Goal: Communication & Community: Connect with others

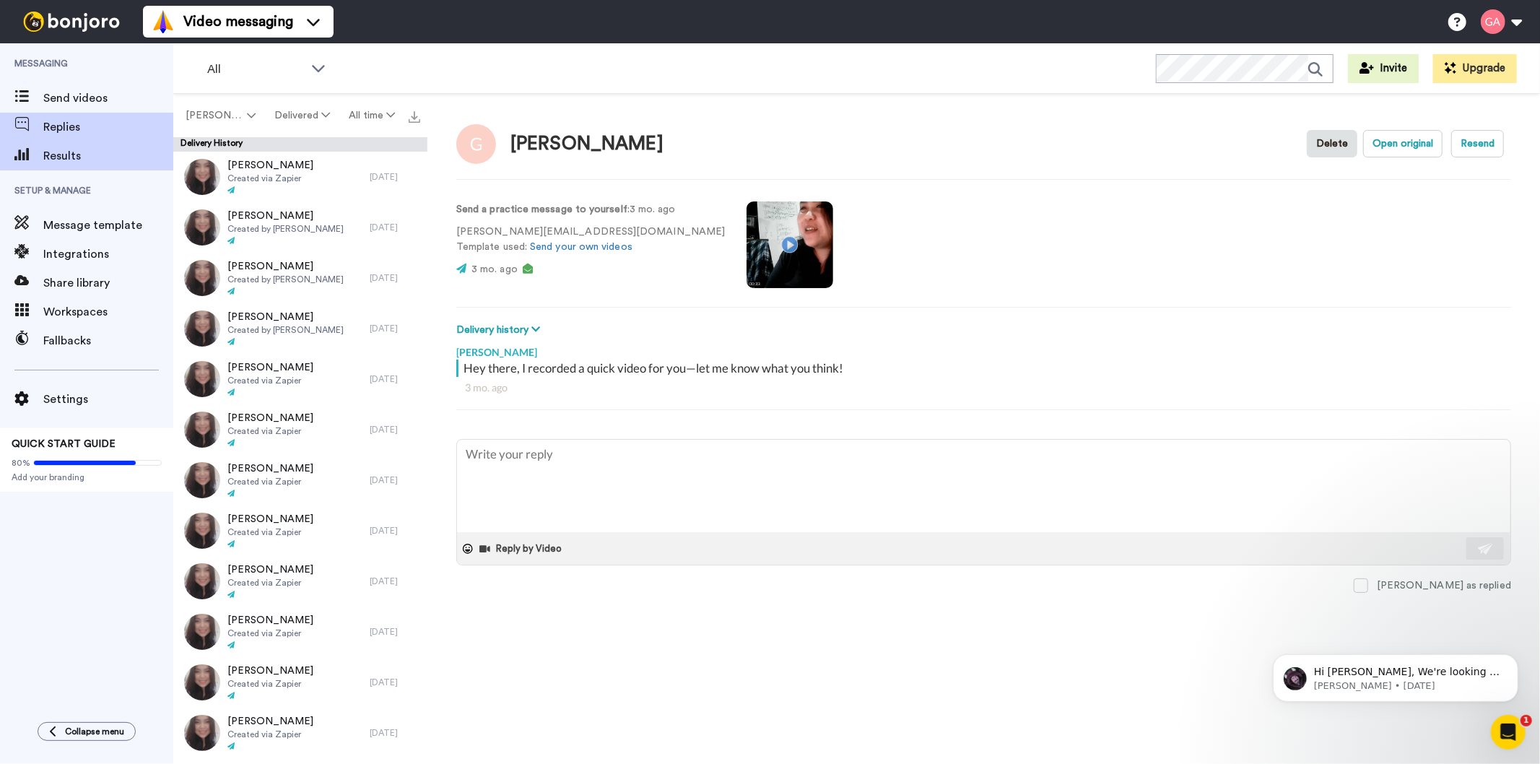
type textarea "x"
click at [70, 97] on span "Send videos" at bounding box center [108, 98] width 130 height 17
click at [65, 155] on span "Results" at bounding box center [108, 155] width 130 height 17
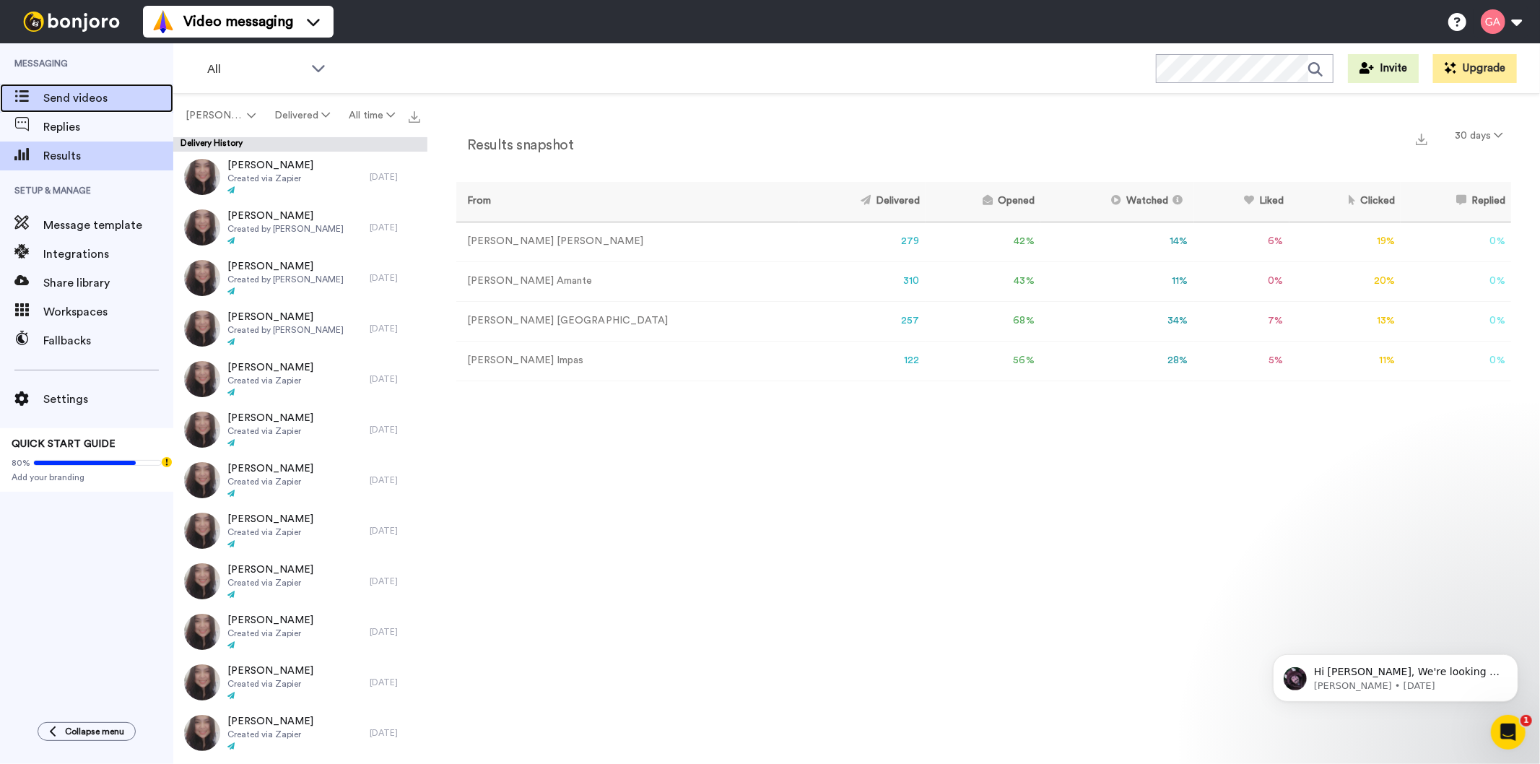
click at [84, 87] on div "Send videos" at bounding box center [86, 98] width 173 height 29
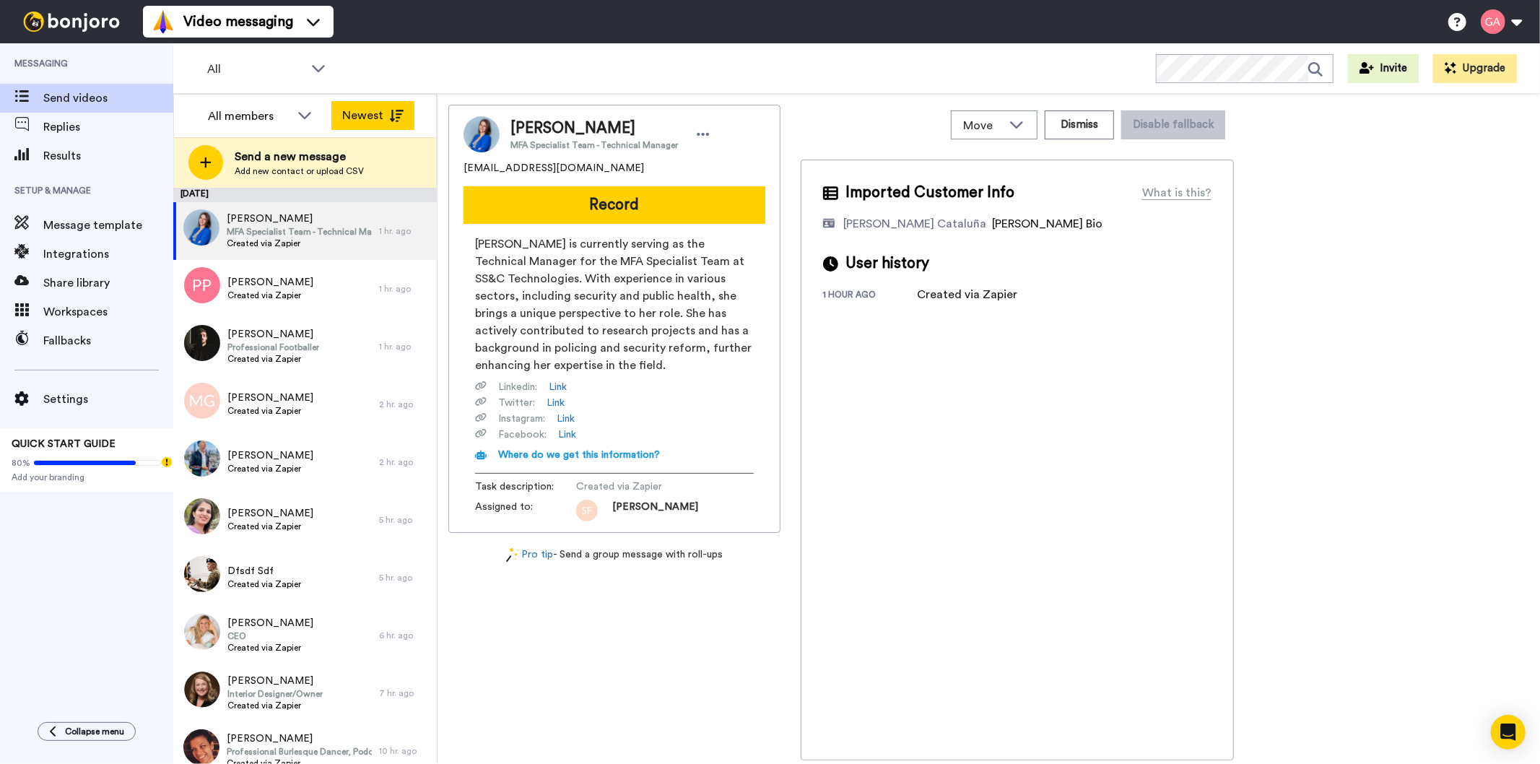
click at [402, 107] on button "Newest" at bounding box center [372, 115] width 83 height 29
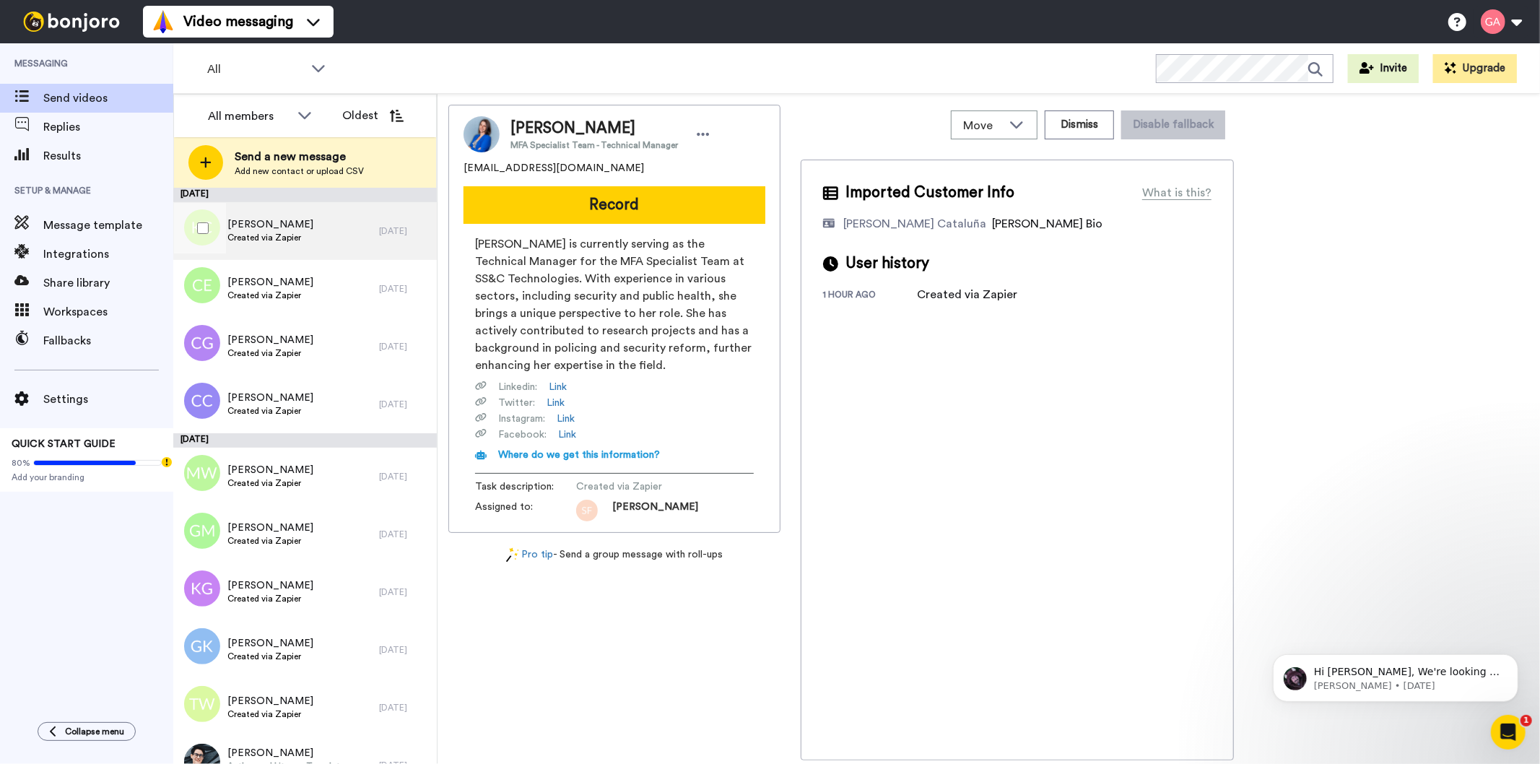
click at [304, 240] on div "Katie Clark Created via Zapier" at bounding box center [276, 231] width 206 height 58
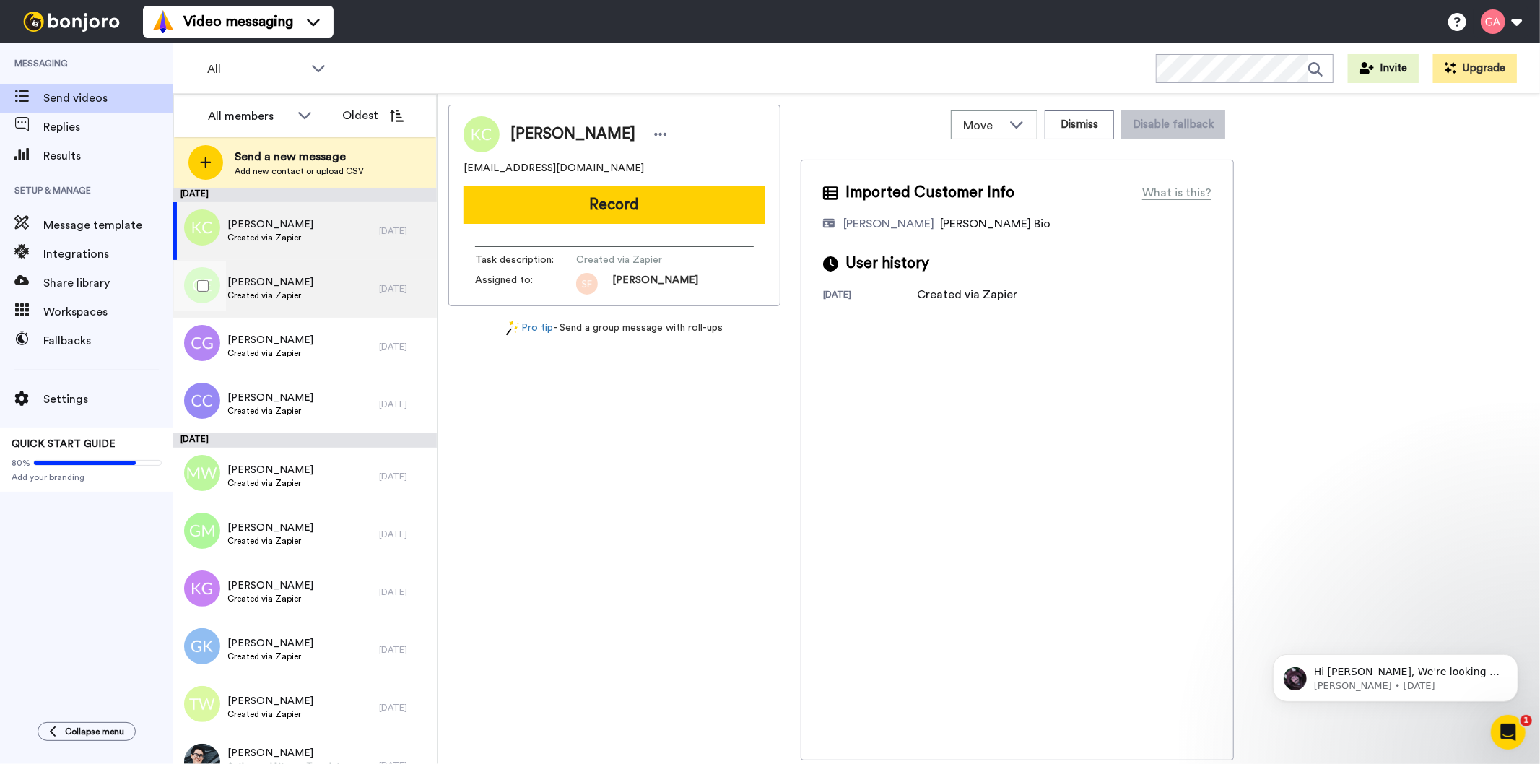
click at [312, 300] on div "Cayla Evirs Created via Zapier" at bounding box center [276, 289] width 206 height 58
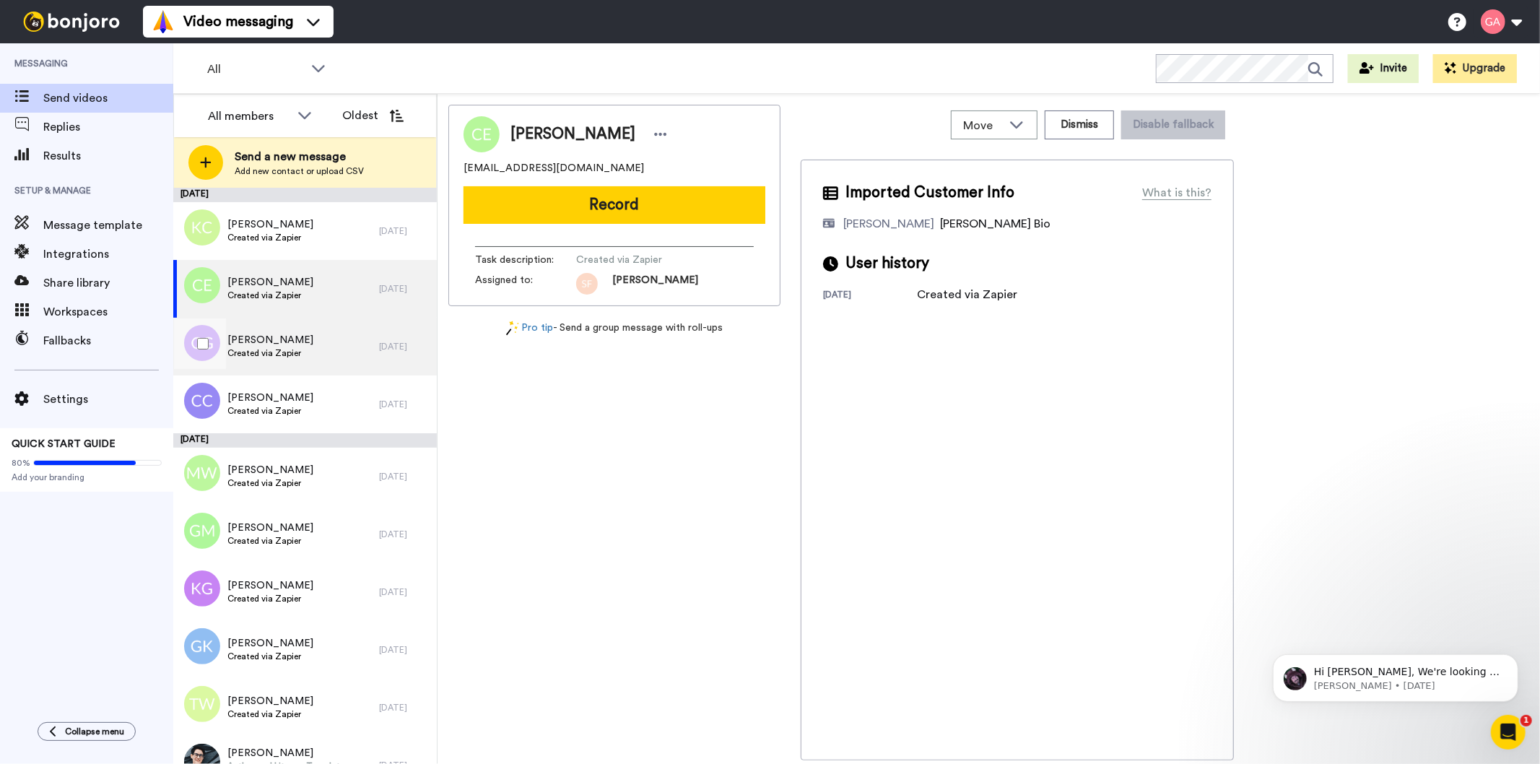
click at [291, 335] on span "Connie Griffin" at bounding box center [270, 340] width 86 height 14
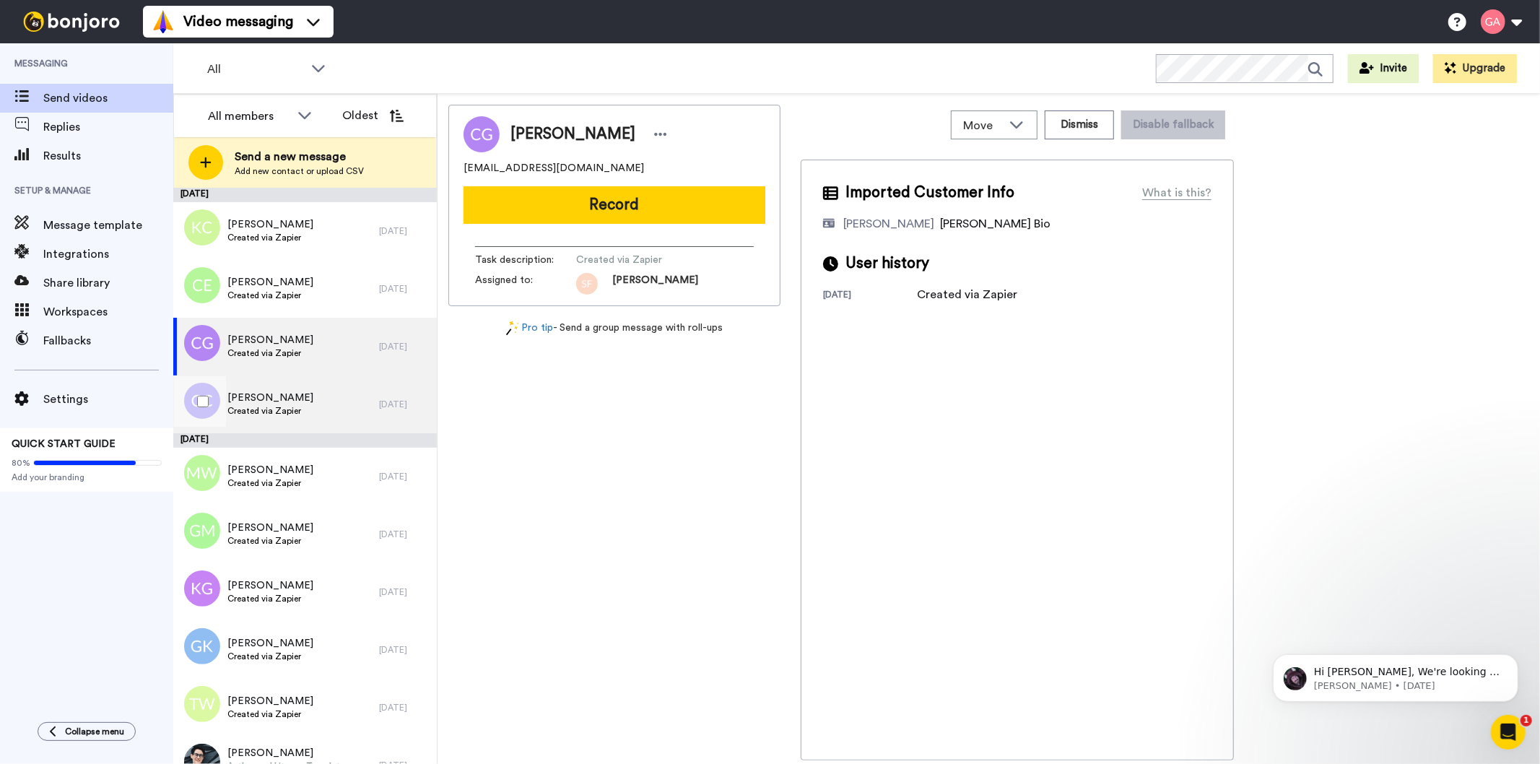
click at [279, 406] on span "Created via Zapier" at bounding box center [270, 411] width 86 height 12
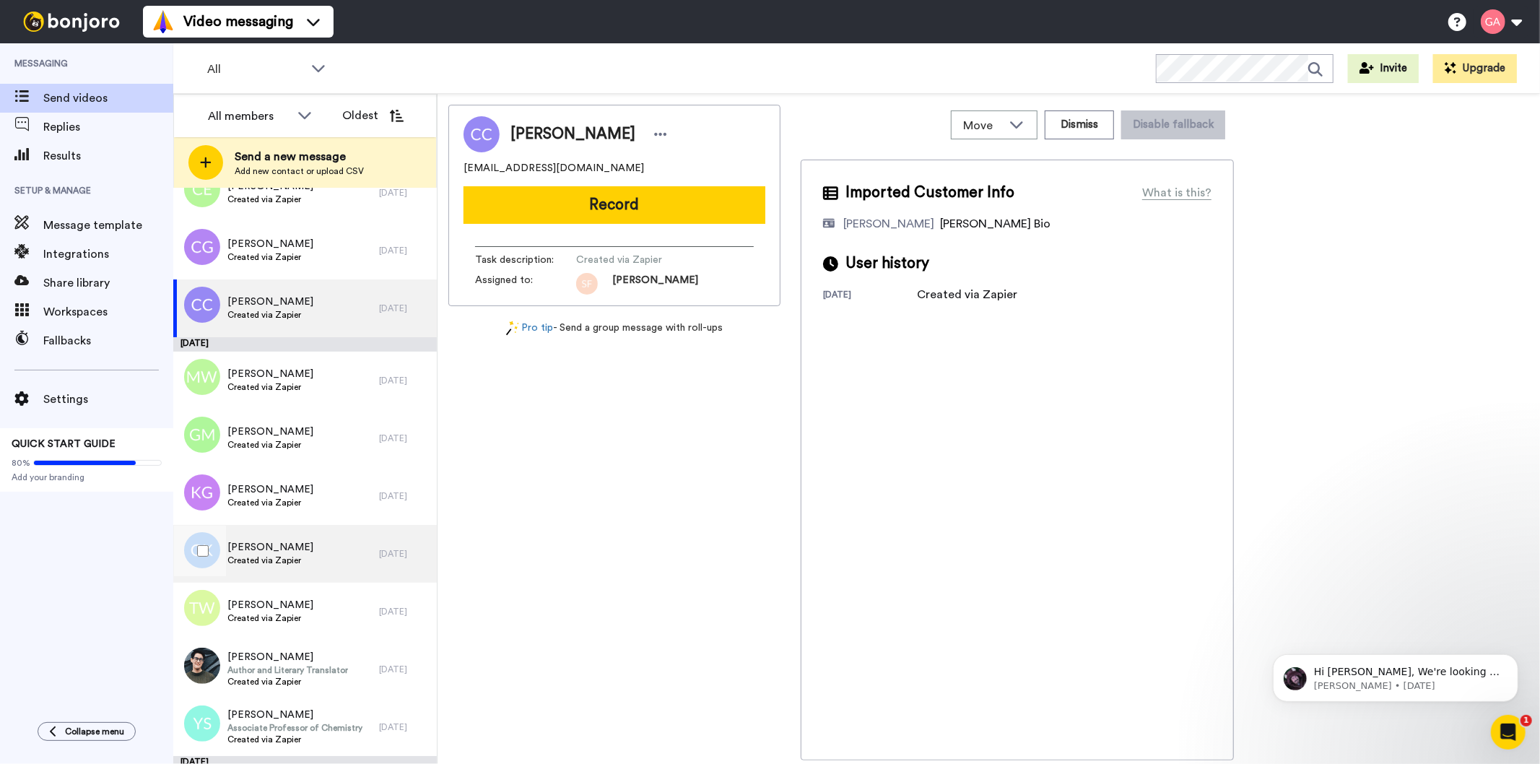
scroll to position [80, 0]
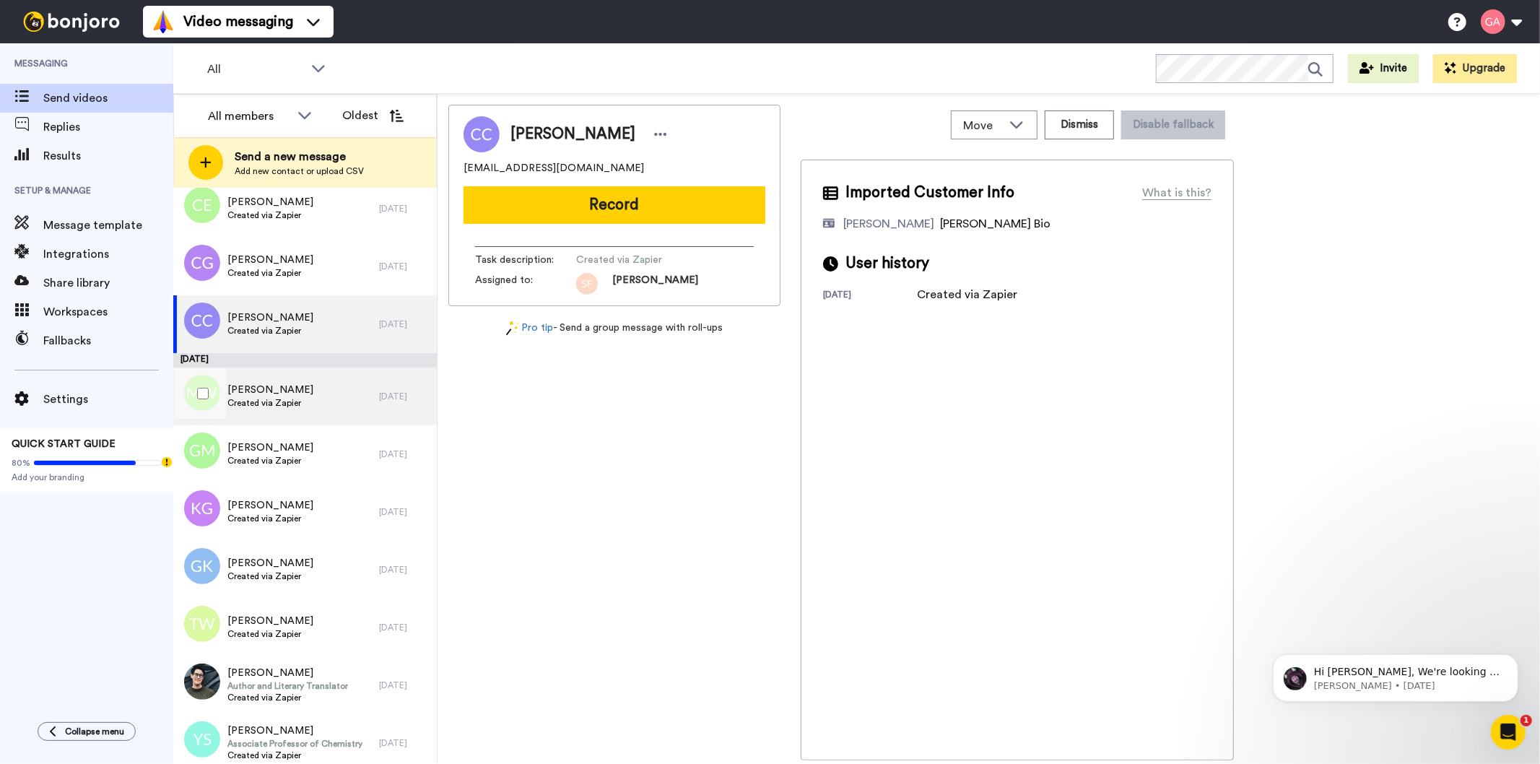
click at [293, 394] on span "MARILYN WILKINS" at bounding box center [270, 390] width 86 height 14
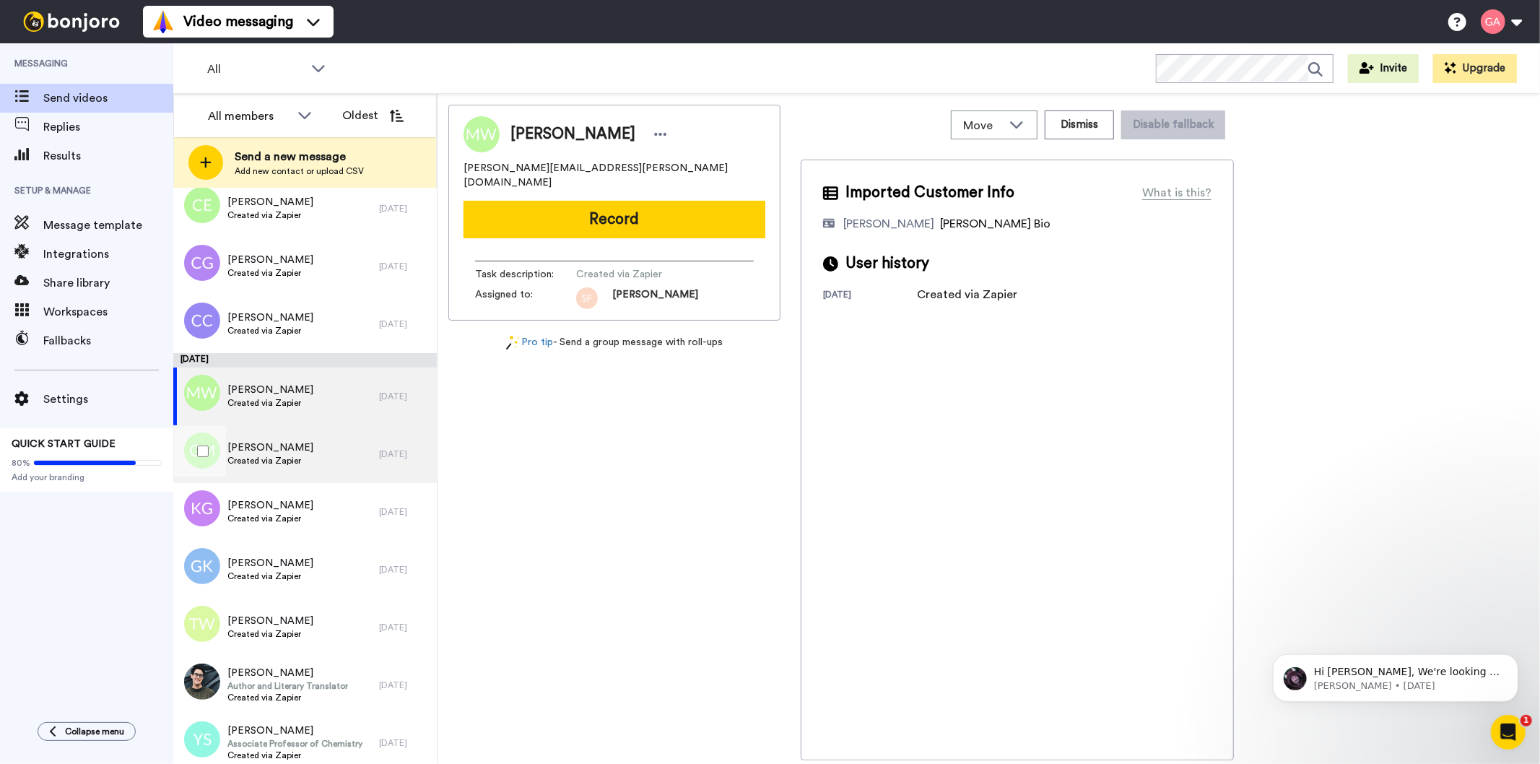
click at [294, 459] on span "Created via Zapier" at bounding box center [270, 461] width 86 height 12
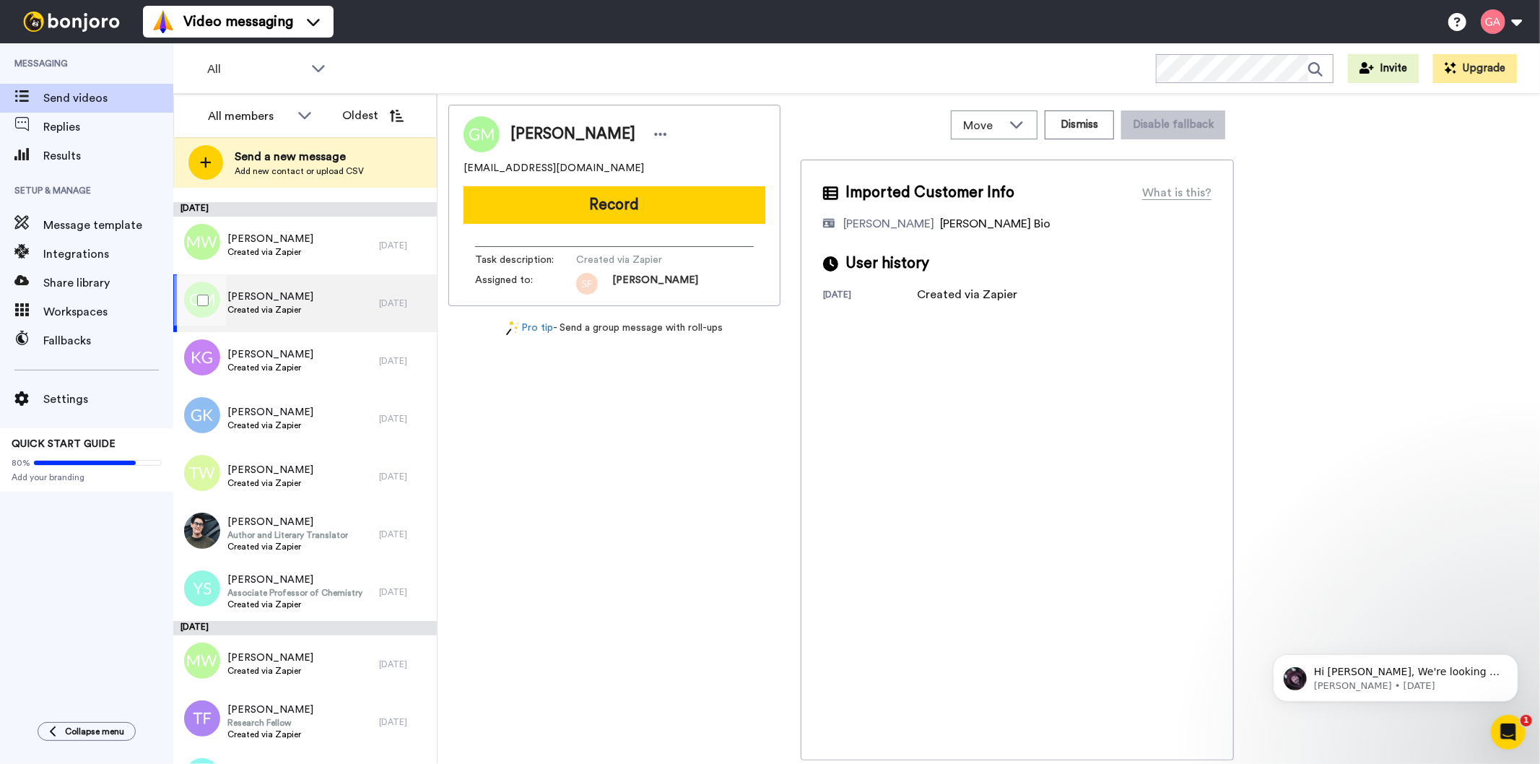
scroll to position [240, 0]
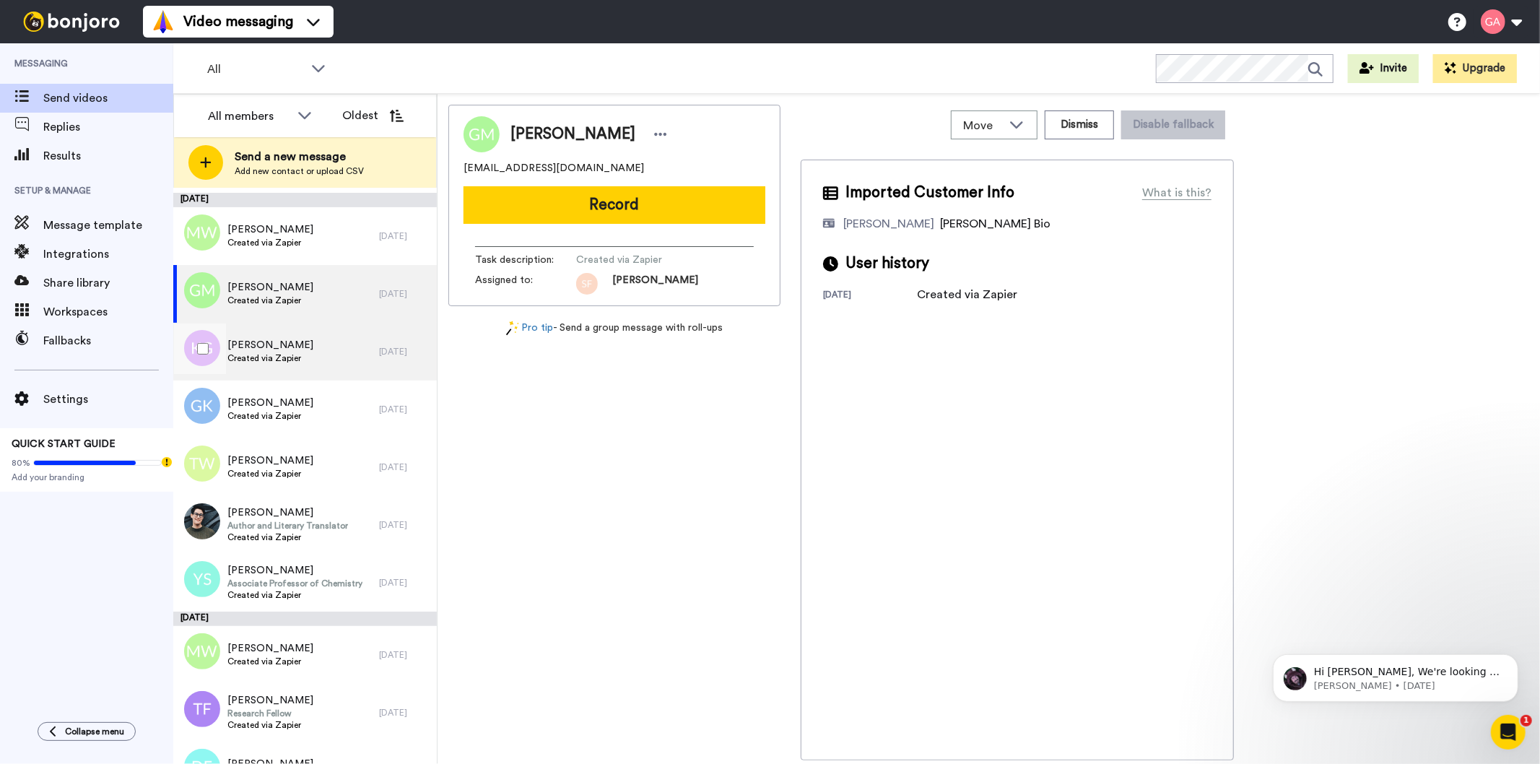
click at [267, 361] on span "Created via Zapier" at bounding box center [270, 358] width 86 height 12
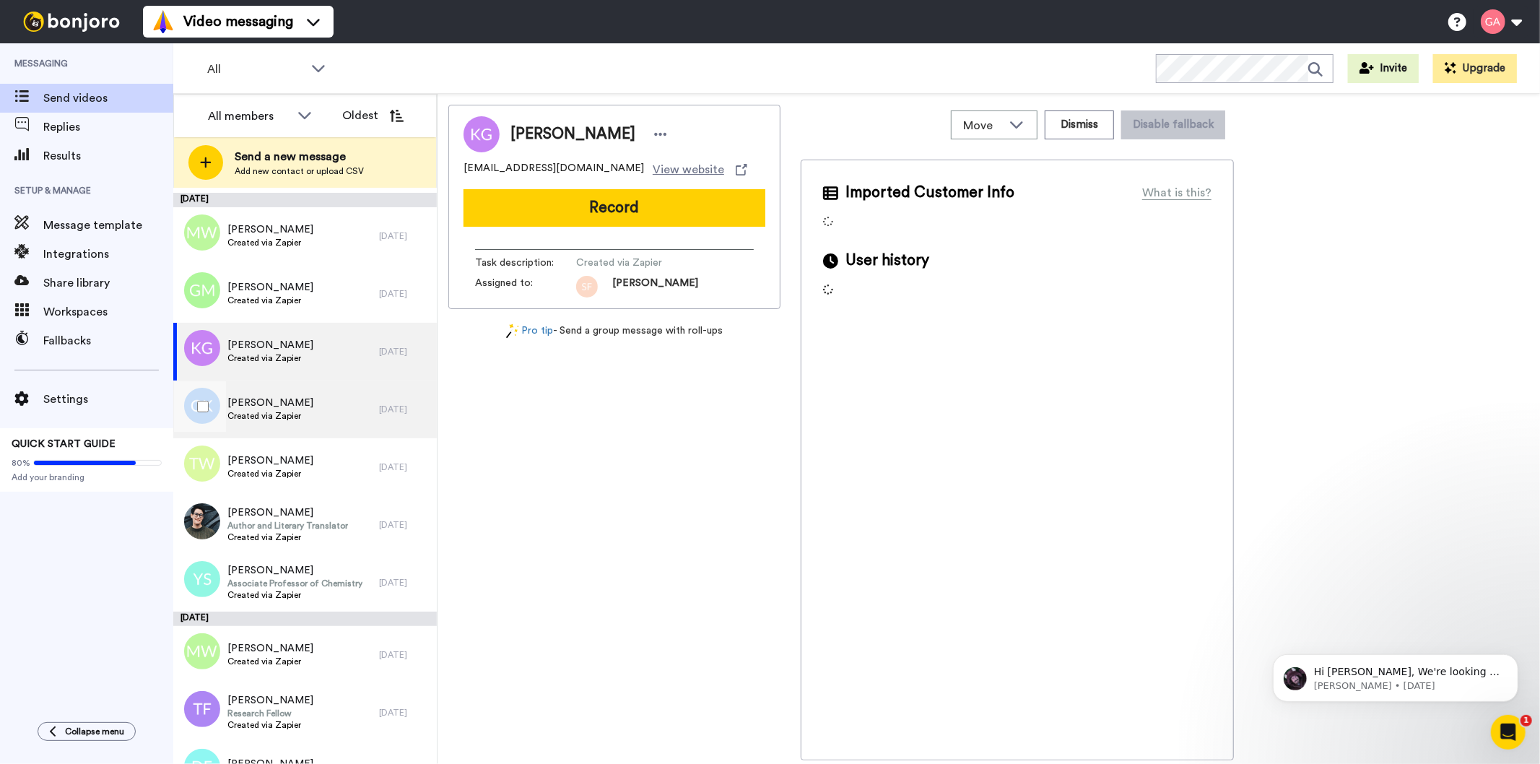
click at [263, 412] on span "Created via Zapier" at bounding box center [270, 416] width 86 height 12
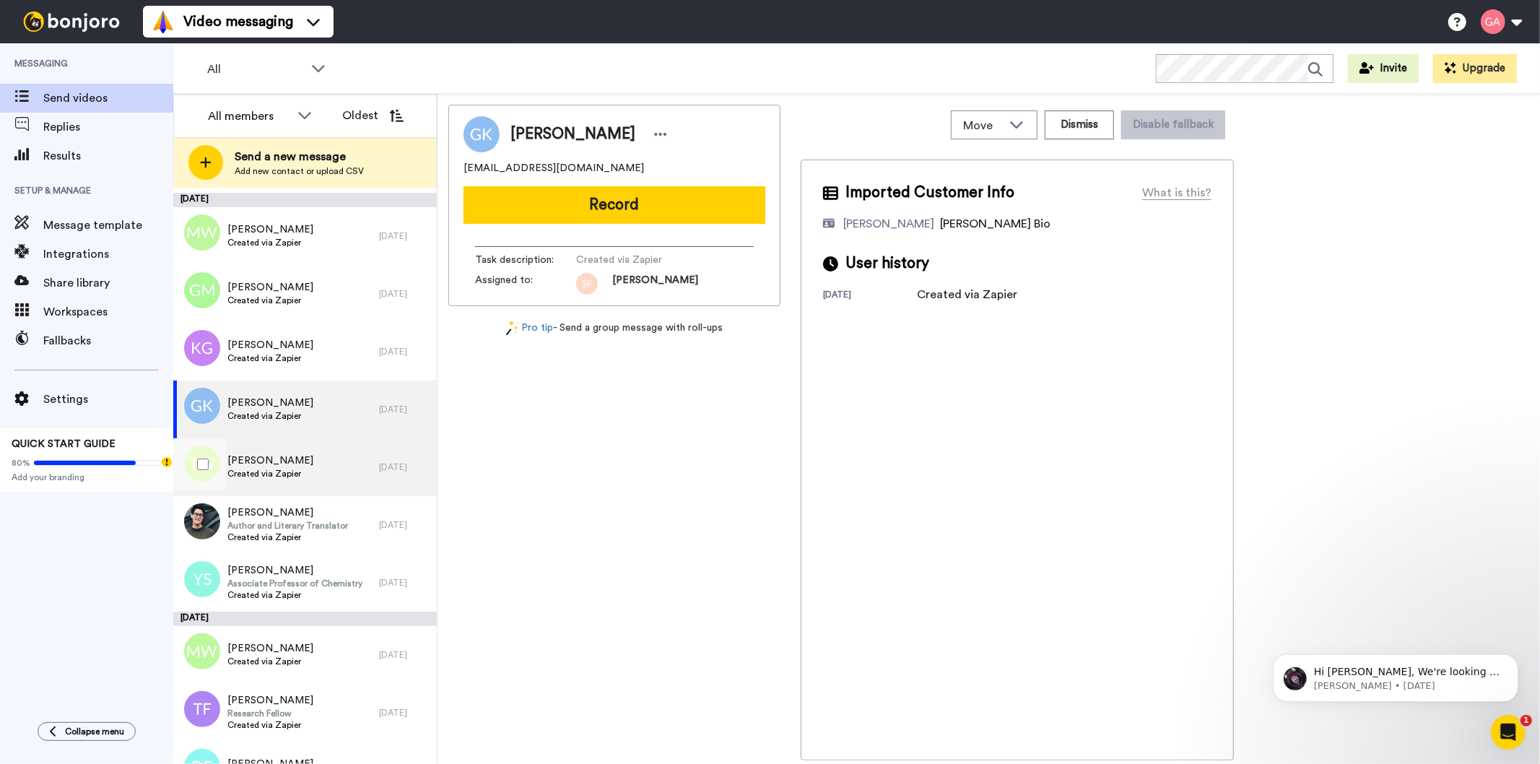
click at [270, 477] on span "Created via Zapier" at bounding box center [270, 474] width 86 height 12
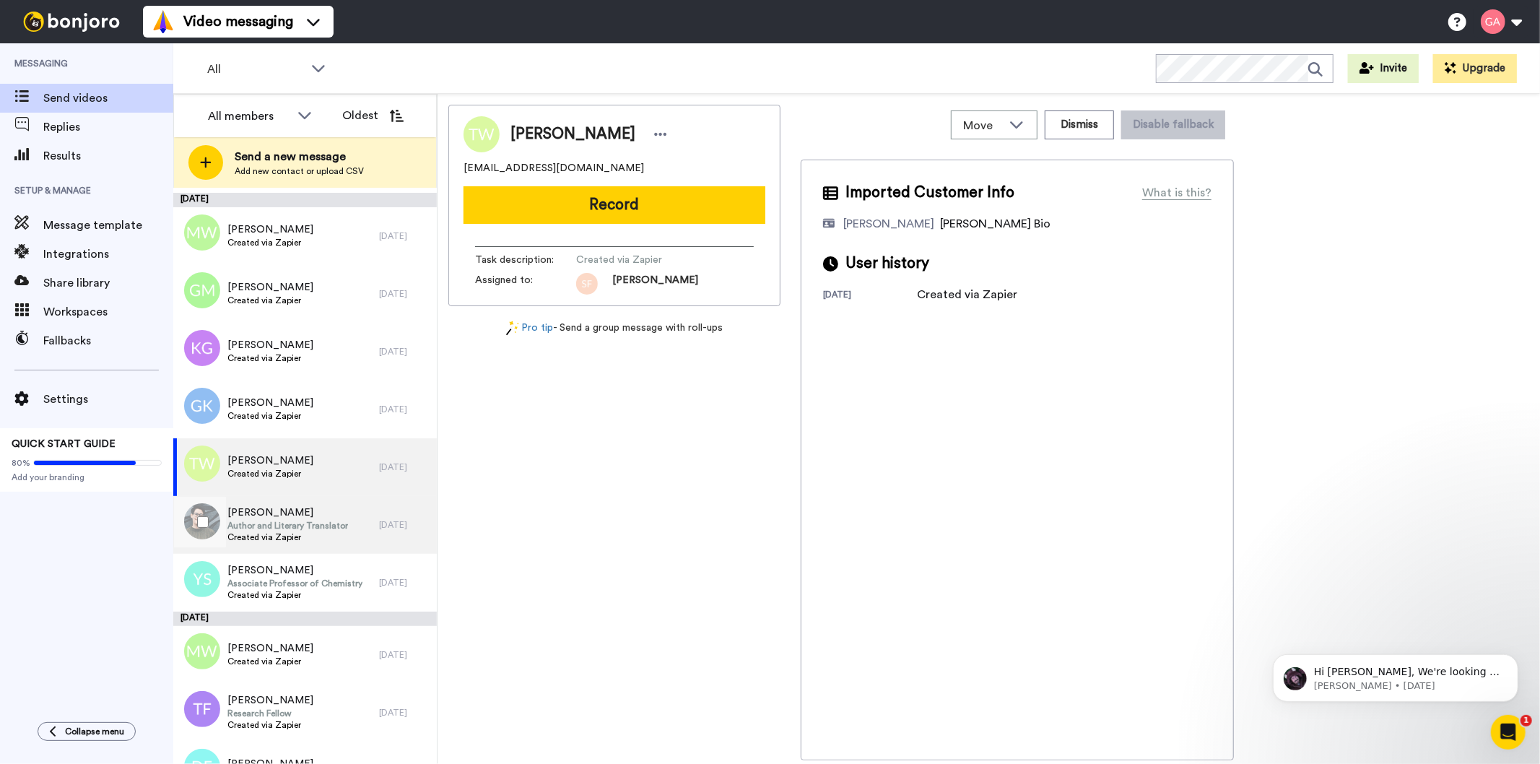
click at [264, 514] on span "Nita Tindall" at bounding box center [287, 513] width 121 height 14
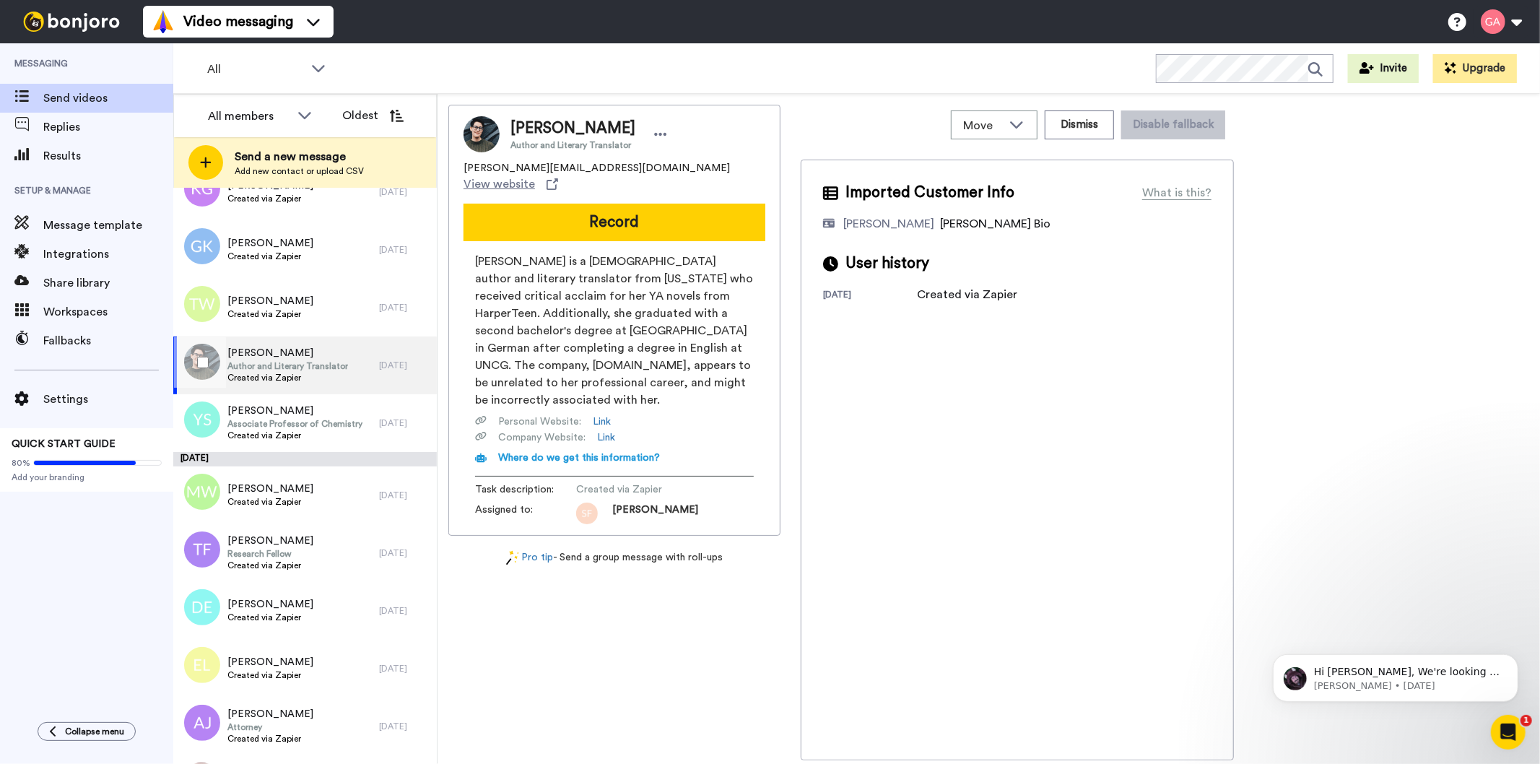
scroll to position [401, 0]
click at [272, 412] on span "Yolanda Small" at bounding box center [294, 410] width 135 height 14
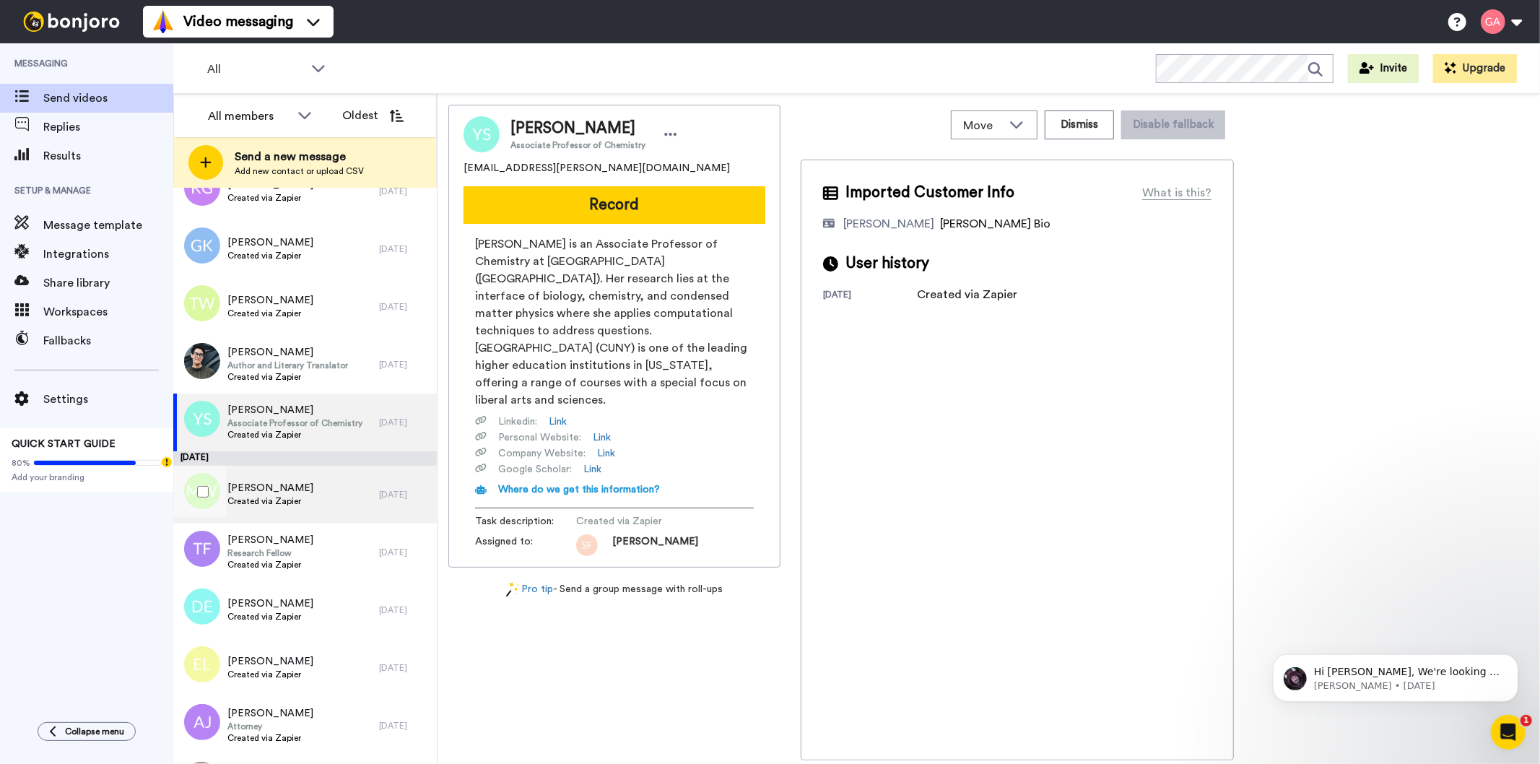
click at [322, 502] on div "MYRA C WARNER Created via Zapier" at bounding box center [276, 495] width 206 height 58
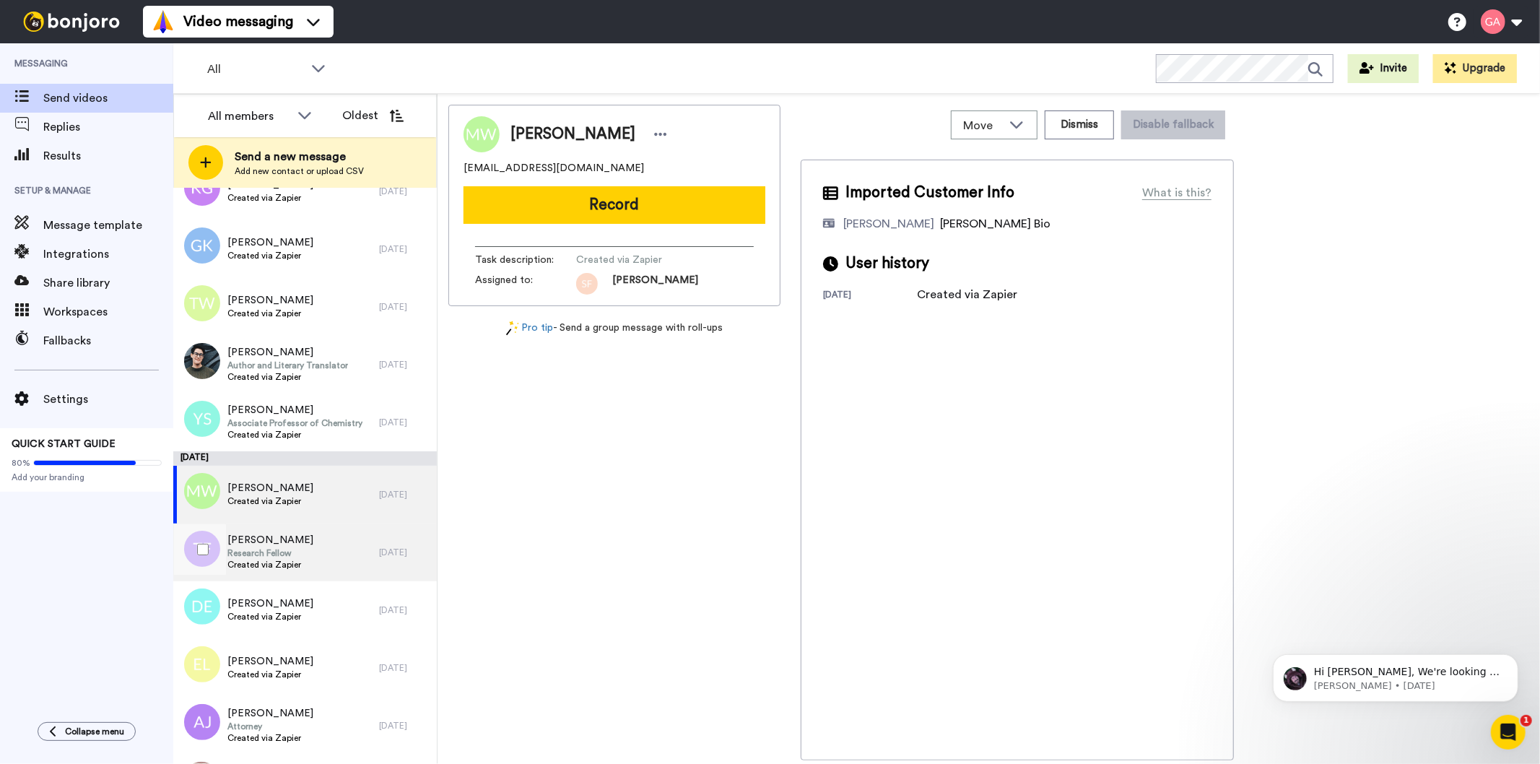
click at [300, 572] on div "Tammie Foster Research Fellow Created via Zapier" at bounding box center [276, 553] width 206 height 58
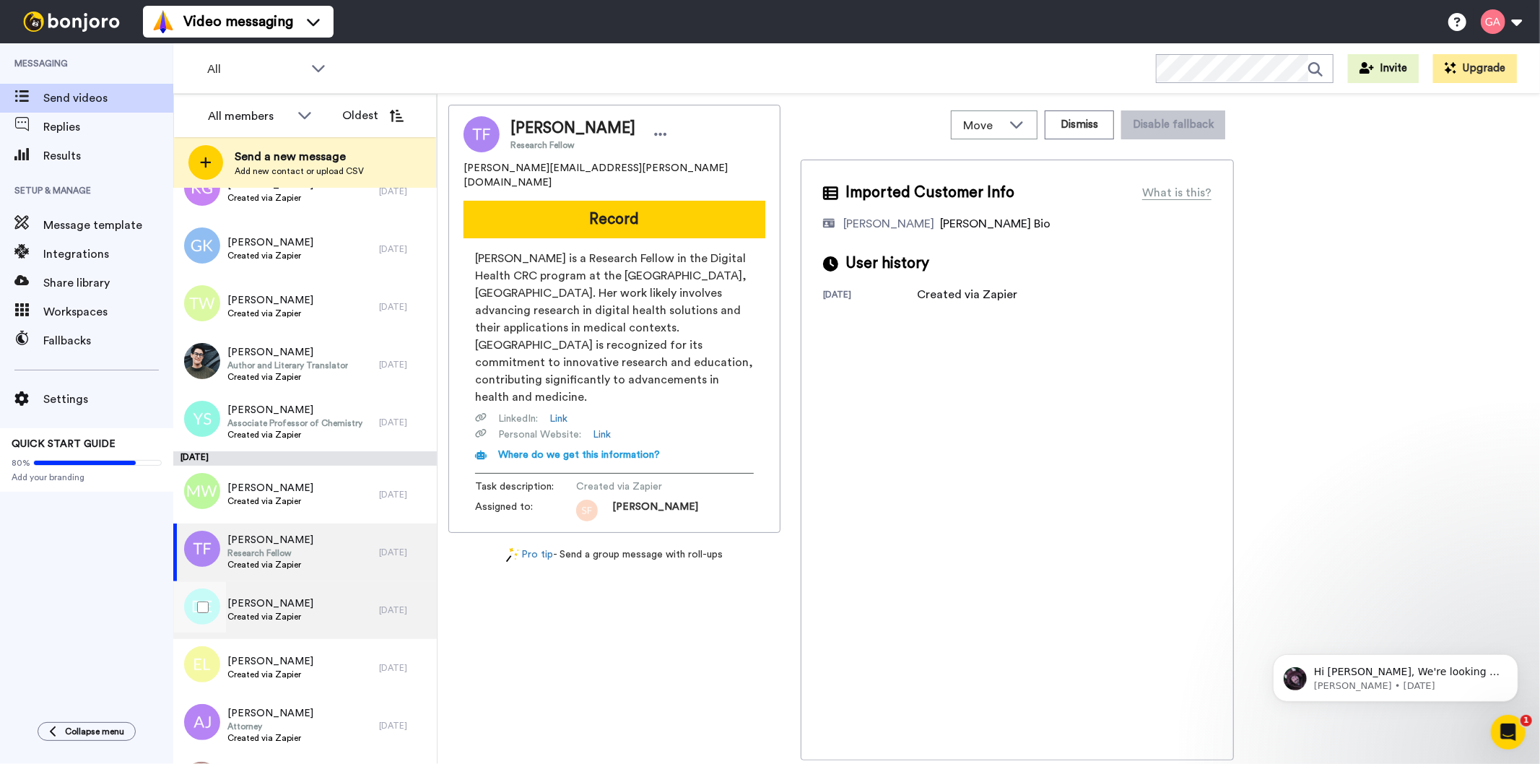
click at [287, 622] on span "Created via Zapier" at bounding box center [270, 617] width 86 height 12
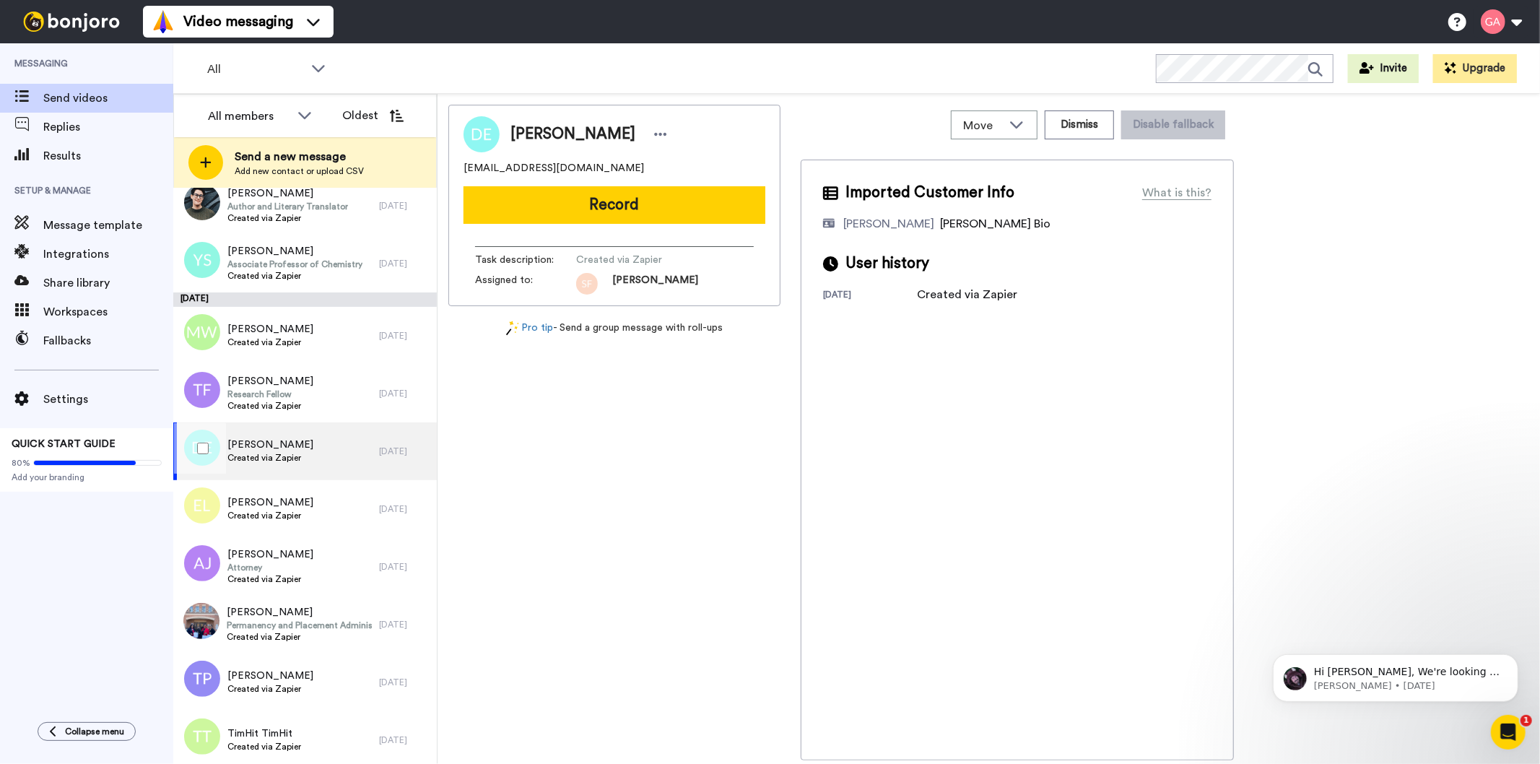
scroll to position [561, 0]
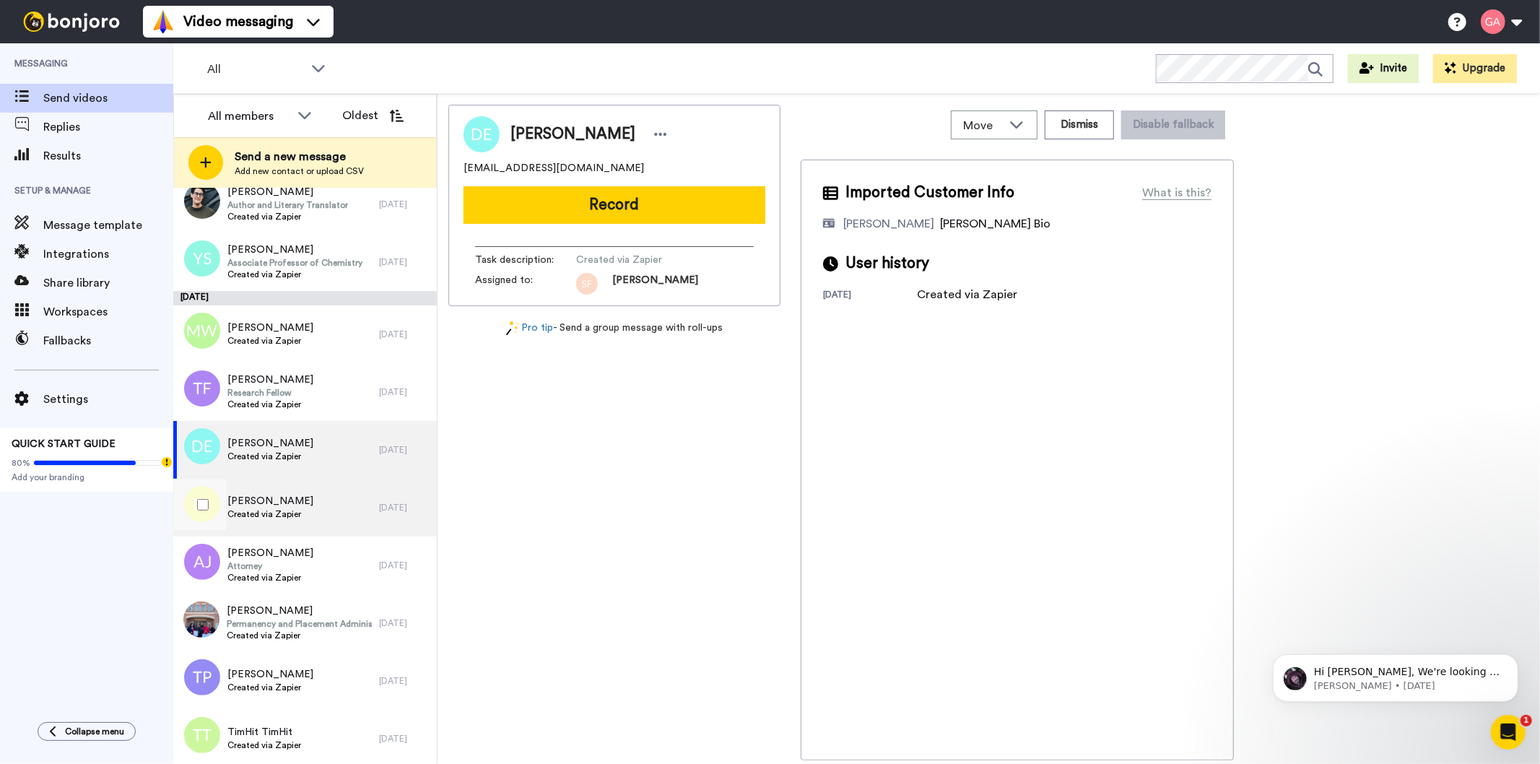
click at [283, 517] on span "Created via Zapier" at bounding box center [270, 514] width 86 height 12
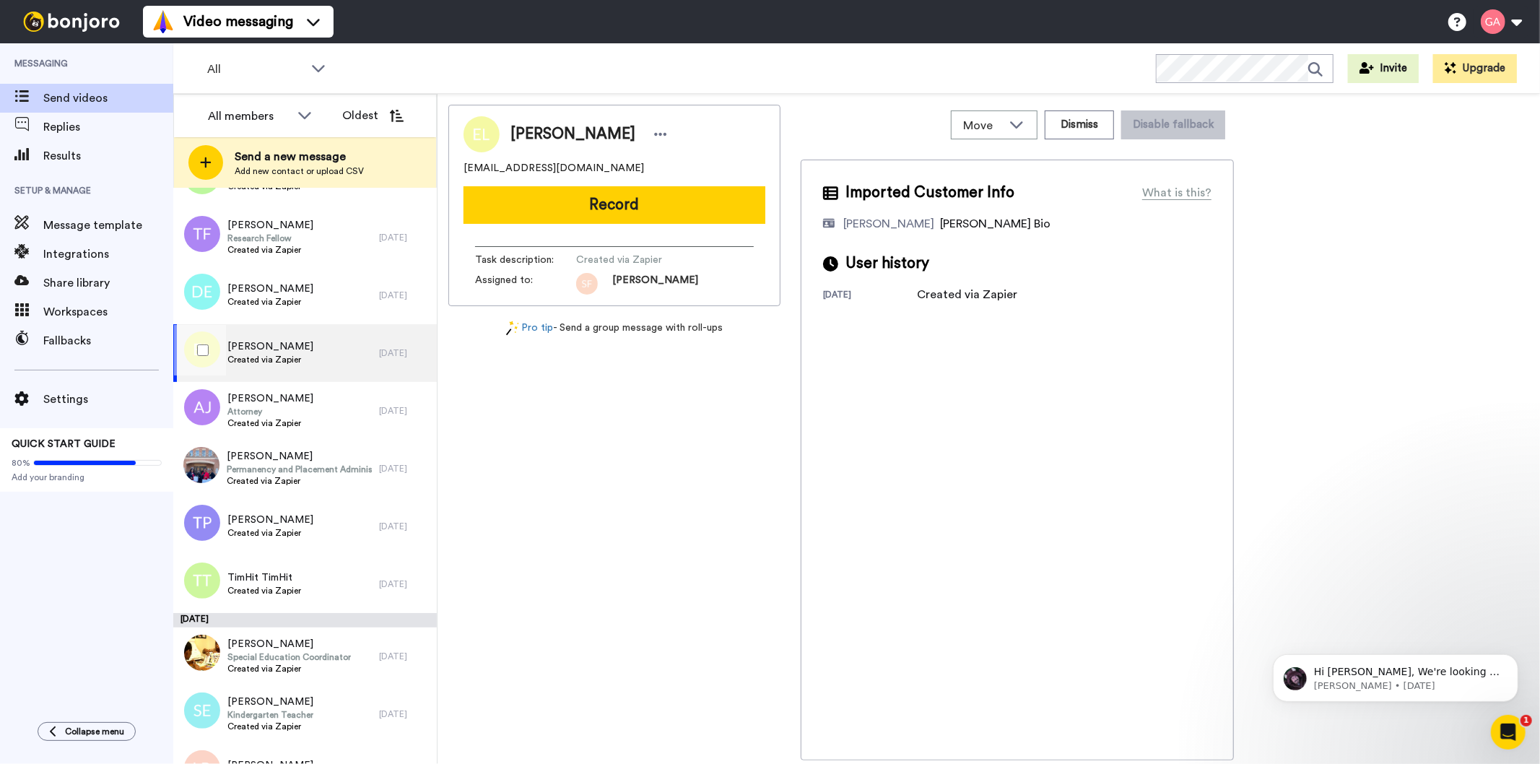
scroll to position [722, 0]
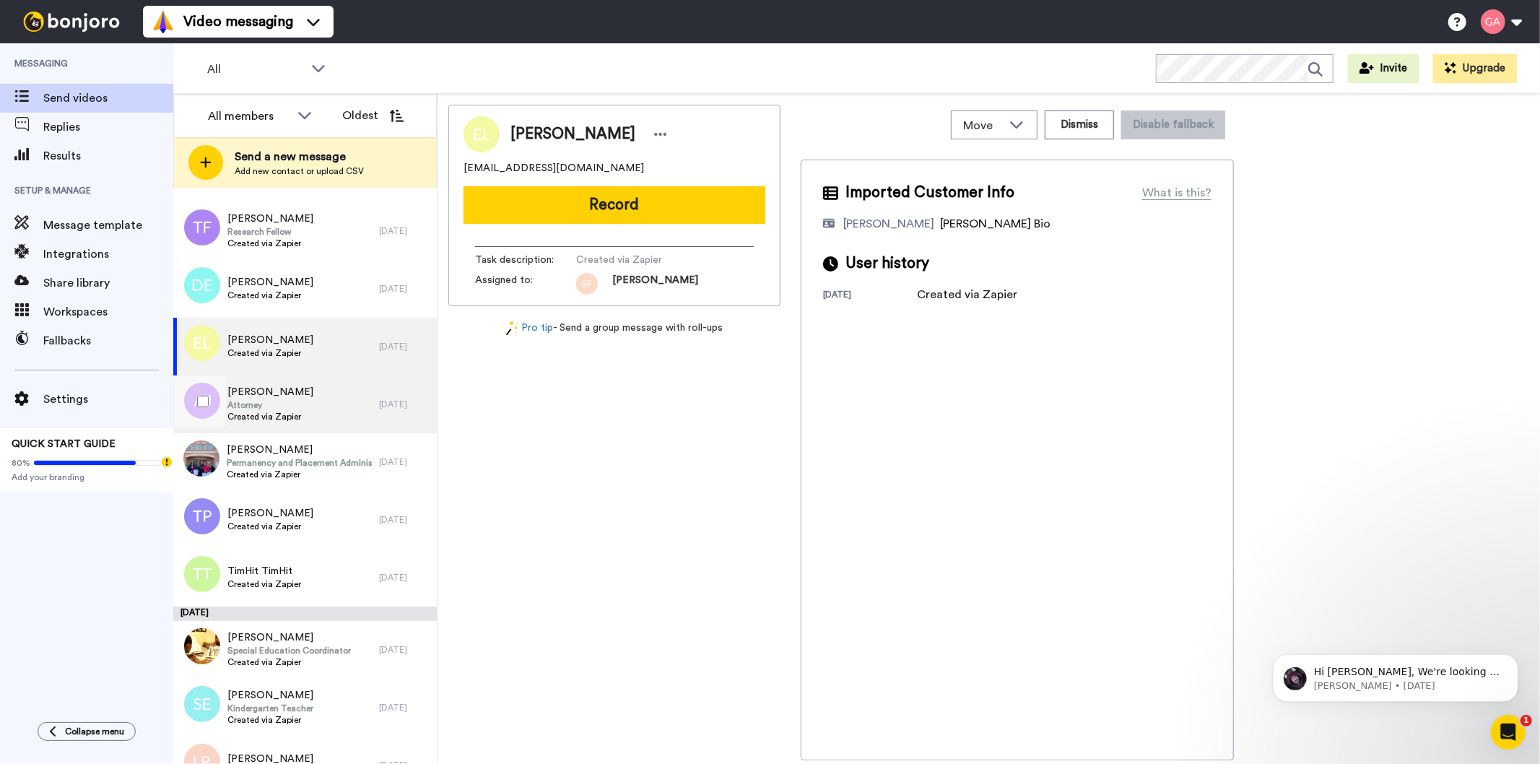
click at [292, 396] on span "ALEXANDRA JONES" at bounding box center [270, 392] width 86 height 14
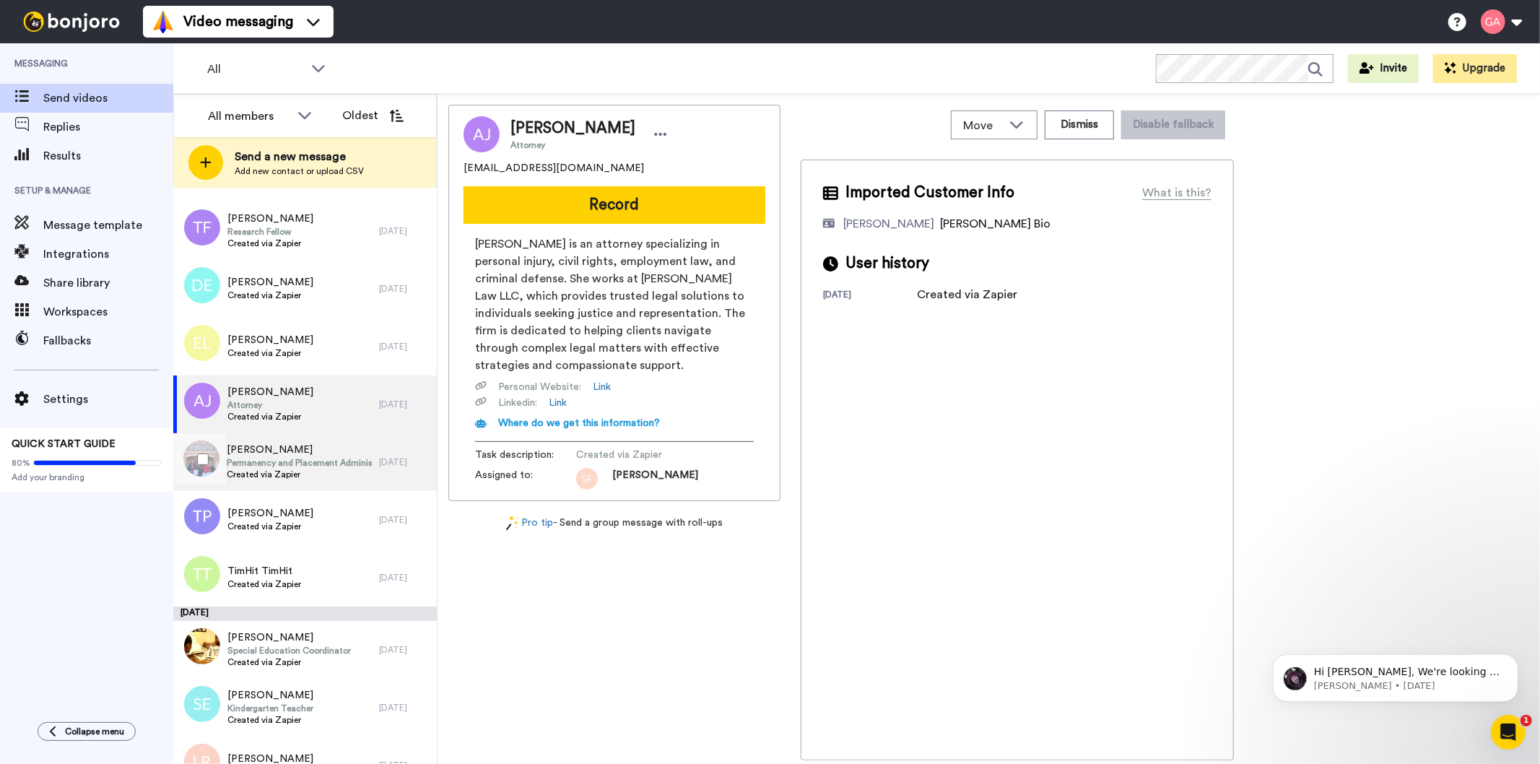
click at [287, 477] on span "Created via Zapier" at bounding box center [299, 475] width 145 height 12
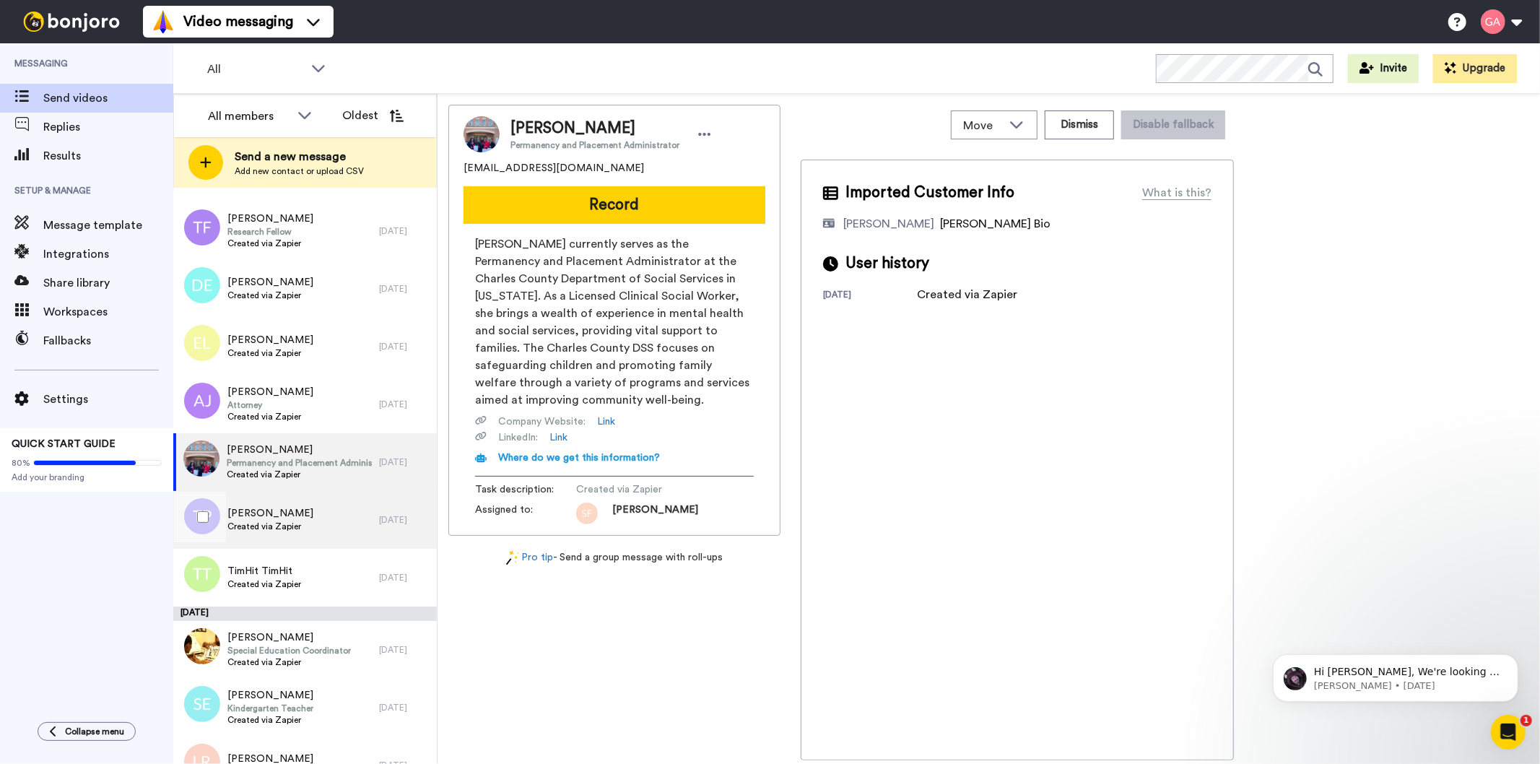
click at [275, 535] on div "Thomas Phillips Created via Zapier" at bounding box center [276, 520] width 206 height 58
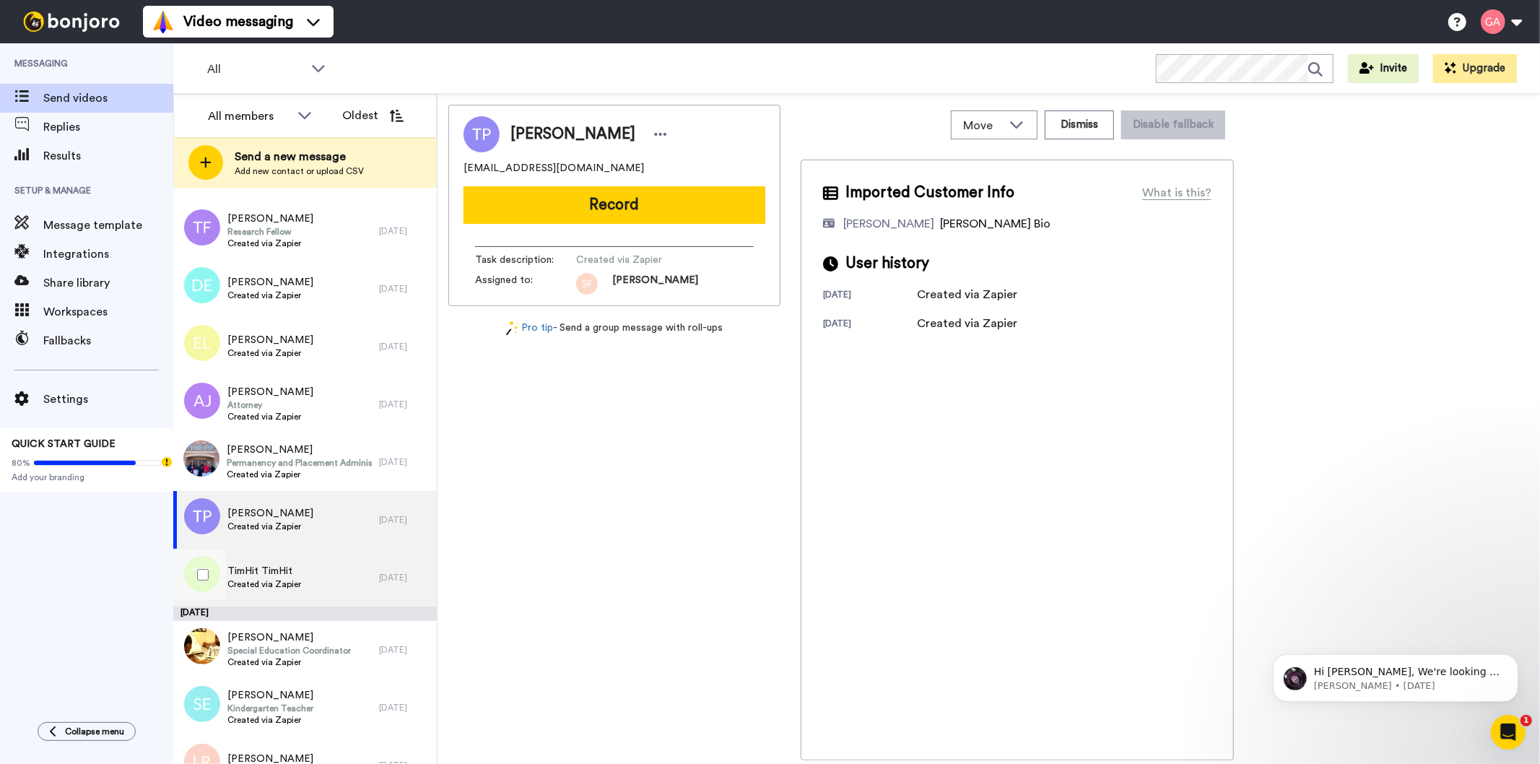
click at [273, 580] on span "Created via Zapier" at bounding box center [264, 584] width 74 height 12
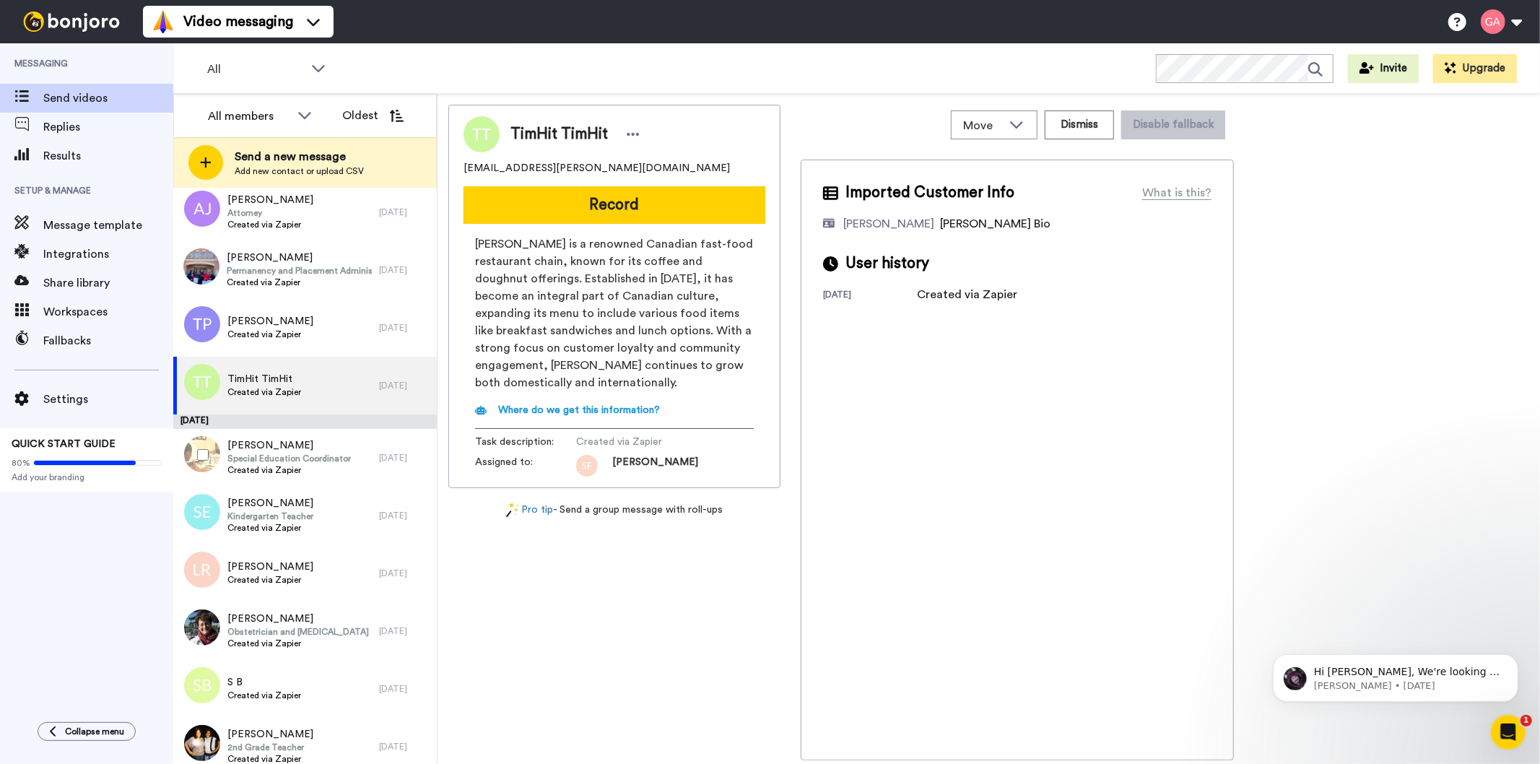
scroll to position [925, 0]
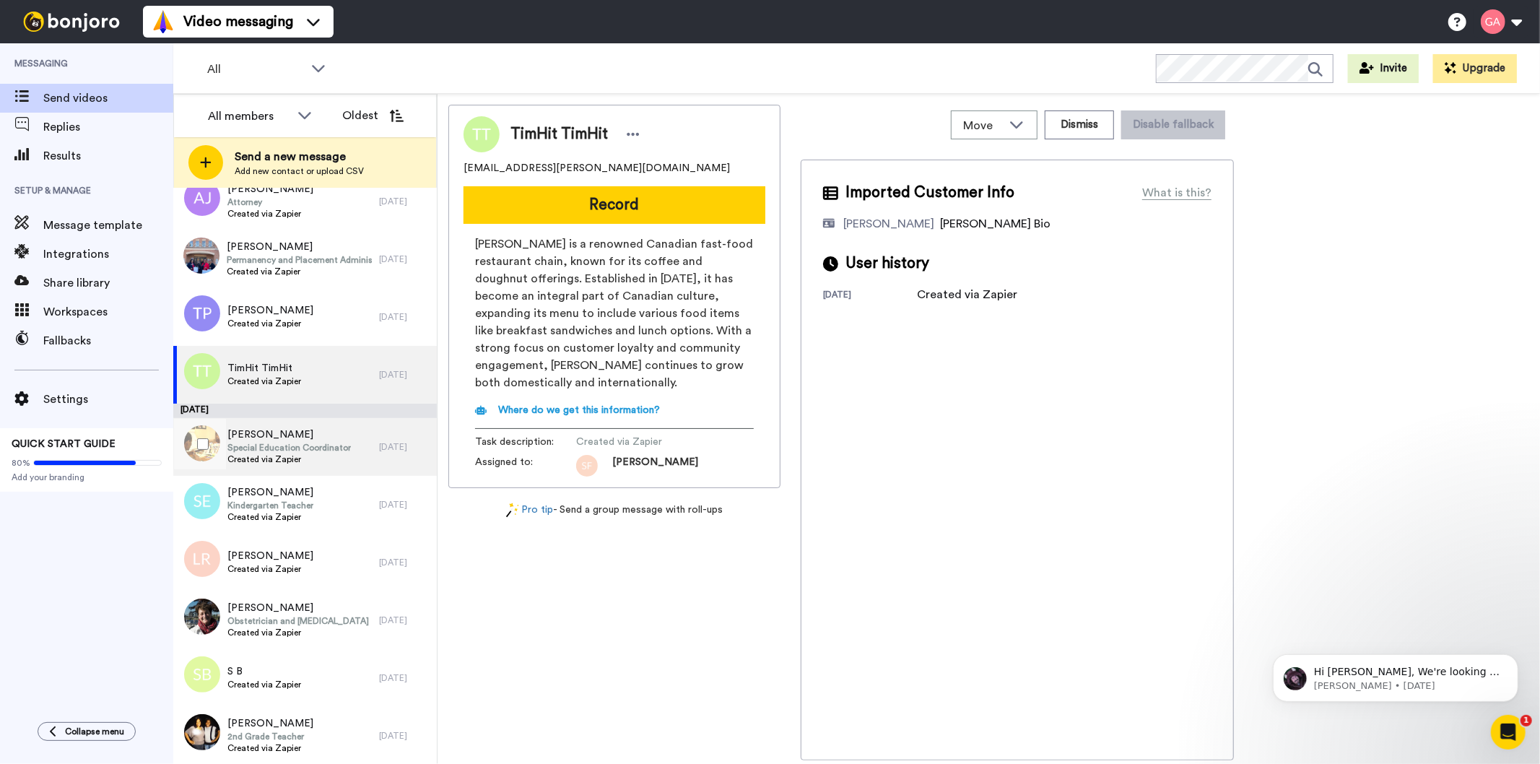
click at [287, 450] on span "Special Education Coordinator" at bounding box center [288, 448] width 123 height 12
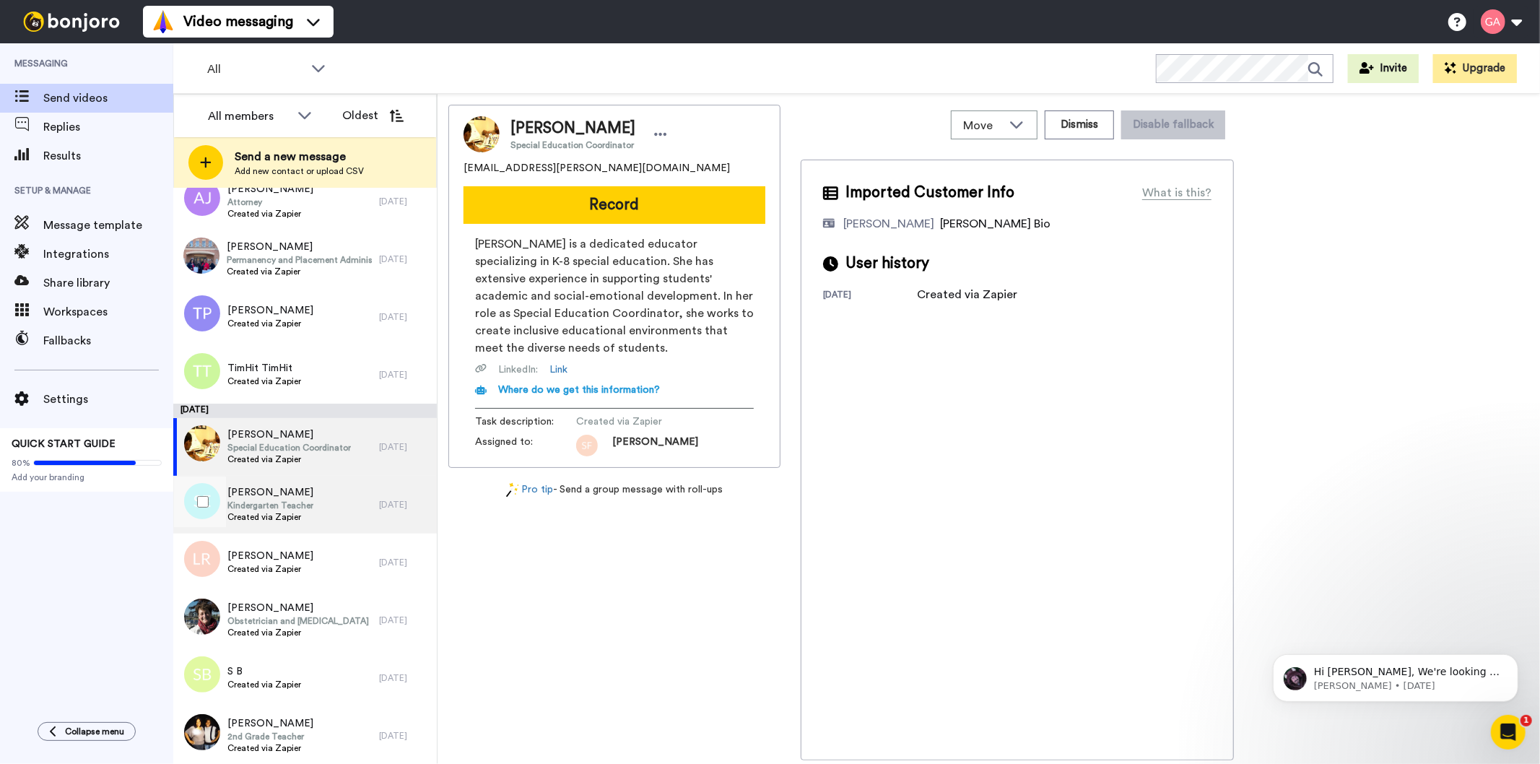
click at [284, 514] on span "Created via Zapier" at bounding box center [270, 517] width 86 height 12
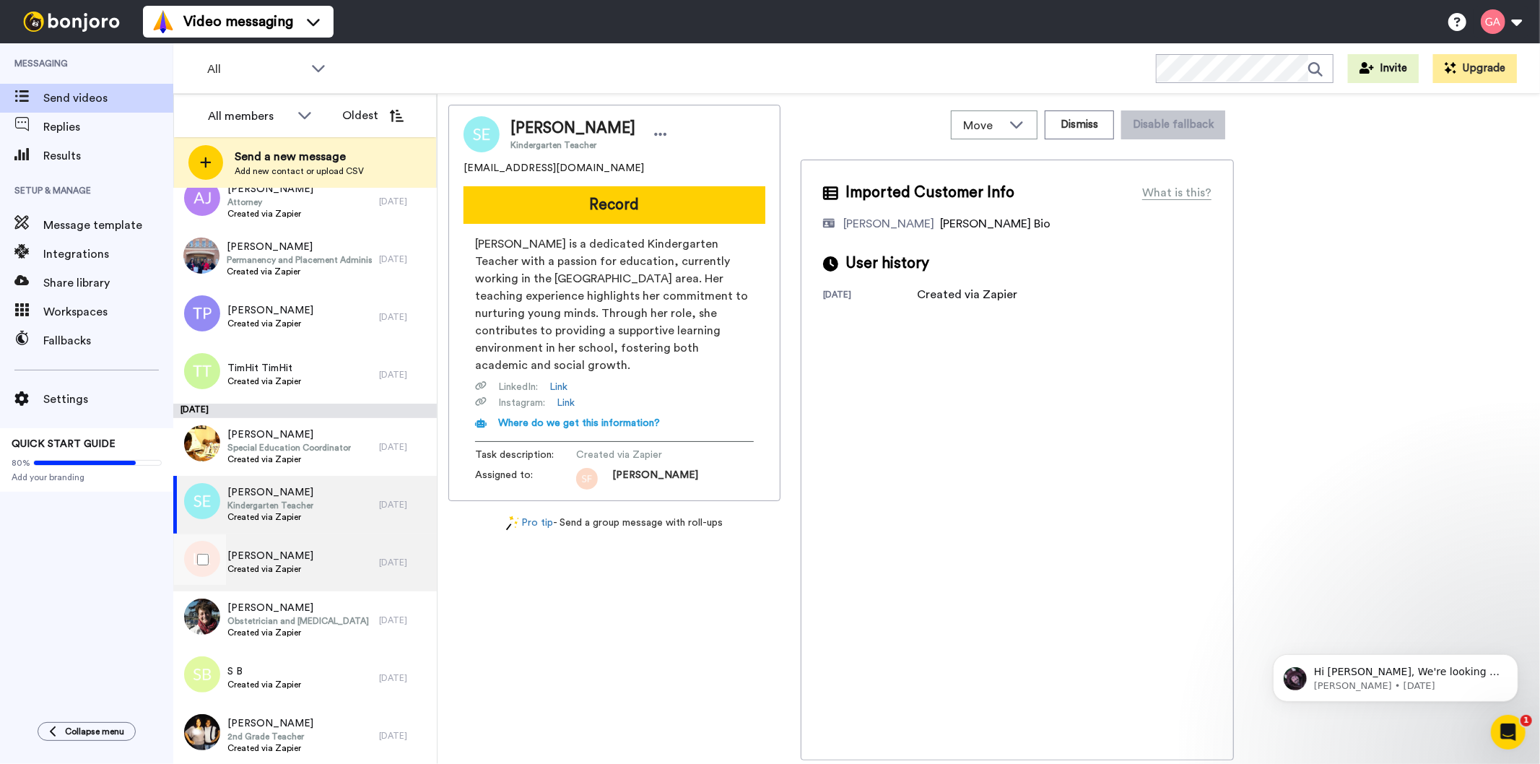
click at [285, 580] on div "Latessa Rawls Created via Zapier" at bounding box center [276, 563] width 206 height 58
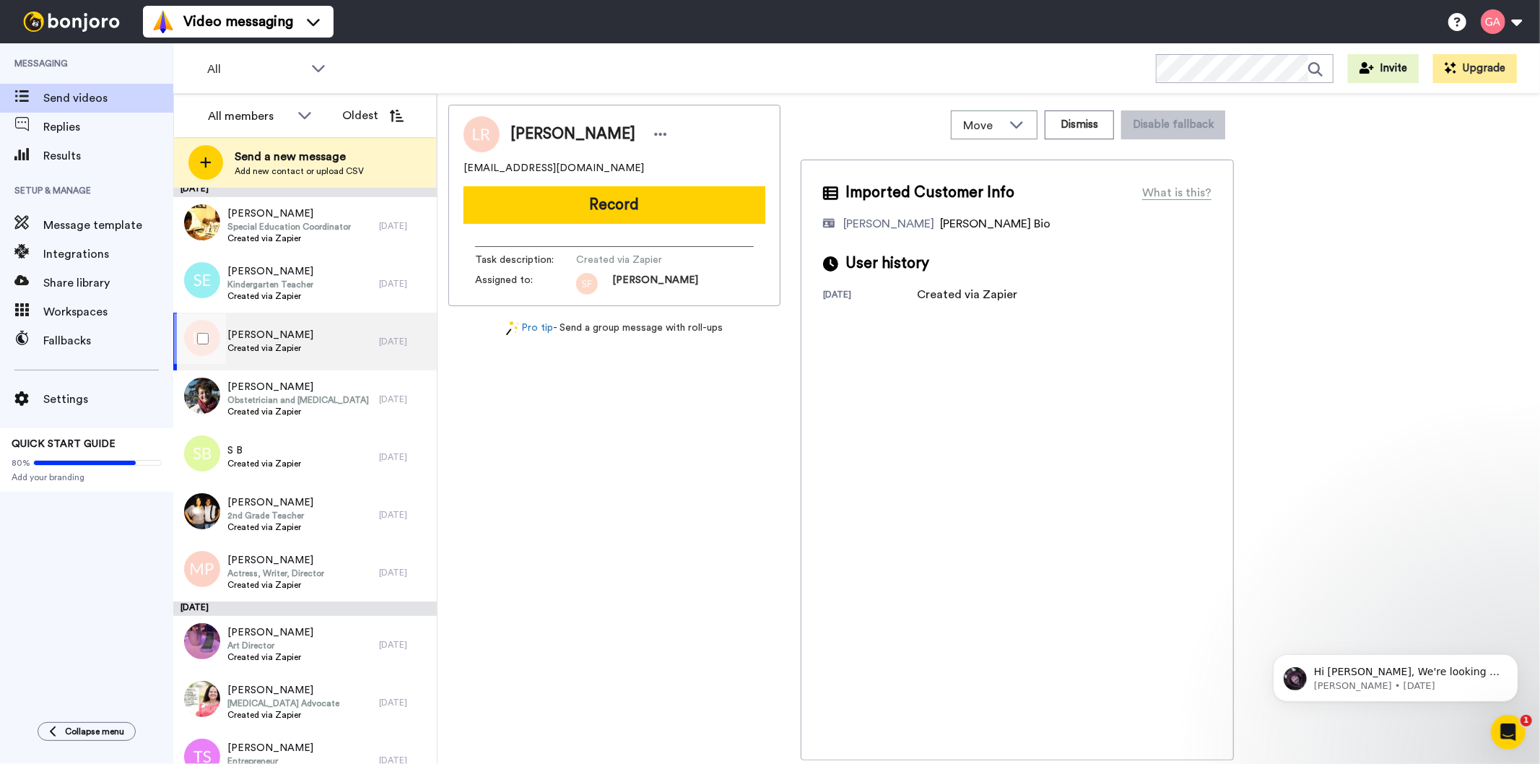
scroll to position [1166, 0]
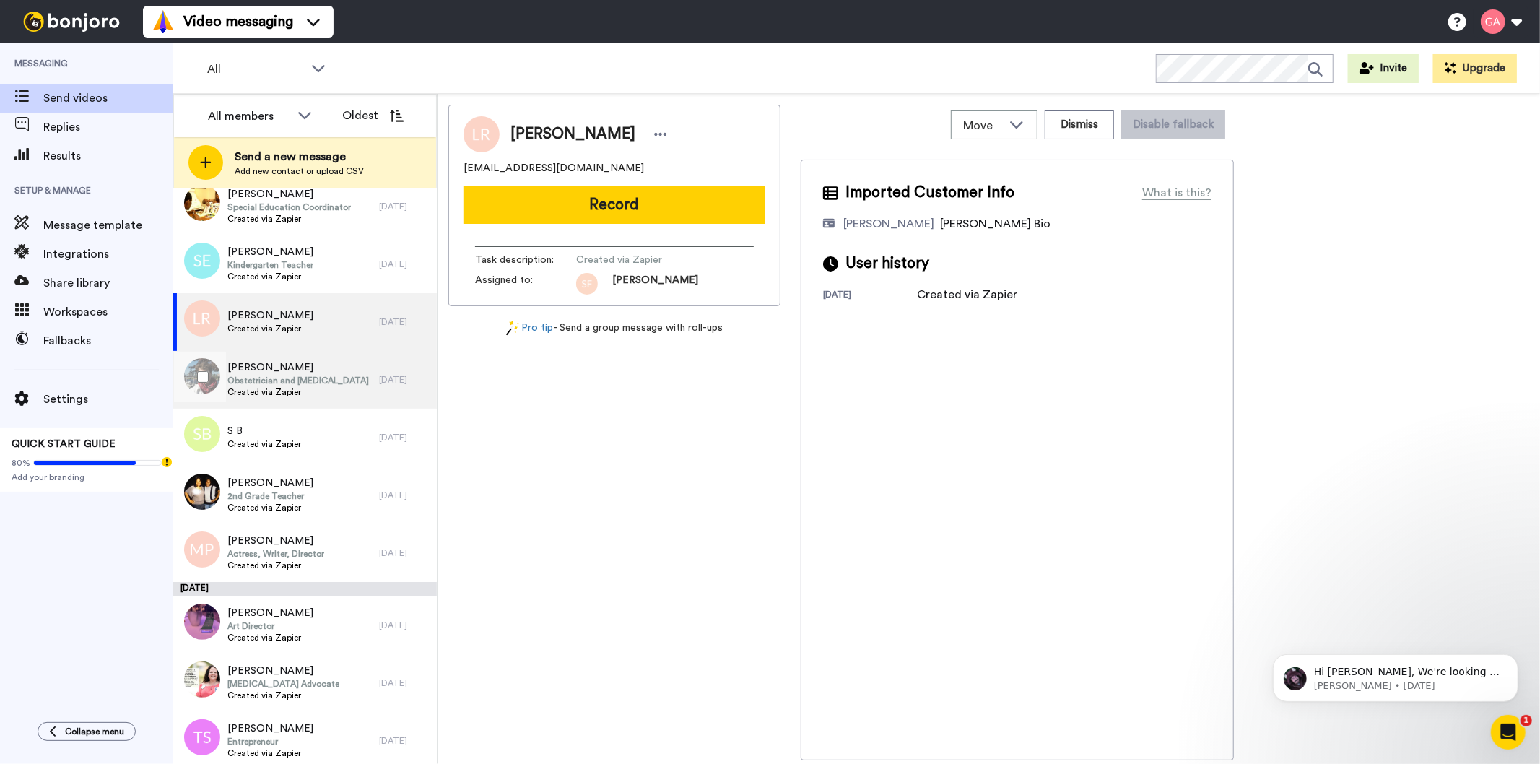
click at [285, 392] on span "Created via Zapier" at bounding box center [298, 392] width 142 height 12
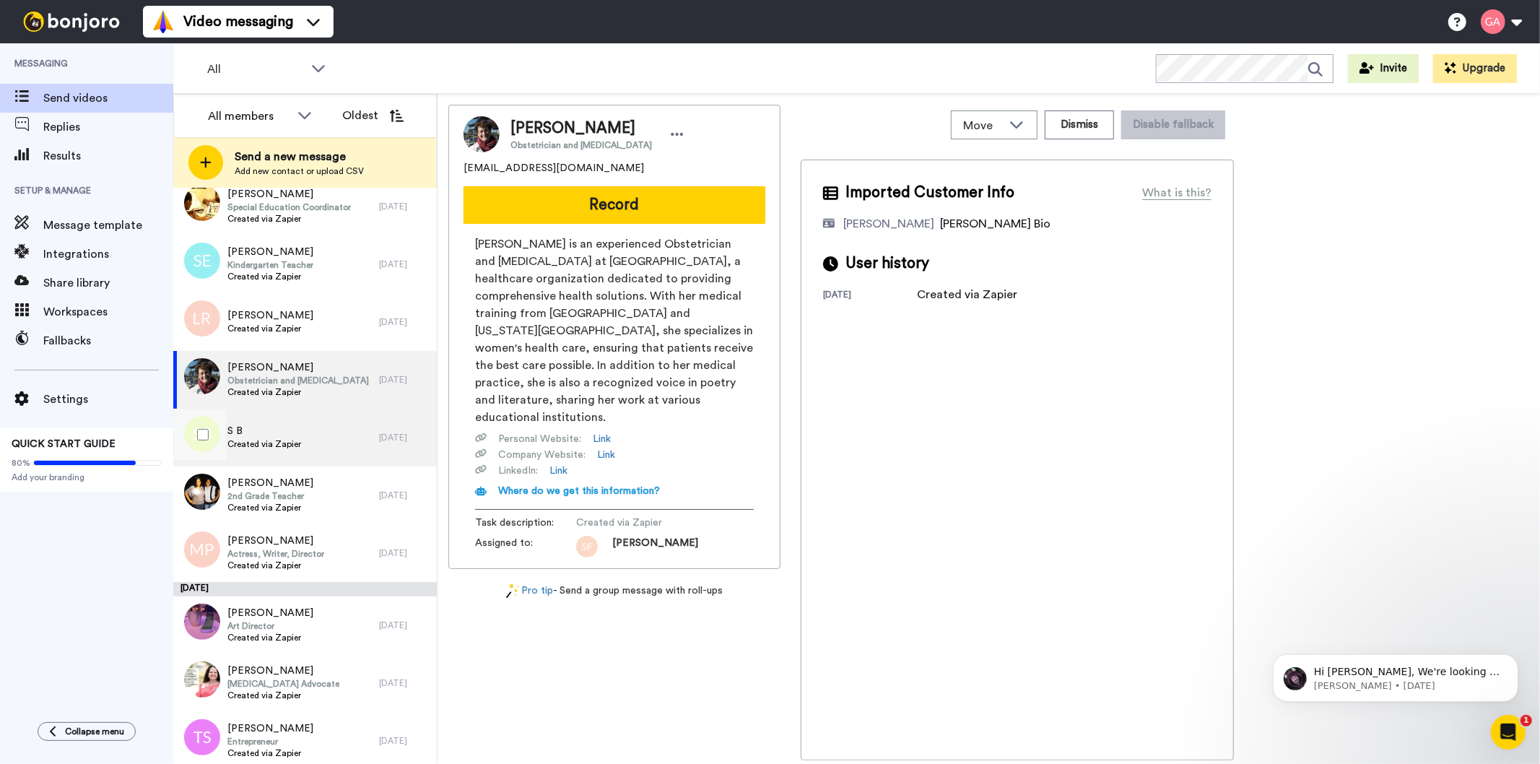
click at [277, 434] on span "S B" at bounding box center [264, 431] width 74 height 14
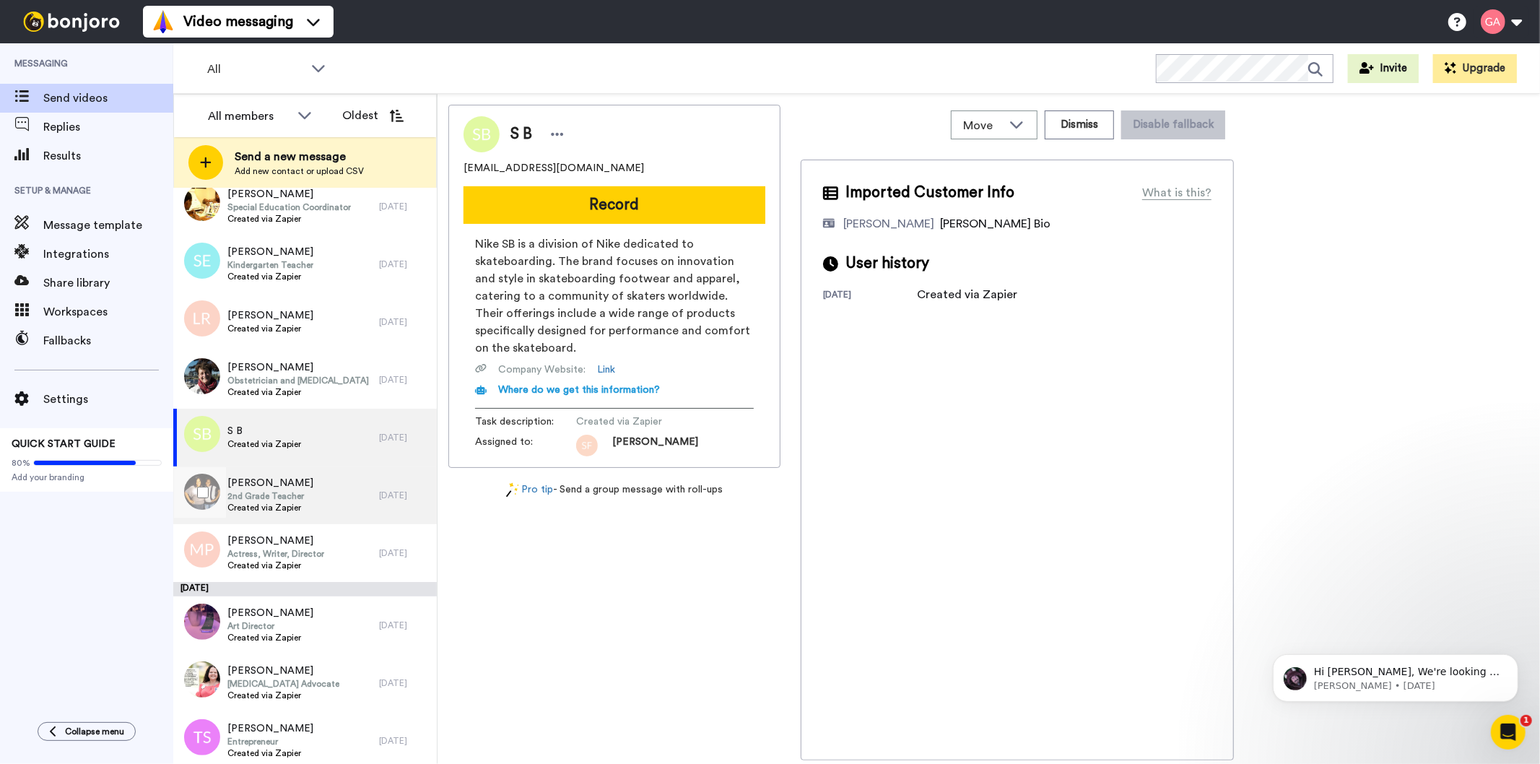
click at [286, 490] on span "2nd Grade Teacher" at bounding box center [270, 496] width 86 height 12
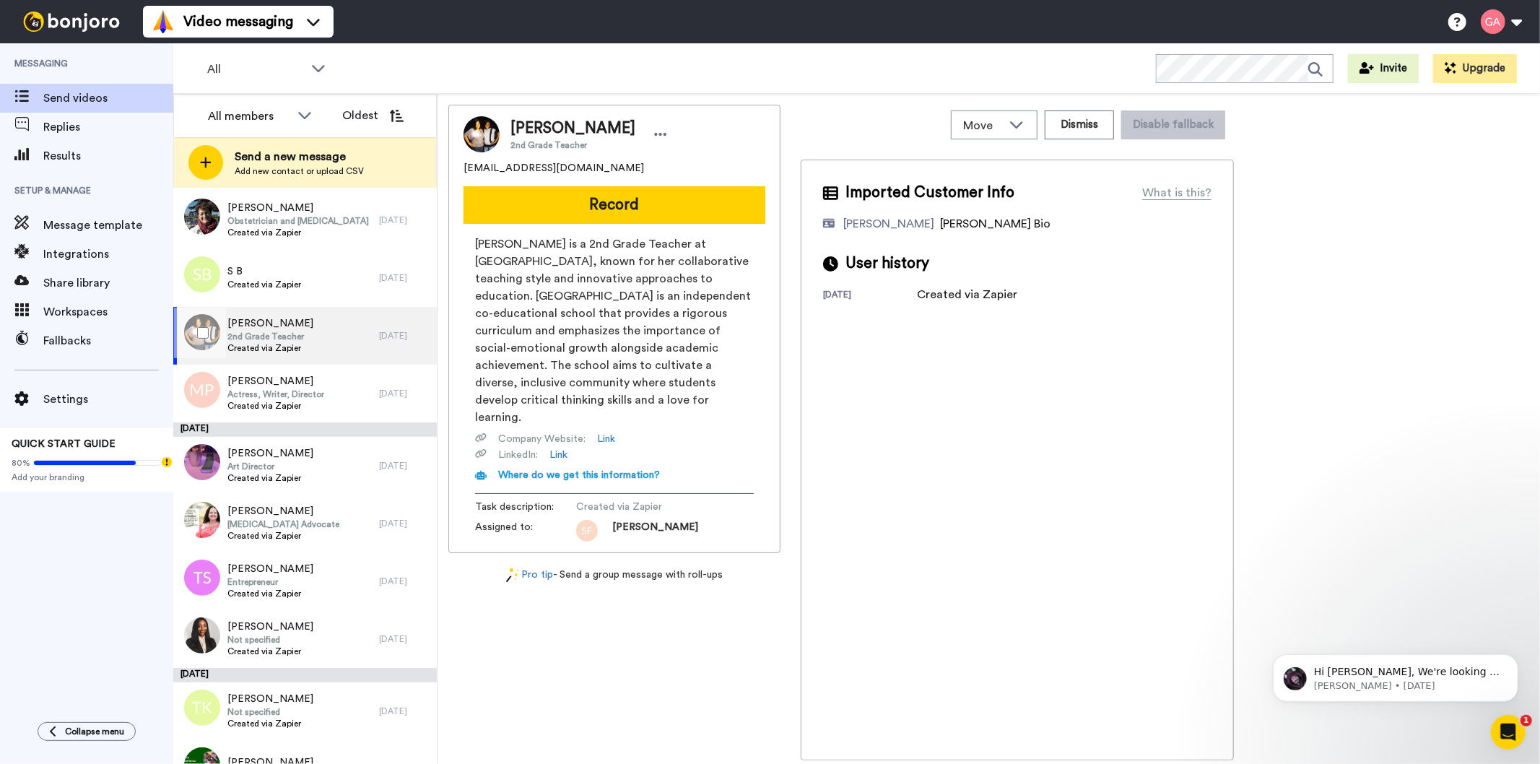
scroll to position [1326, 0]
click at [290, 391] on span "Actress, Writer, Director" at bounding box center [275, 394] width 97 height 12
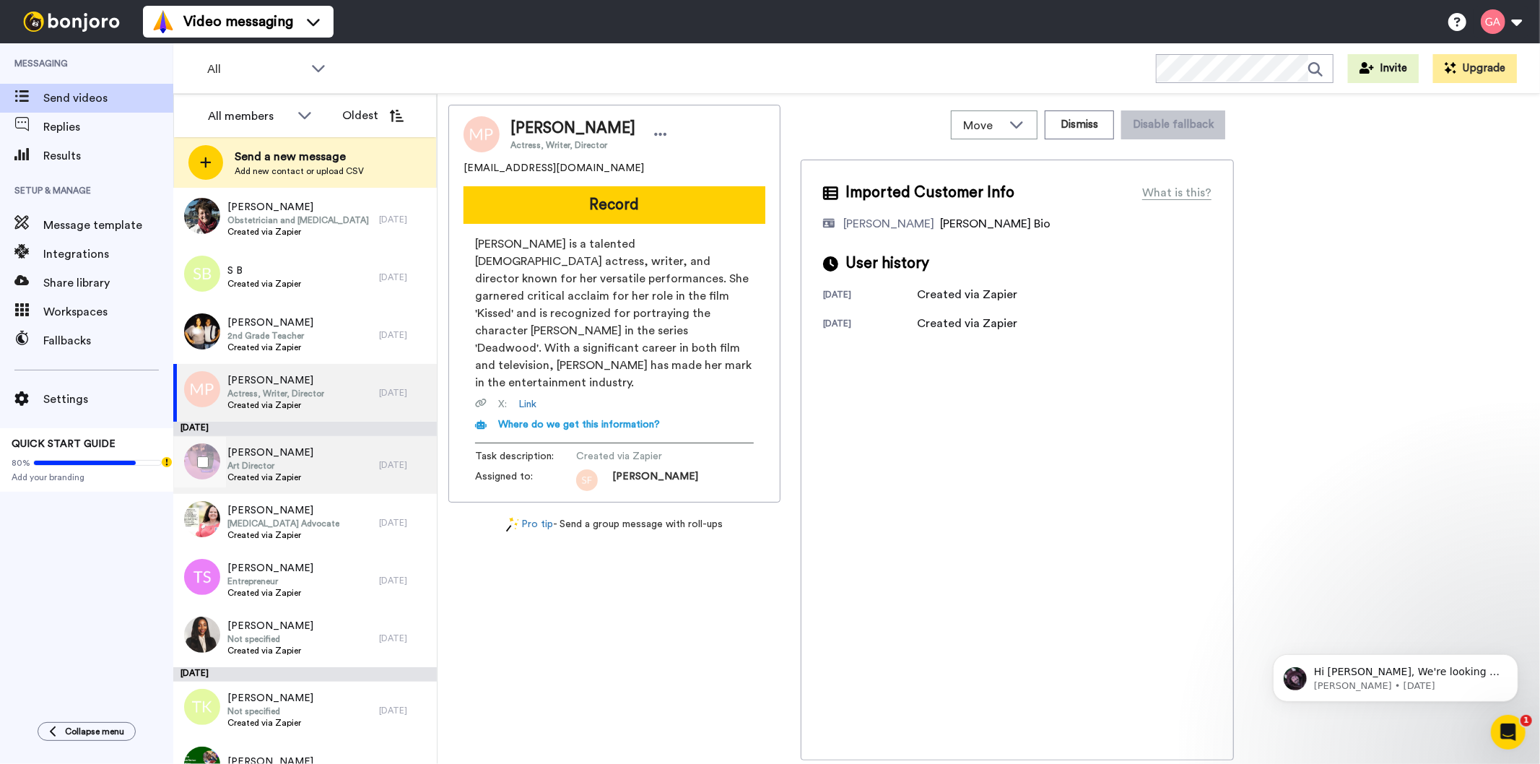
click at [287, 466] on span "Art Director" at bounding box center [270, 466] width 86 height 12
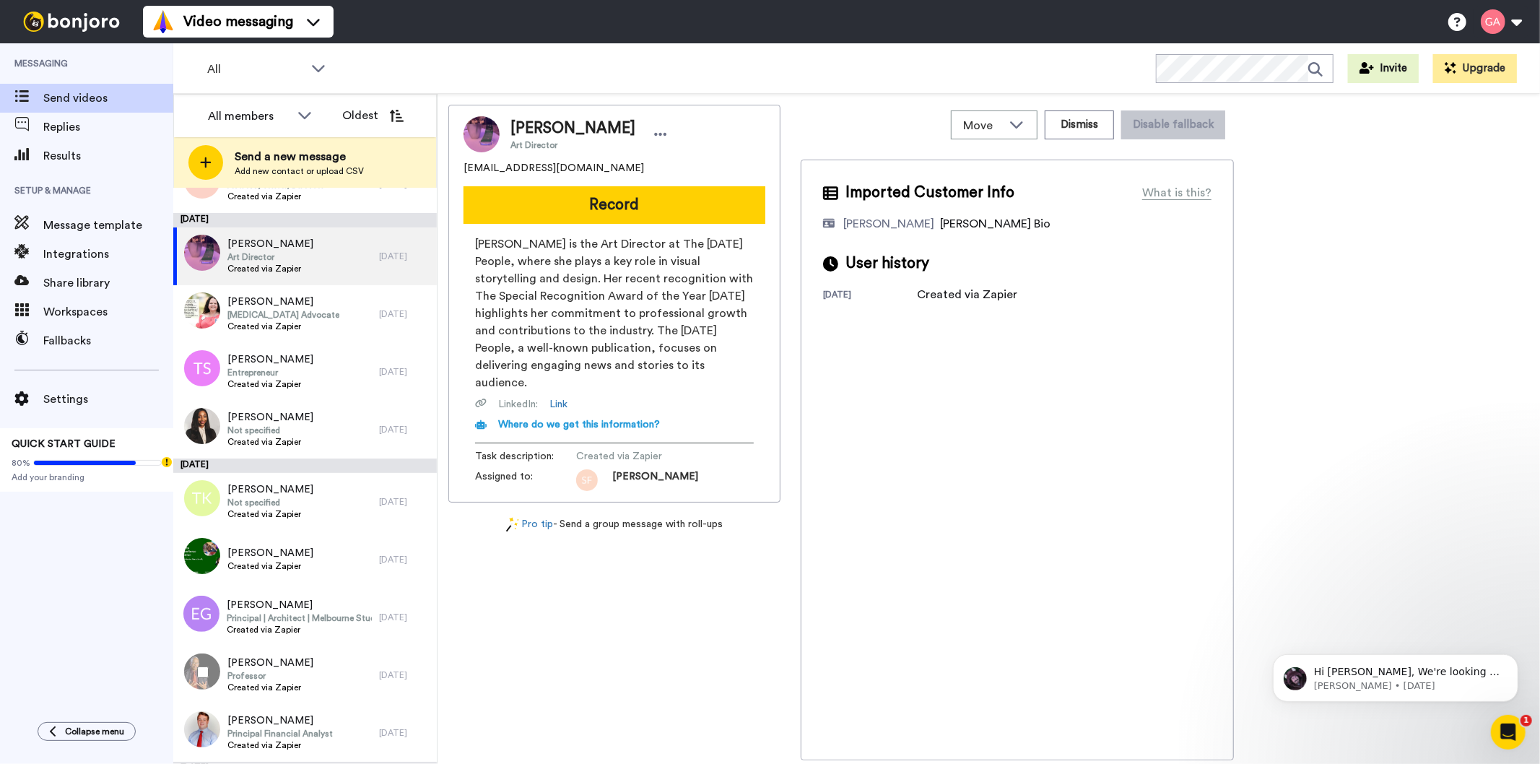
scroll to position [1486, 0]
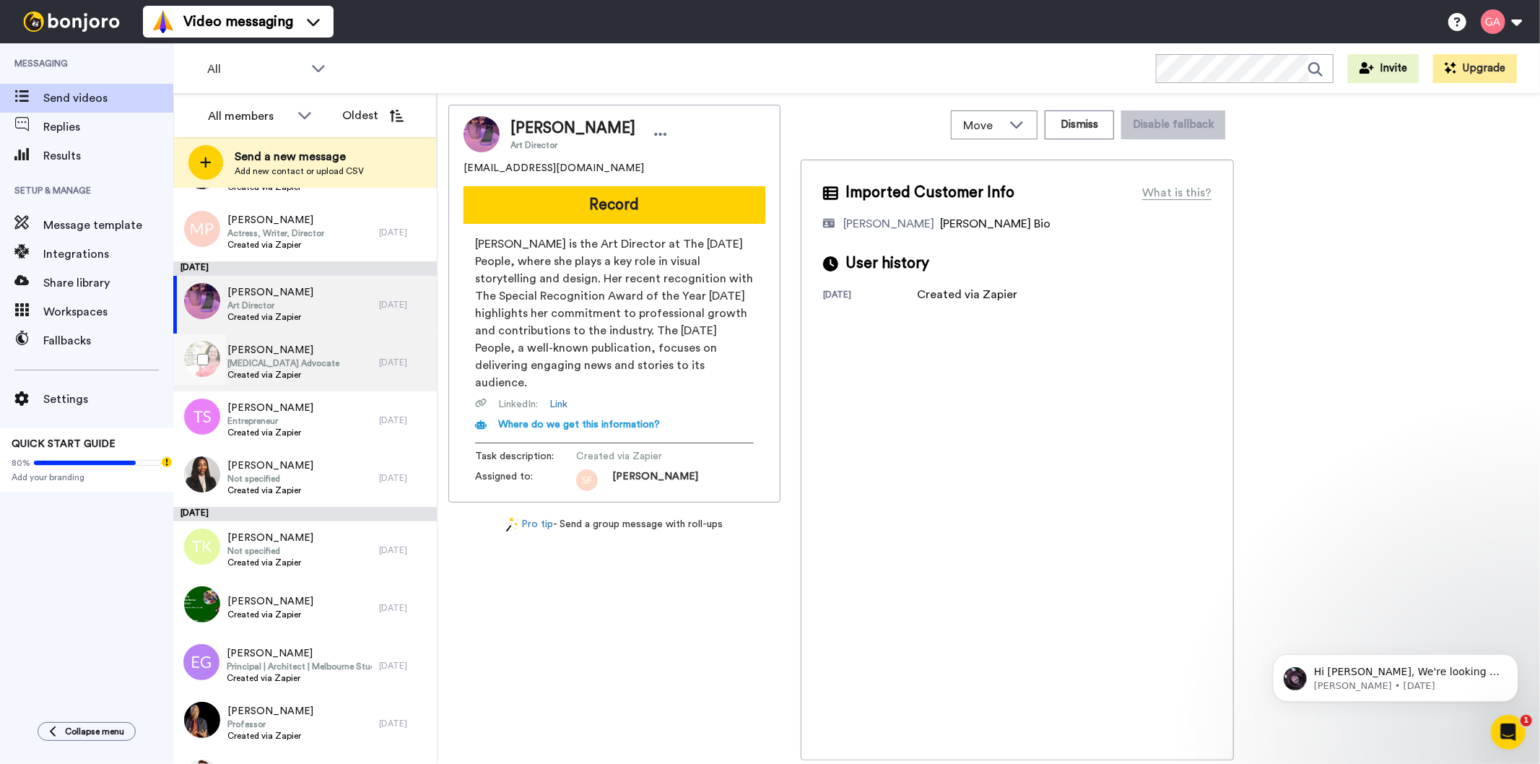
click at [282, 367] on span "Peer Support Advocate" at bounding box center [283, 363] width 112 height 12
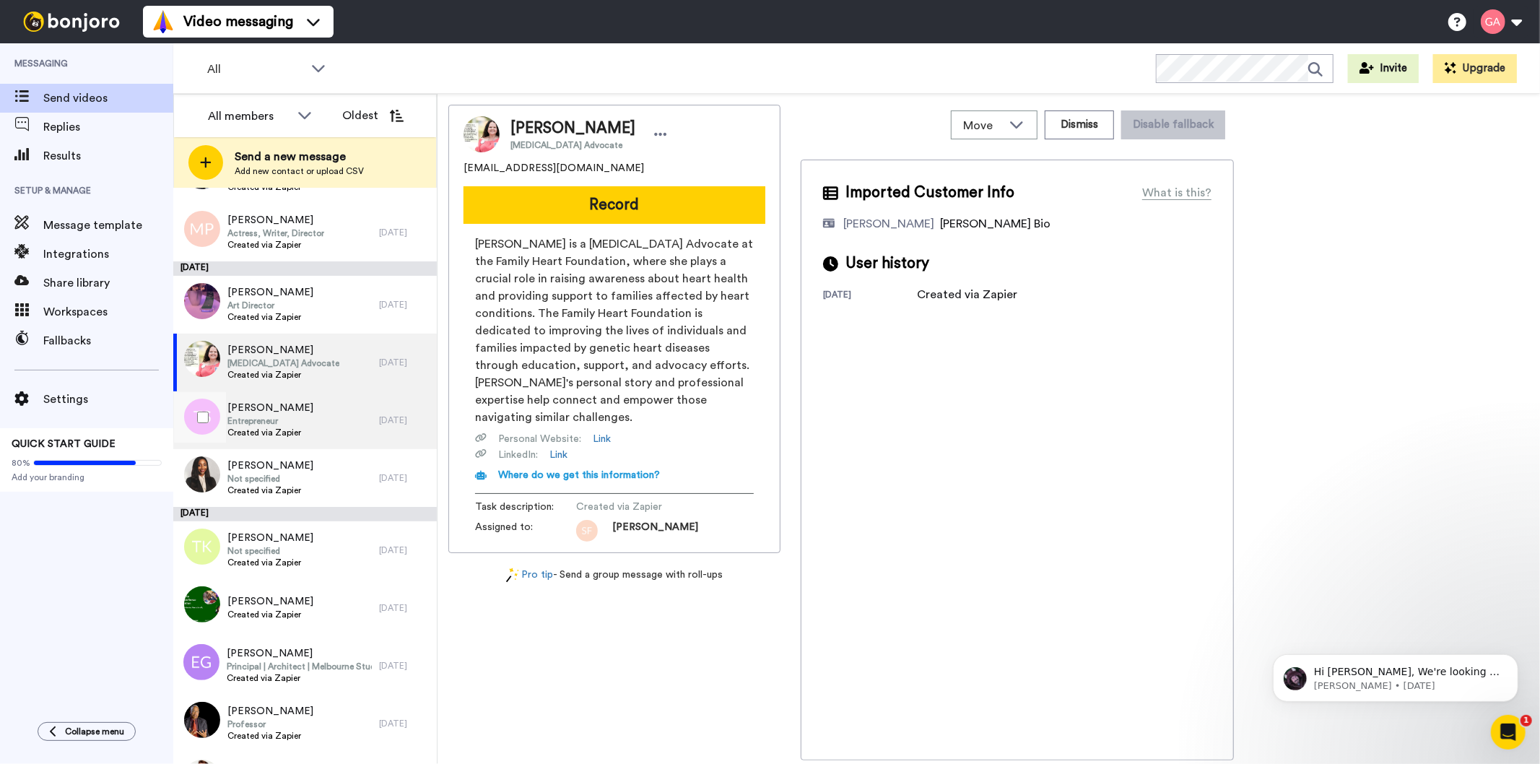
click at [282, 406] on span "Tesa Sims" at bounding box center [270, 408] width 86 height 14
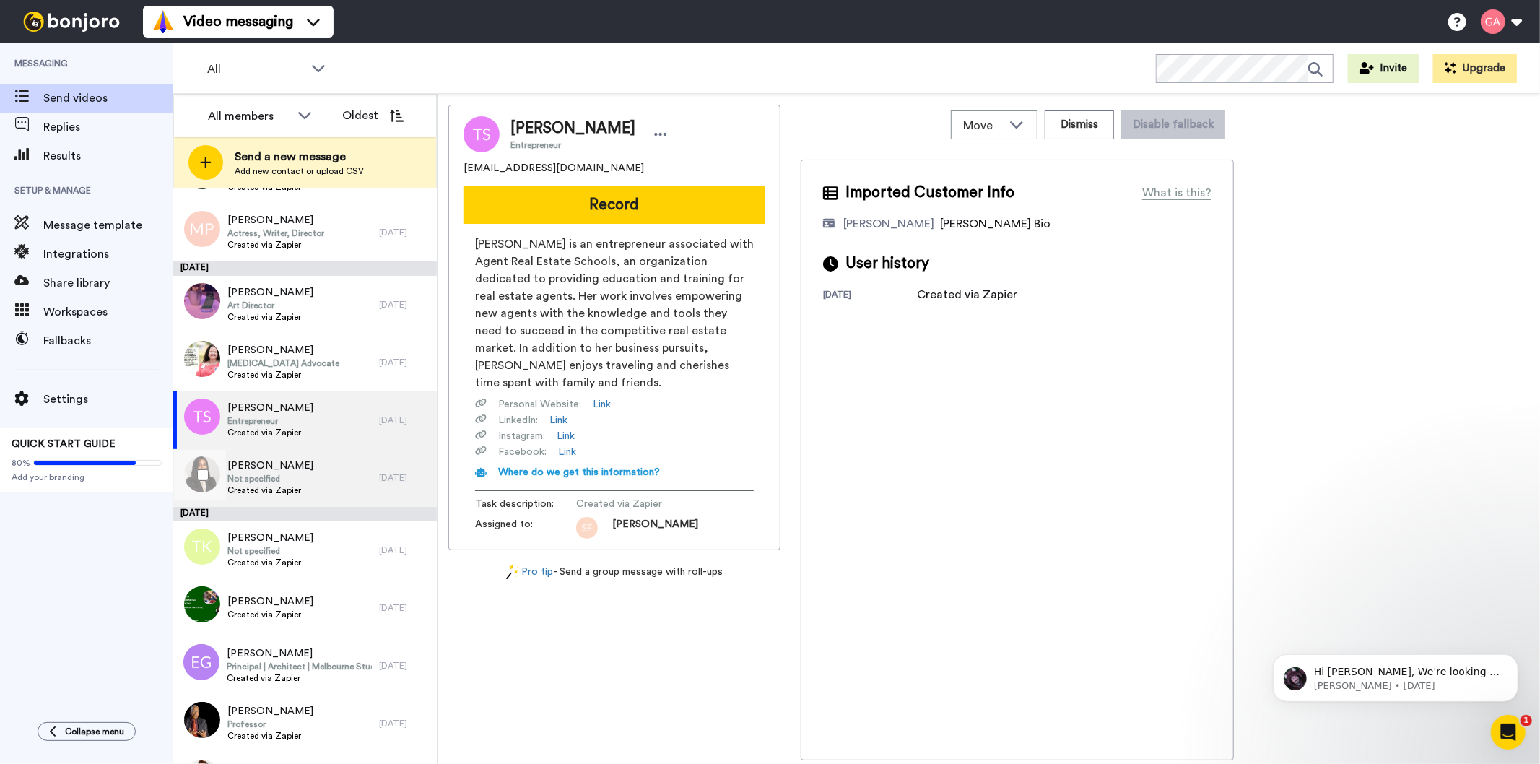
click at [265, 466] on span "Shari Mcewen" at bounding box center [270, 466] width 86 height 14
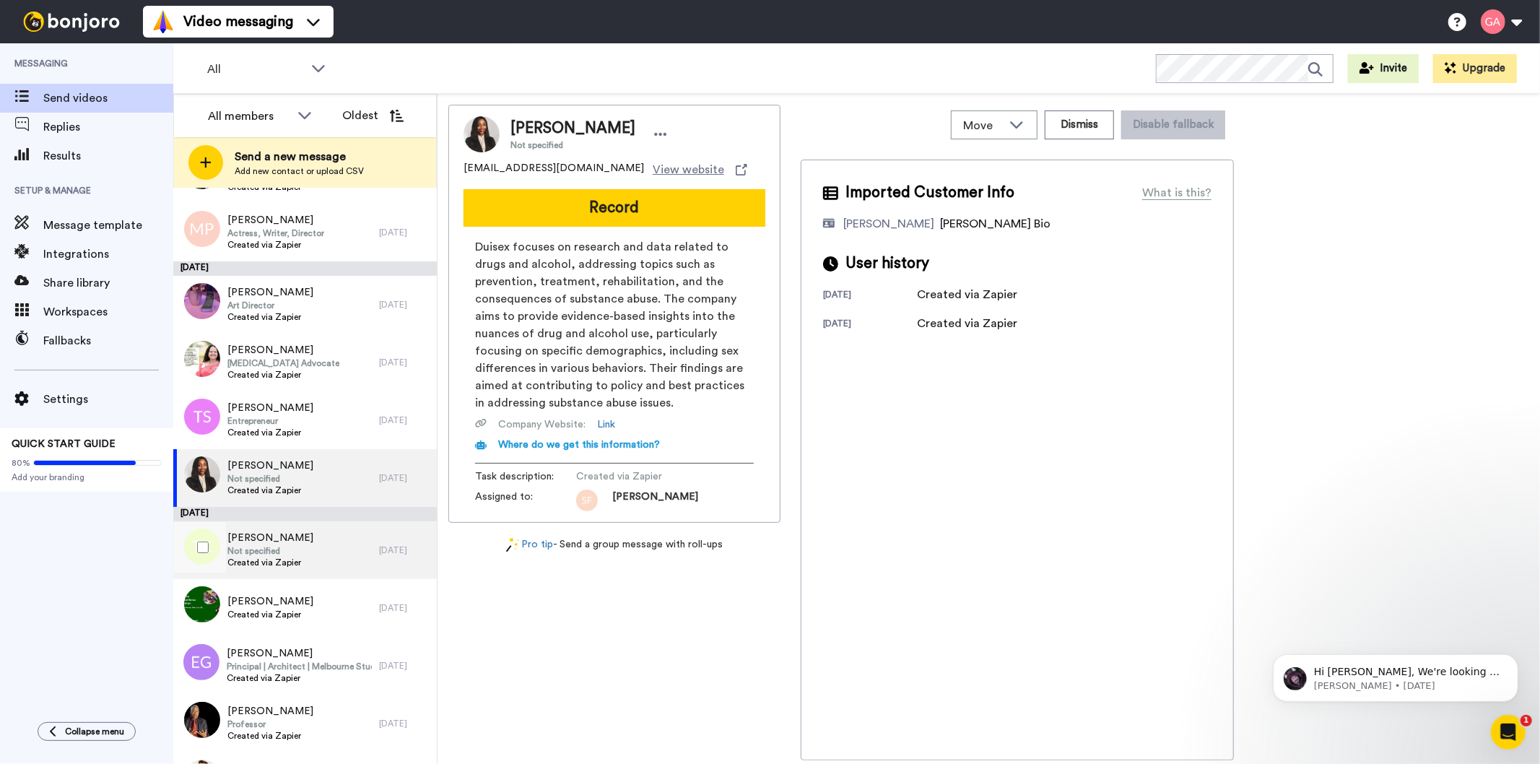
click at [277, 555] on span "Not specified" at bounding box center [270, 551] width 86 height 12
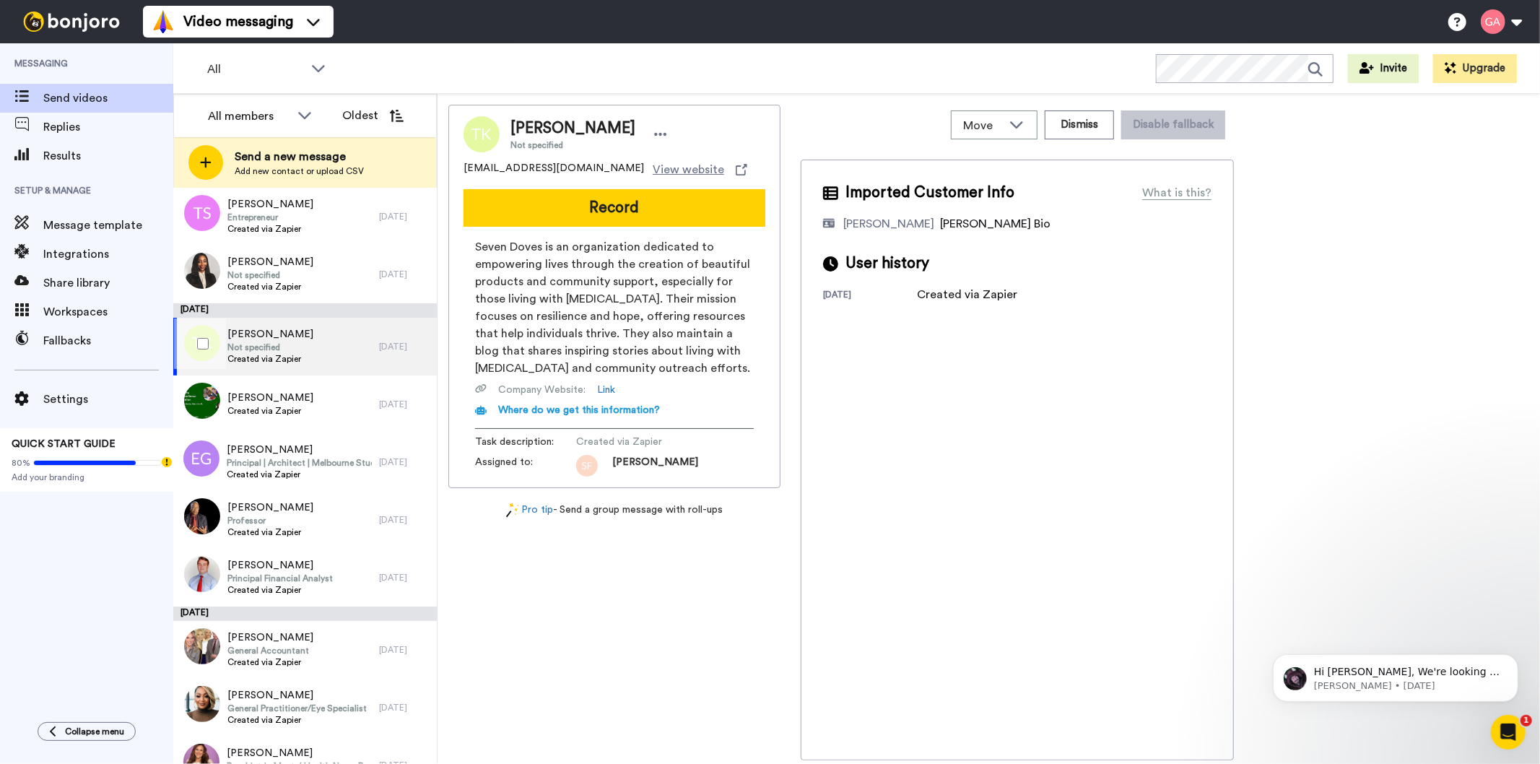
scroll to position [1727, 0]
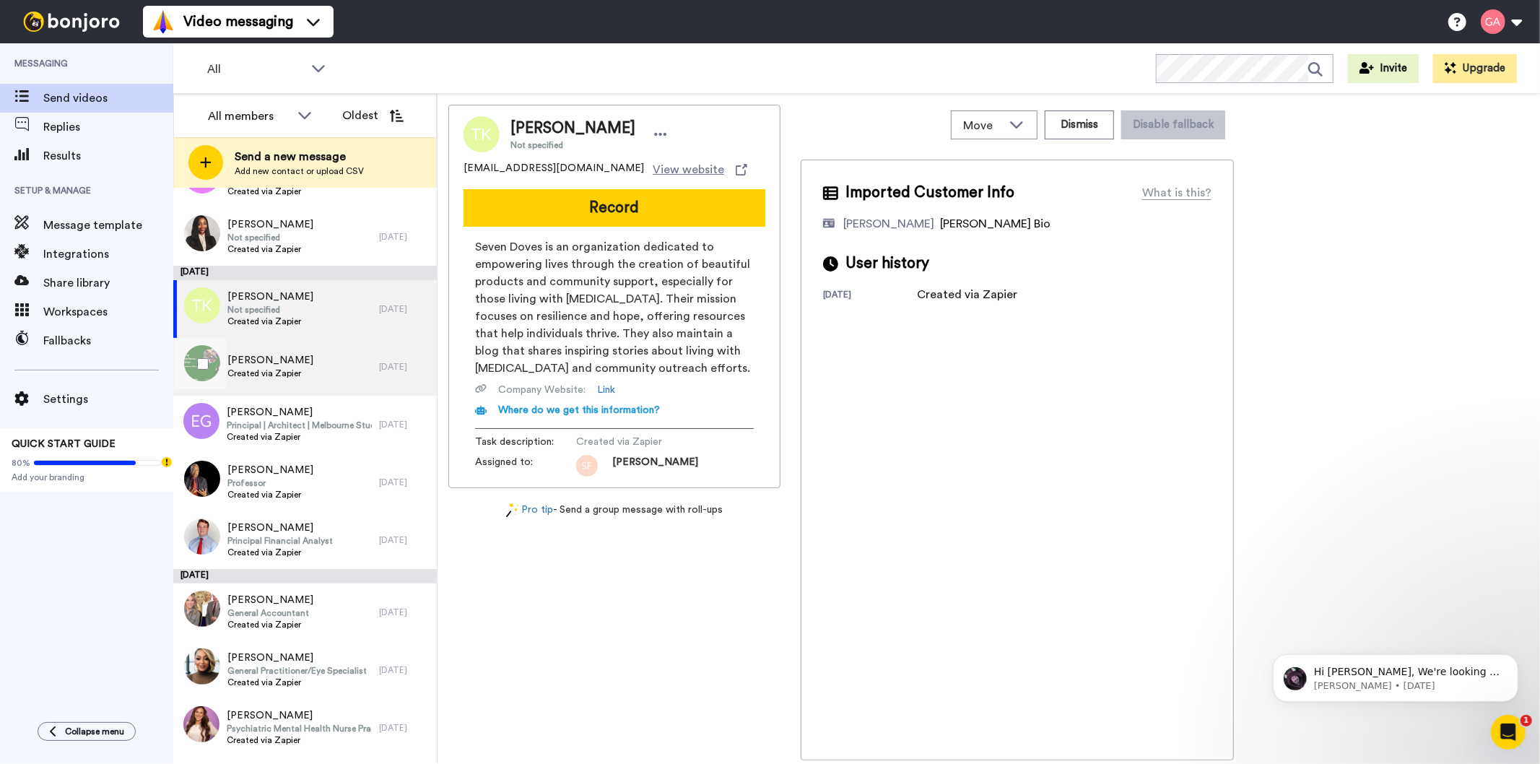
click at [294, 393] on div "Marva Laurie Created via Zapier" at bounding box center [276, 367] width 206 height 58
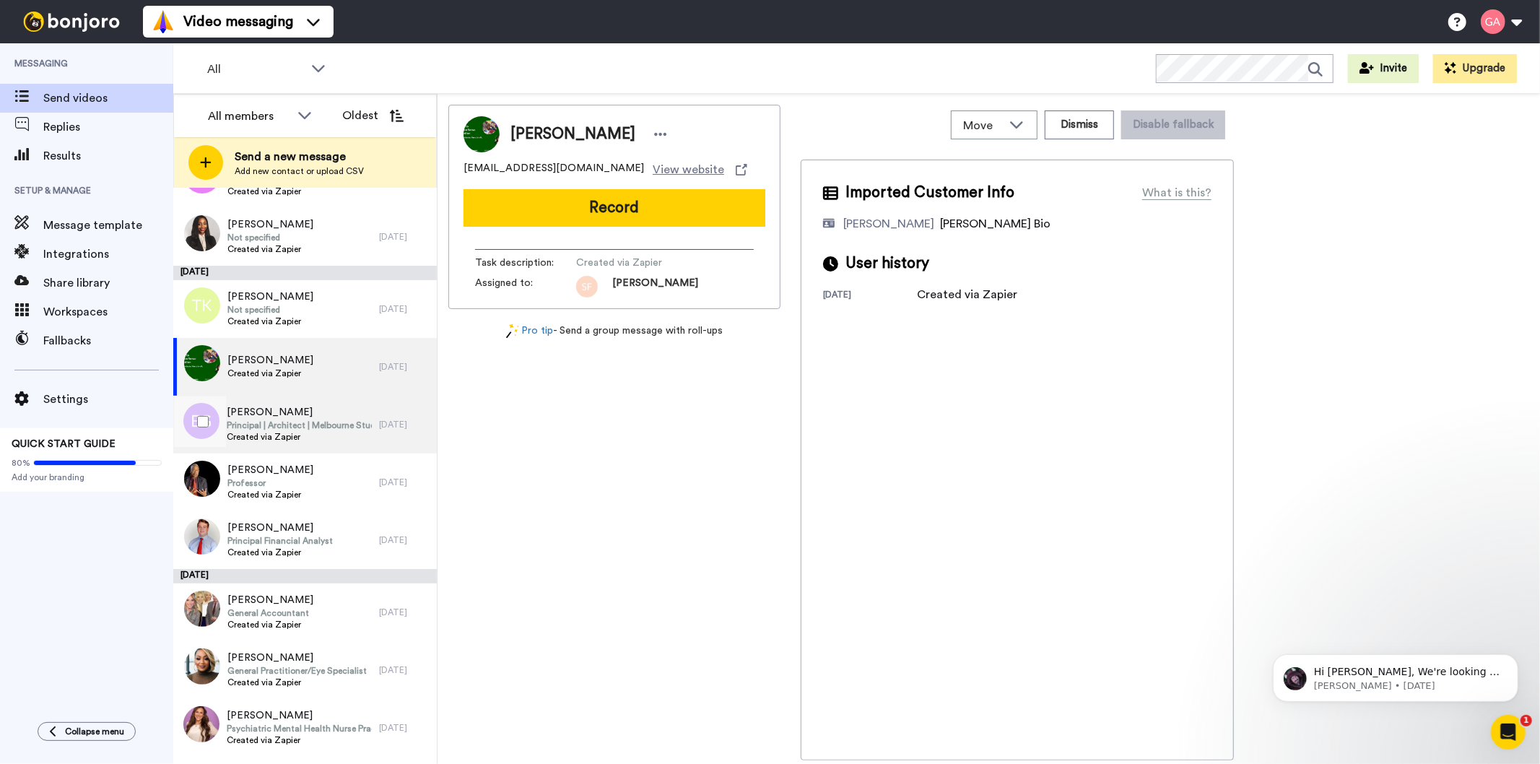
click at [286, 432] on span "Created via Zapier" at bounding box center [299, 437] width 145 height 12
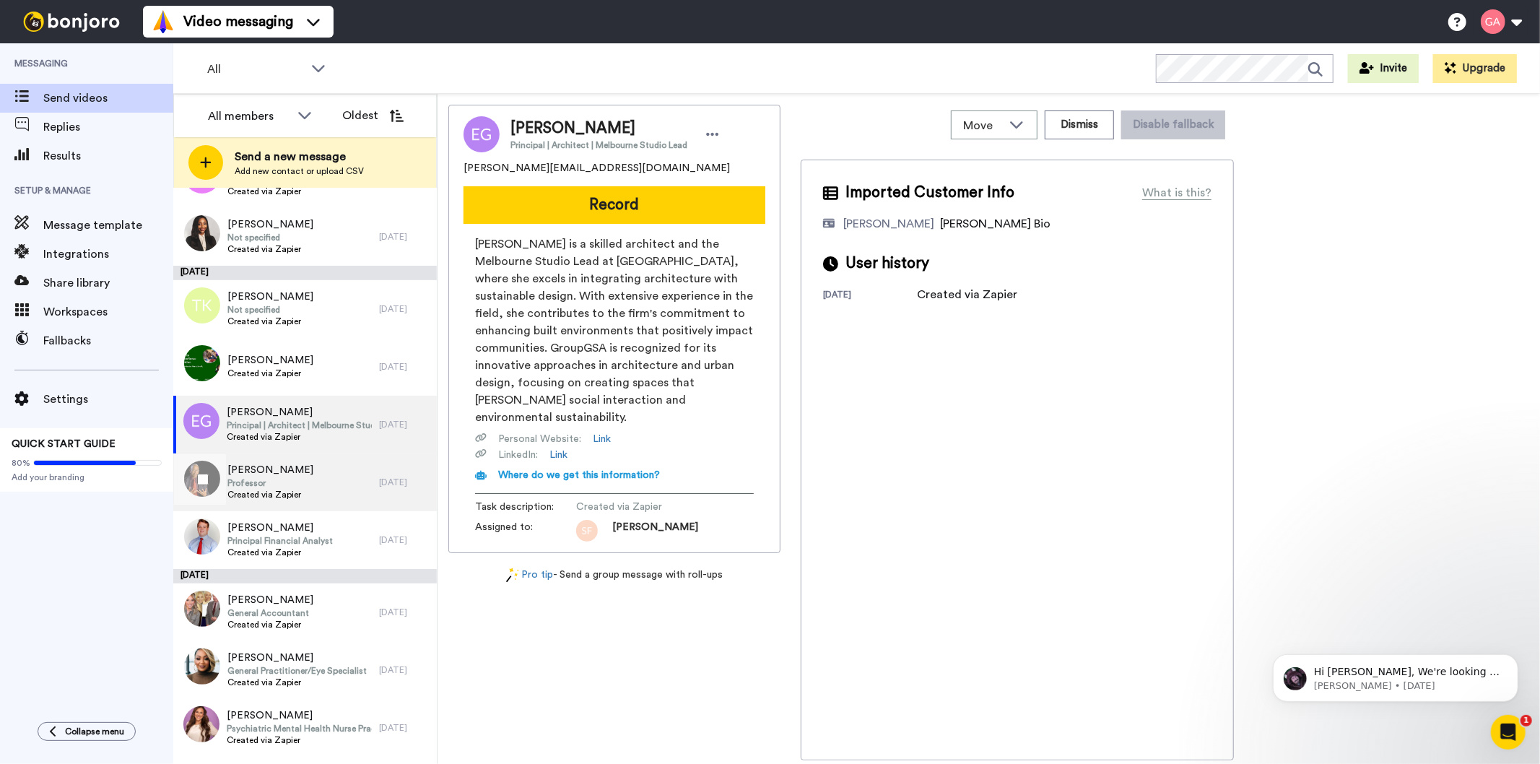
click at [280, 489] on span "Created via Zapier" at bounding box center [270, 495] width 86 height 12
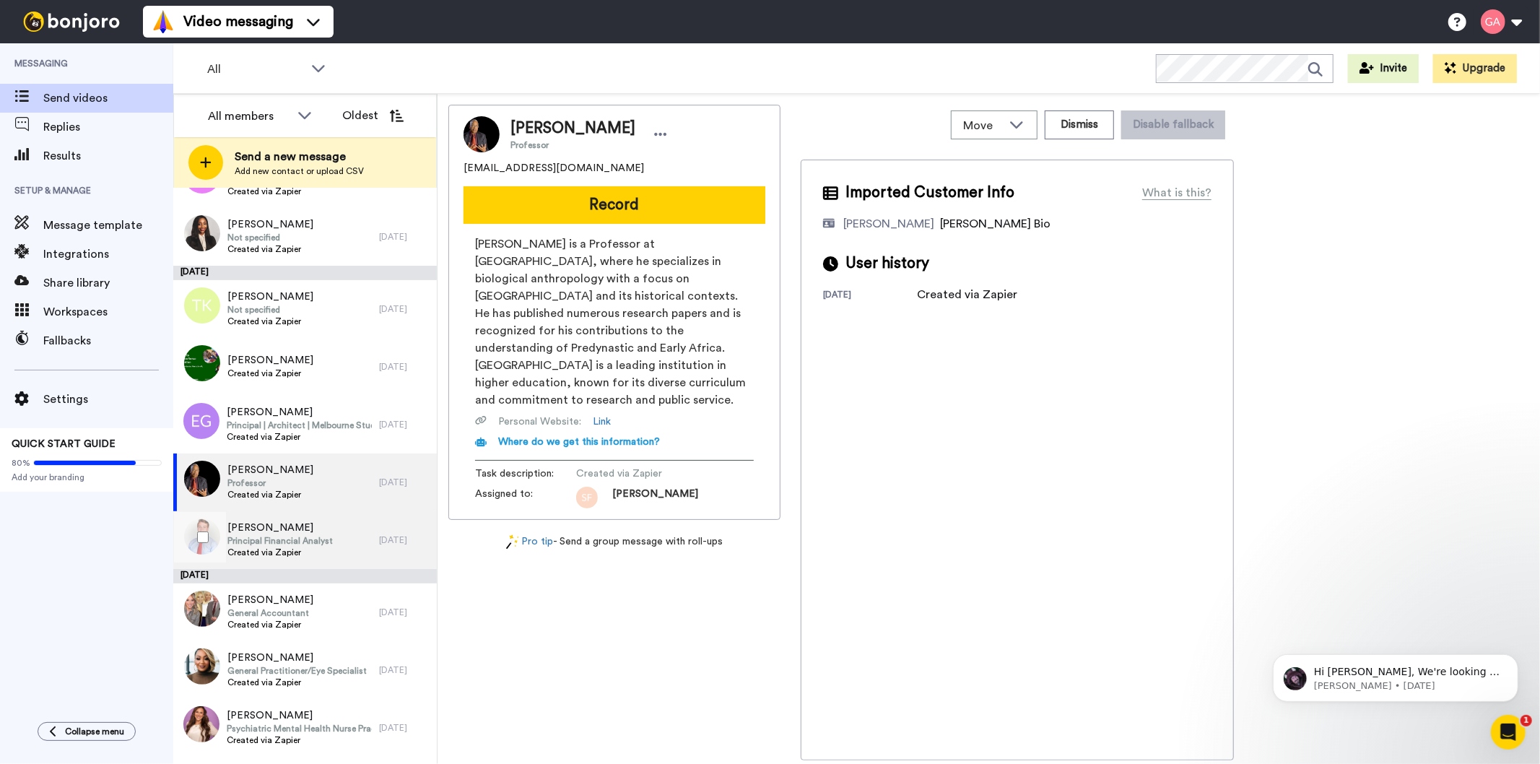
click at [285, 542] on span "Principal Financial Analyst" at bounding box center [279, 541] width 105 height 12
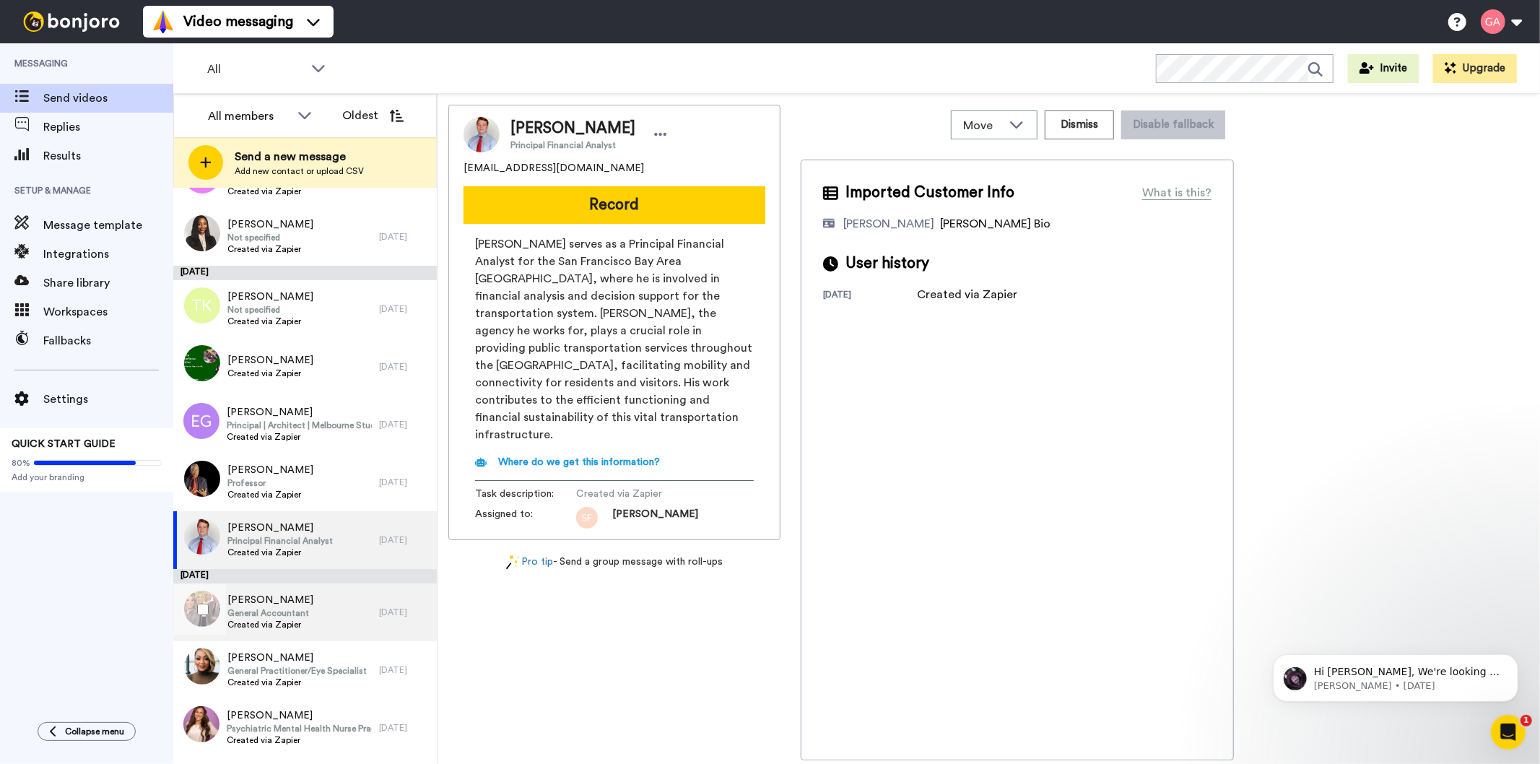
click at [287, 626] on span "Created via Zapier" at bounding box center [270, 625] width 86 height 12
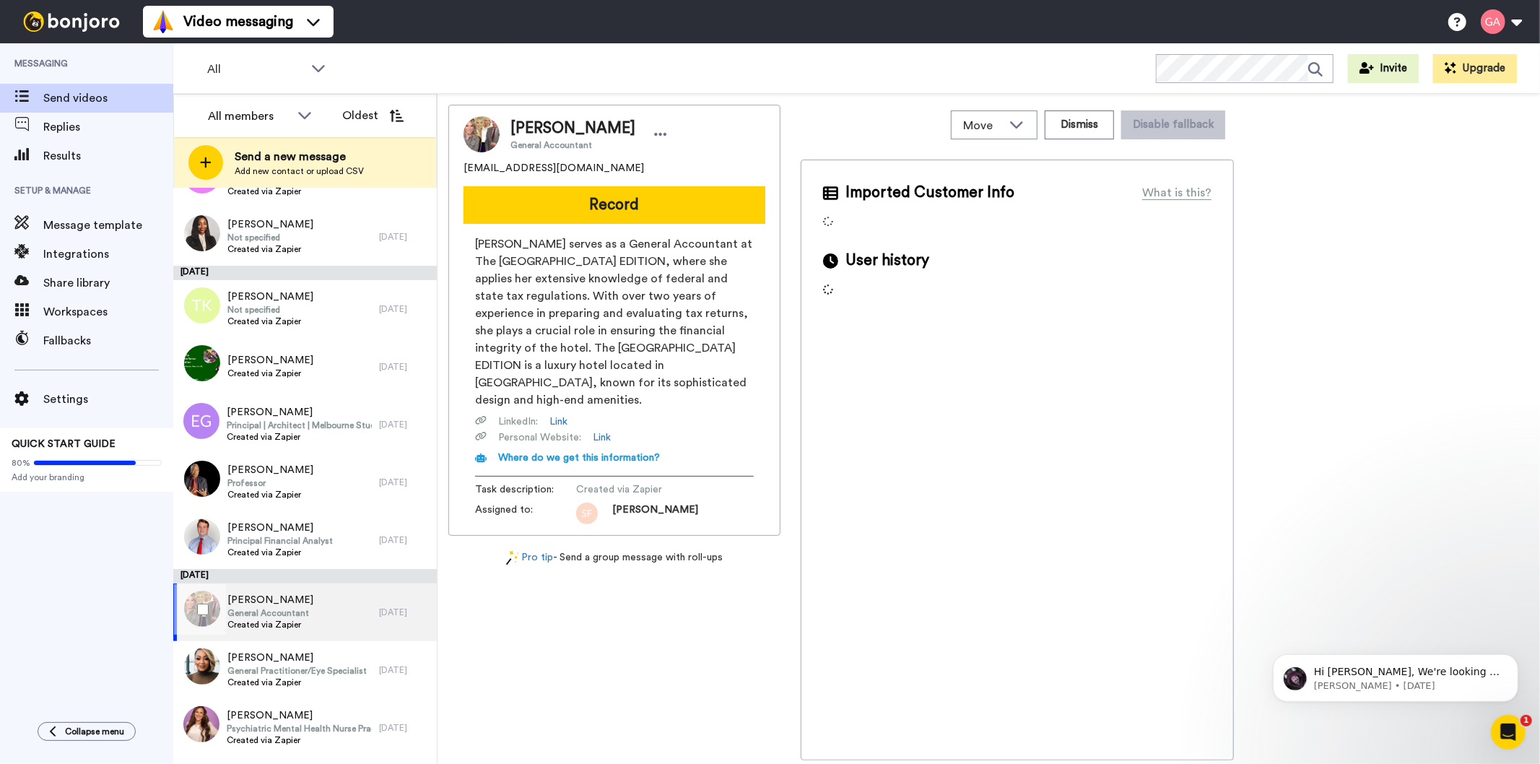
scroll to position [2048, 0]
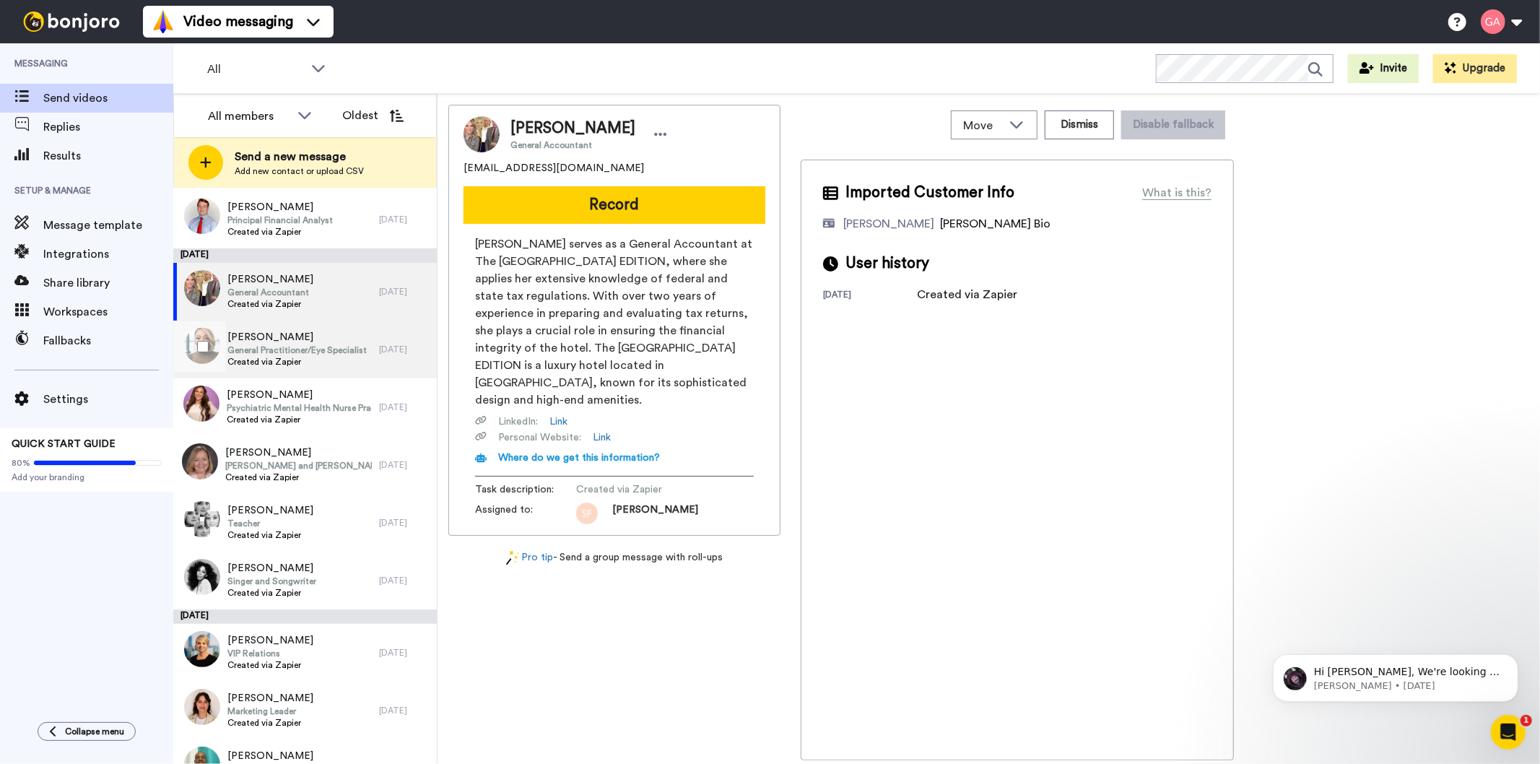
click at [290, 359] on span "Created via Zapier" at bounding box center [296, 362] width 139 height 12
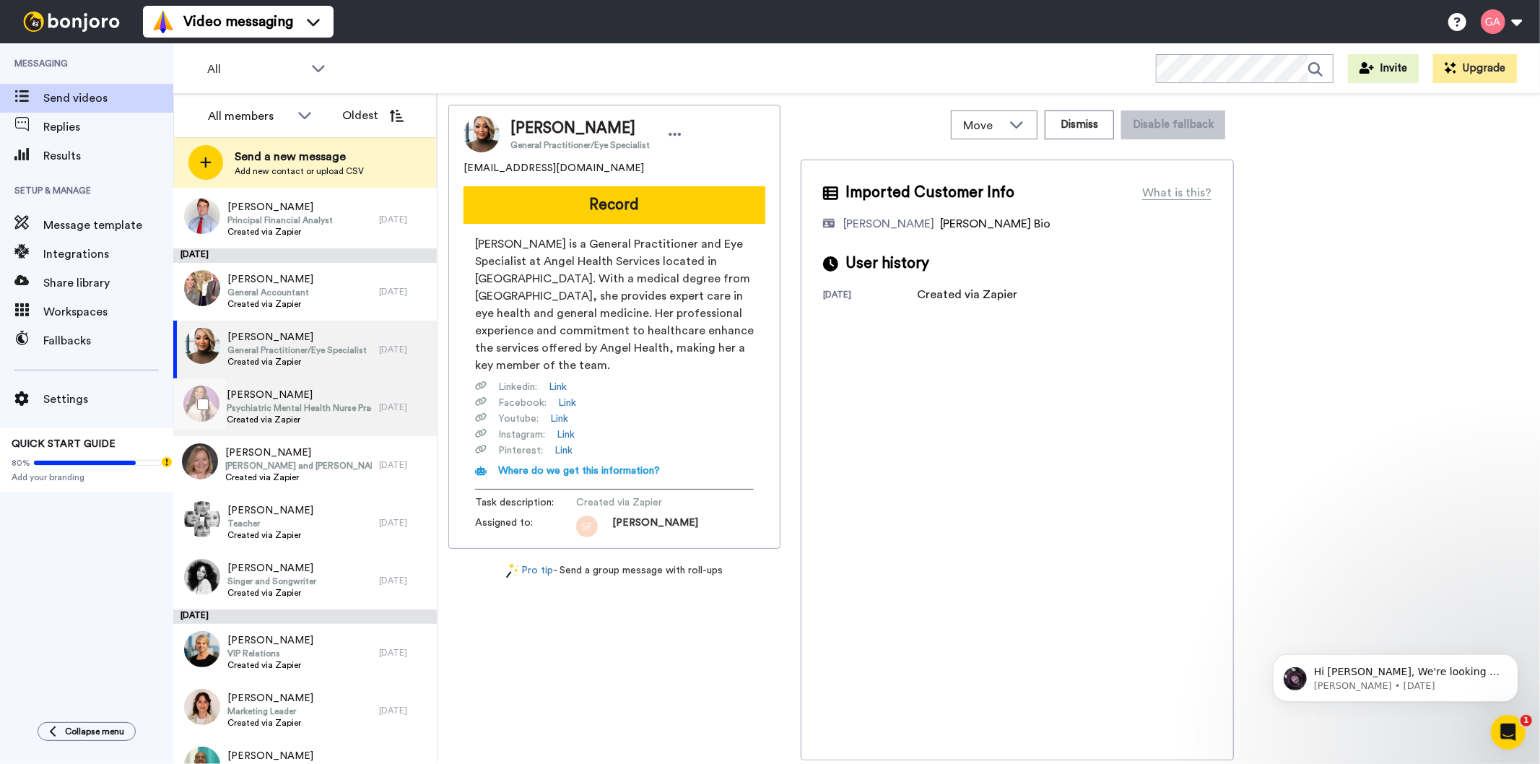
click at [293, 420] on span "Created via Zapier" at bounding box center [299, 420] width 145 height 12
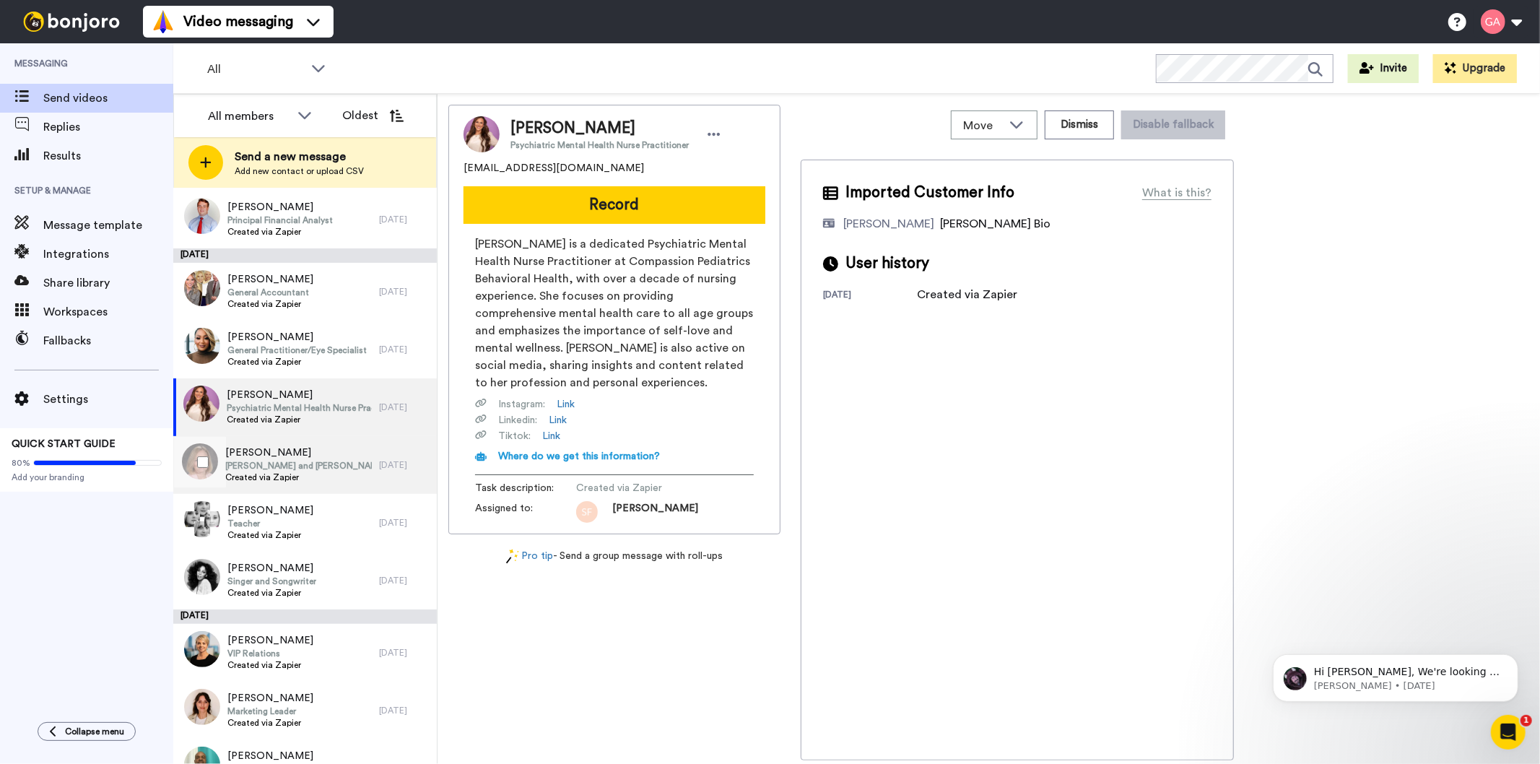
click at [295, 467] on span "Hazel Davis and Robert Kennedy Endowed Chair in Government and Public Service" at bounding box center [298, 466] width 147 height 12
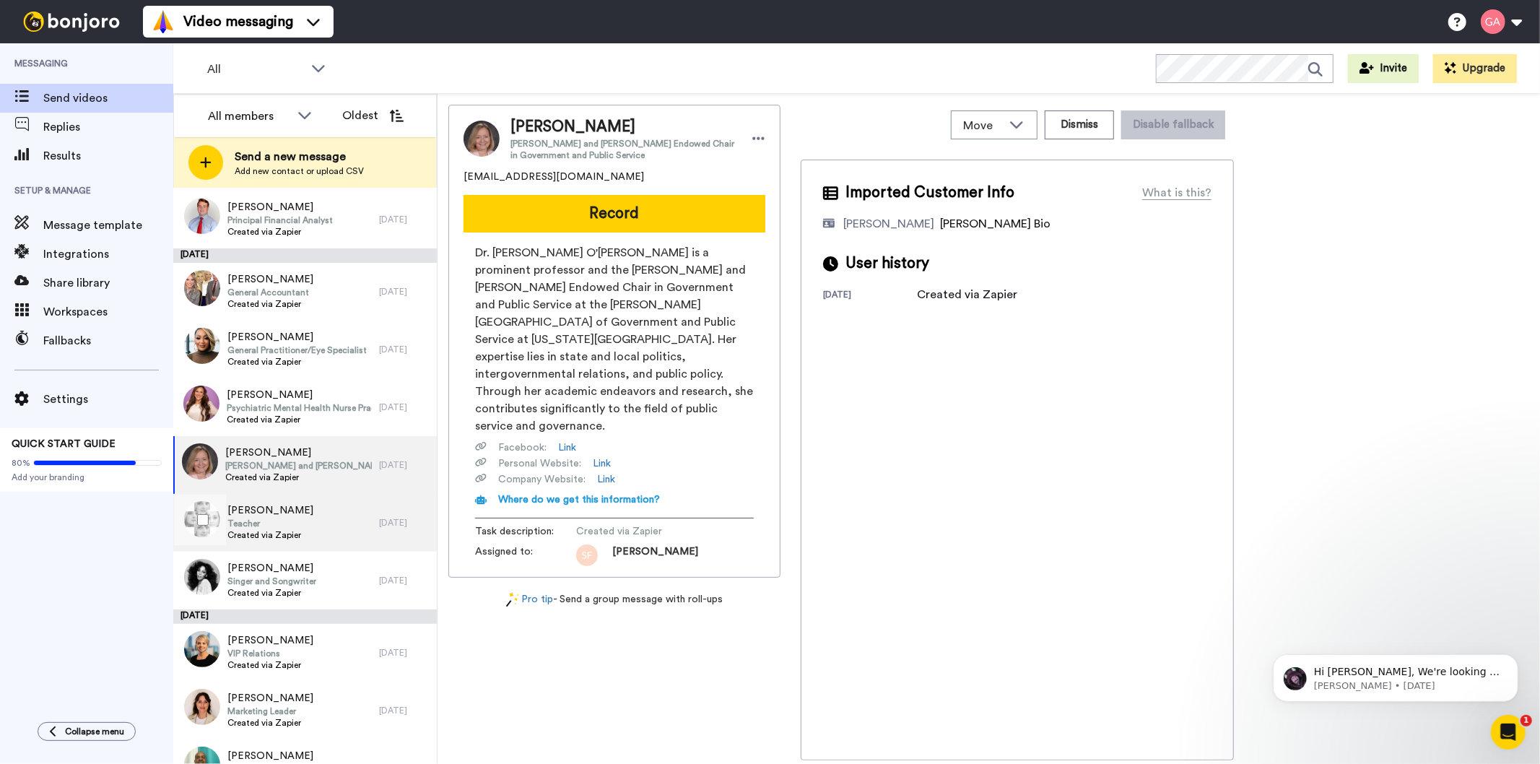
click at [296, 520] on span "Teacher" at bounding box center [270, 524] width 86 height 12
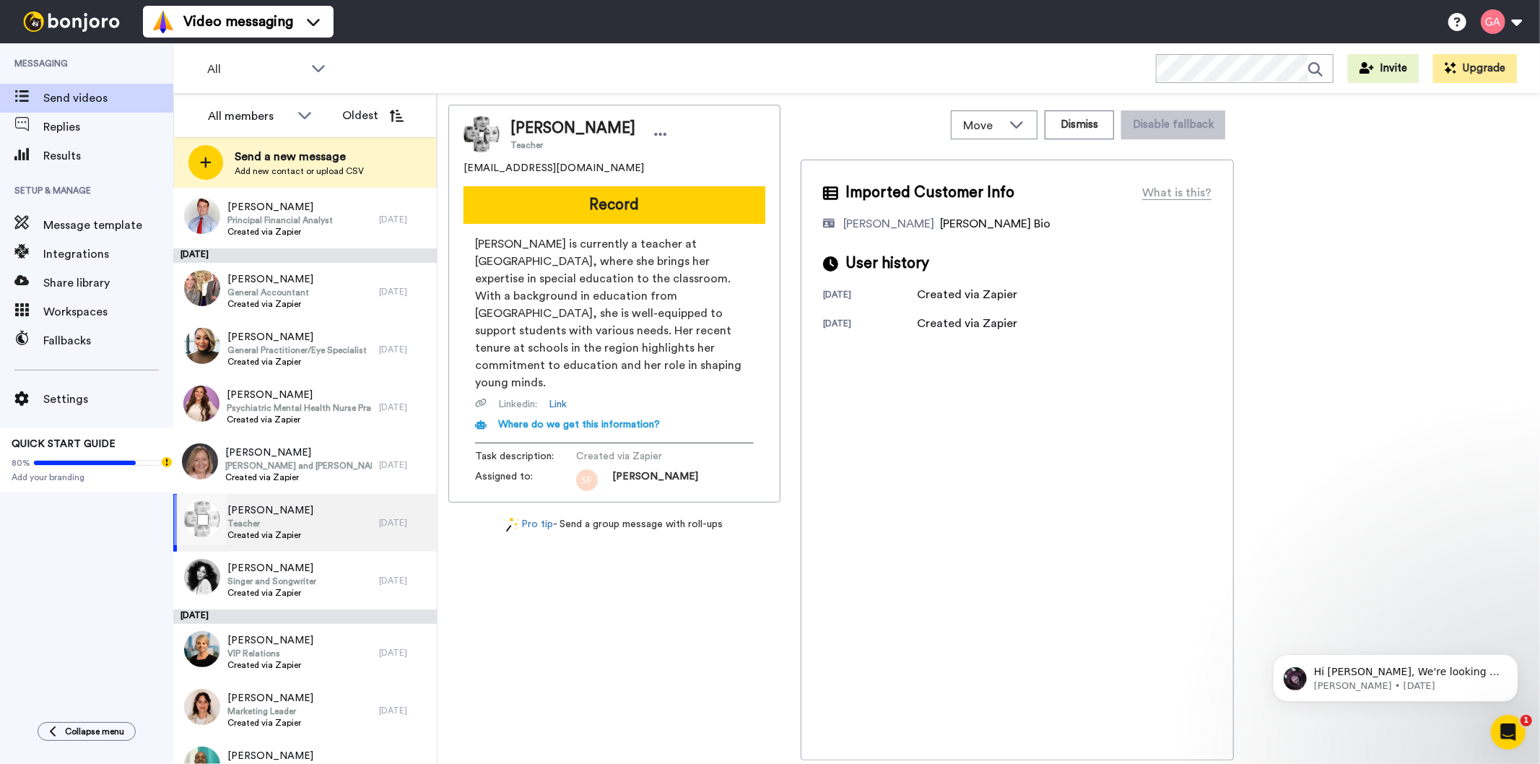
scroll to position [2208, 0]
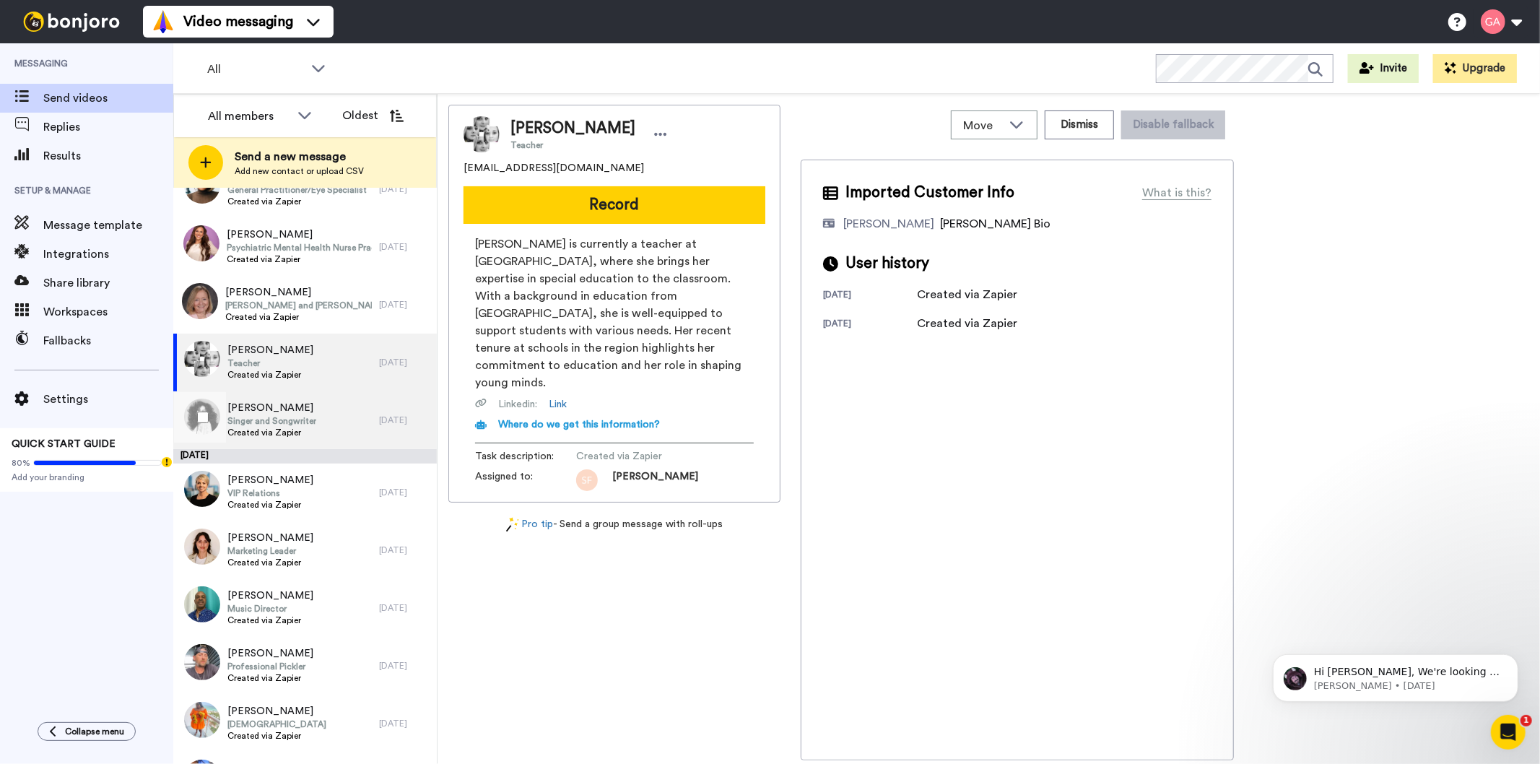
click at [302, 406] on span "Donna Summers" at bounding box center [271, 408] width 89 height 14
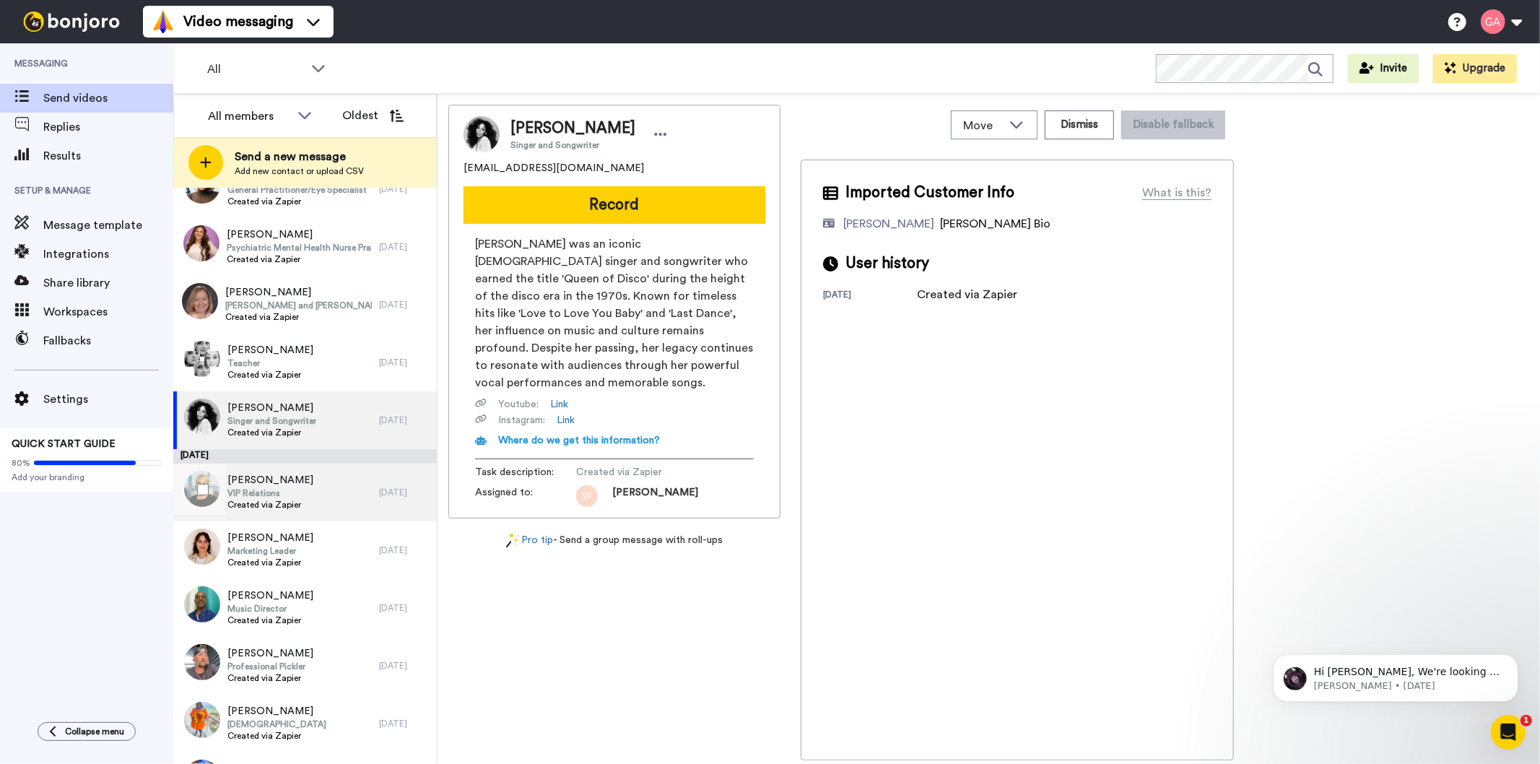
click at [290, 497] on span "VIP Relations" at bounding box center [270, 493] width 86 height 12
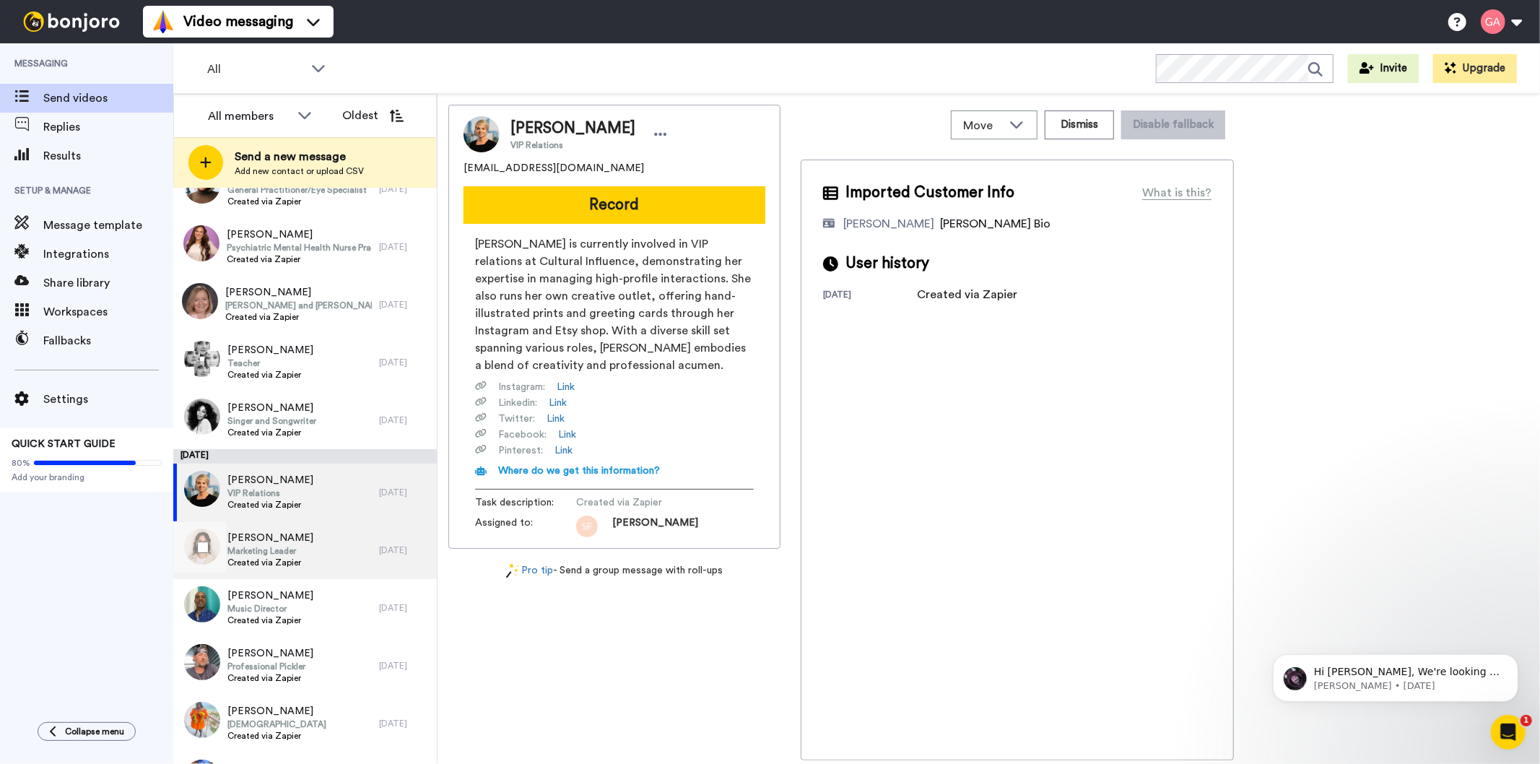
click at [282, 547] on span "Marketing Leader" at bounding box center [270, 551] width 86 height 12
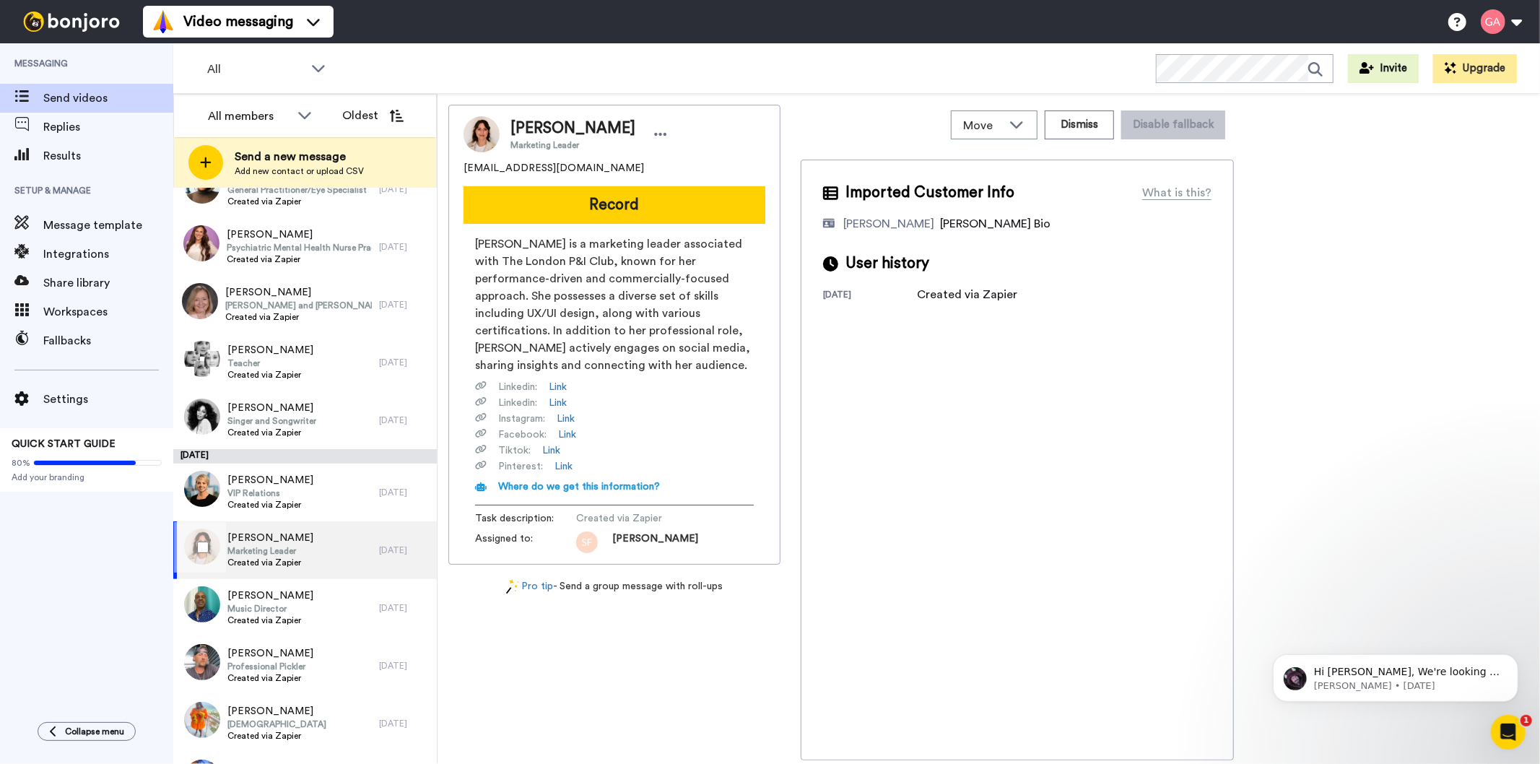
scroll to position [2369, 0]
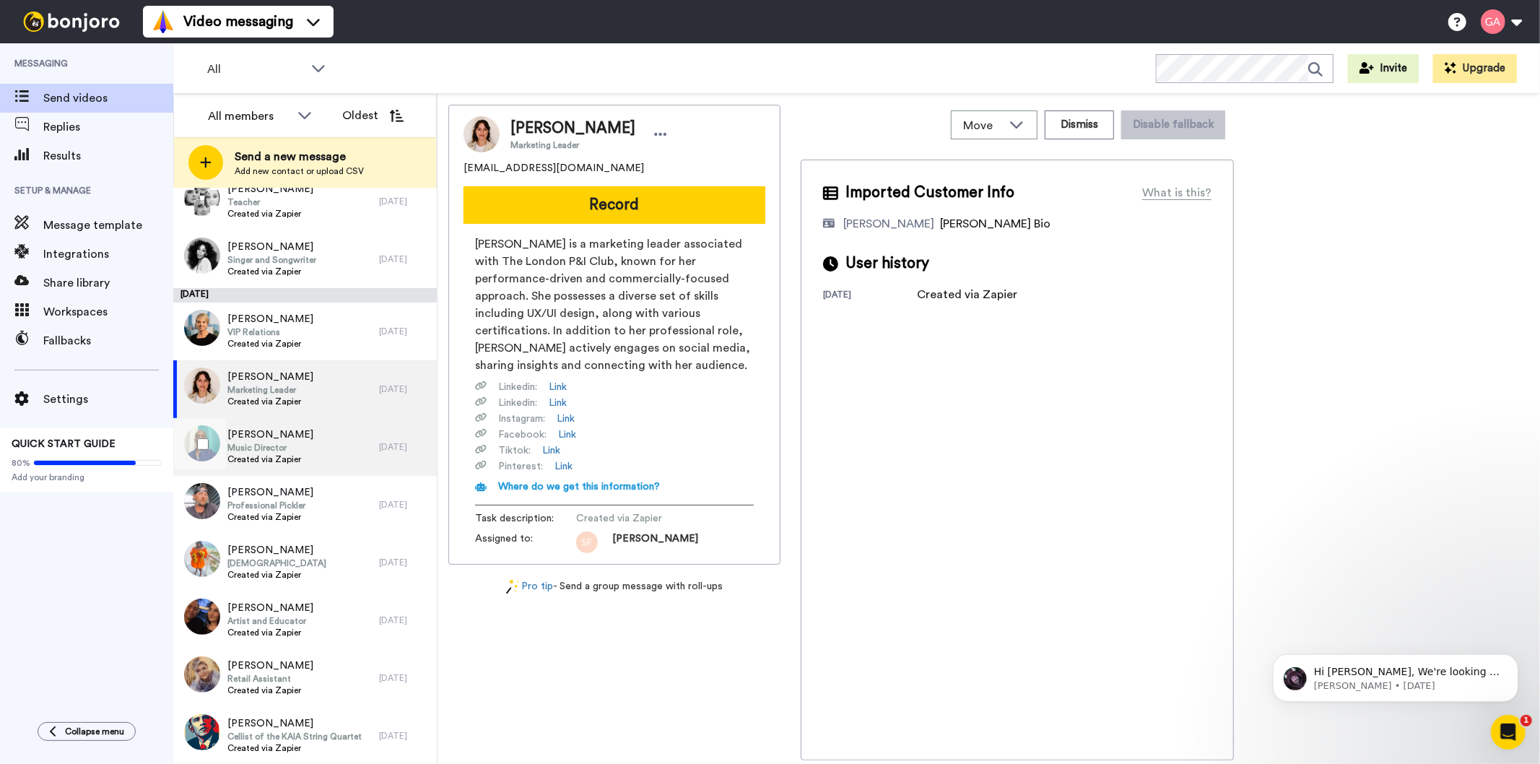
click at [287, 435] on span "Michael Francis" at bounding box center [270, 435] width 86 height 14
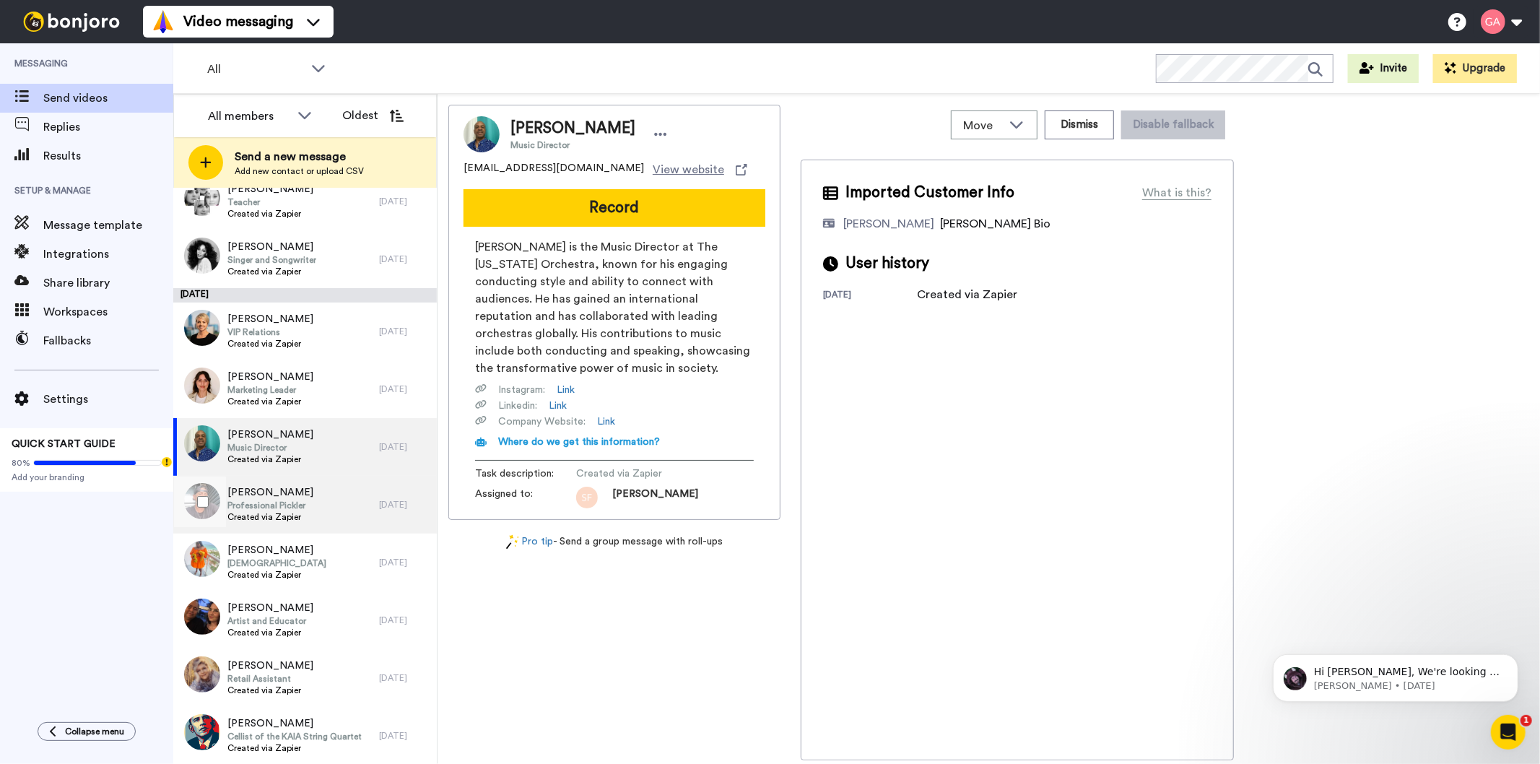
click at [290, 503] on span "Professional Pickler" at bounding box center [270, 506] width 86 height 12
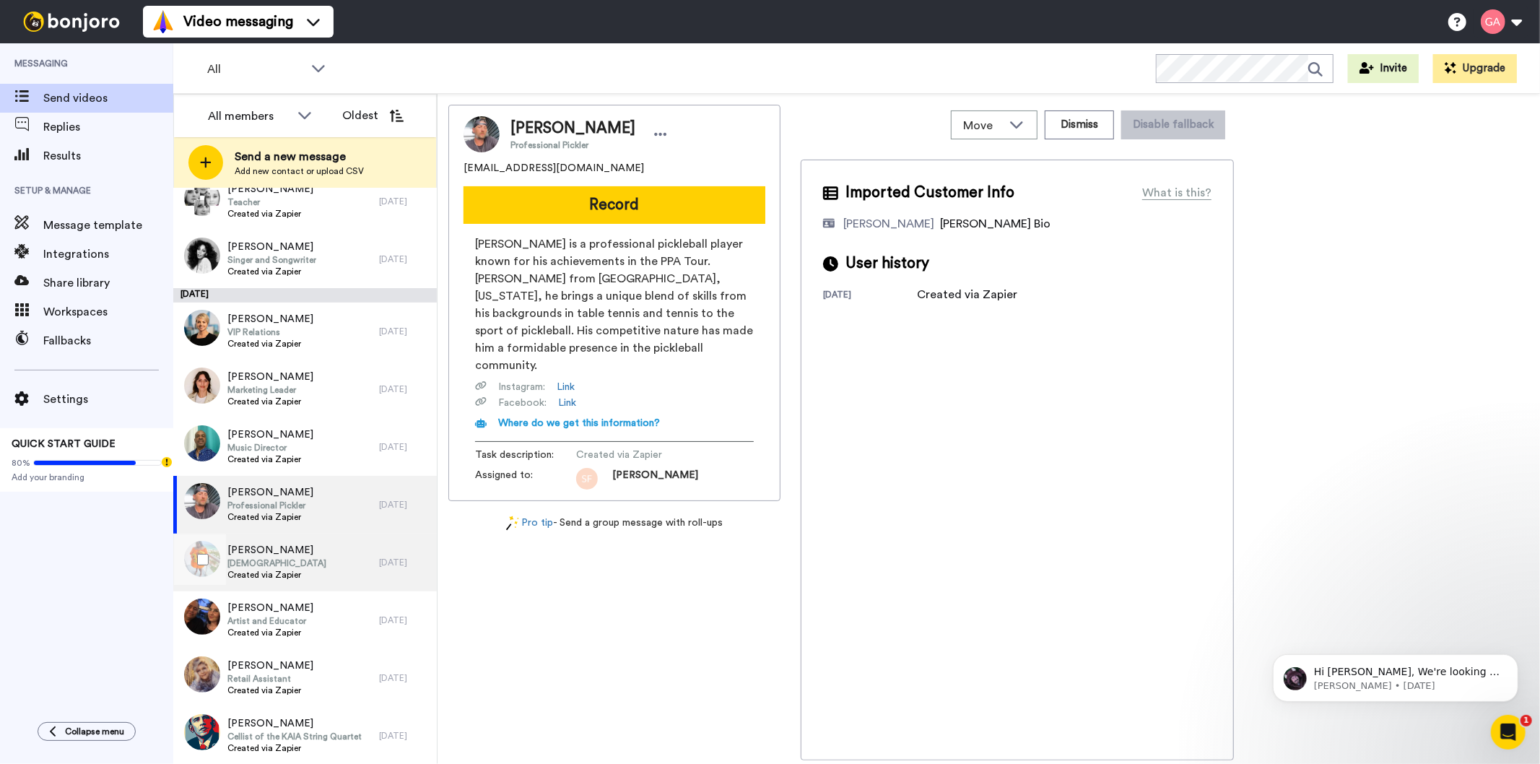
click at [287, 561] on span "Pastor" at bounding box center [276, 564] width 99 height 12
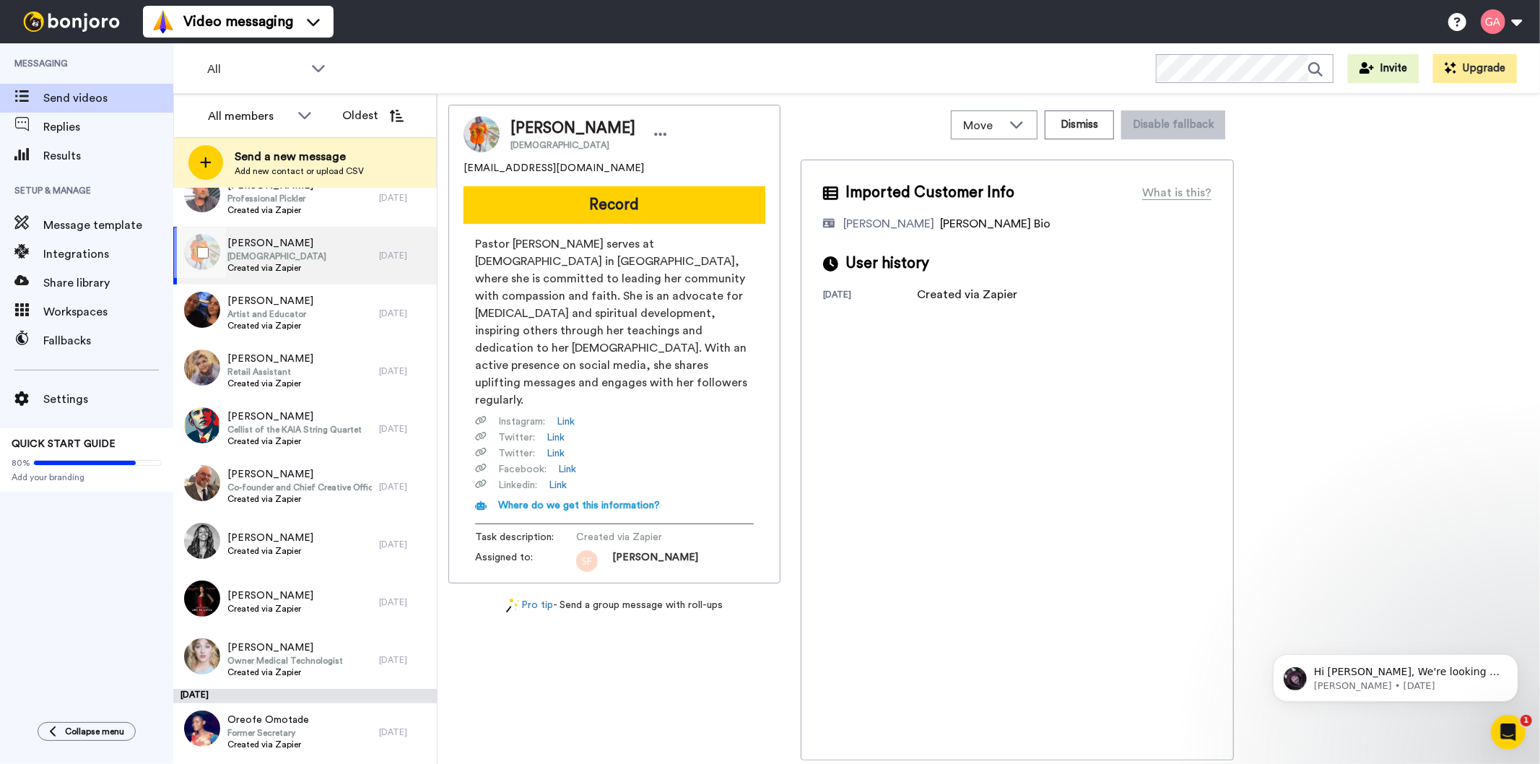
scroll to position [2690, 0]
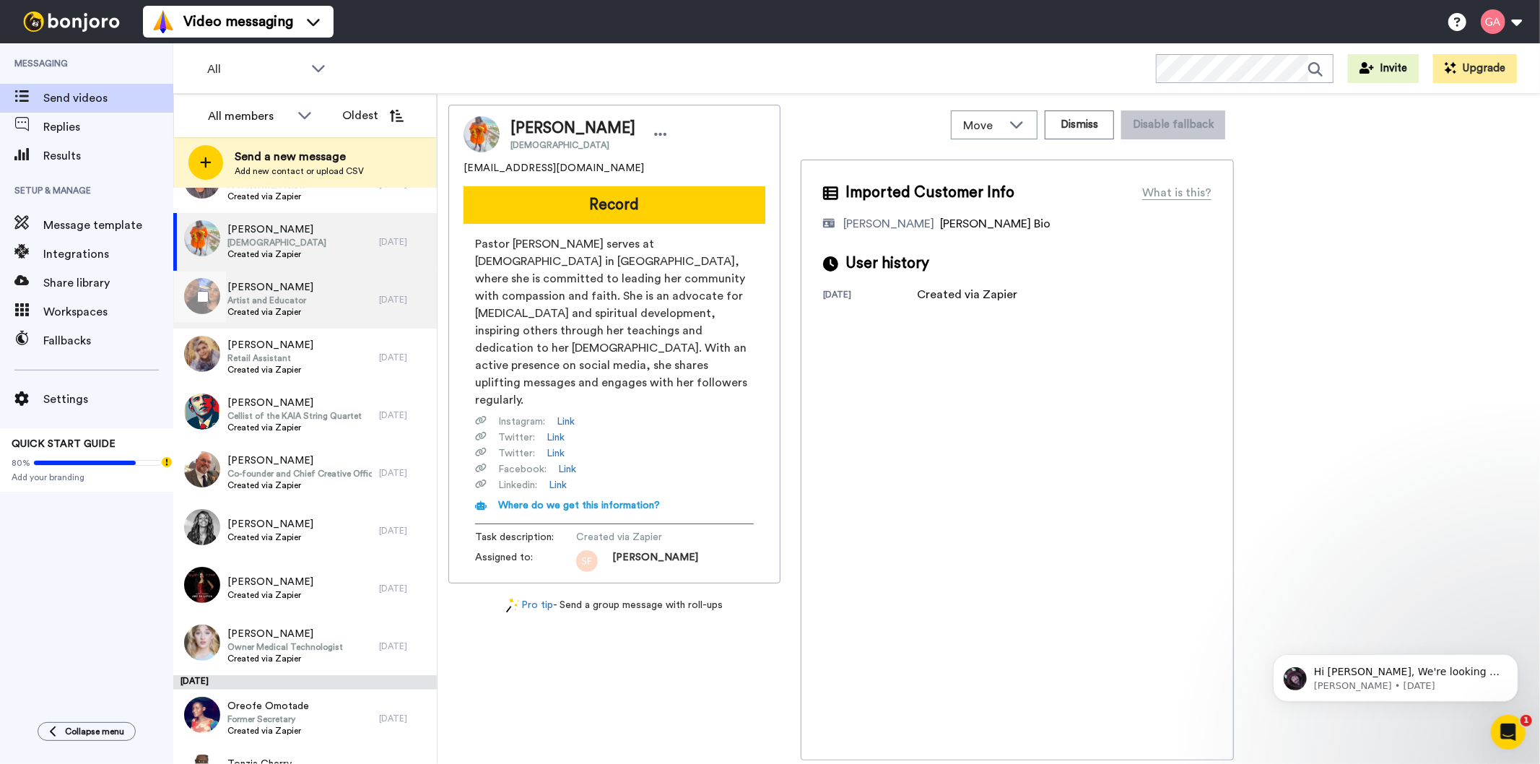
click at [292, 296] on span "Artist and Educator" at bounding box center [270, 301] width 86 height 12
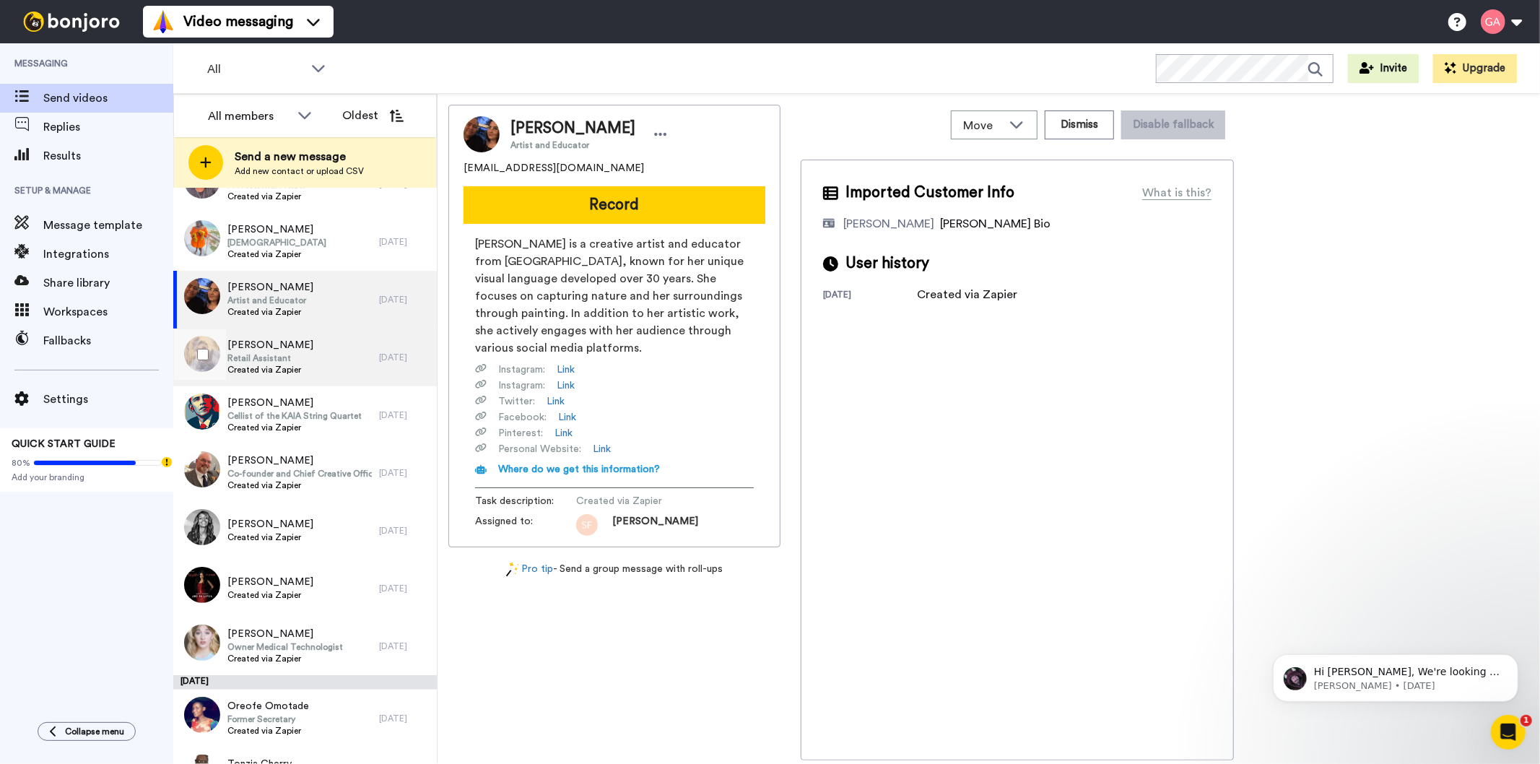
click at [294, 363] on span "Retail Assistant" at bounding box center [270, 358] width 86 height 12
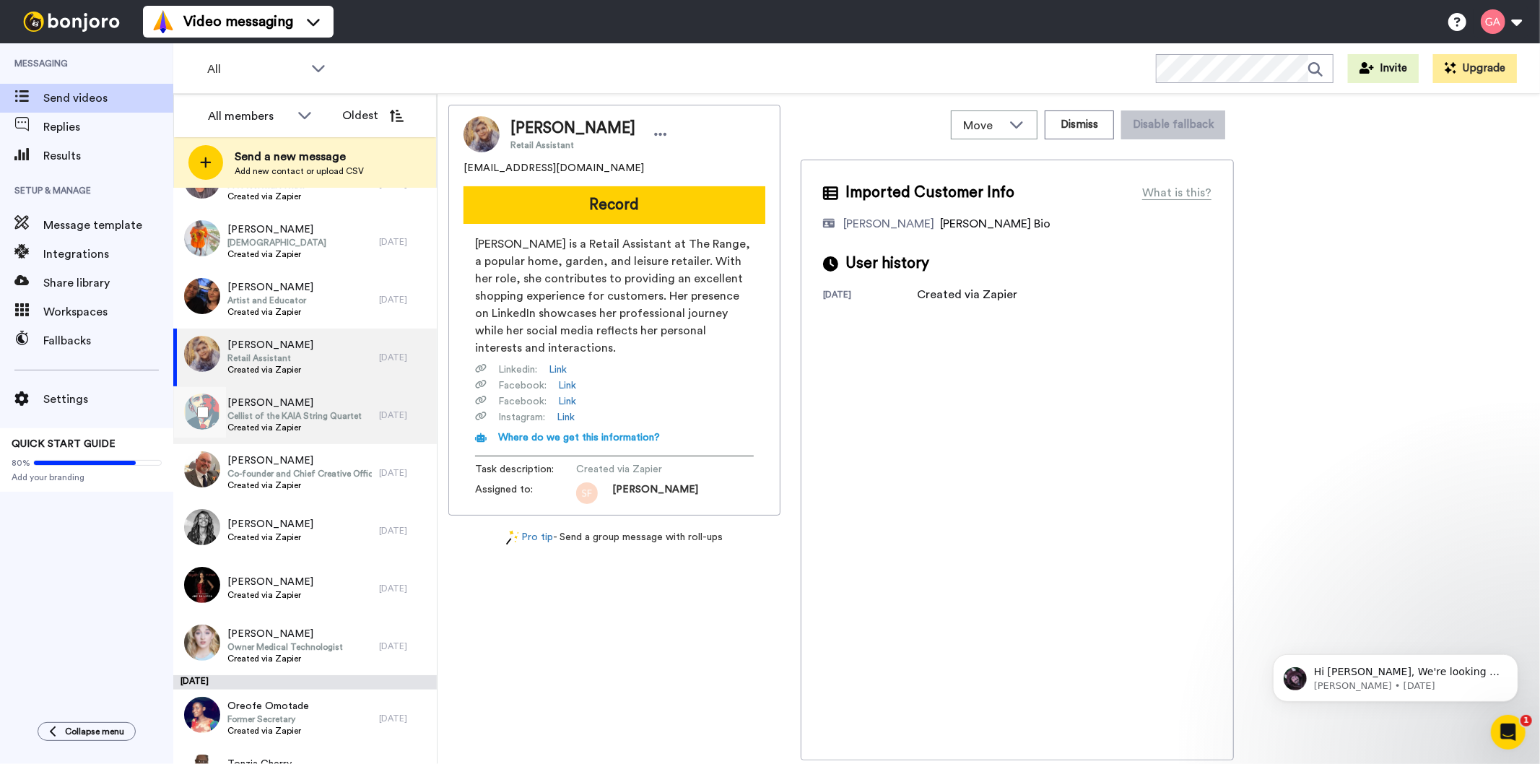
click at [287, 422] on span "Created via Zapier" at bounding box center [294, 428] width 134 height 12
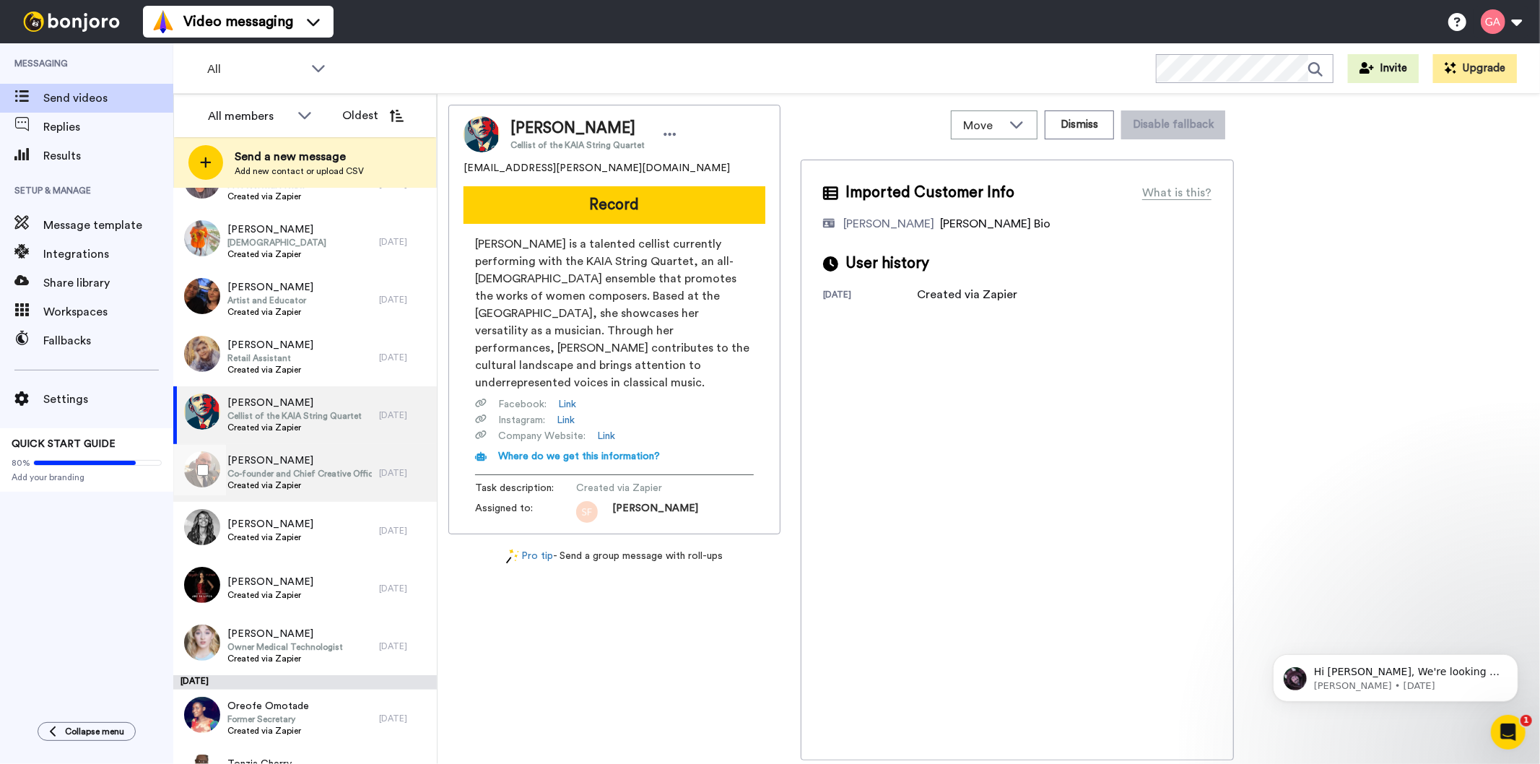
click at [287, 462] on span "JERRY GRAF" at bounding box center [299, 461] width 144 height 14
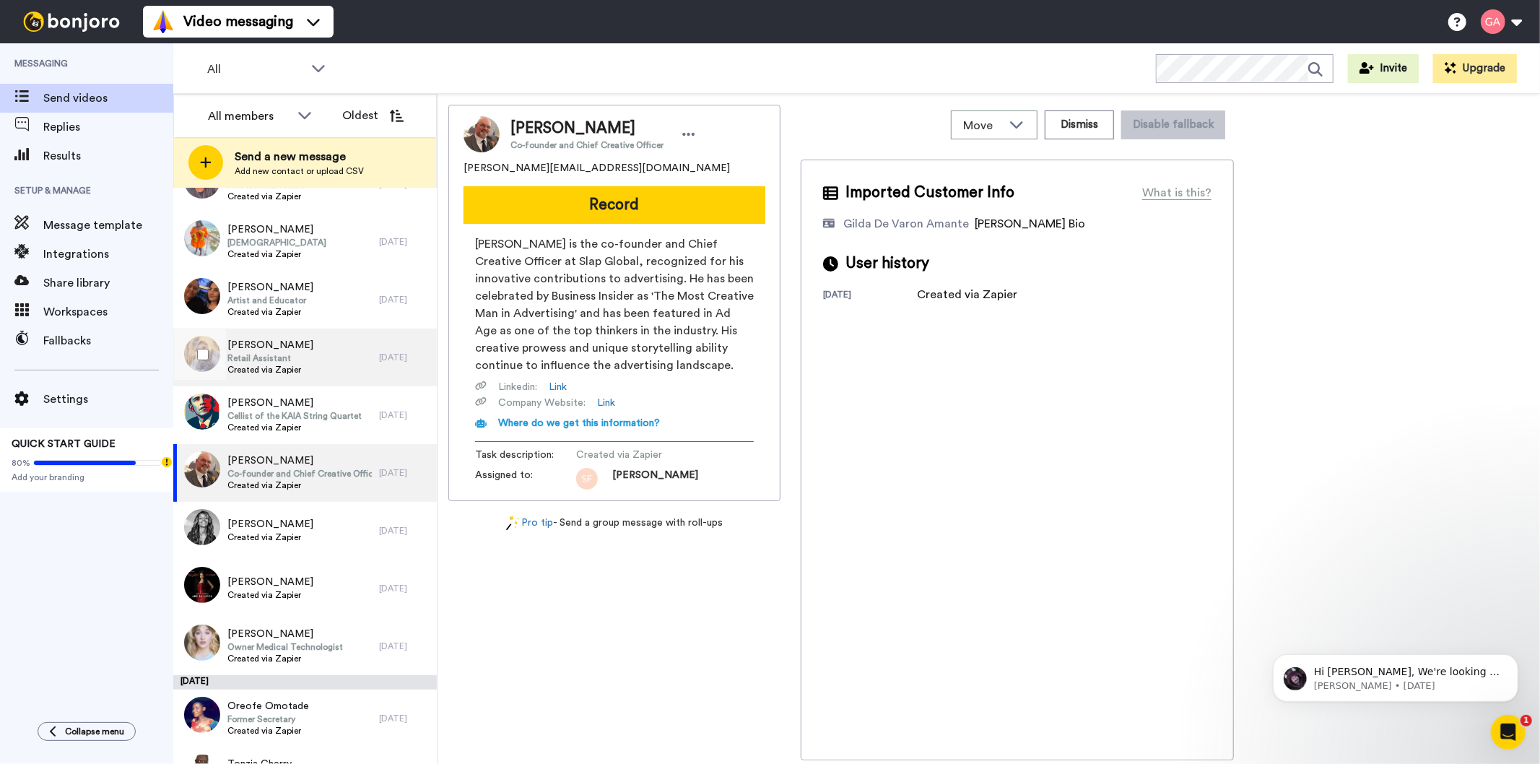
click at [300, 345] on div "Trudy Townley Retail Assistant Created via Zapier" at bounding box center [276, 358] width 206 height 58
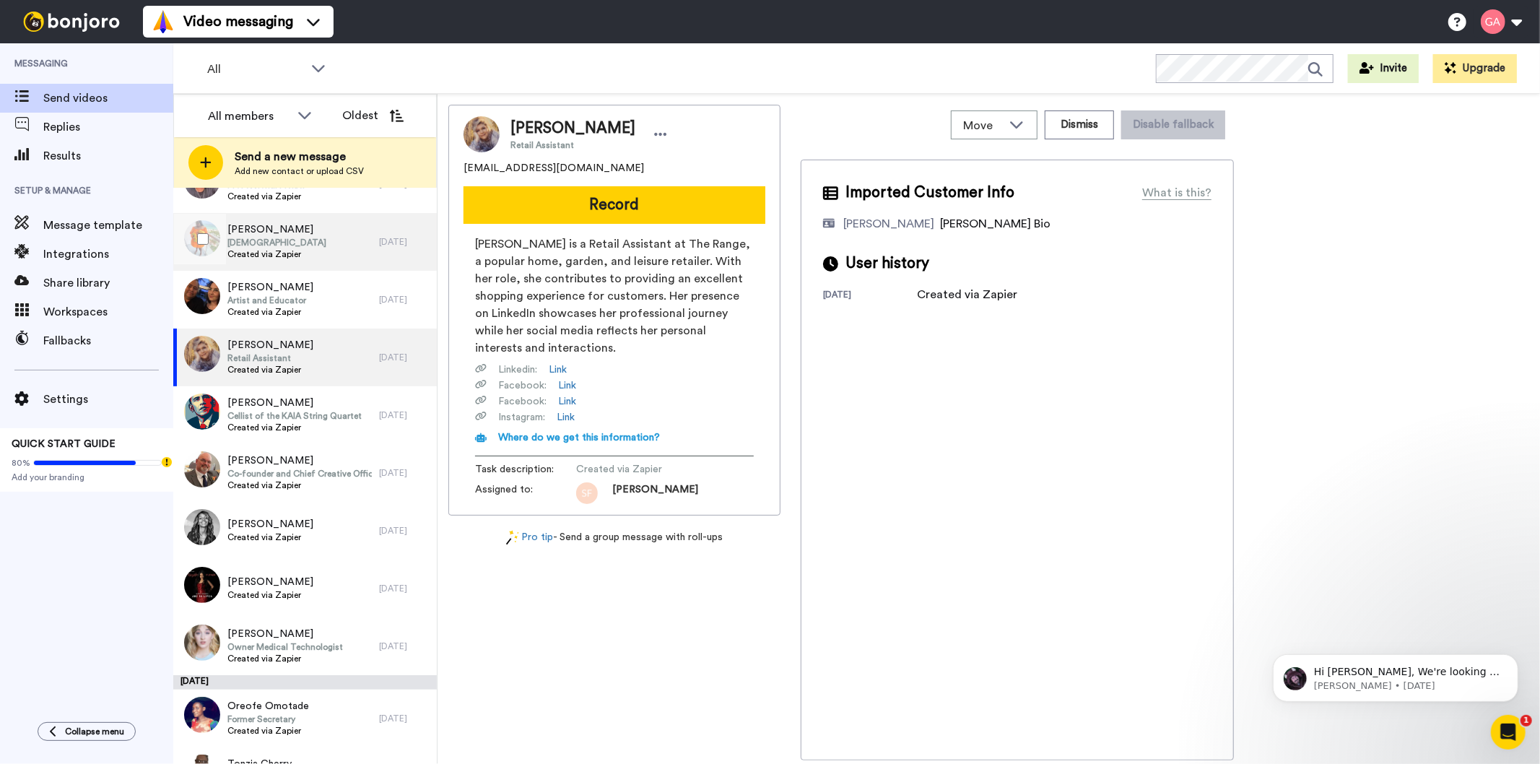
click at [319, 243] on div "Tiffany Izzard Pastor Created via Zapier" at bounding box center [276, 242] width 206 height 58
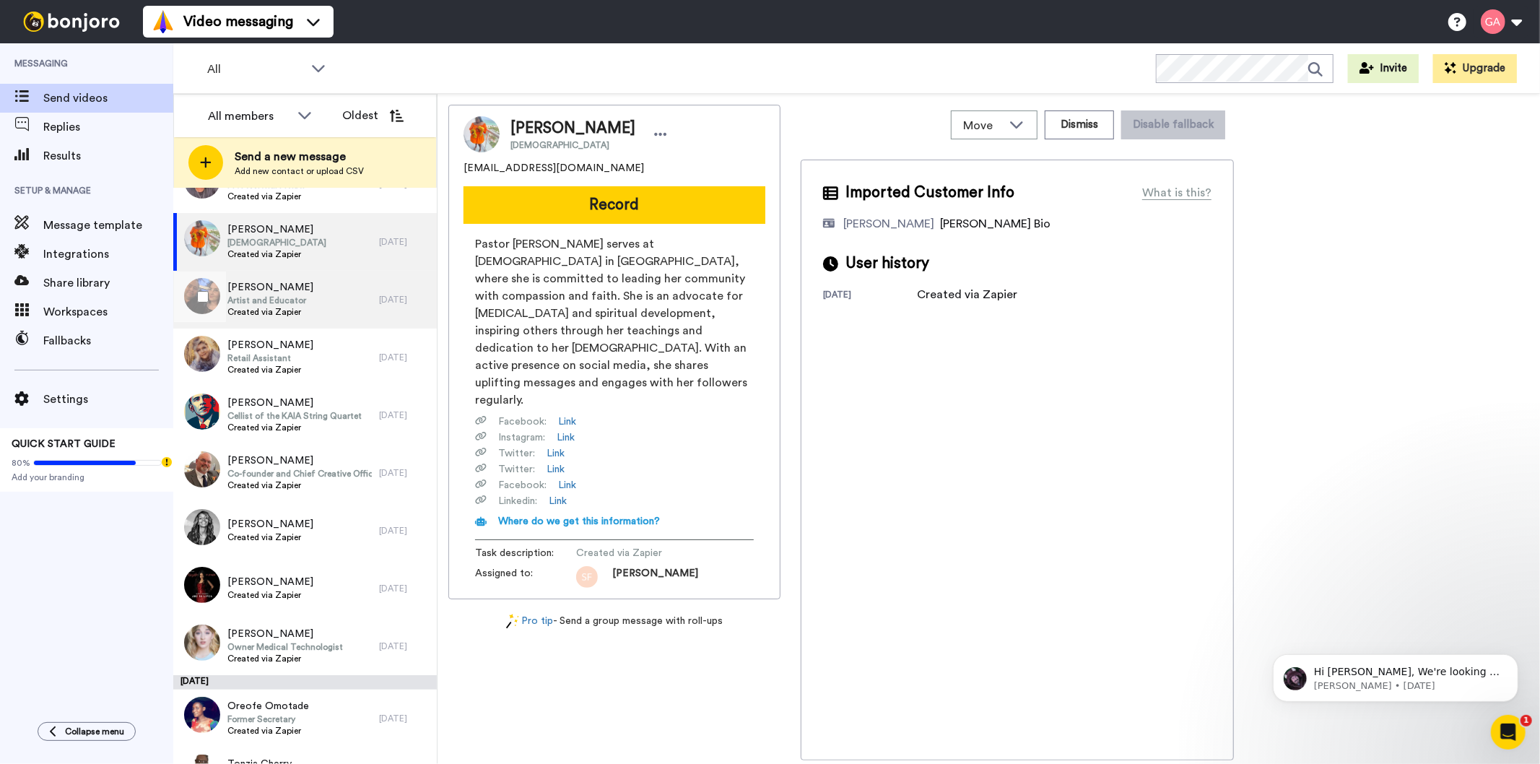
click at [307, 315] on div "Rachel Jeffery Artist and Educator Created via Zapier" at bounding box center [276, 300] width 206 height 58
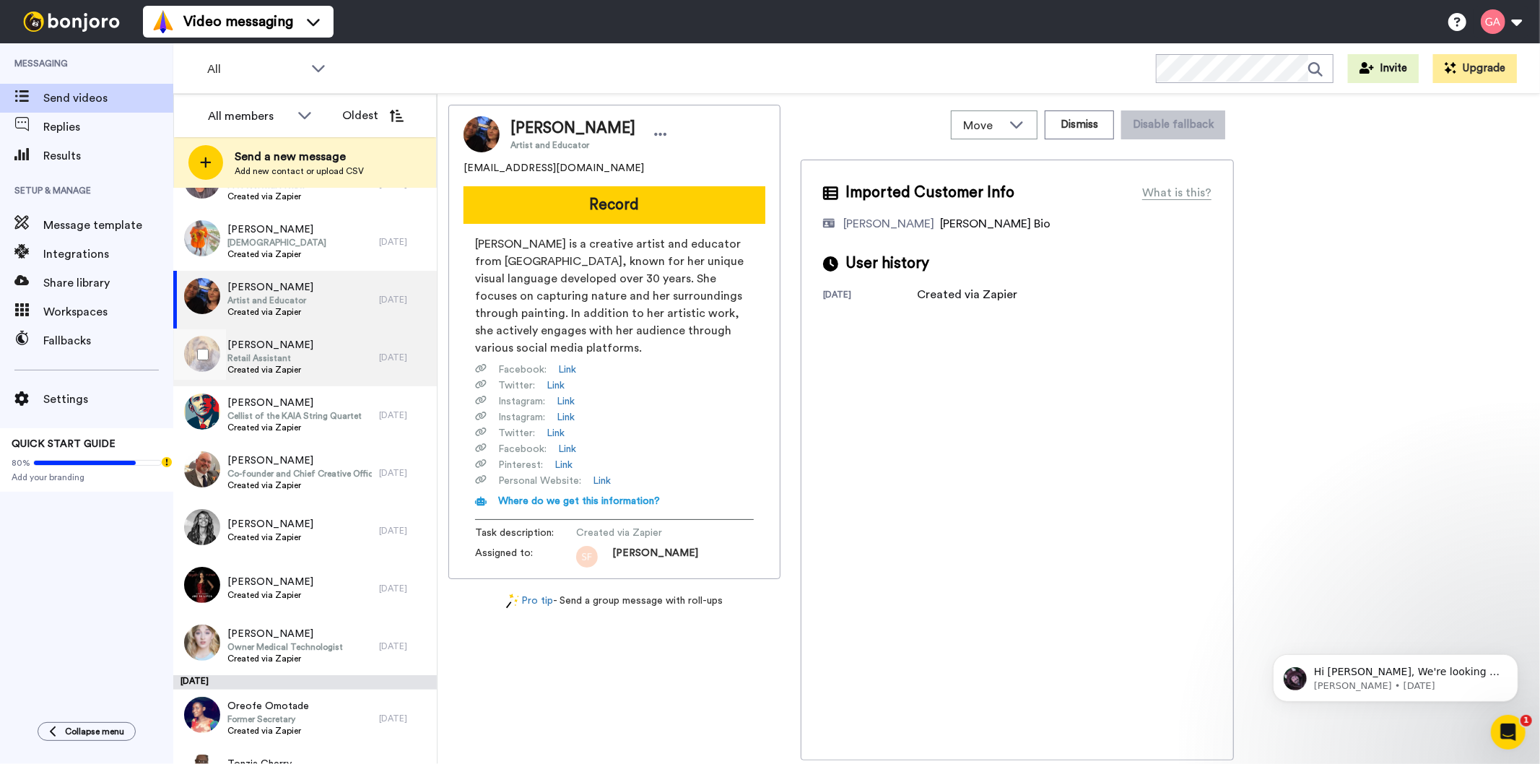
click at [293, 368] on span "Created via Zapier" at bounding box center [270, 370] width 86 height 12
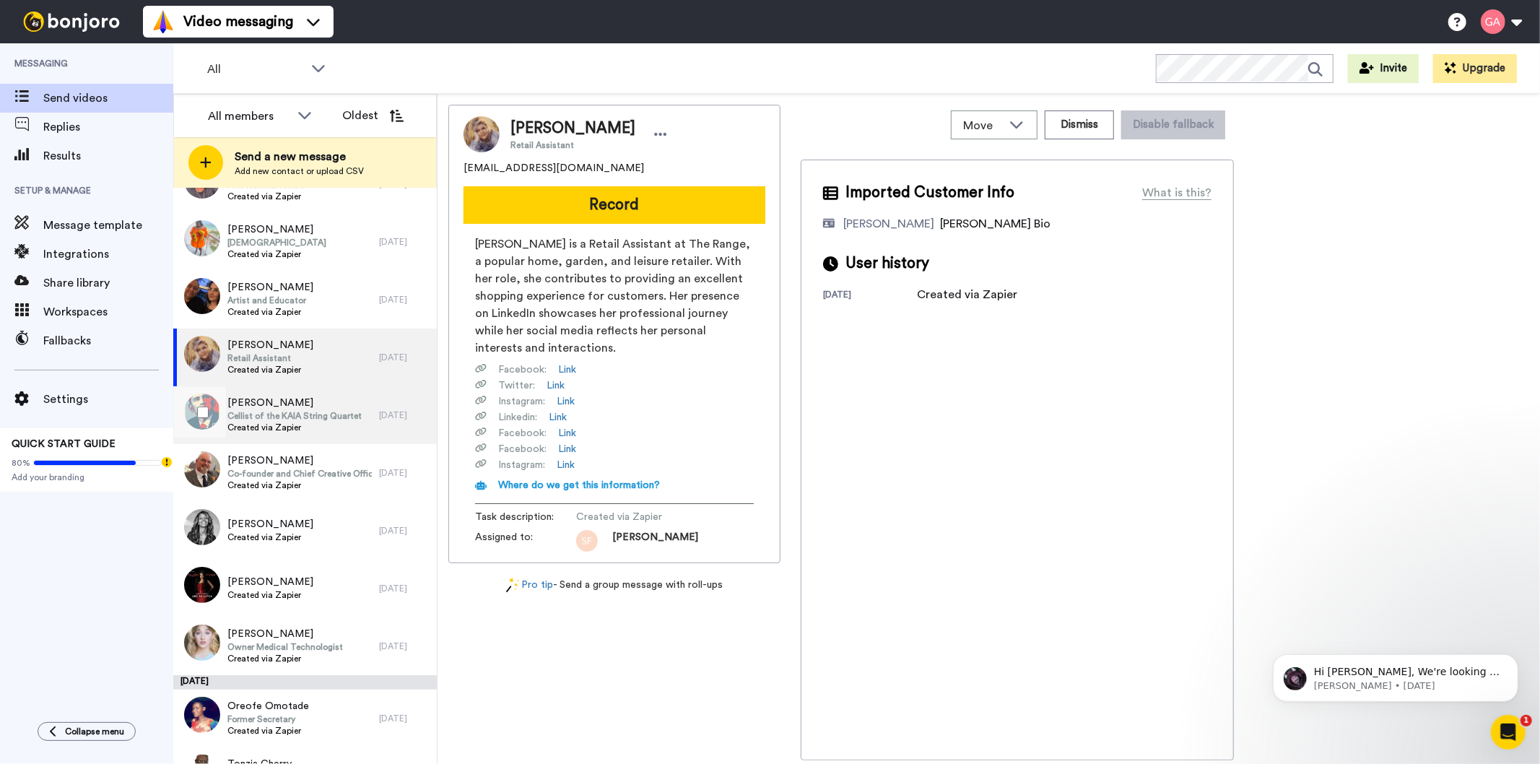
click at [292, 408] on span "Hope Shepard" at bounding box center [294, 403] width 134 height 14
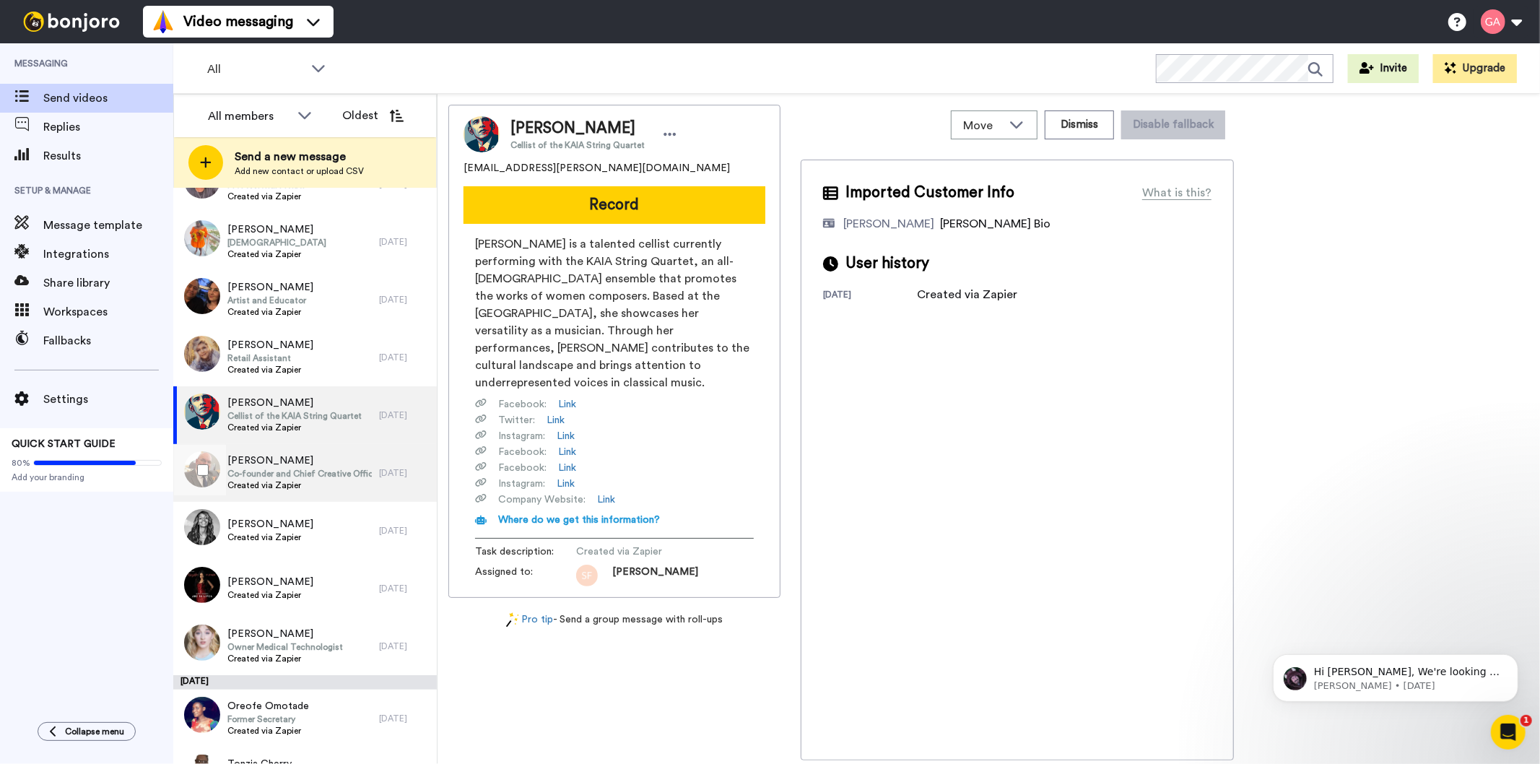
click at [283, 480] on span "Created via Zapier" at bounding box center [299, 486] width 144 height 12
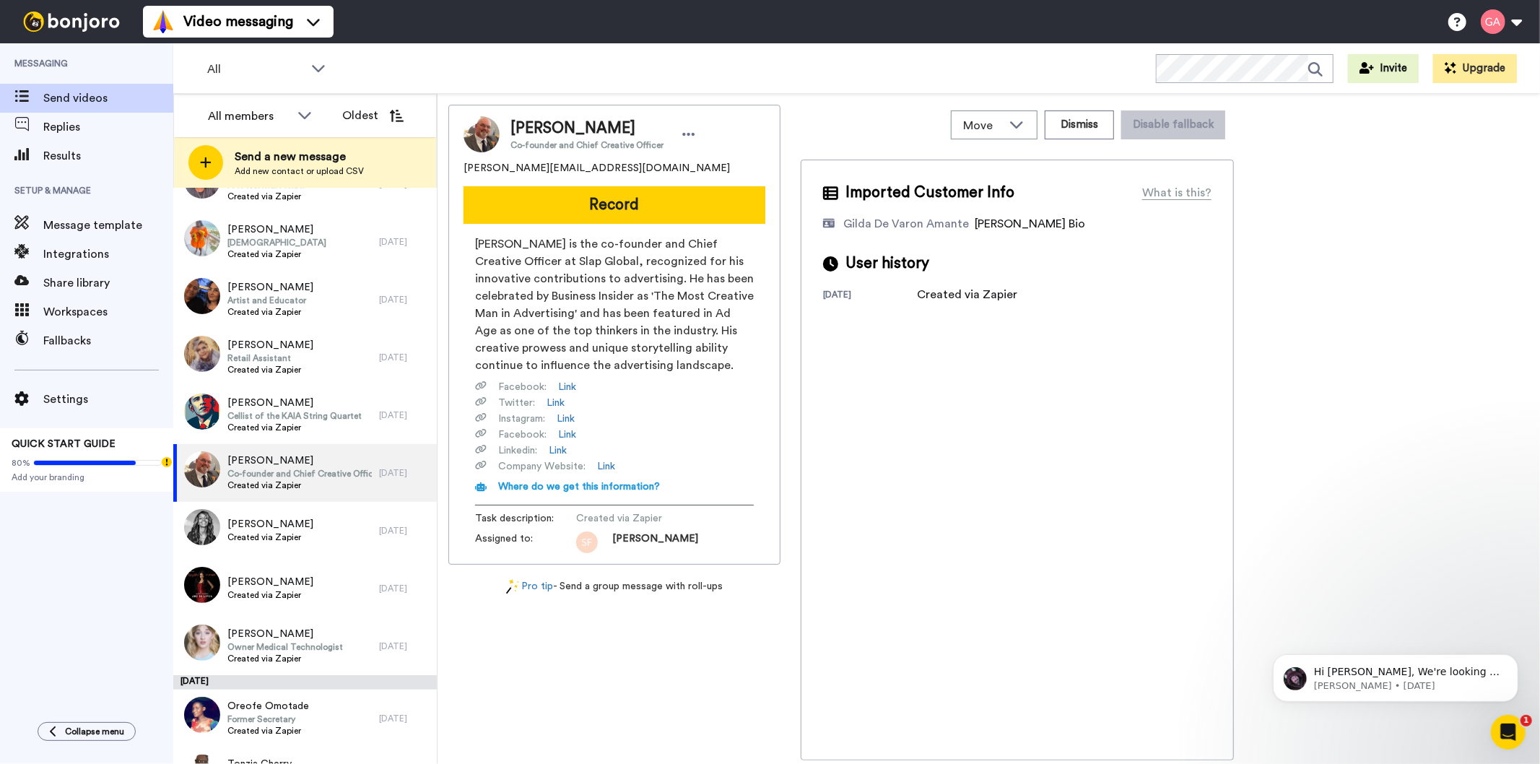
click at [568, 126] on span "JERRY GRAF" at bounding box center [587, 129] width 153 height 22
copy span "JERRY GRAF"
drag, startPoint x: 612, startPoint y: 167, endPoint x: 464, endPoint y: 175, distance: 147.5
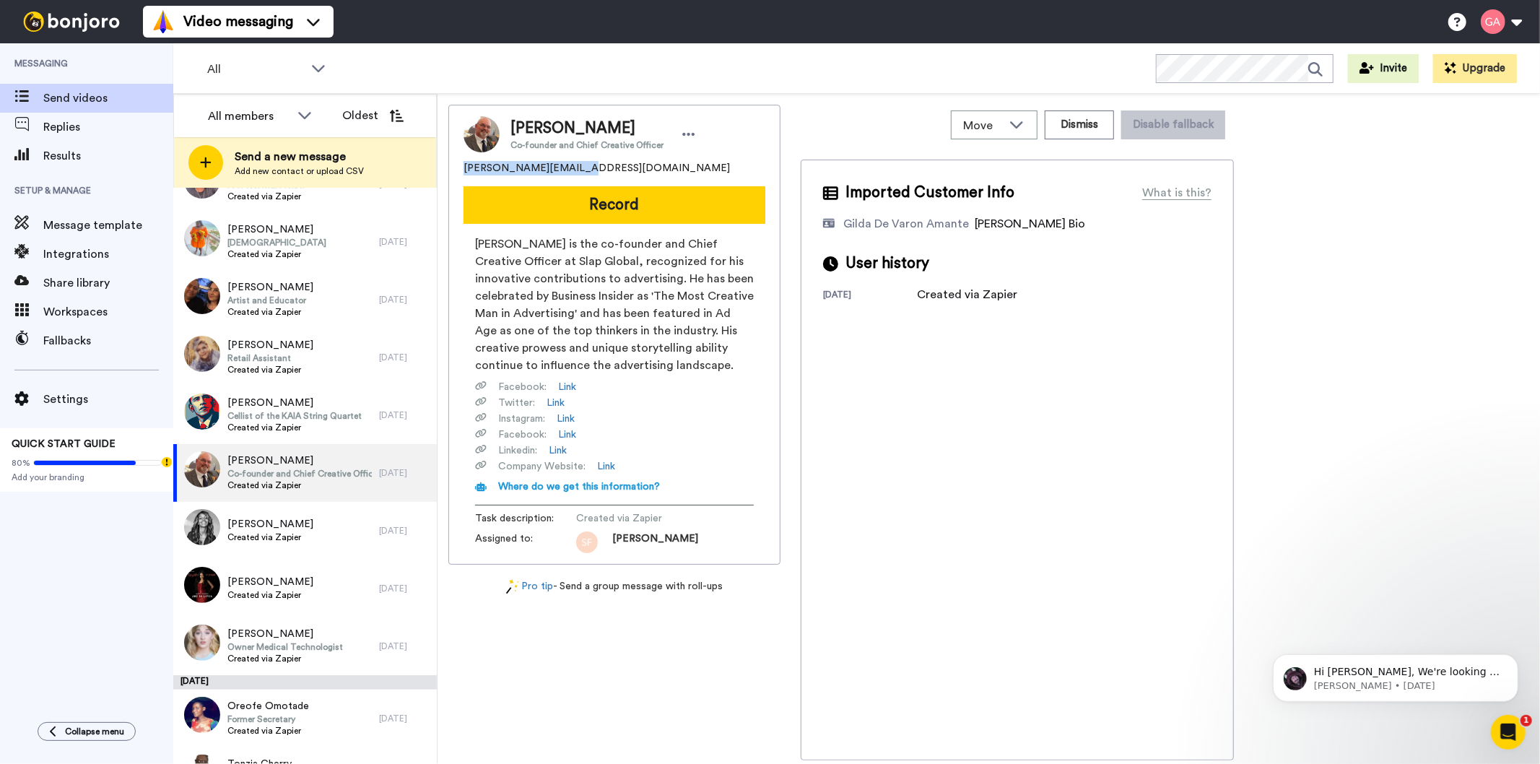
click at [464, 175] on div "jerry.graf4@gmail.com" at bounding box center [615, 168] width 302 height 14
copy span "jerry.graf4@gmail.com"
drag, startPoint x: 755, startPoint y: 215, endPoint x: 593, endPoint y: 719, distance: 528.7
click at [593, 719] on div "JERRY GRAF Co-founder and Chief Creative Officer jerry.graf4@gmail.com Record G…" at bounding box center [614, 433] width 332 height 656
click at [287, 542] on span "Created via Zapier" at bounding box center [270, 538] width 86 height 12
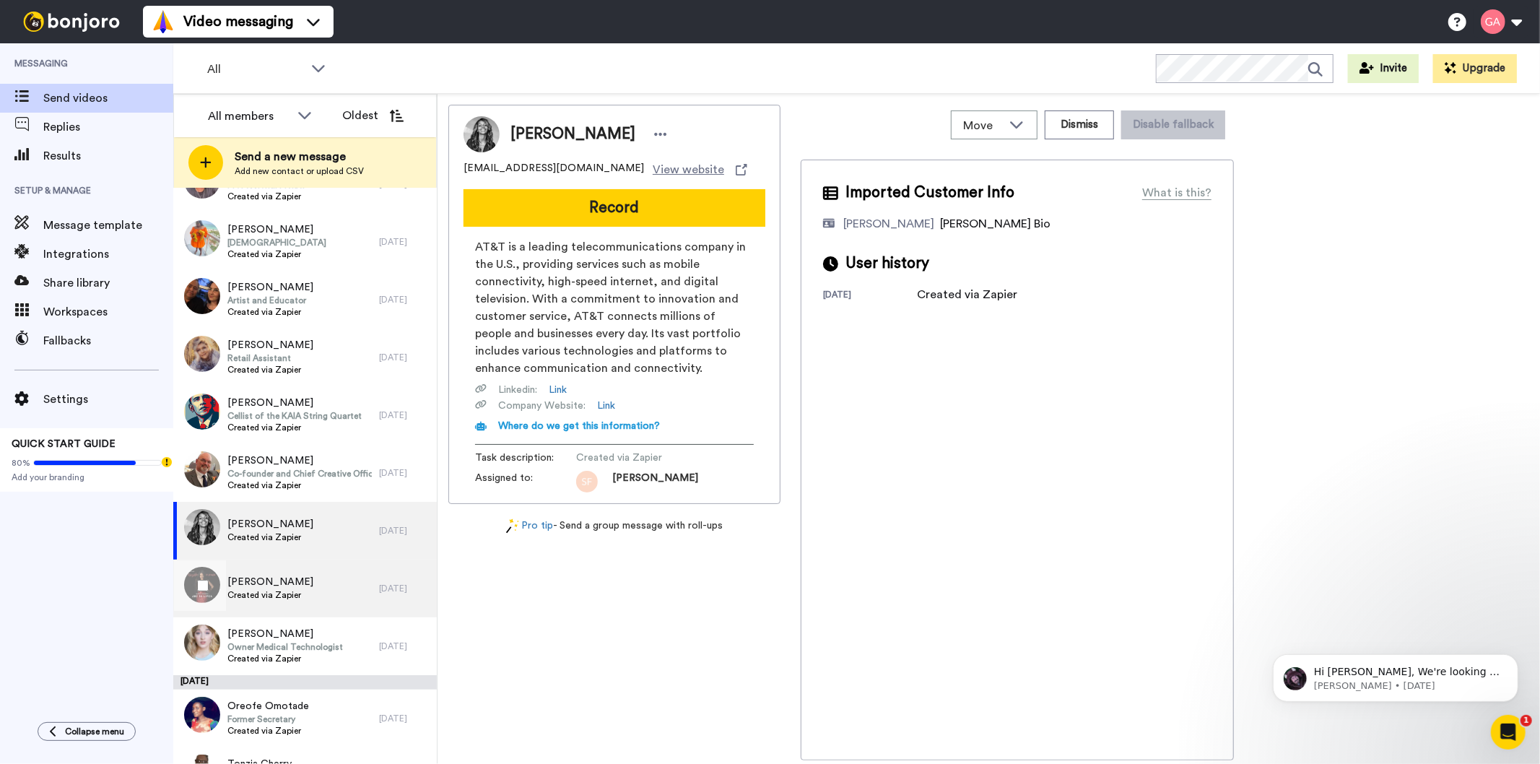
click at [272, 601] on div "Malgosia Gabor Created via Zapier" at bounding box center [270, 588] width 86 height 27
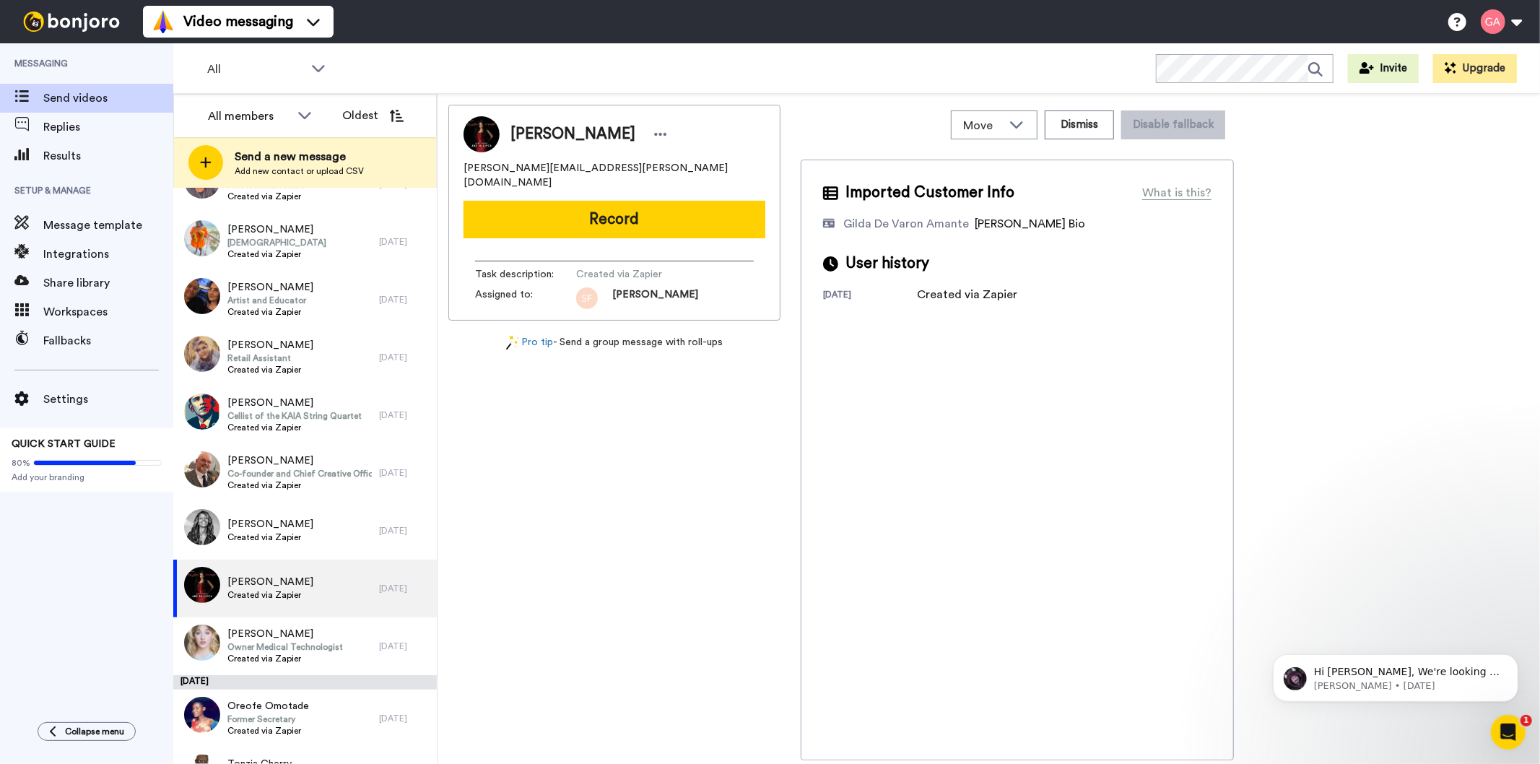
click at [571, 126] on span "Malgosia Gabor" at bounding box center [573, 134] width 125 height 22
copy div "Malgosia Gabor"
drag, startPoint x: 629, startPoint y: 165, endPoint x: 454, endPoint y: 167, distance: 175.5
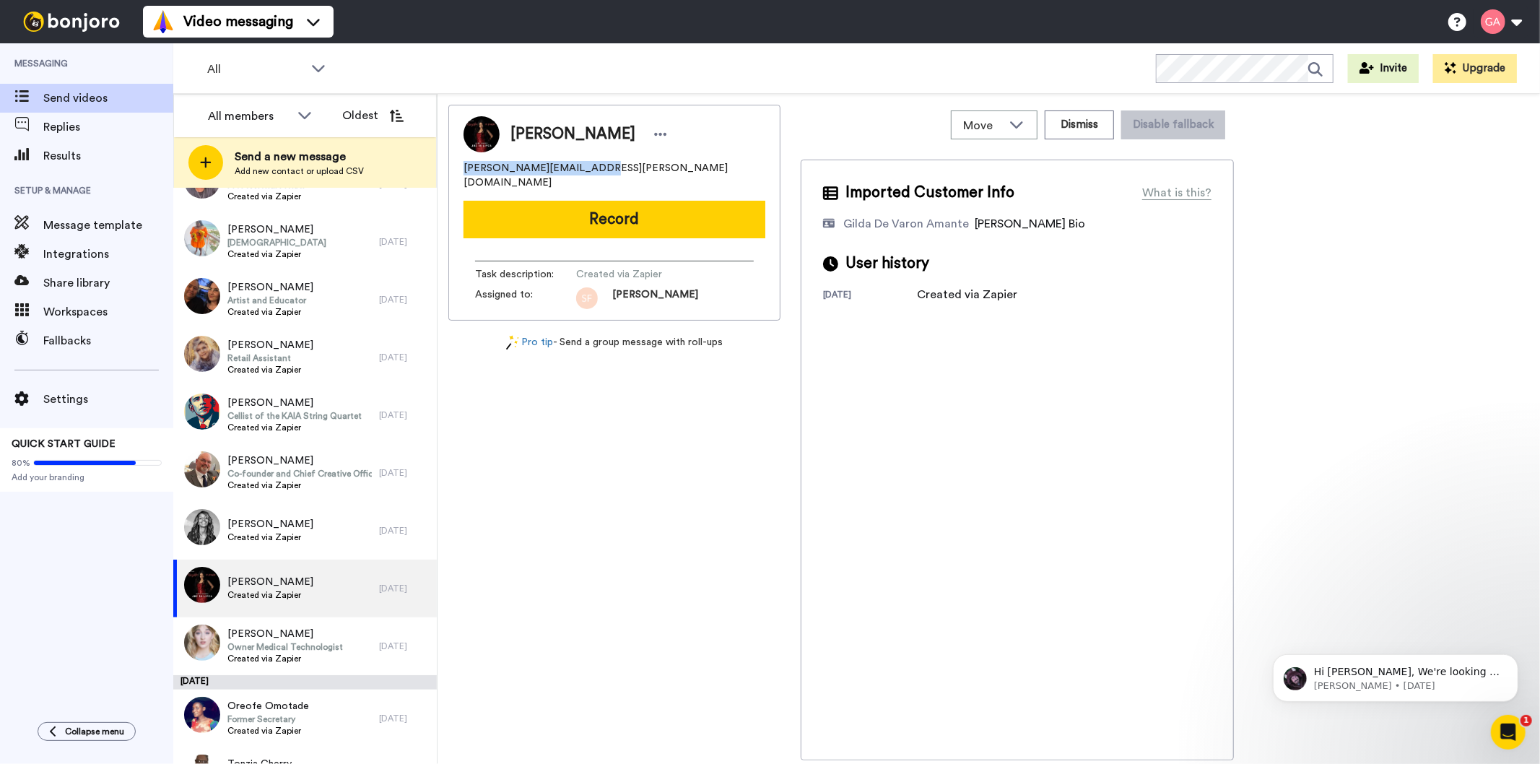
click at [454, 167] on div "Malgosia Gabor maggie.tomczyk@yahoo.com Record Task description : Created via Z…" at bounding box center [614, 213] width 332 height 216
copy span "maggie.tomczyk@yahoo.com"
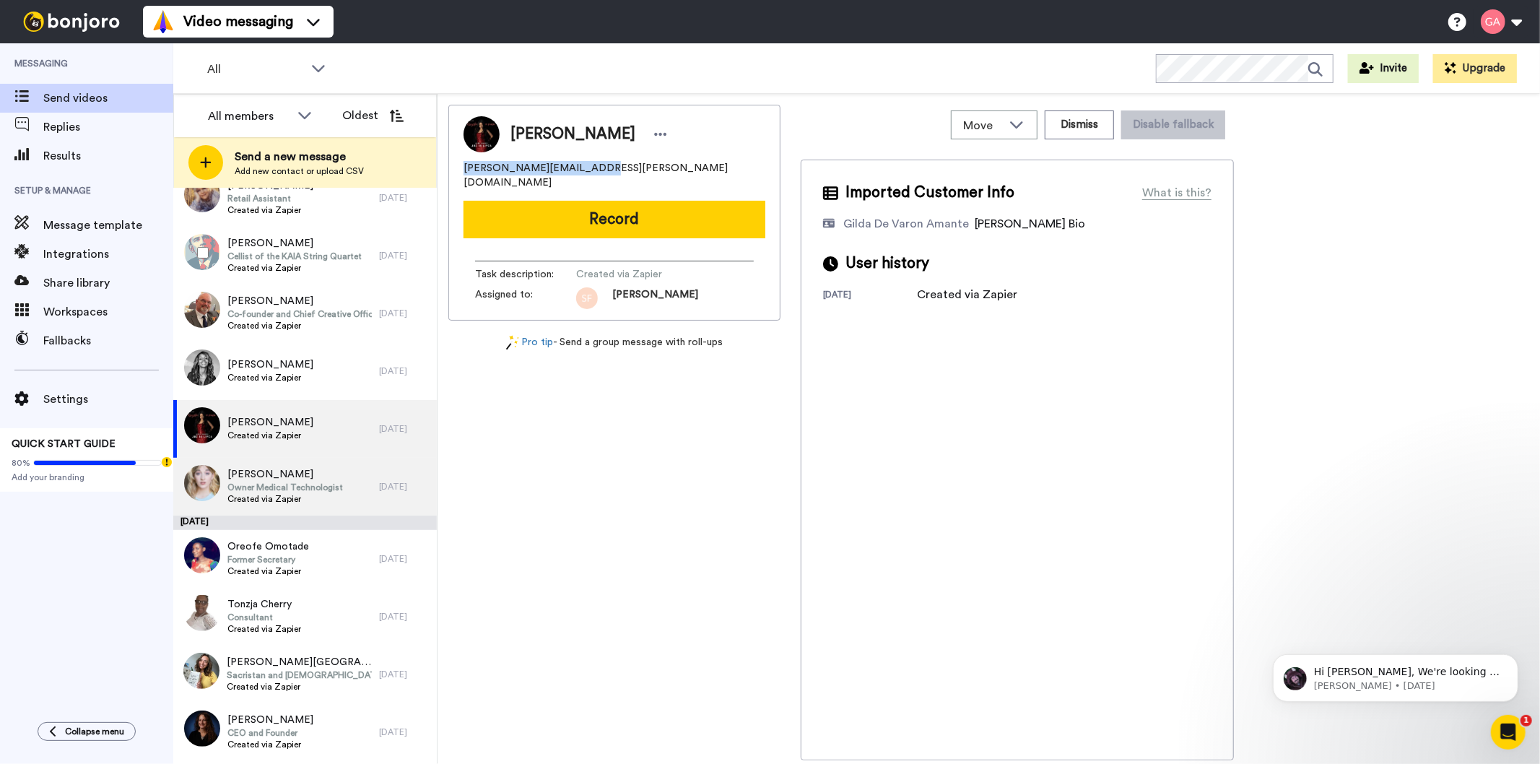
scroll to position [2850, 0]
click at [309, 487] on span "Owner Medical Technologist" at bounding box center [285, 487] width 116 height 12
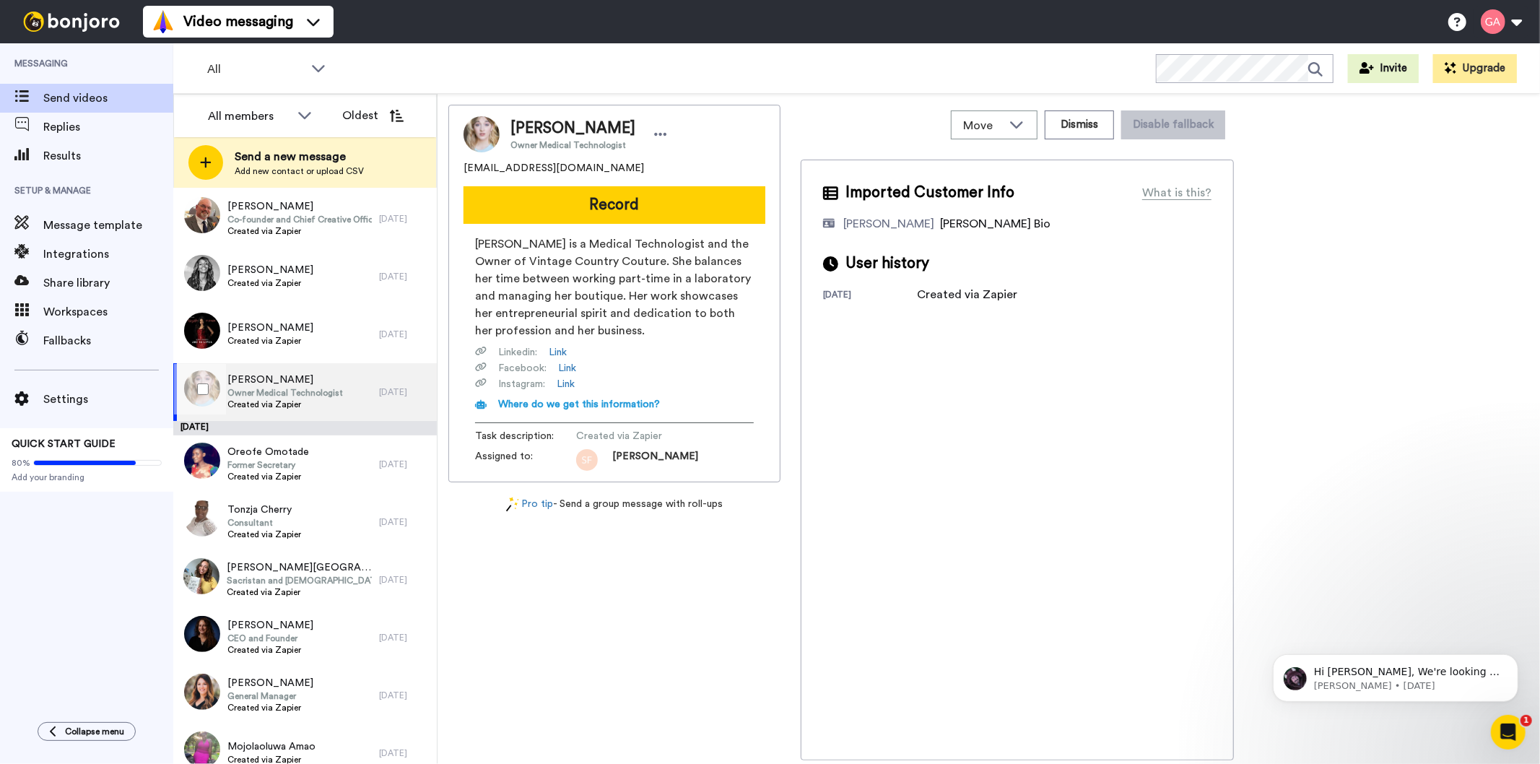
scroll to position [3092, 0]
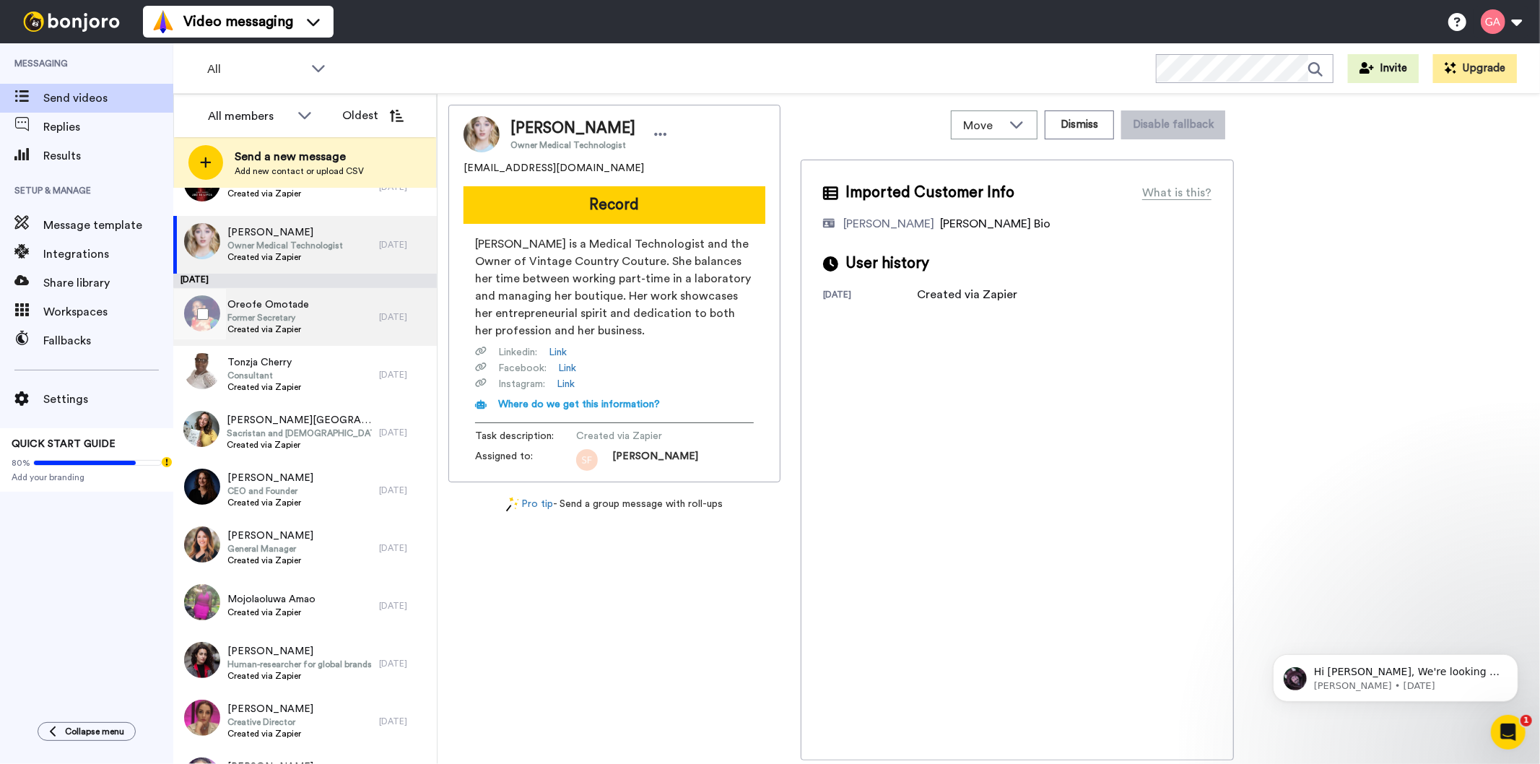
click at [313, 301] on div "Oreofe Omotade Former Secretary Created via Zapier" at bounding box center [276, 317] width 206 height 58
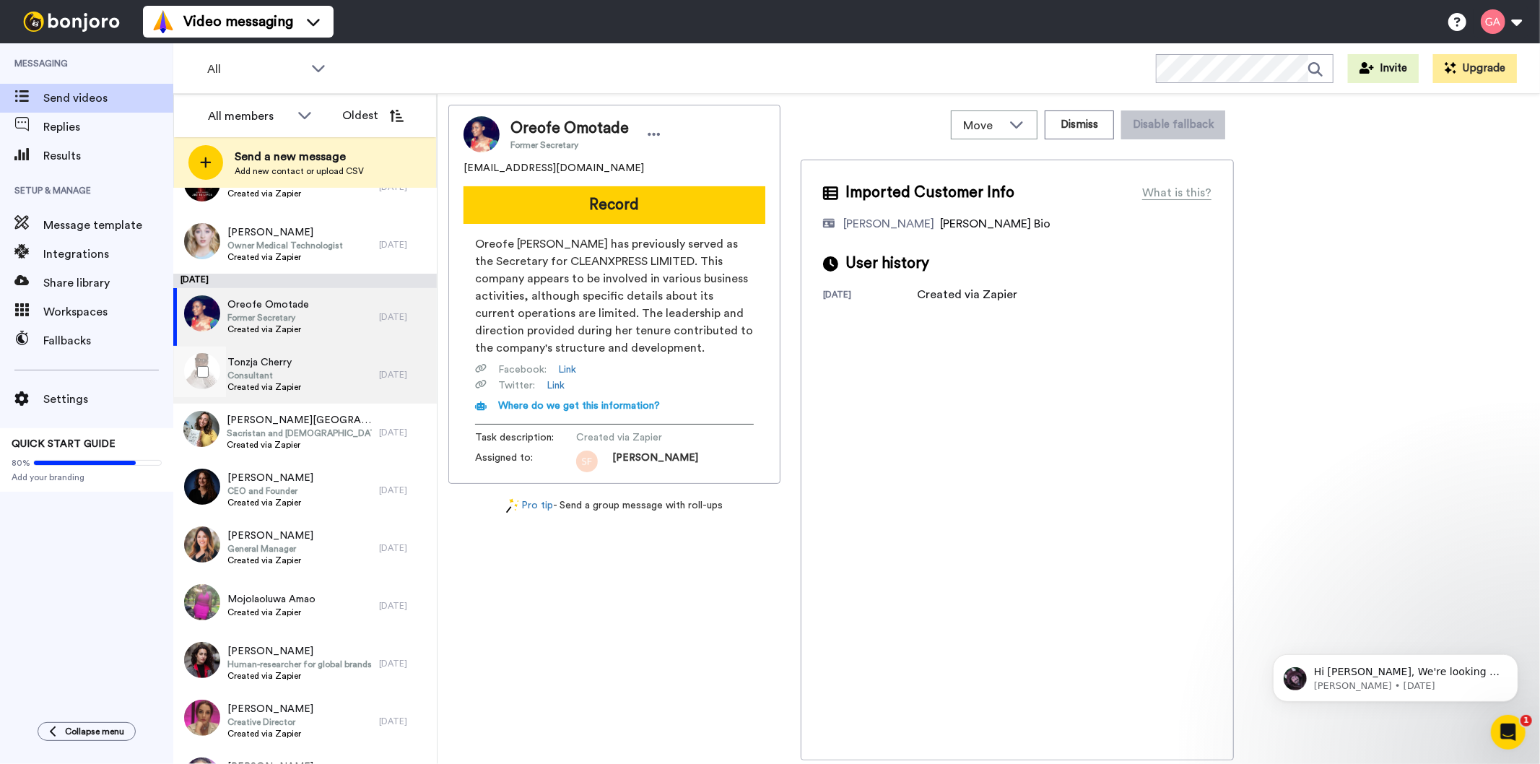
click at [316, 391] on div "Tonzja Cherry Consultant Created via Zapier" at bounding box center [276, 375] width 206 height 58
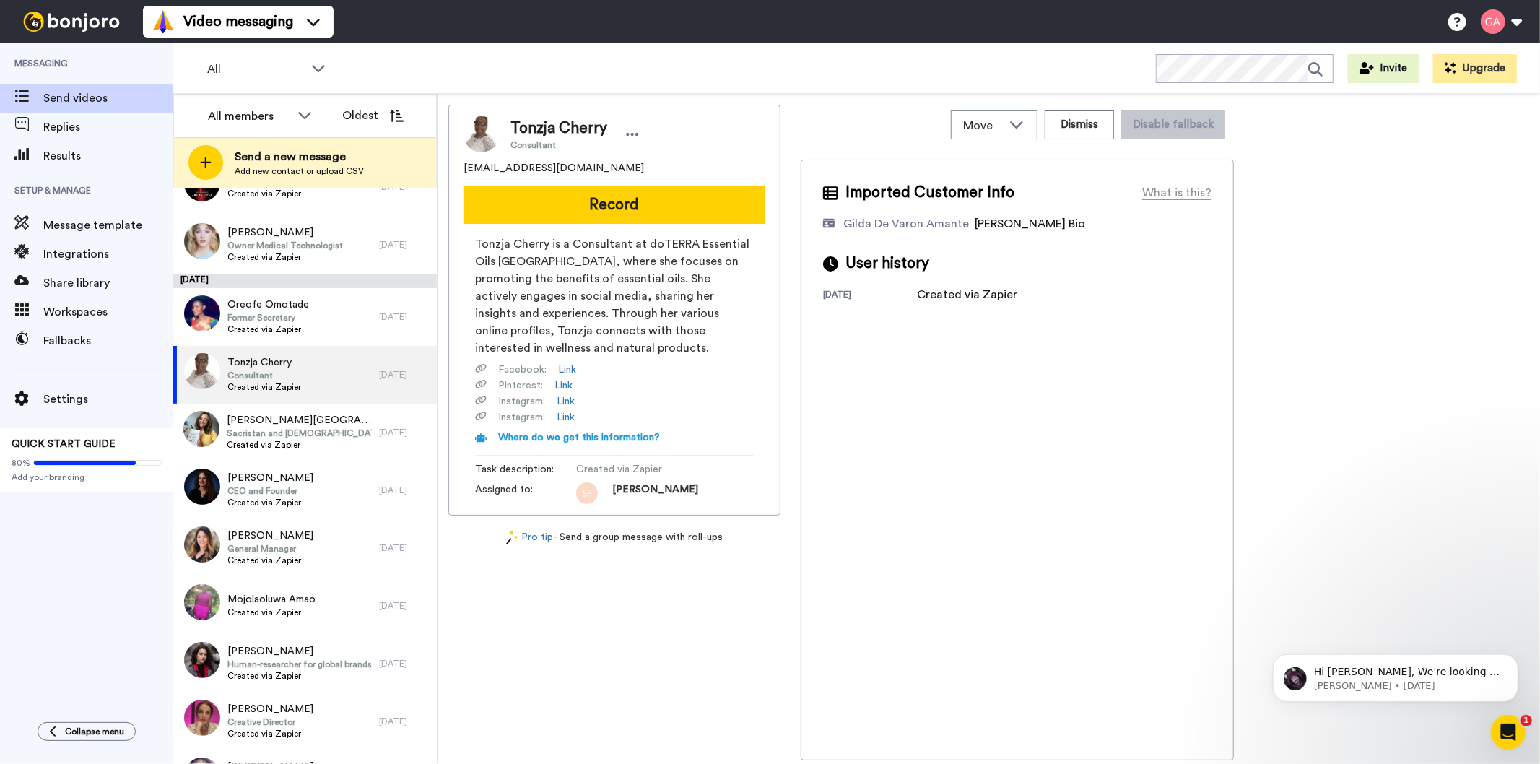
click at [573, 119] on span "Tonzja Cherry" at bounding box center [559, 129] width 97 height 22
copy span "Tonzja Cherry"
drag, startPoint x: 591, startPoint y: 175, endPoint x: 456, endPoint y: 170, distance: 134.4
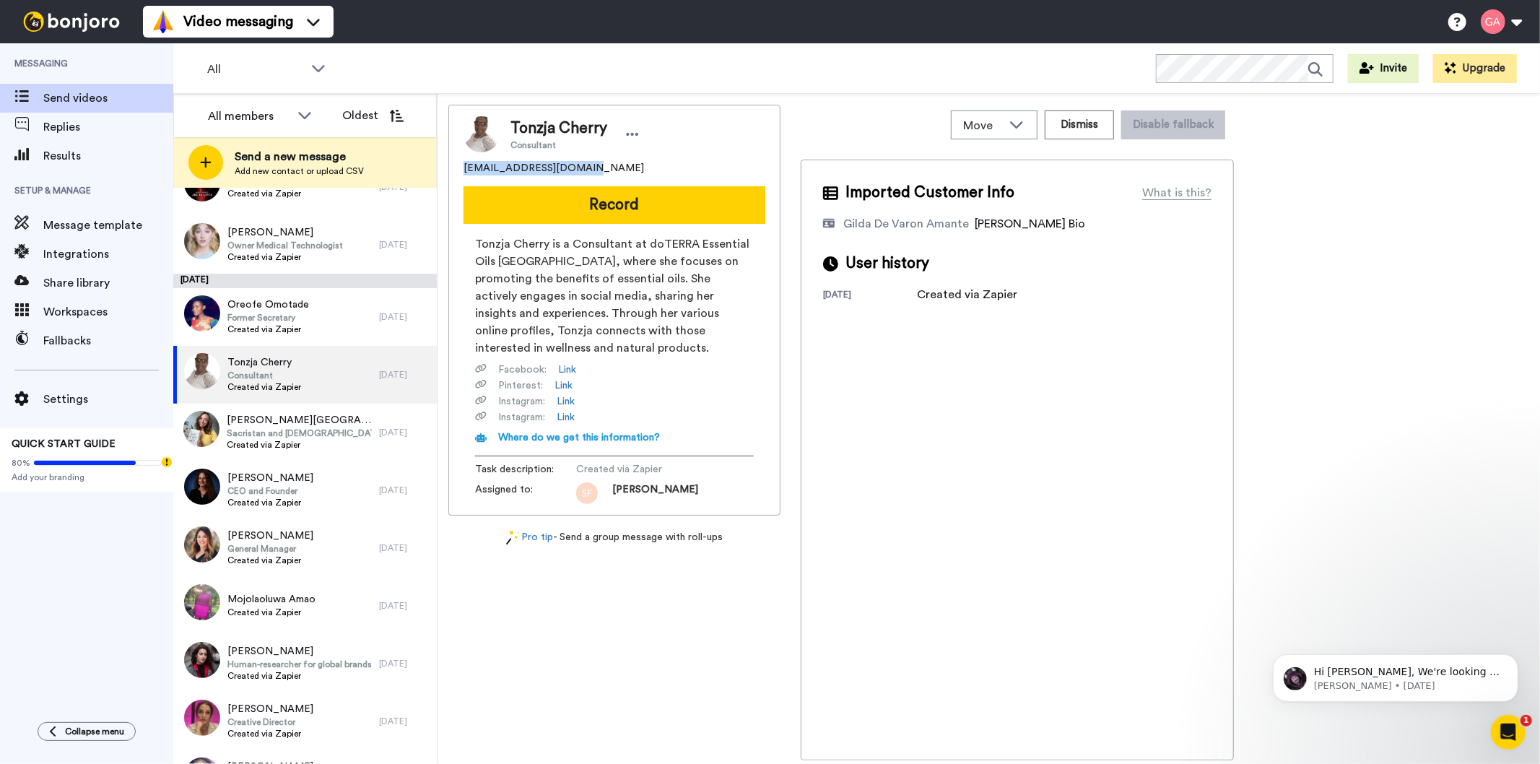
click at [456, 170] on div "Tonzja Cherry Consultant tcherry12364@gmail.com Record Tonzja Cherry is a Consu…" at bounding box center [614, 310] width 332 height 411
copy span "tcherry12364@gmail.com"
click at [299, 438] on span "Sacristan and catechist" at bounding box center [299, 434] width 145 height 12
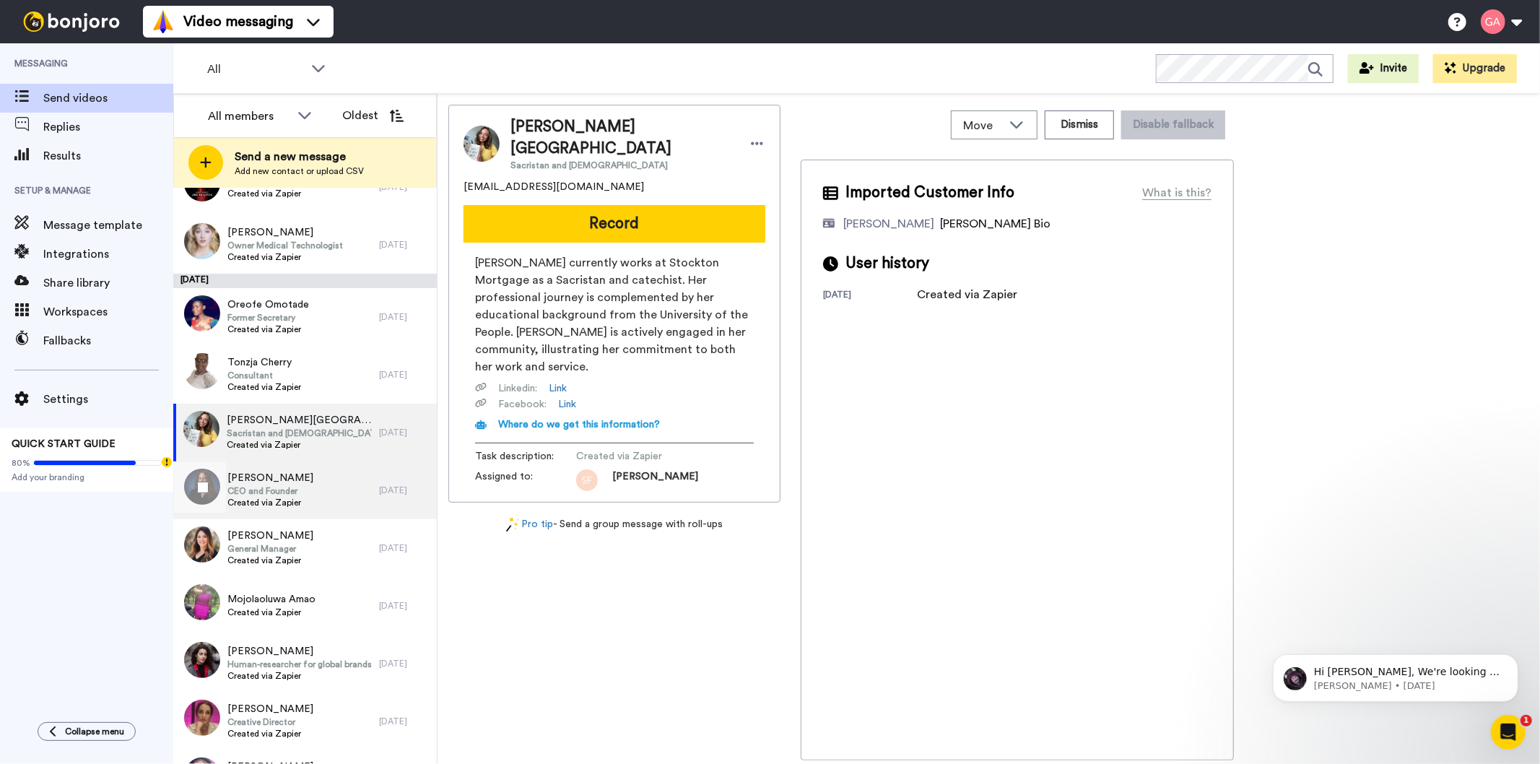
click at [285, 488] on span "CEO and Founder" at bounding box center [270, 491] width 86 height 12
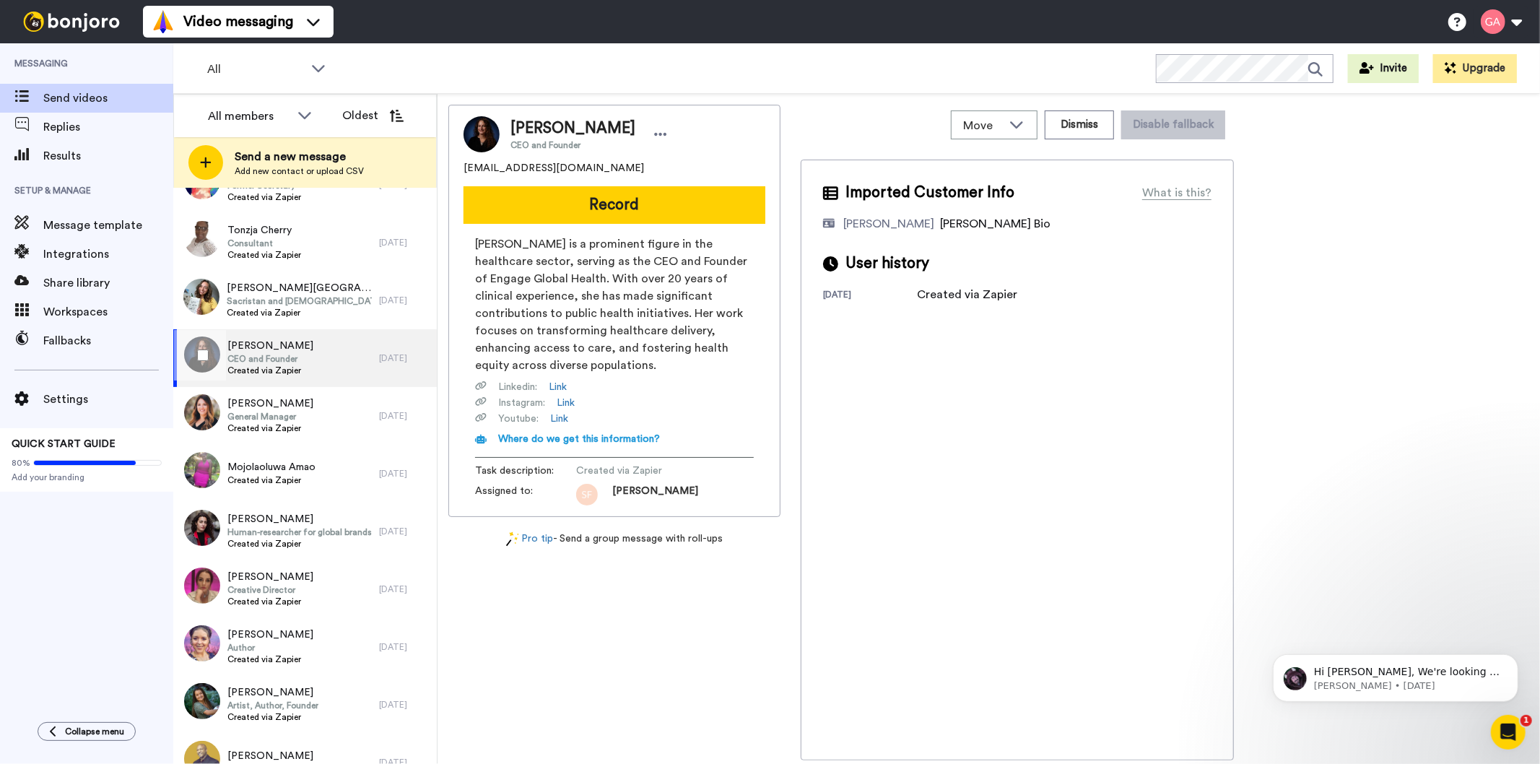
scroll to position [3252, 0]
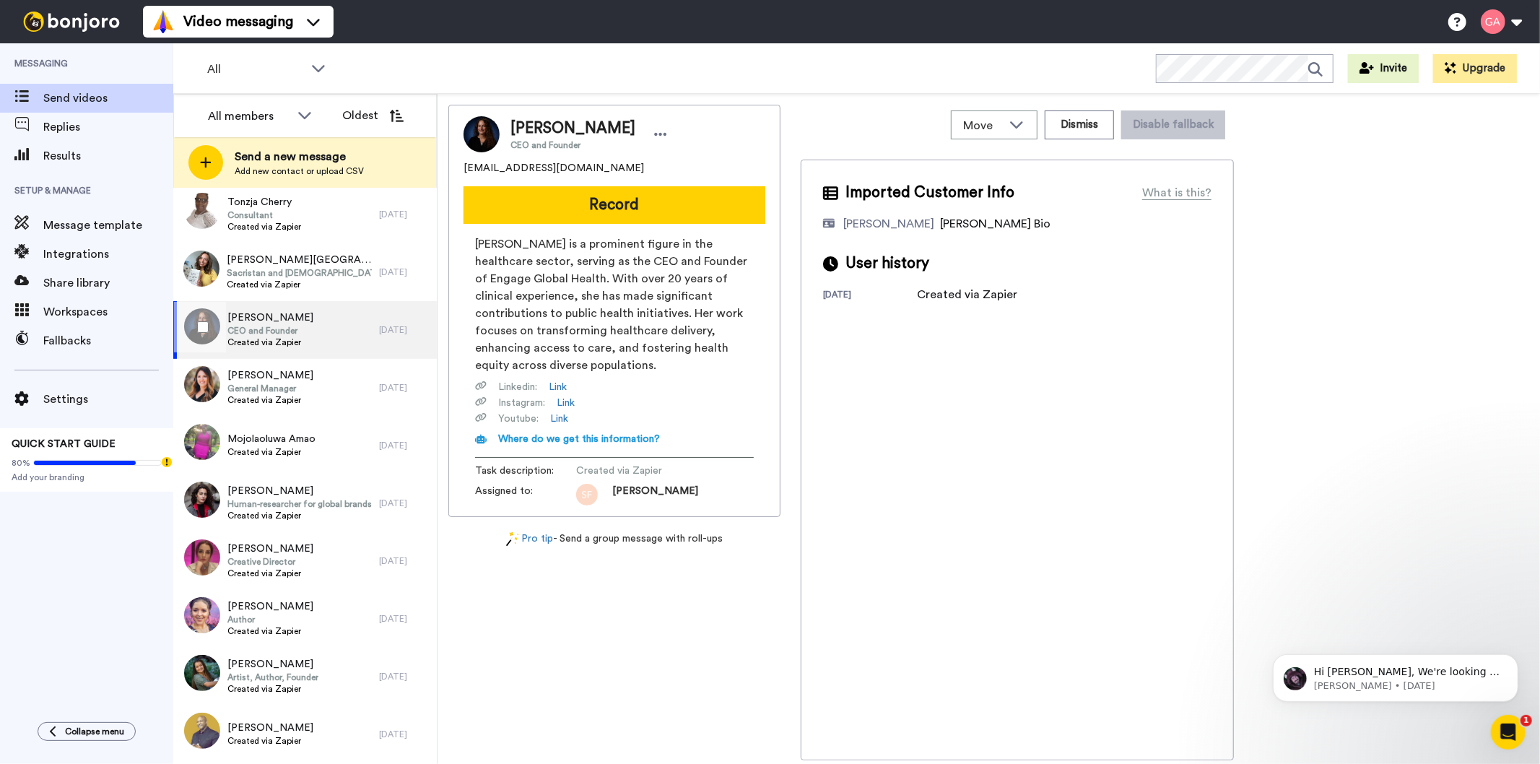
click at [328, 325] on div "Jennifer Njenga CEO and Founder Created via Zapier" at bounding box center [276, 330] width 206 height 58
click at [328, 384] on div "Tasha Byrd General Manager Created via Zapier" at bounding box center [276, 388] width 206 height 58
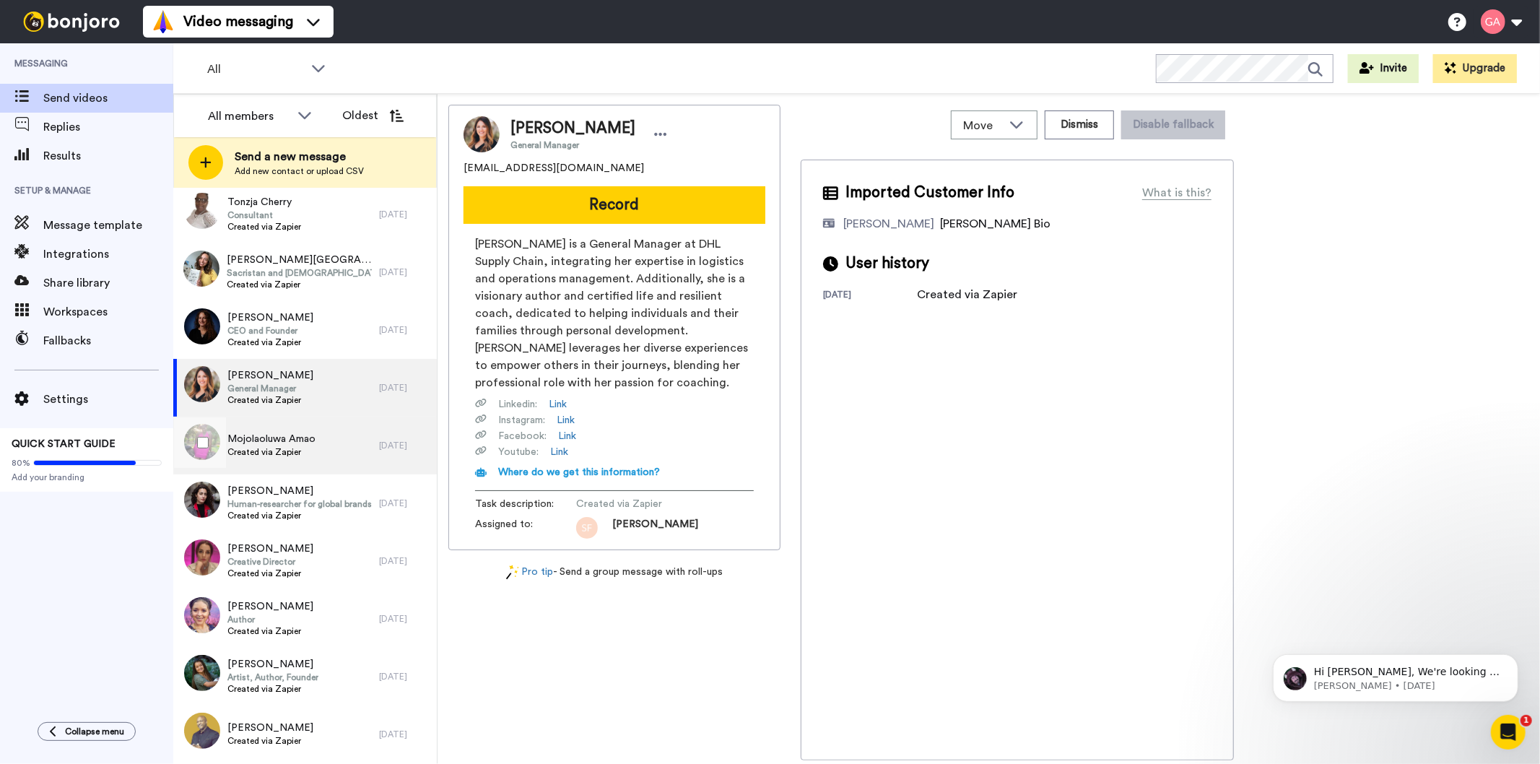
click at [305, 456] on span "Created via Zapier" at bounding box center [271, 452] width 88 height 12
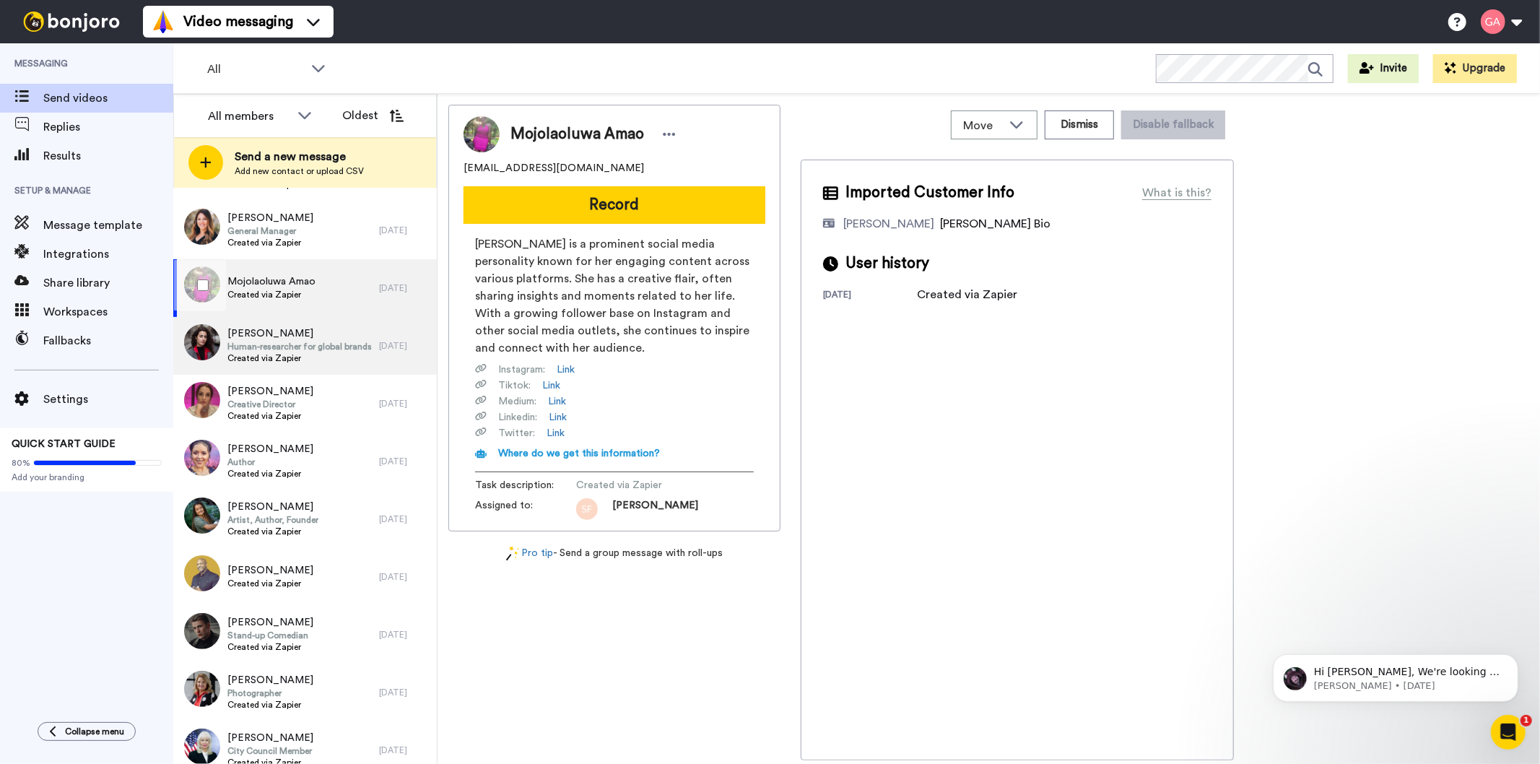
scroll to position [3412, 0]
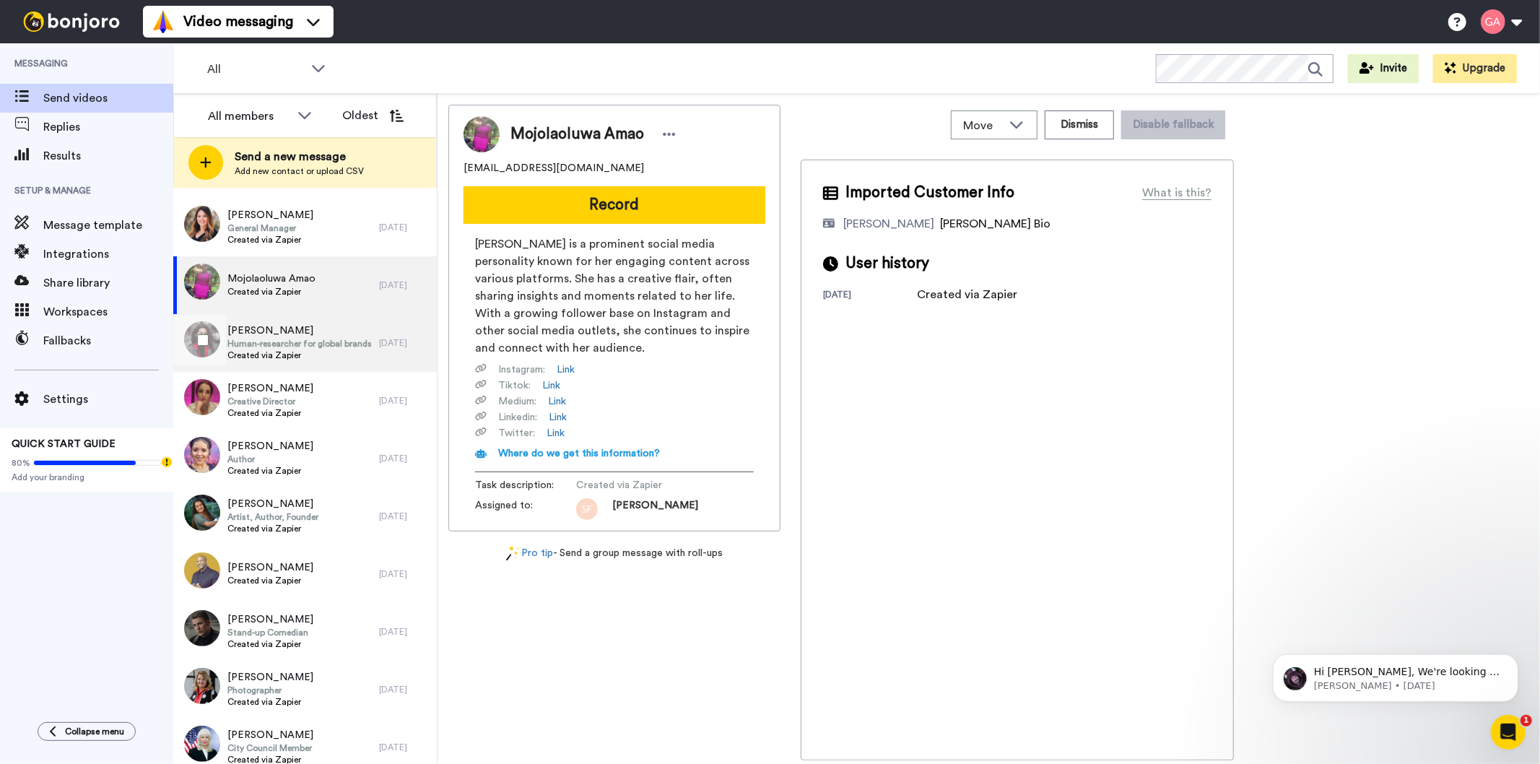
click at [309, 330] on span "AMALIA WEBBER" at bounding box center [299, 331] width 144 height 14
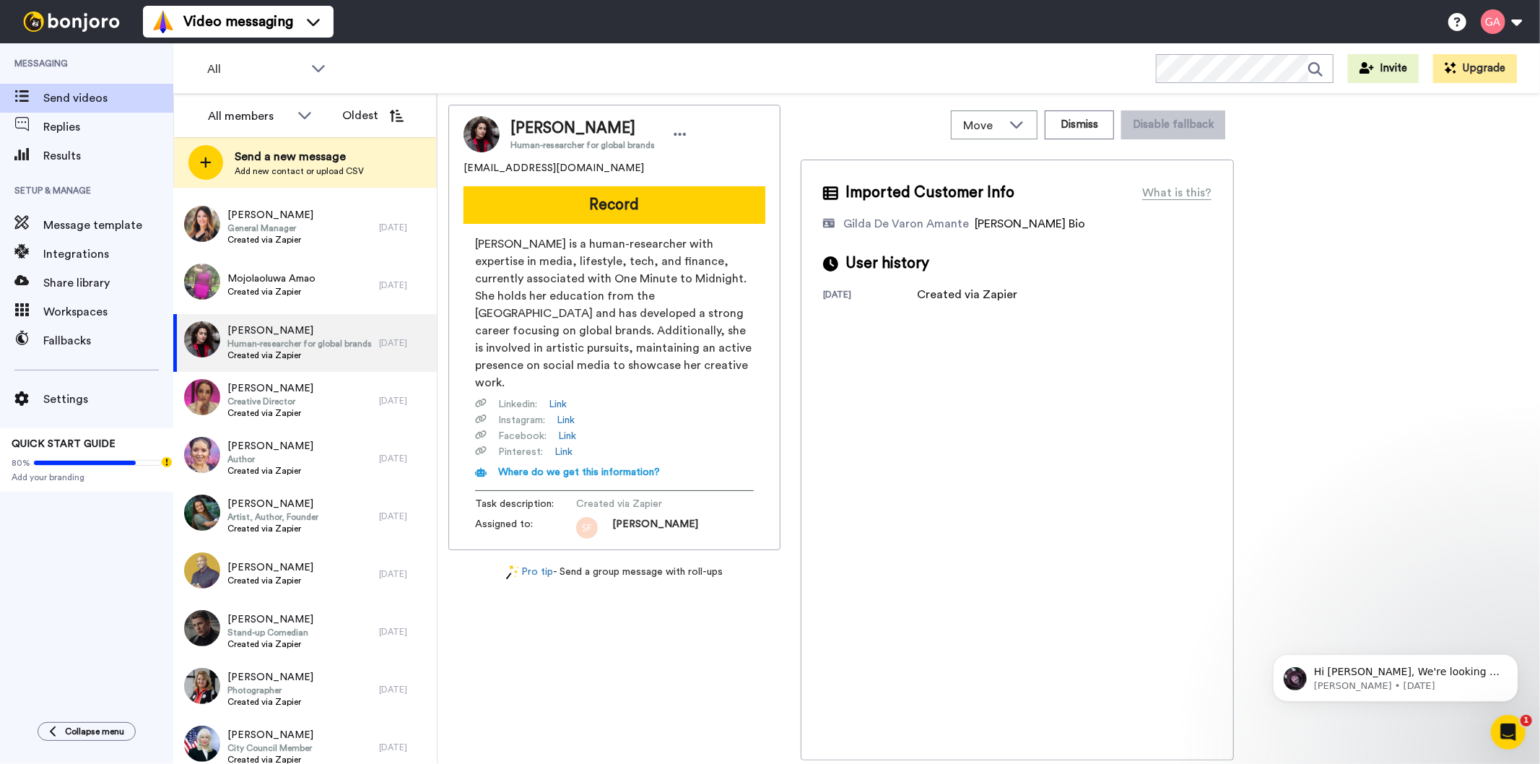
click at [580, 121] on span "AMALIA WEBBER" at bounding box center [583, 129] width 144 height 22
copy span "AMALIA WEBBER"
drag, startPoint x: 625, startPoint y: 168, endPoint x: 459, endPoint y: 168, distance: 165.4
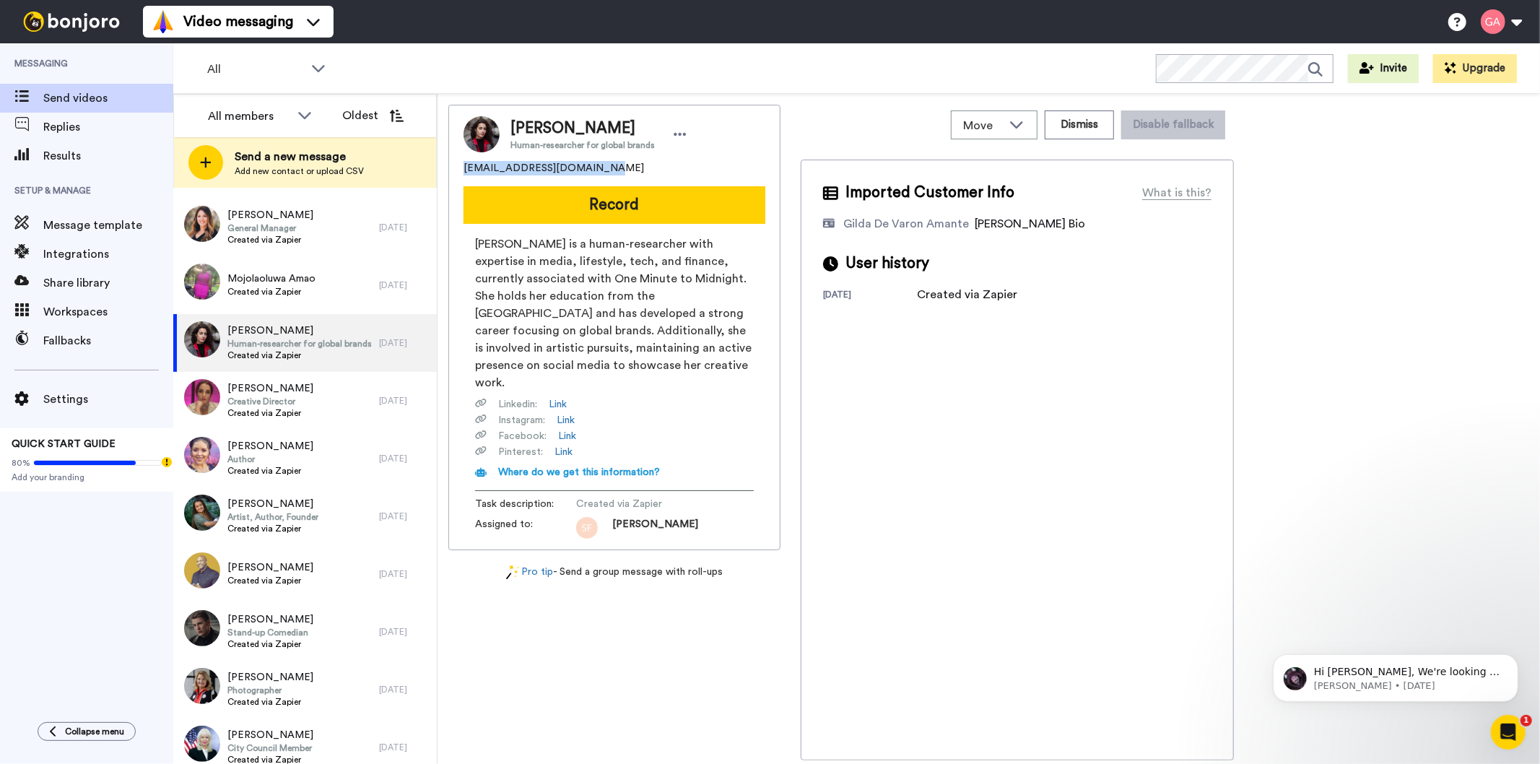
click at [459, 168] on div "AMALIA WEBBER Human-researcher for global brands artworksbymalik@gmail.com Reco…" at bounding box center [614, 328] width 332 height 446
copy span "artworksbymalik@gmail.com"
click at [312, 397] on div "Ashley Collins Creative Director Created via Zapier" at bounding box center [276, 401] width 206 height 58
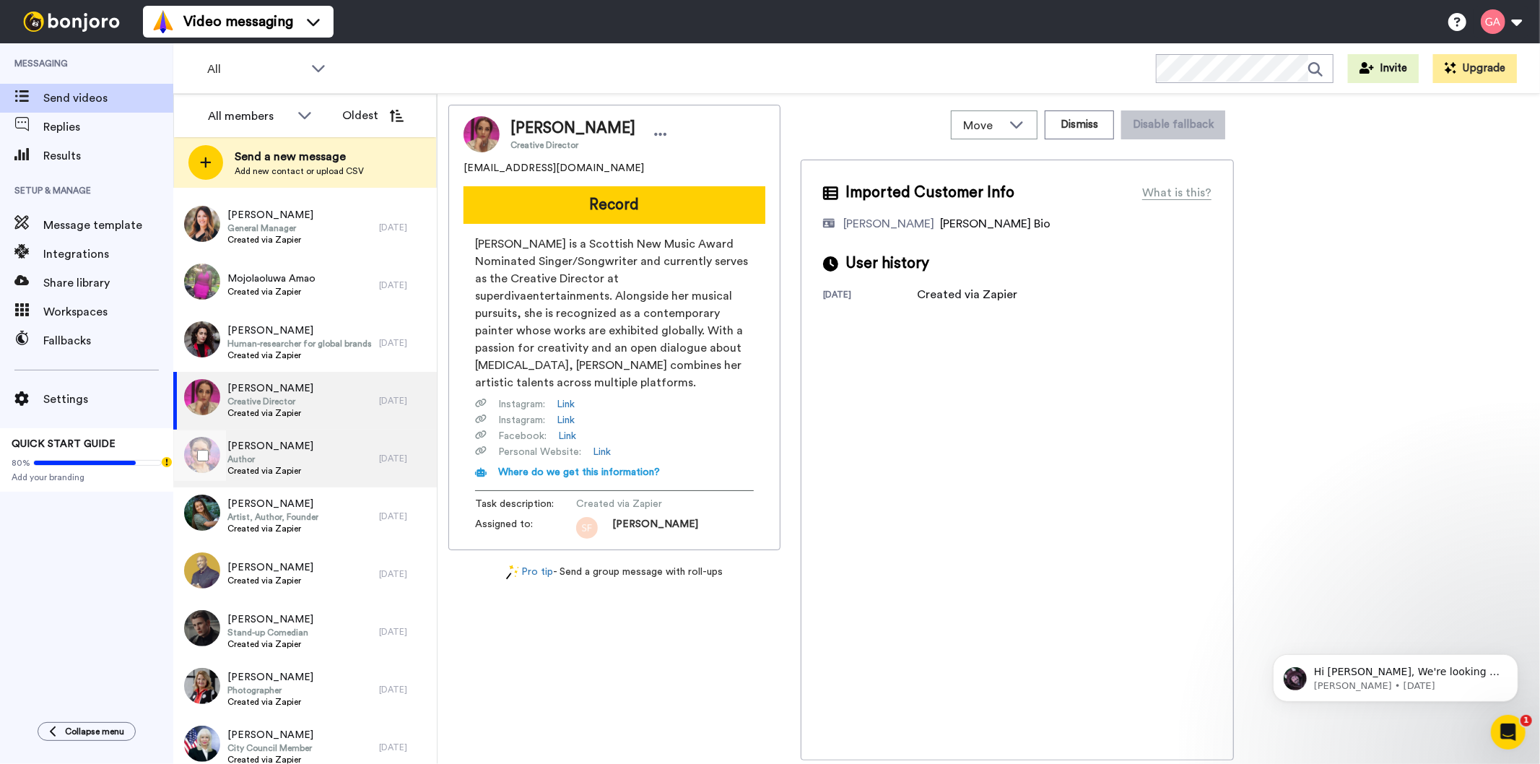
click at [282, 475] on span "Created via Zapier" at bounding box center [270, 471] width 86 height 12
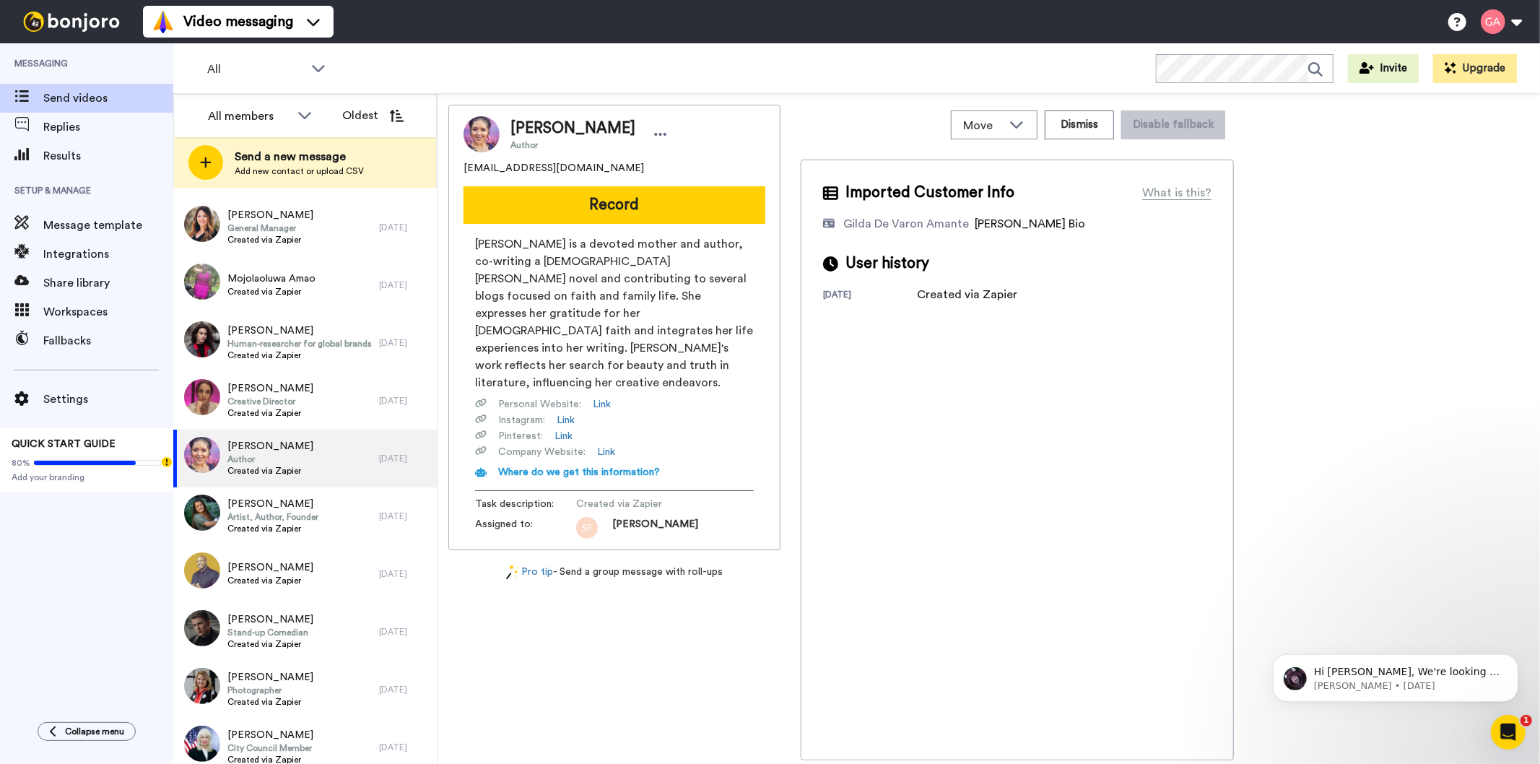
click at [576, 133] on span "Cassandra Spellman" at bounding box center [573, 129] width 125 height 22
copy span "Cassandra Spellman"
drag, startPoint x: 615, startPoint y: 160, endPoint x: 459, endPoint y: 170, distance: 156.3
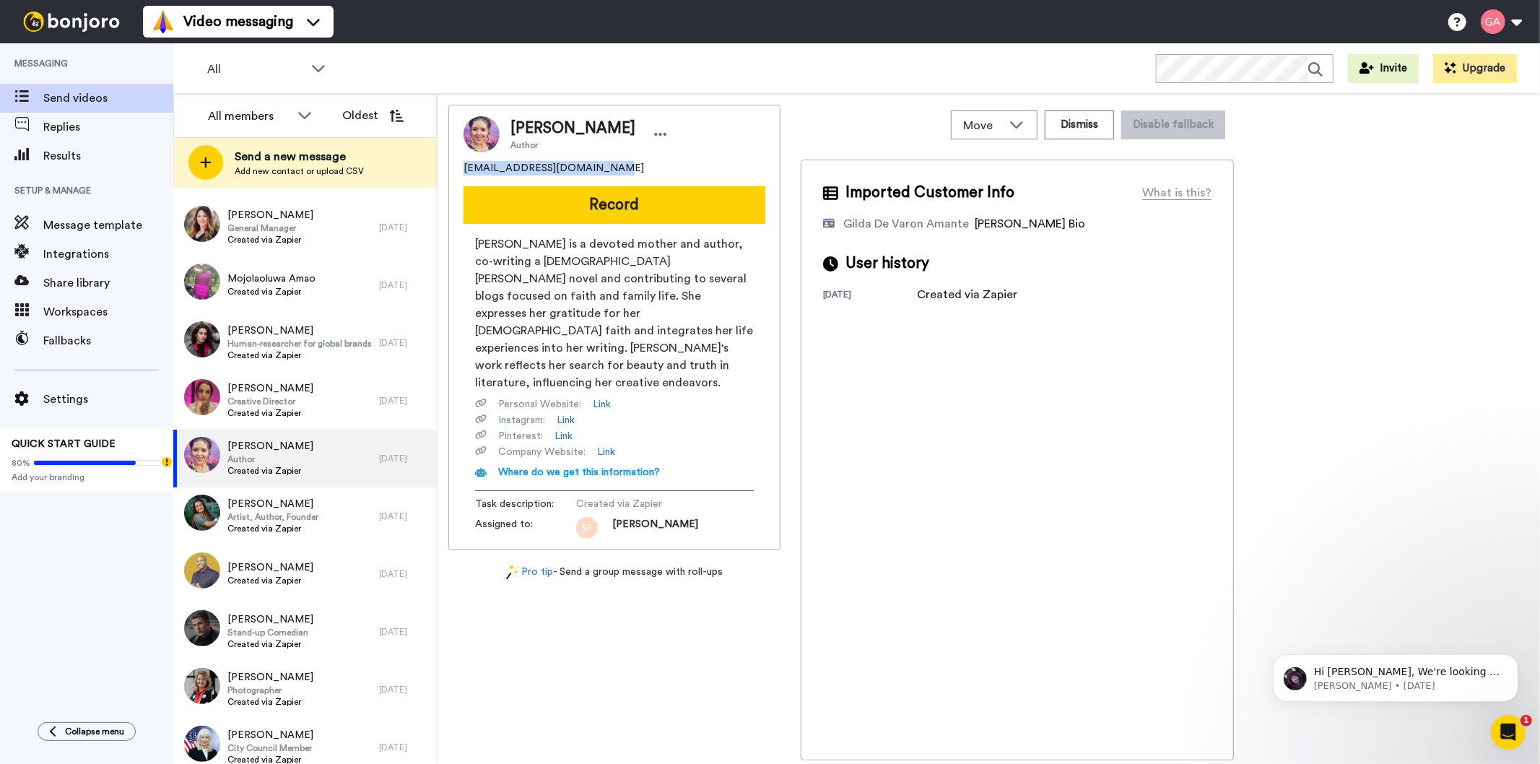
click at [459, 170] on div "Cassandra Spellman Author spellmanfamily16@gmail.com Record Cassandra Spellman …" at bounding box center [614, 328] width 332 height 446
copy span "spellmanfamily16@gmail.com"
click at [292, 515] on span "Artist, Author, Founder" at bounding box center [272, 517] width 91 height 12
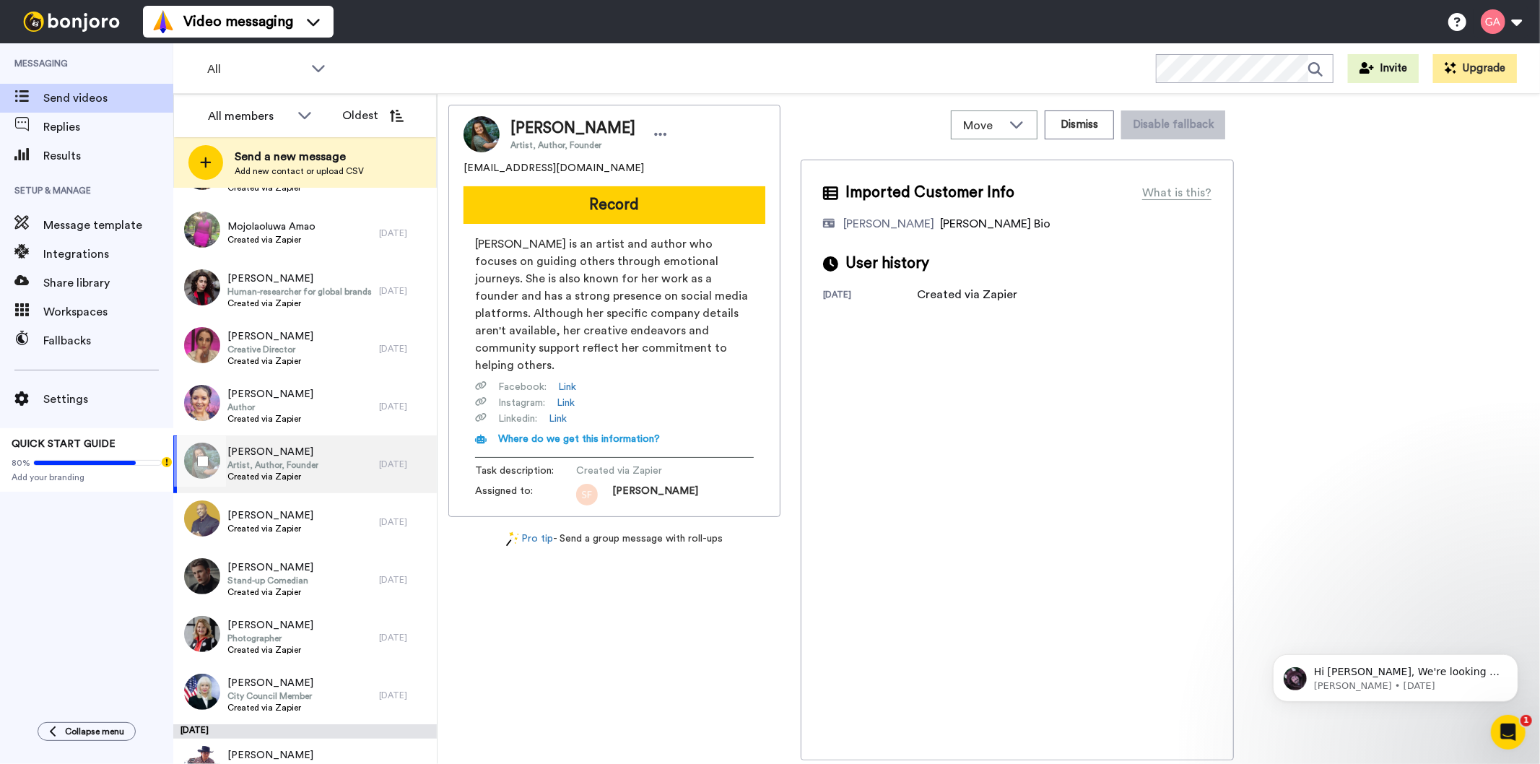
scroll to position [3492, 0]
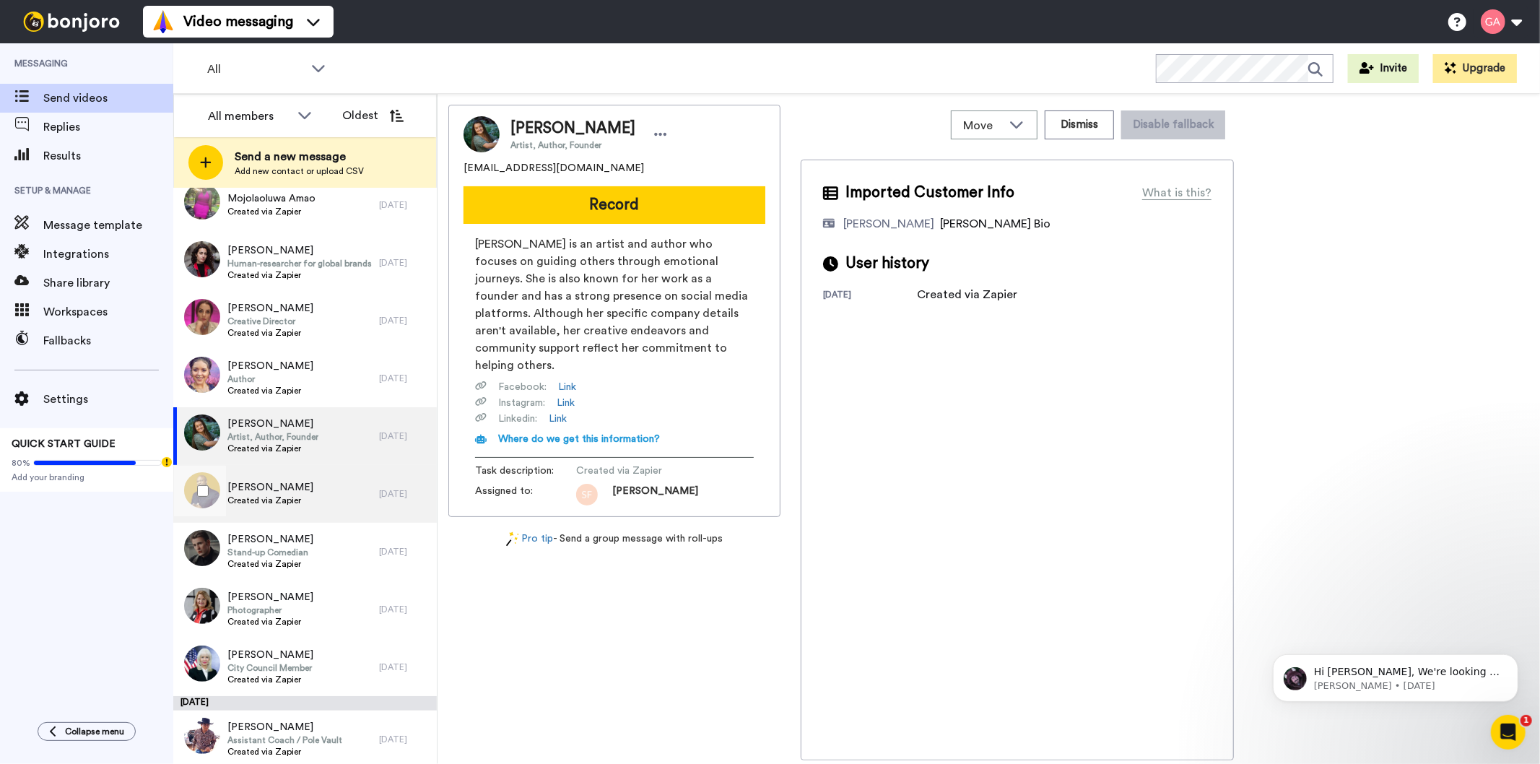
click at [294, 485] on span "John Matthews" at bounding box center [270, 487] width 86 height 14
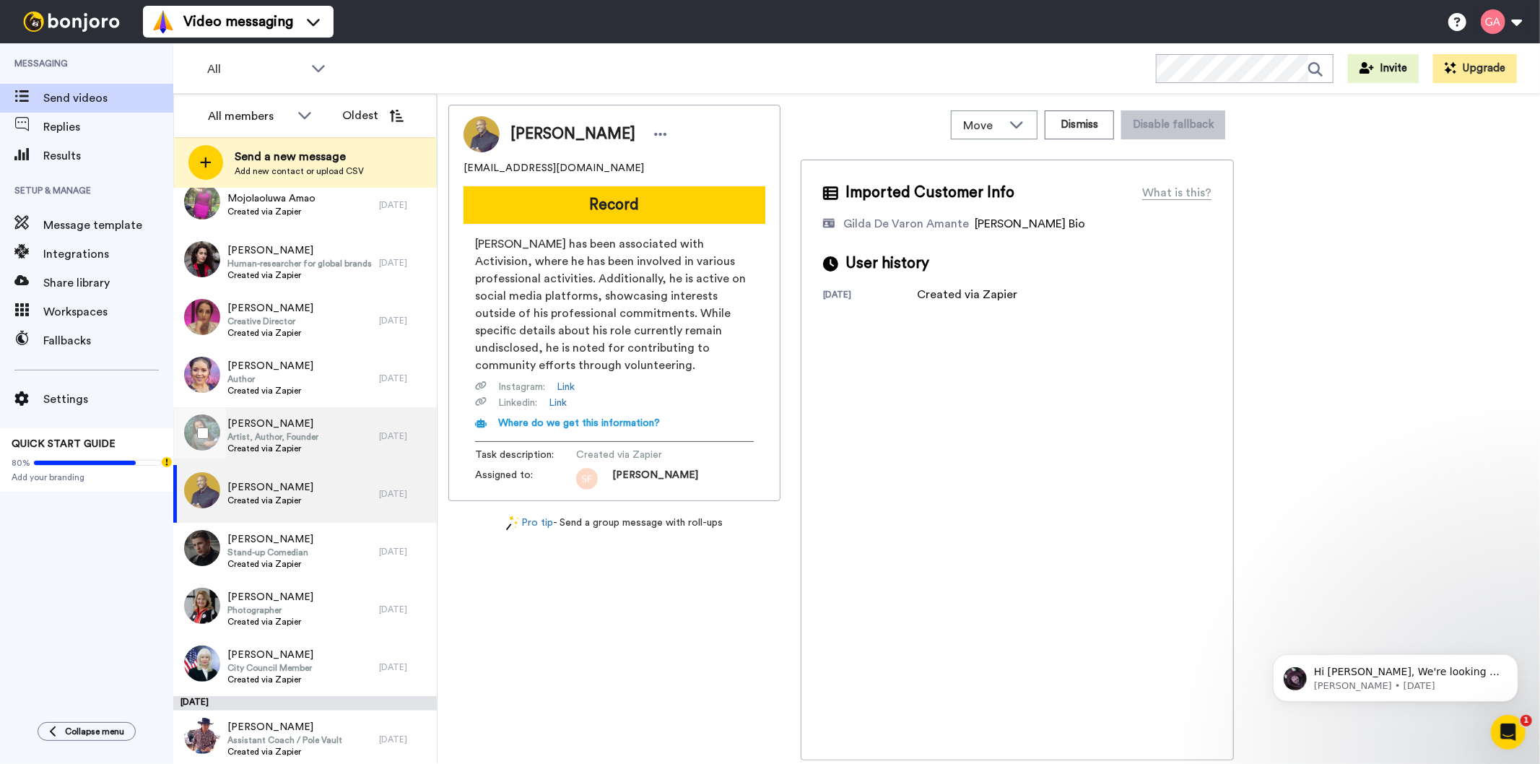
click at [267, 426] on span "Alexis Newton" at bounding box center [272, 424] width 91 height 14
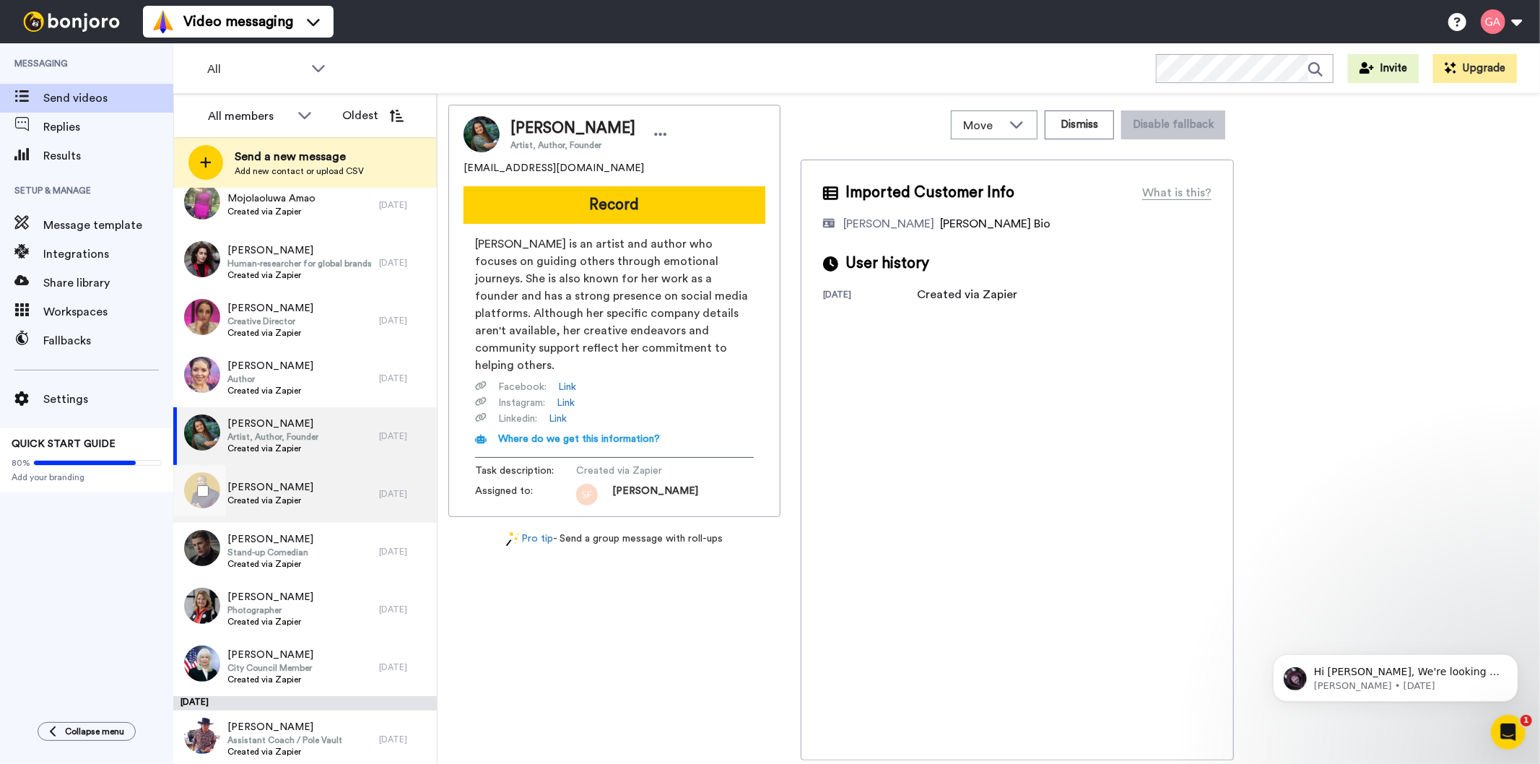
click at [269, 484] on span "John Matthews" at bounding box center [270, 487] width 86 height 14
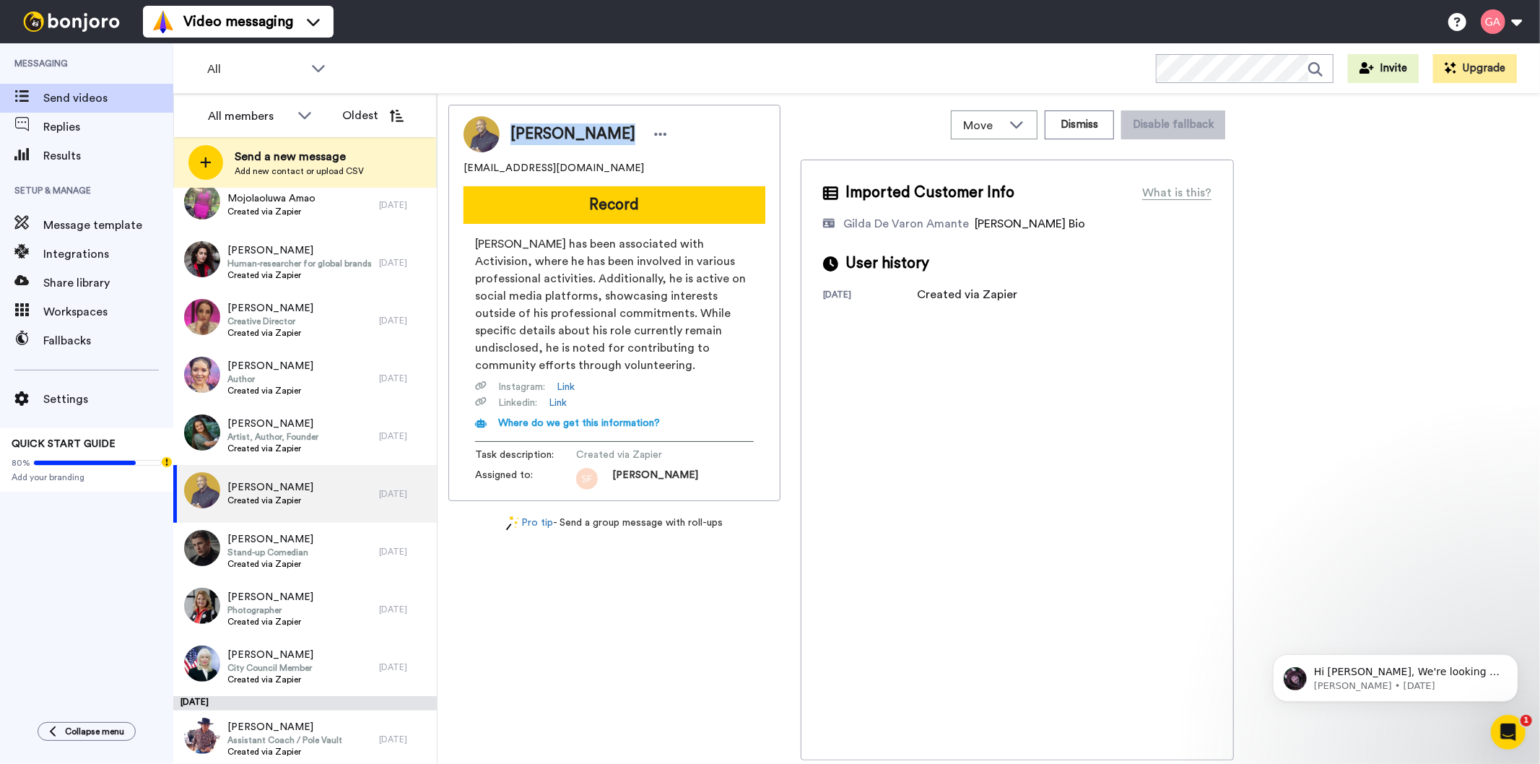
drag, startPoint x: 617, startPoint y: 134, endPoint x: 501, endPoint y: 126, distance: 115.9
click at [501, 126] on div "John Matthews" at bounding box center [586, 134] width 172 height 22
drag, startPoint x: 586, startPoint y: 161, endPoint x: 453, endPoint y: 157, distance: 132.9
click at [453, 157] on div "John Matthews jmatt1177@gmail.com Record John Matthews has been associated with…" at bounding box center [614, 303] width 332 height 396
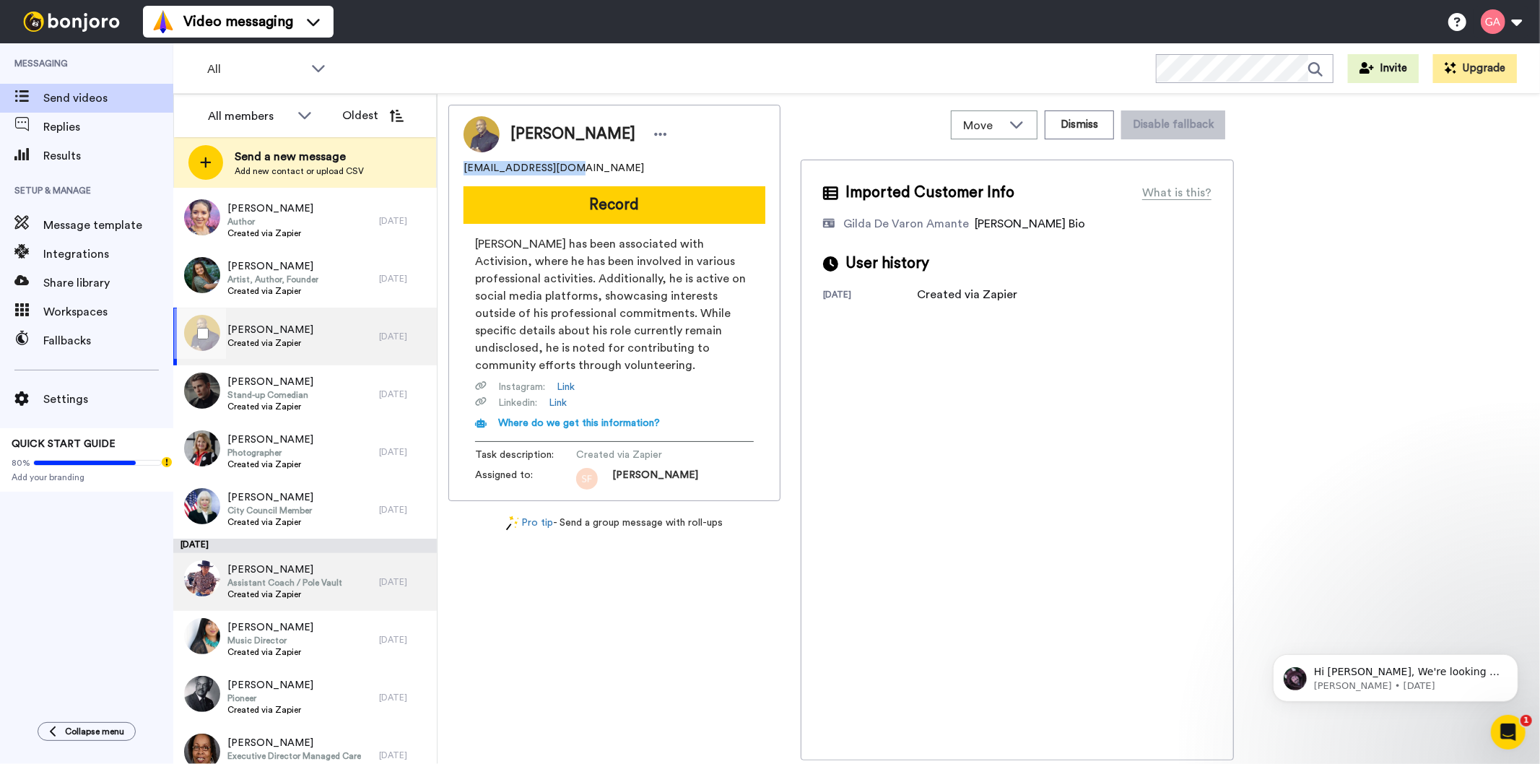
scroll to position [3734, 0]
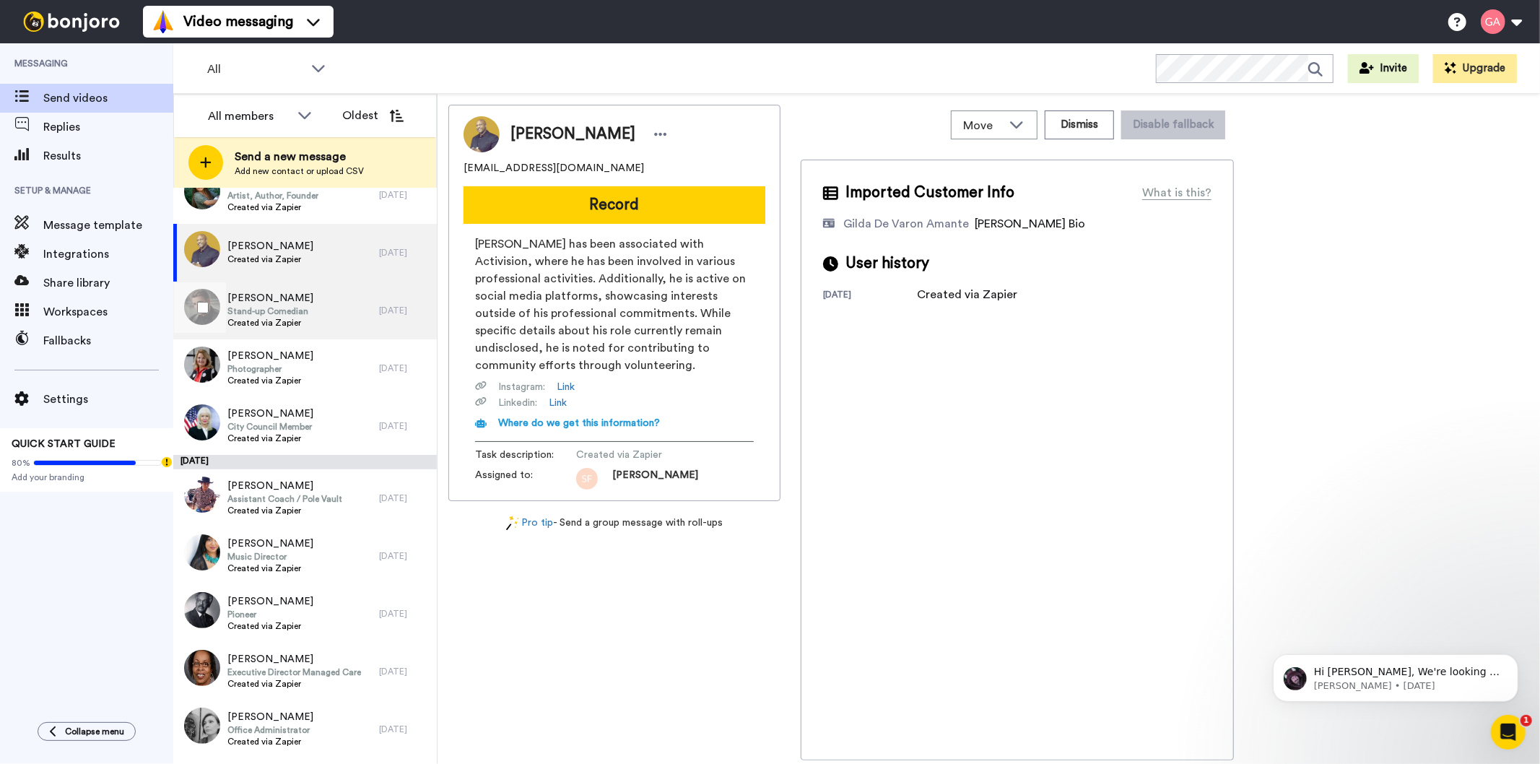
click at [301, 324] on span "Created via Zapier" at bounding box center [270, 323] width 86 height 12
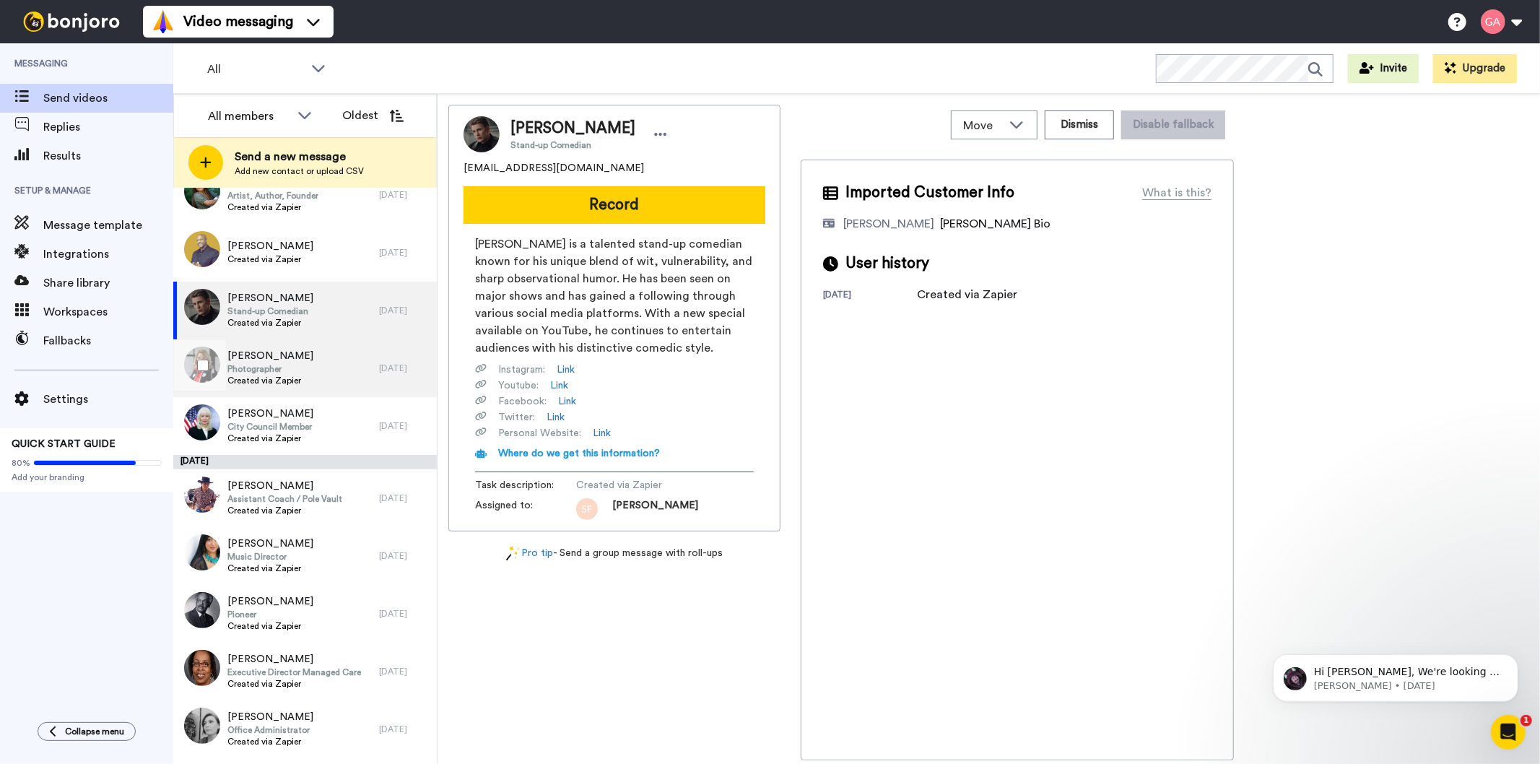
click at [318, 377] on div "Kim Higgins Photographer Created via Zapier" at bounding box center [276, 368] width 206 height 58
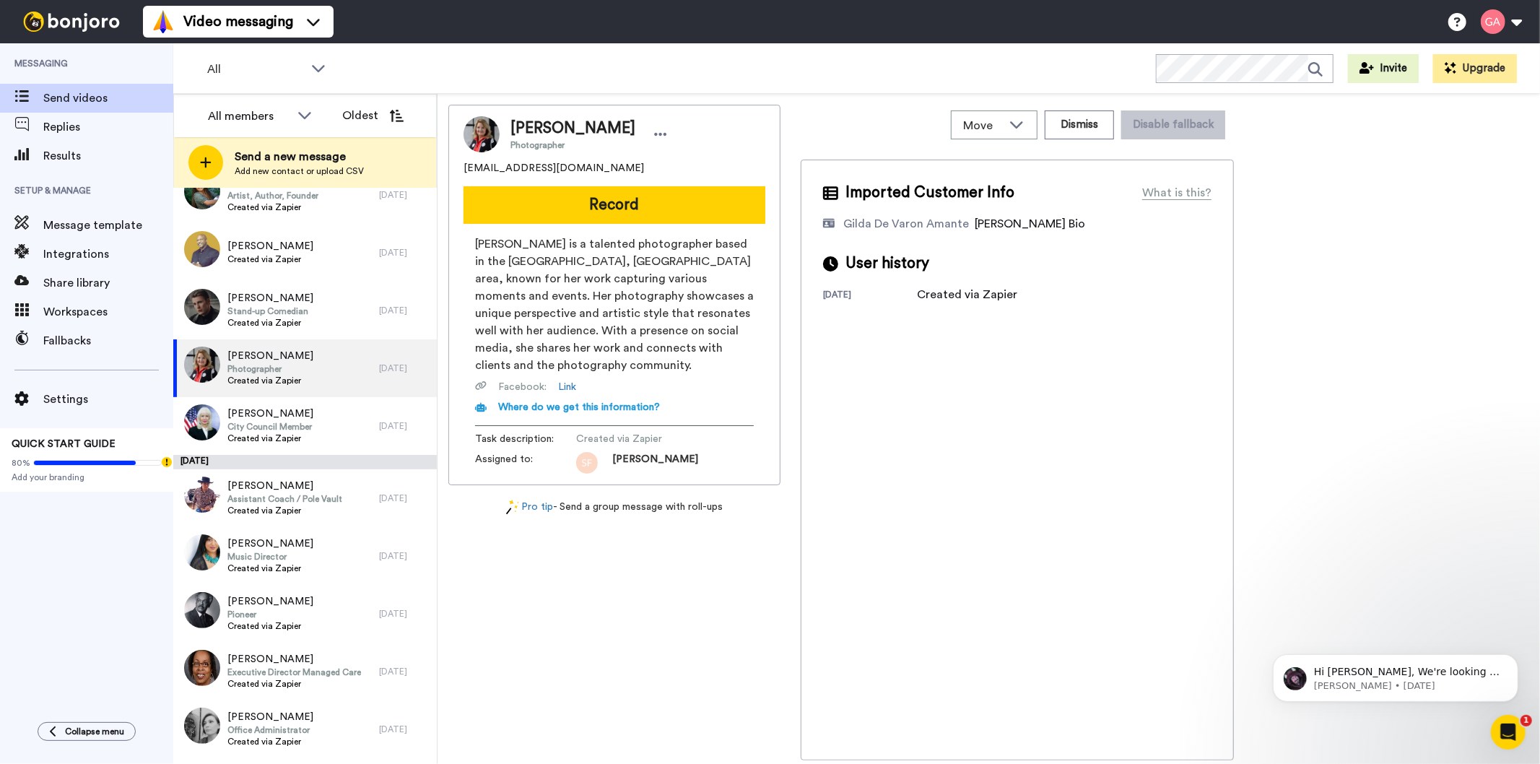
click at [550, 132] on span "Kim Higgins" at bounding box center [573, 129] width 125 height 22
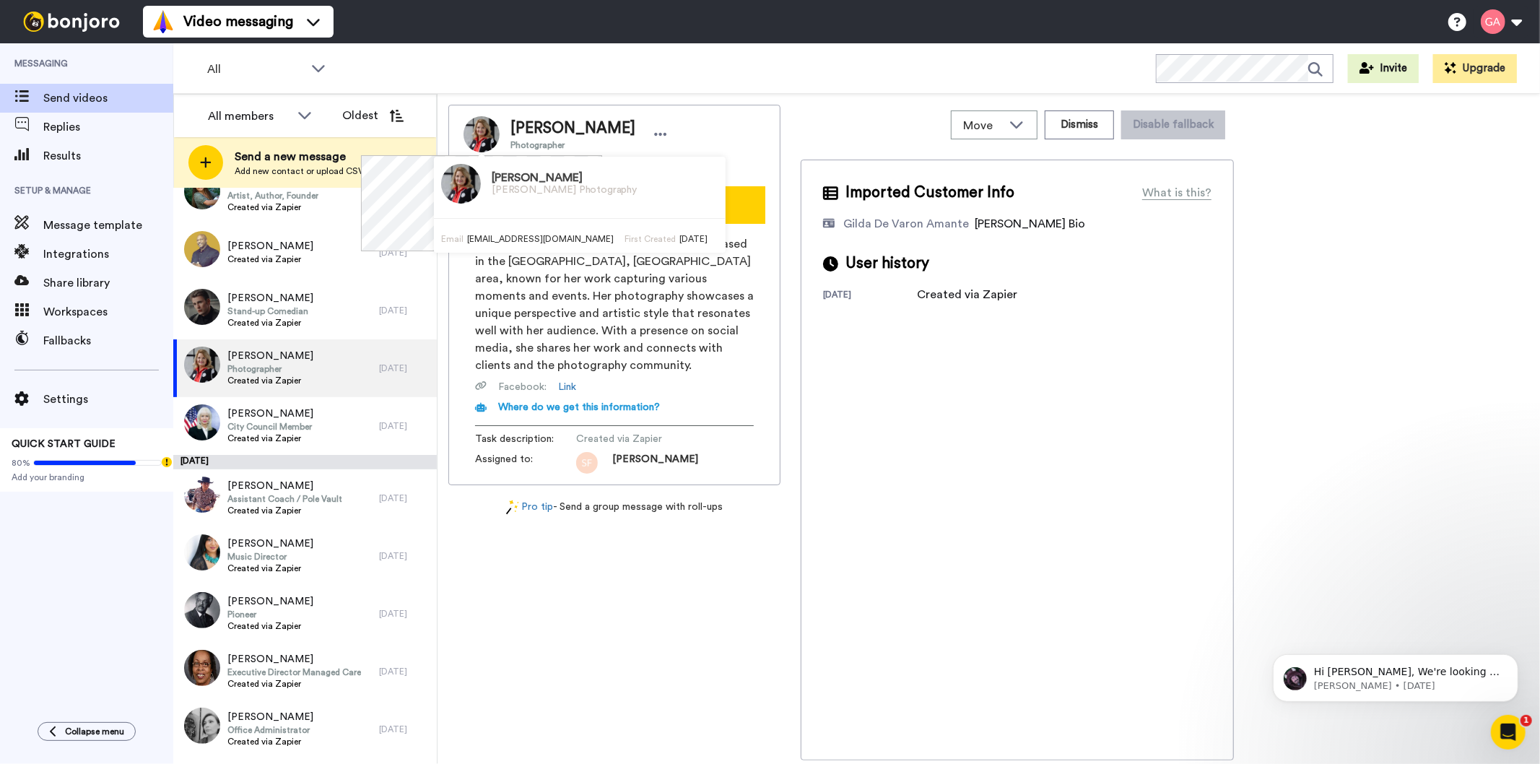
drag, startPoint x: 586, startPoint y: 160, endPoint x: 711, endPoint y: 157, distance: 125.0
click at [711, 157] on div "Kim Higgins Photographer kutchy29@yahoo.com" at bounding box center [615, 145] width 302 height 59
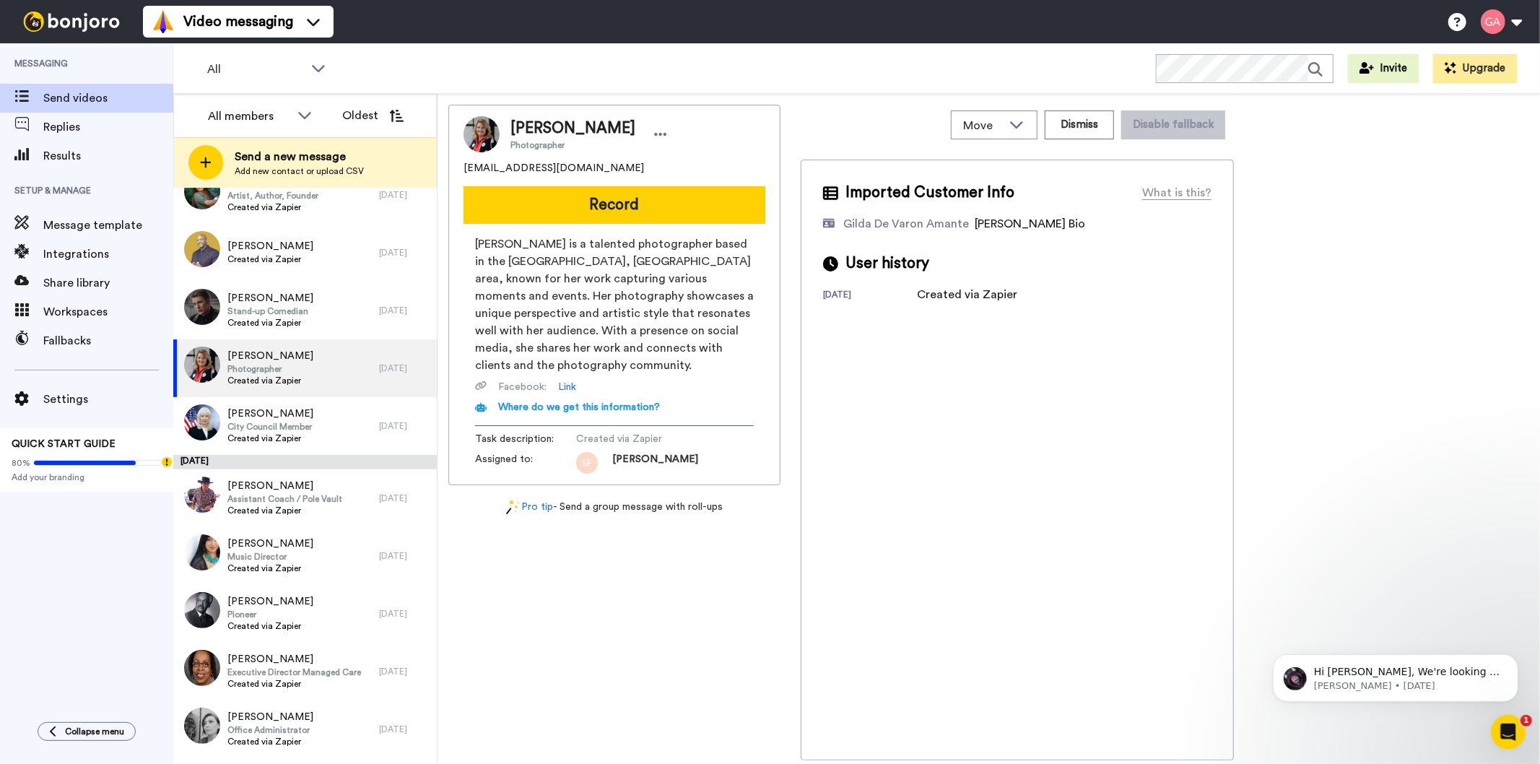
click at [568, 662] on div "Kim Higgins Photographer kutchy29@yahoo.com Record Kim Higgins is a talented ph…" at bounding box center [614, 433] width 332 height 656
drag, startPoint x: 551, startPoint y: 169, endPoint x: 459, endPoint y: 170, distance: 92.4
click at [459, 170] on div "Kim Higgins Photographer kutchy29@yahoo.com Record Kim Higgins is a talented ph…" at bounding box center [614, 295] width 332 height 381
click at [290, 422] on span "City Council Member" at bounding box center [270, 427] width 86 height 12
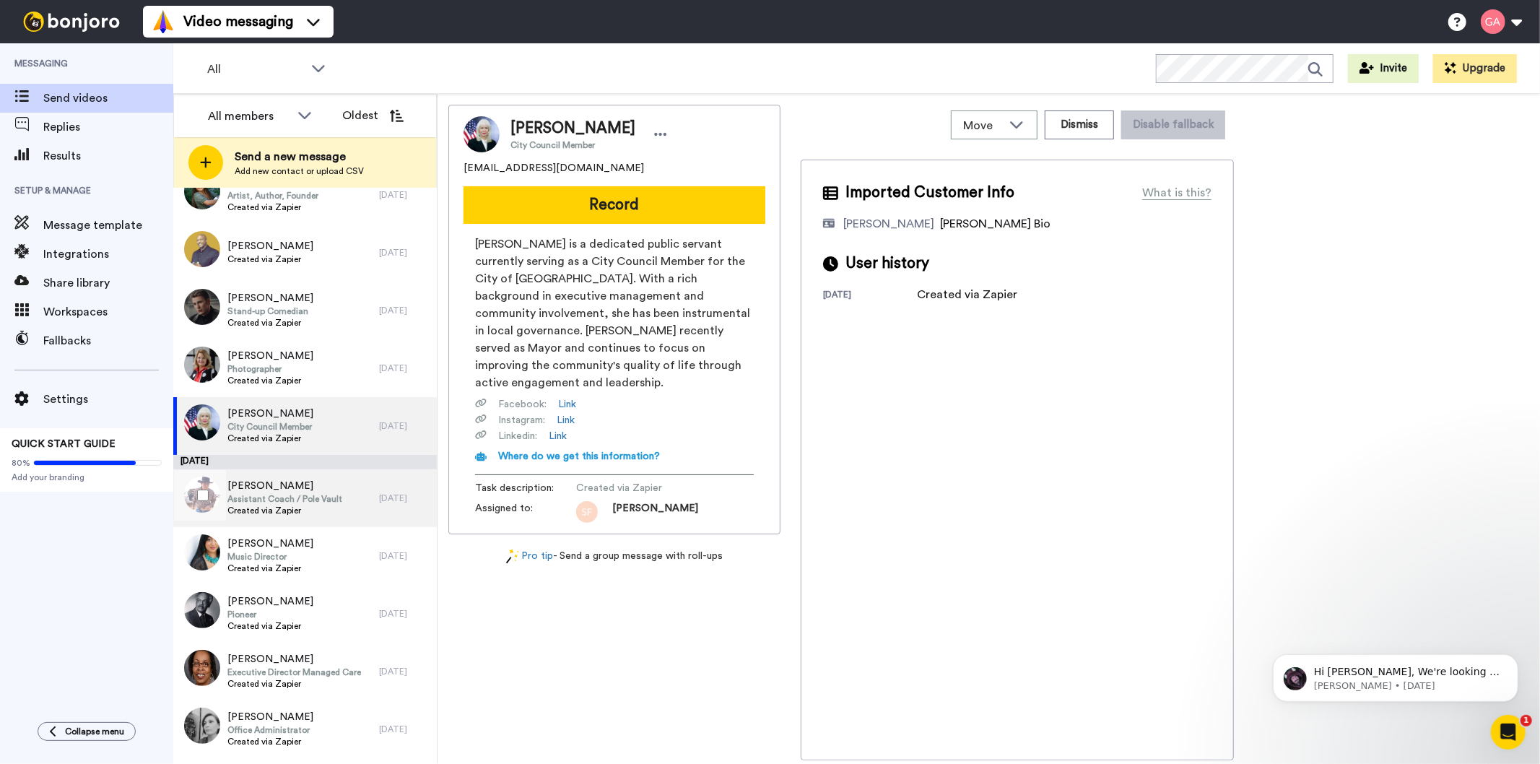
click at [295, 503] on span "Assistant Coach / Pole Vault" at bounding box center [284, 499] width 115 height 12
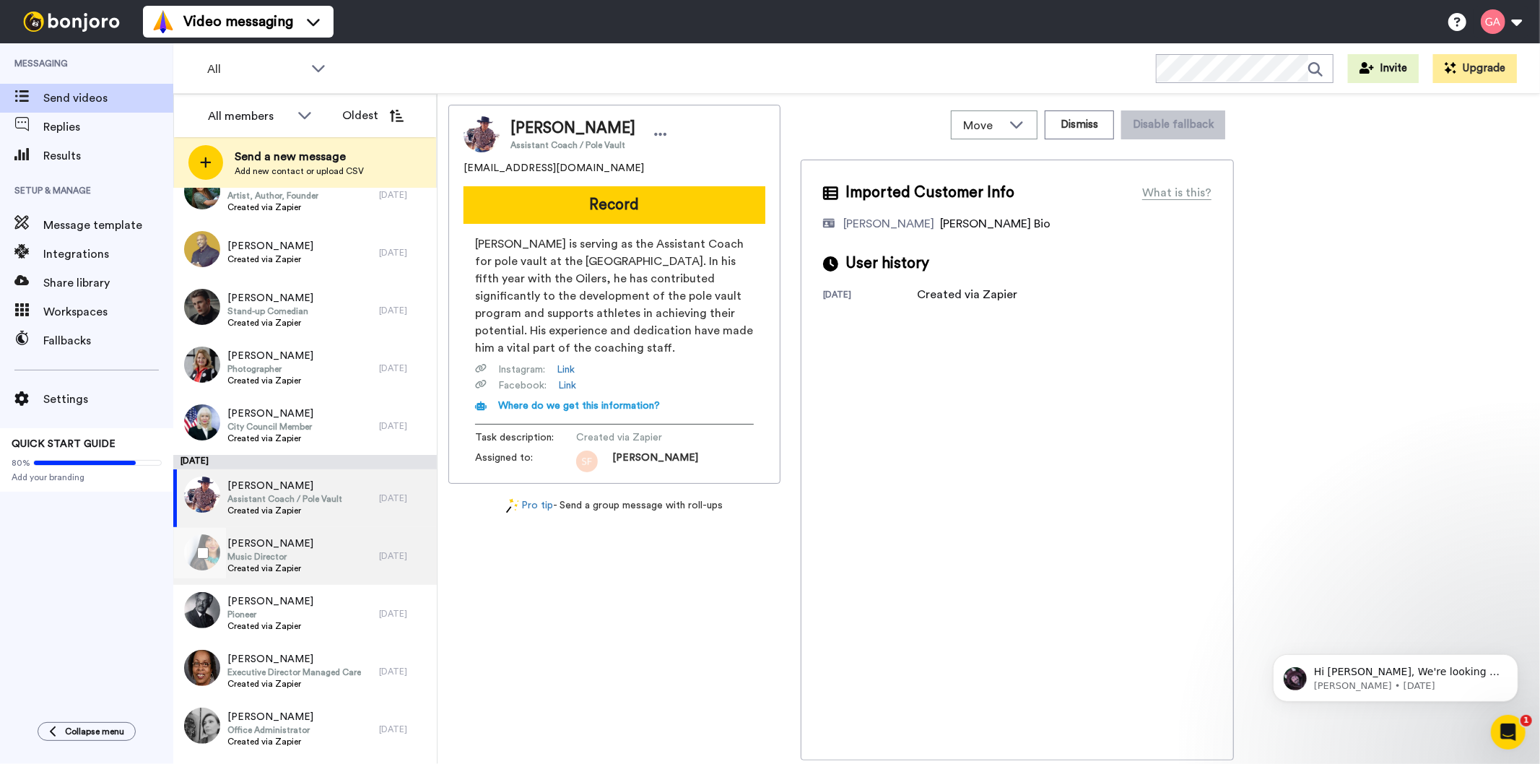
click at [294, 565] on span "Created via Zapier" at bounding box center [270, 569] width 86 height 12
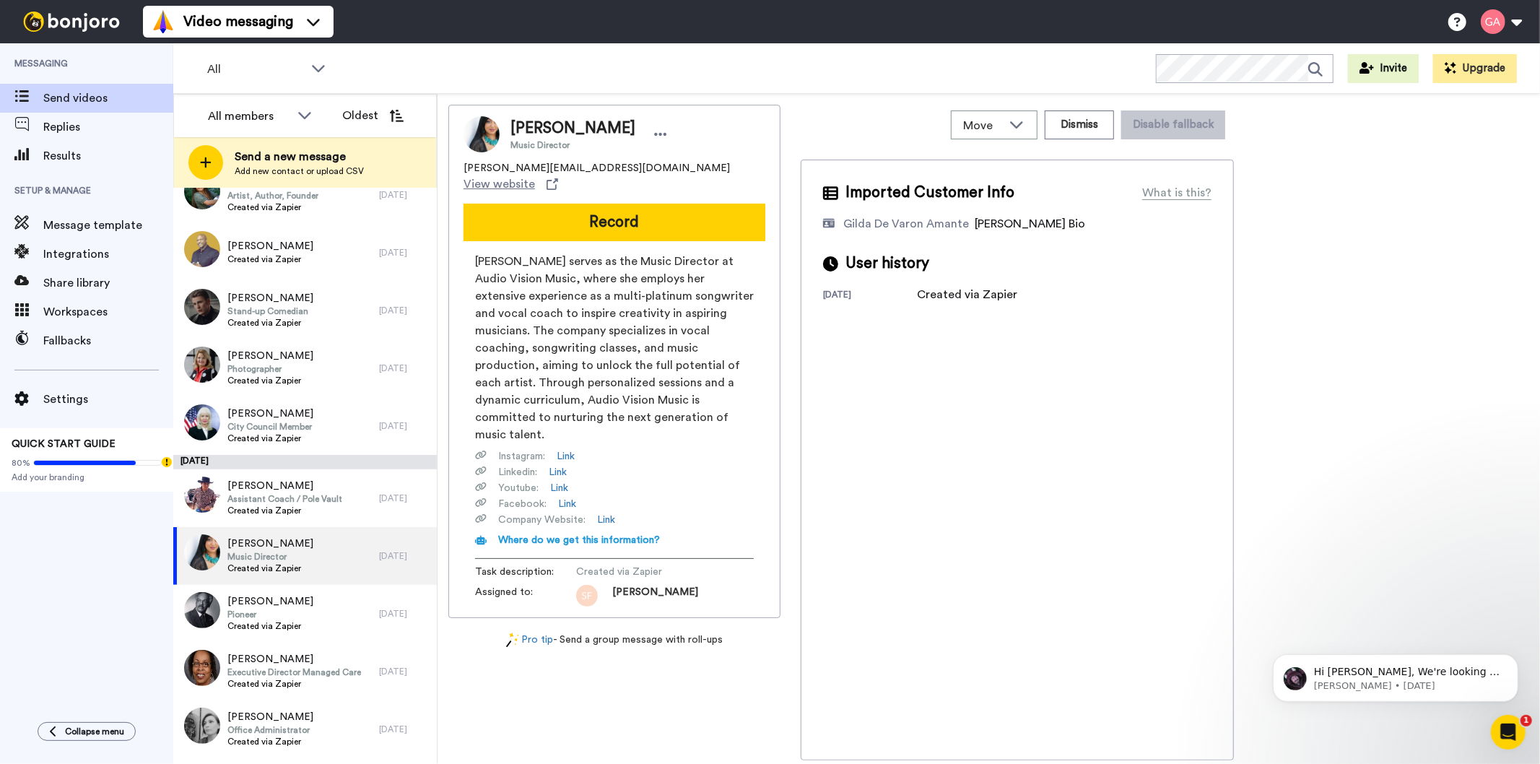
click at [568, 121] on span "Melanie Andrews" at bounding box center [573, 129] width 125 height 22
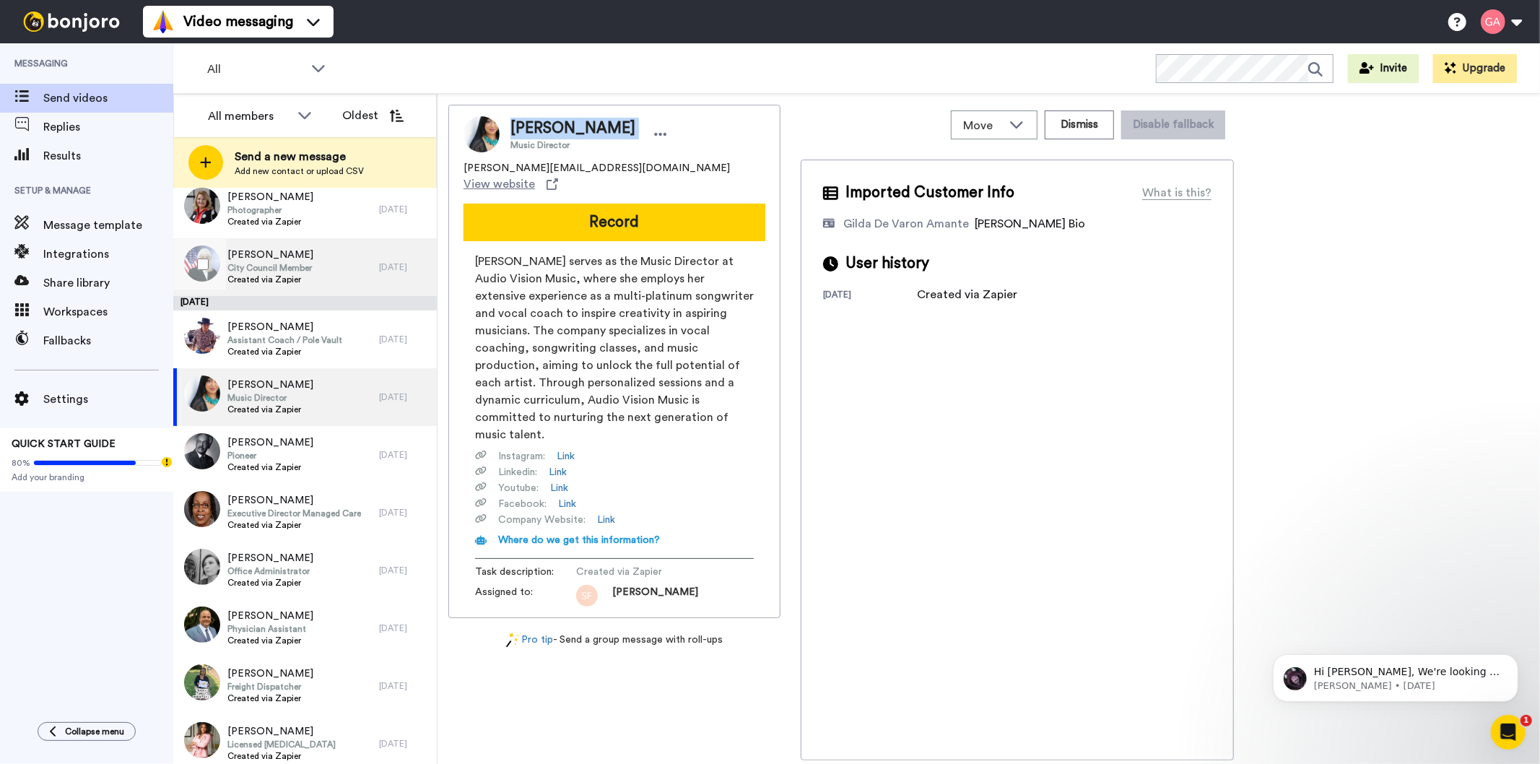
scroll to position [3894, 0]
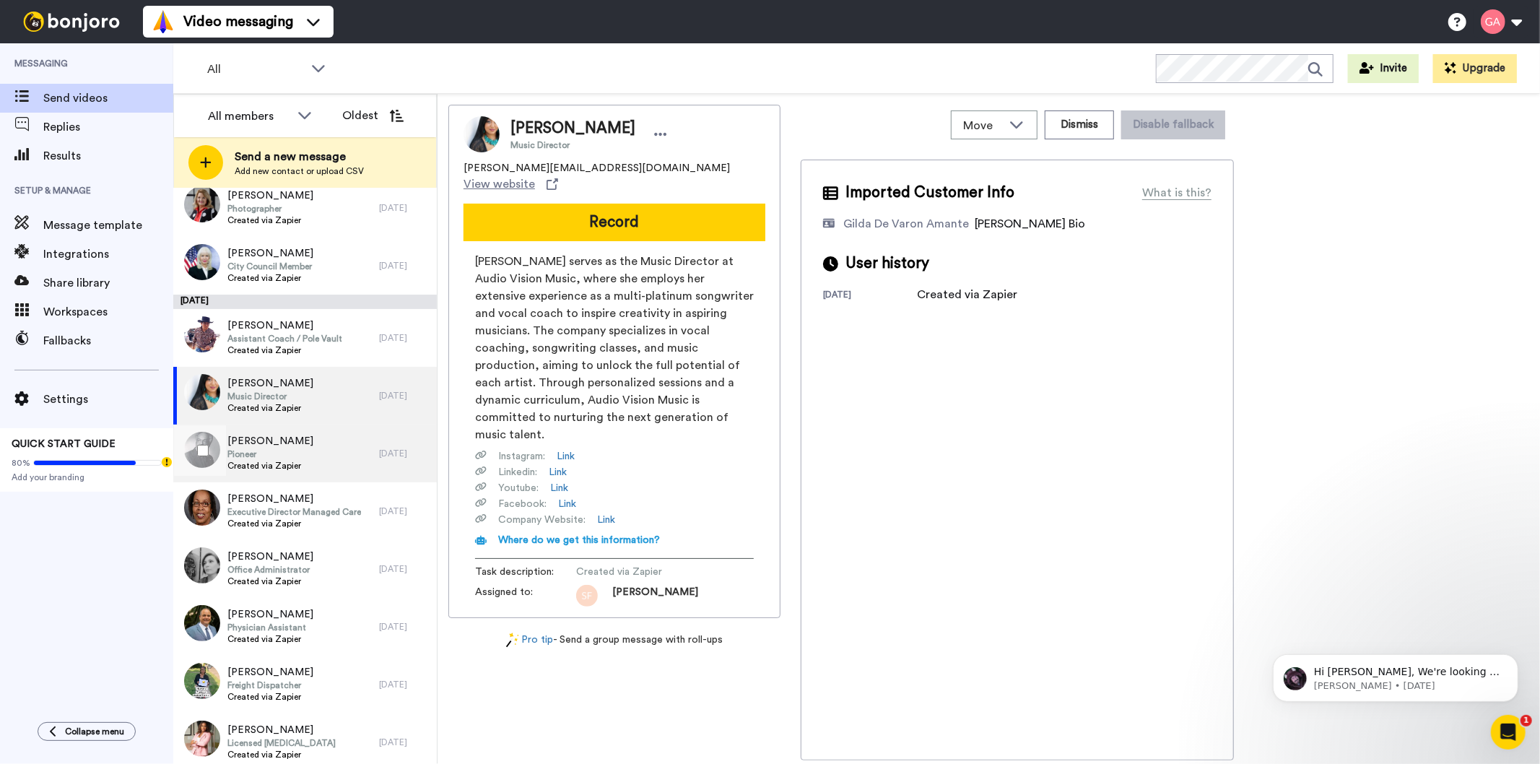
click at [282, 468] on span "Created via Zapier" at bounding box center [270, 466] width 86 height 12
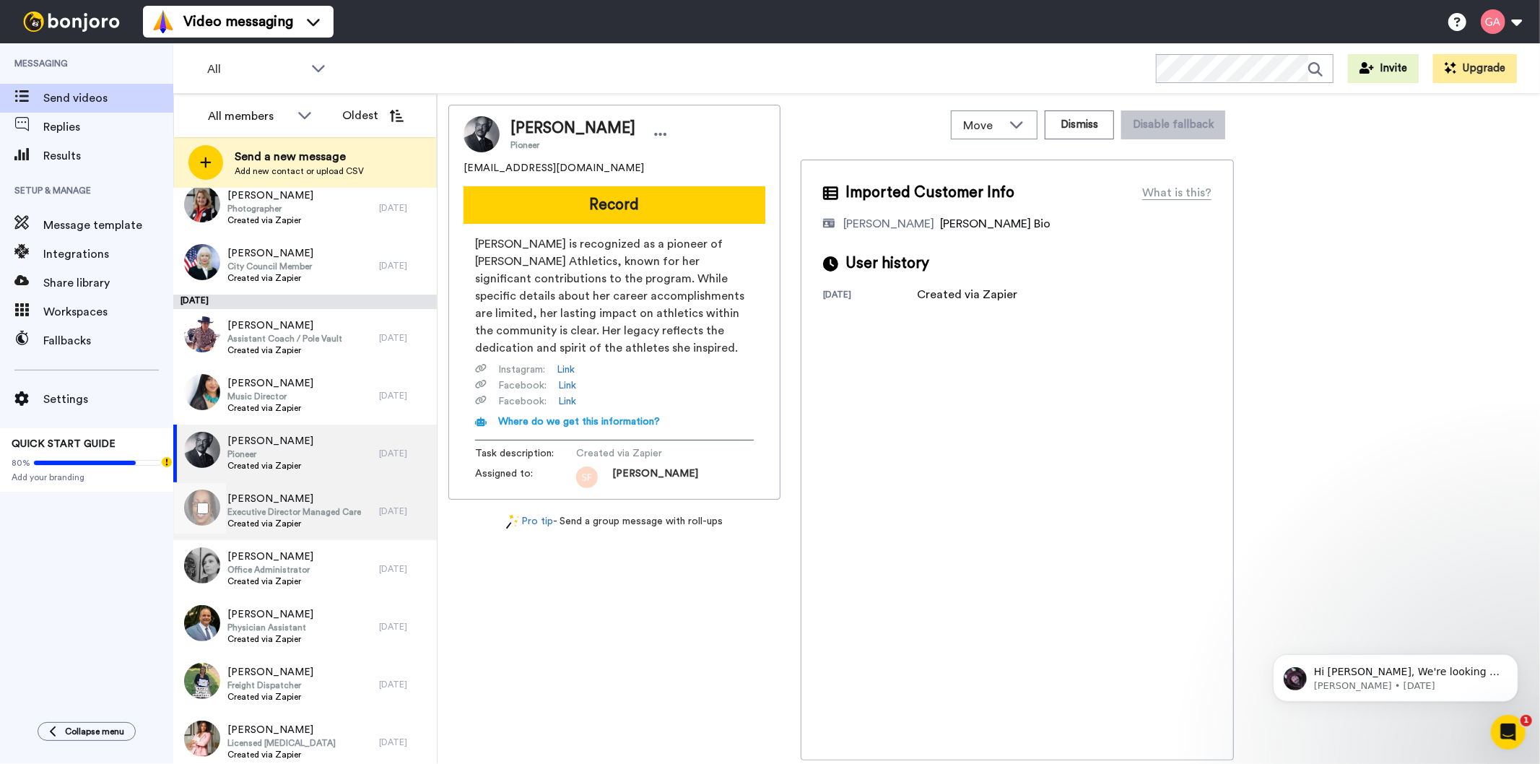
click at [285, 530] on div "Gloria Profusck Executive Director Managed Care Created via Zapier" at bounding box center [294, 511] width 134 height 39
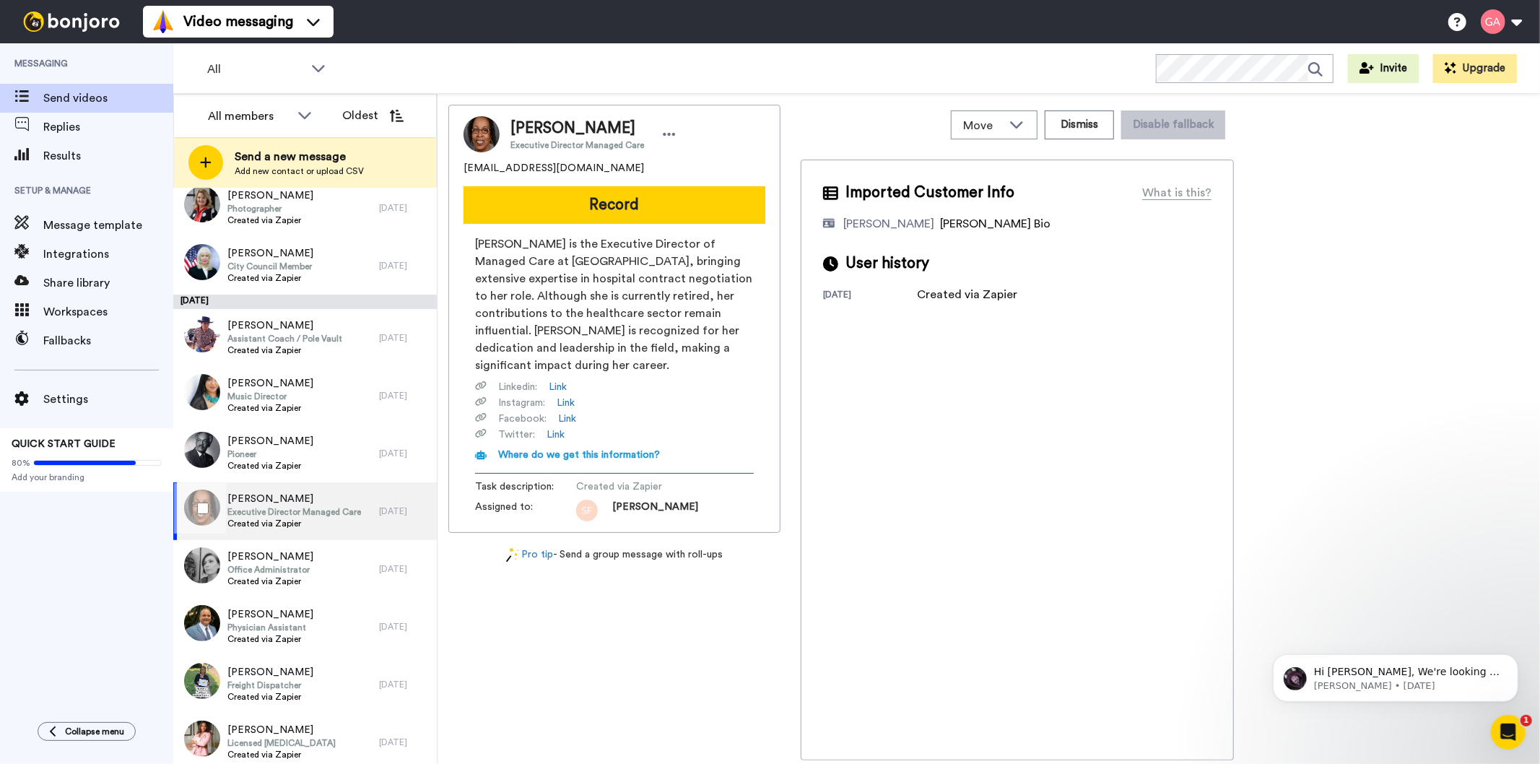
scroll to position [4054, 0]
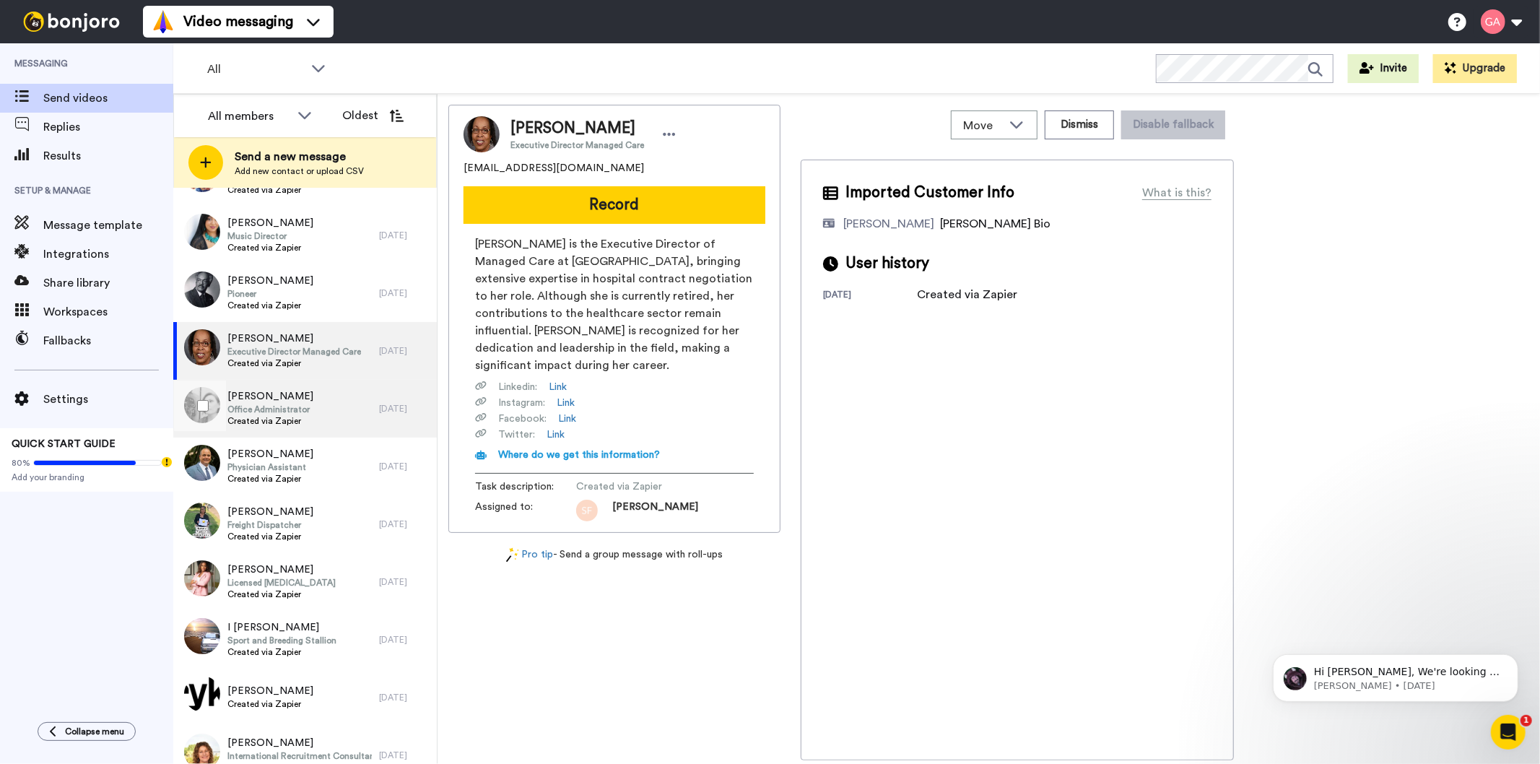
click at [285, 412] on span "Office Administrator" at bounding box center [270, 410] width 86 height 12
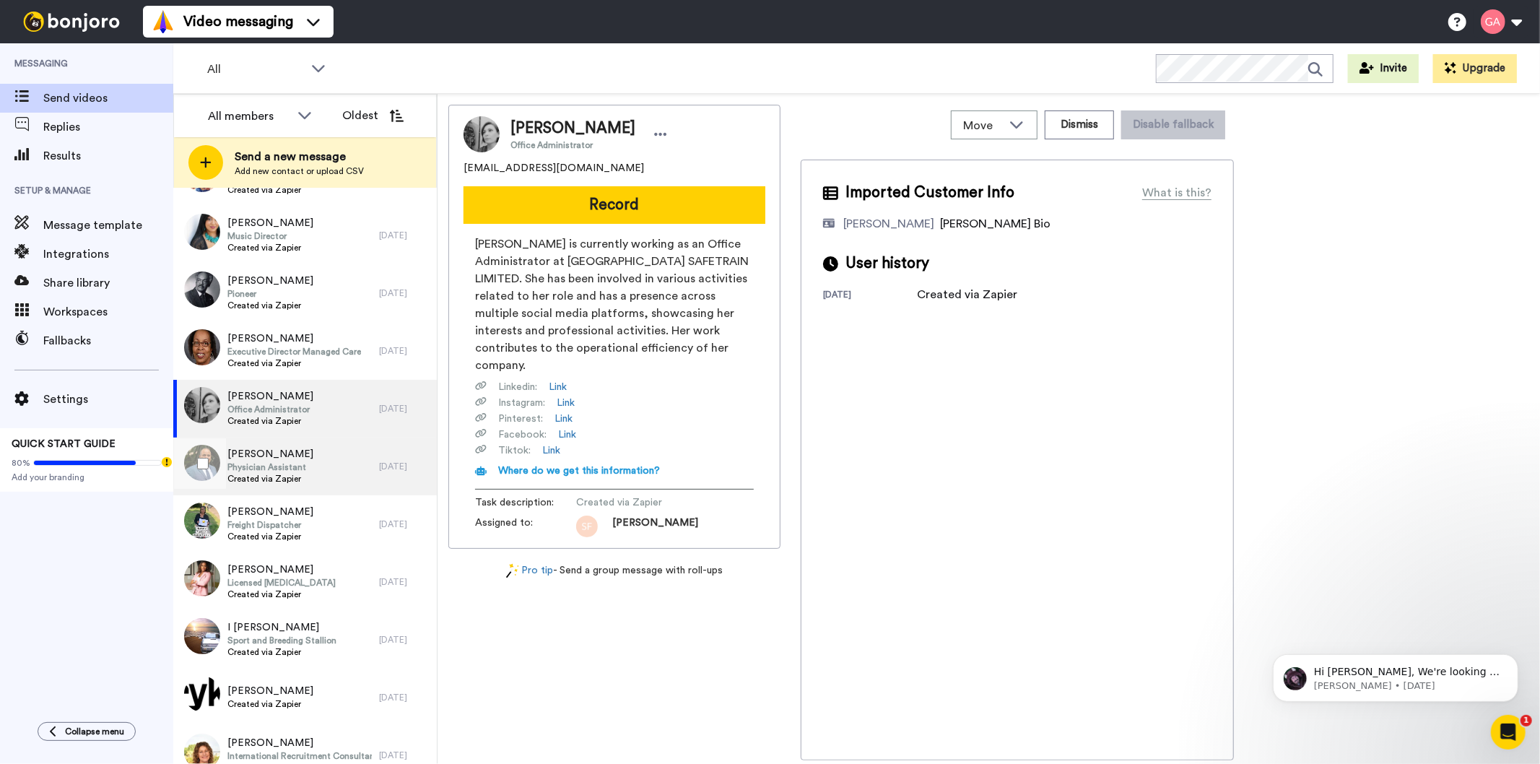
click at [291, 471] on span "Physician Assistant" at bounding box center [270, 467] width 86 height 12
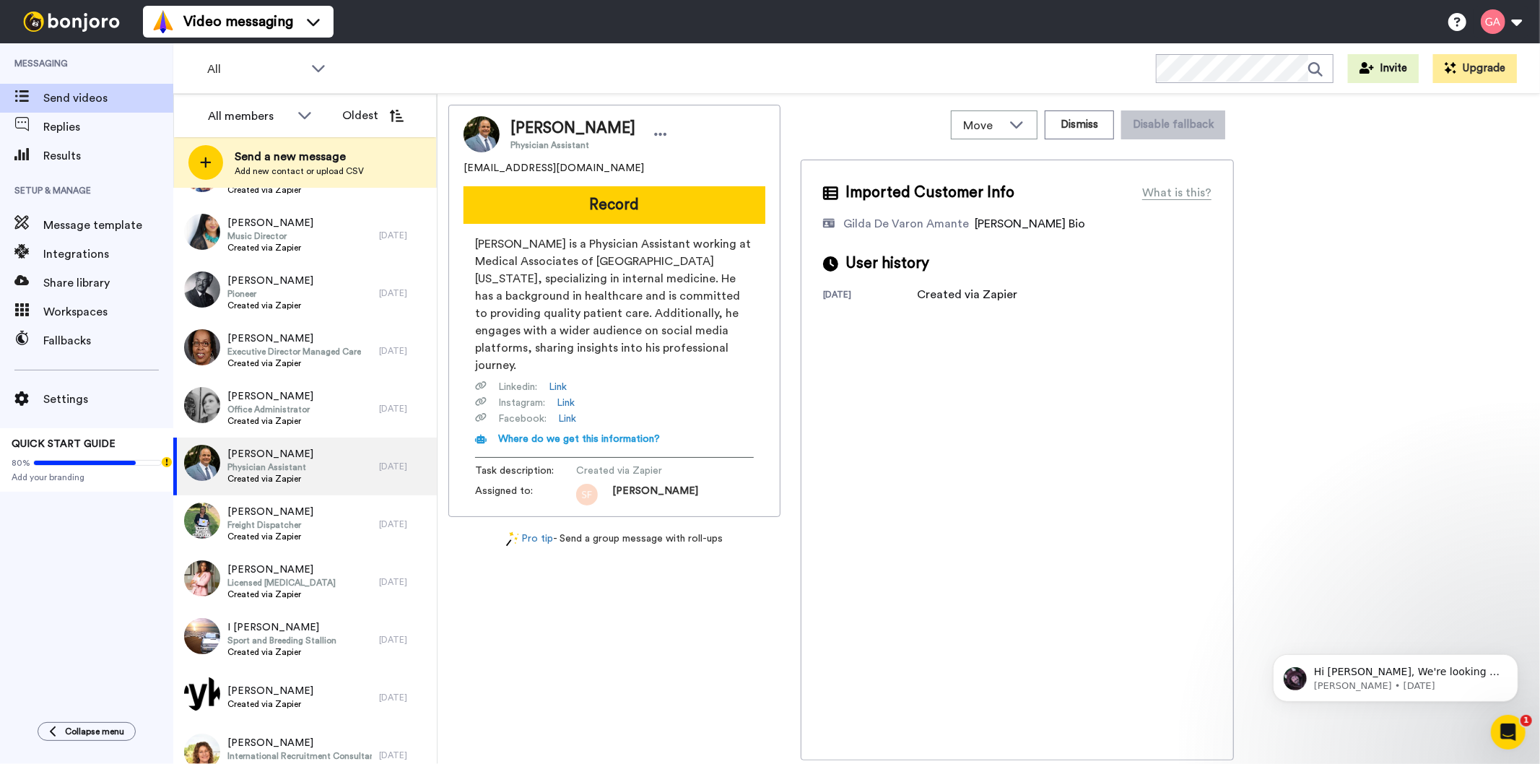
click at [556, 123] on span "Lorenzo Ellis" at bounding box center [573, 129] width 125 height 22
drag, startPoint x: 569, startPoint y: 168, endPoint x: 457, endPoint y: 171, distance: 112.0
click at [457, 171] on div "Lorenzo Ellis Physician Assistant zoelzoel09@gmail.com Record Lorenzo Ellis is …" at bounding box center [614, 311] width 332 height 412
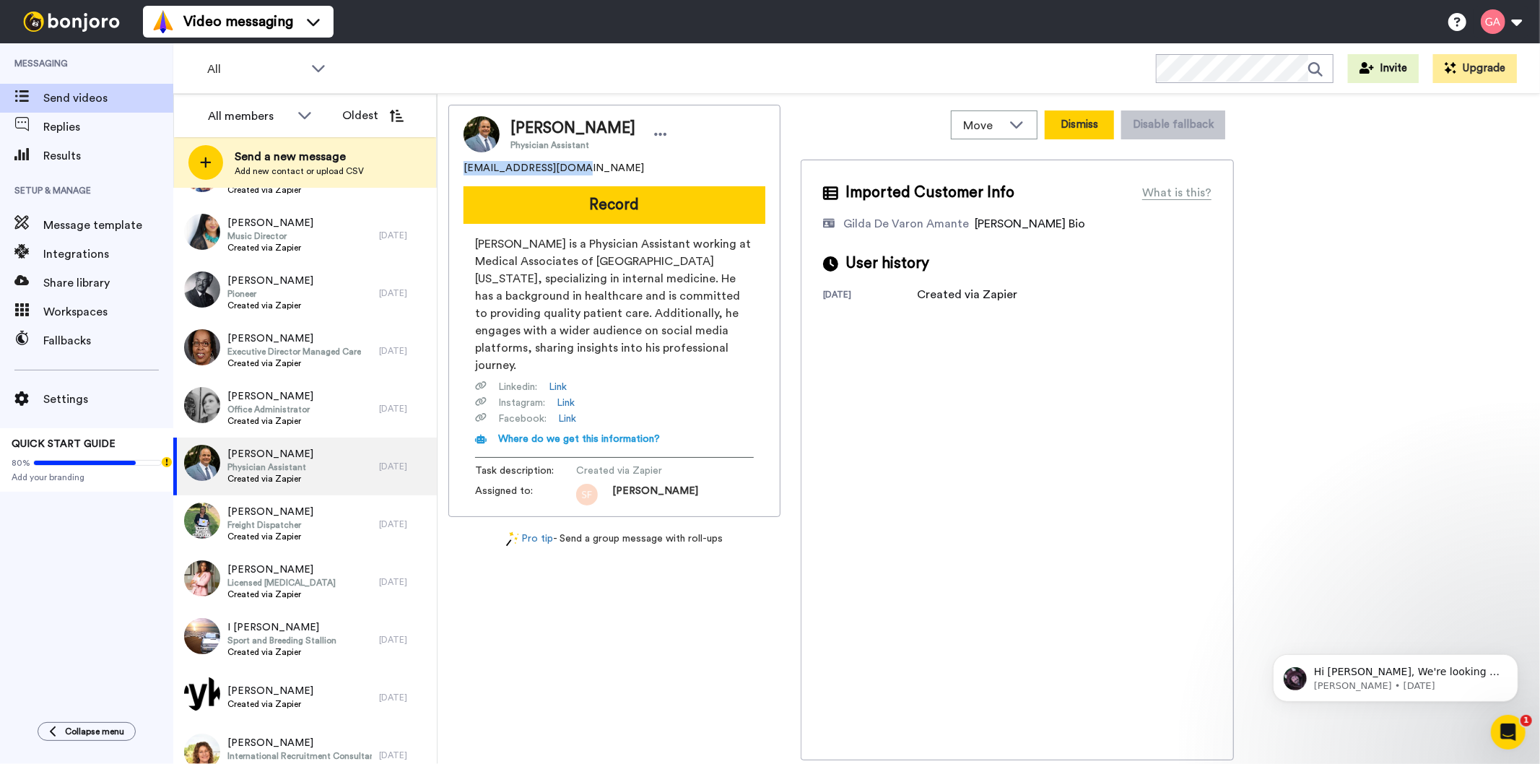
click at [1082, 123] on button "Dismiss" at bounding box center [1079, 124] width 69 height 29
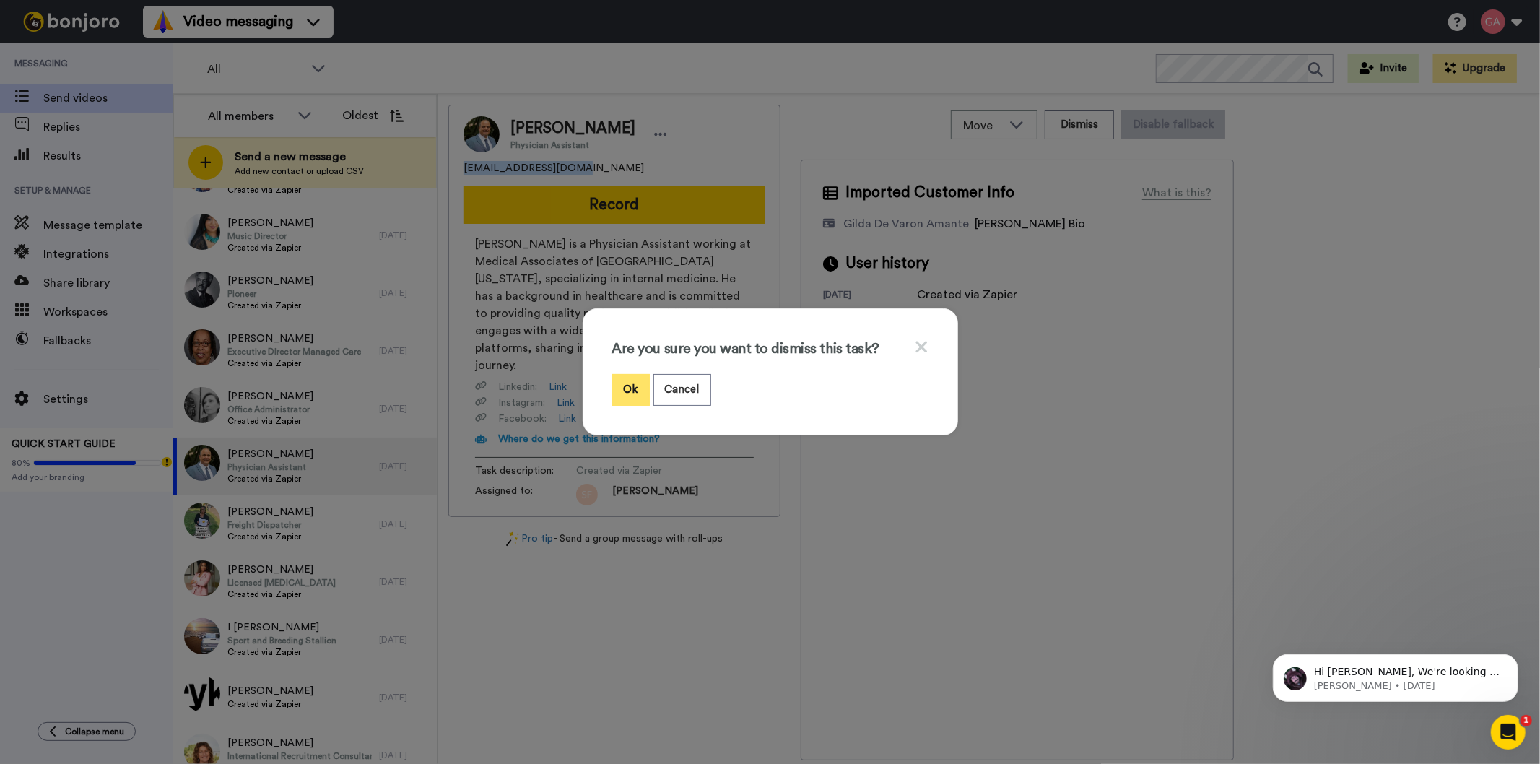
click at [615, 387] on button "Ok" at bounding box center [631, 389] width 38 height 31
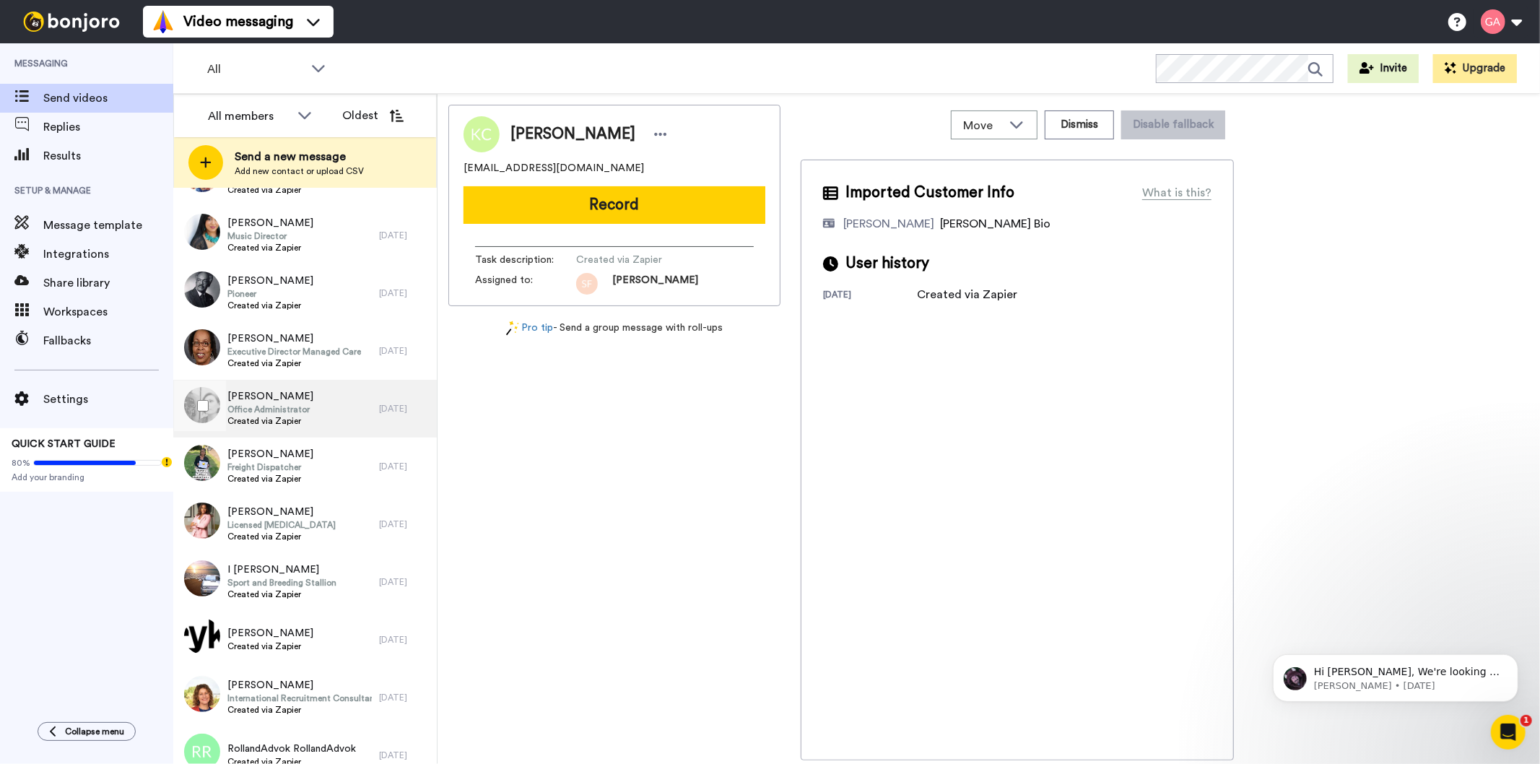
click at [291, 404] on span "Office Administrator" at bounding box center [270, 410] width 86 height 12
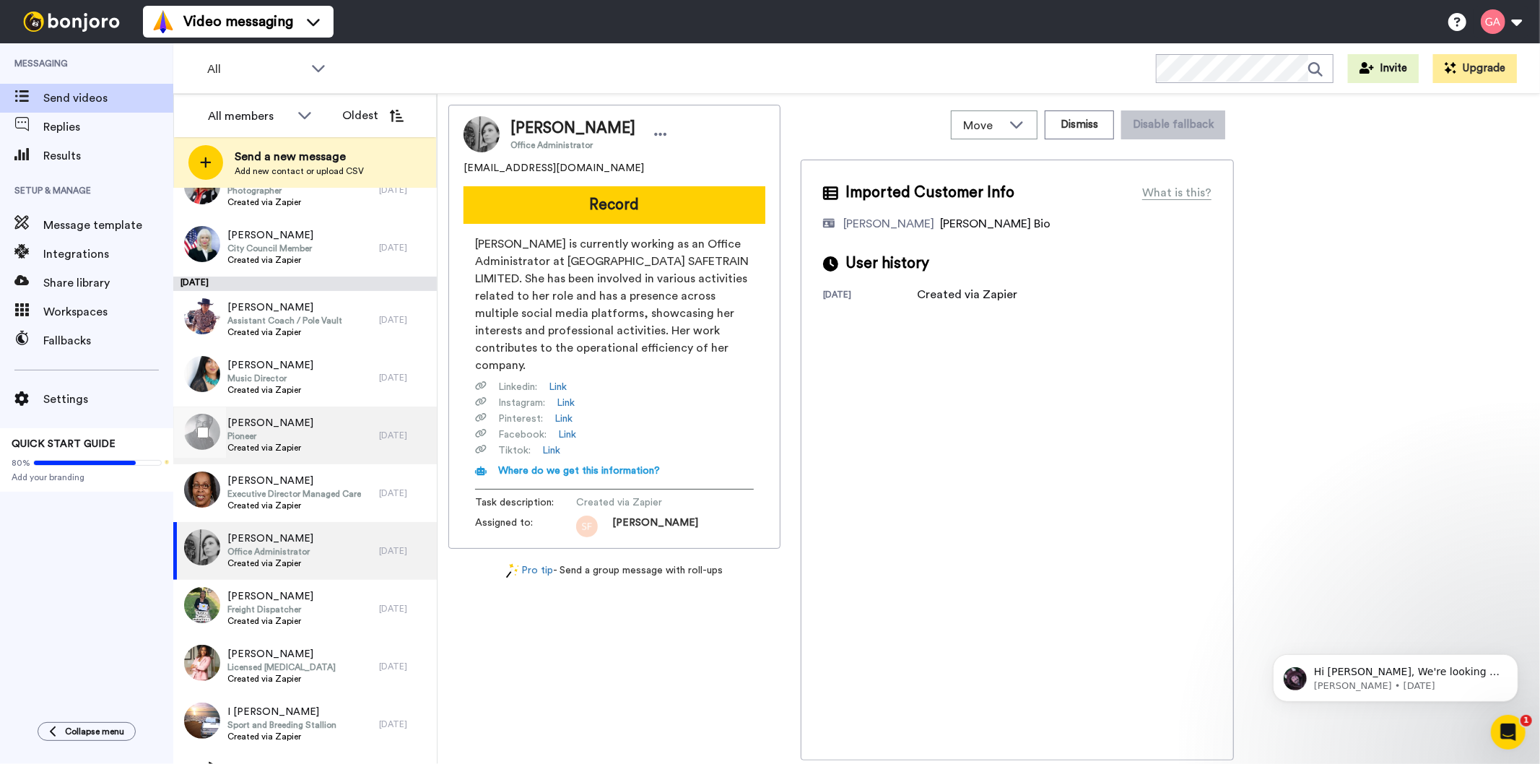
scroll to position [3894, 0]
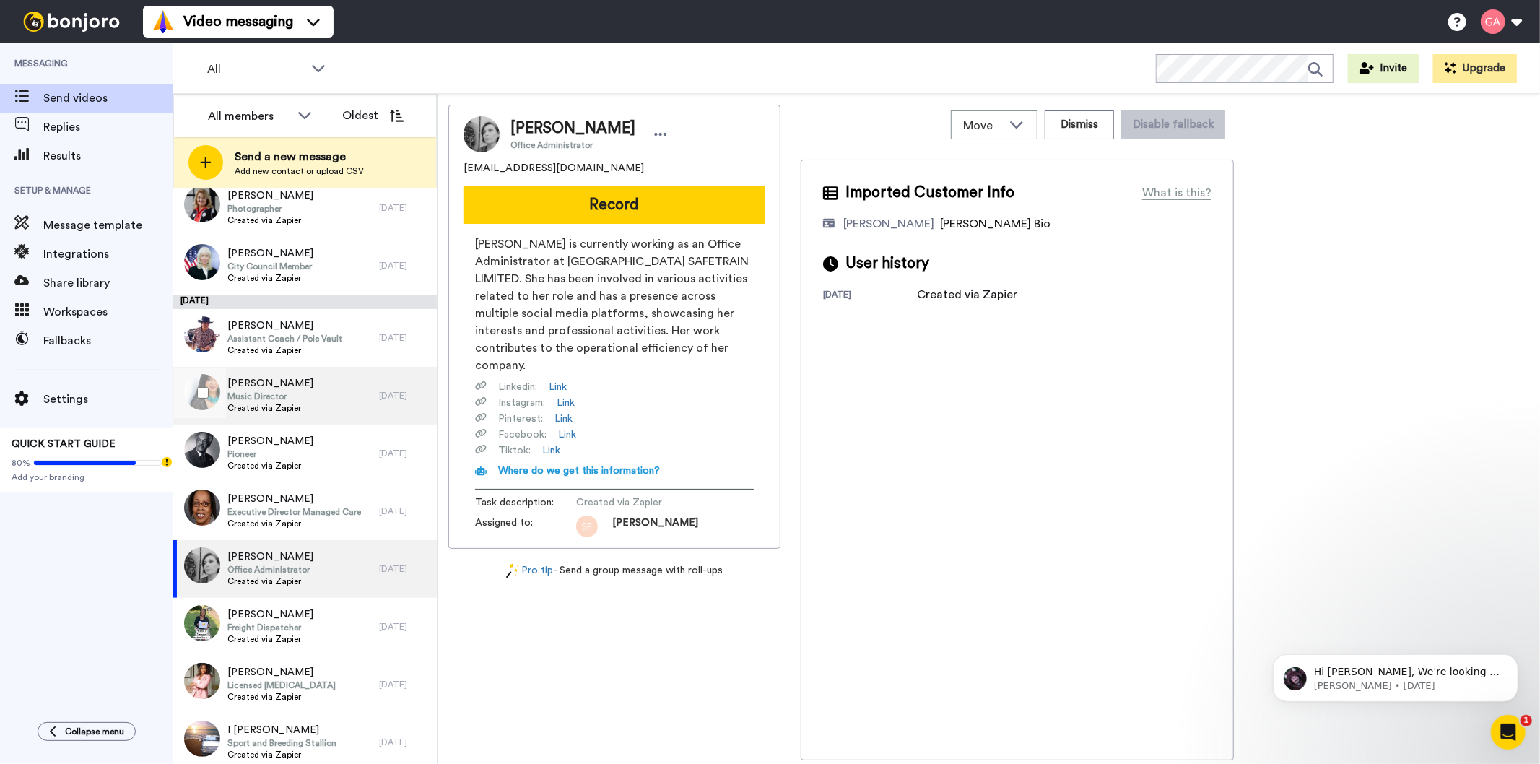
click at [285, 410] on span "Created via Zapier" at bounding box center [270, 408] width 86 height 12
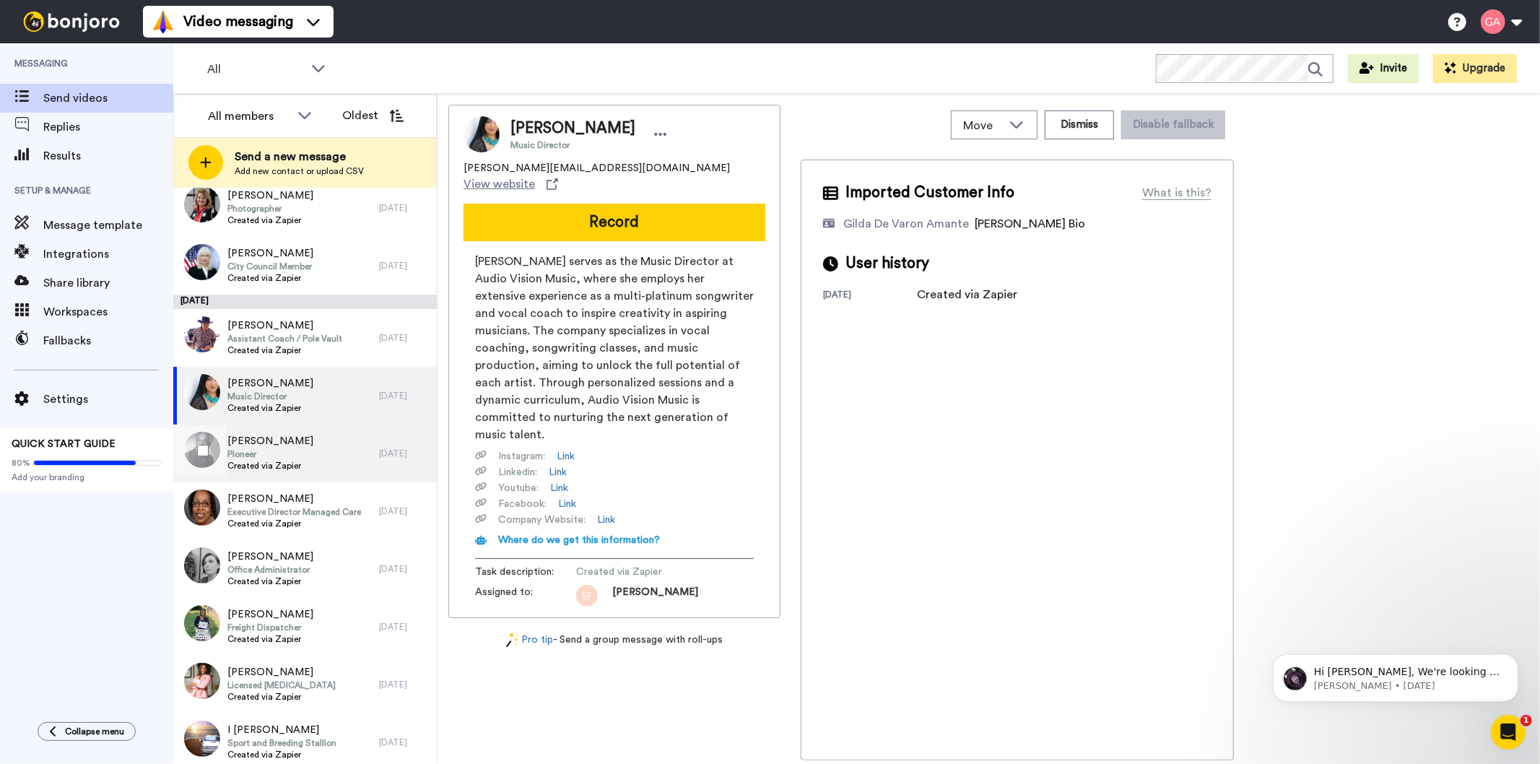
click at [285, 460] on span "Created via Zapier" at bounding box center [270, 466] width 86 height 12
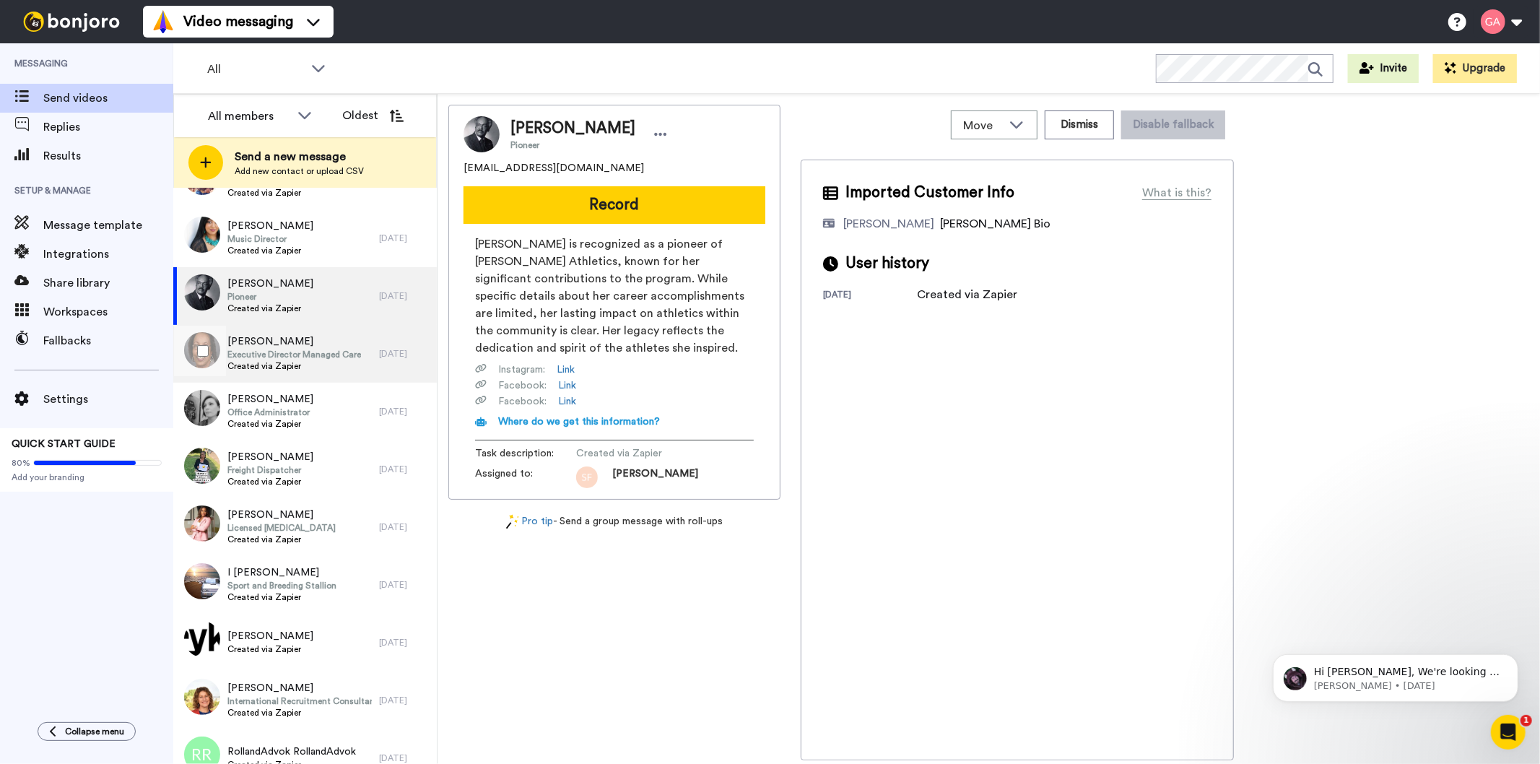
scroll to position [4054, 0]
click at [306, 341] on span "Gloria Profusck" at bounding box center [294, 338] width 134 height 14
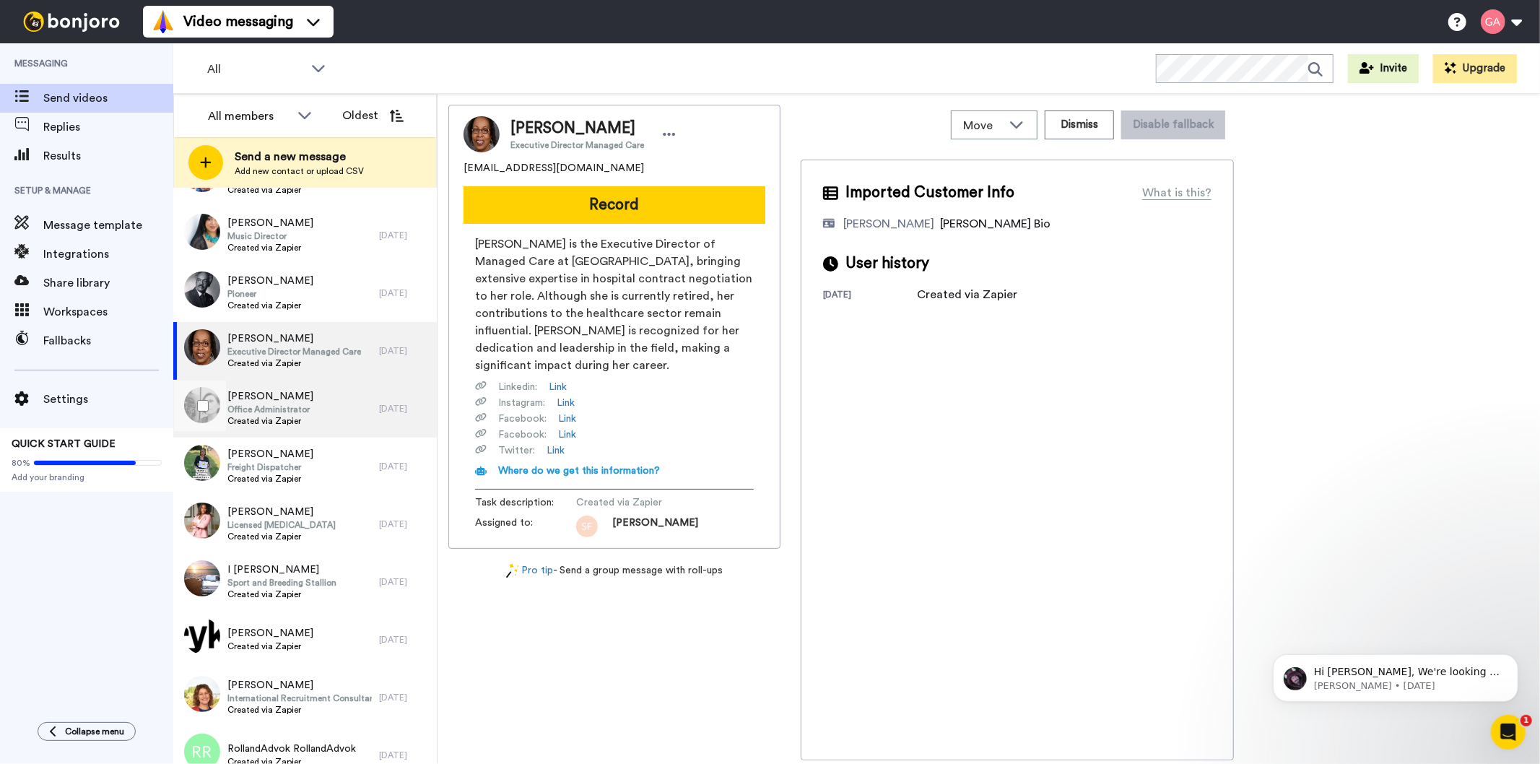
click at [302, 420] on span "Created via Zapier" at bounding box center [270, 421] width 86 height 12
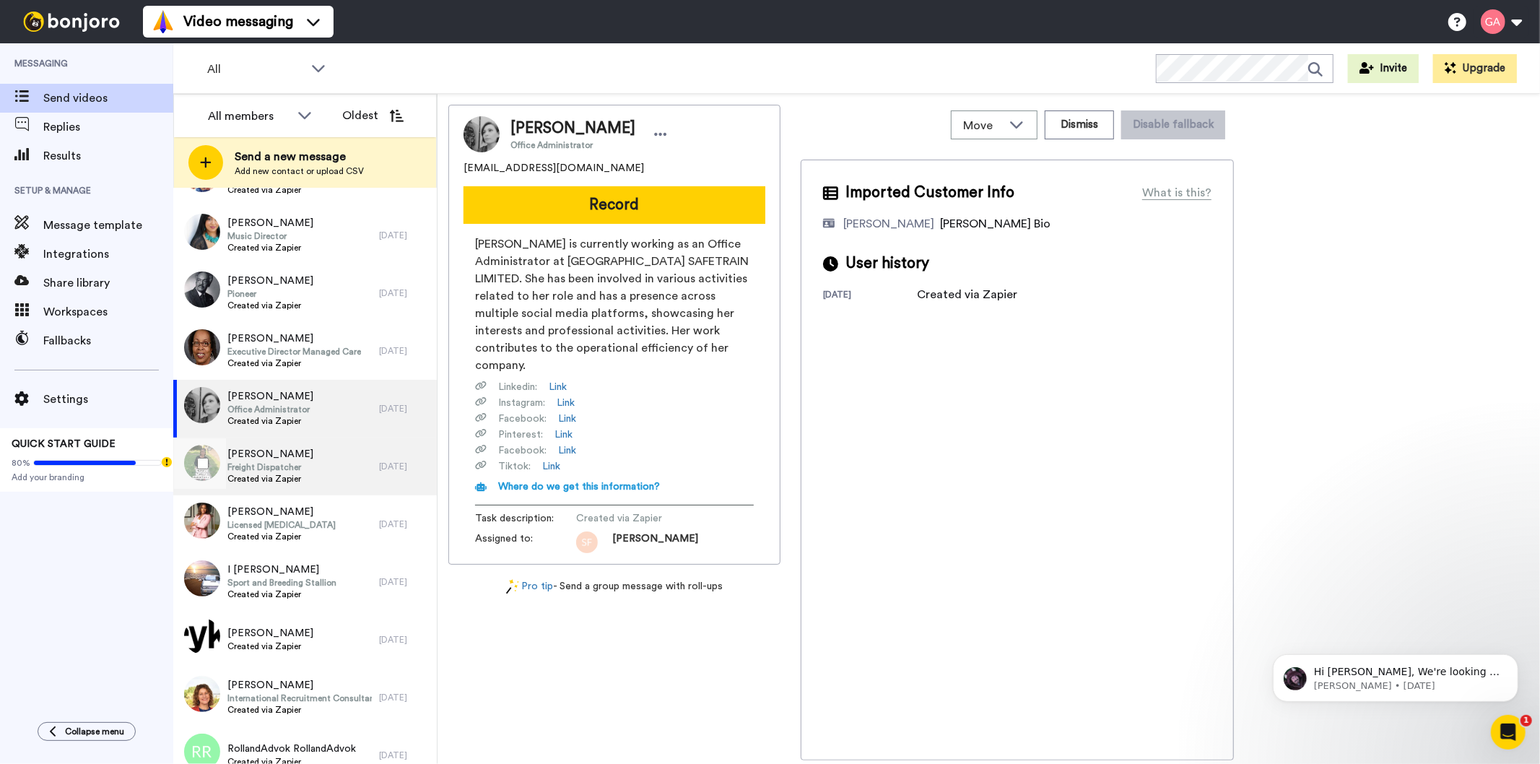
click at [298, 475] on span "Created via Zapier" at bounding box center [270, 479] width 86 height 12
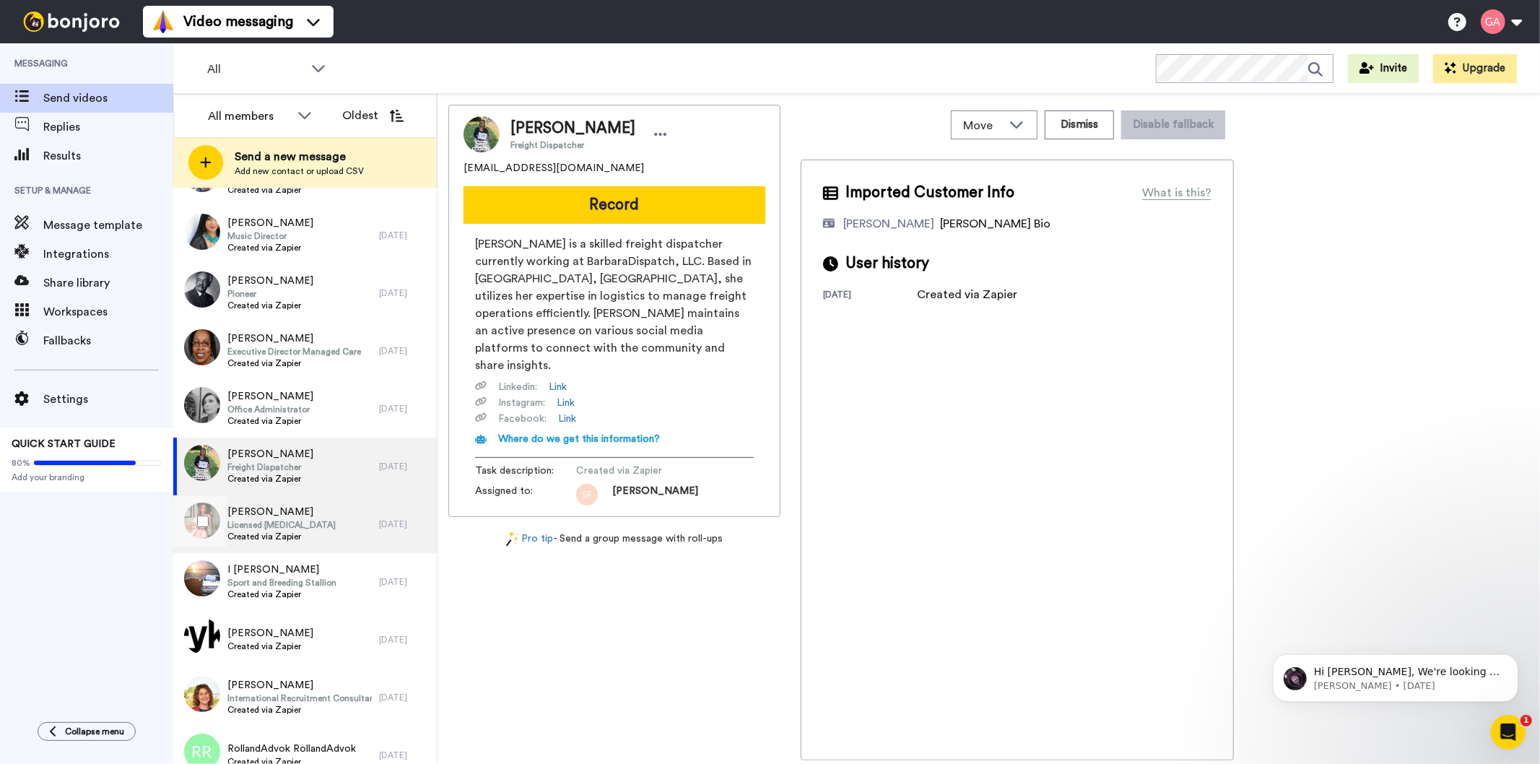
click at [290, 515] on span "Marie Walker" at bounding box center [281, 512] width 108 height 14
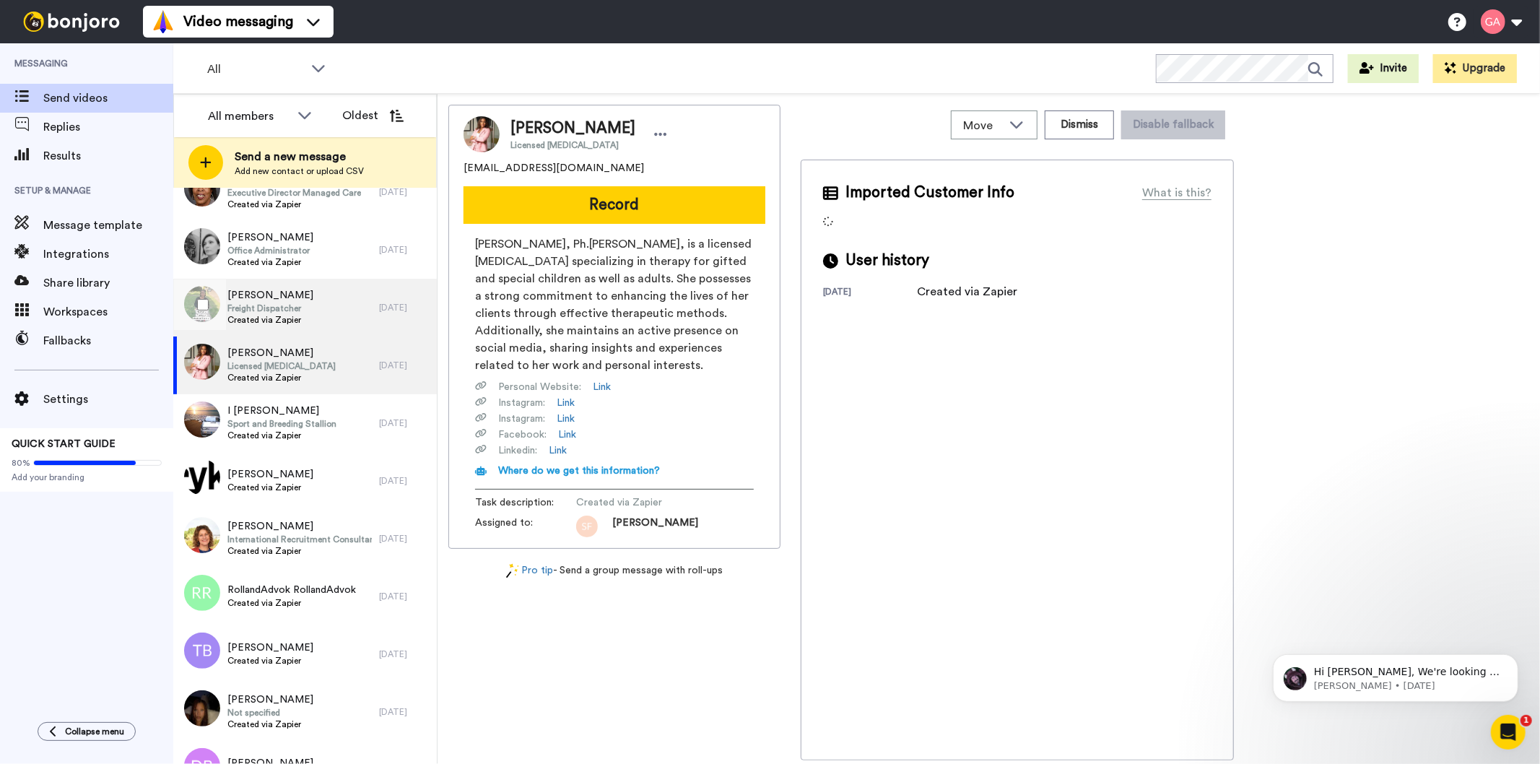
scroll to position [4215, 0]
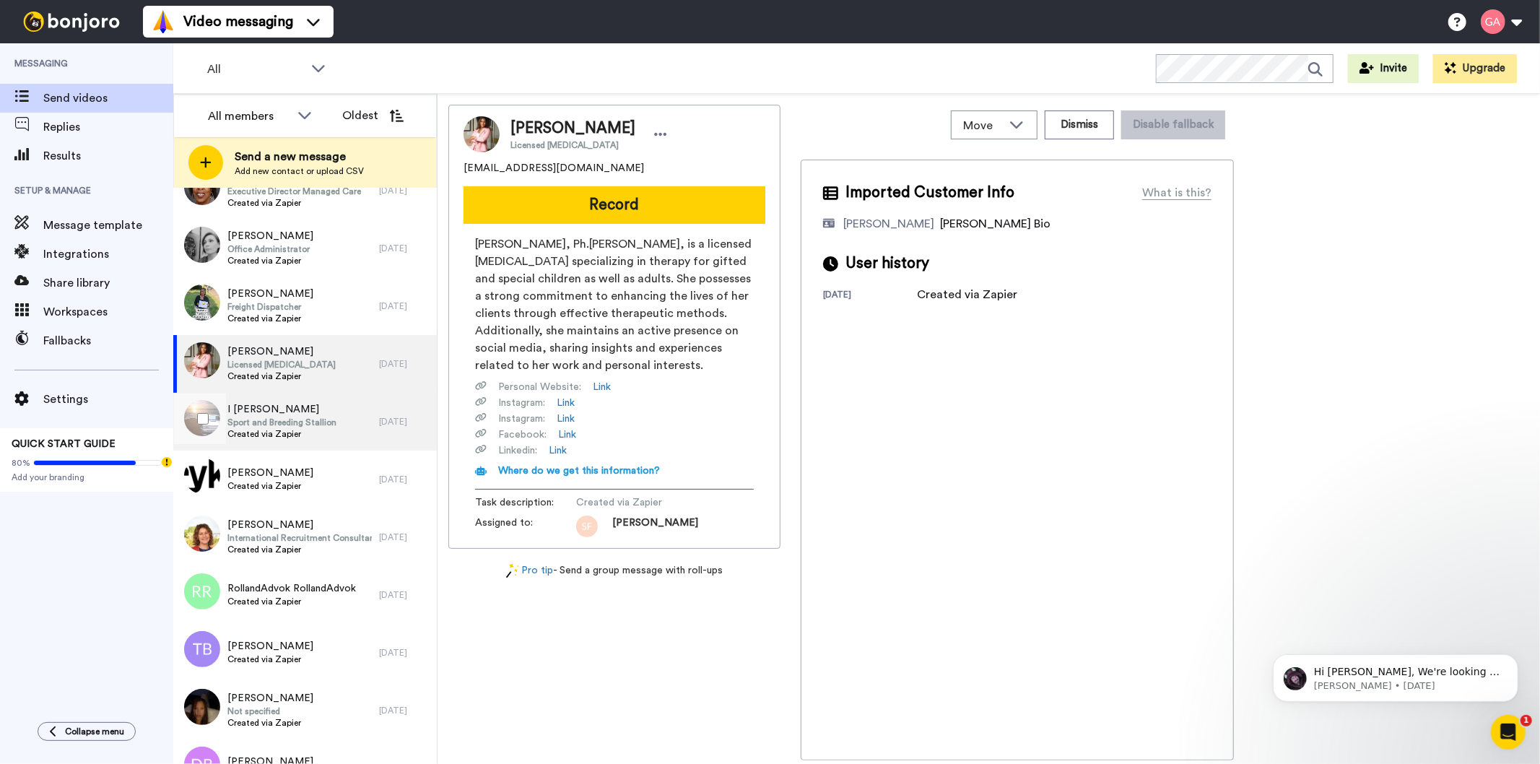
click at [290, 434] on span "Created via Zapier" at bounding box center [281, 434] width 109 height 12
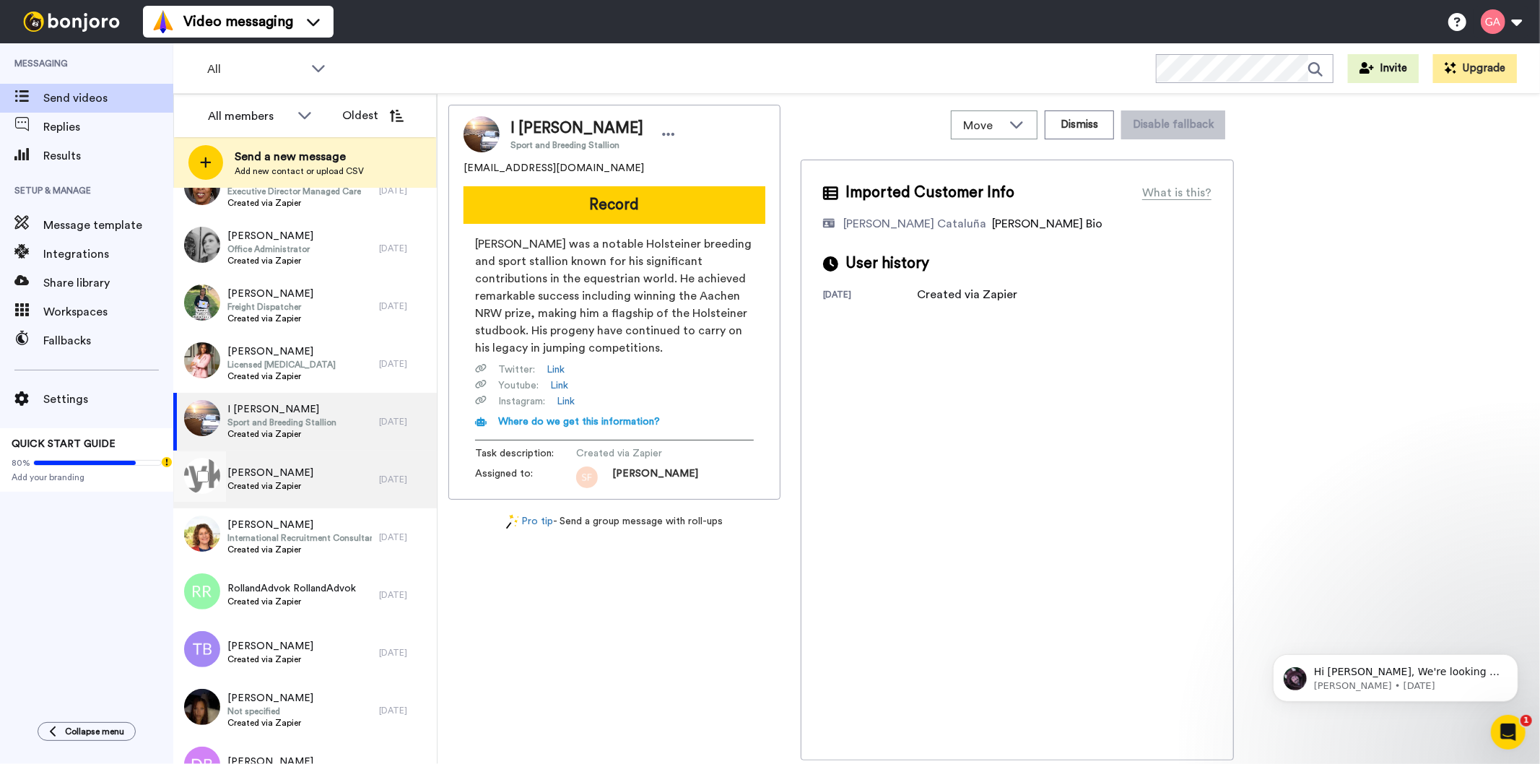
click at [300, 484] on span "Created via Zapier" at bounding box center [270, 486] width 86 height 12
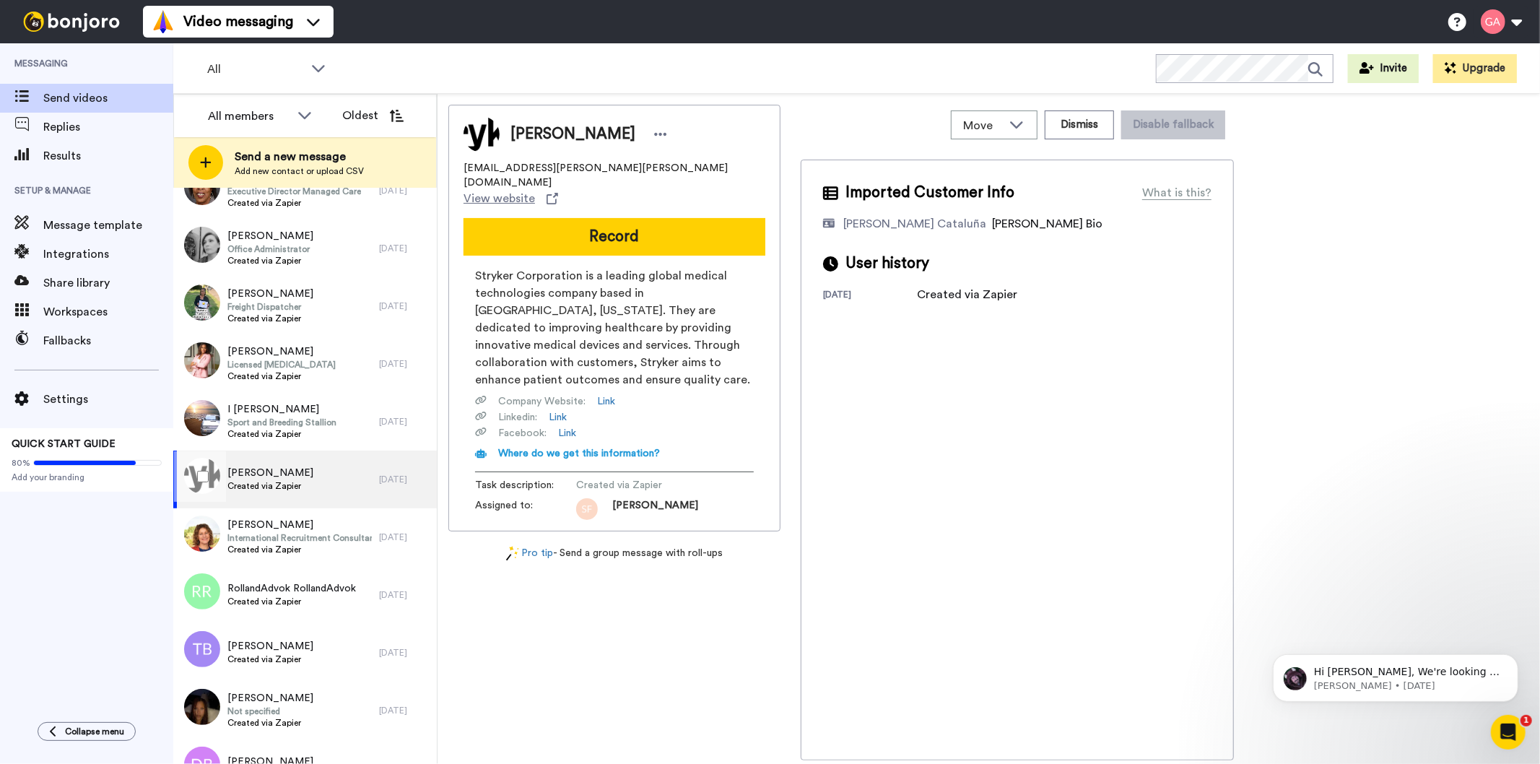
scroll to position [4295, 0]
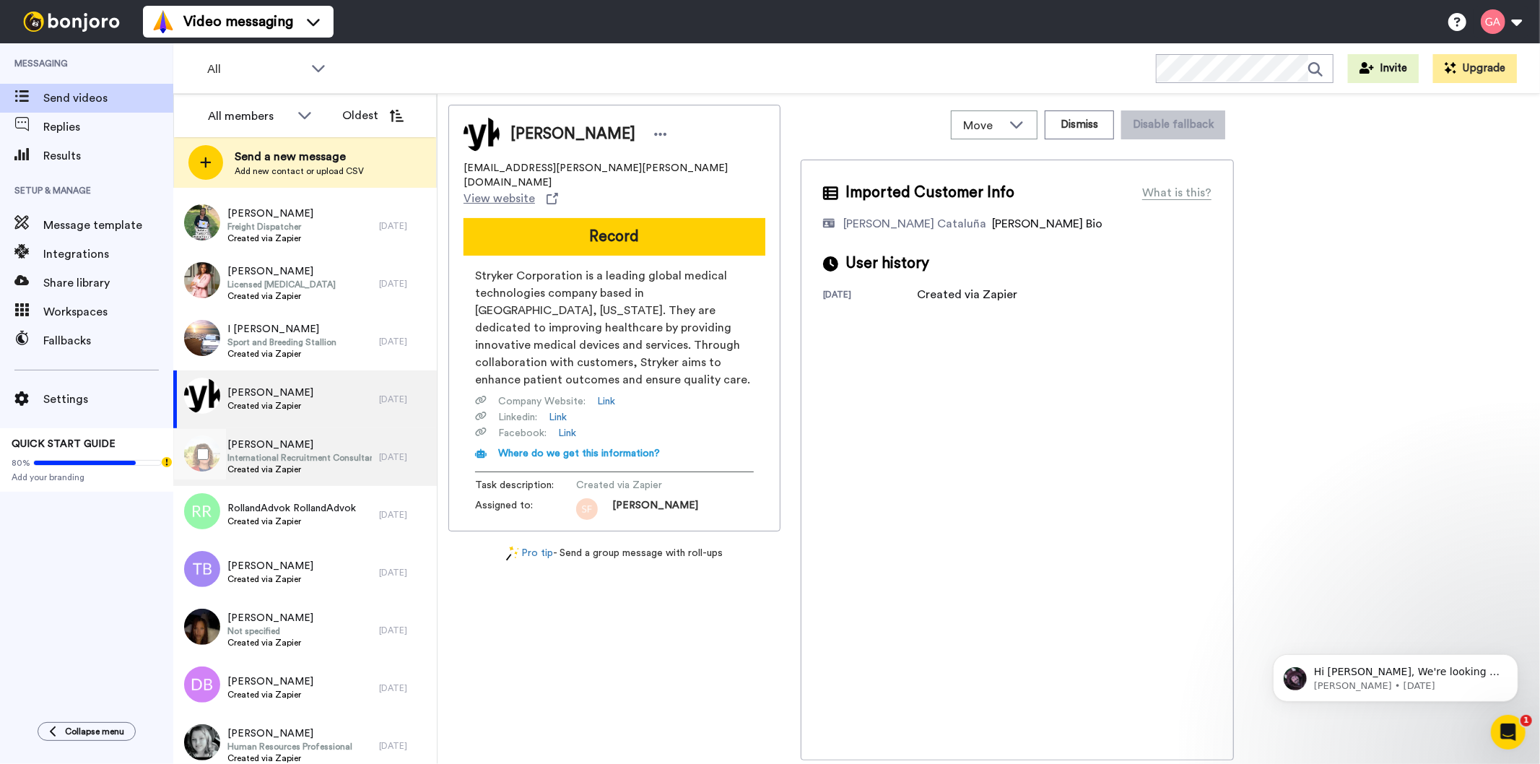
click at [297, 464] on span "Created via Zapier" at bounding box center [299, 470] width 144 height 12
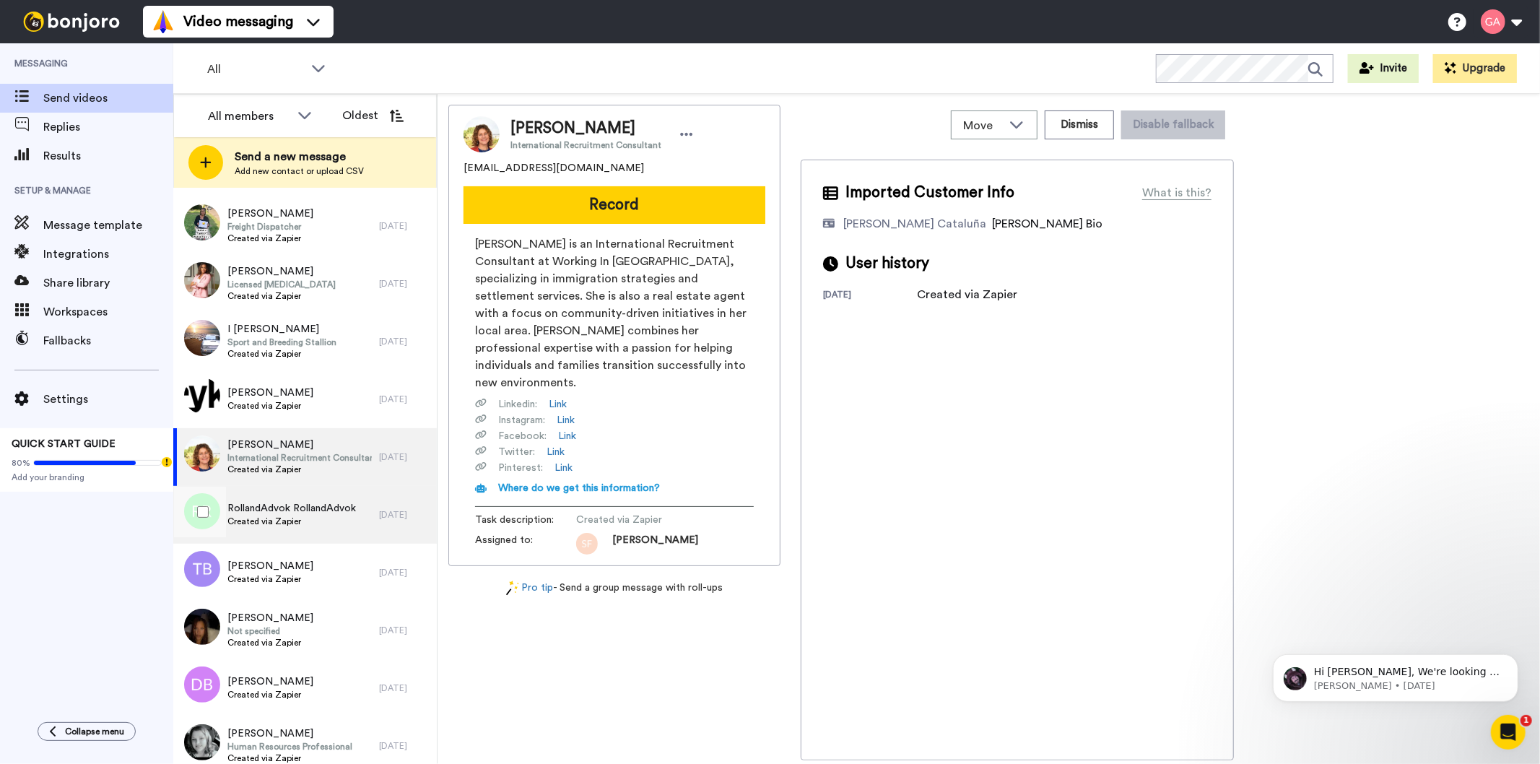
click at [291, 527] on div "RollandAdvok RollandAdvok Created via Zapier" at bounding box center [291, 514] width 129 height 27
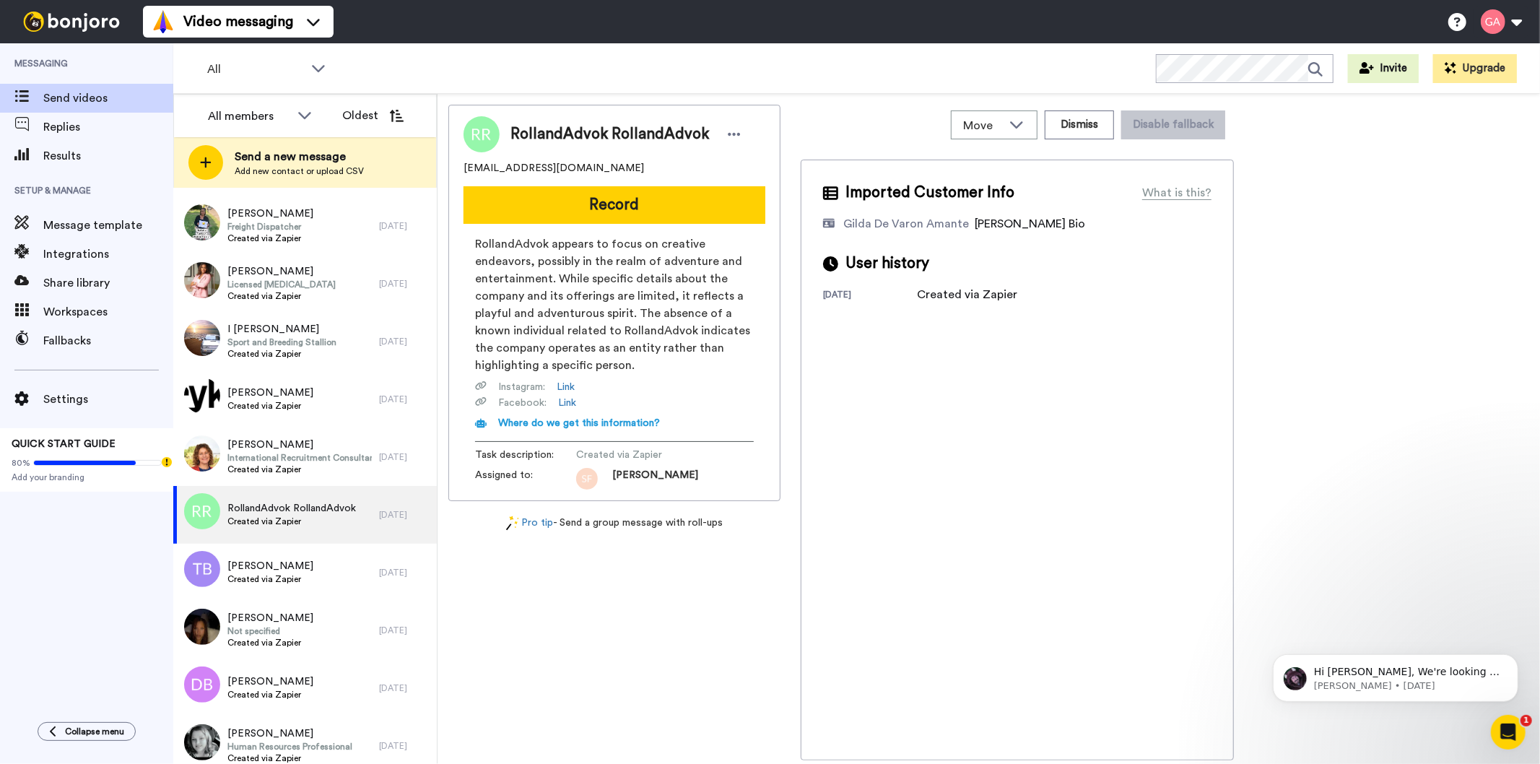
click at [586, 117] on div "RollandAdvok RollandAdvok" at bounding box center [615, 134] width 302 height 36
click at [582, 138] on span "RollandAdvok RollandAdvok" at bounding box center [610, 134] width 199 height 22
drag, startPoint x: 619, startPoint y: 163, endPoint x: 462, endPoint y: 168, distance: 156.8
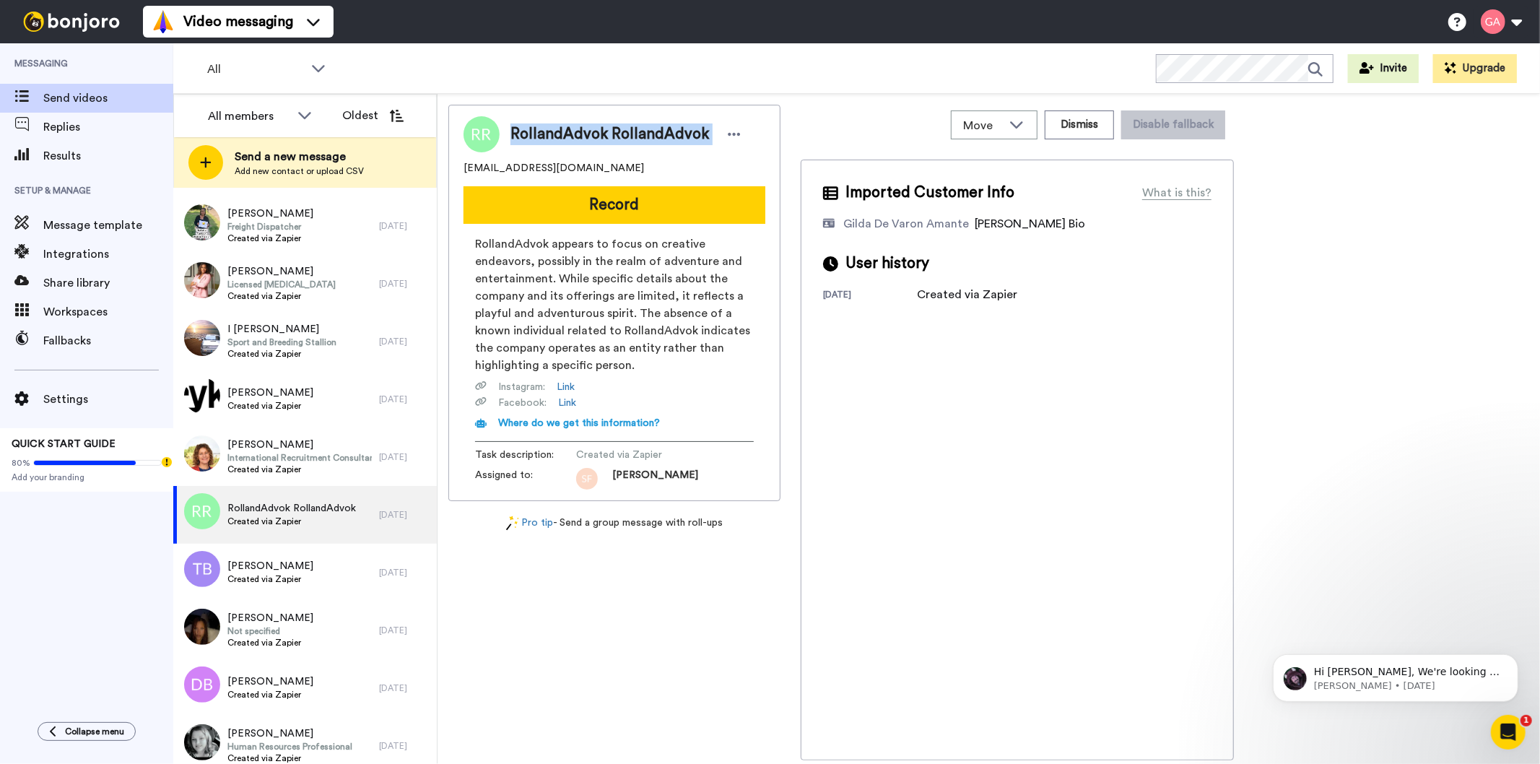
click at [462, 168] on div "RollandAdvok RollandAdvok e.x.i.huravu.zi8.6.6@gmail.com Record RollandAdvok ap…" at bounding box center [614, 303] width 332 height 396
click at [1065, 121] on button "Dismiss" at bounding box center [1079, 124] width 69 height 29
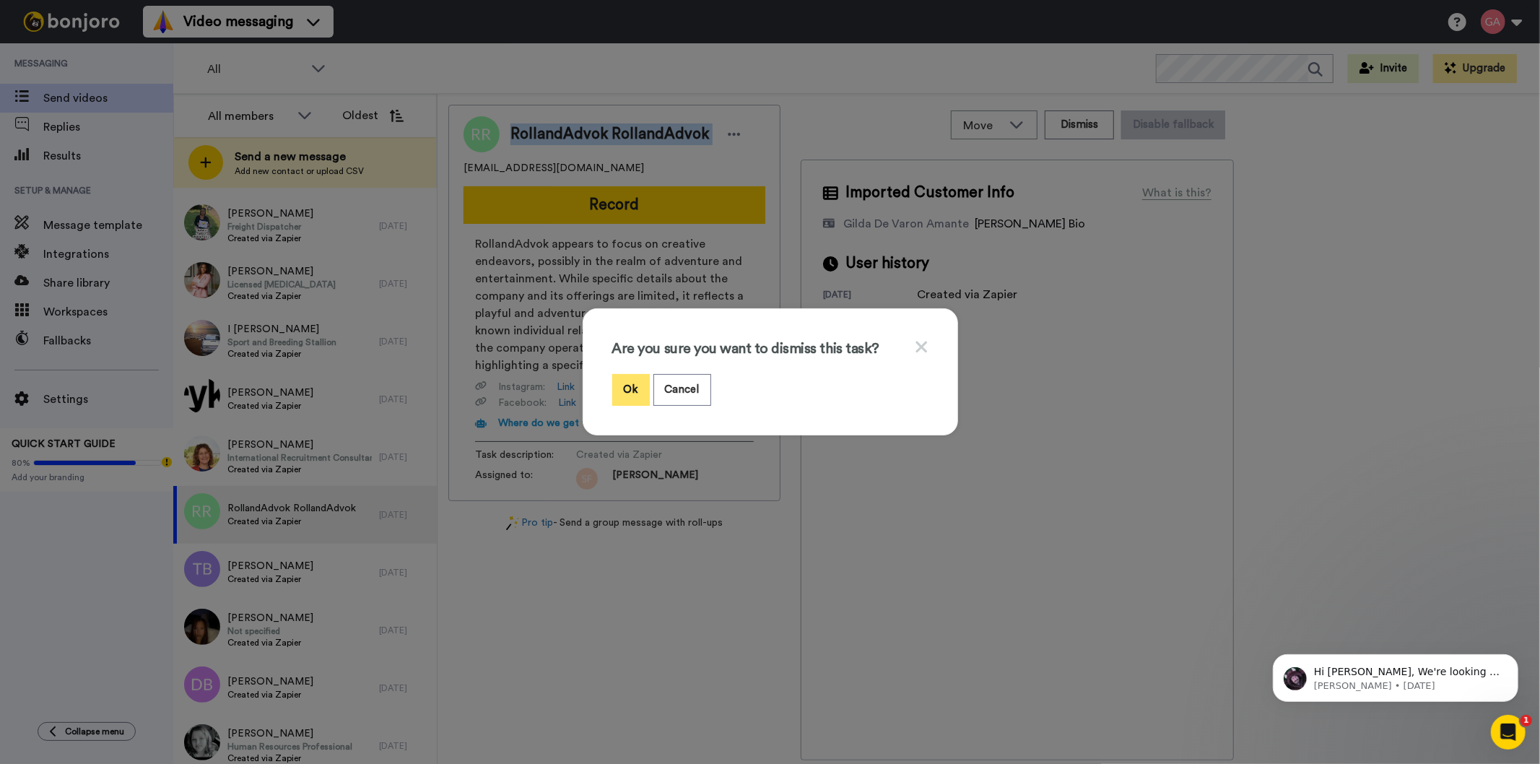
click at [620, 391] on button "Ok" at bounding box center [631, 389] width 38 height 31
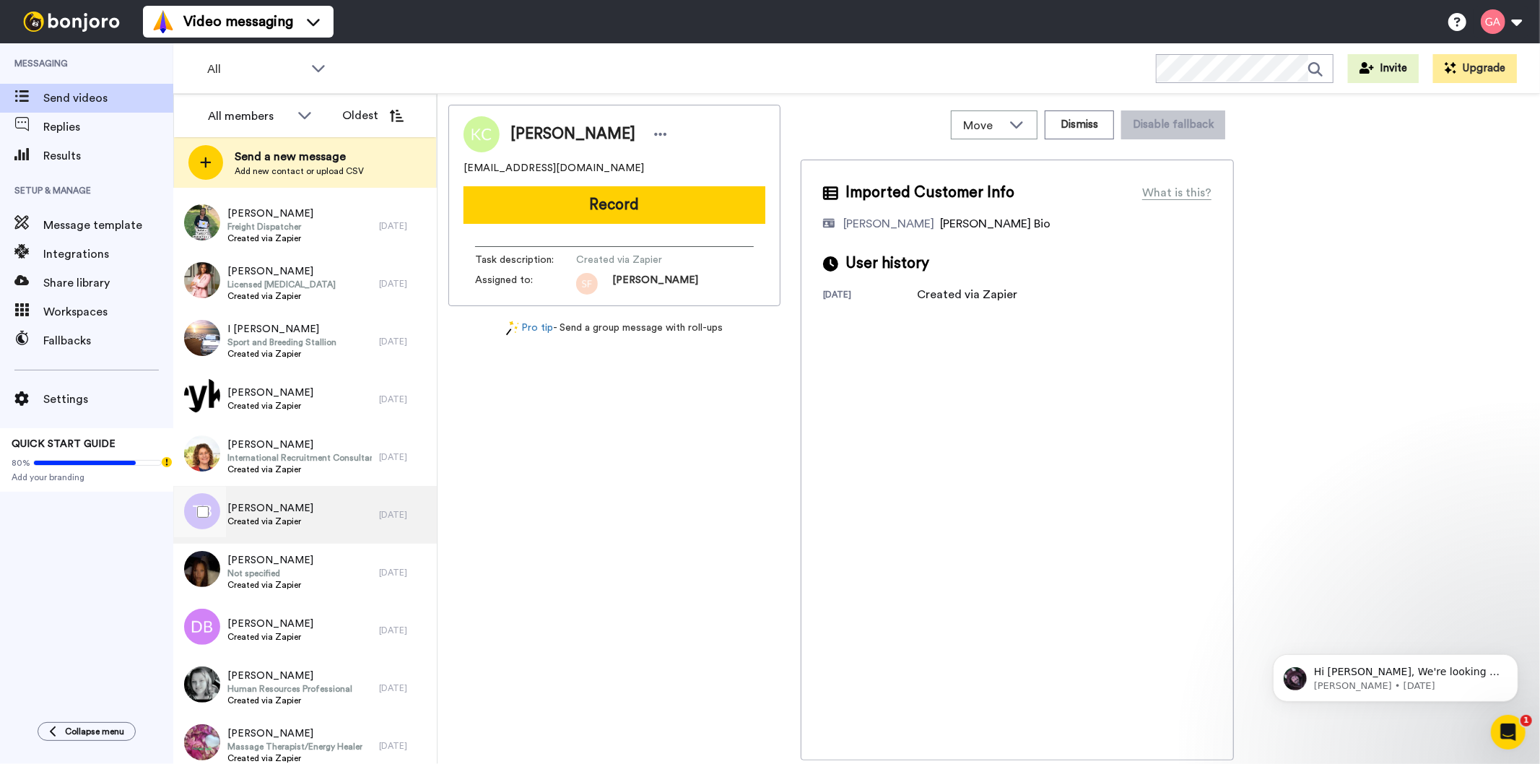
click at [266, 521] on span "Created via Zapier" at bounding box center [270, 522] width 86 height 12
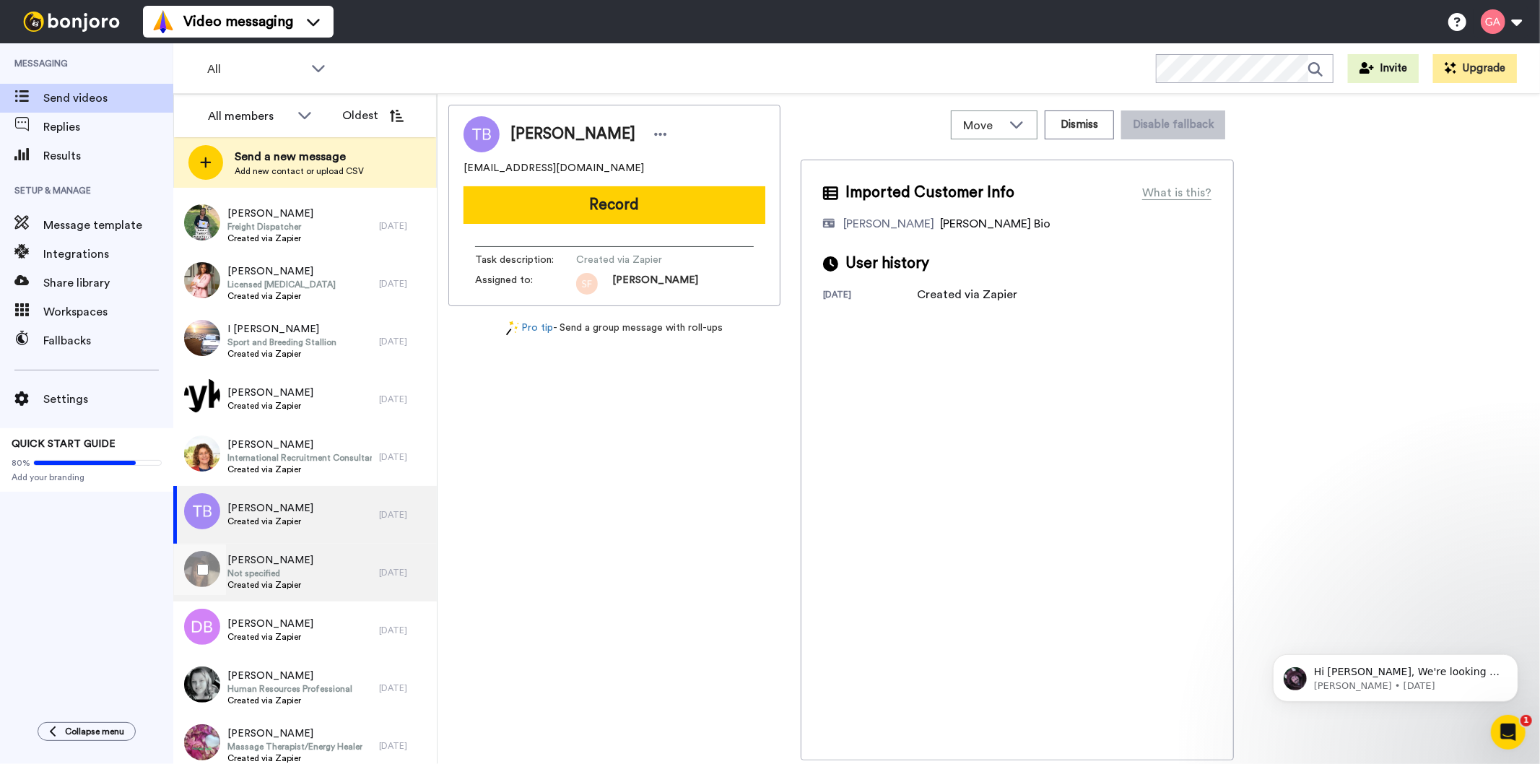
click at [282, 576] on span "Not specified" at bounding box center [270, 574] width 86 height 12
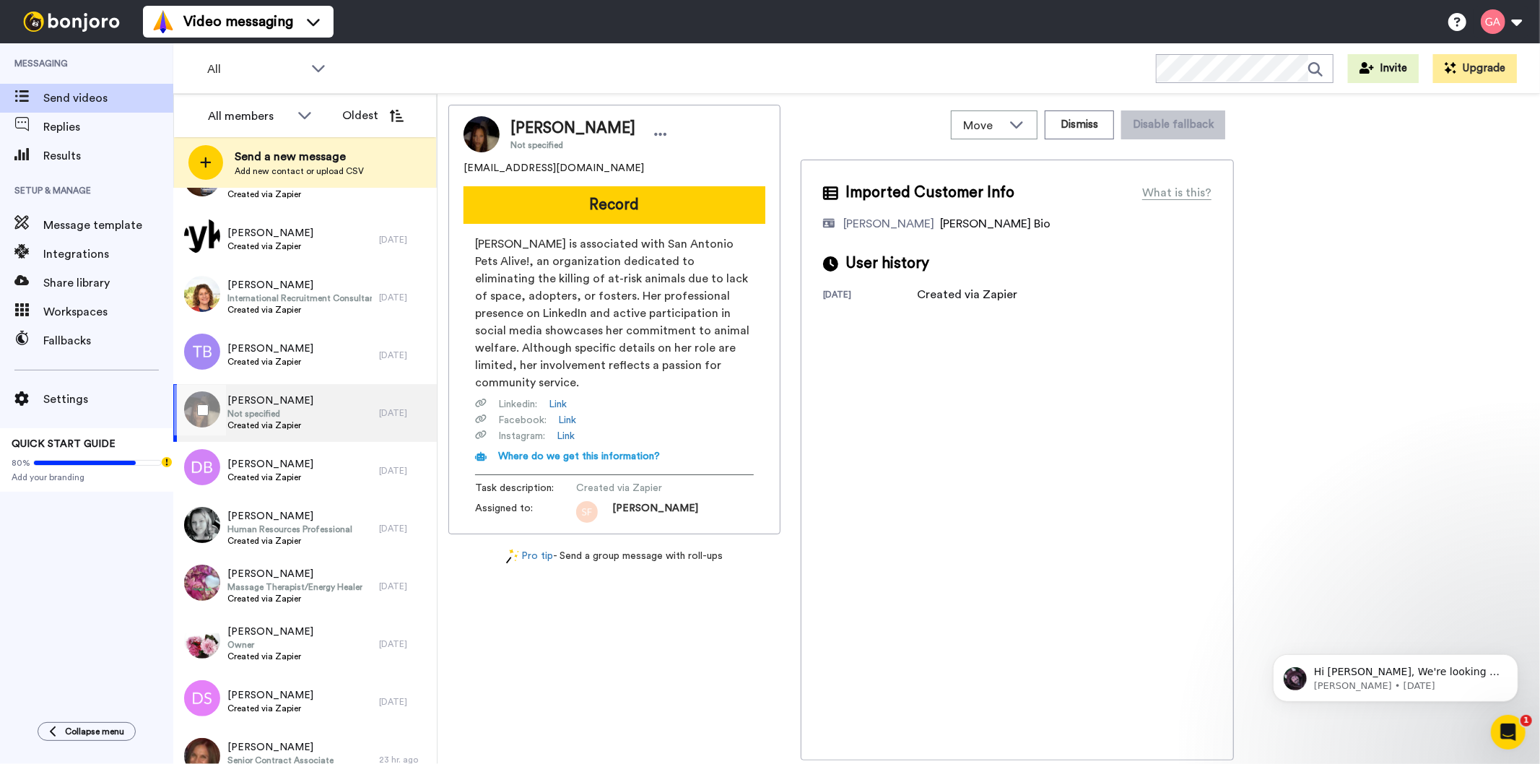
scroll to position [4456, 0]
click at [297, 466] on span "[PERSON_NAME]" at bounding box center [270, 463] width 86 height 14
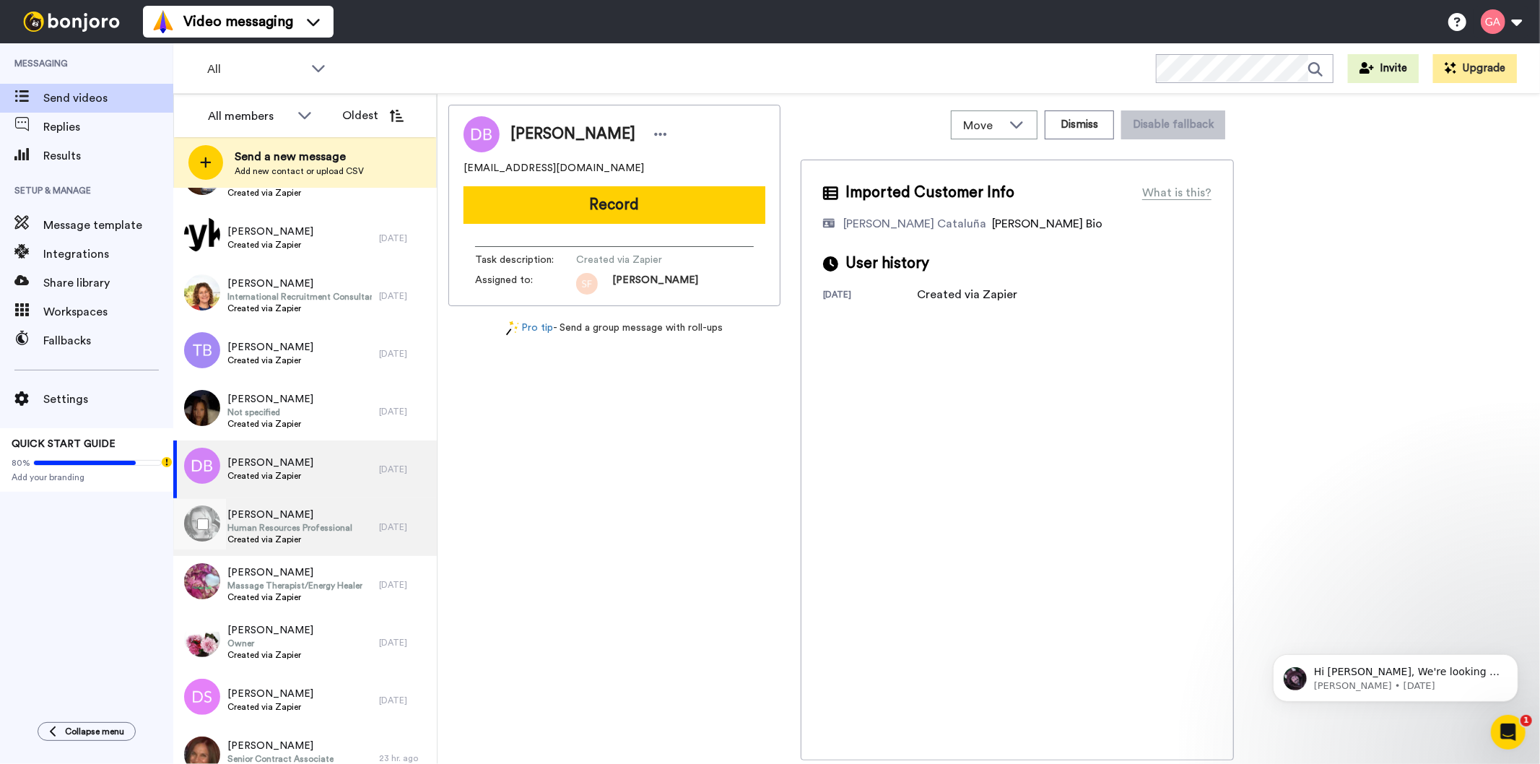
click at [307, 539] on span "Created via Zapier" at bounding box center [289, 540] width 125 height 12
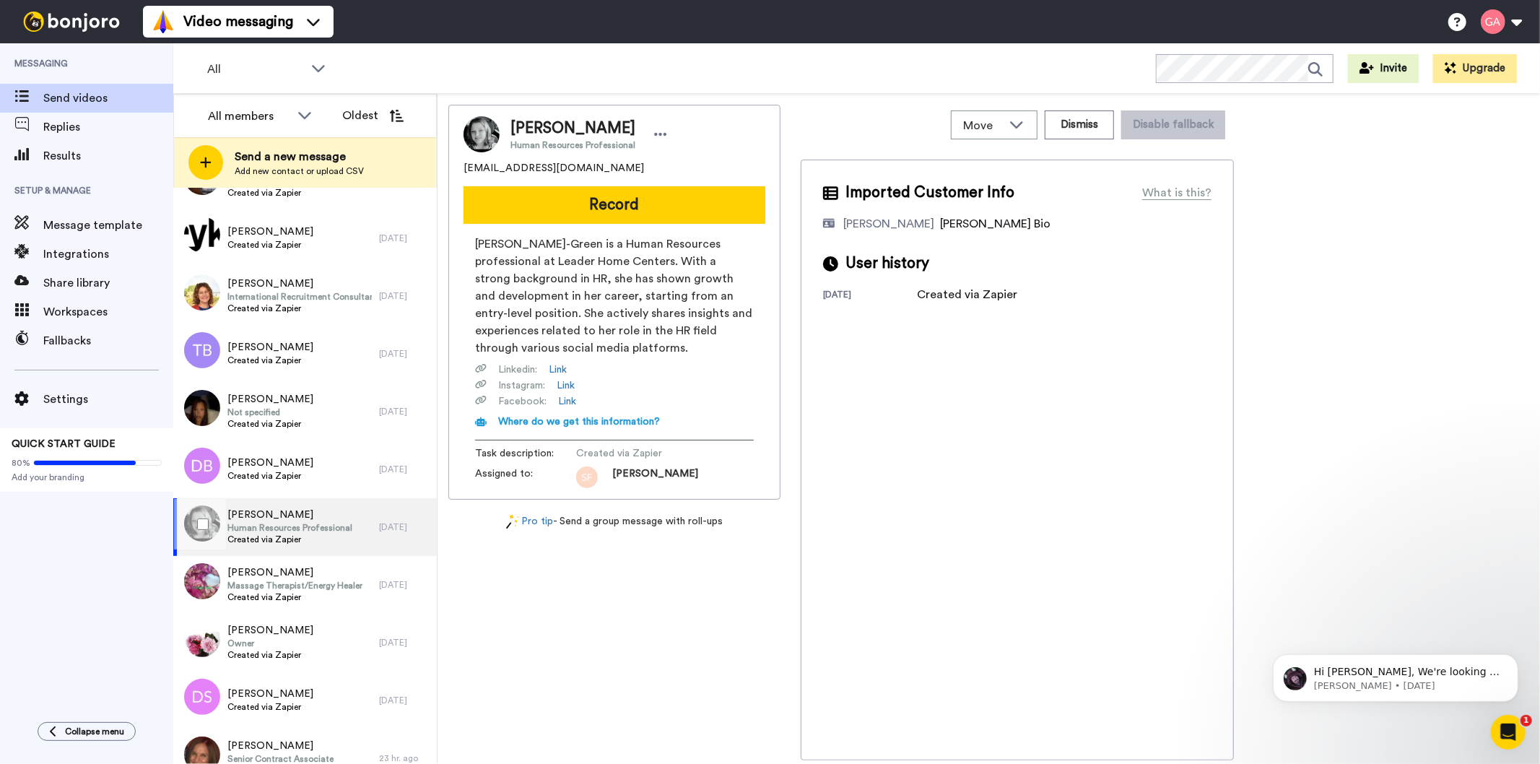
scroll to position [4616, 0]
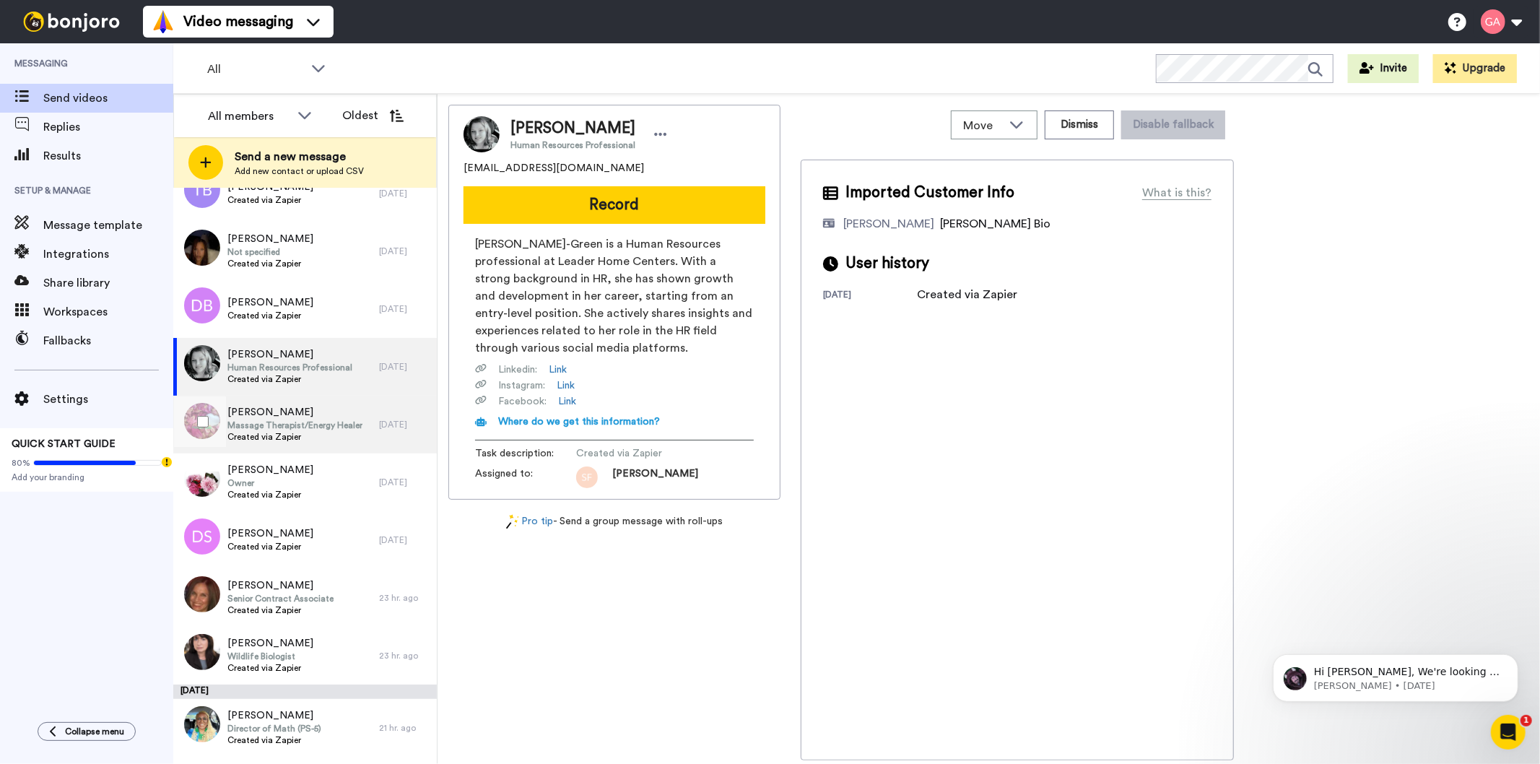
click at [306, 426] on span "Massage Therapist/Energy Healer" at bounding box center [294, 426] width 135 height 12
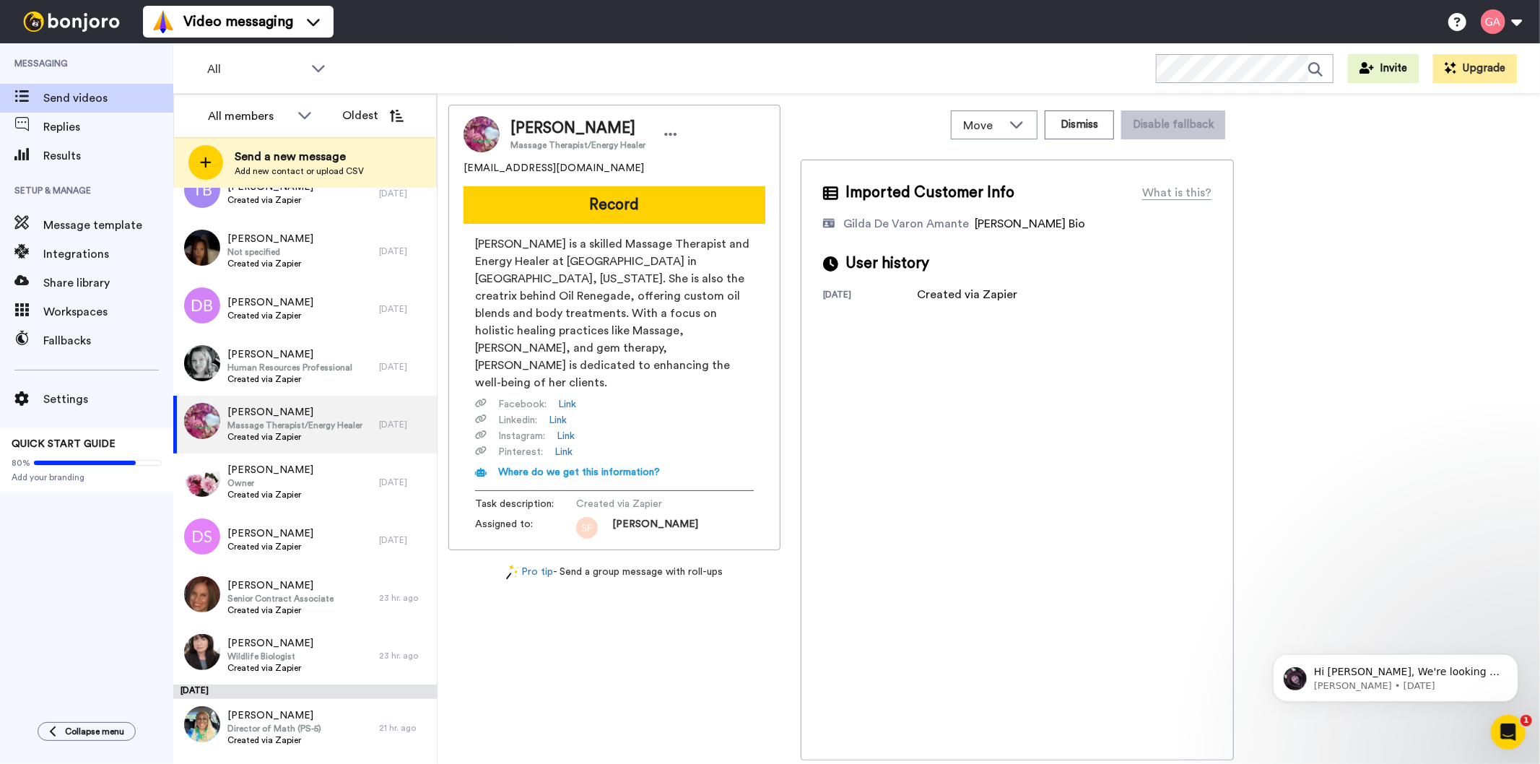
click at [560, 131] on span "DeAnn Mollerud" at bounding box center [578, 129] width 135 height 22
drag, startPoint x: 590, startPoint y: 164, endPoint x: 459, endPoint y: 169, distance: 131.5
click at [459, 169] on div "DeAnn Mollerud Massage Therapist/Energy Healer oils4faeries@gmail.com Record De…" at bounding box center [614, 328] width 332 height 446
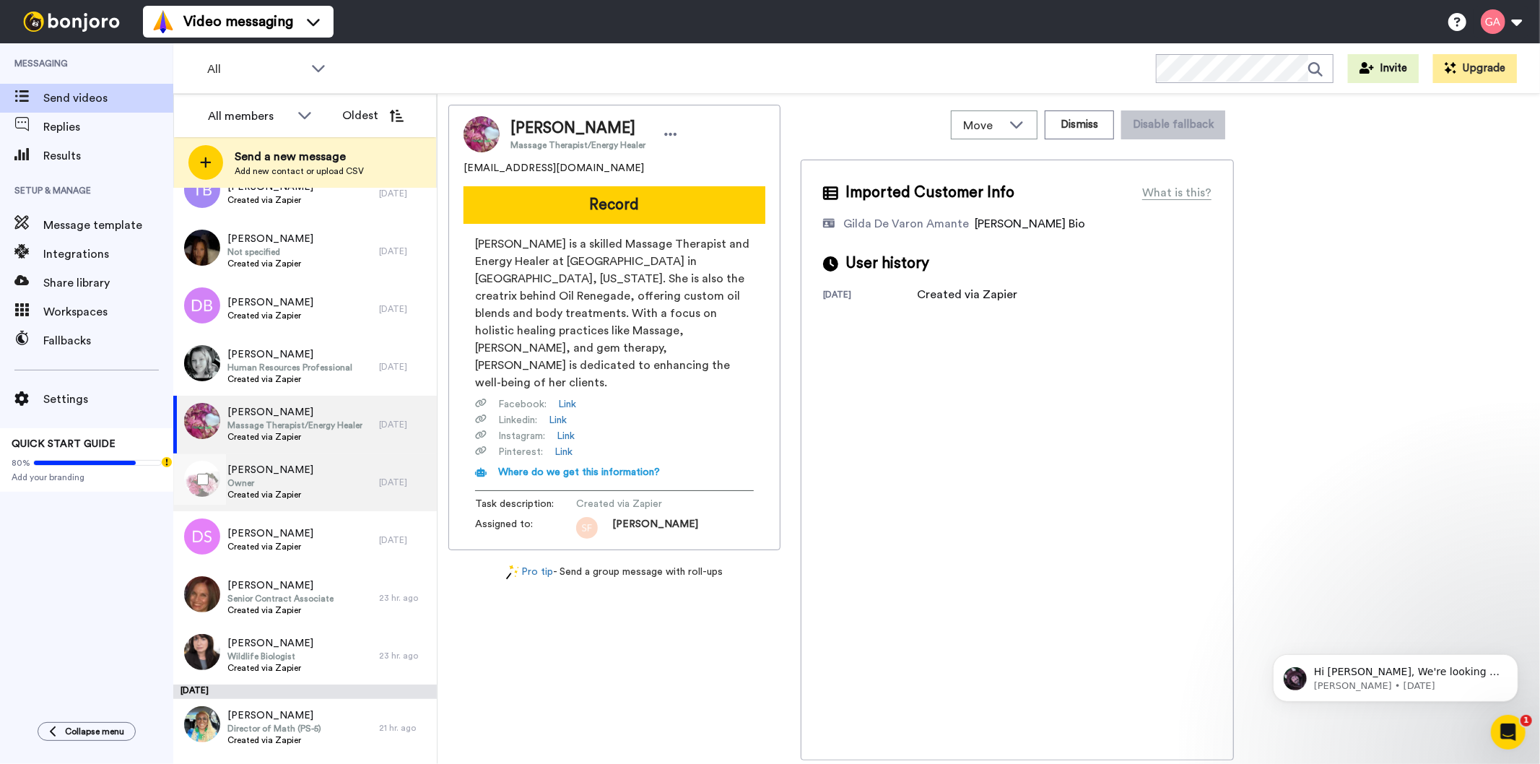
click at [282, 490] on span "Created via Zapier" at bounding box center [270, 495] width 86 height 12
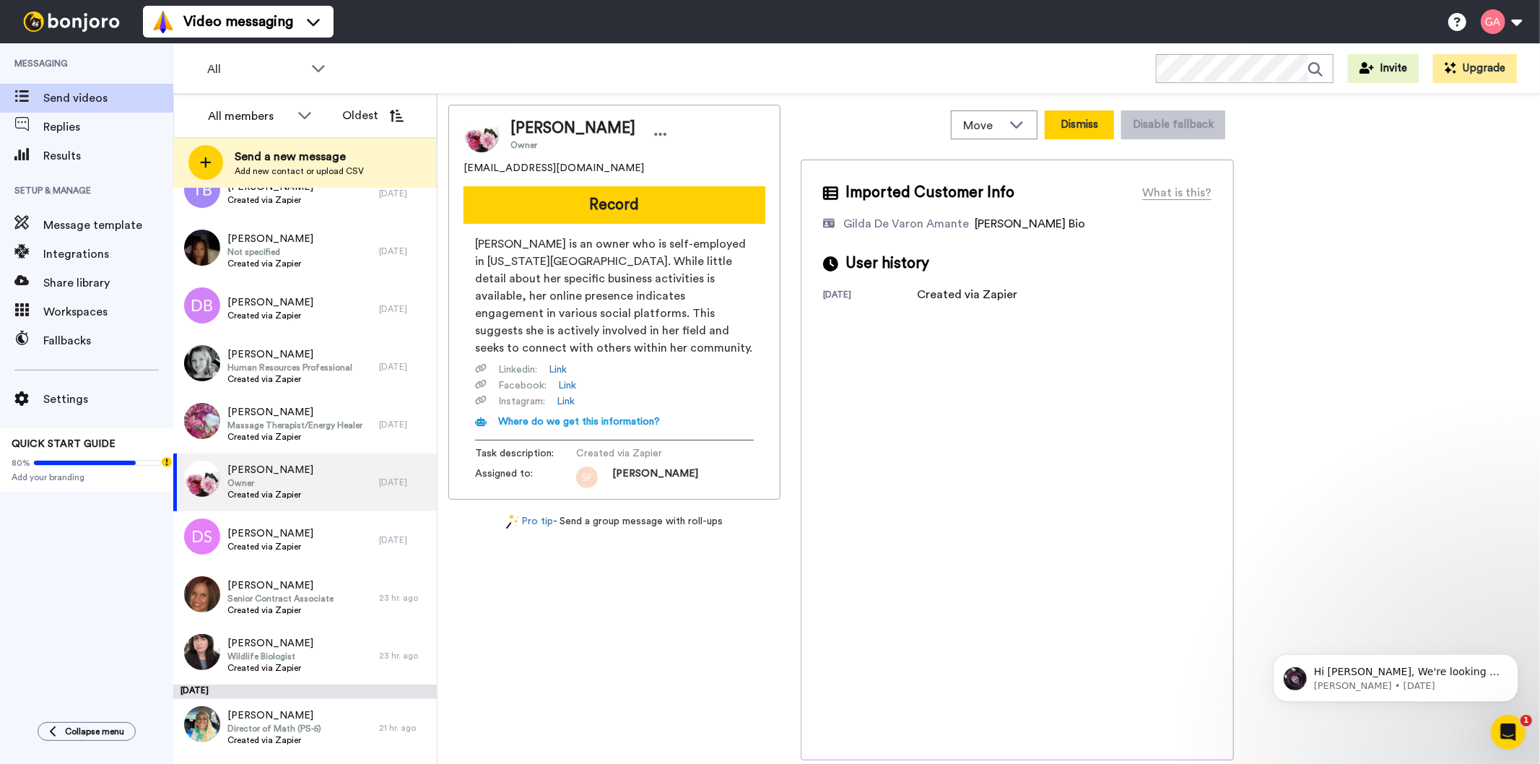
click at [1096, 126] on button "Dismiss" at bounding box center [1079, 124] width 69 height 29
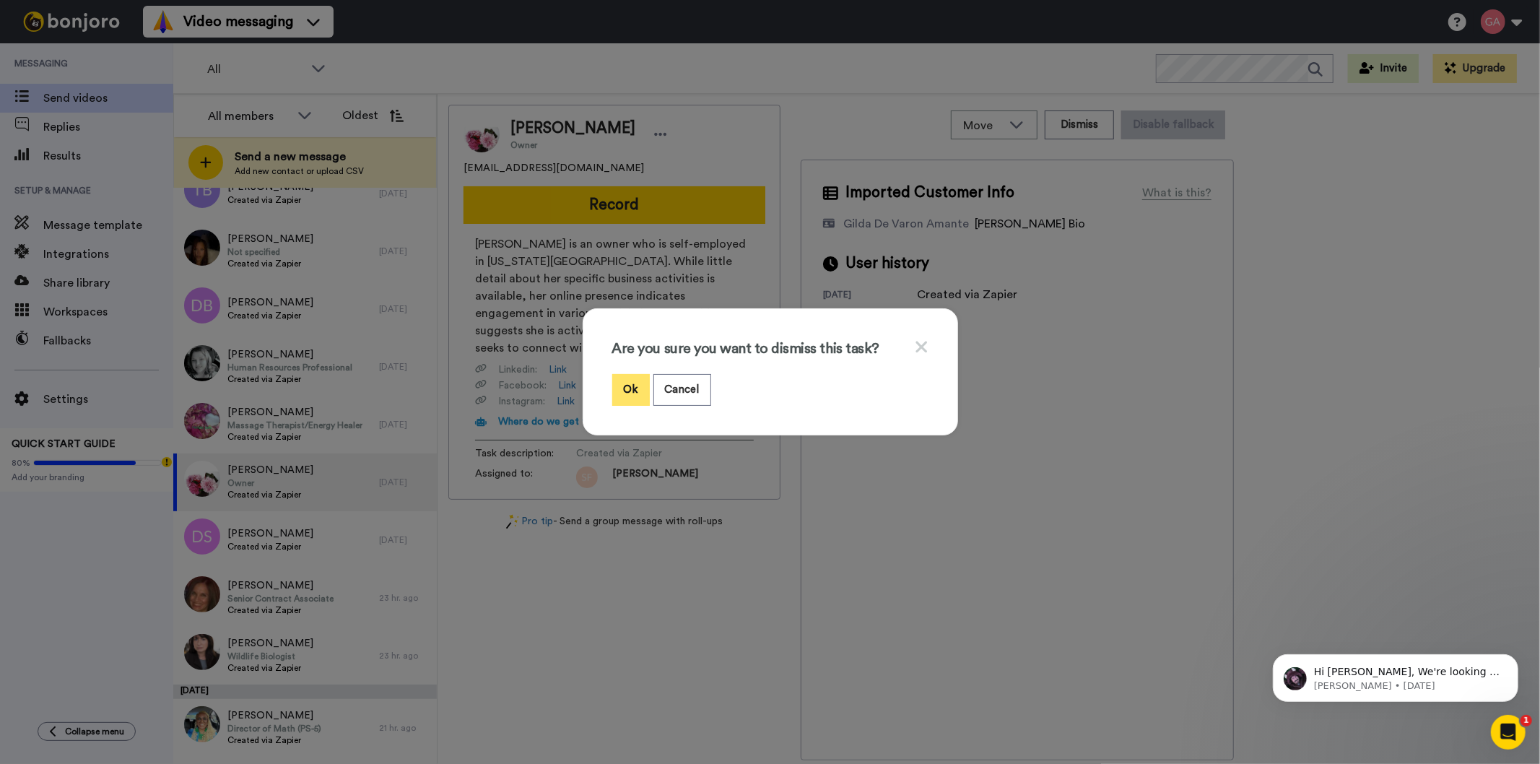
click at [612, 383] on button "Ok" at bounding box center [631, 389] width 38 height 31
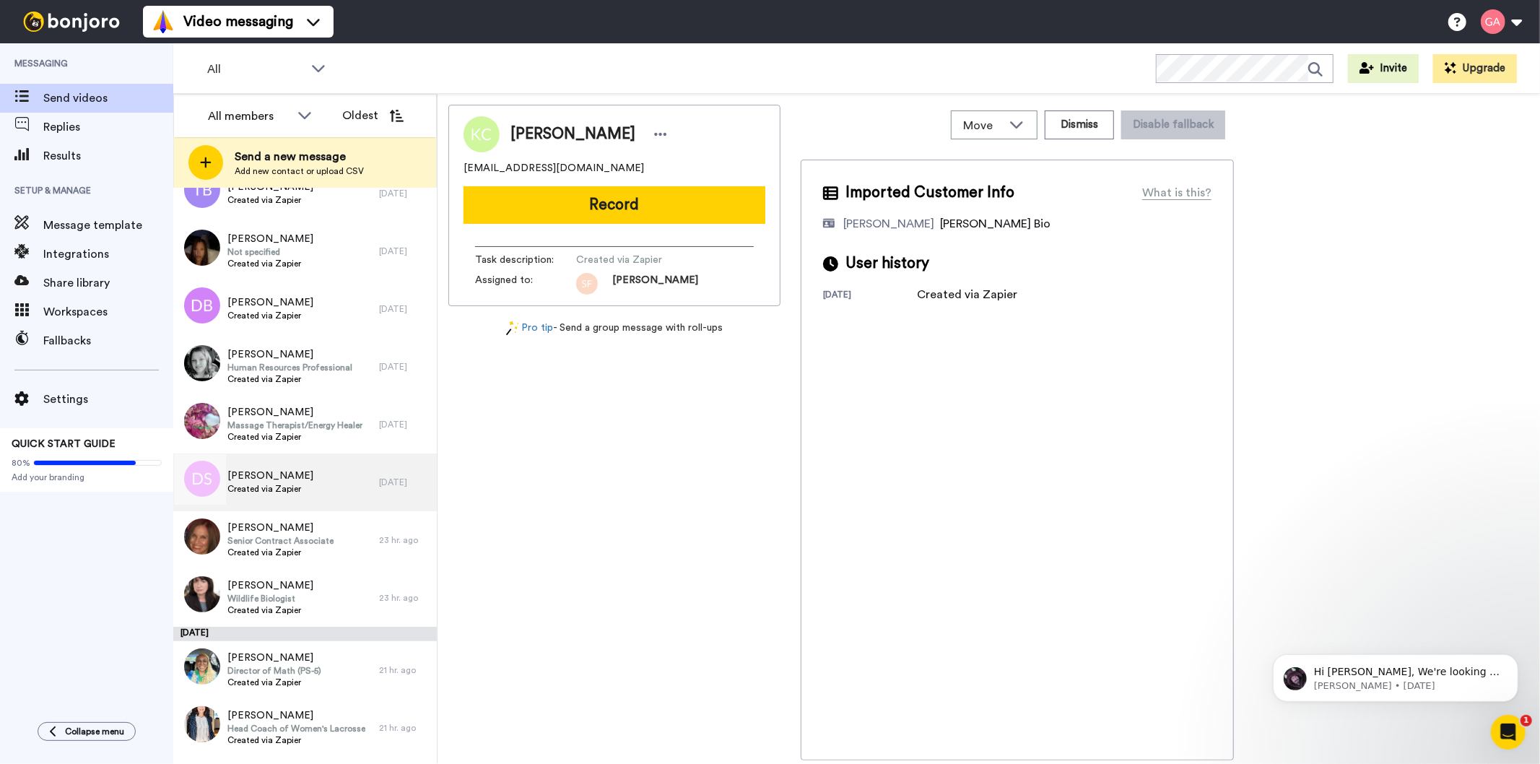
click at [313, 496] on div "Dyanne Sherrill Created via Zapier" at bounding box center [276, 483] width 206 height 58
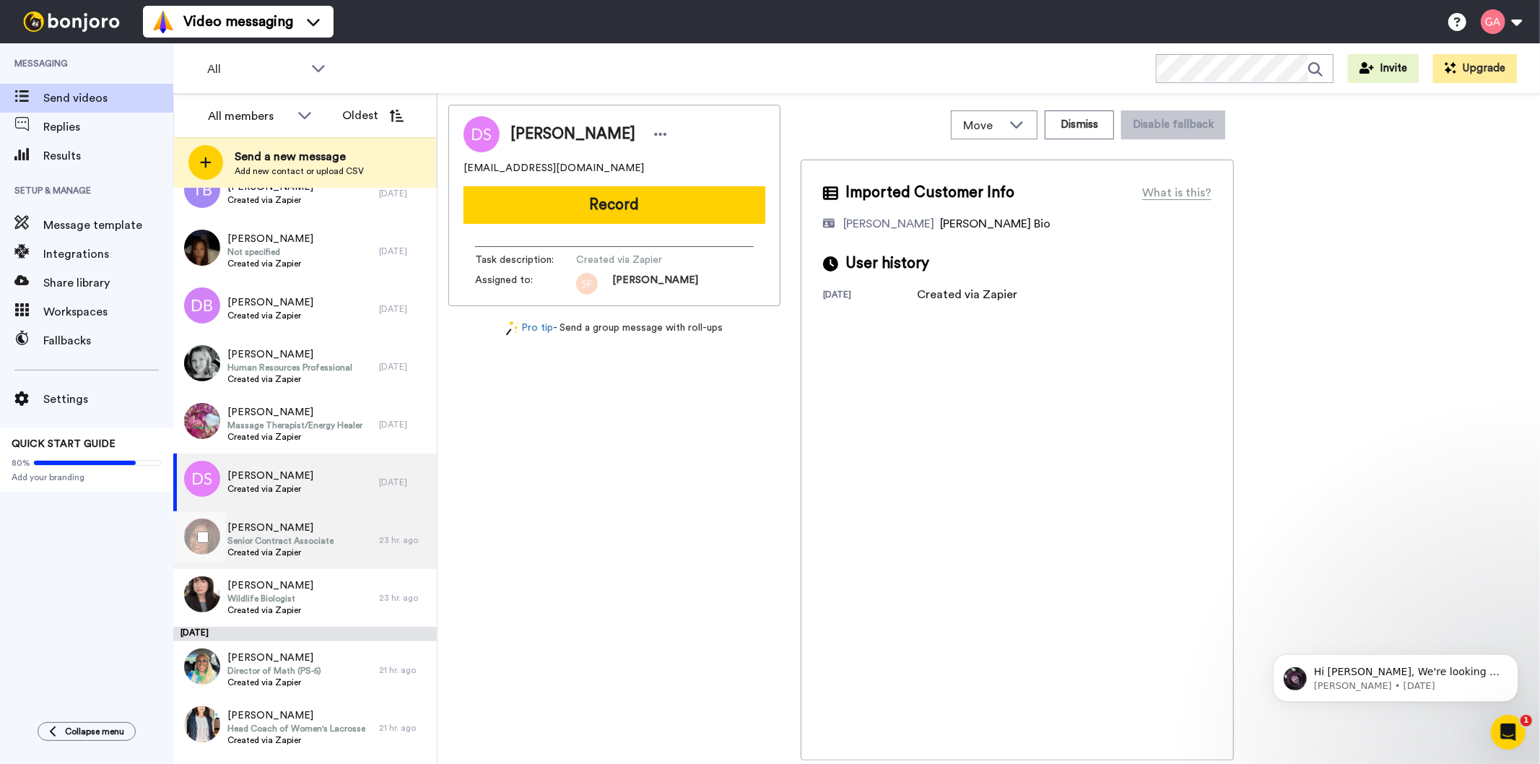
click at [295, 537] on span "Senior Contract Associate" at bounding box center [280, 541] width 106 height 12
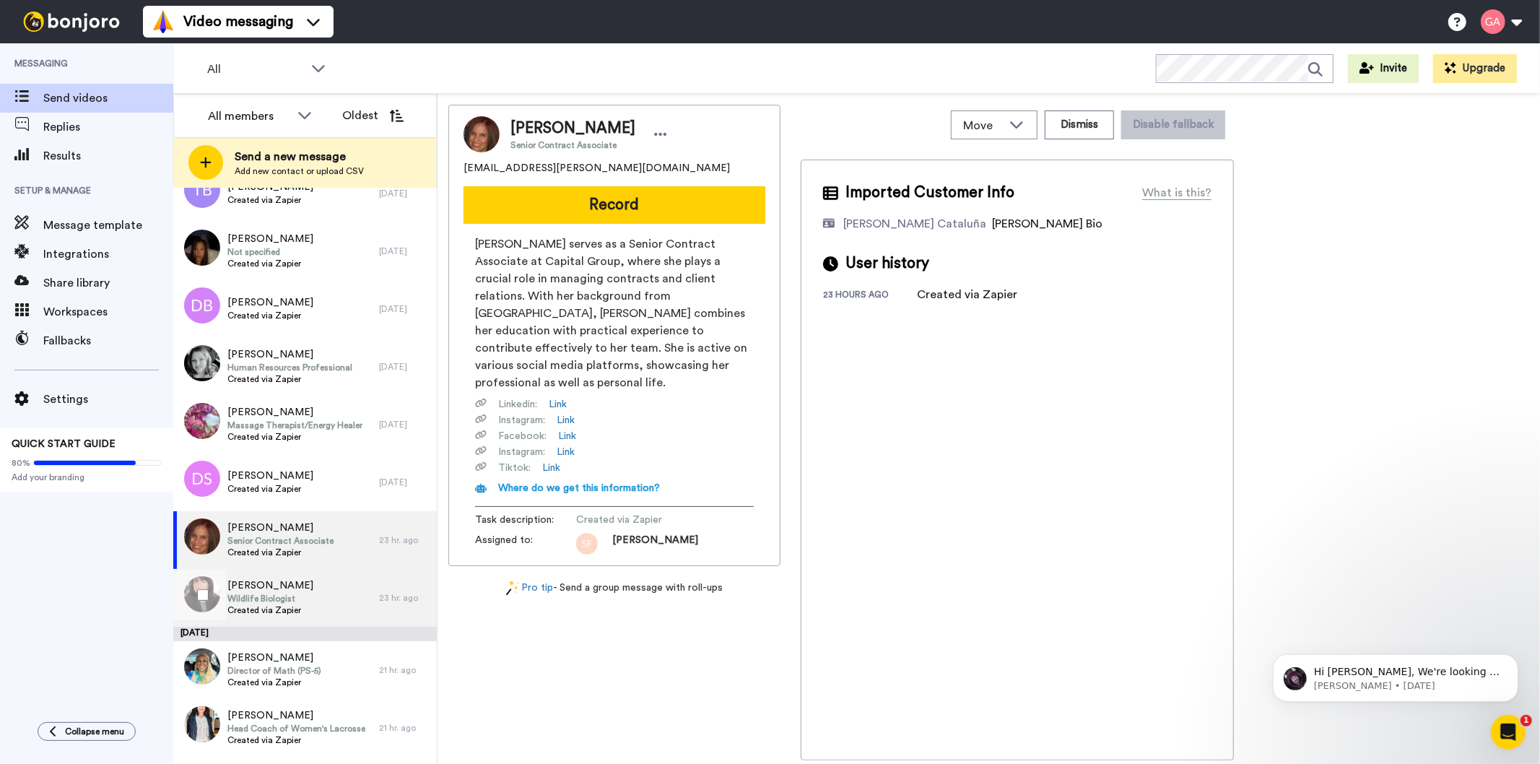
click at [277, 597] on span "Wildlife Biologist" at bounding box center [270, 599] width 86 height 12
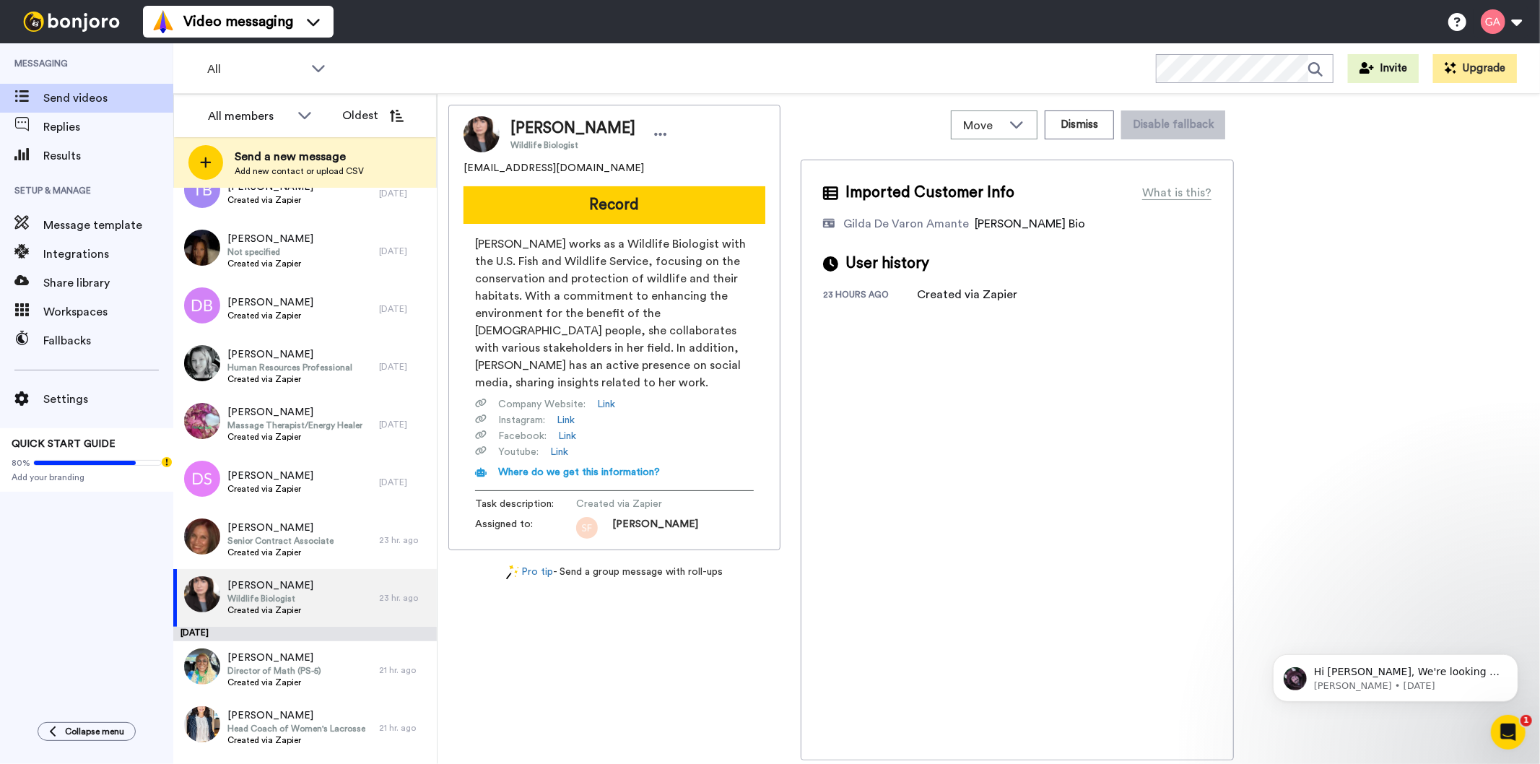
click at [561, 132] on span "Patty Kelly" at bounding box center [573, 129] width 125 height 22
drag, startPoint x: 598, startPoint y: 162, endPoint x: 462, endPoint y: 164, distance: 135.8
click at [462, 164] on div "Patty Kelly Wildlife Biologist pattykelly2021@gmail.com Record Patty Kelly work…" at bounding box center [614, 328] width 332 height 446
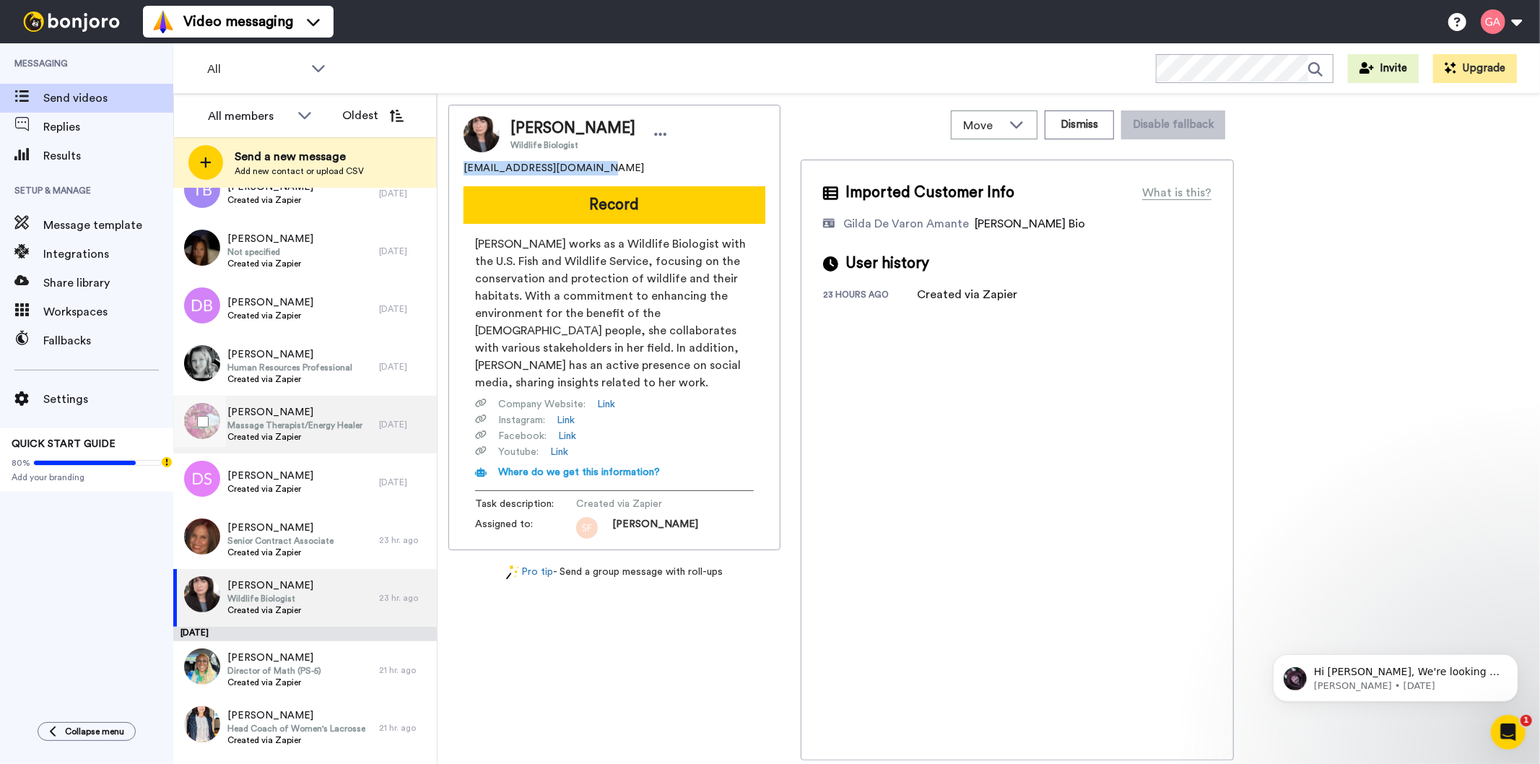
scroll to position [4857, 0]
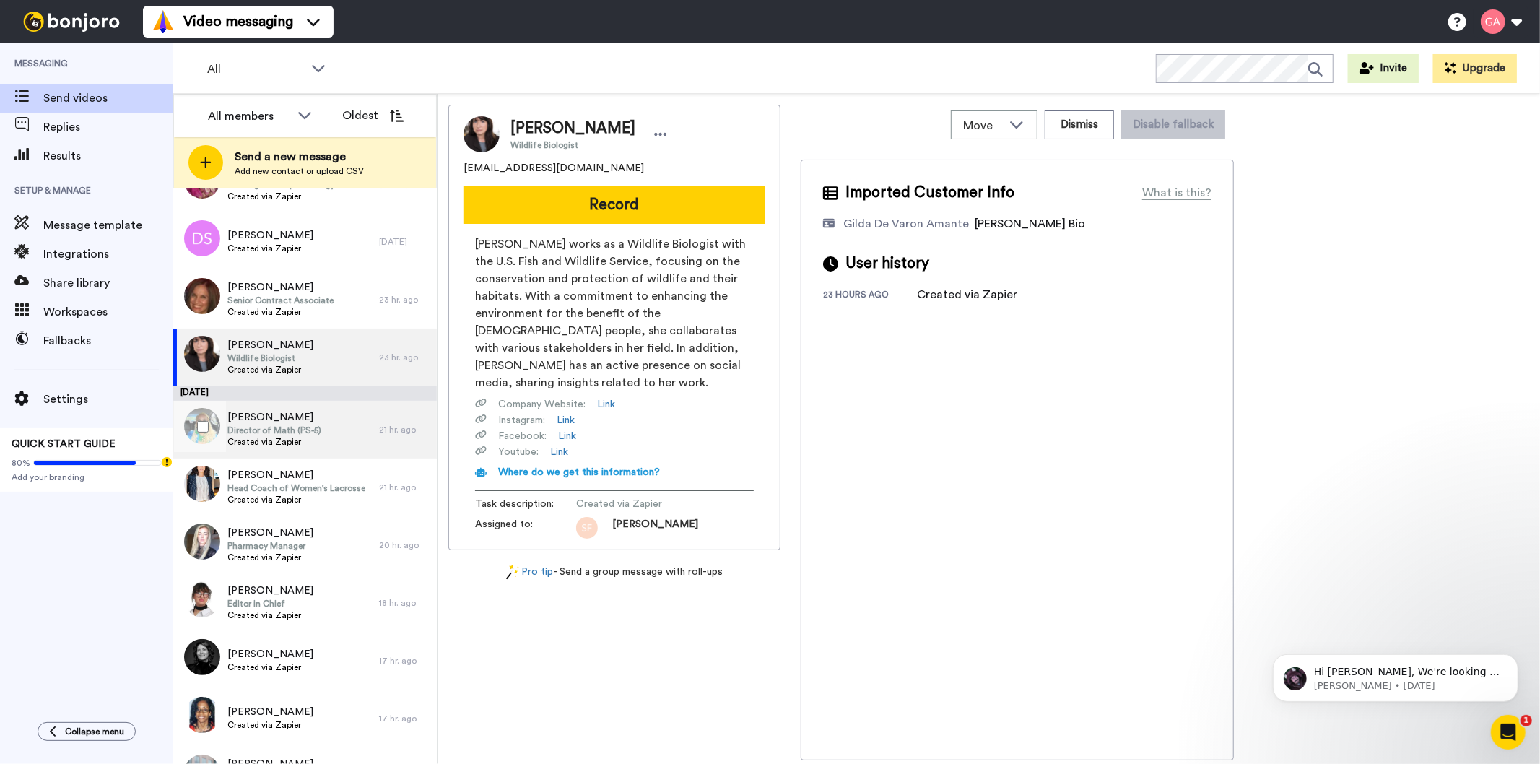
click at [268, 427] on span "Director of Math (PS-5)" at bounding box center [274, 431] width 94 height 12
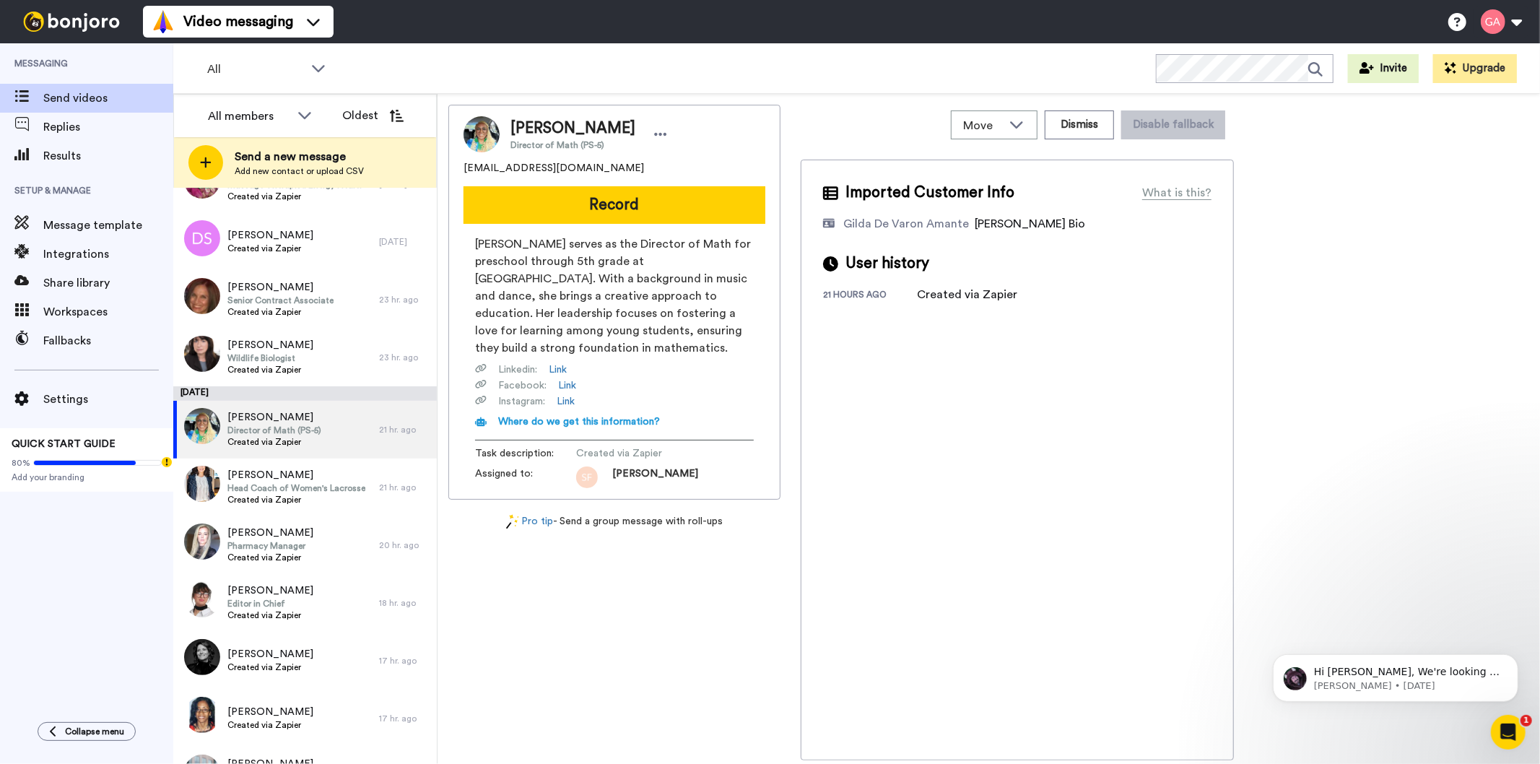
click at [590, 131] on span "Stephanie Cade" at bounding box center [573, 129] width 125 height 22
drag, startPoint x: 611, startPoint y: 166, endPoint x: 443, endPoint y: 162, distance: 167.6
click at [443, 162] on div "Move WORKSPACES View all Default Task List Other Re-engagement Writing Leads + …" at bounding box center [989, 429] width 1103 height 671
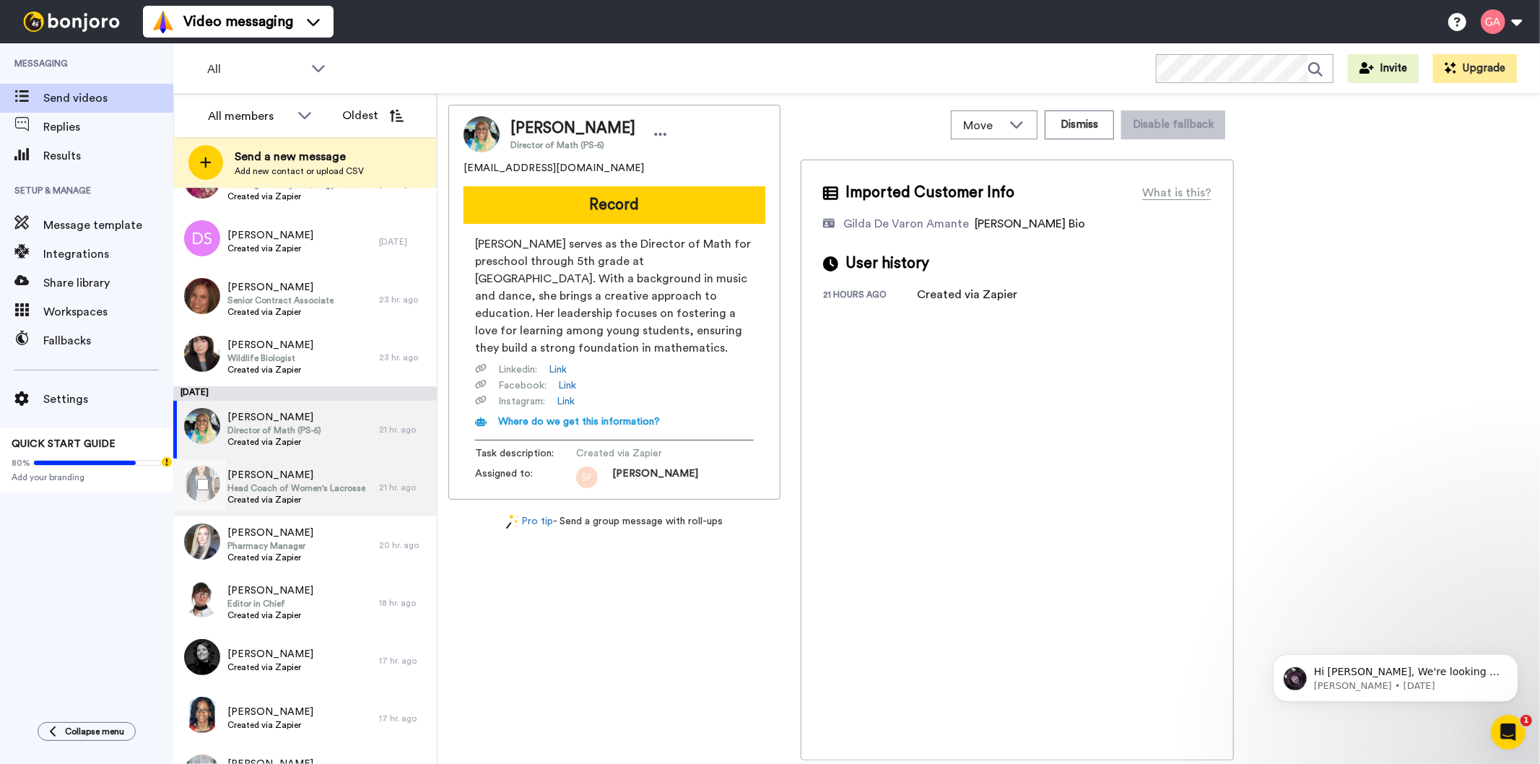
click at [279, 490] on span "Head Coach of Women's Lacrosse" at bounding box center [296, 488] width 138 height 12
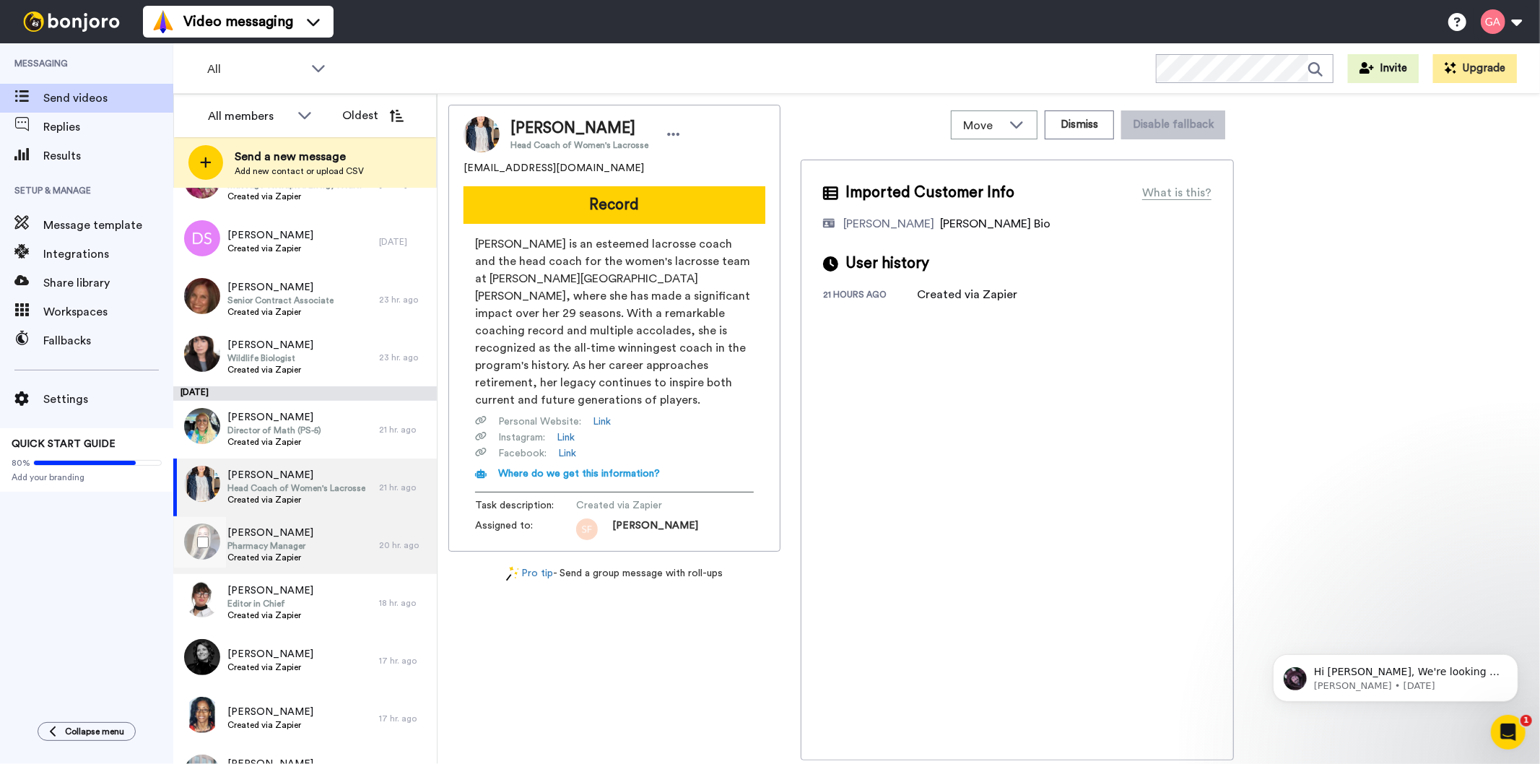
click at [279, 550] on span "Pharmacy Manager" at bounding box center [270, 546] width 86 height 12
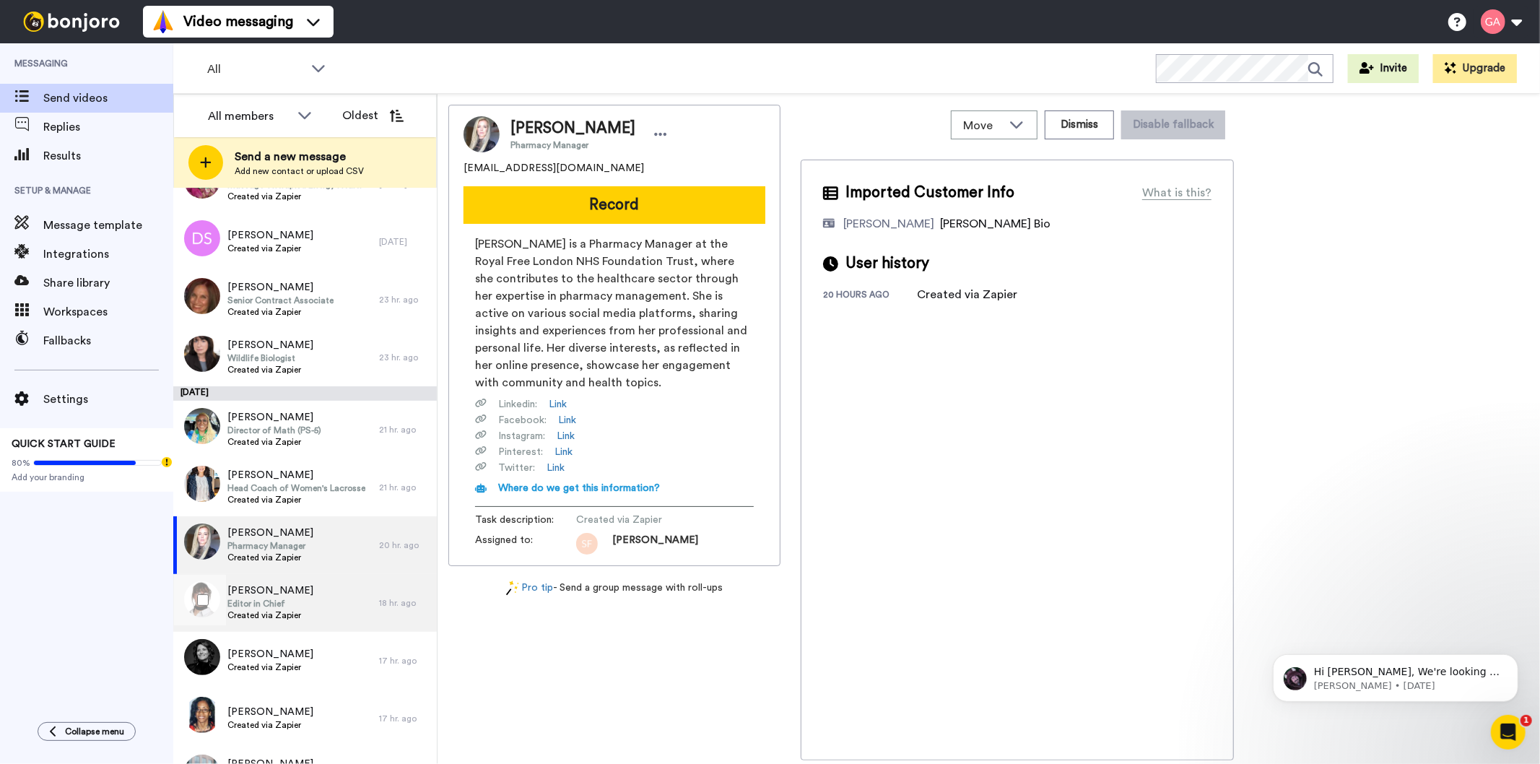
click at [269, 596] on span "[PERSON_NAME]" at bounding box center [270, 591] width 86 height 14
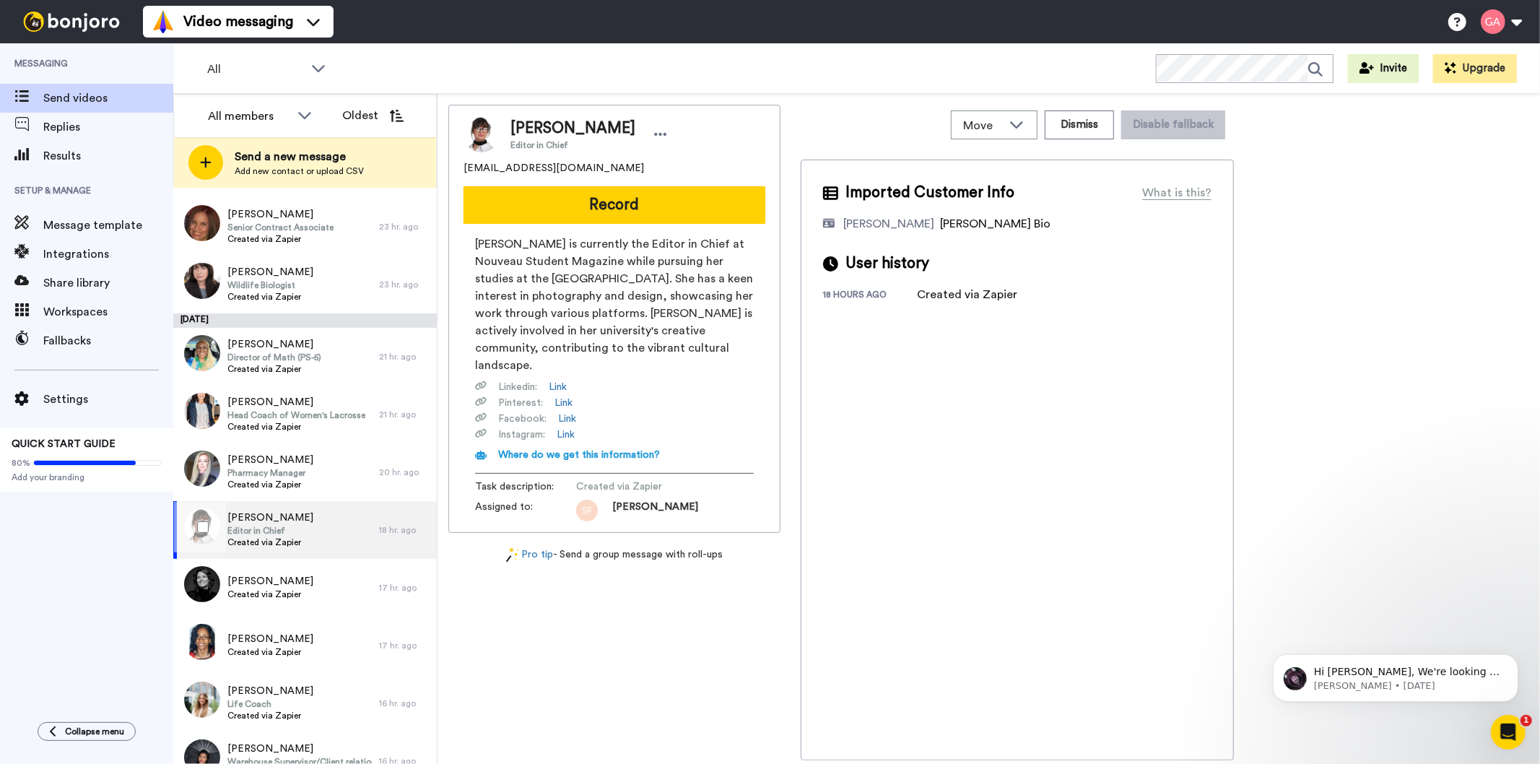
scroll to position [5017, 0]
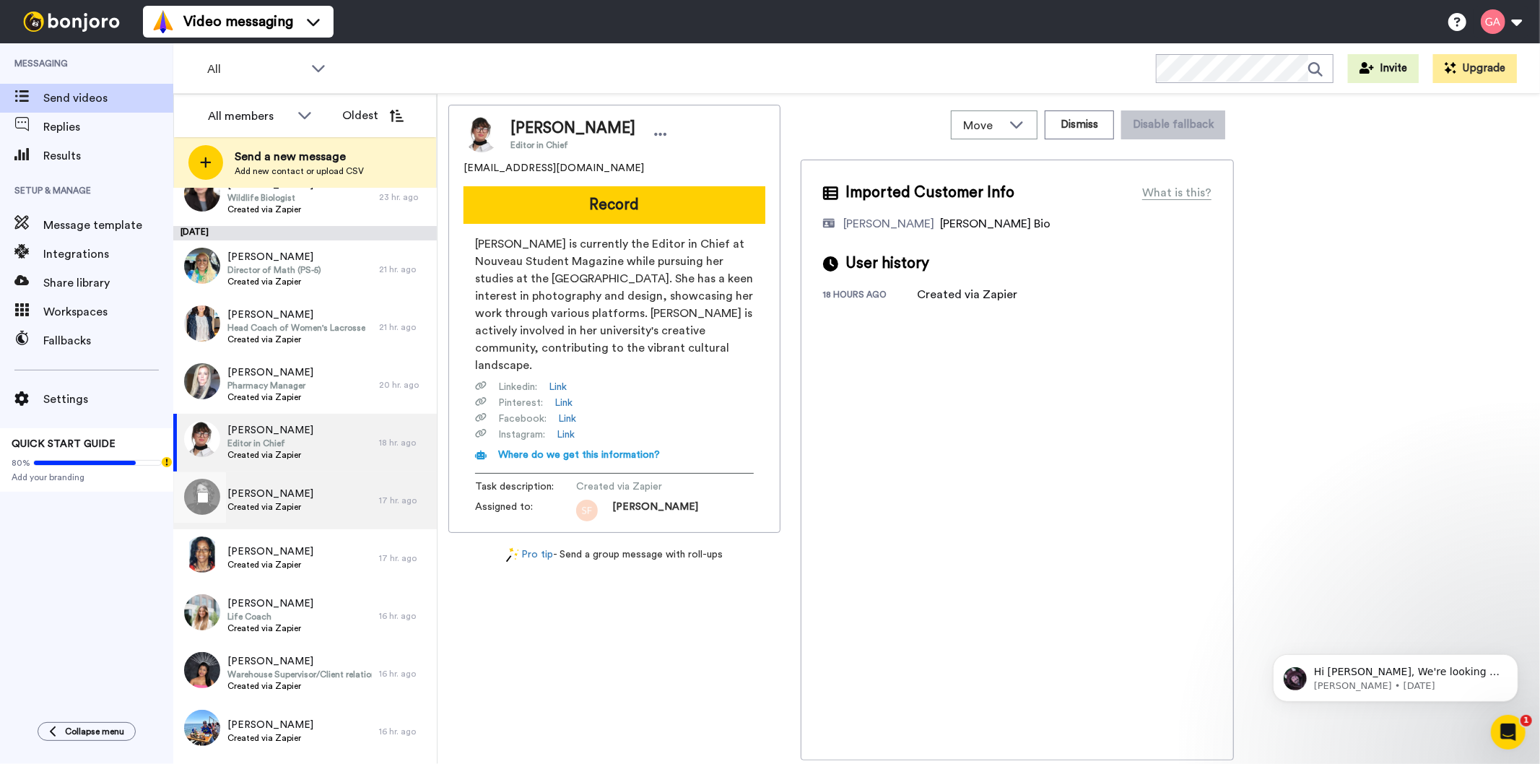
click at [266, 502] on span "Created via Zapier" at bounding box center [270, 507] width 86 height 12
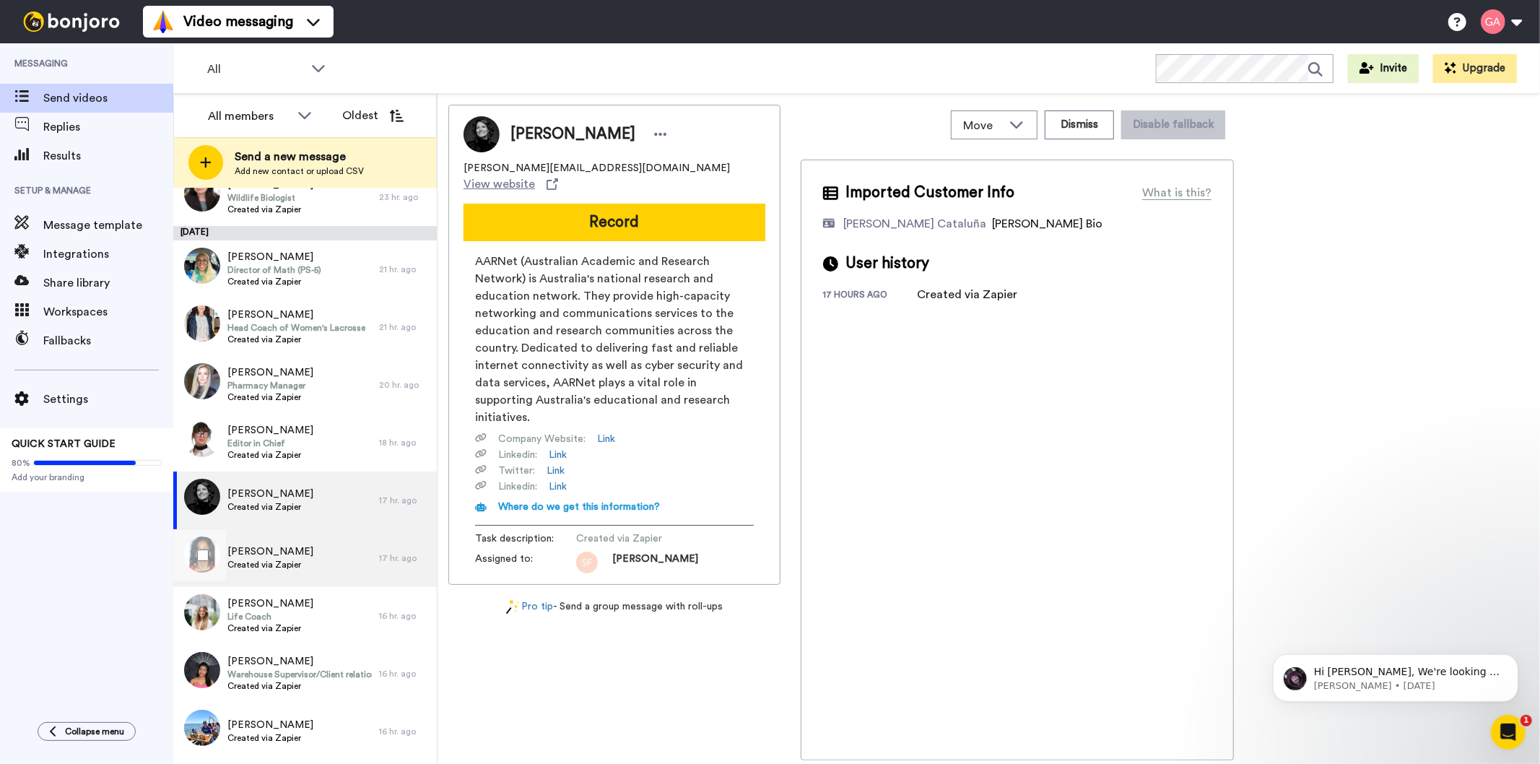
click at [280, 571] on div "Paula Norman Created via Zapier" at bounding box center [270, 558] width 86 height 27
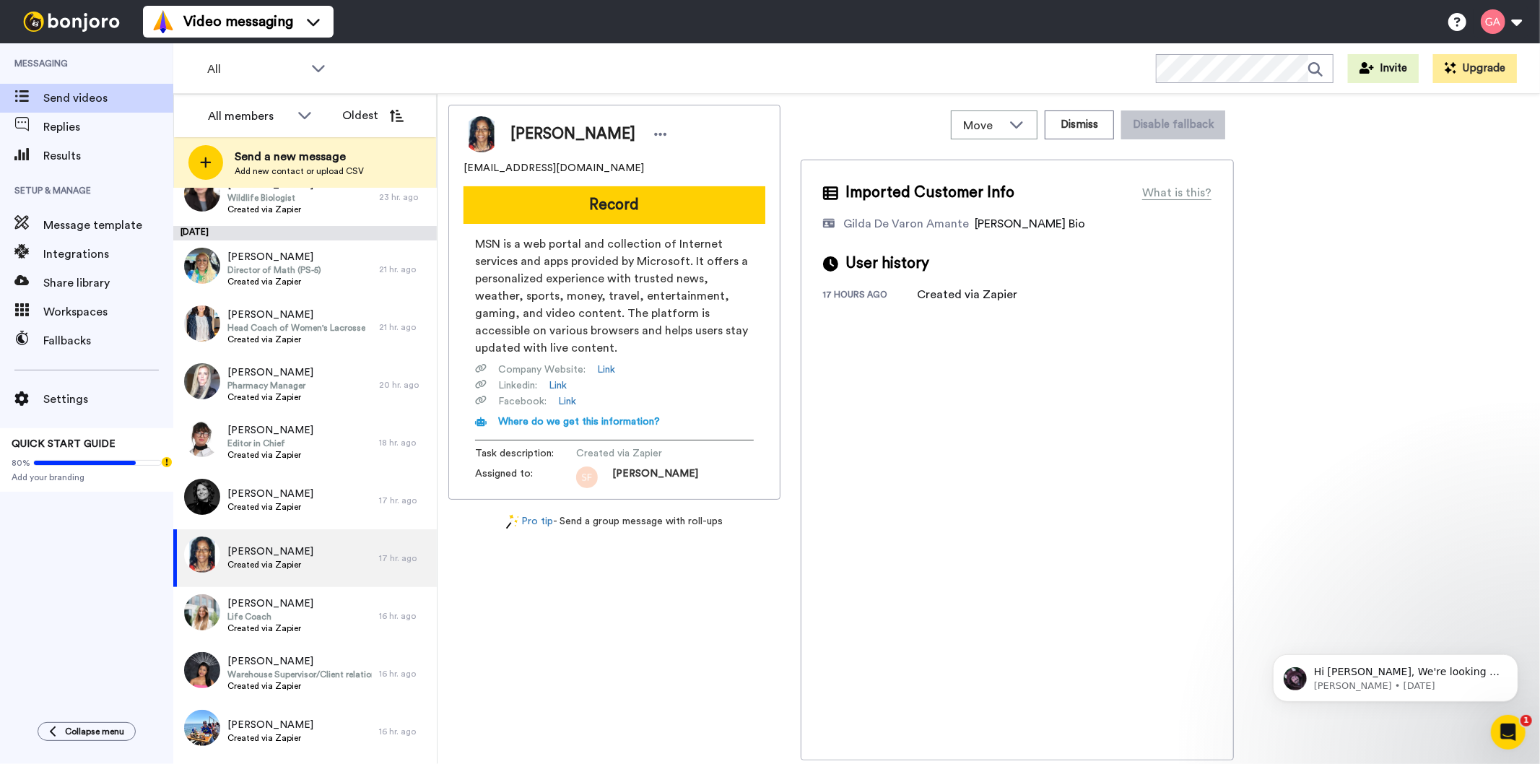
click at [556, 126] on span "Paula Norman" at bounding box center [573, 134] width 125 height 22
drag, startPoint x: 580, startPoint y: 166, endPoint x: 451, endPoint y: 164, distance: 129.3
click at [451, 164] on div "Paula Norman wyndale5@msn.com Record MSN is a web portal and collection of Inte…" at bounding box center [614, 302] width 332 height 395
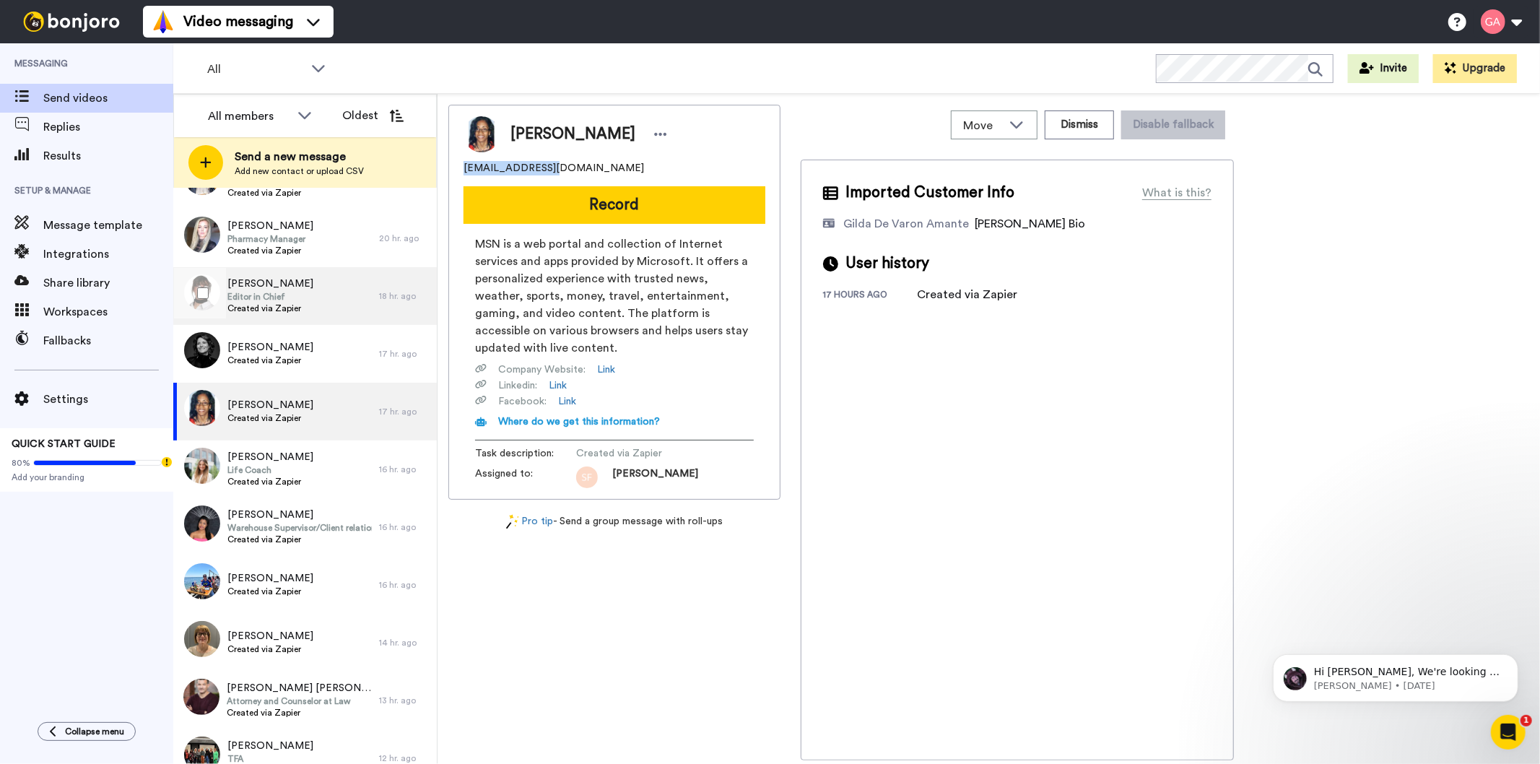
scroll to position [5178, 0]
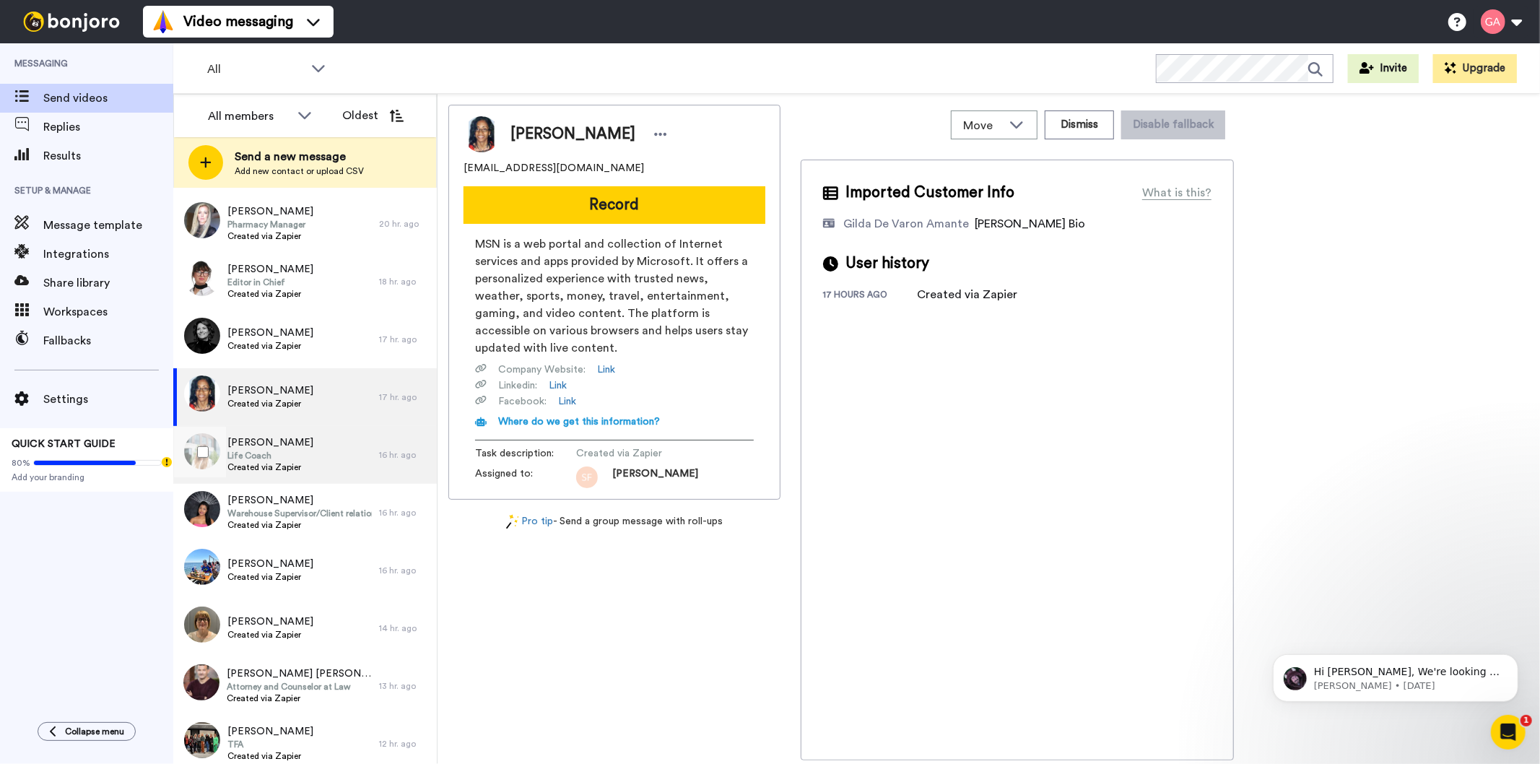
click at [311, 451] on div "Teresa Ford Life Coach Created via Zapier" at bounding box center [276, 455] width 206 height 58
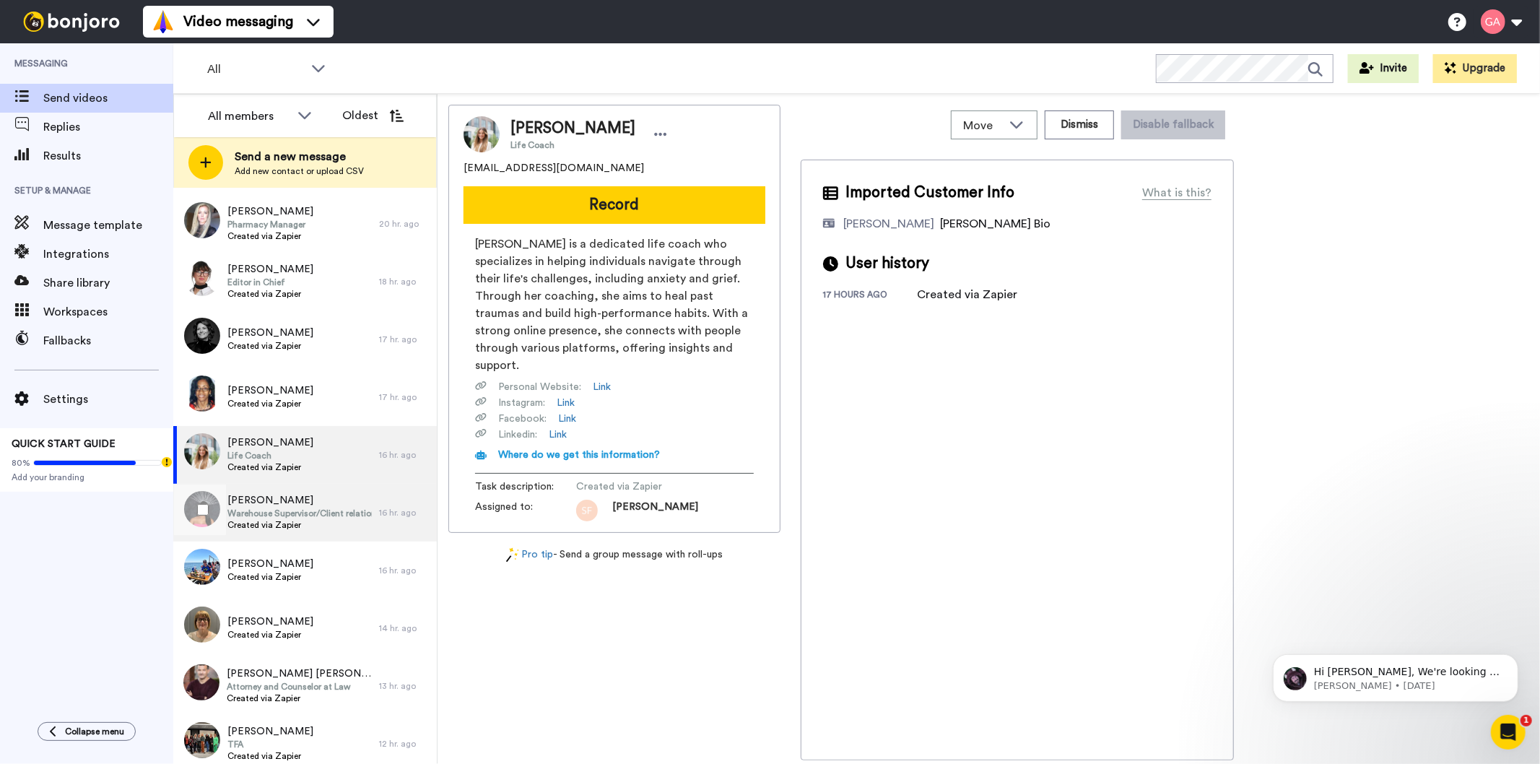
click at [309, 523] on span "Created via Zapier" at bounding box center [299, 525] width 144 height 12
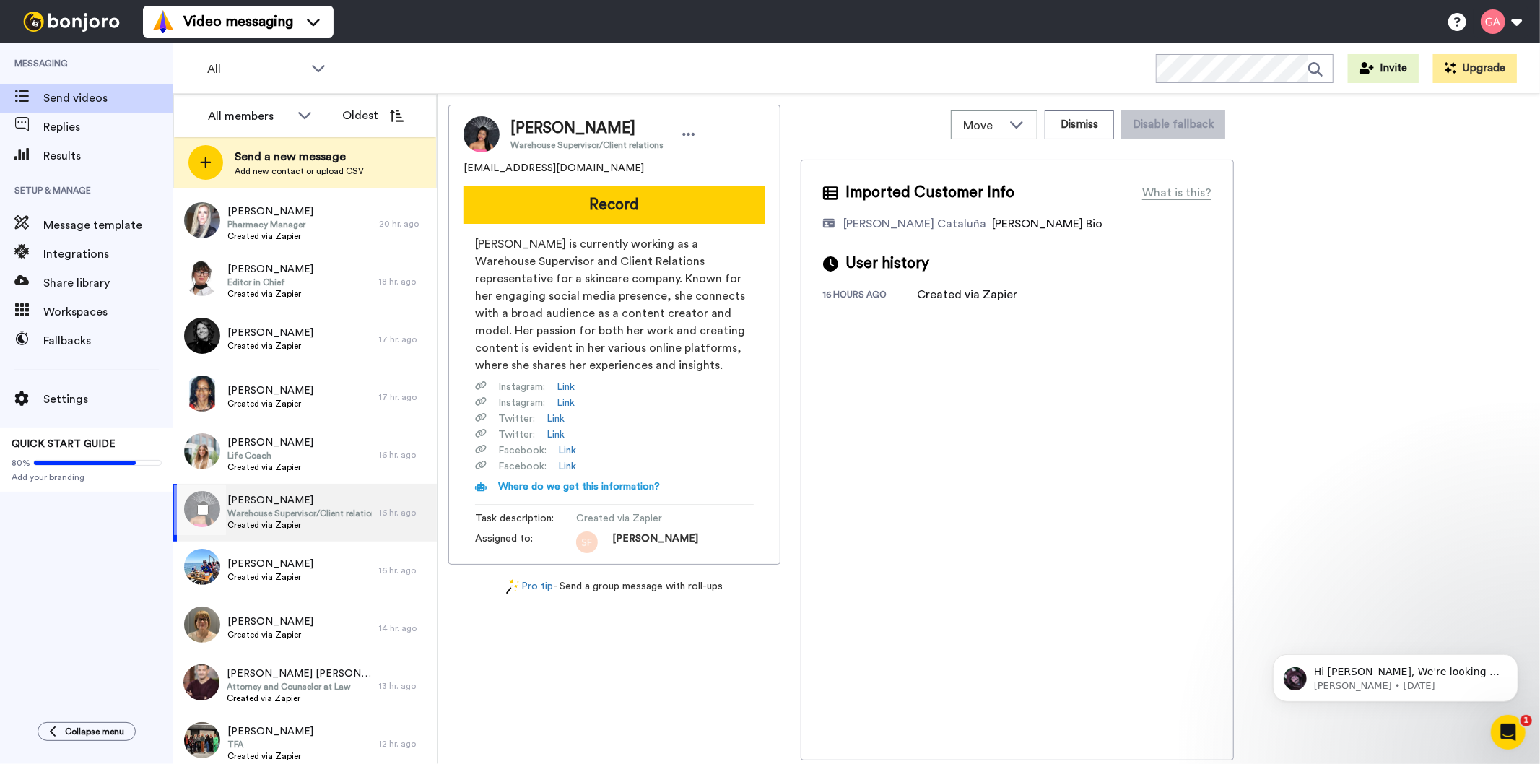
scroll to position [5338, 0]
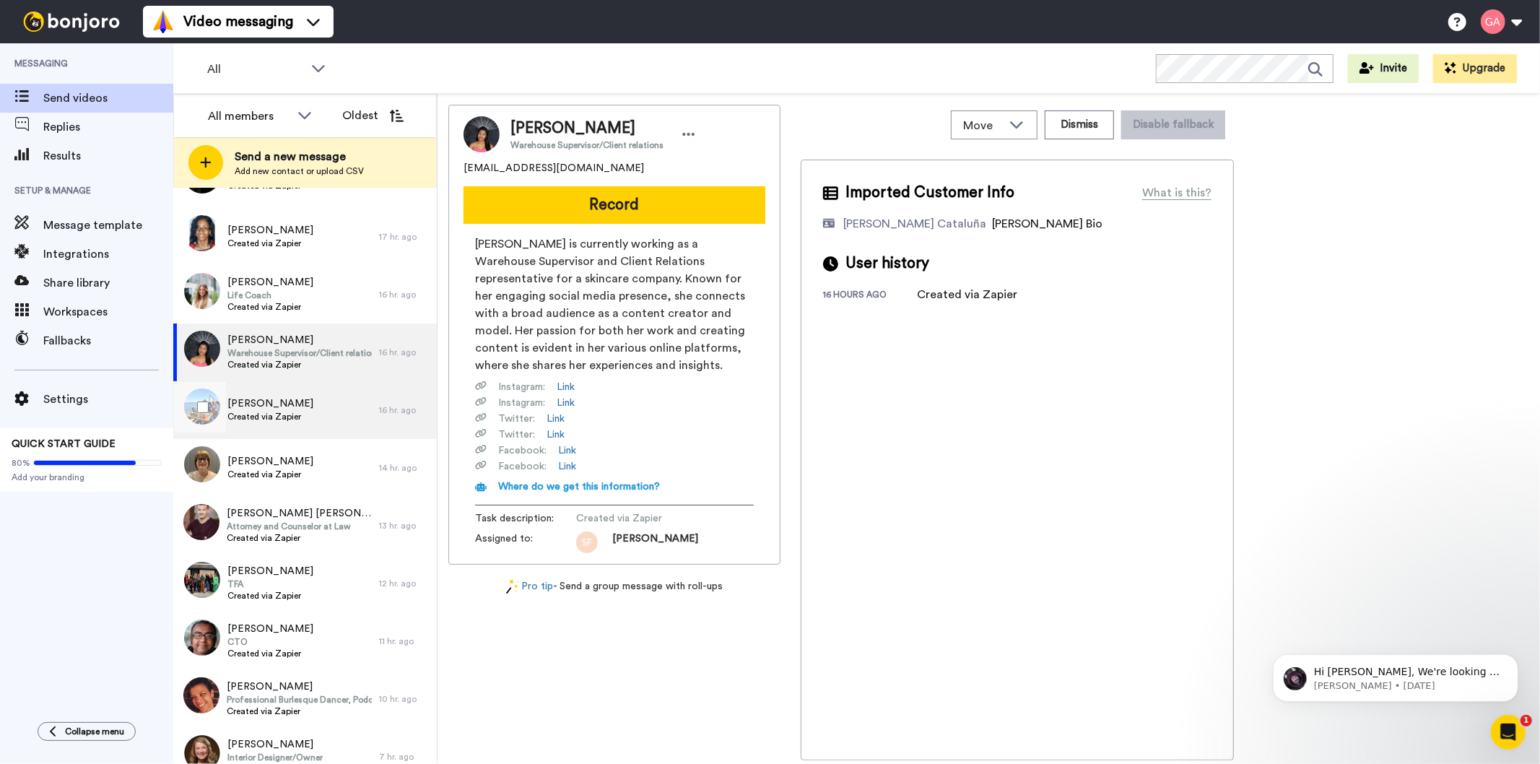
click at [294, 417] on span "Created via Zapier" at bounding box center [270, 417] width 86 height 12
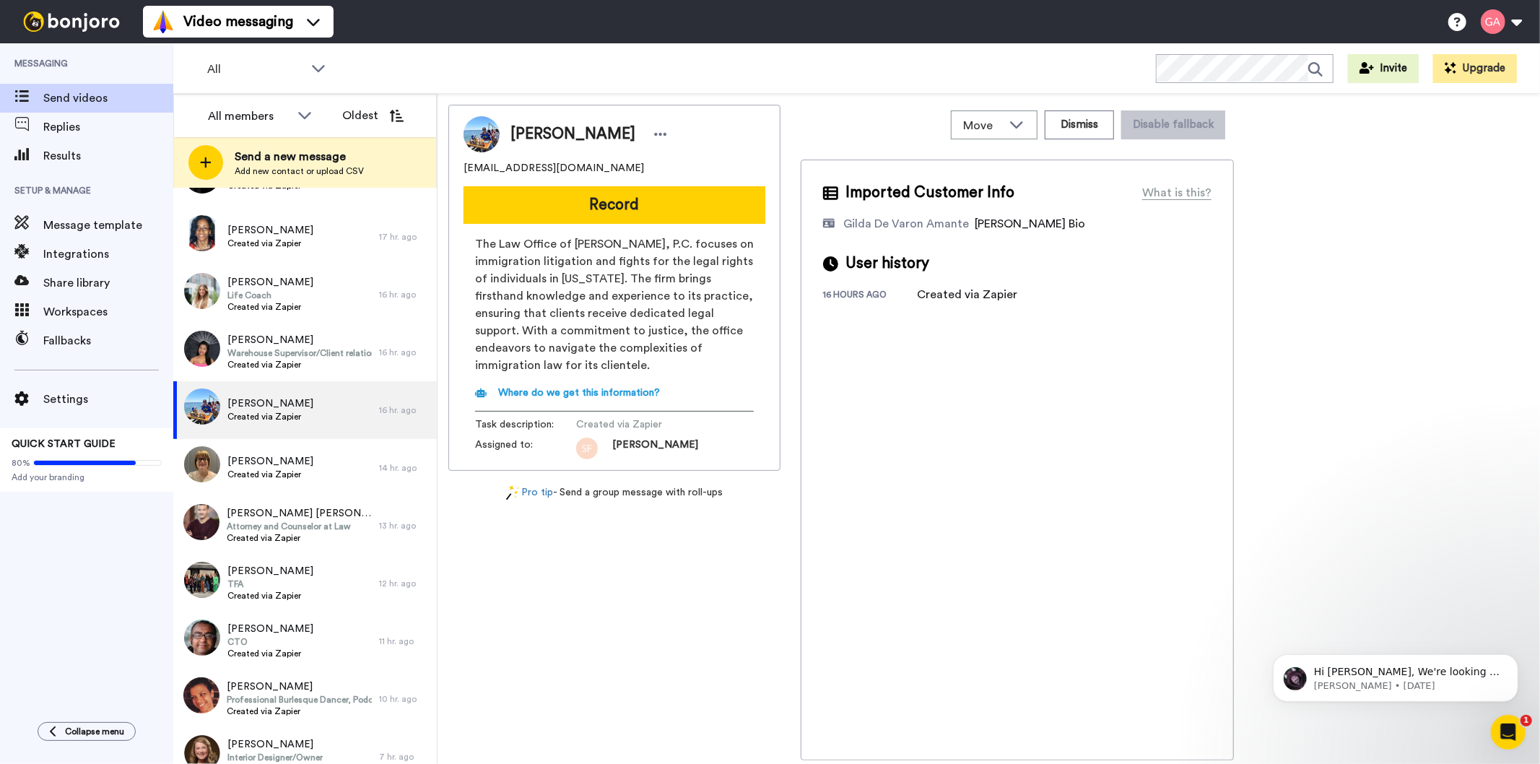
click at [586, 129] on span "Michael Juarez" at bounding box center [573, 134] width 125 height 22
drag, startPoint x: 596, startPoint y: 171, endPoint x: 464, endPoint y: 168, distance: 131.5
click at [464, 168] on div "dewaynejuarez@gmail.com" at bounding box center [615, 168] width 302 height 14
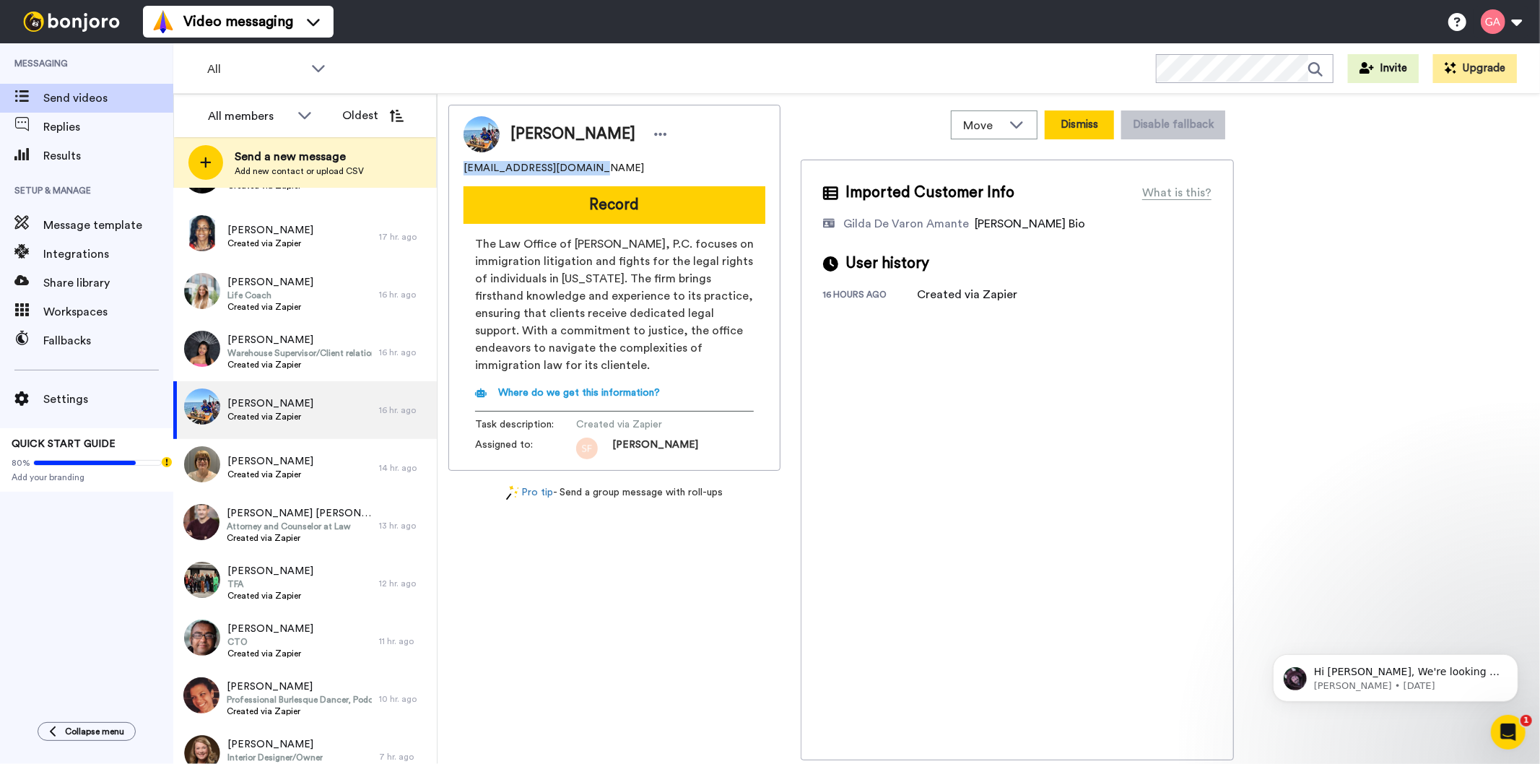
click at [1086, 125] on button "Dismiss" at bounding box center [1079, 124] width 69 height 29
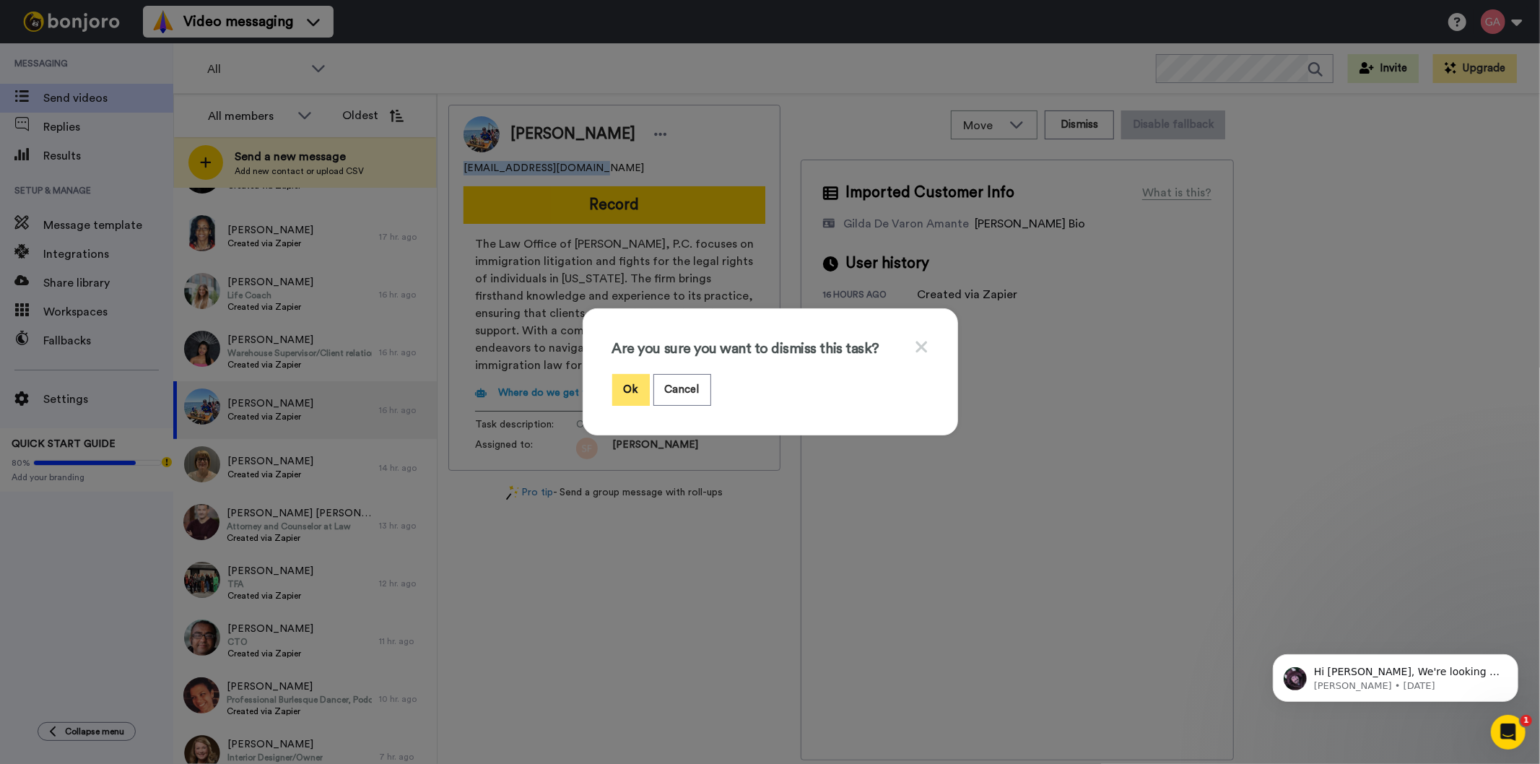
click at [612, 390] on button "Ok" at bounding box center [631, 389] width 38 height 31
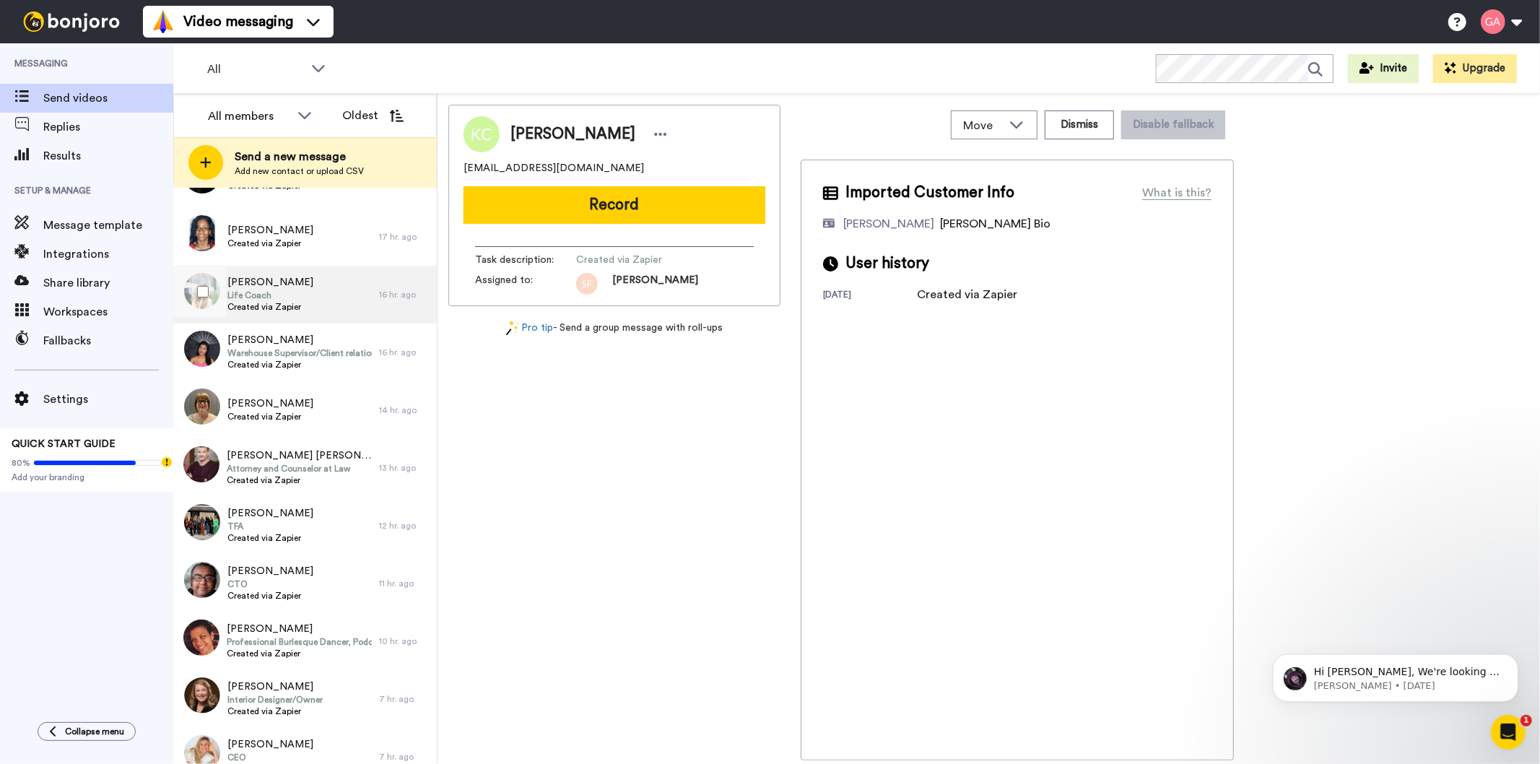
click at [298, 282] on span "[PERSON_NAME]" at bounding box center [270, 282] width 86 height 14
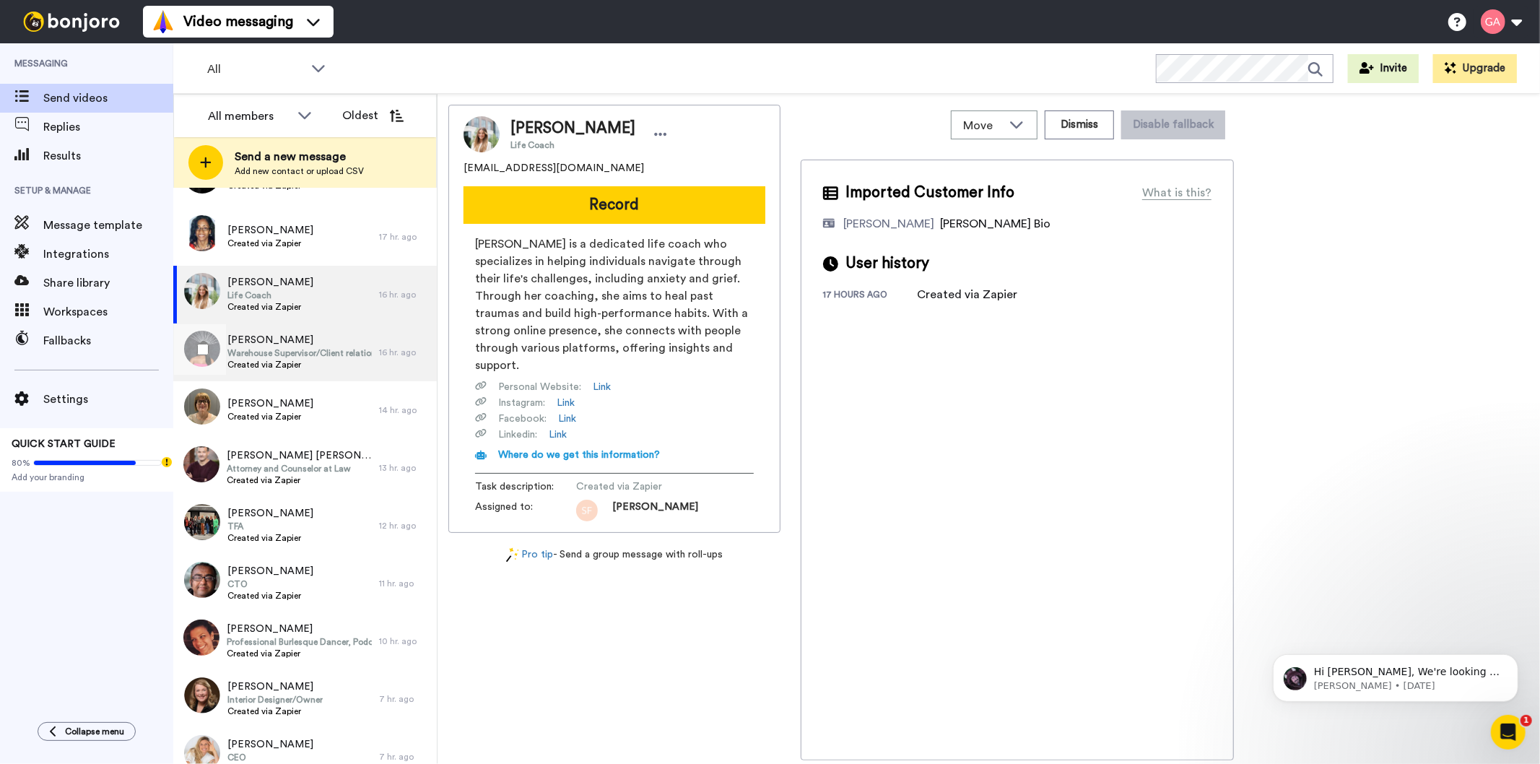
click at [324, 363] on span "Created via Zapier" at bounding box center [299, 365] width 144 height 12
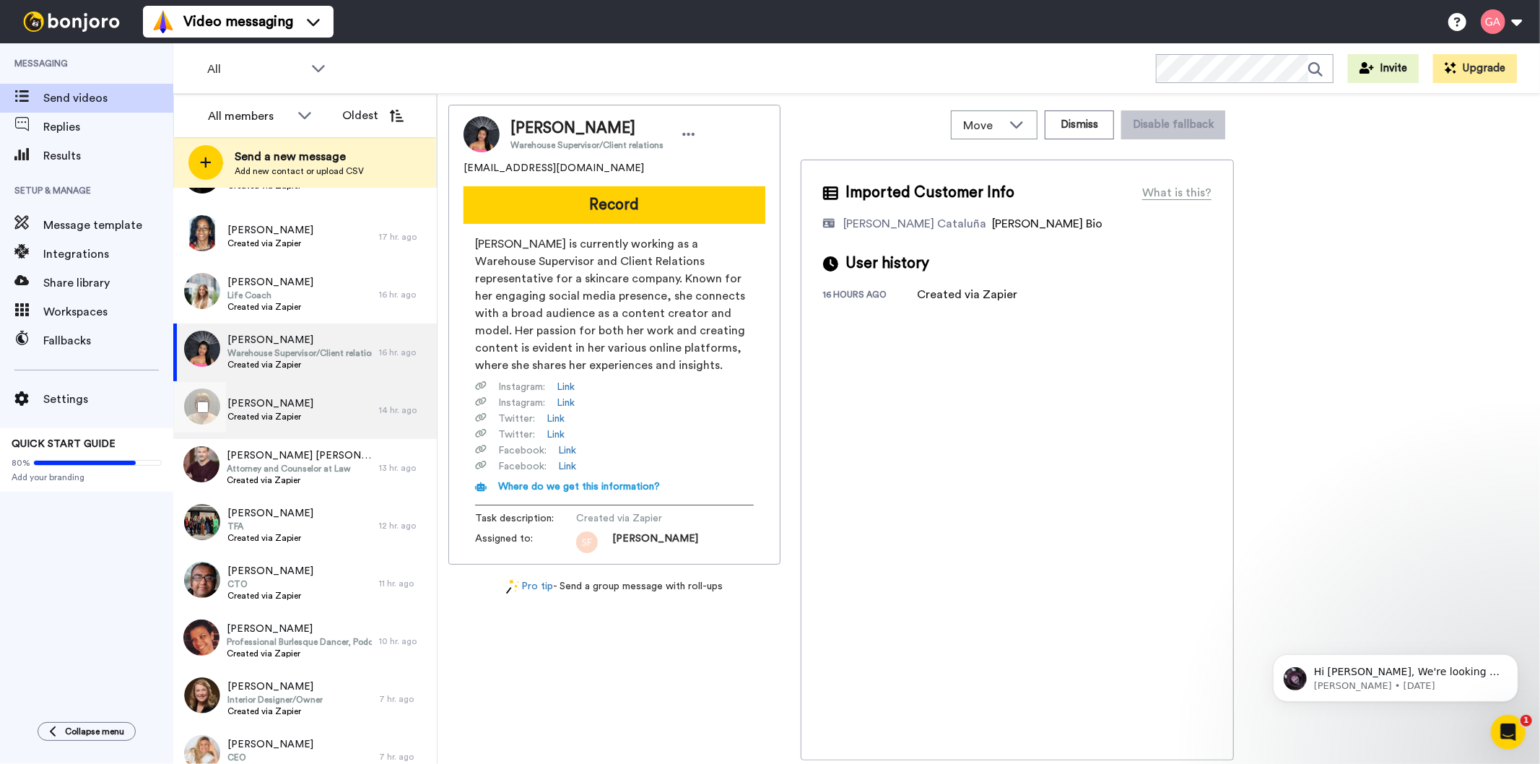
click at [324, 408] on div "Clare Parr Created via Zapier" at bounding box center [276, 410] width 206 height 58
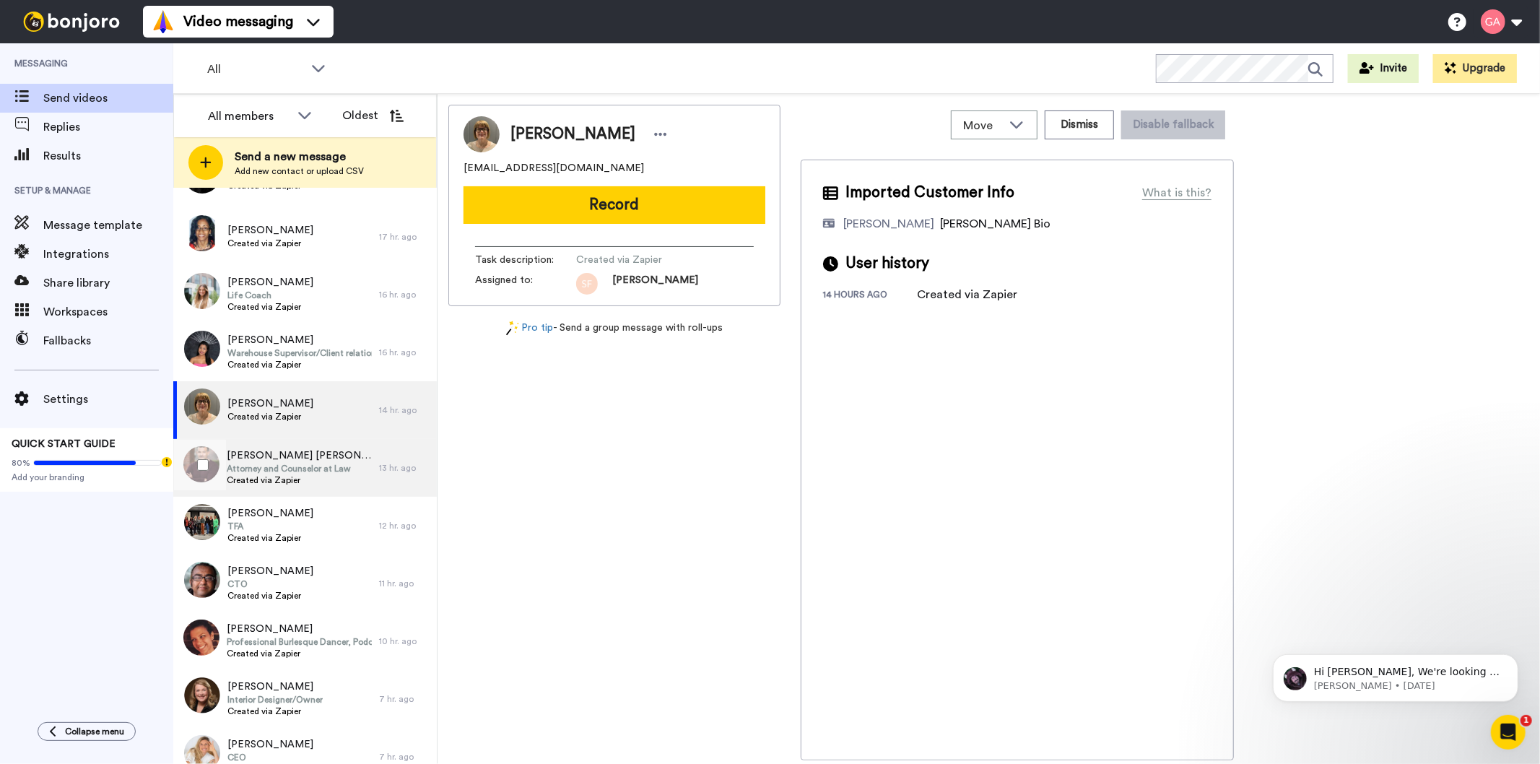
click at [319, 487] on div "Stephen Healy Stephen Healy Attorney and Counselor at Law Created via Zapier" at bounding box center [299, 467] width 145 height 39
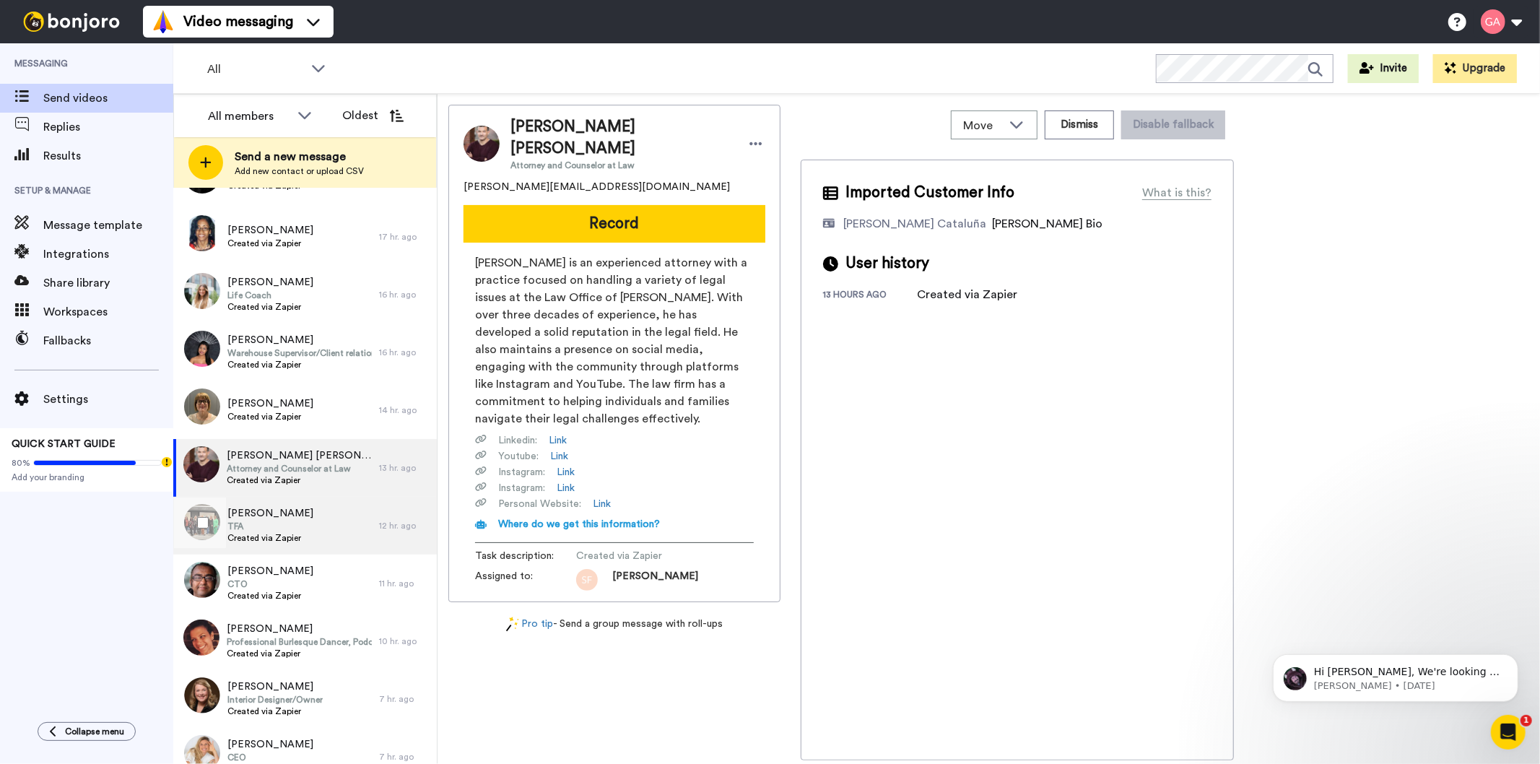
click at [327, 528] on div "Latosha Conner TFA Created via Zapier" at bounding box center [276, 526] width 206 height 58
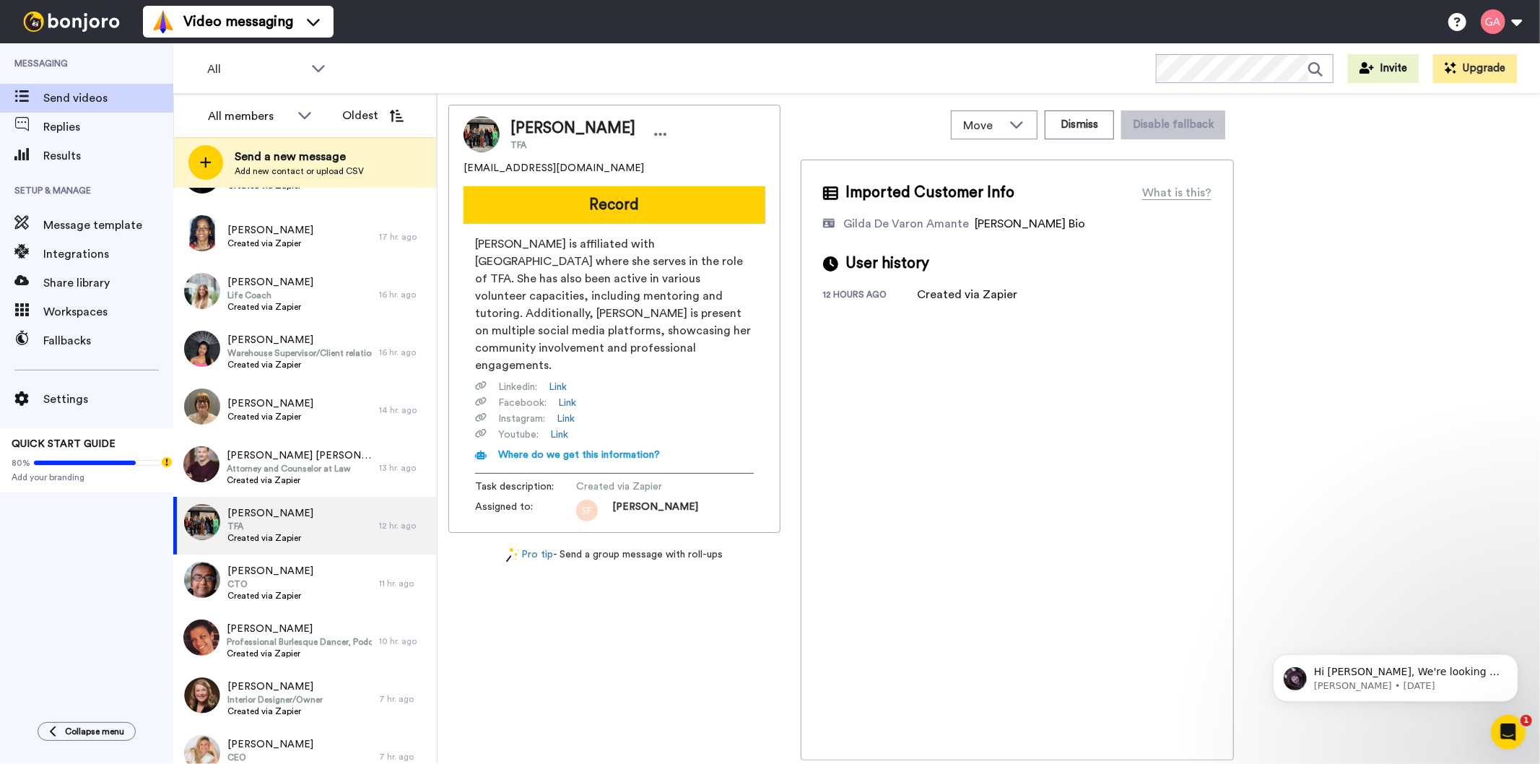
click at [559, 131] on span "Latosha Conner" at bounding box center [573, 129] width 125 height 22
click at [572, 173] on span "tashakiddies@gmail.com" at bounding box center [554, 168] width 181 height 14
drag, startPoint x: 576, startPoint y: 169, endPoint x: 462, endPoint y: 161, distance: 114.4
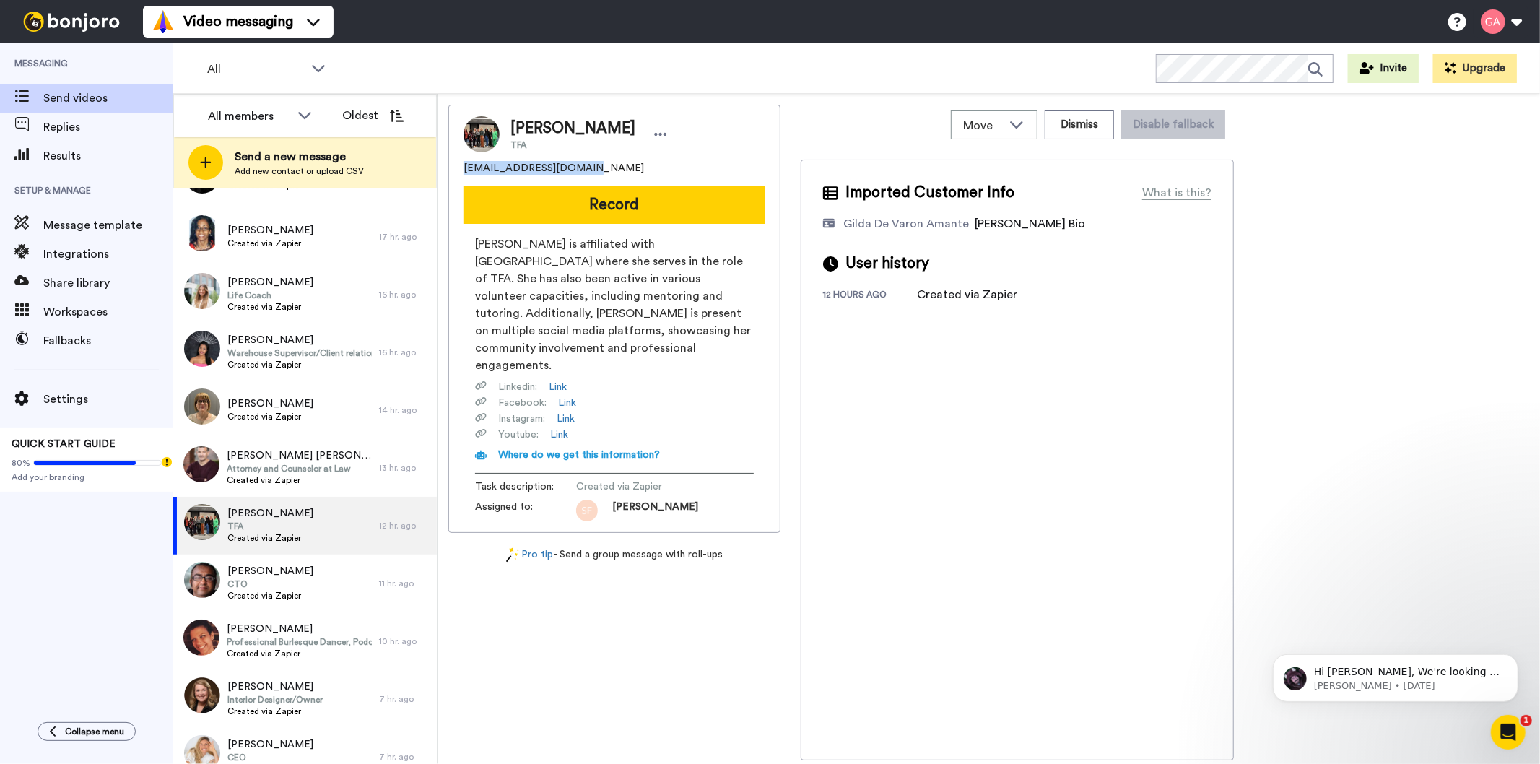
click at [462, 161] on div "Latosha Conner TFA tashakiddies@gmail.com Record LaTosha Conner is affiliated w…" at bounding box center [614, 319] width 332 height 428
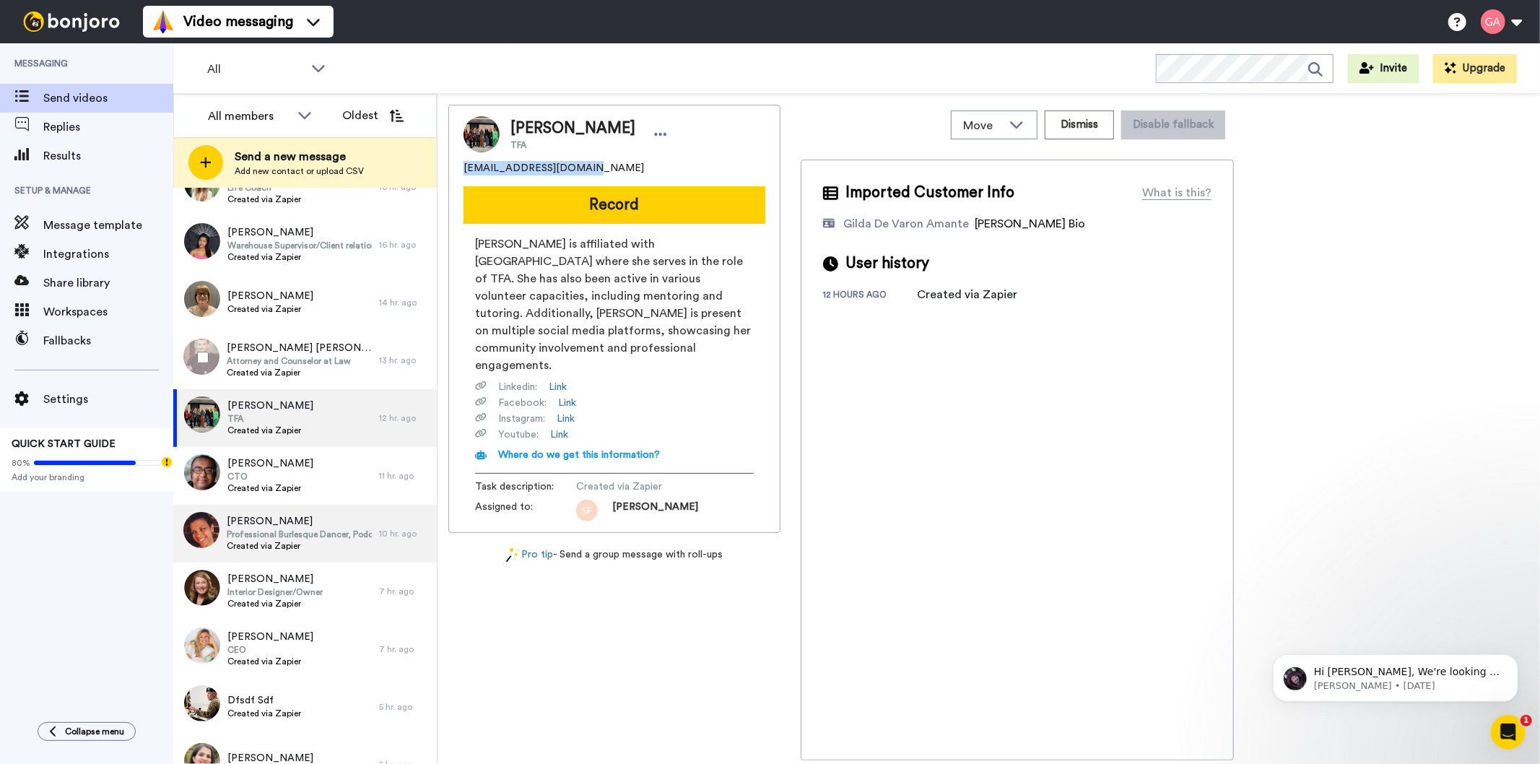
scroll to position [5499, 0]
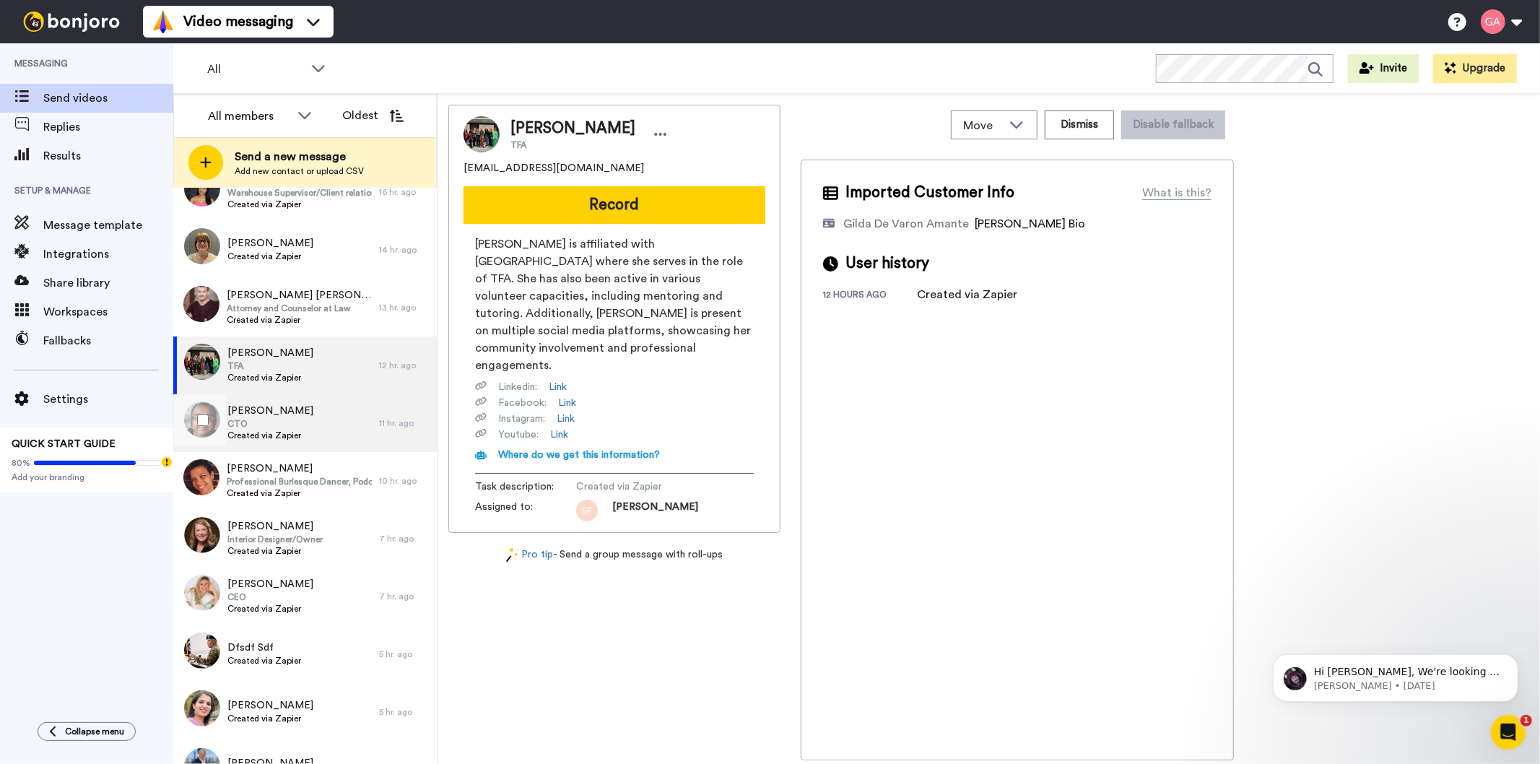
click at [314, 444] on div "Shan Iyer CTO Created via Zapier" at bounding box center [276, 423] width 206 height 58
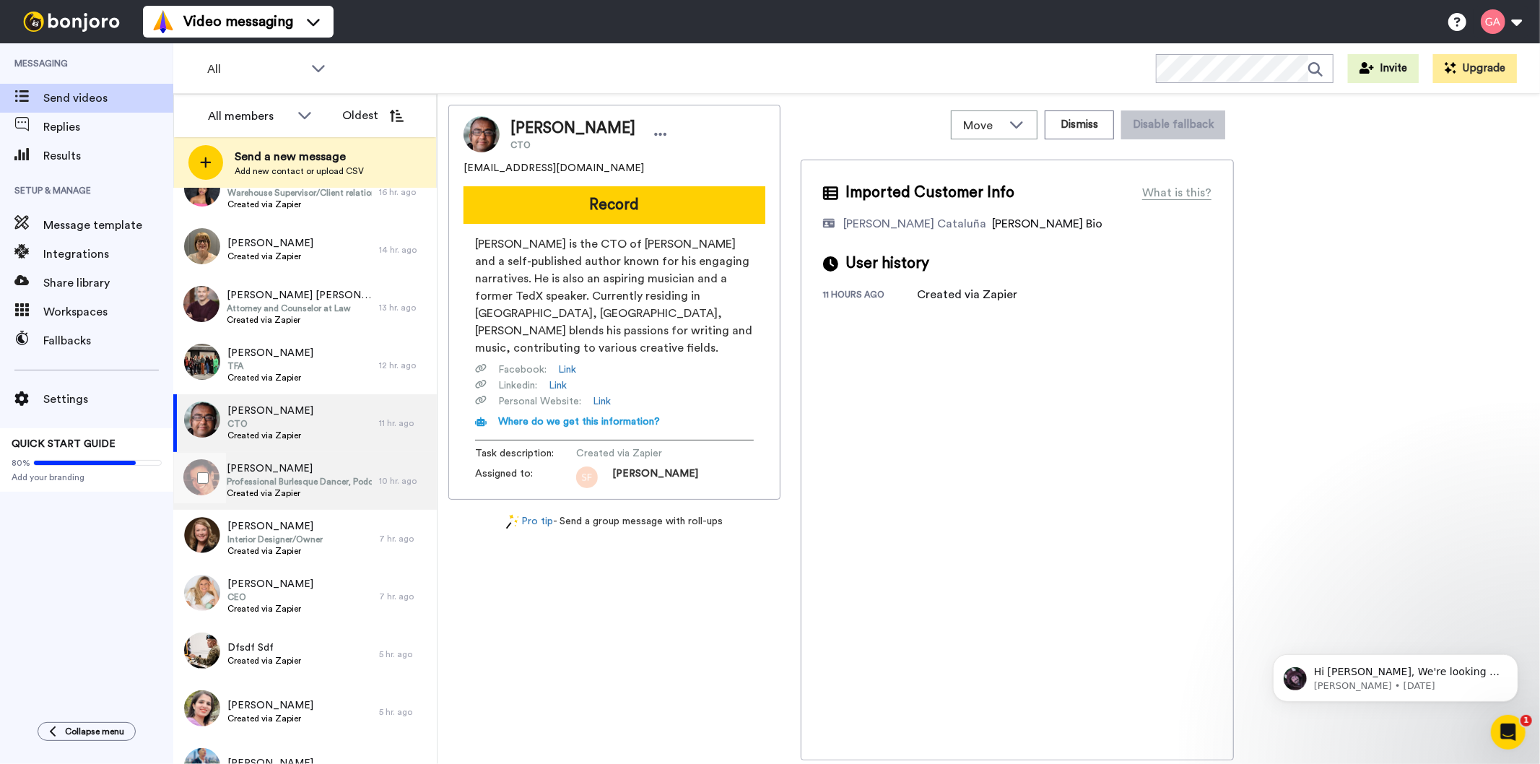
click at [285, 503] on div "Heather Henderson Professional Burlesque Dancer, Podcast Host Created via Zapier" at bounding box center [276, 481] width 206 height 58
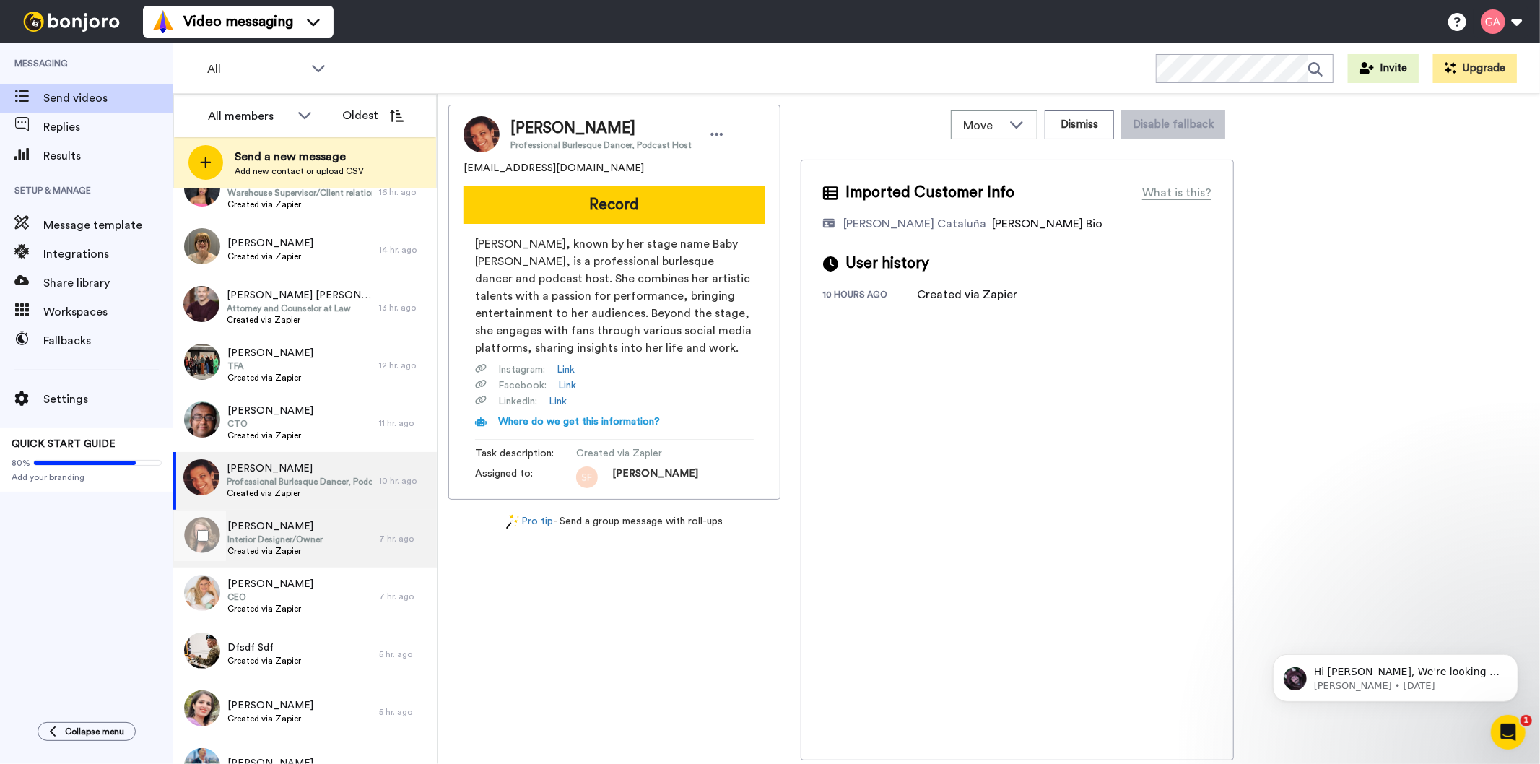
click at [278, 564] on div "Dawn Reeves Interior Designer/Owner Created via Zapier" at bounding box center [276, 539] width 206 height 58
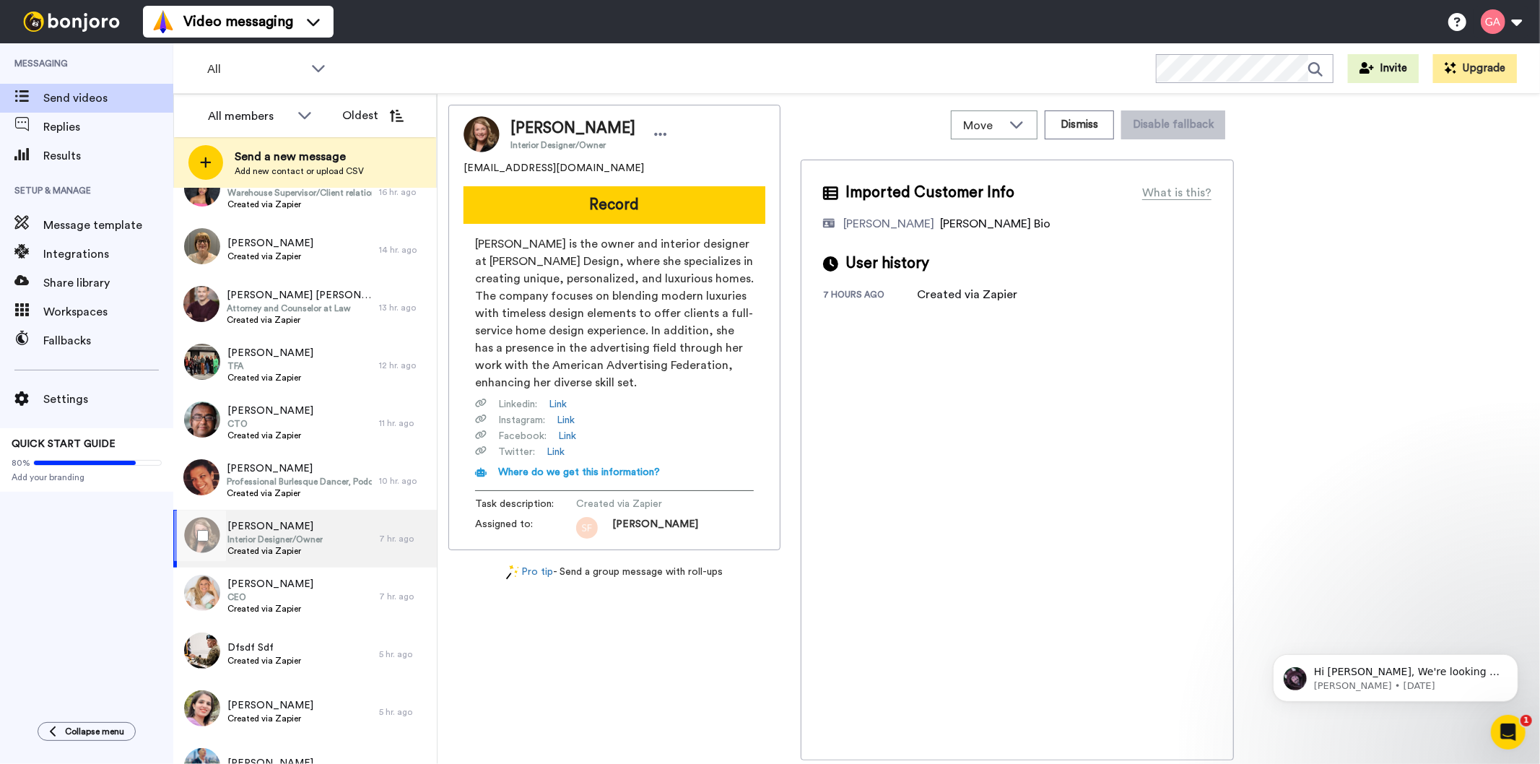
scroll to position [5579, 0]
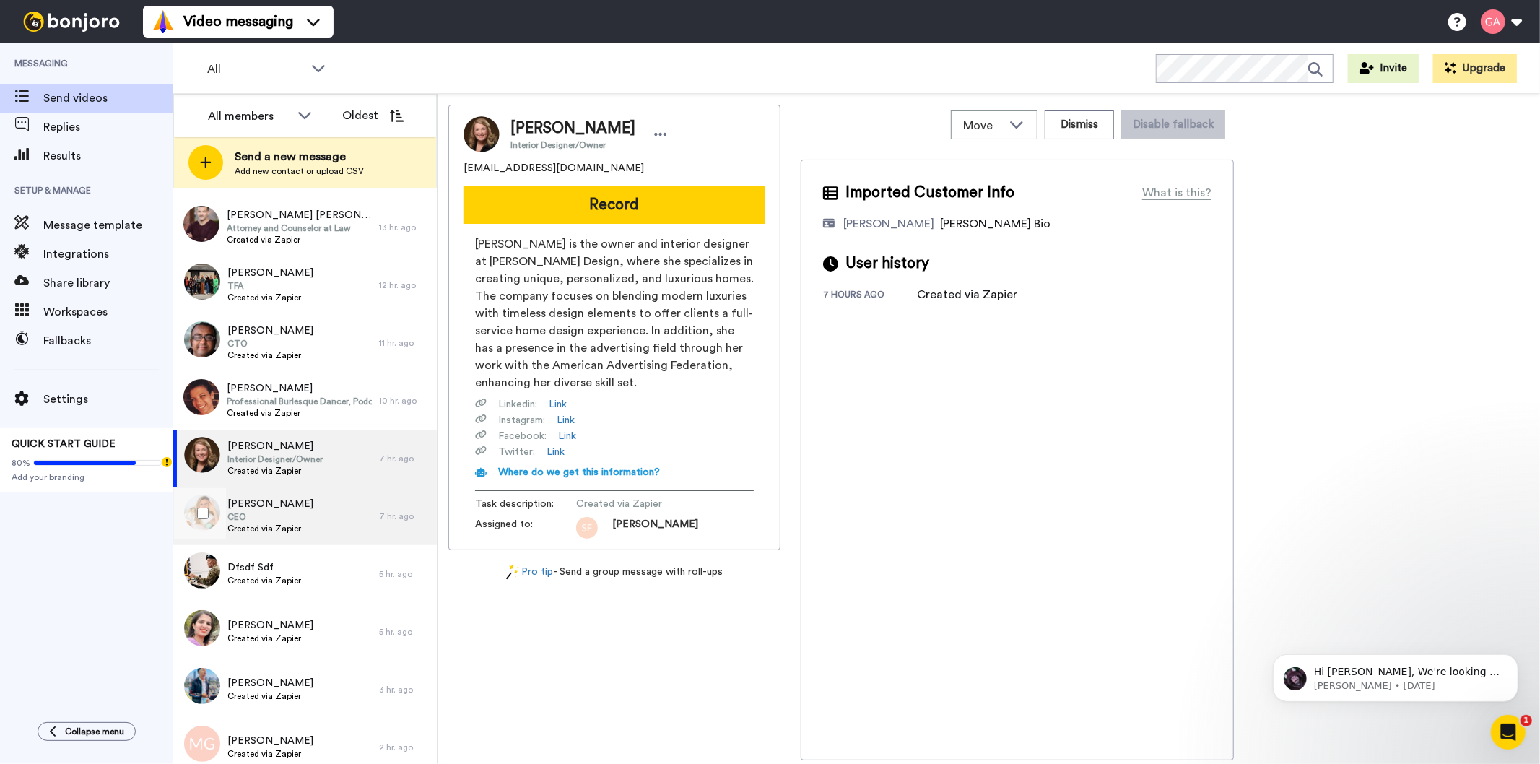
click at [274, 511] on span "CEO" at bounding box center [270, 517] width 86 height 12
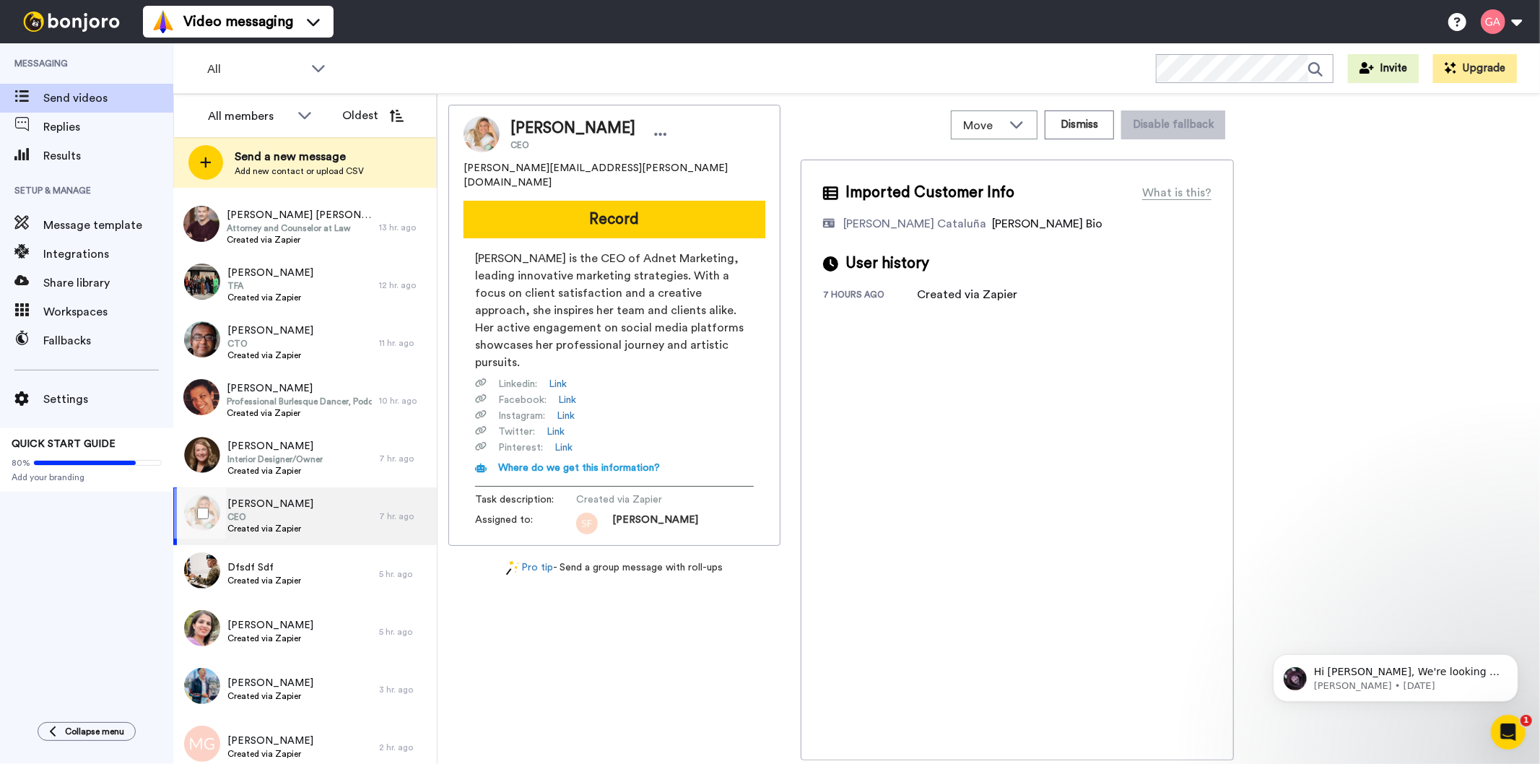
scroll to position [5659, 0]
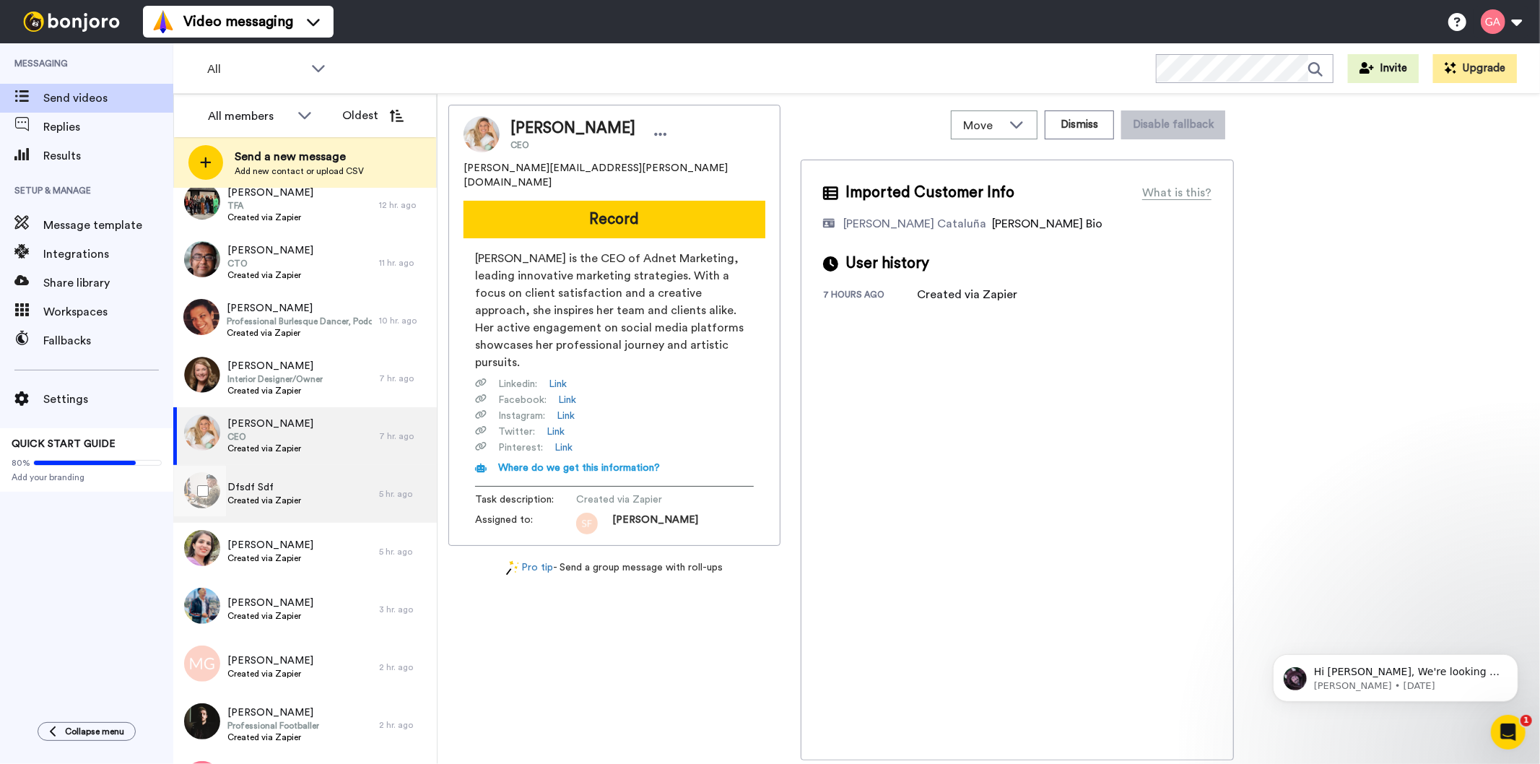
click at [274, 498] on span "Created via Zapier" at bounding box center [264, 501] width 74 height 12
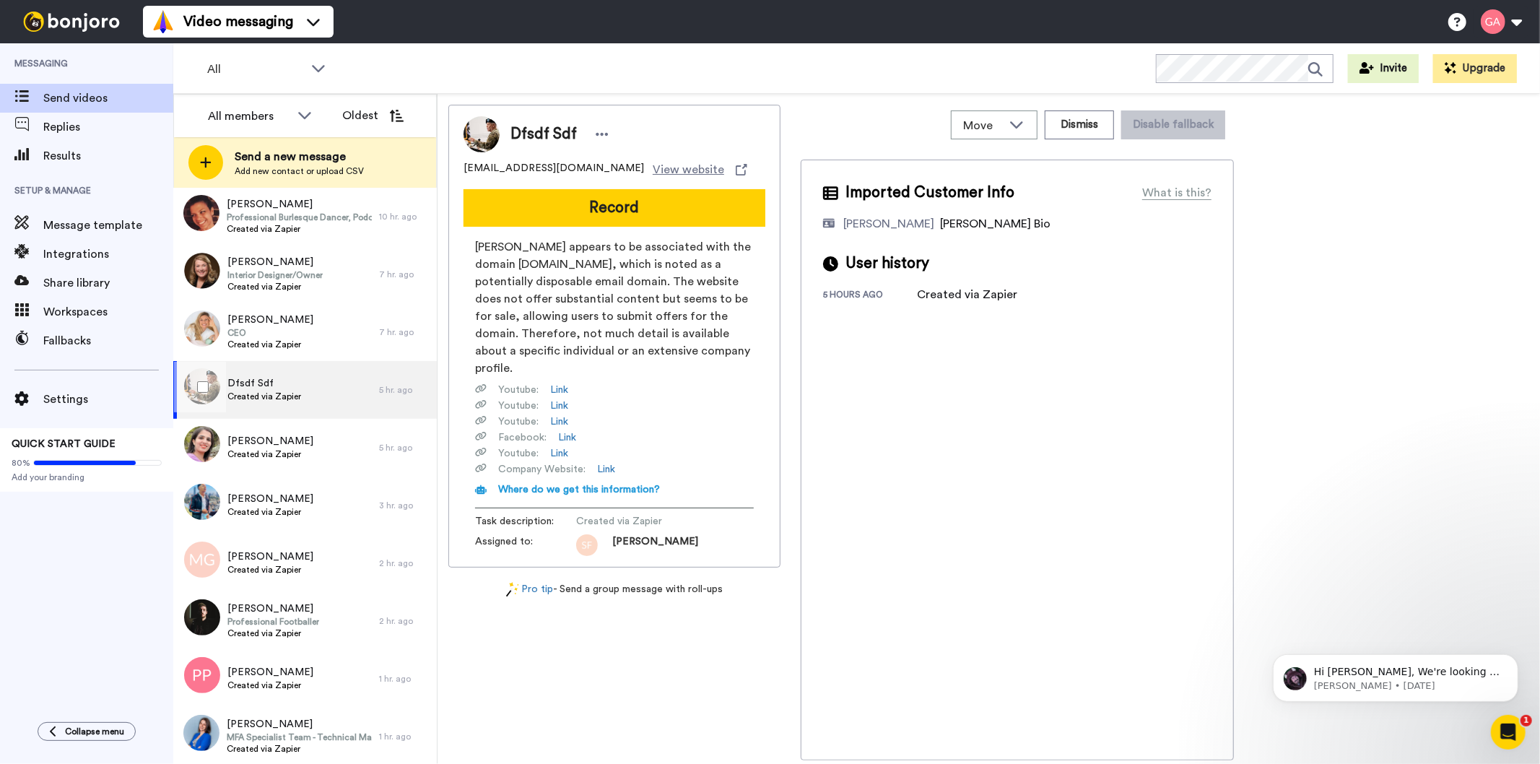
scroll to position [5764, 0]
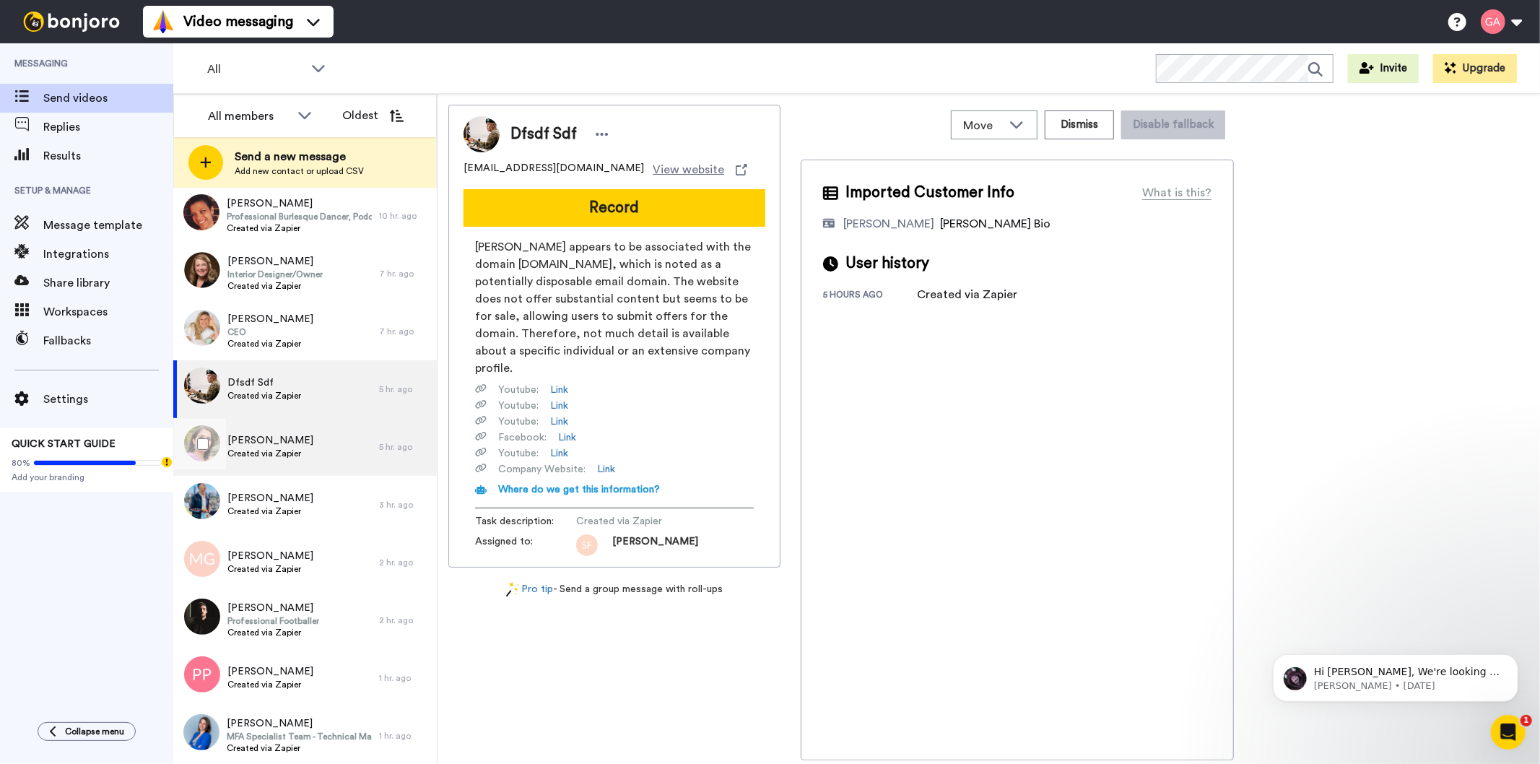
click at [273, 446] on span "[PERSON_NAME]" at bounding box center [270, 440] width 86 height 14
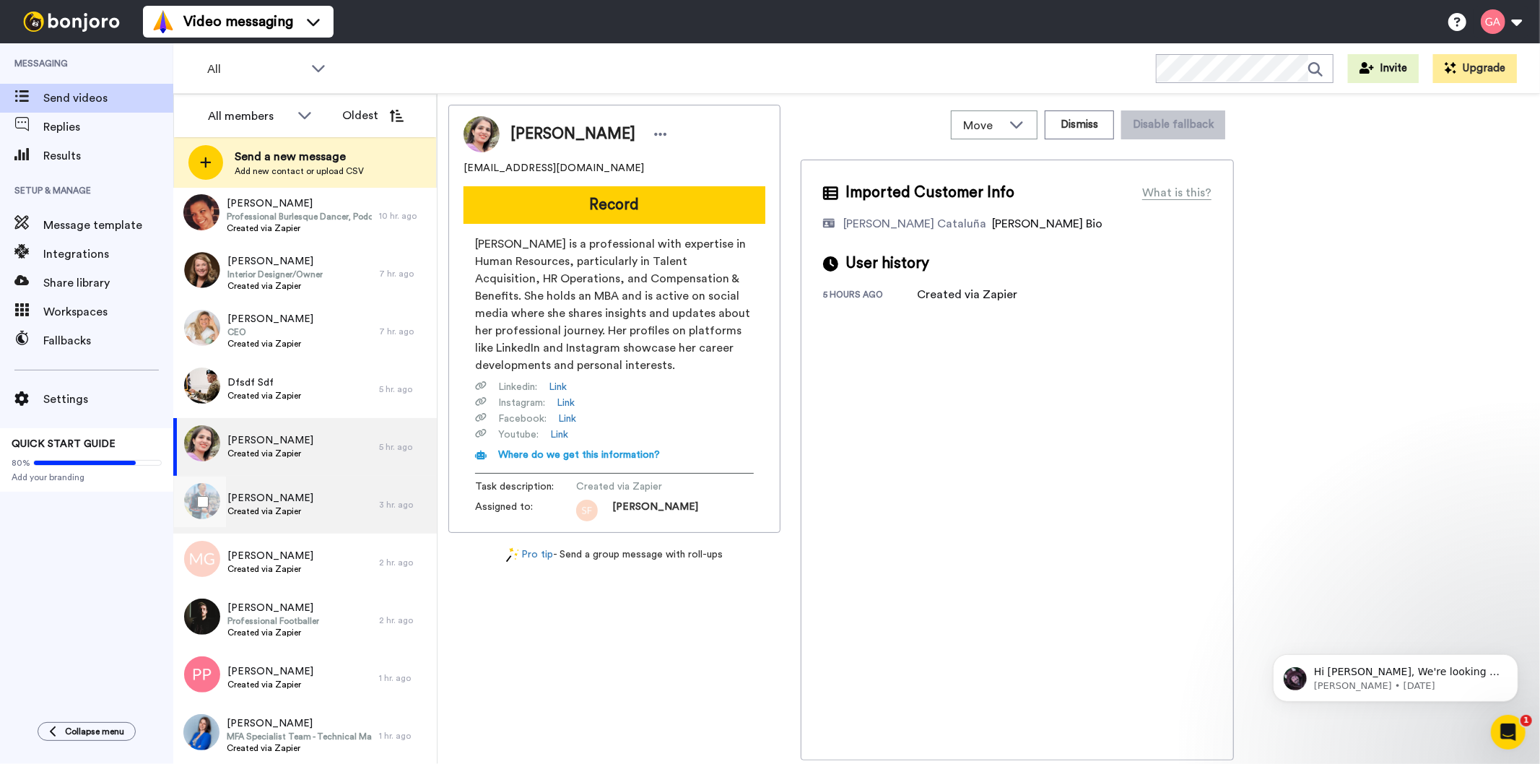
click at [276, 516] on span "Created via Zapier" at bounding box center [270, 512] width 86 height 12
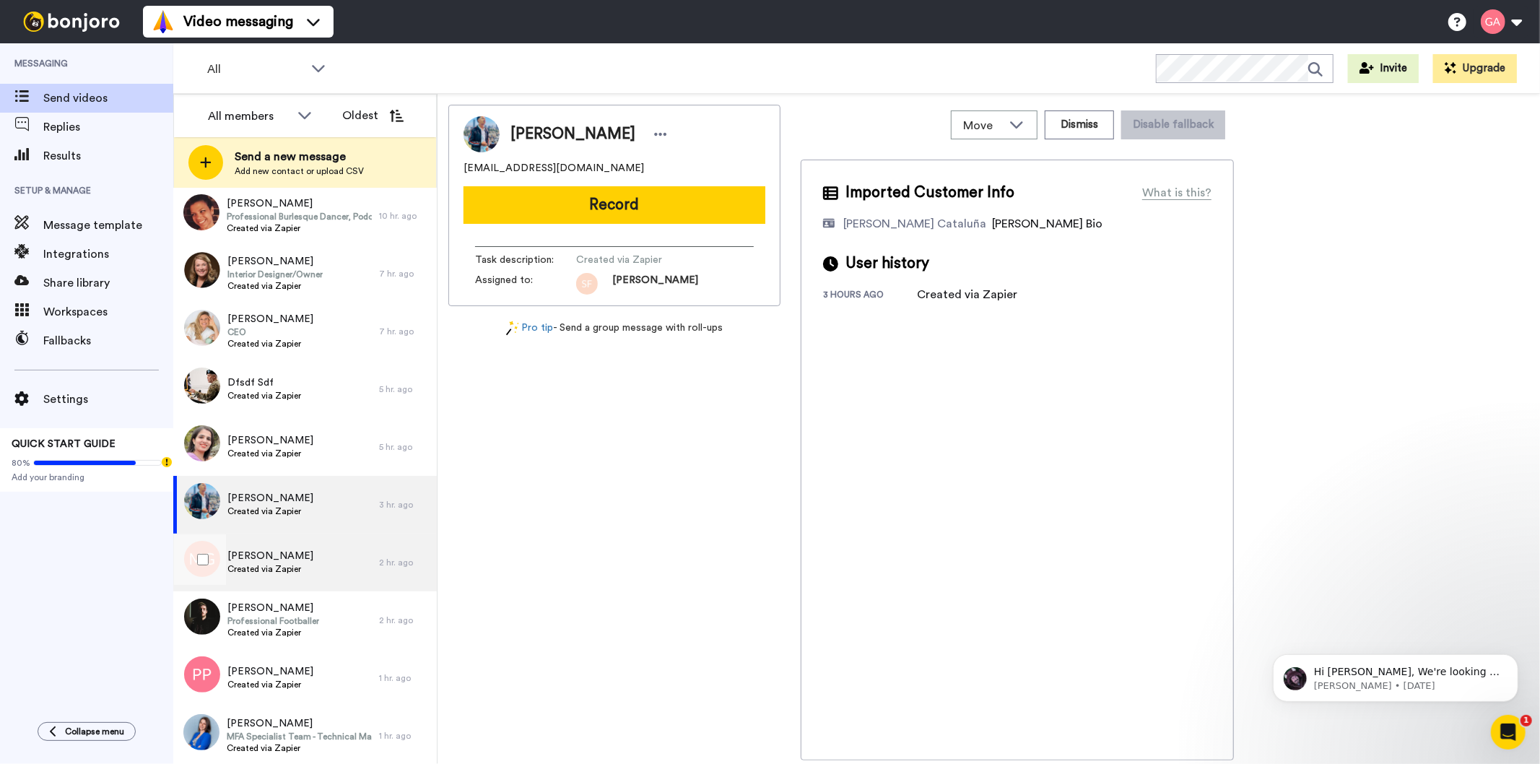
click at [274, 557] on span "Mona Gardner" at bounding box center [270, 556] width 86 height 14
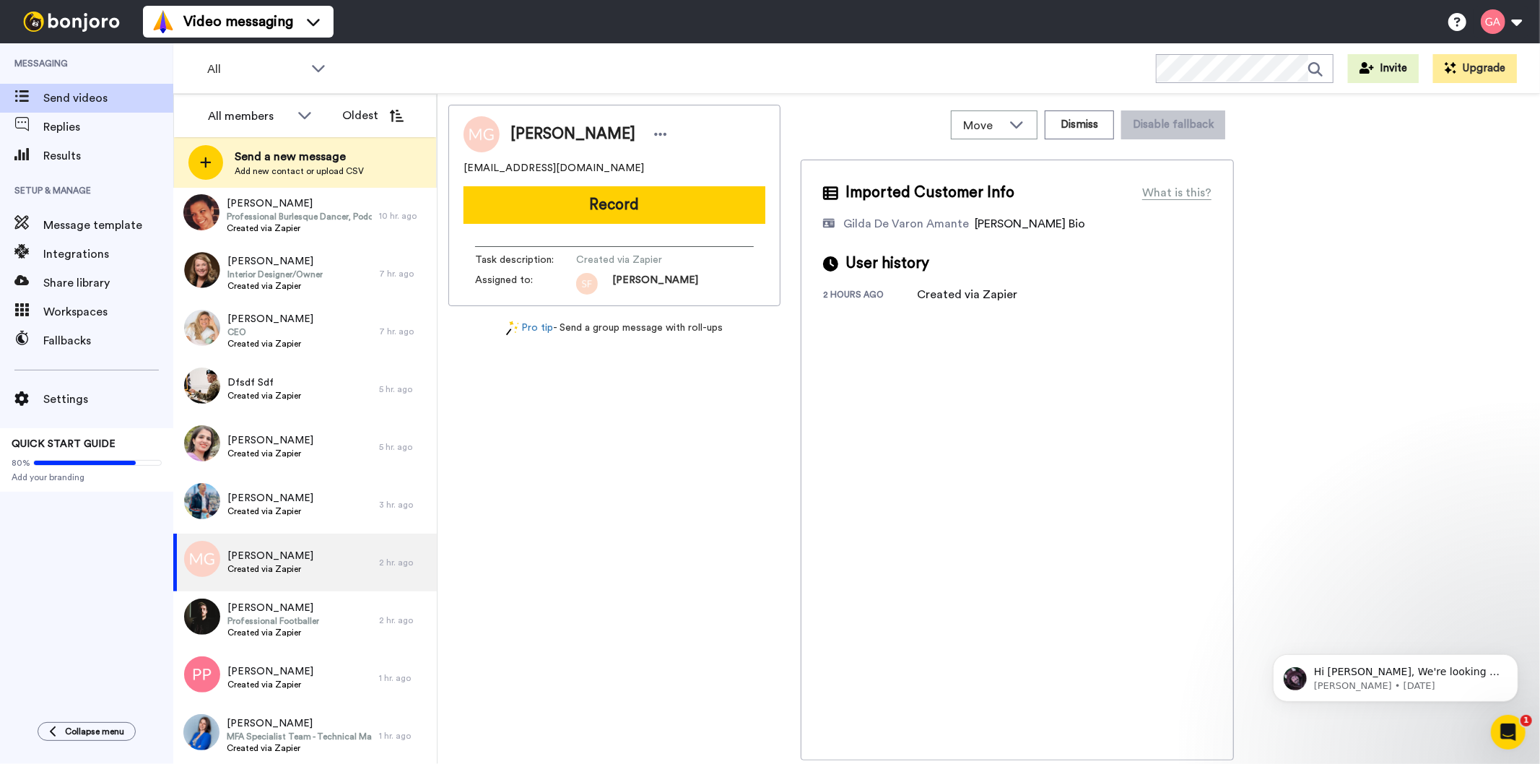
click at [565, 133] on span "Mona Gardner" at bounding box center [573, 134] width 125 height 22
drag, startPoint x: 612, startPoint y: 163, endPoint x: 463, endPoint y: 169, distance: 149.6
click at [464, 169] on div "monagardner216@gmail.com" at bounding box center [615, 168] width 302 height 14
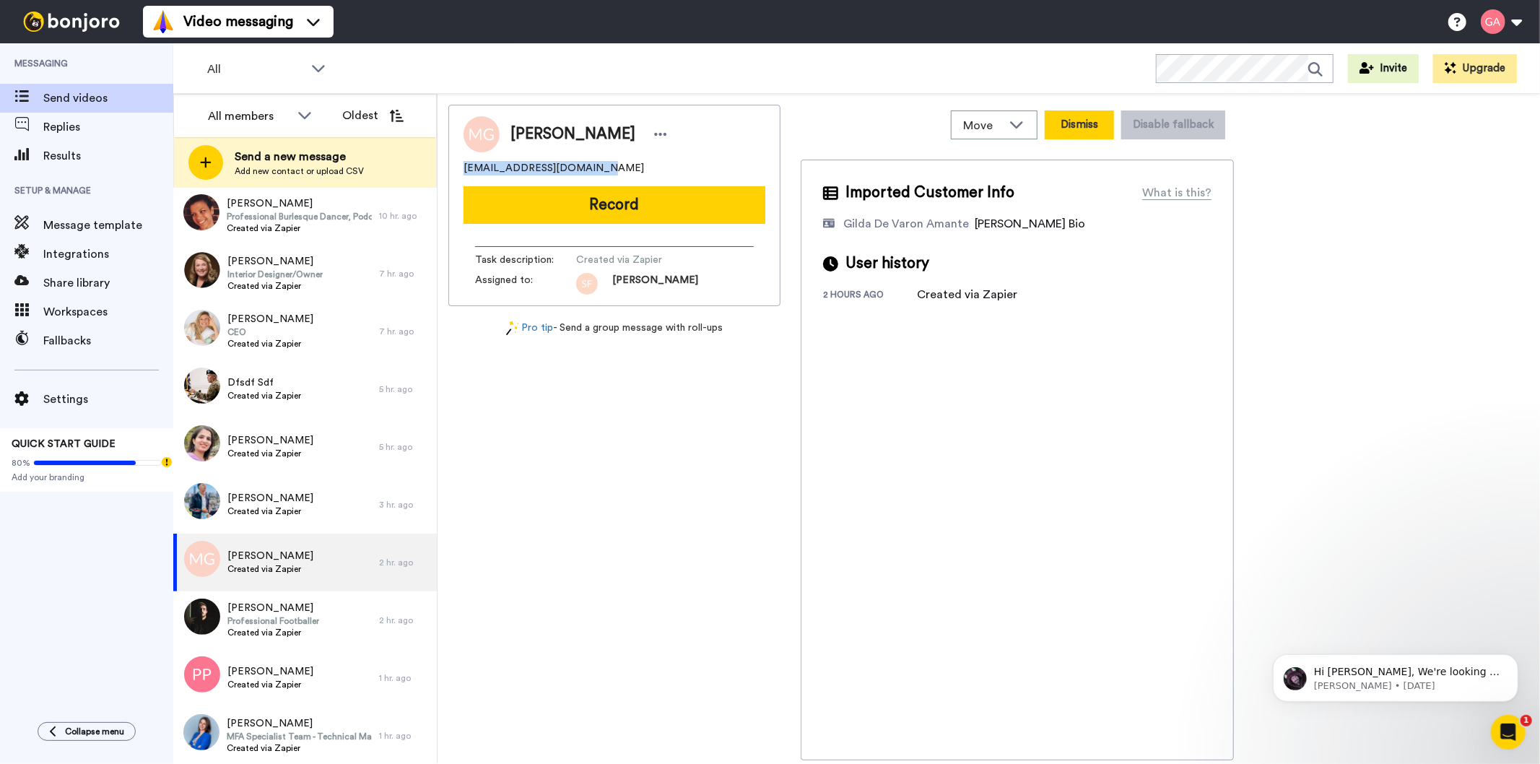
click at [1069, 117] on button "Dismiss" at bounding box center [1079, 124] width 69 height 29
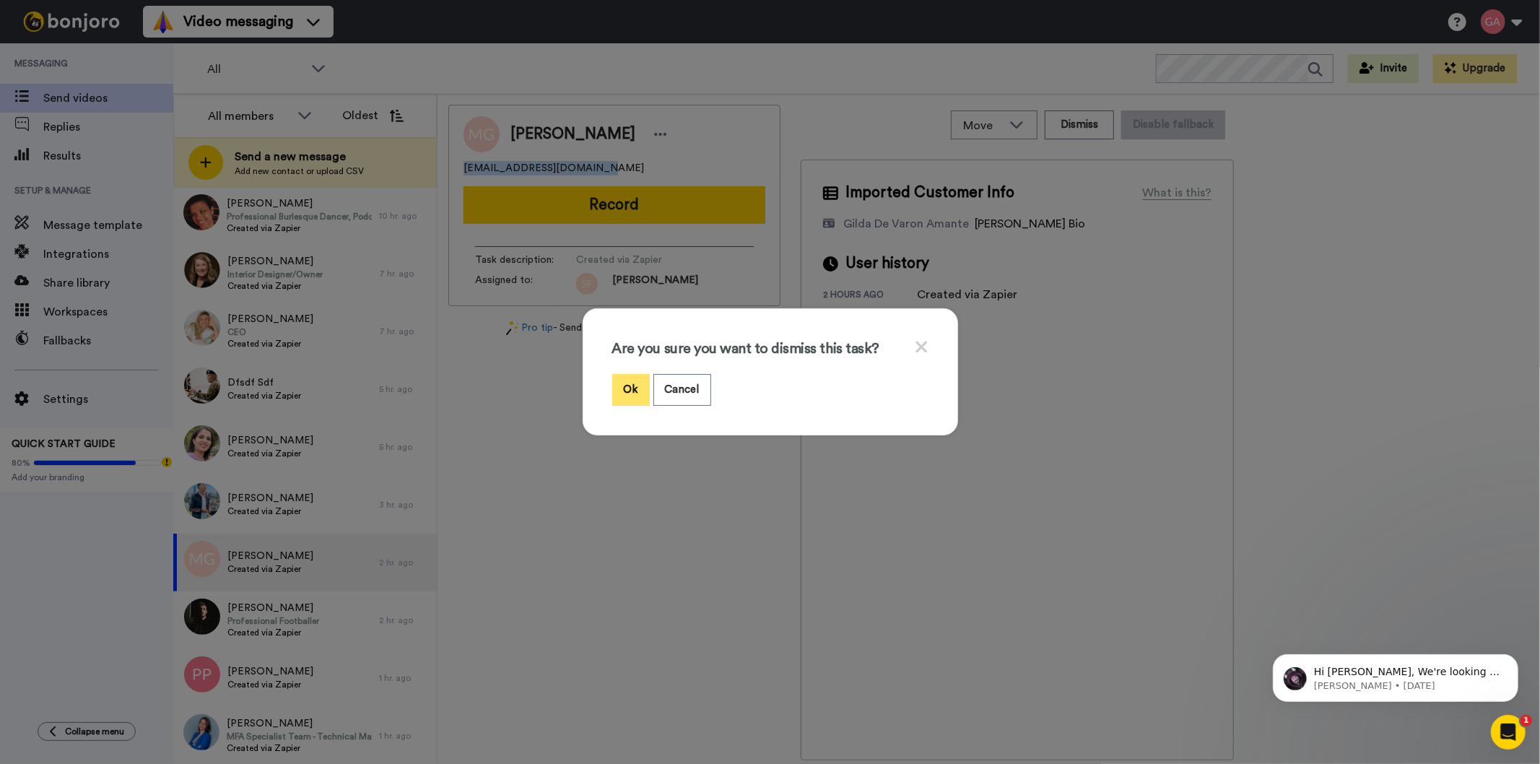
click at [621, 387] on button "Ok" at bounding box center [631, 389] width 38 height 31
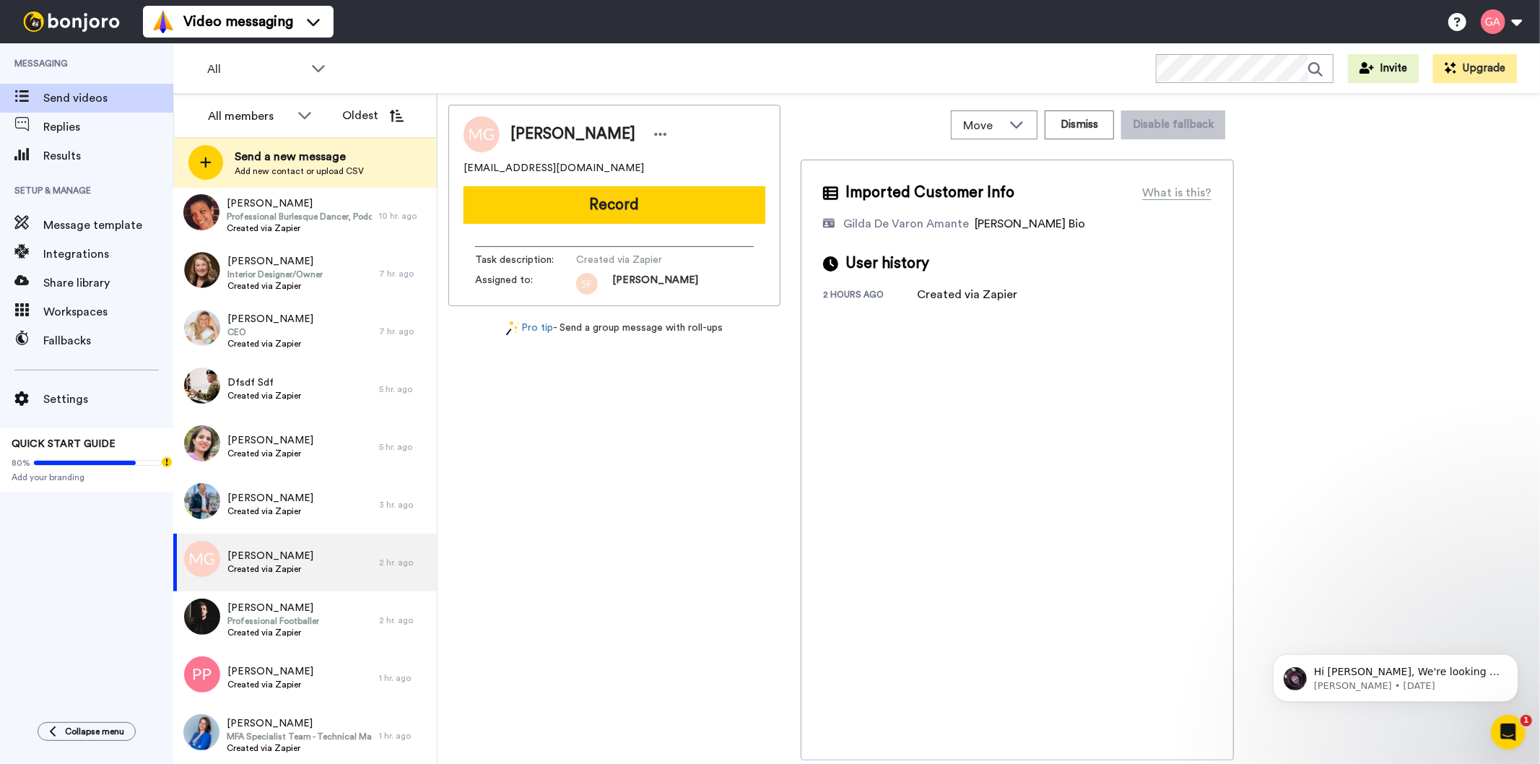
click at [750, 574] on div "Mona Gardner monagardner216@gmail.com Record Task description : Created via Zap…" at bounding box center [614, 433] width 332 height 656
click at [282, 501] on span "[PERSON_NAME]" at bounding box center [270, 498] width 86 height 14
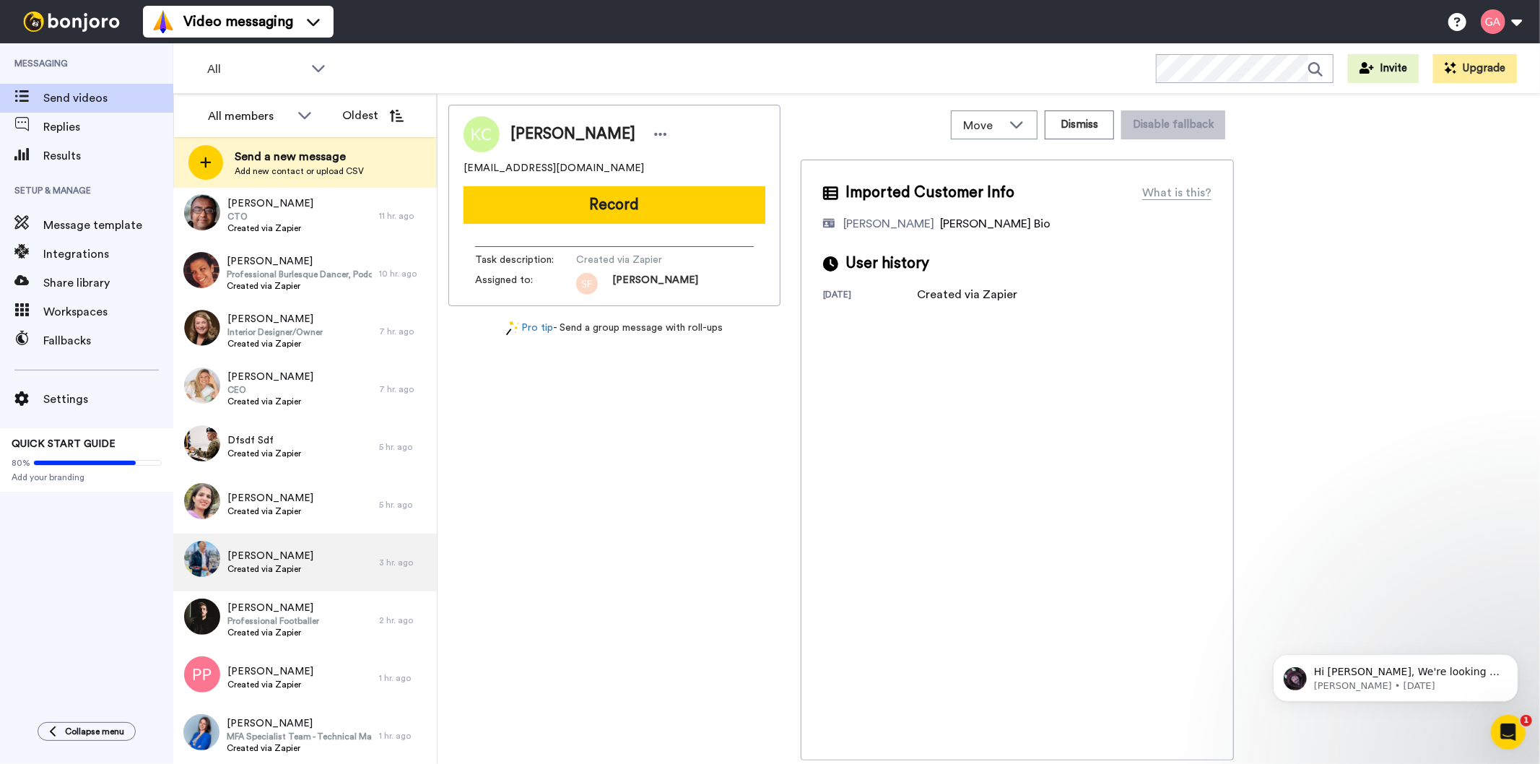
scroll to position [5706, 0]
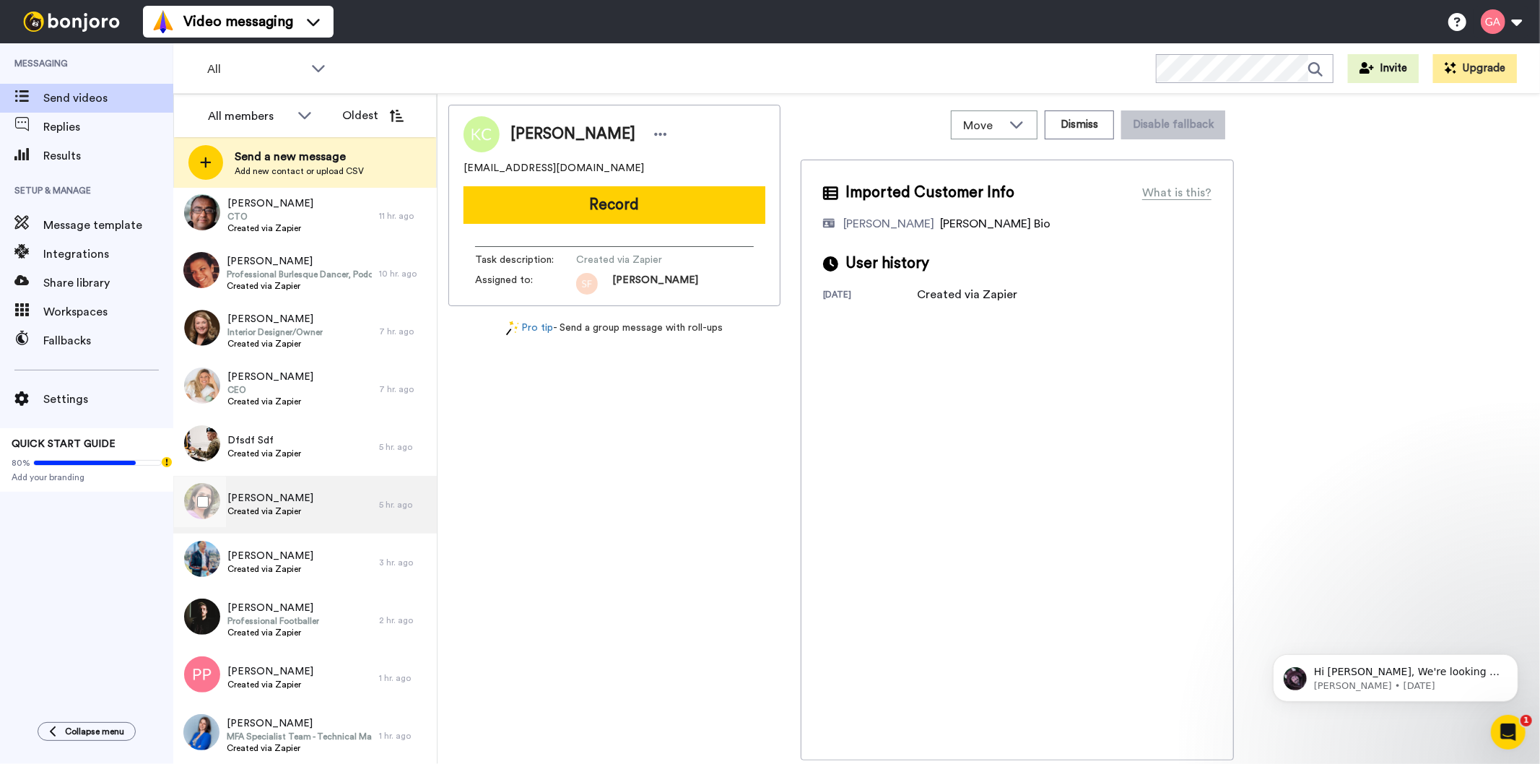
click at [299, 511] on span "Created via Zapier" at bounding box center [270, 512] width 86 height 12
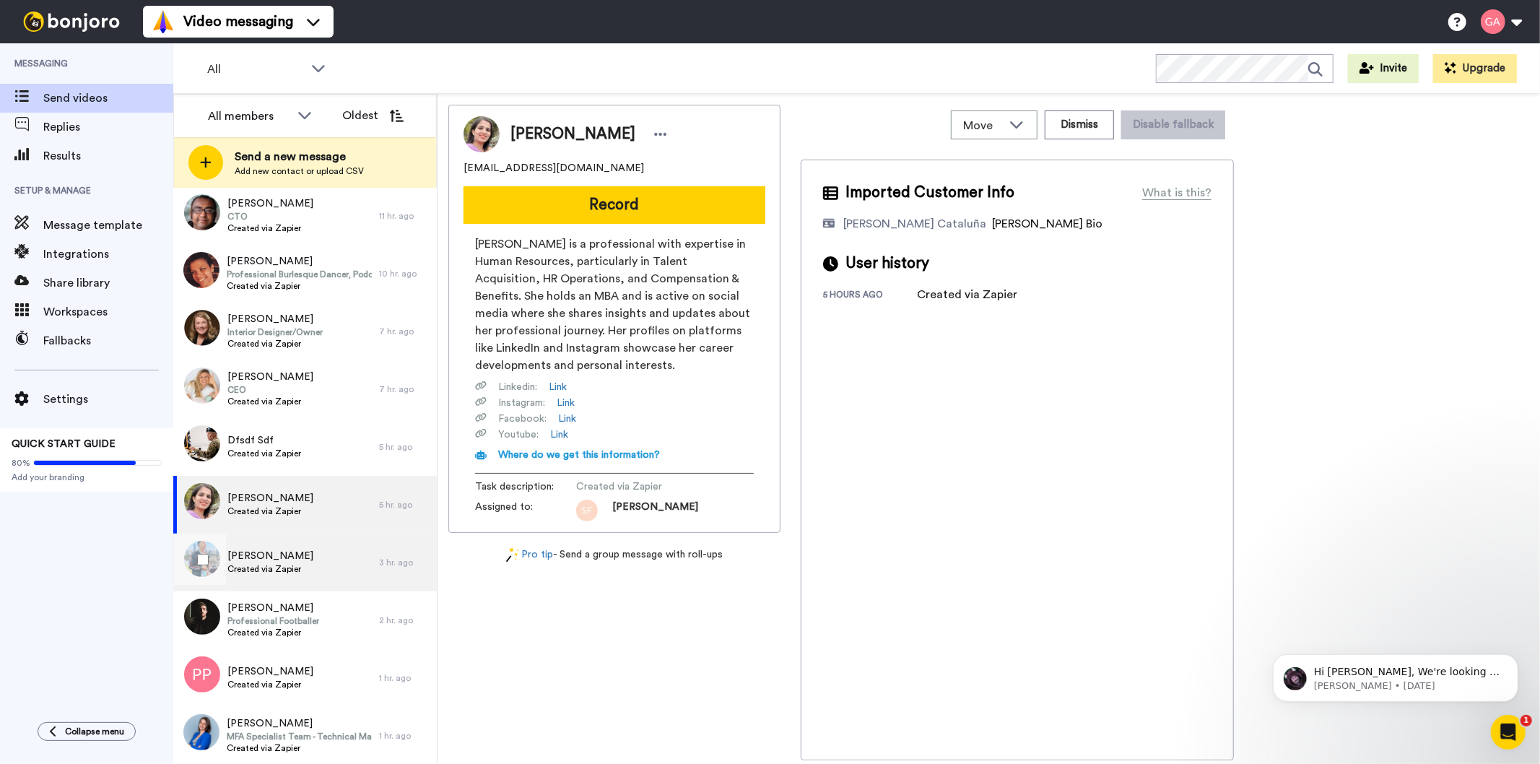
click at [290, 578] on div "Abdulhakim Yusuf Created via Zapier" at bounding box center [276, 563] width 206 height 58
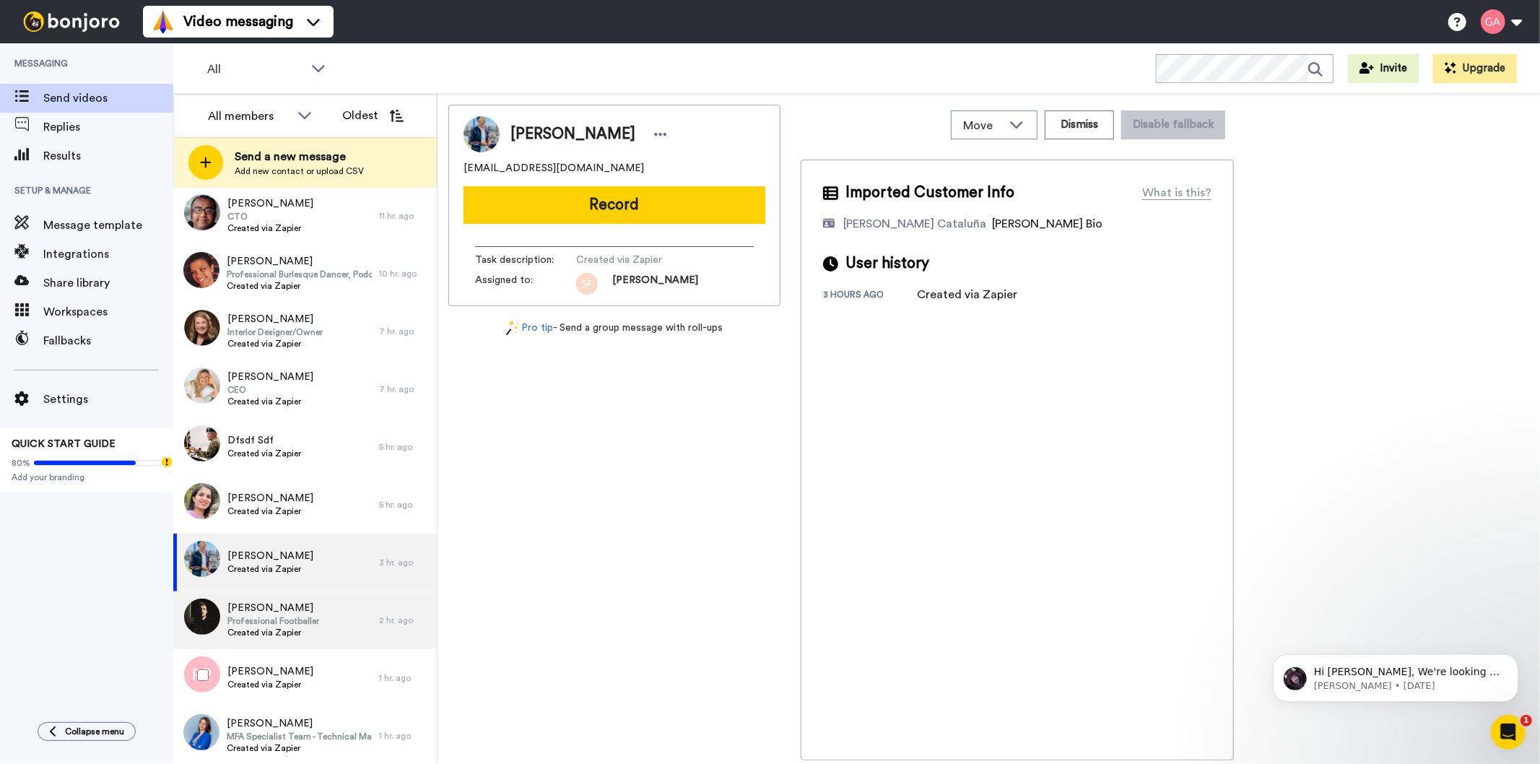
click at [283, 630] on span "Created via Zapier" at bounding box center [273, 633] width 92 height 12
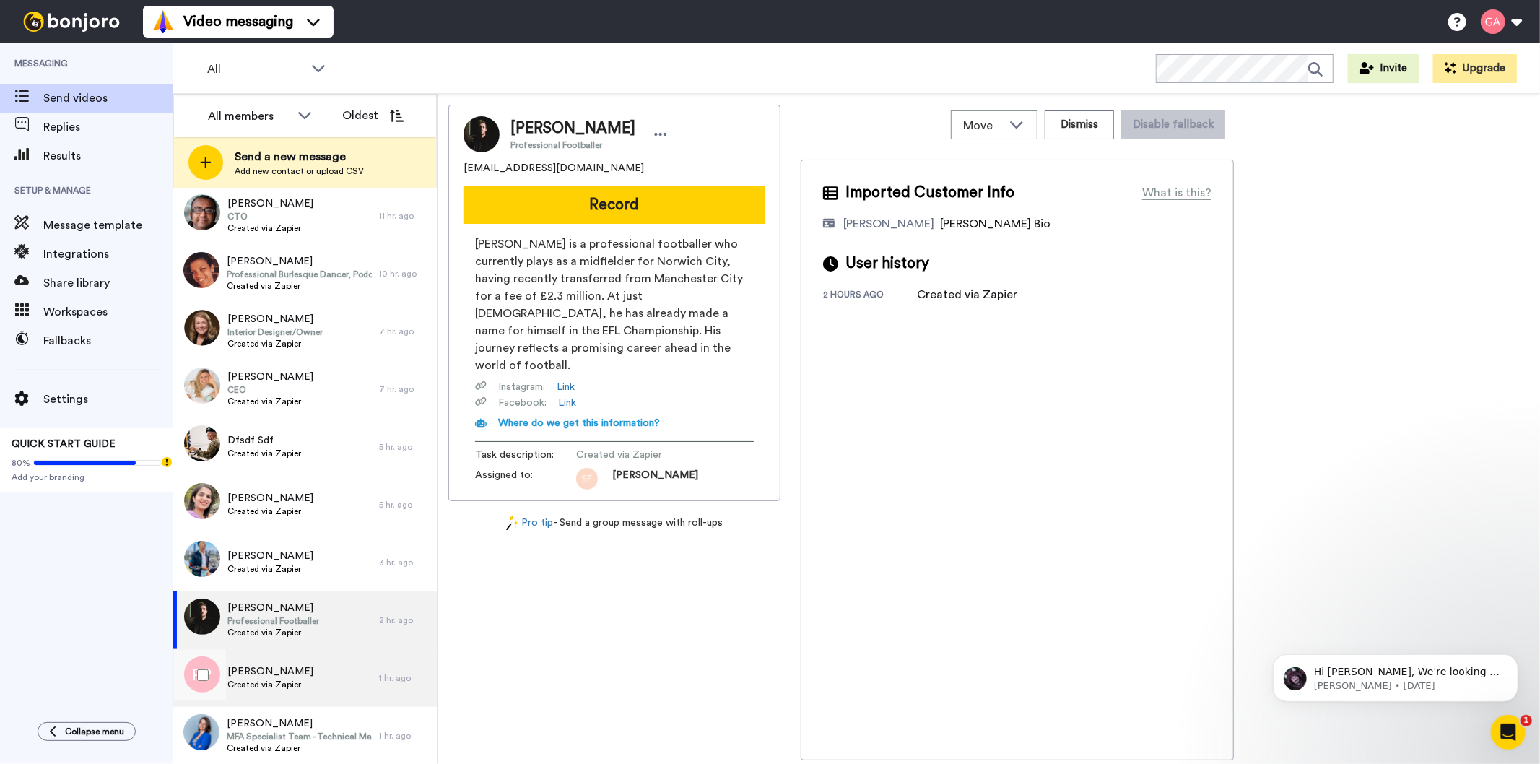
click at [261, 690] on span "Created via Zapier" at bounding box center [270, 685] width 86 height 12
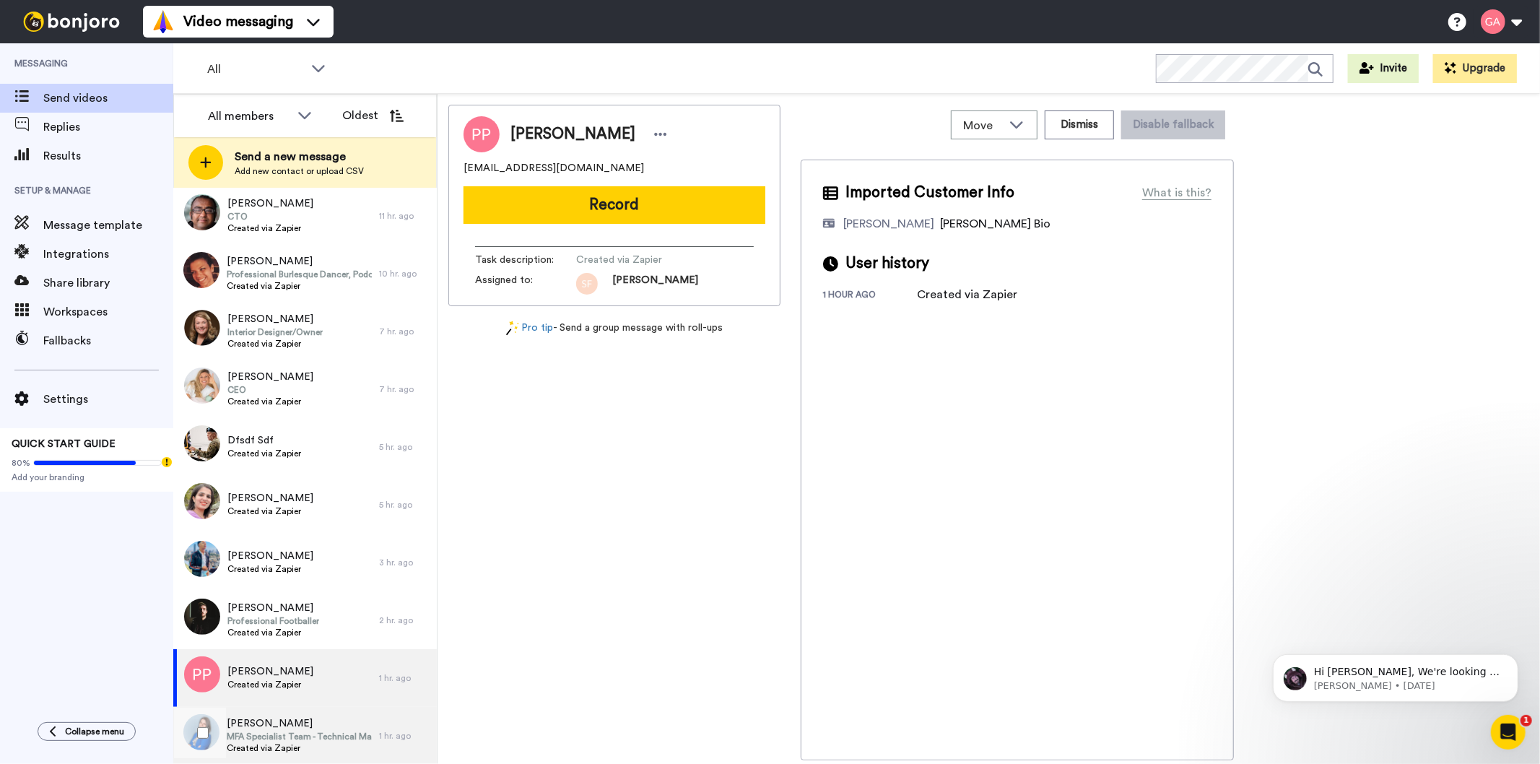
click at [265, 737] on span "MFA Specialist Team - Technical Manager" at bounding box center [299, 737] width 145 height 12
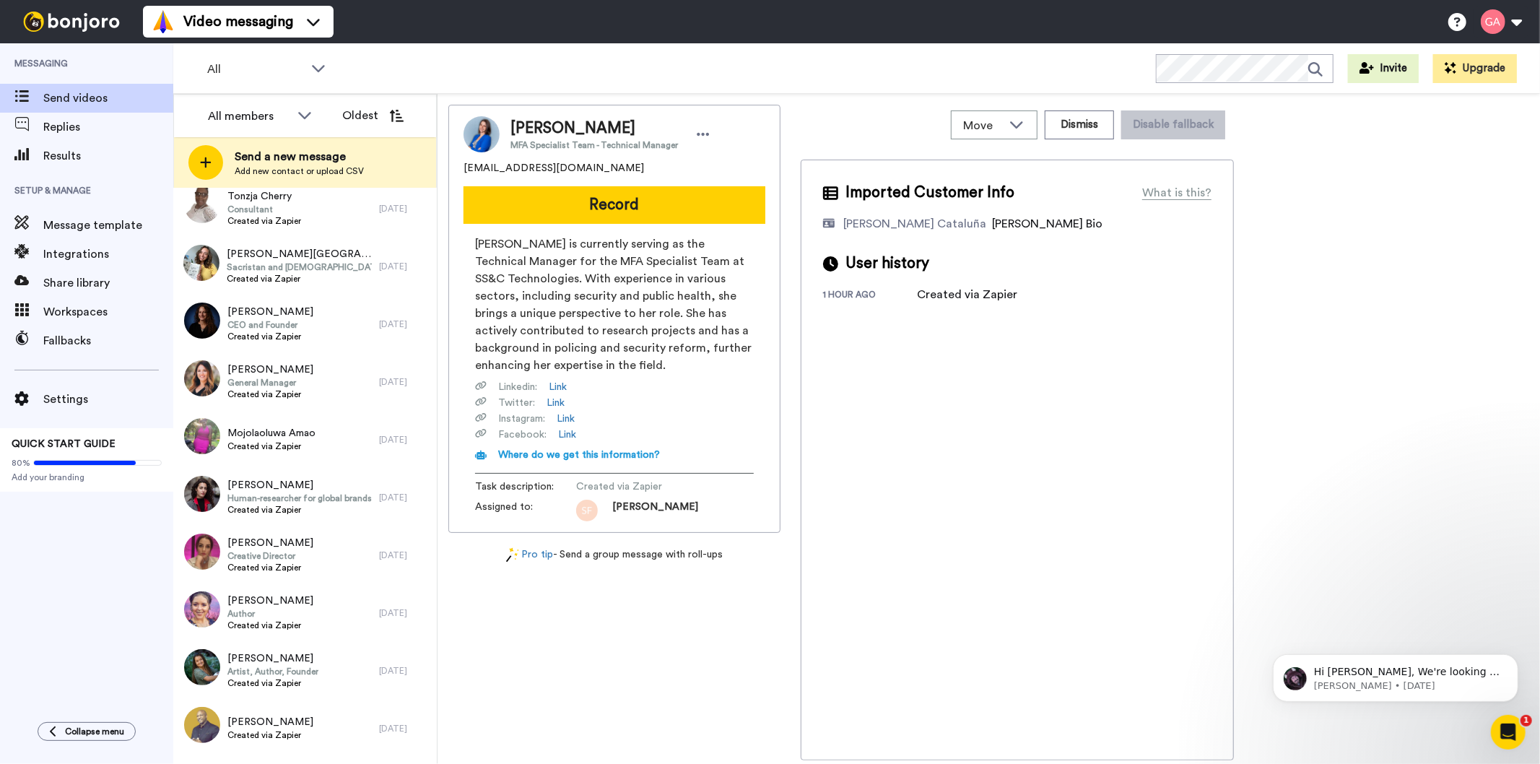
scroll to position [5706, 0]
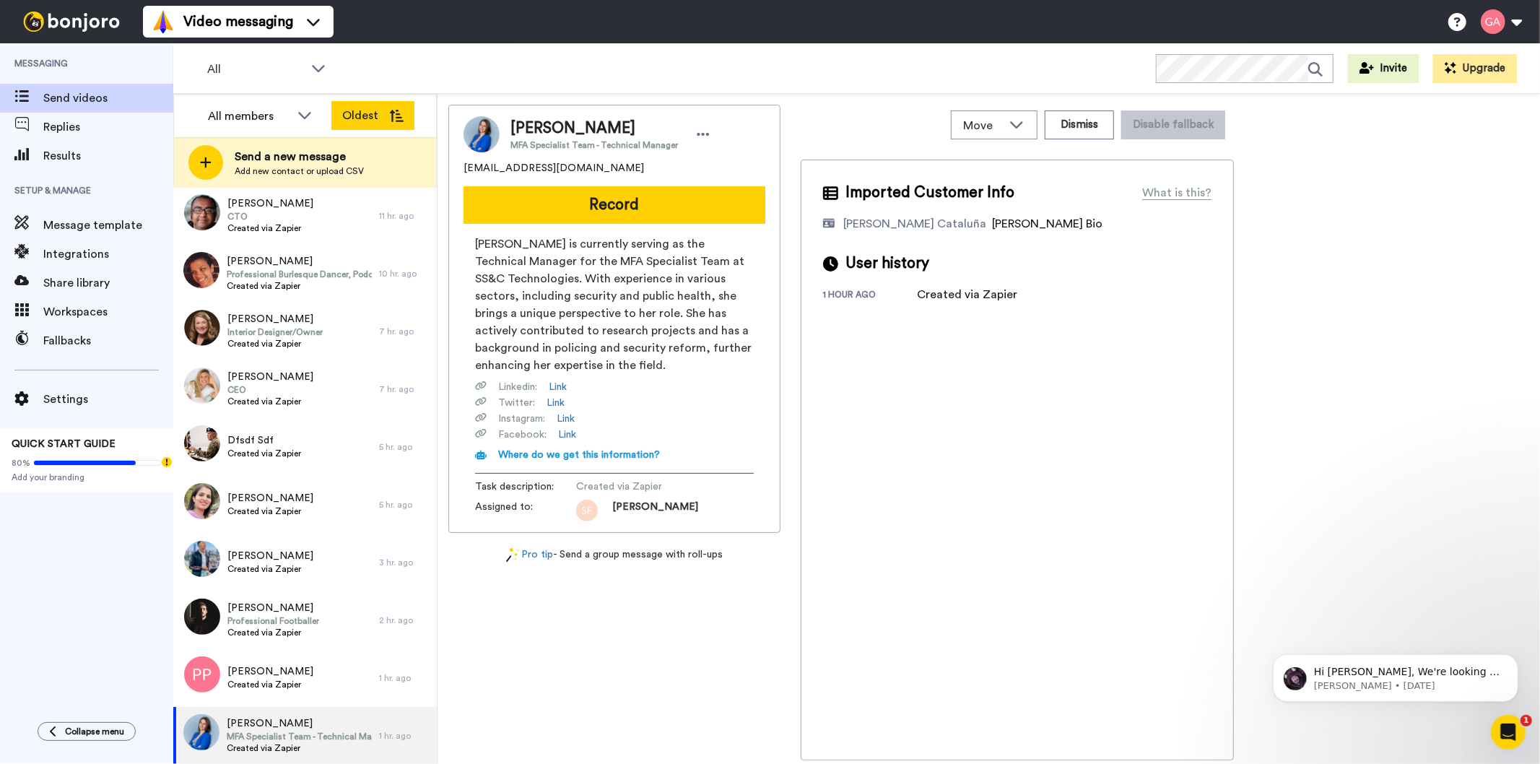
click at [386, 114] on button "Oldest" at bounding box center [372, 115] width 83 height 29
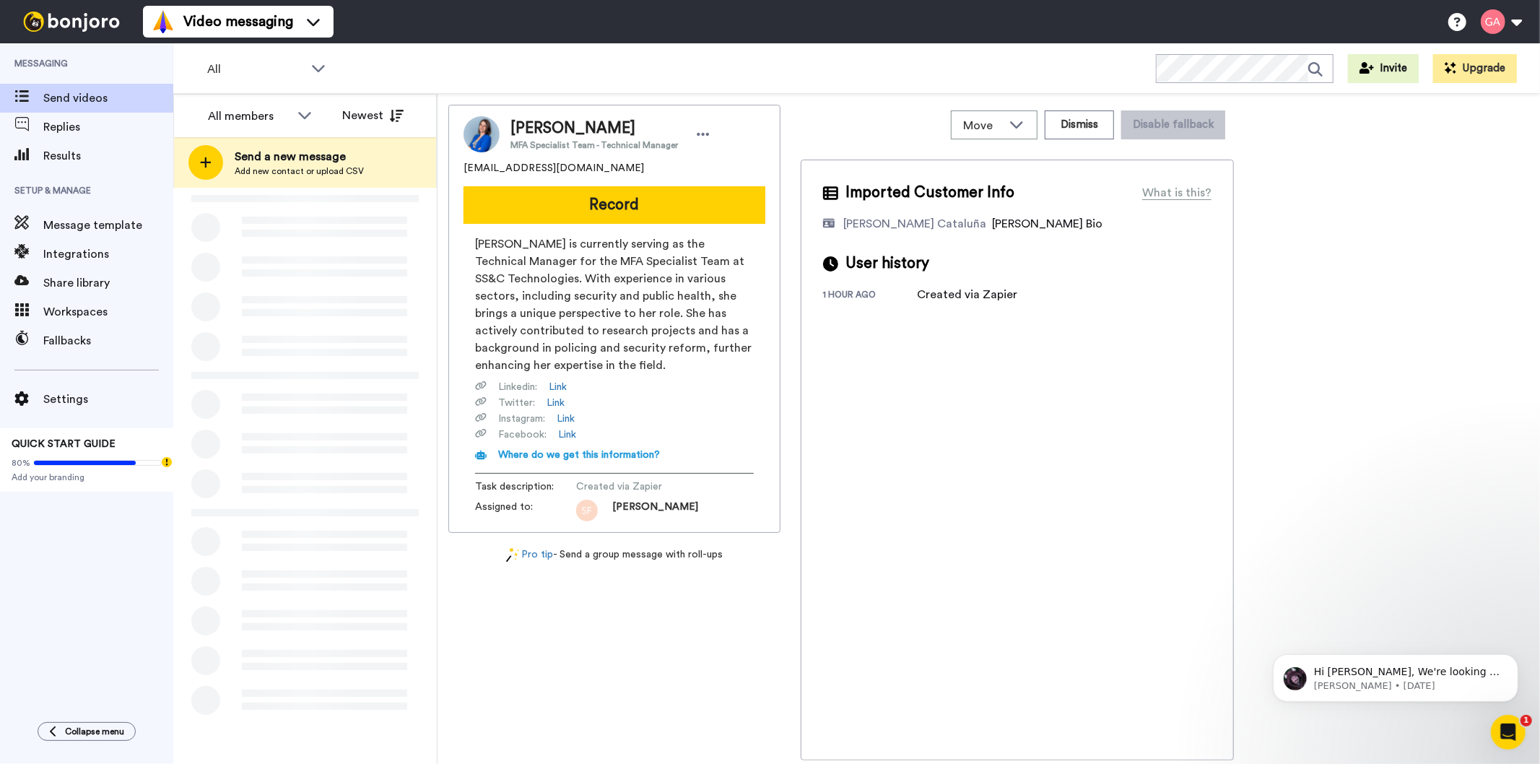
scroll to position [0, 0]
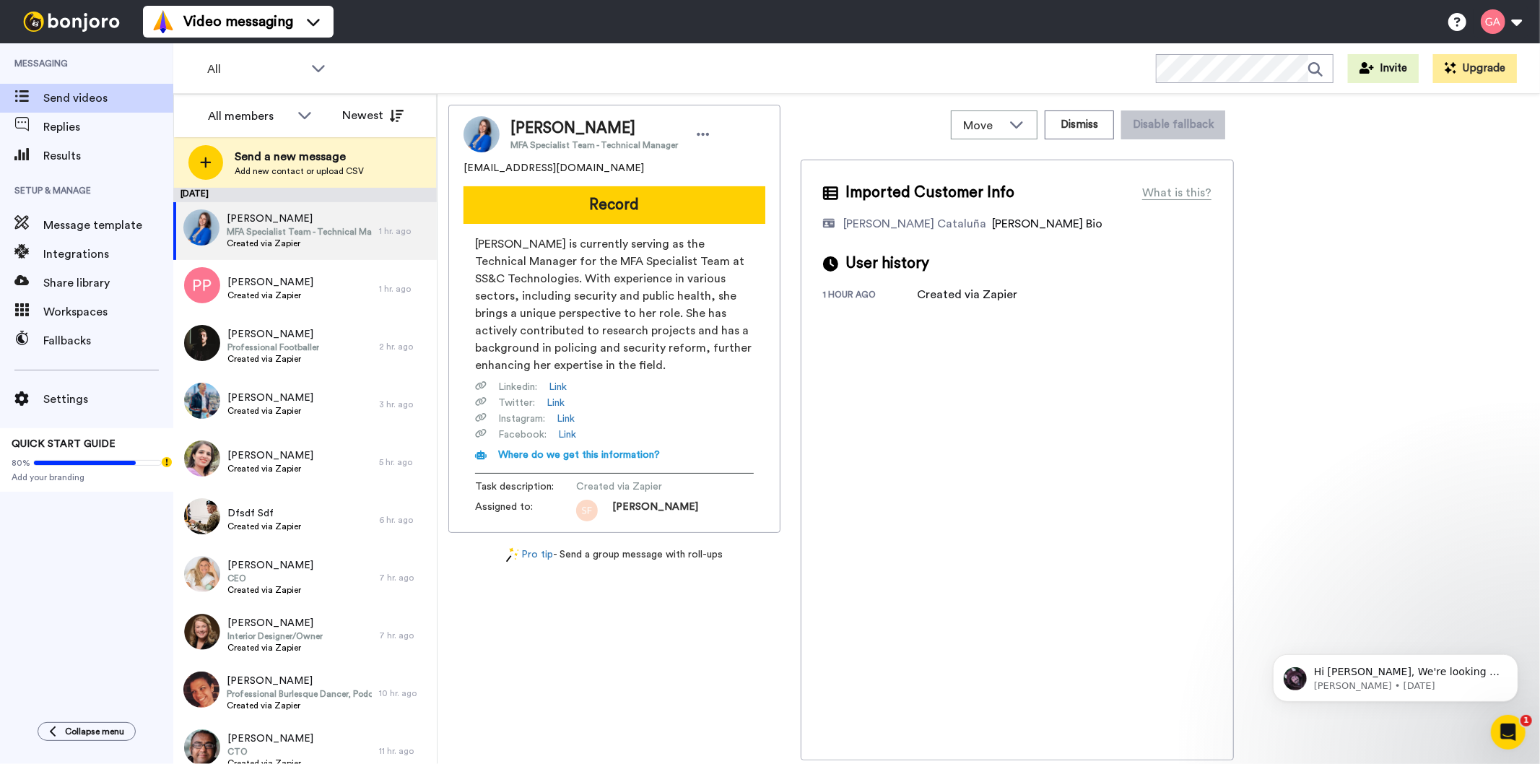
click at [1036, 524] on div "Imported Customer Info What is this? Josephine Cataluña Bonjoro Assignee Bio Us…" at bounding box center [1017, 460] width 433 height 601
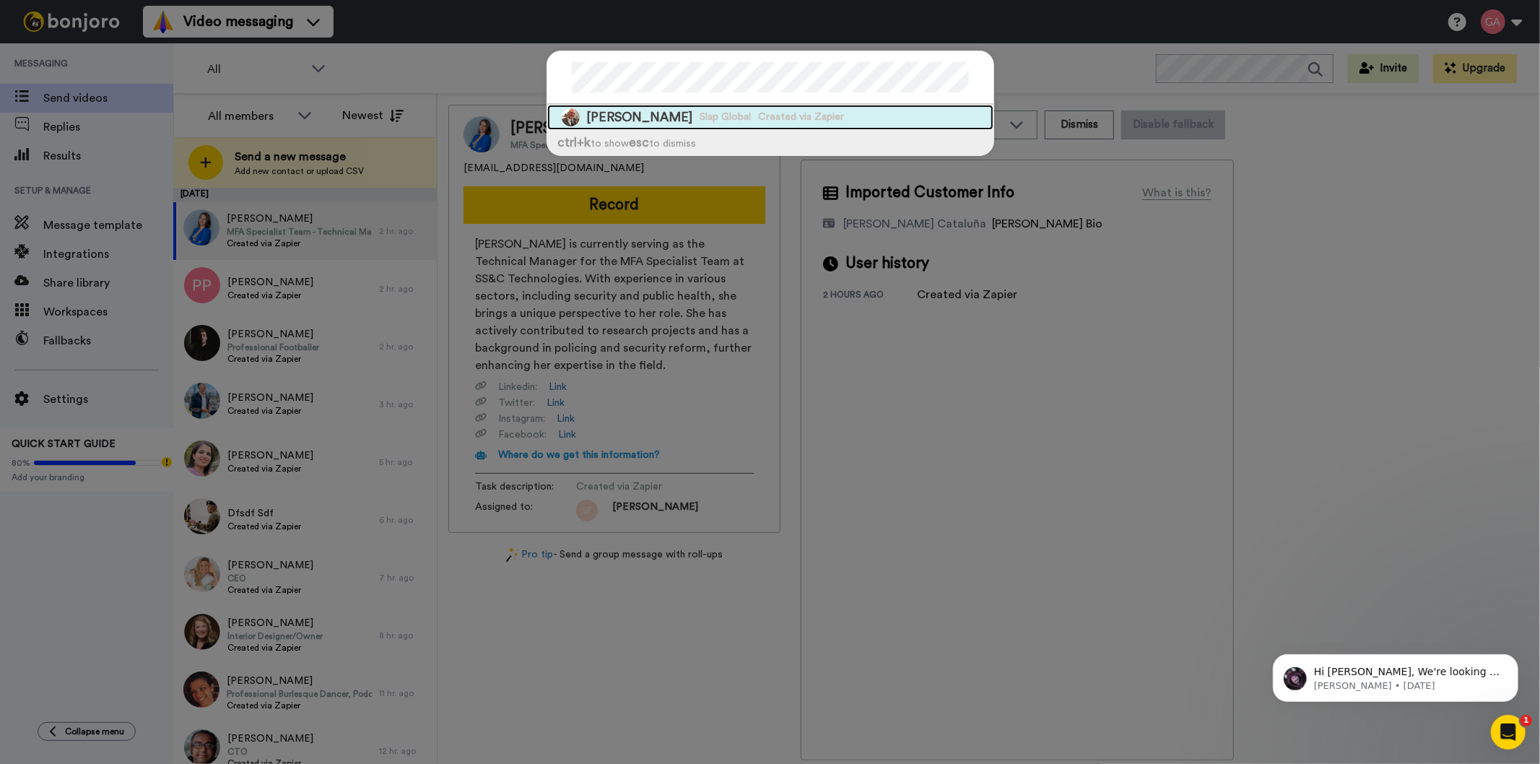
click at [647, 120] on span "JERRY GRAF" at bounding box center [640, 117] width 106 height 18
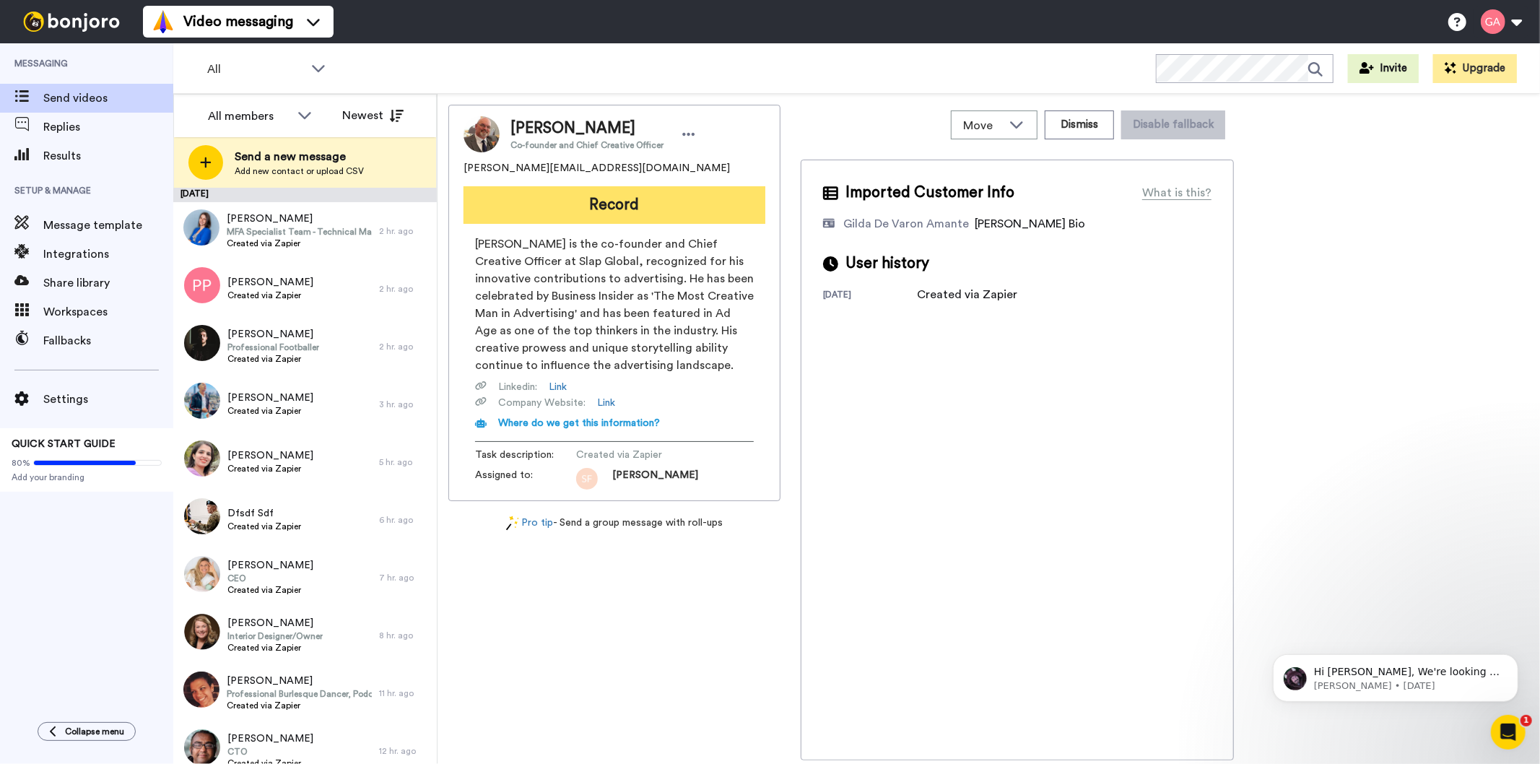
click at [695, 196] on button "Record" at bounding box center [615, 205] width 302 height 38
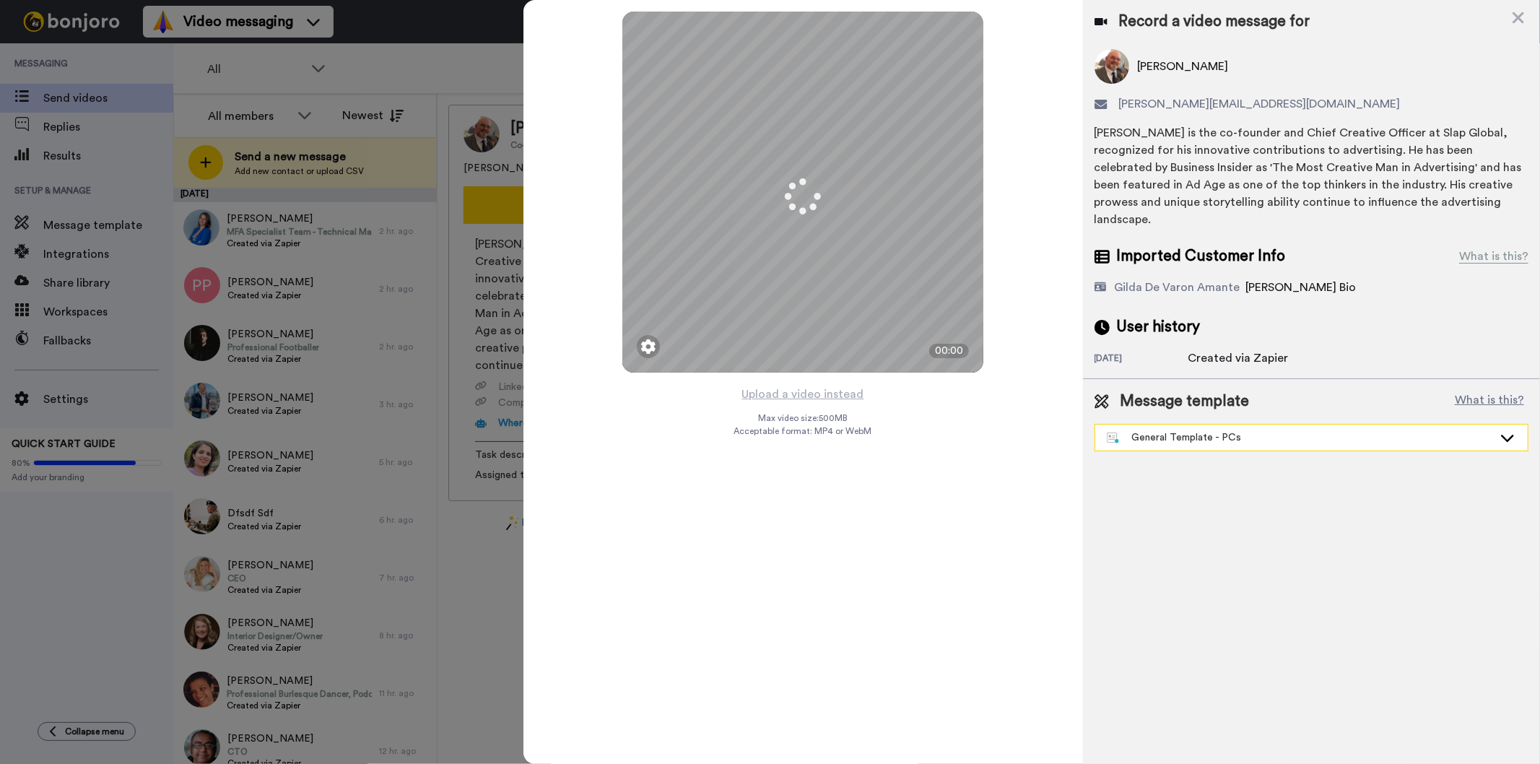
click at [1163, 430] on div "General Template - PCs" at bounding box center [1300, 437] width 386 height 14
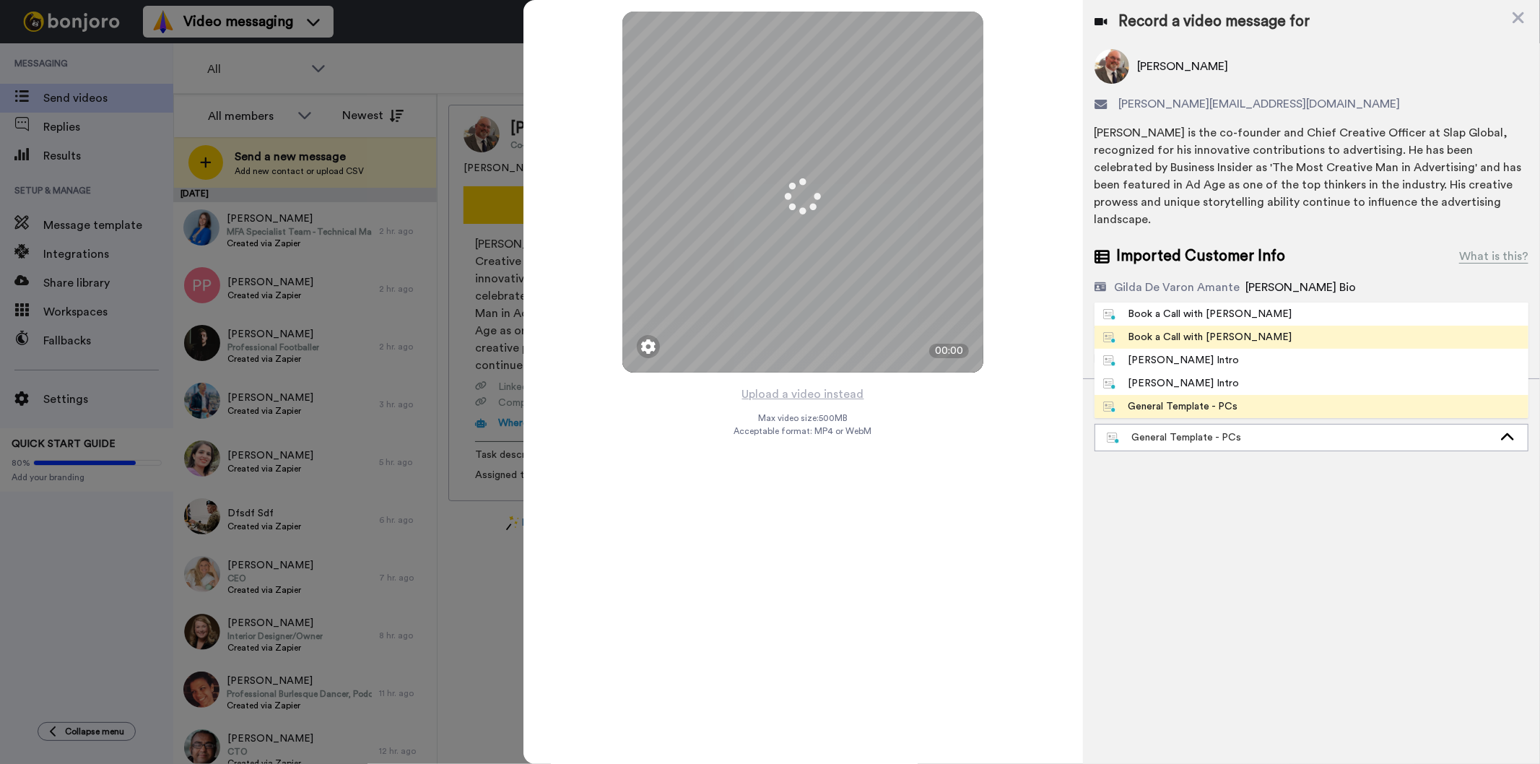
click at [1209, 330] on div "Book a Call with Gilda" at bounding box center [1197, 337] width 189 height 14
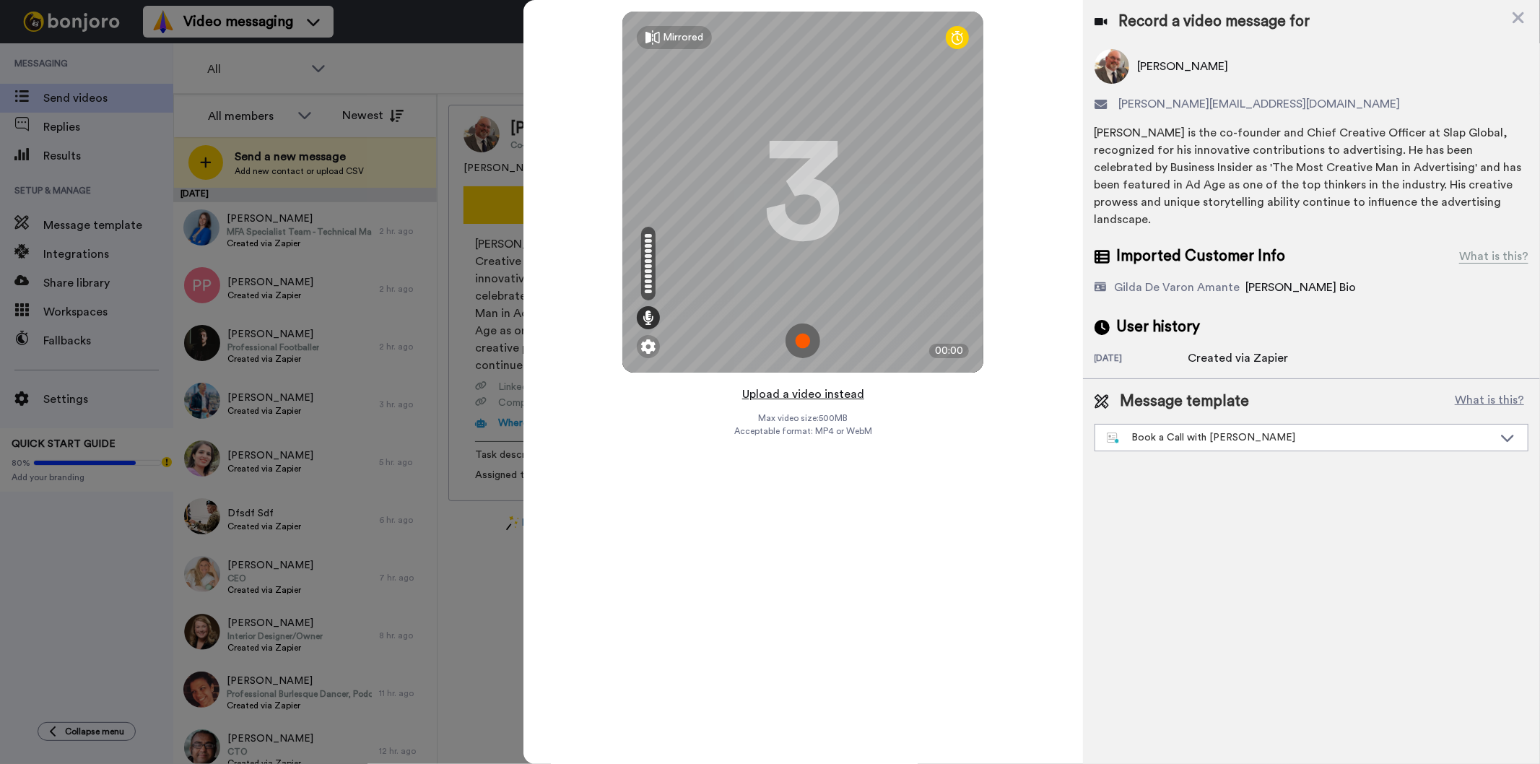
click at [849, 394] on button "Upload a video instead" at bounding box center [803, 394] width 131 height 19
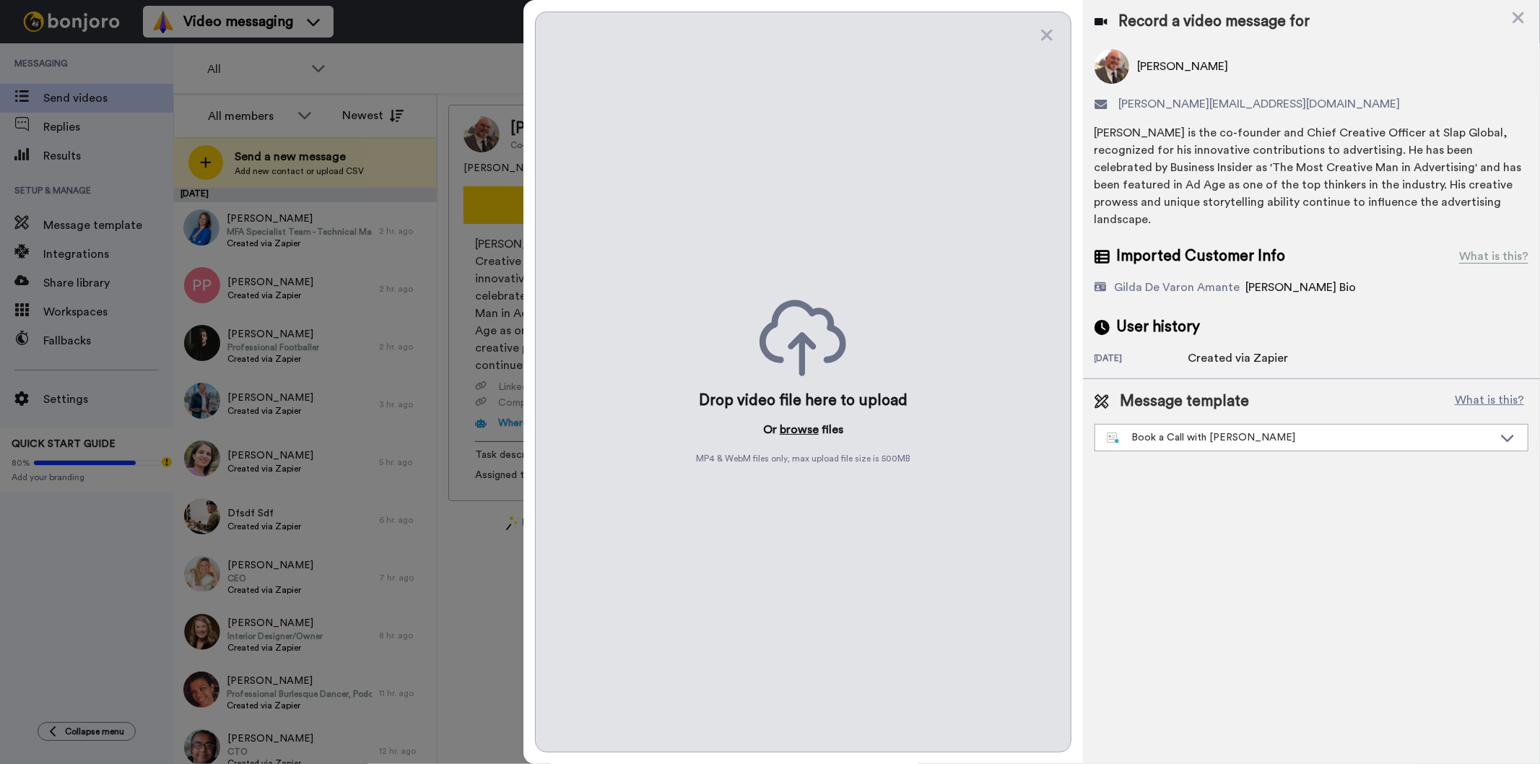
click at [803, 421] on button "browse" at bounding box center [799, 429] width 39 height 17
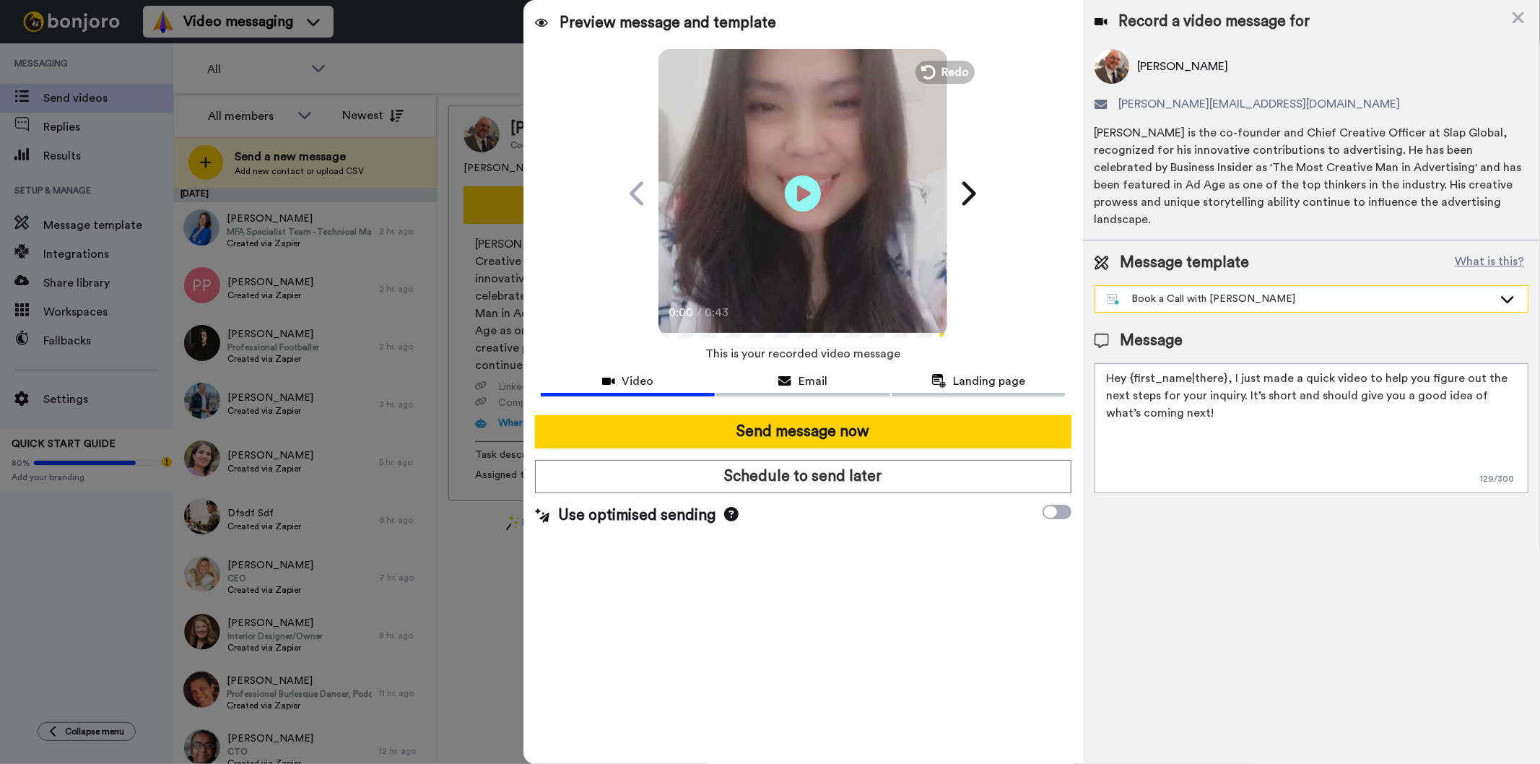
click at [1224, 292] on div "Book a Call with Gilda" at bounding box center [1300, 299] width 386 height 14
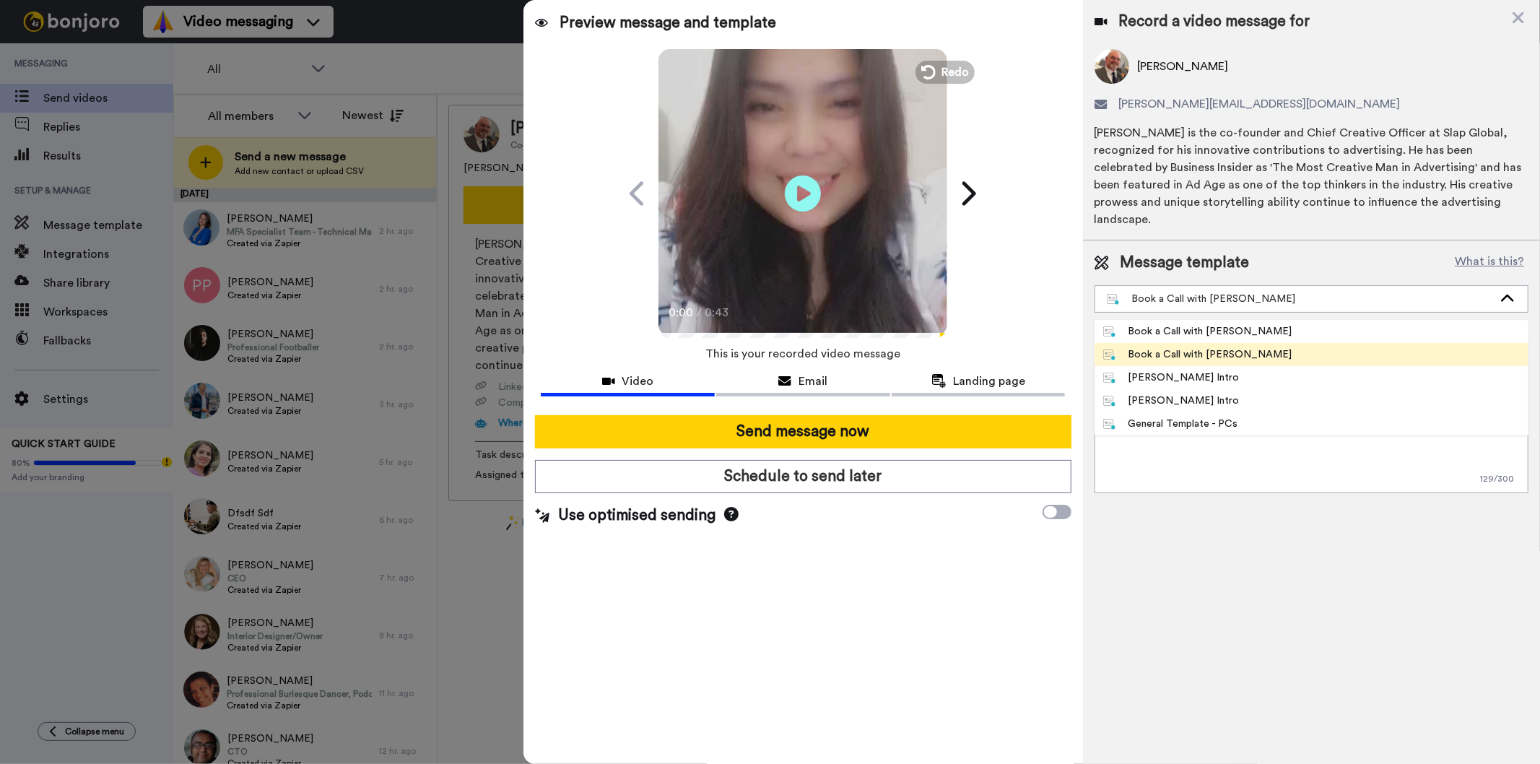
click at [1211, 347] on div "Book a Call with Gilda" at bounding box center [1197, 354] width 189 height 14
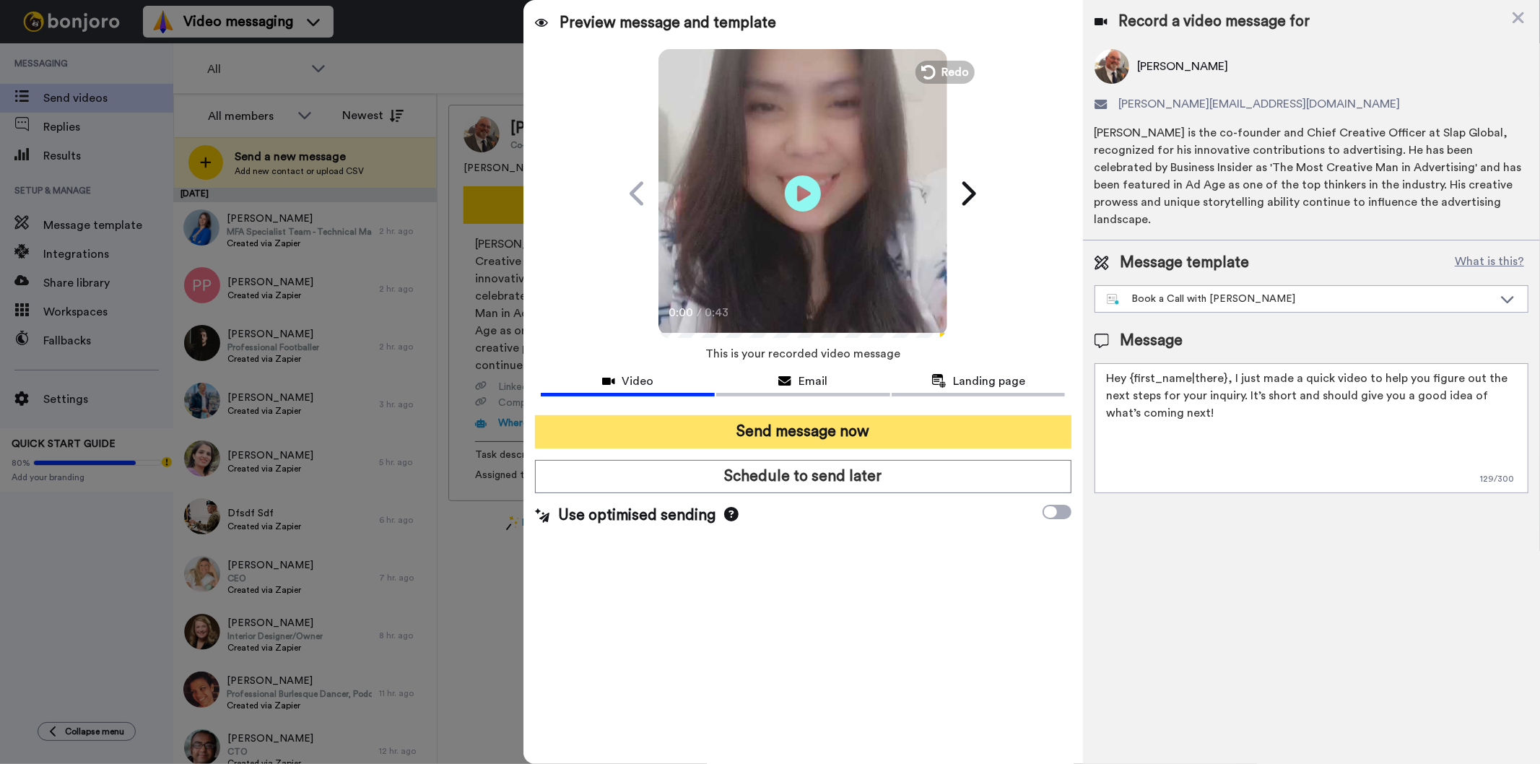
click at [911, 420] on button "Send message now" at bounding box center [803, 431] width 536 height 33
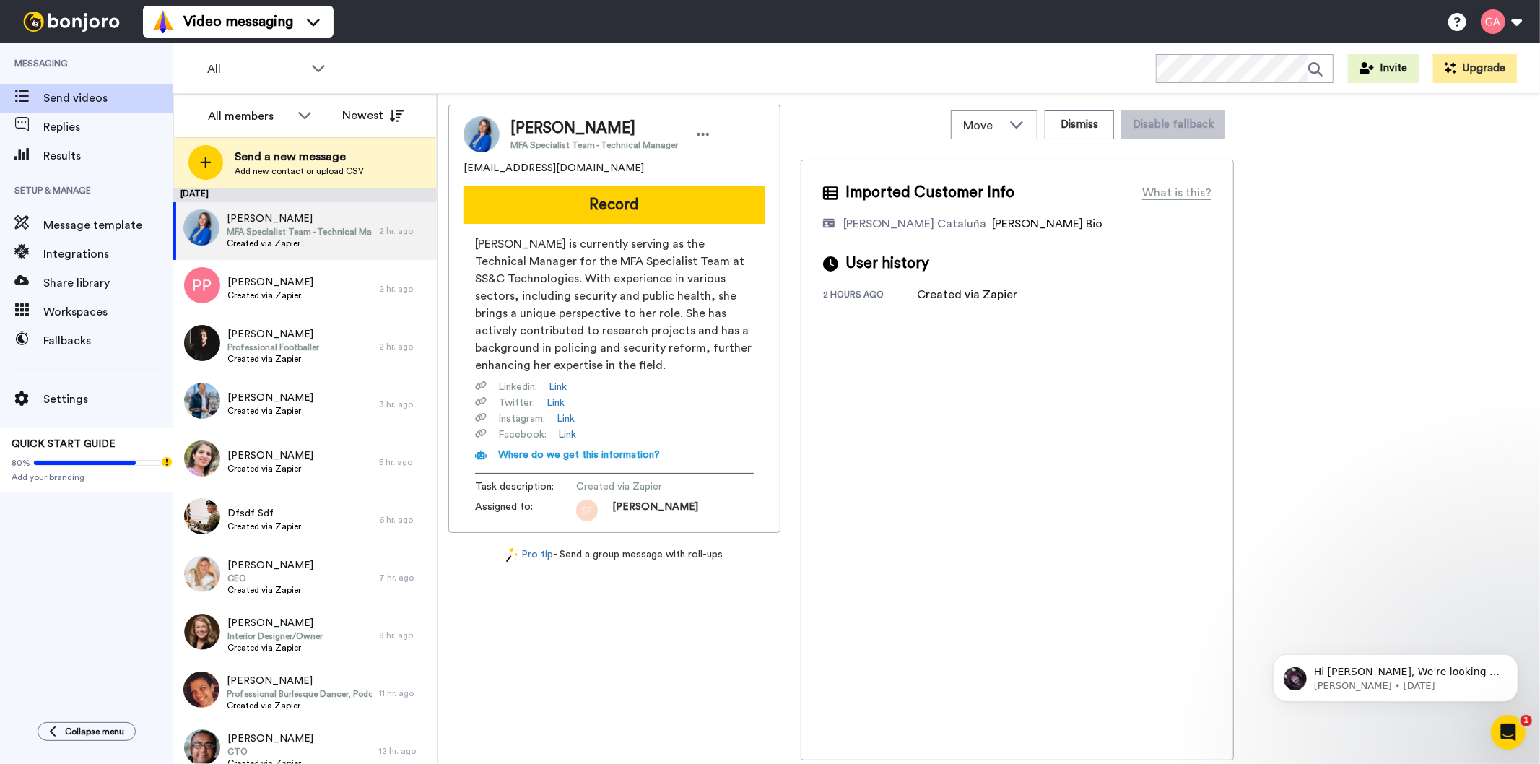
click at [1219, 47] on div "All Invite Upgrade" at bounding box center [856, 68] width 1367 height 51
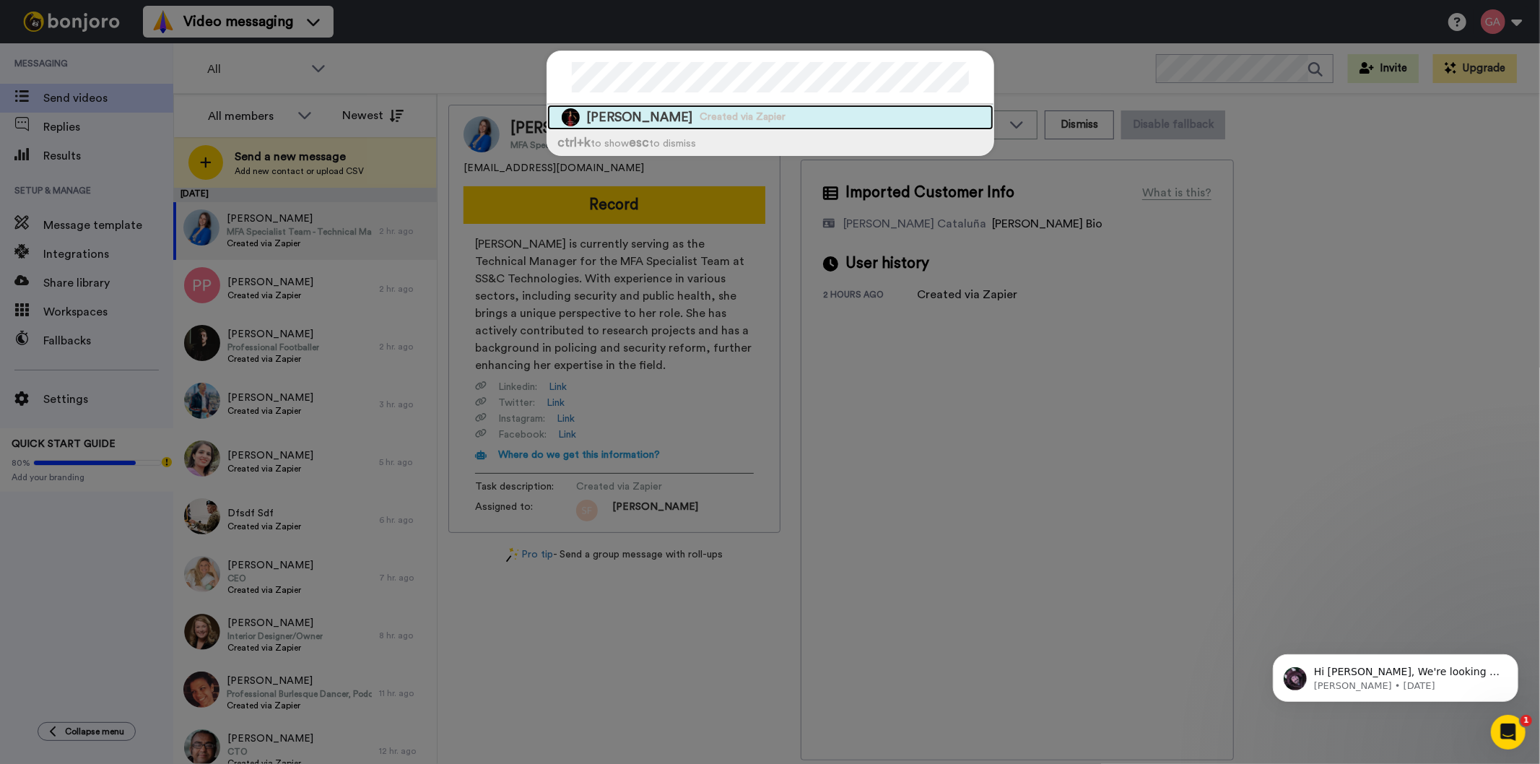
click at [732, 118] on span "Created via Zapier" at bounding box center [744, 117] width 86 height 14
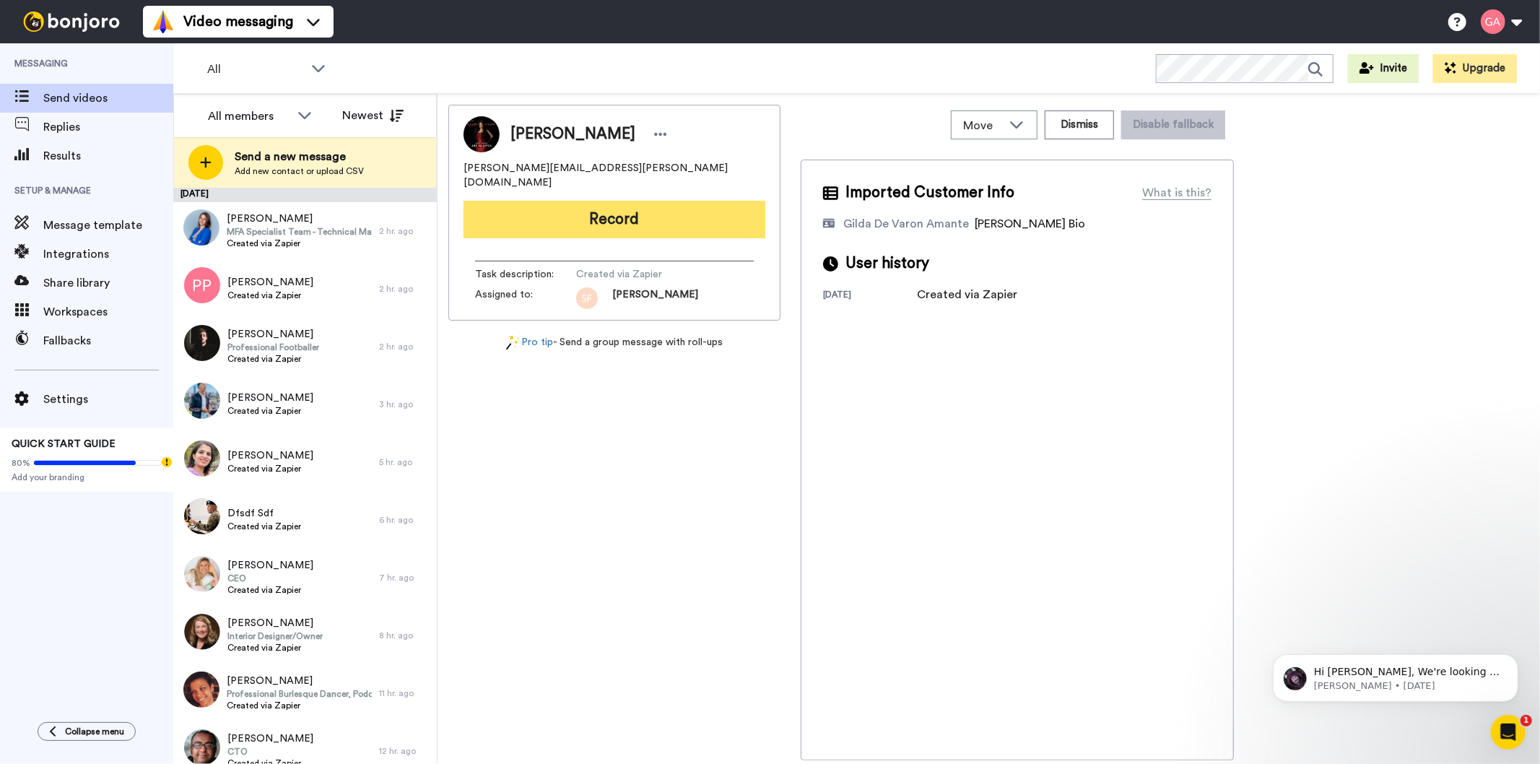
click at [680, 215] on button "Record" at bounding box center [615, 220] width 302 height 38
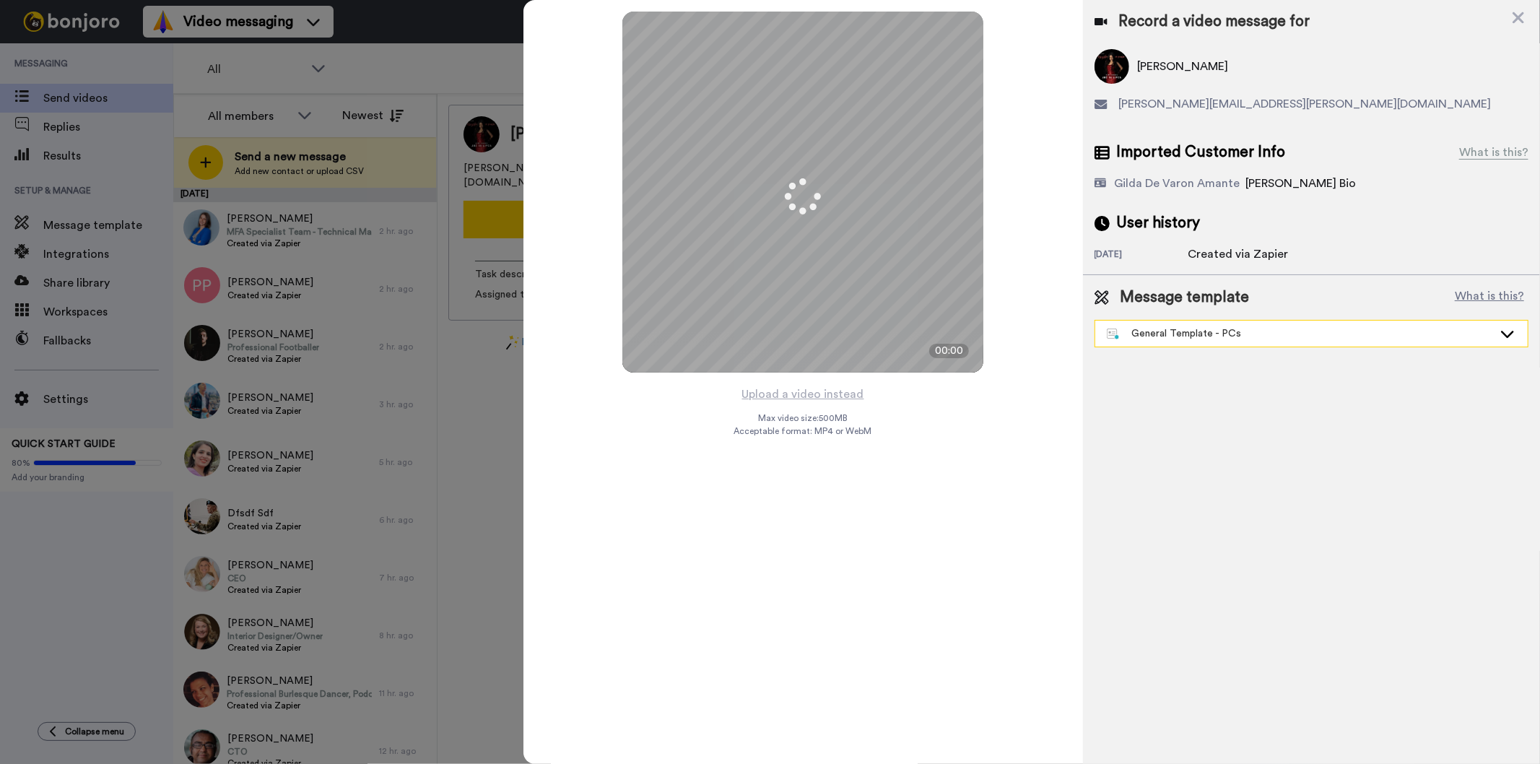
click at [1221, 328] on div "General Template - PCs" at bounding box center [1300, 333] width 386 height 14
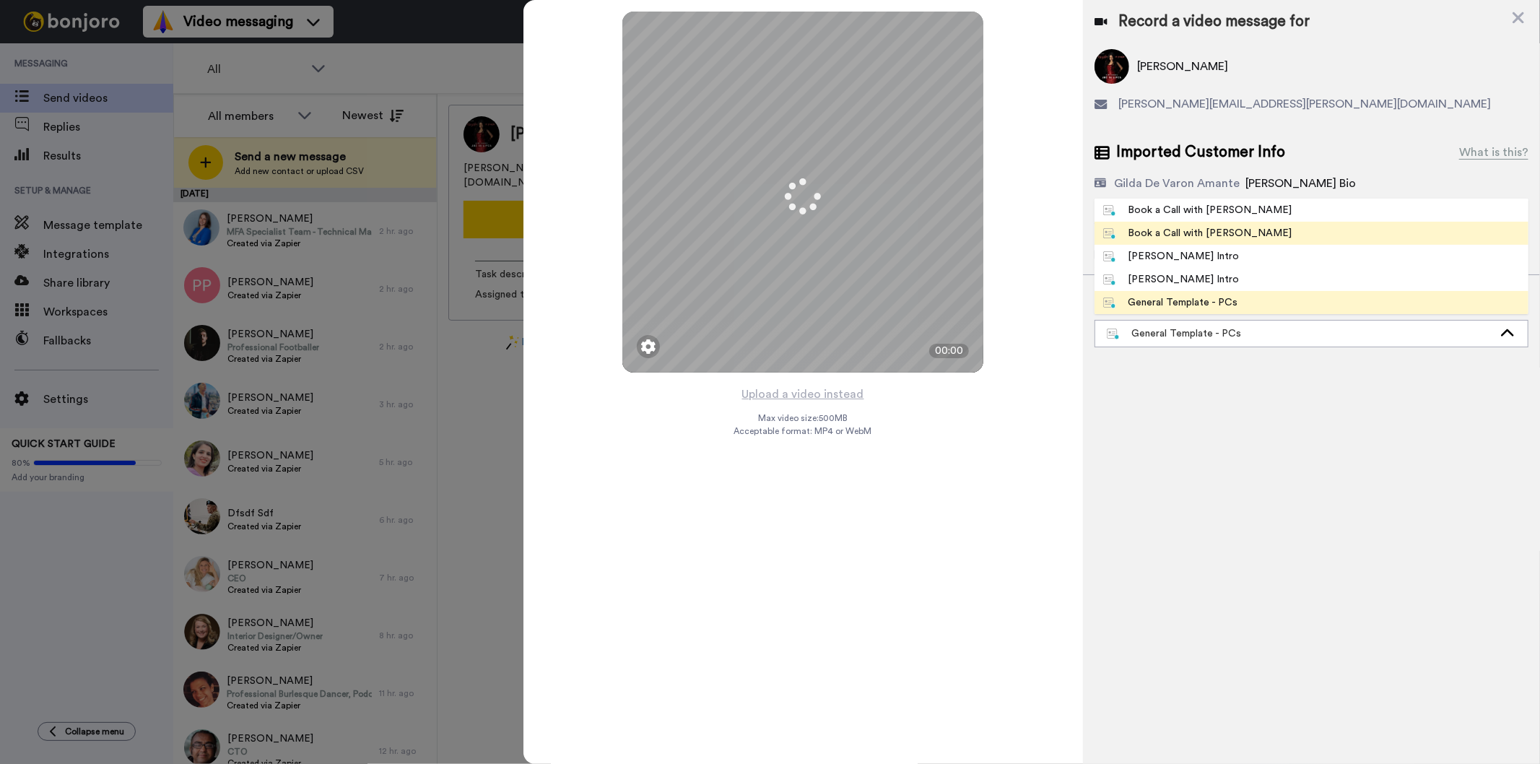
click at [1220, 237] on div "Book a Call with [PERSON_NAME]" at bounding box center [1197, 233] width 189 height 14
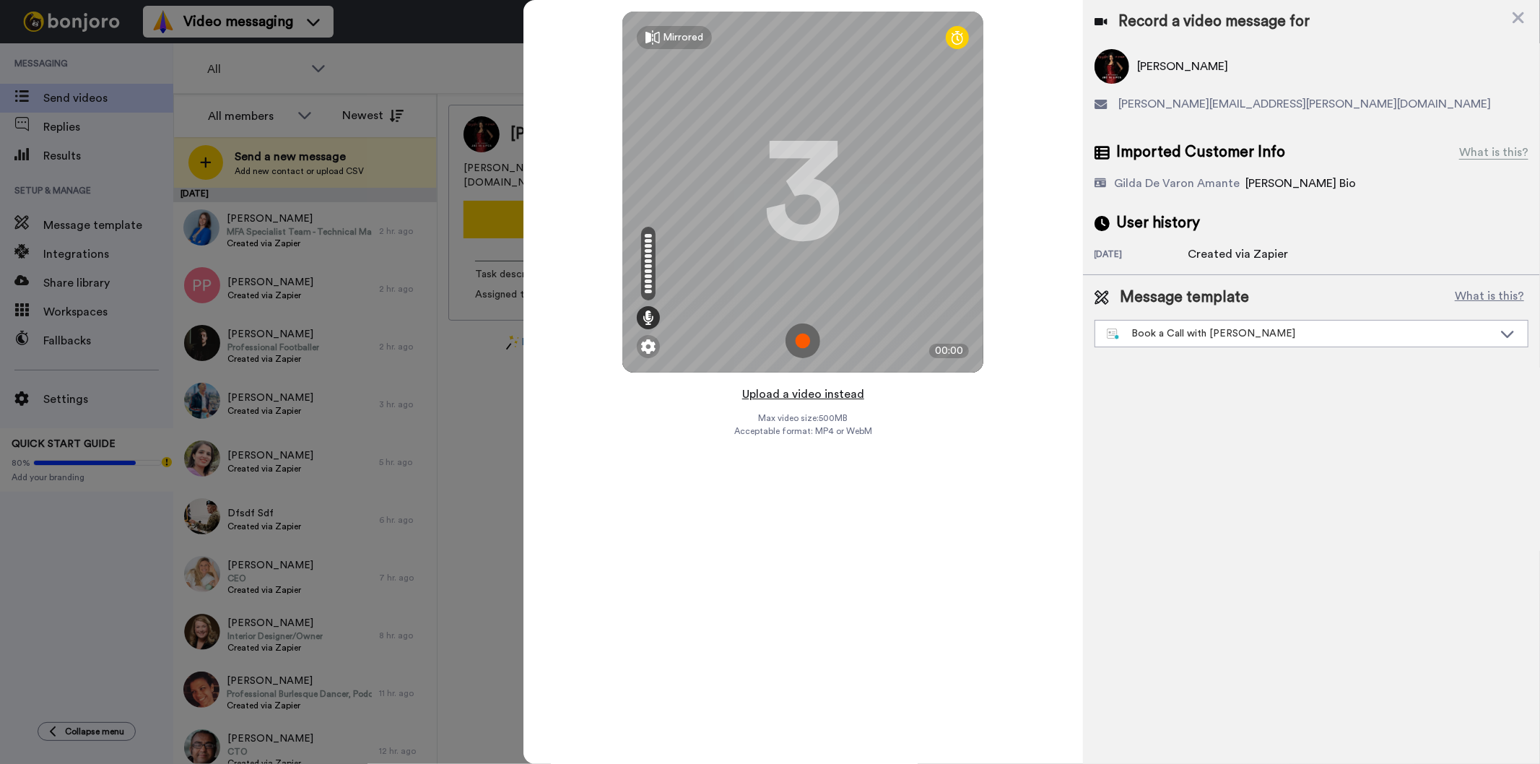
click at [854, 395] on button "Upload a video instead" at bounding box center [803, 394] width 131 height 19
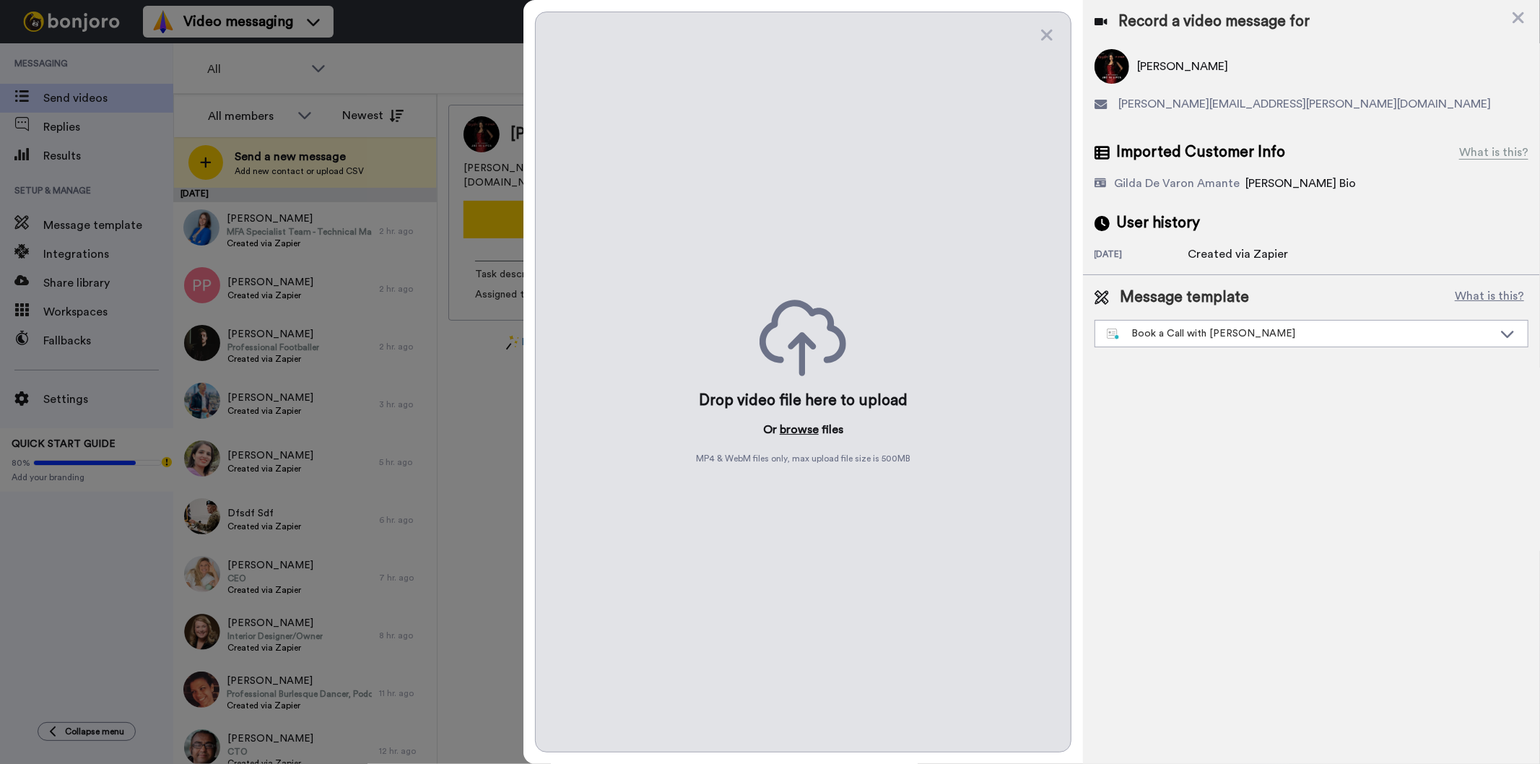
click at [793, 426] on button "browse" at bounding box center [799, 429] width 39 height 17
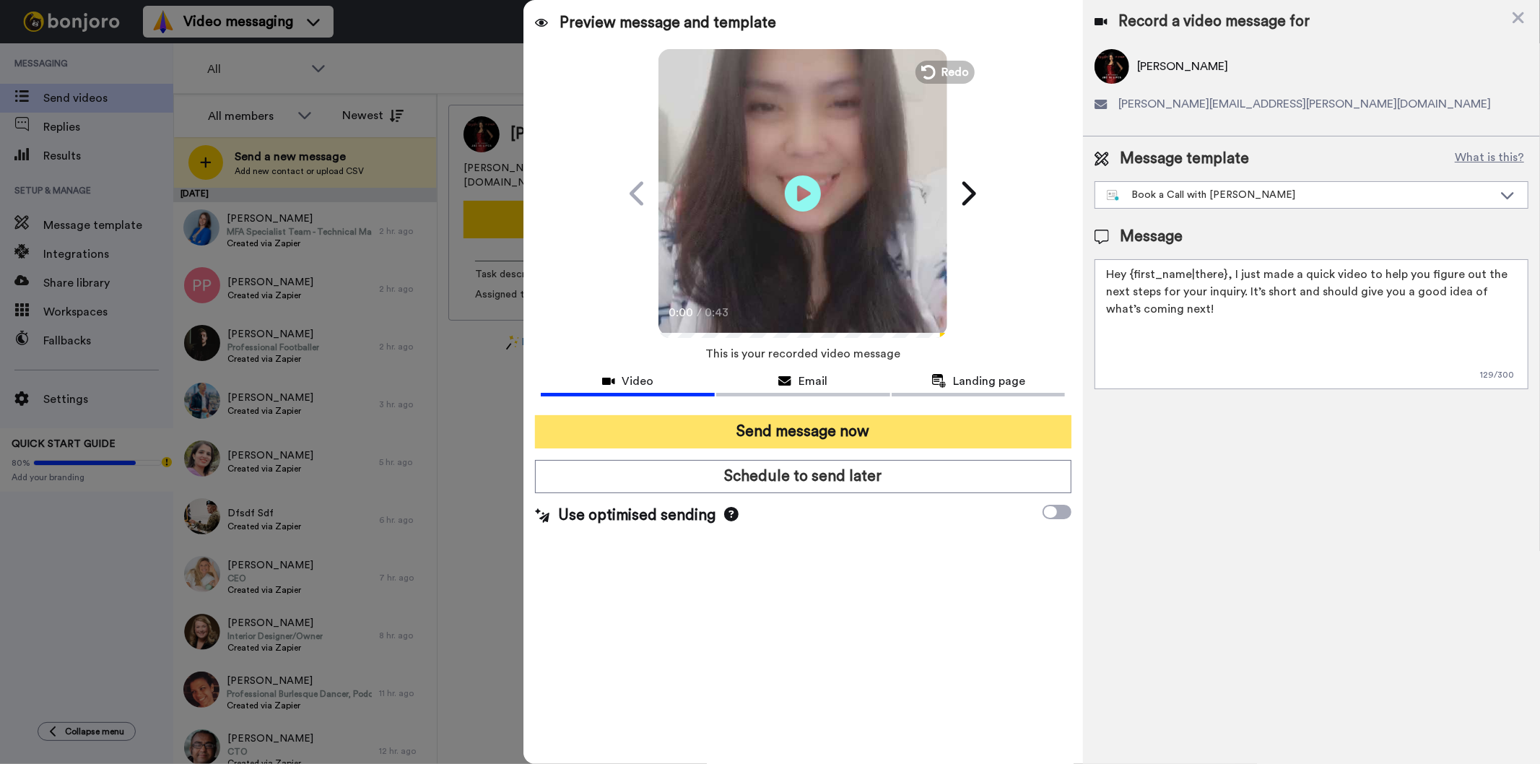
click at [894, 426] on button "Send message now" at bounding box center [803, 431] width 536 height 33
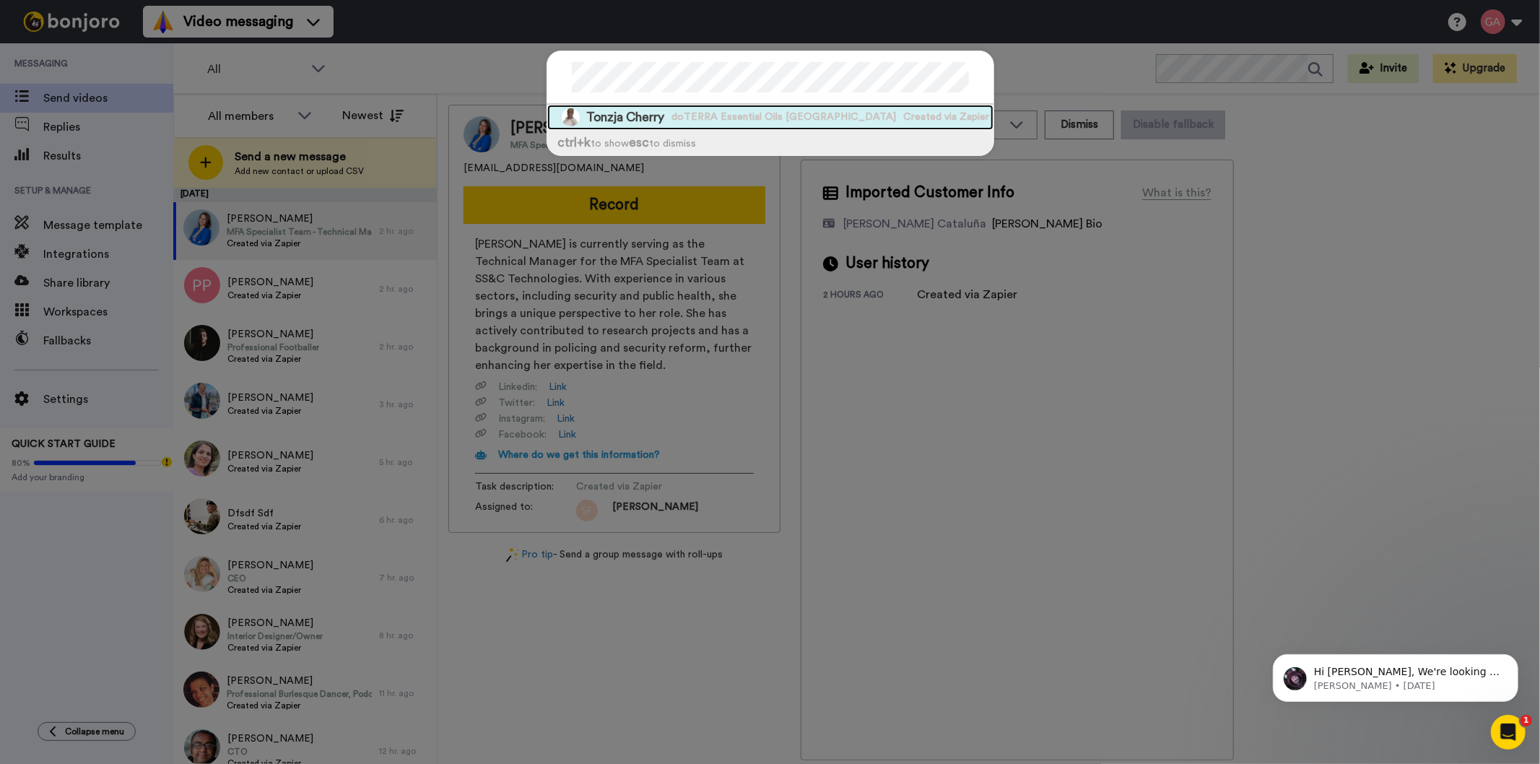
click at [724, 113] on span "doTERRA Essential Oils USA" at bounding box center [784, 117] width 225 height 14
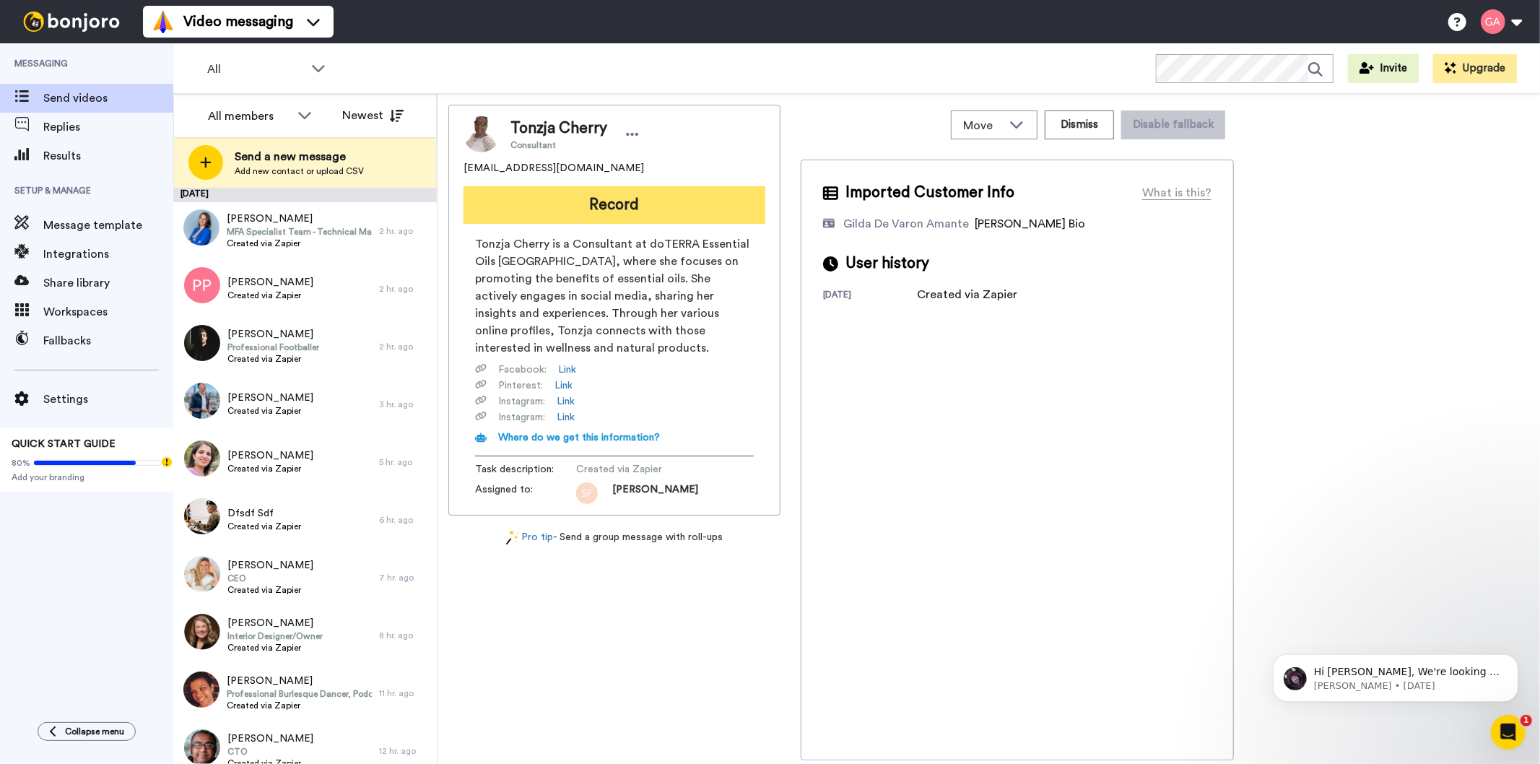
click at [646, 209] on button "Record" at bounding box center [615, 205] width 302 height 38
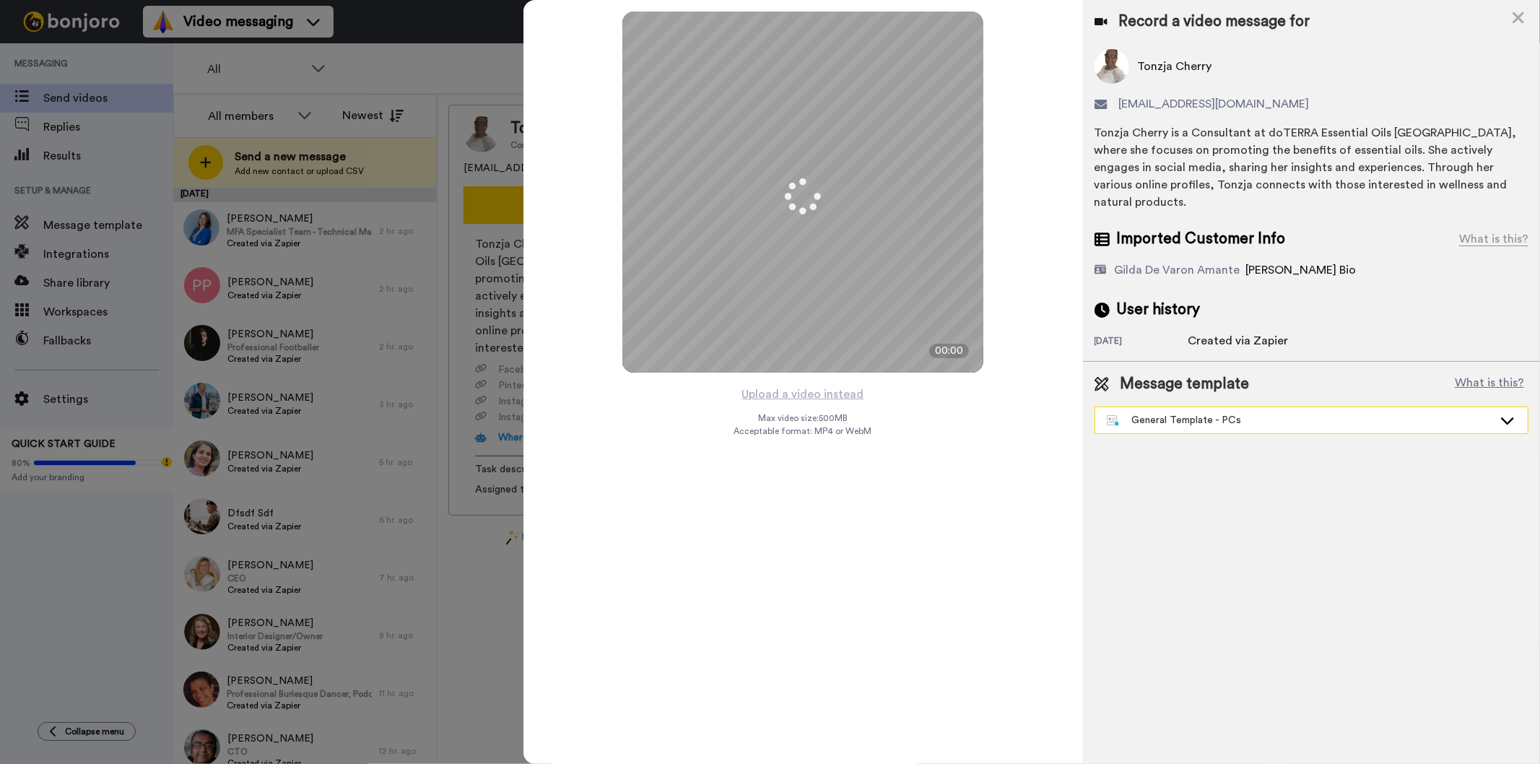
click at [1212, 413] on div "General Template - PCs" at bounding box center [1300, 420] width 386 height 14
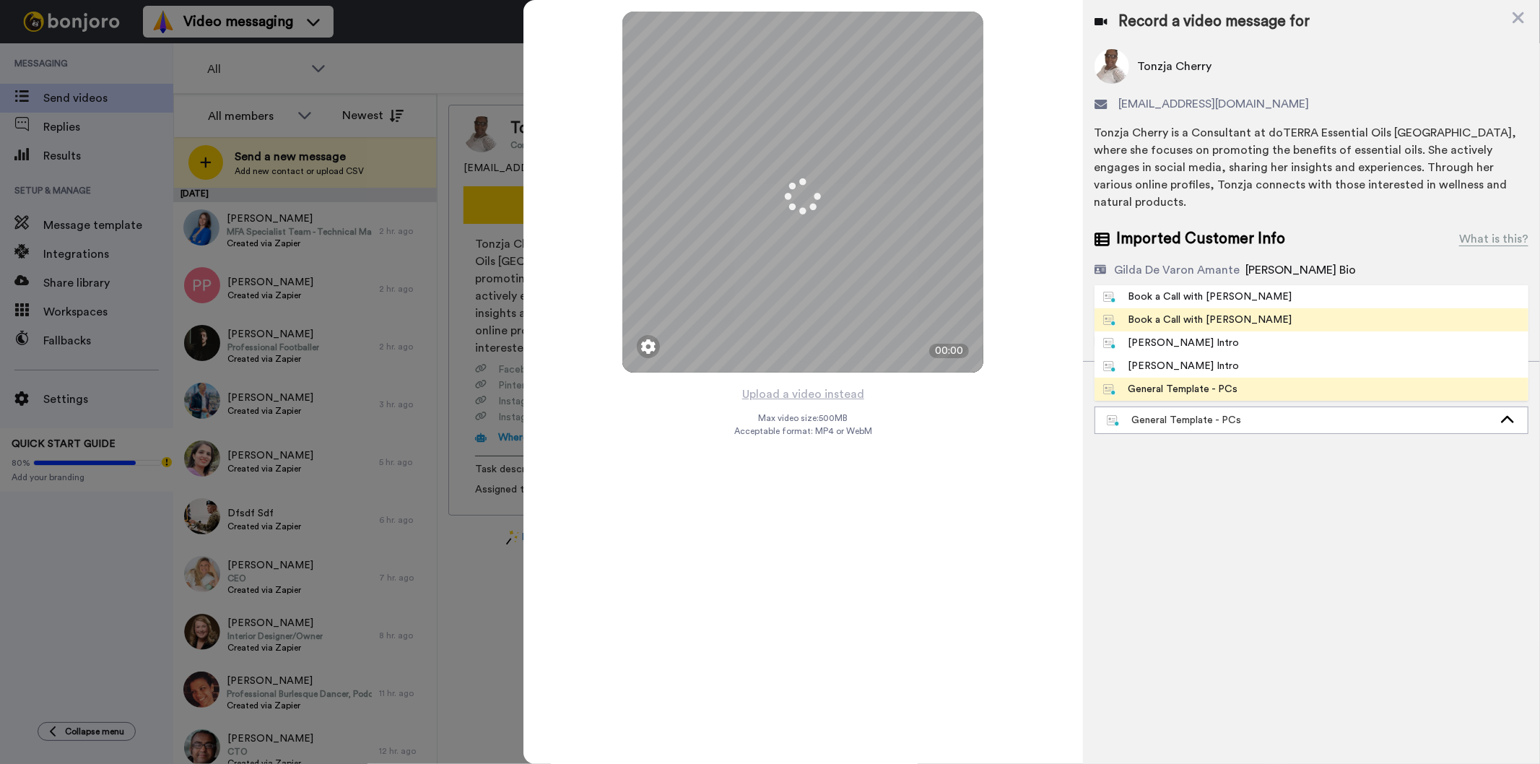
click at [1250, 311] on li "Book a Call with [PERSON_NAME]" at bounding box center [1312, 319] width 434 height 23
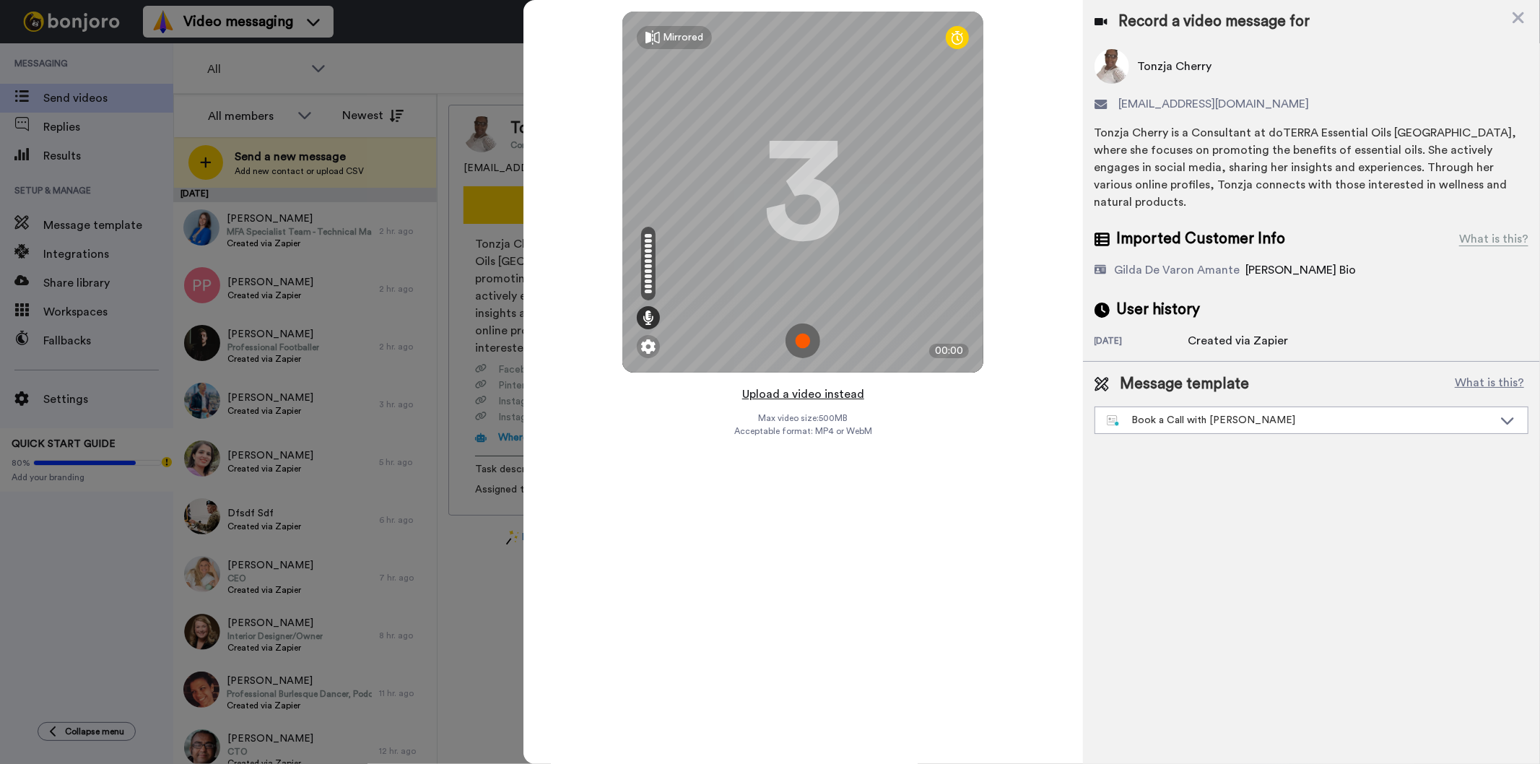
click at [807, 391] on button "Upload a video instead" at bounding box center [803, 394] width 131 height 19
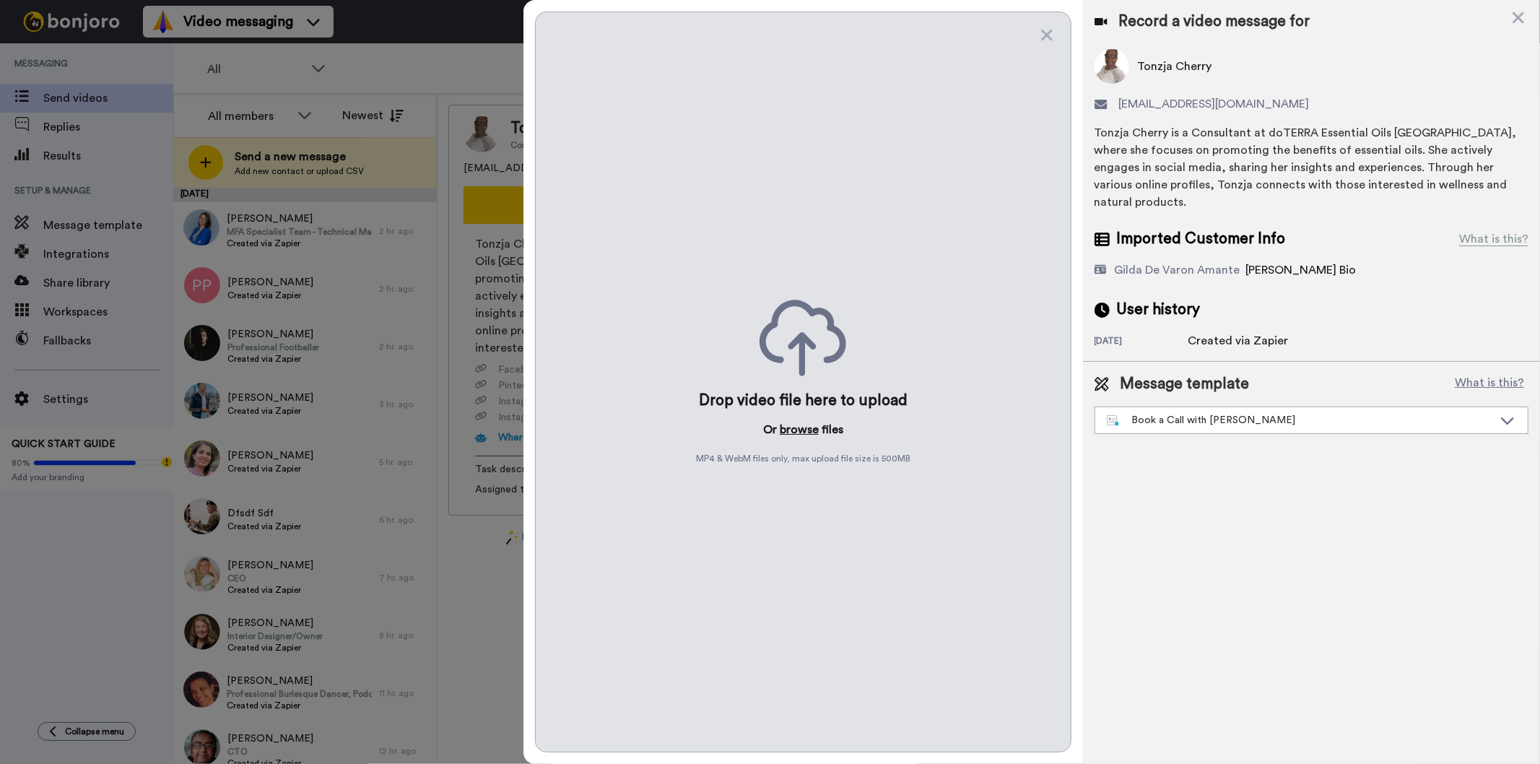
click at [802, 432] on button "browse" at bounding box center [799, 429] width 39 height 17
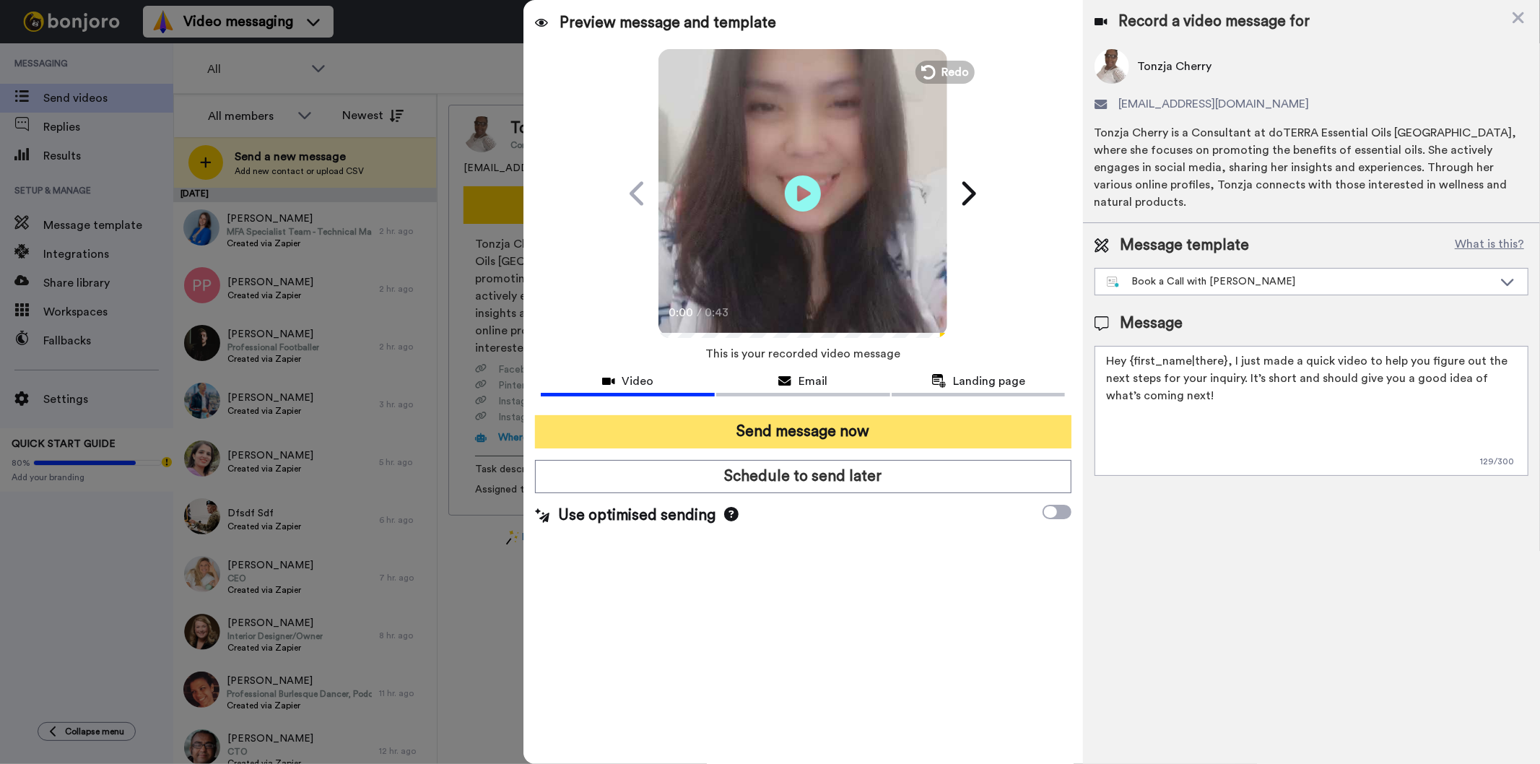
click at [832, 432] on button "Send message now" at bounding box center [803, 431] width 536 height 33
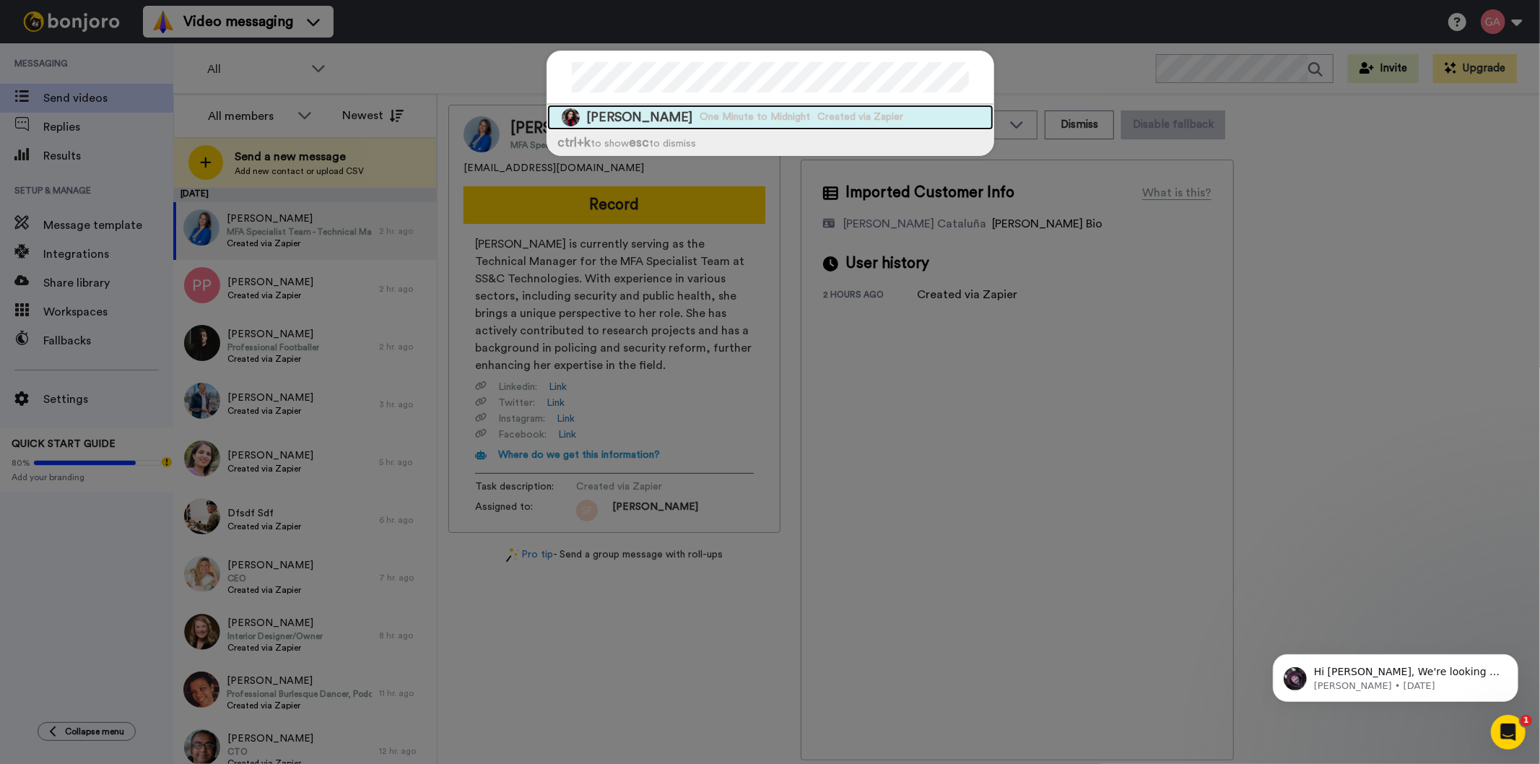
click at [726, 123] on span "One Minute to Midnight" at bounding box center [756, 117] width 110 height 14
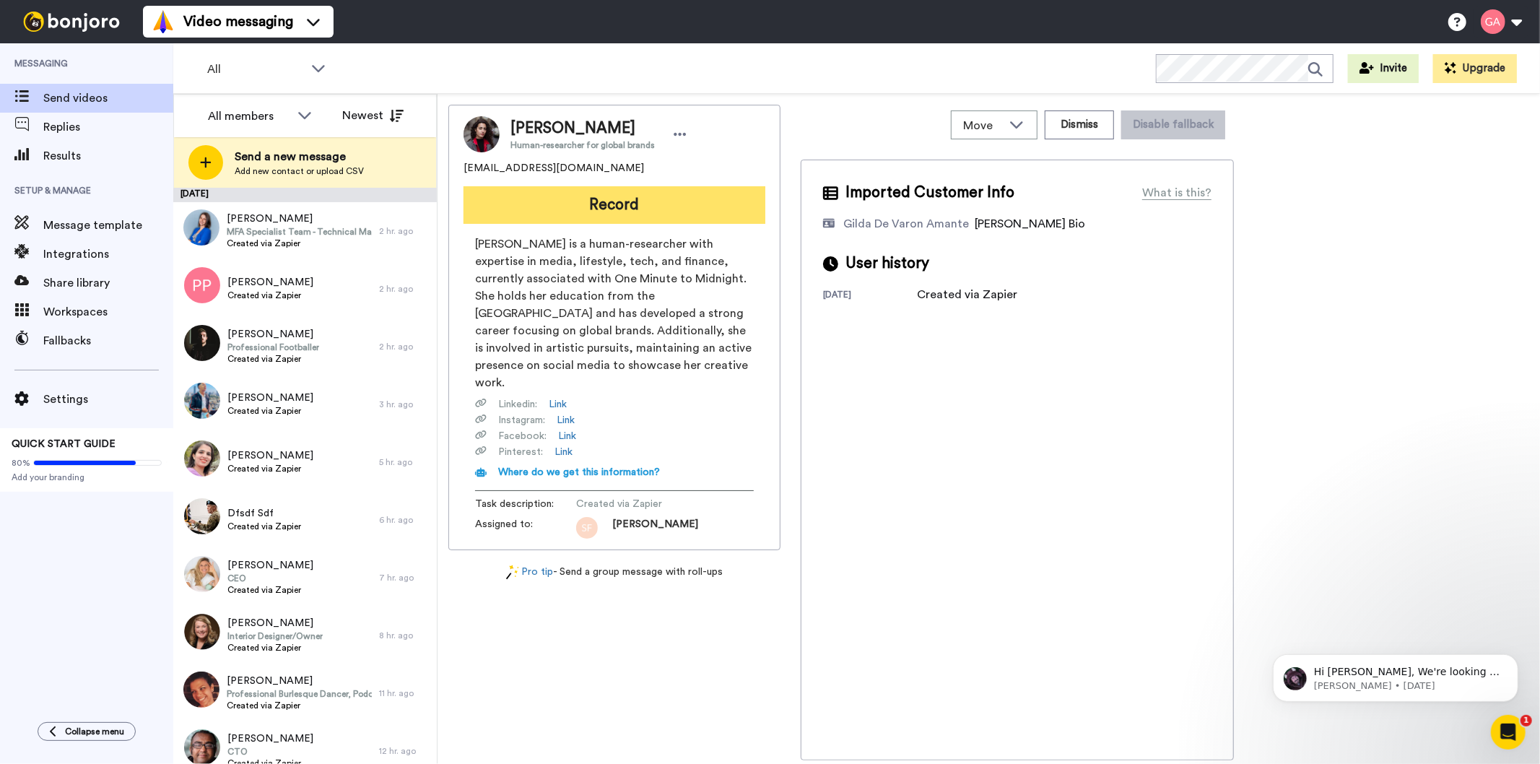
click at [656, 222] on button "Record" at bounding box center [615, 205] width 302 height 38
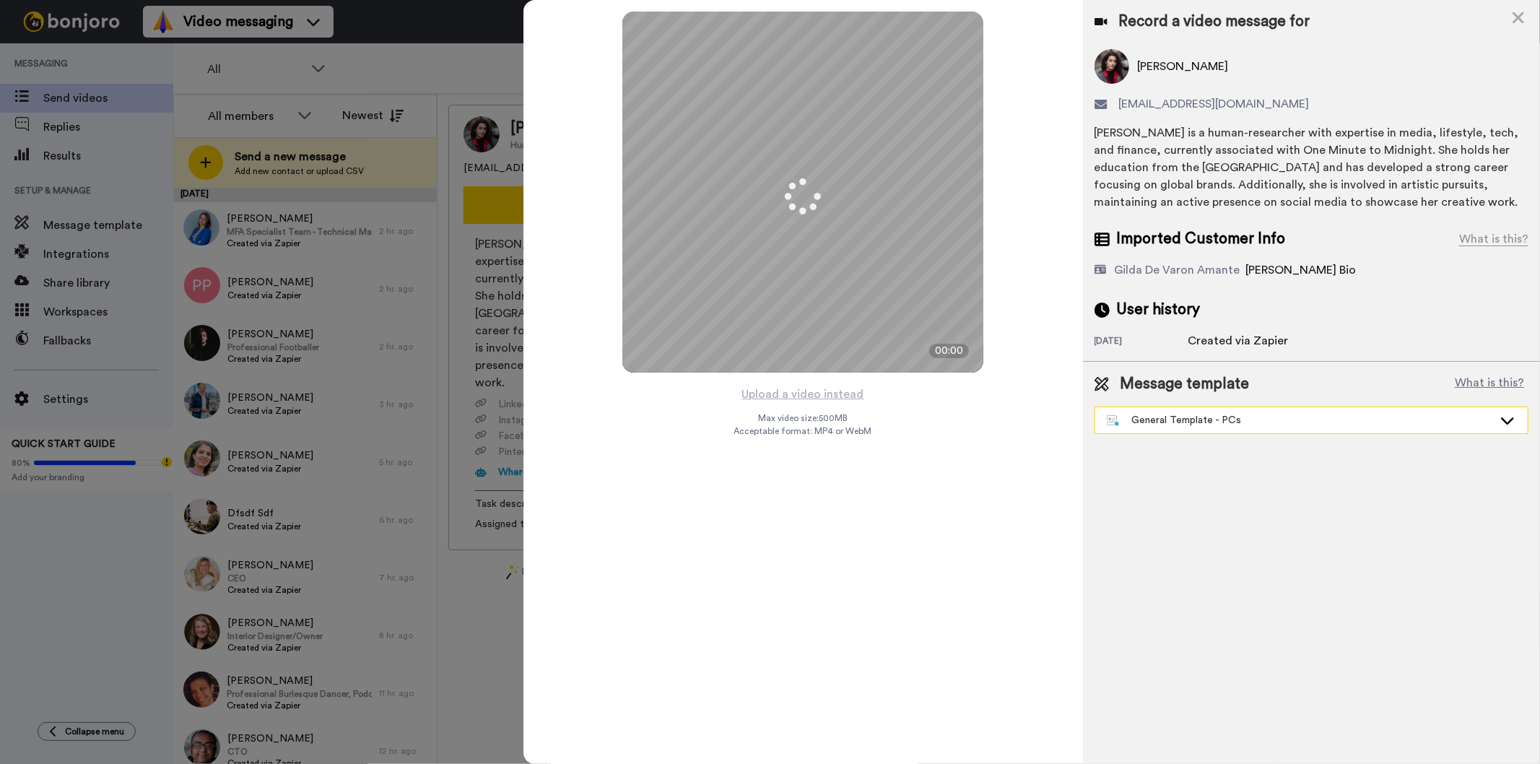
click at [1288, 431] on div "General Template - PCs" at bounding box center [1312, 420] width 433 height 26
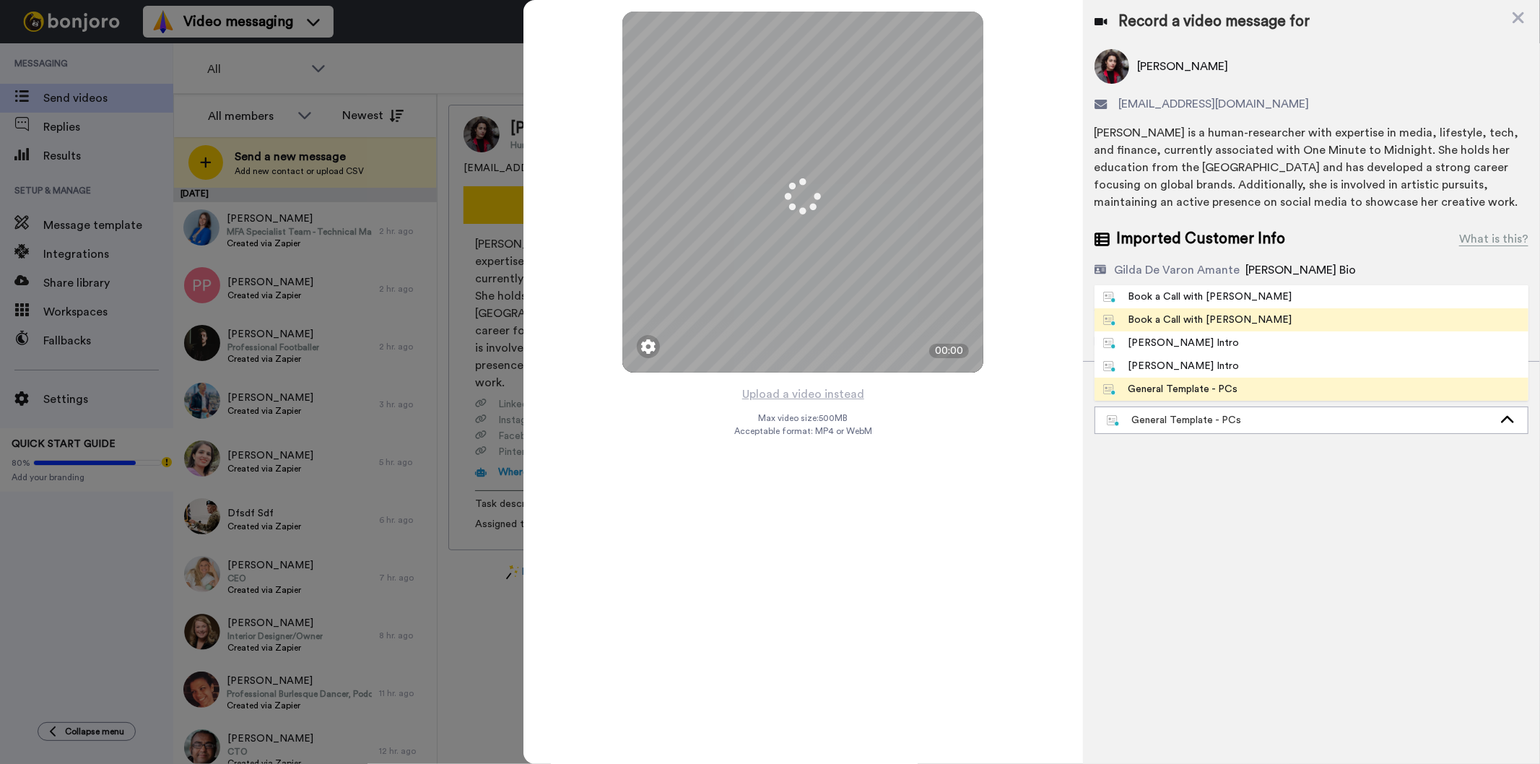
click at [1255, 321] on li "Book a Call with [PERSON_NAME]" at bounding box center [1312, 319] width 434 height 23
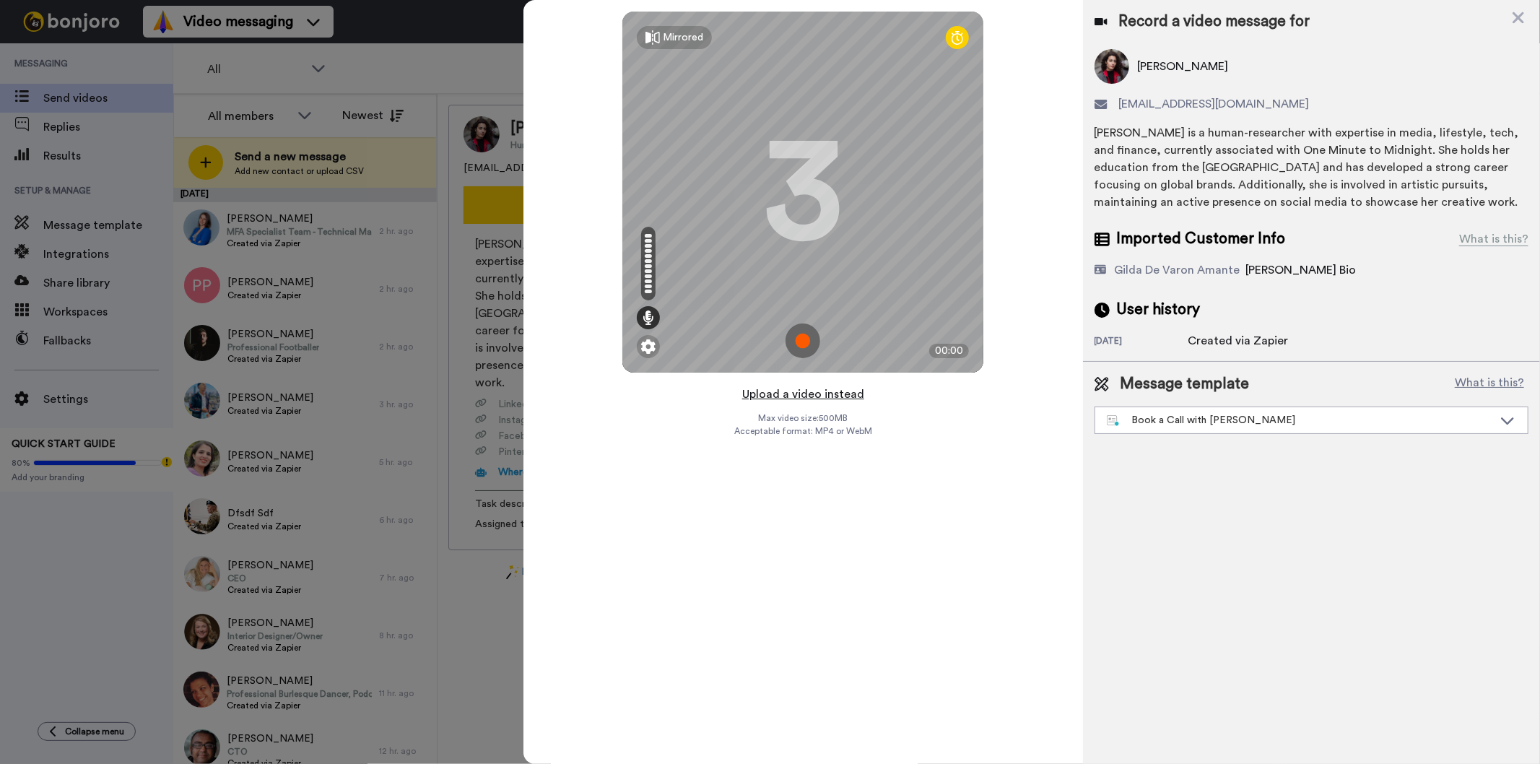
click at [769, 393] on button "Upload a video instead" at bounding box center [803, 394] width 131 height 19
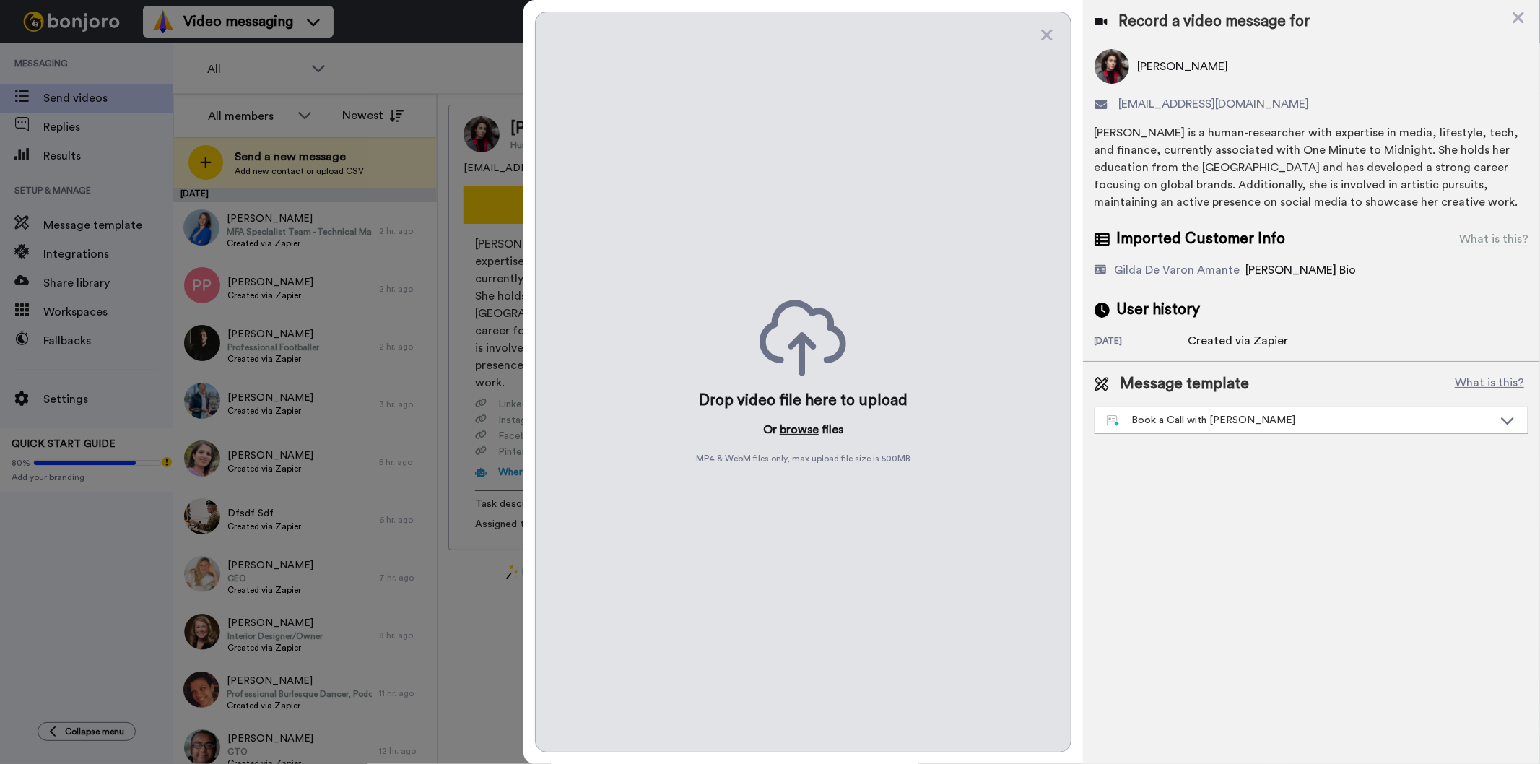
click at [812, 435] on button "browse" at bounding box center [799, 429] width 39 height 17
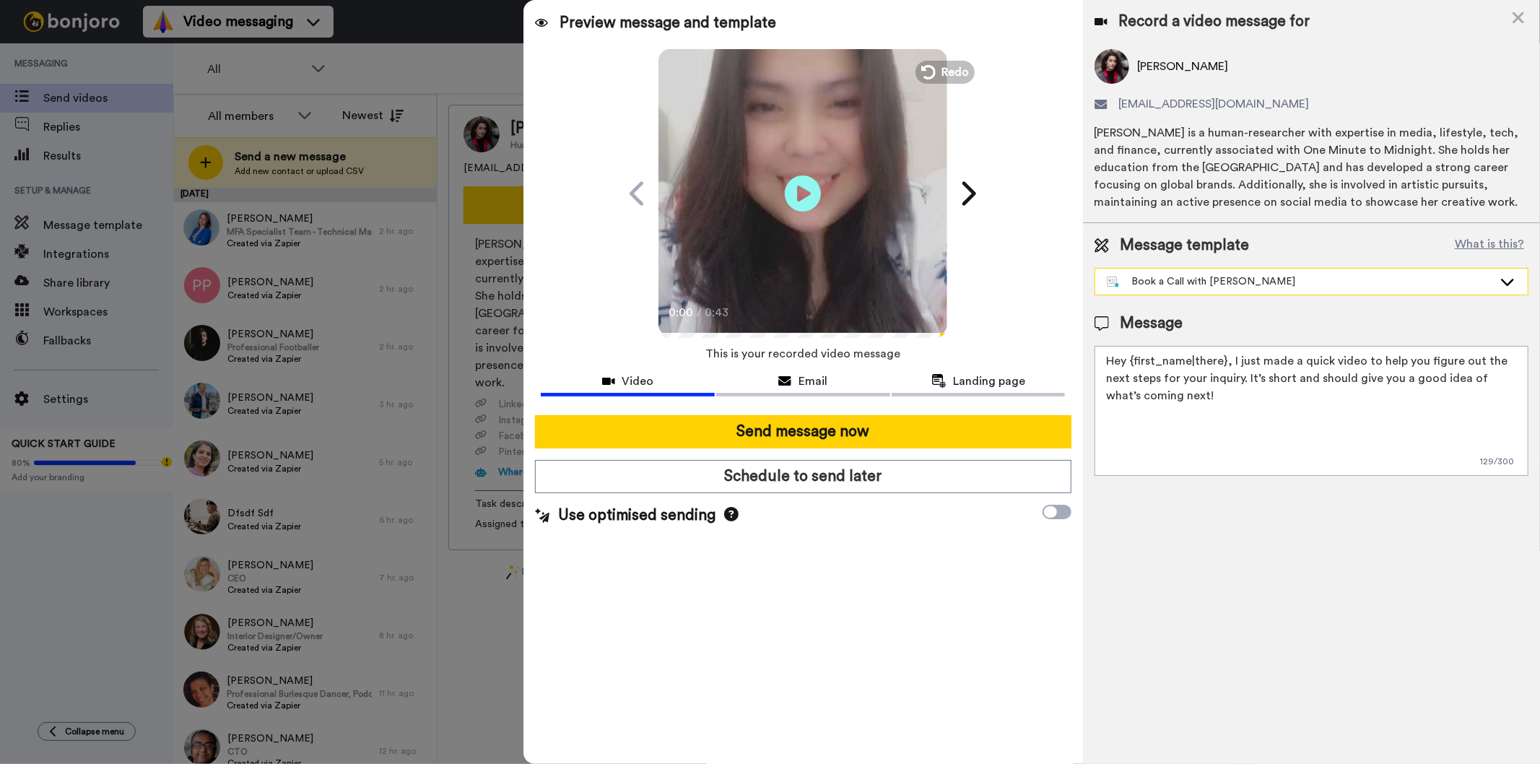
click at [1231, 277] on div "Book a Call with [PERSON_NAME]" at bounding box center [1300, 281] width 386 height 14
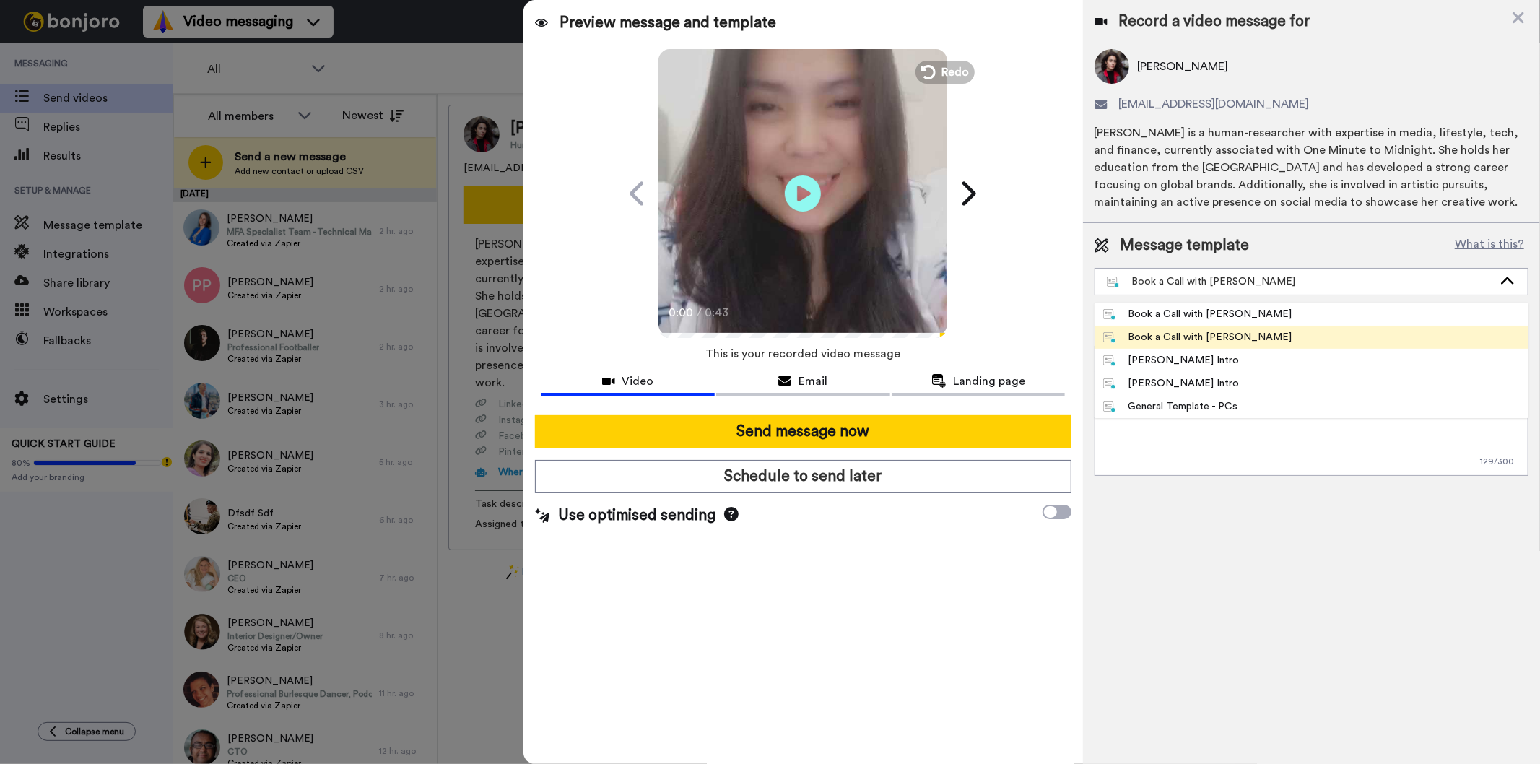
click at [1223, 335] on div "Book a Call with [PERSON_NAME]" at bounding box center [1197, 337] width 189 height 14
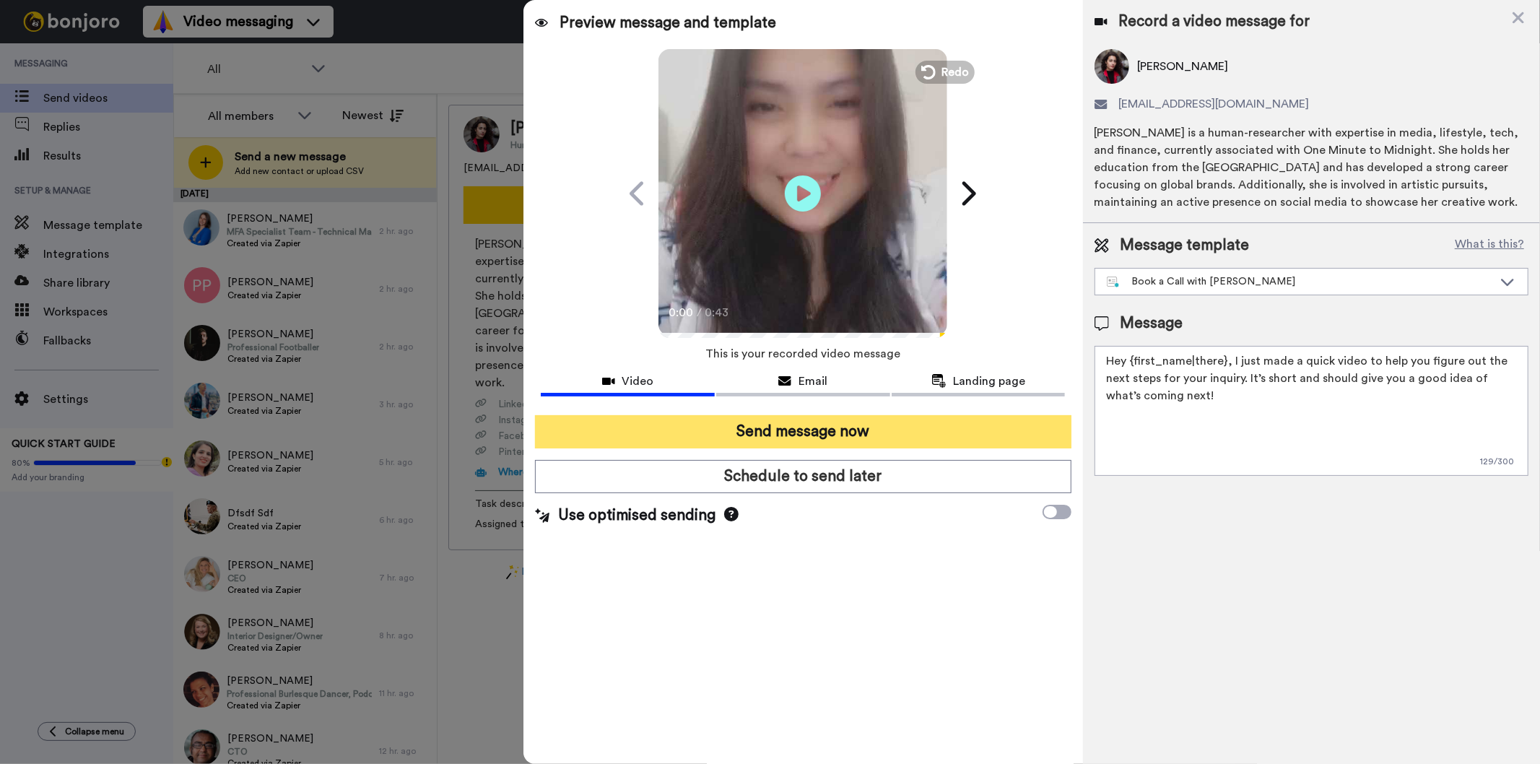
click at [860, 429] on button "Send message now" at bounding box center [803, 431] width 536 height 33
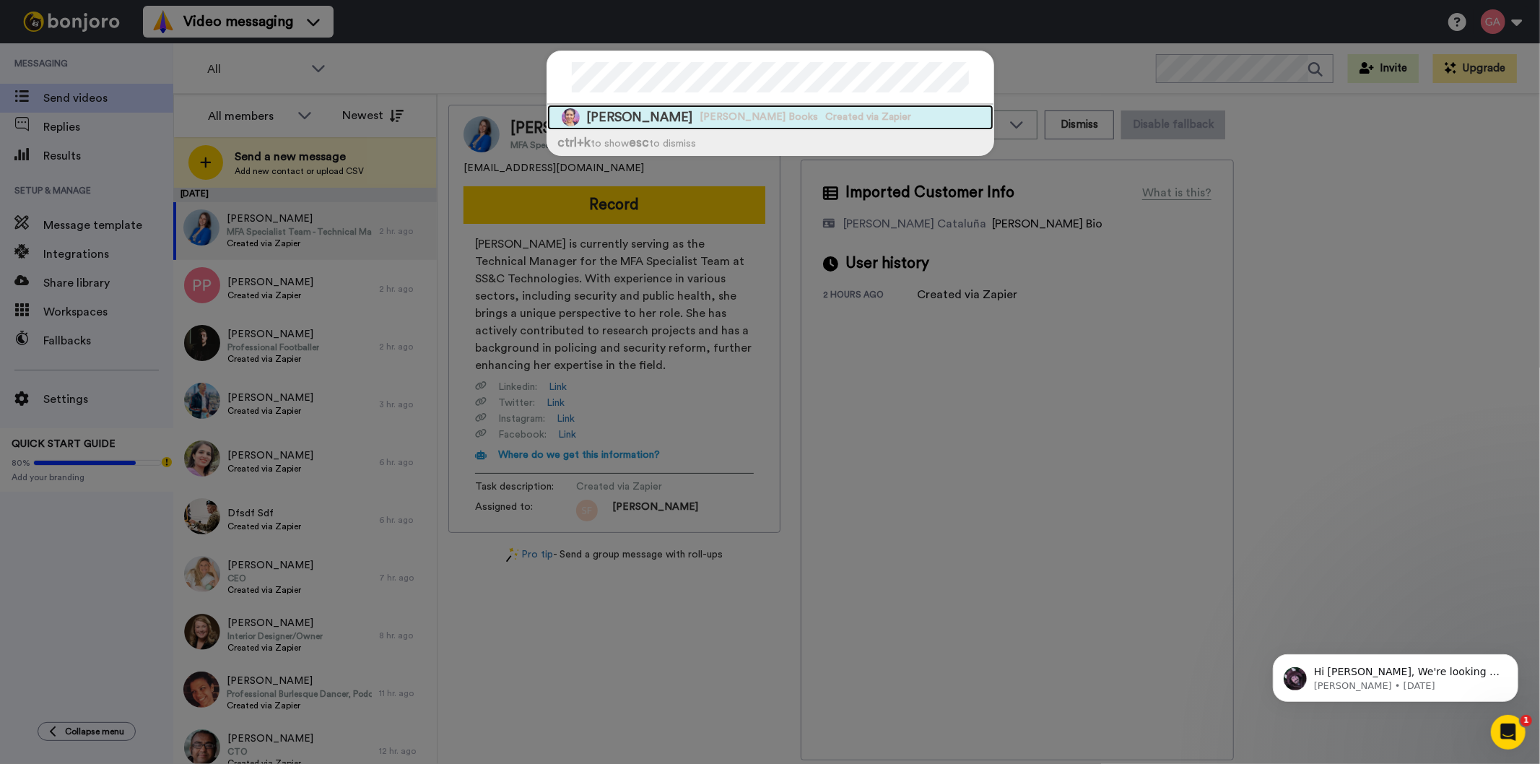
click at [732, 116] on span "[PERSON_NAME] Books" at bounding box center [760, 117] width 118 height 14
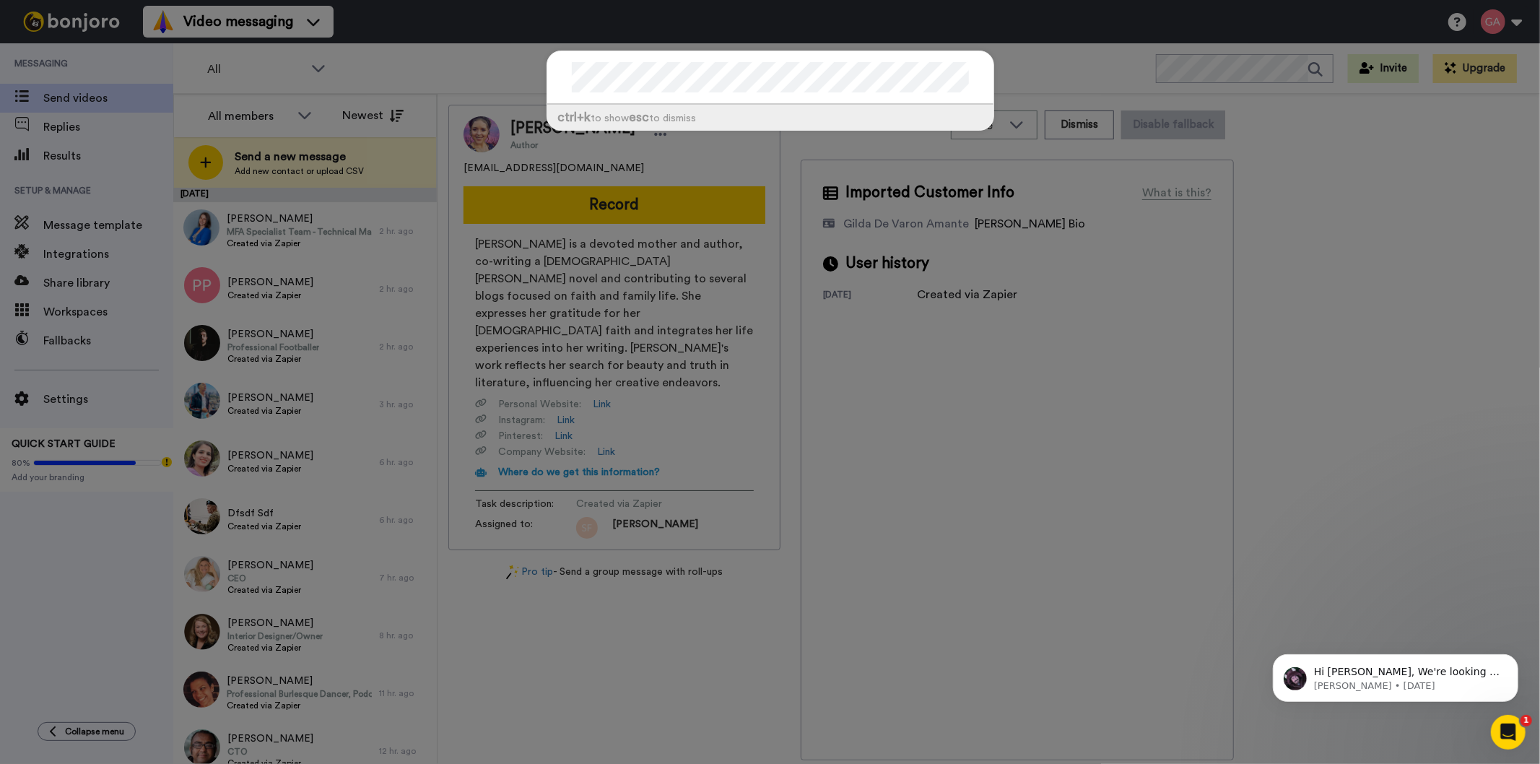
click at [270, 53] on div "ctrl +k to show esc to dismiss" at bounding box center [770, 382] width 1540 height 764
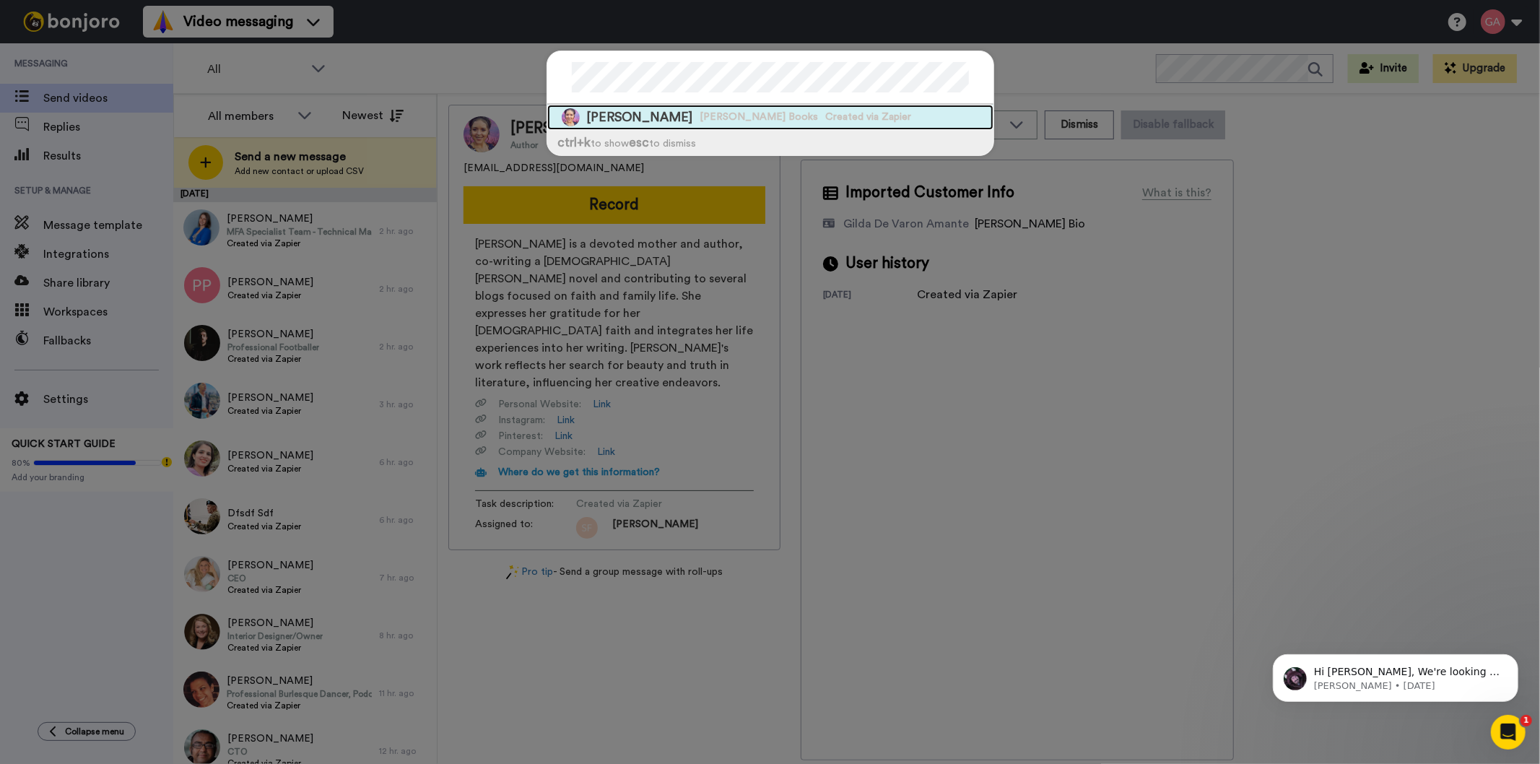
click at [755, 113] on span "[PERSON_NAME] Books" at bounding box center [760, 117] width 118 height 14
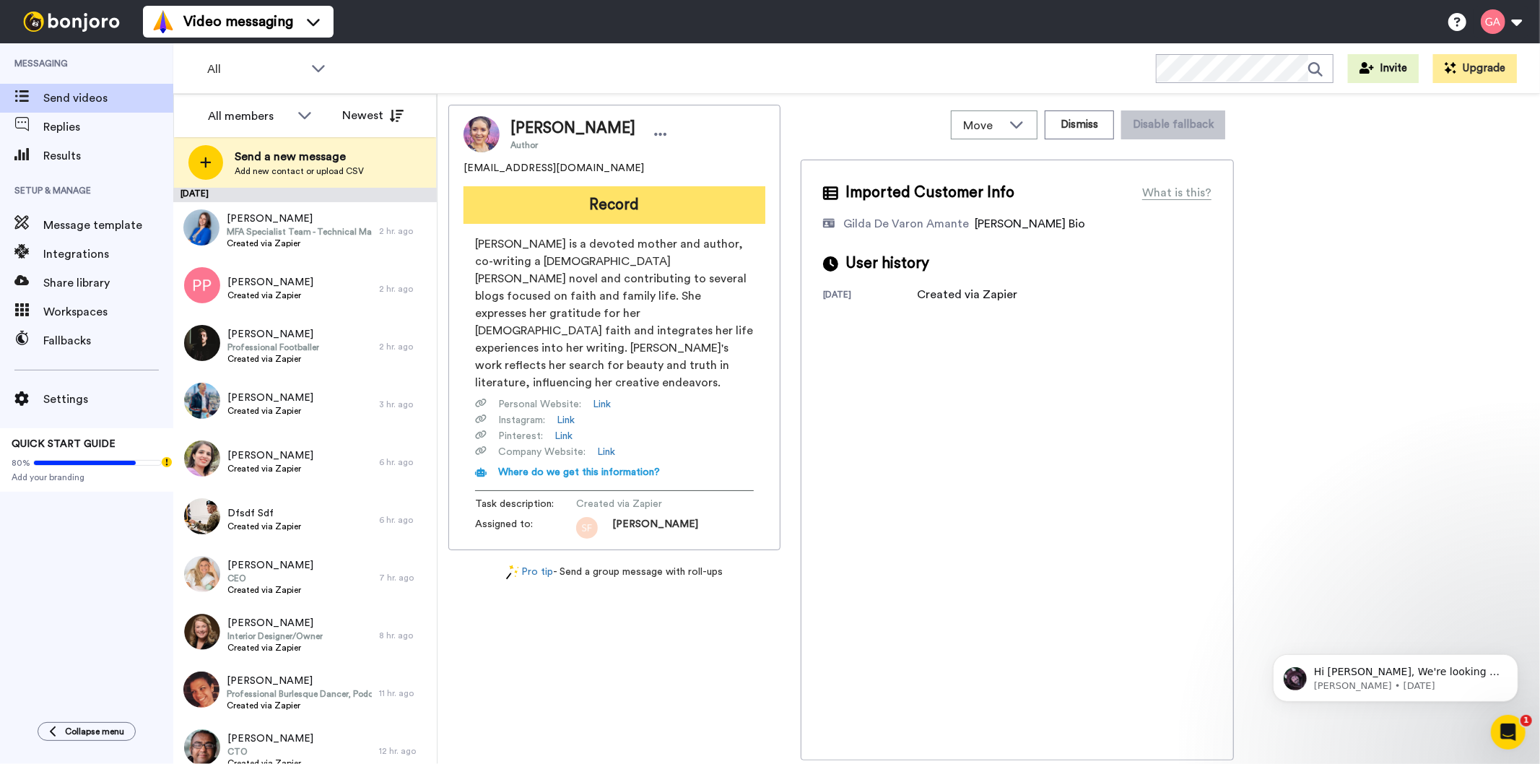
click at [638, 196] on button "Record" at bounding box center [615, 205] width 302 height 38
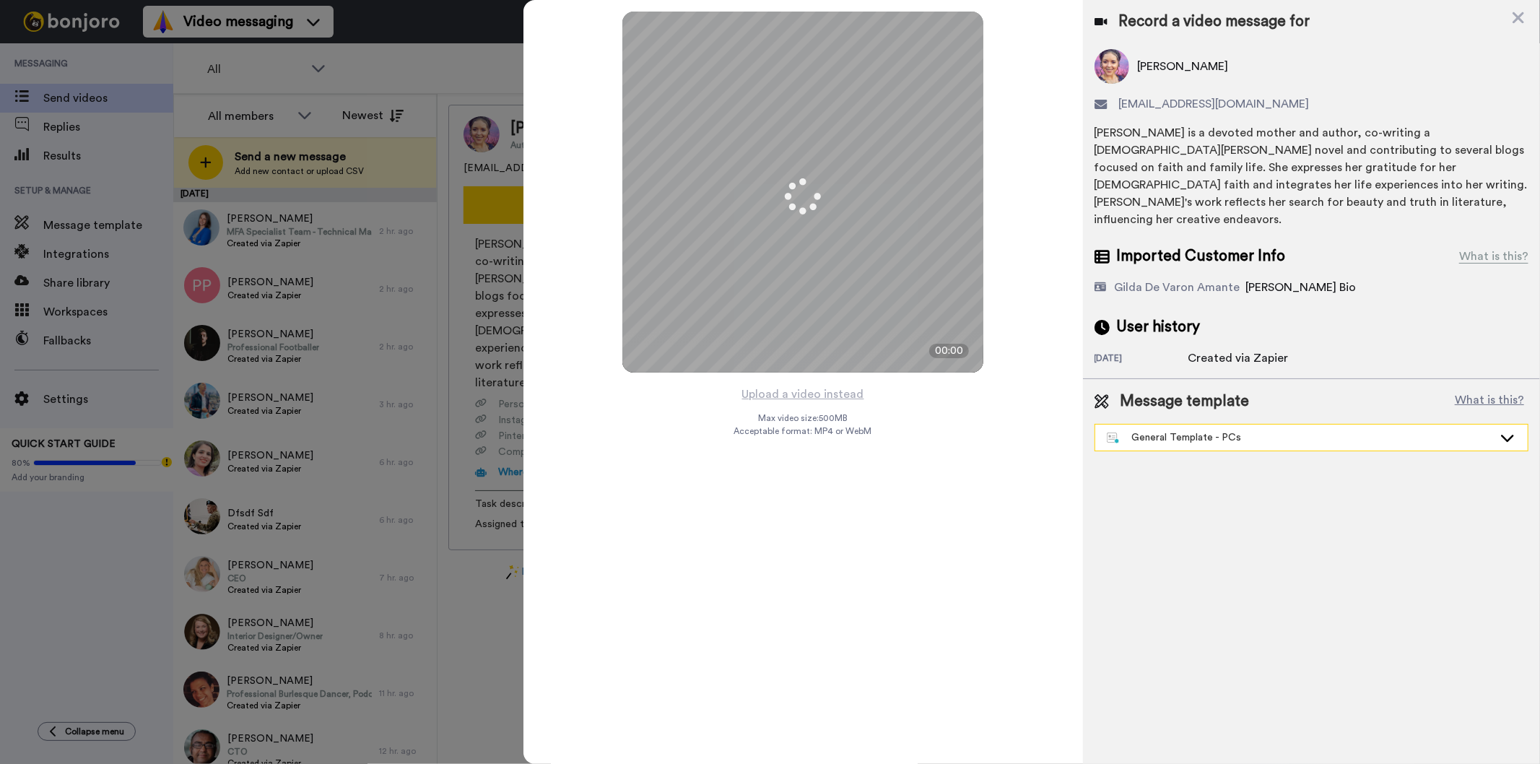
click at [1311, 430] on div "General Template - PCs" at bounding box center [1300, 437] width 386 height 14
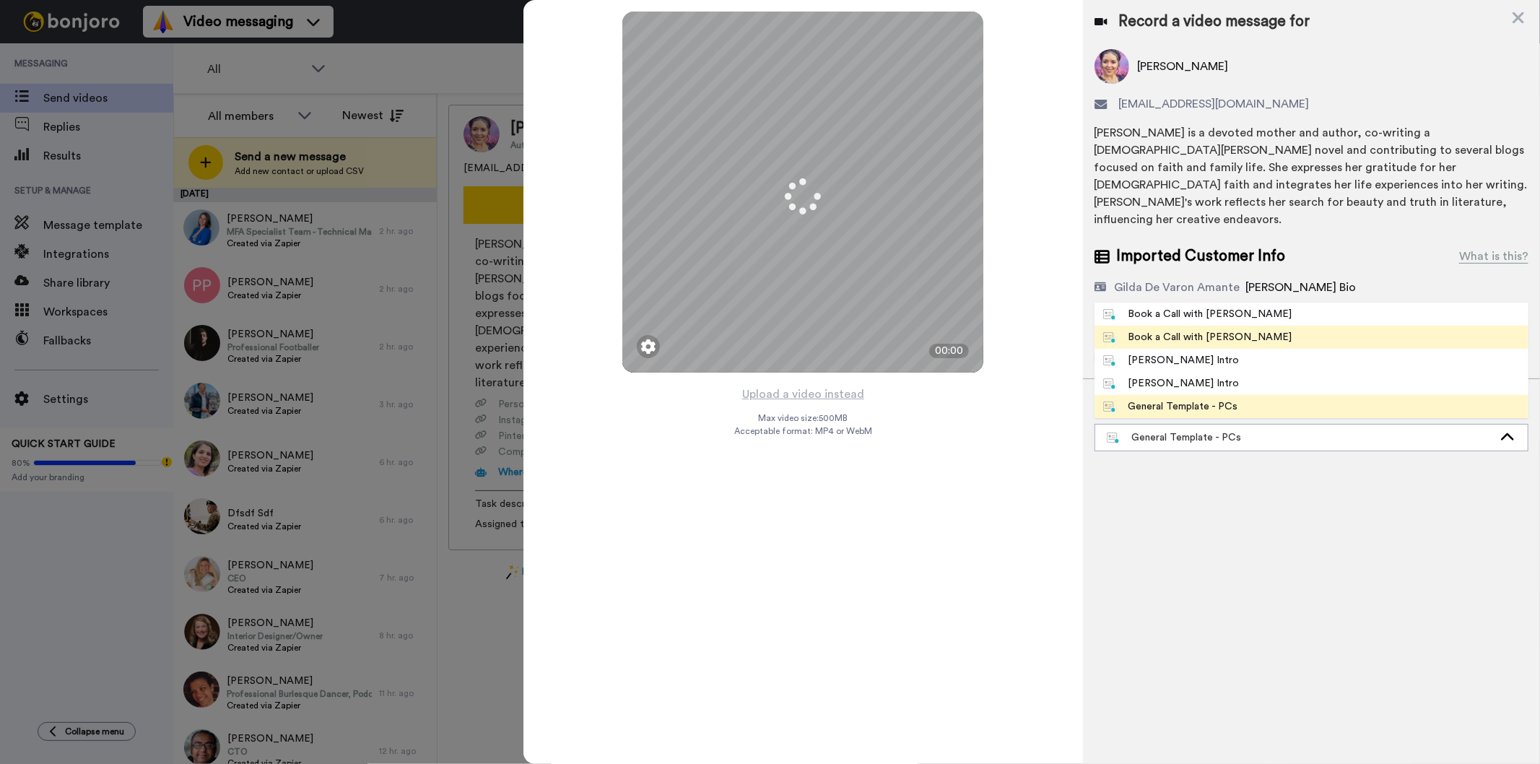
click at [1296, 328] on li "Book a Call with [PERSON_NAME]" at bounding box center [1312, 337] width 434 height 23
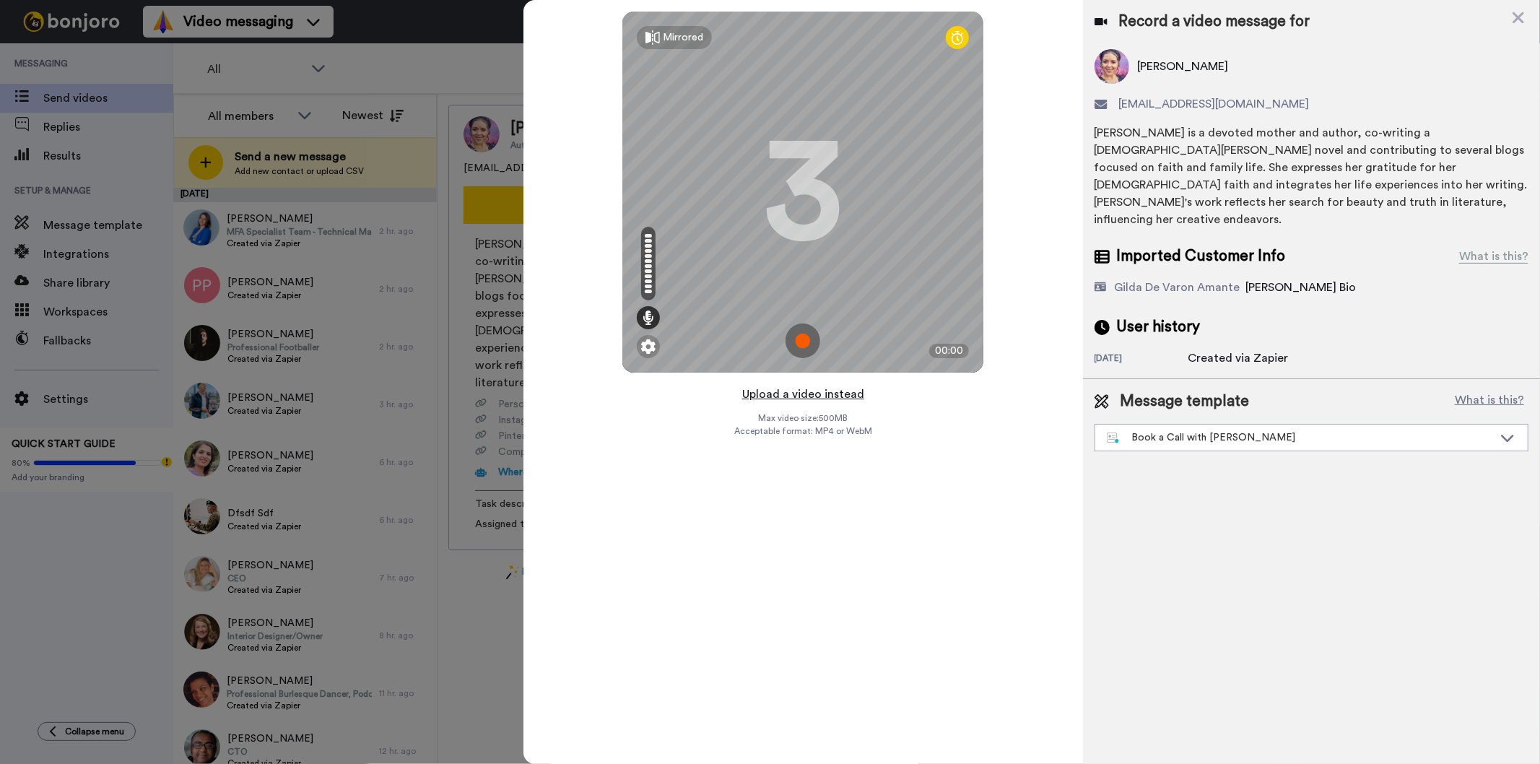
click at [800, 389] on button "Upload a video instead" at bounding box center [803, 394] width 131 height 19
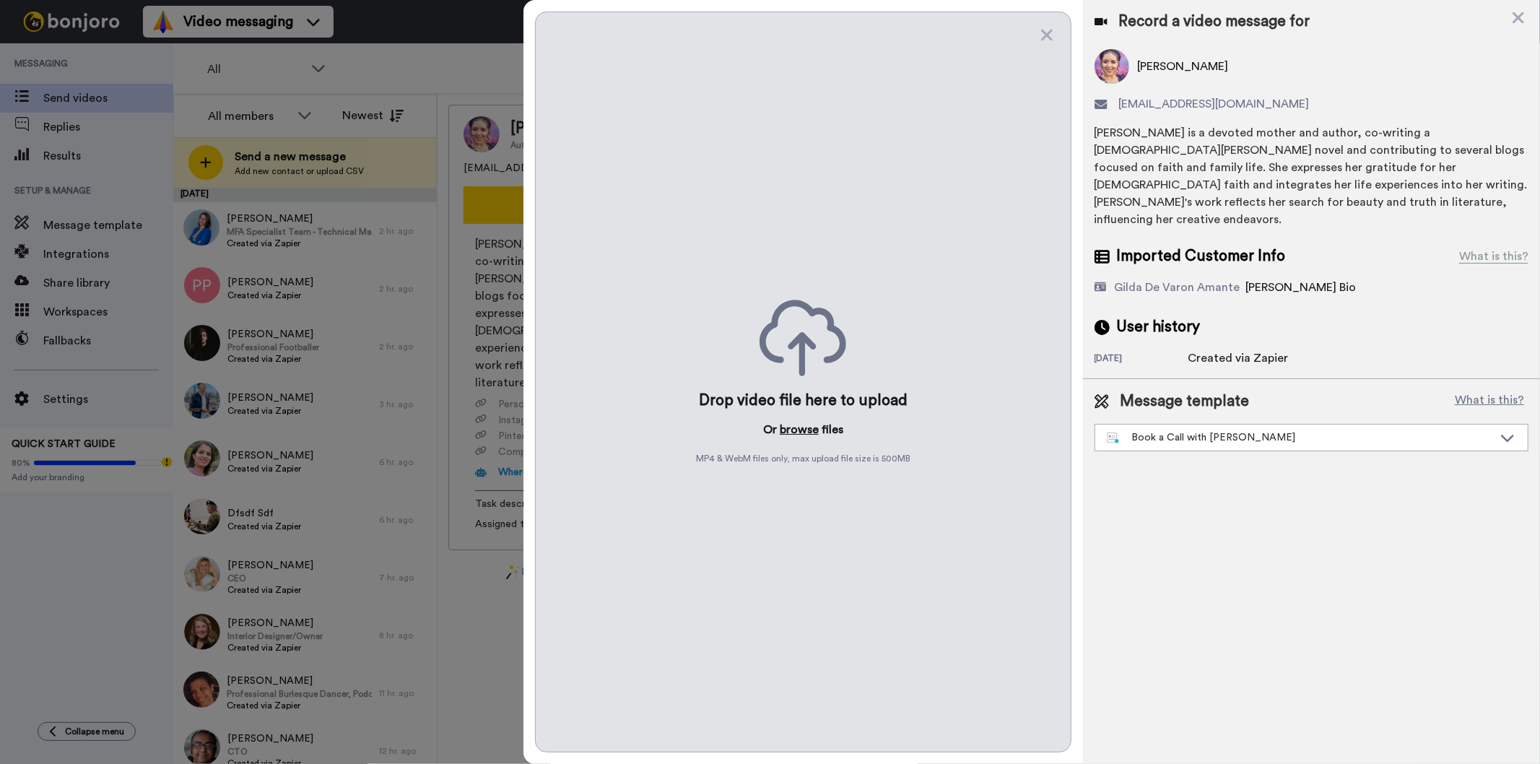
click at [797, 431] on button "browse" at bounding box center [799, 429] width 39 height 17
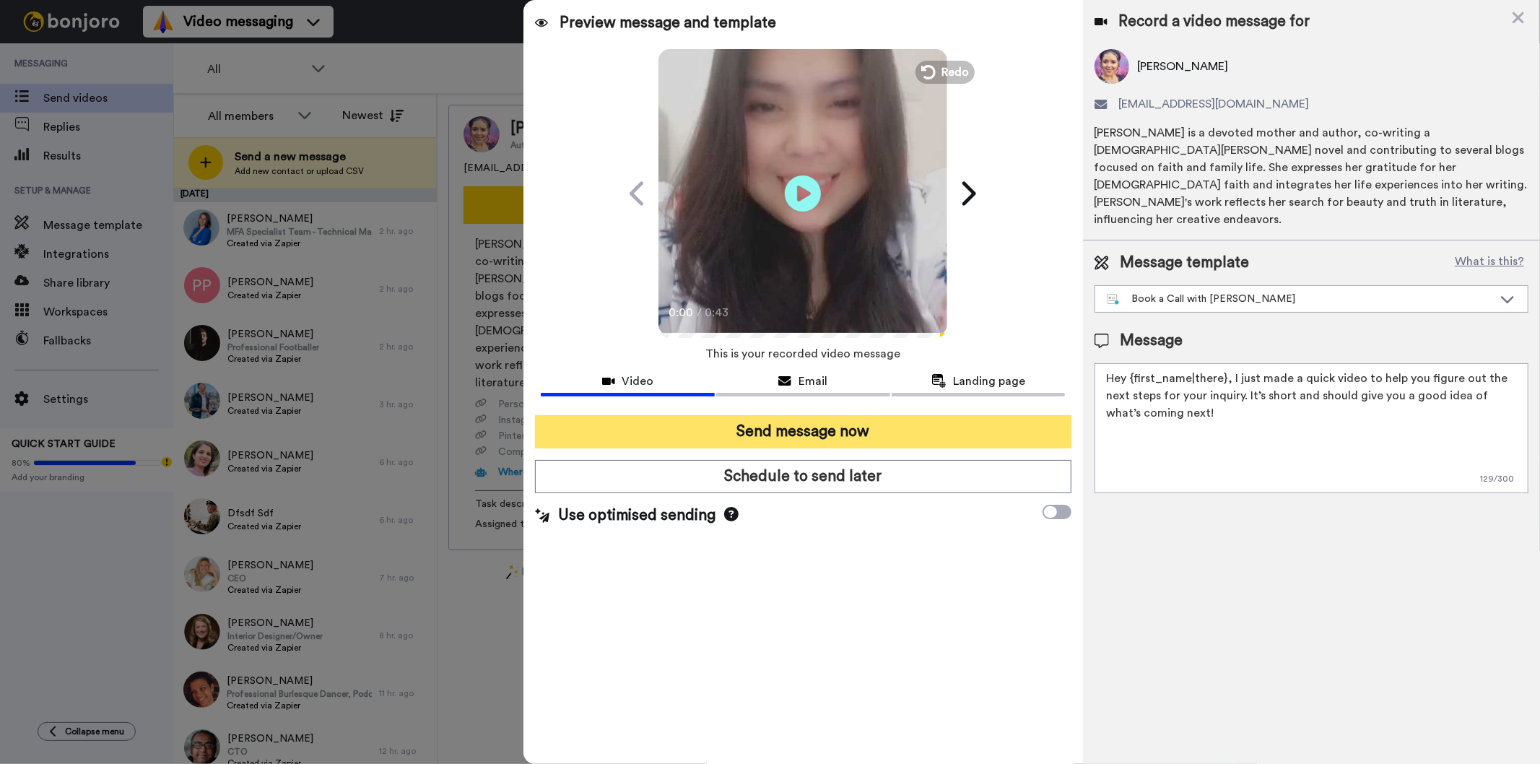
click at [848, 429] on button "Send message now" at bounding box center [803, 431] width 536 height 33
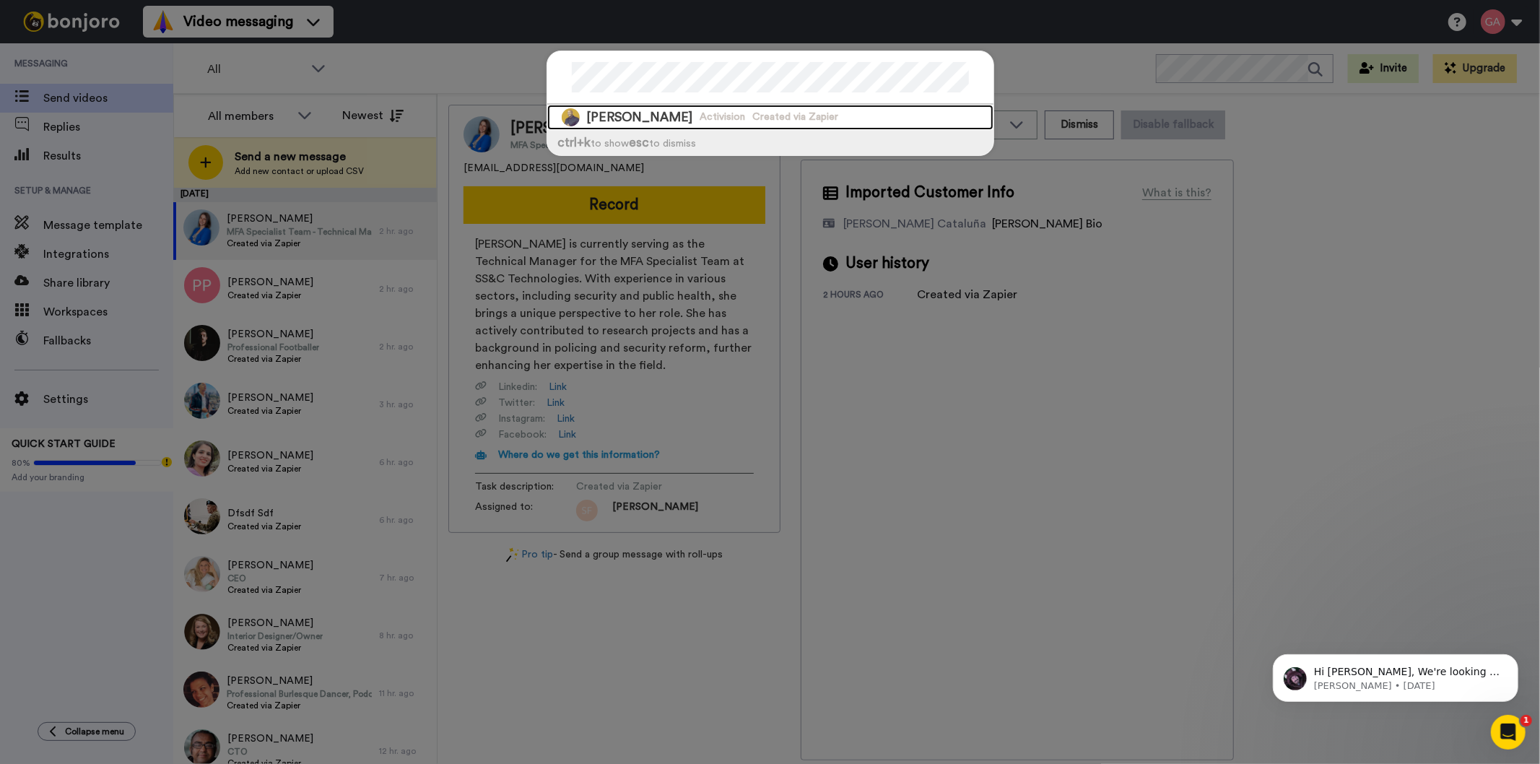
click at [706, 118] on span "Activision" at bounding box center [723, 117] width 45 height 14
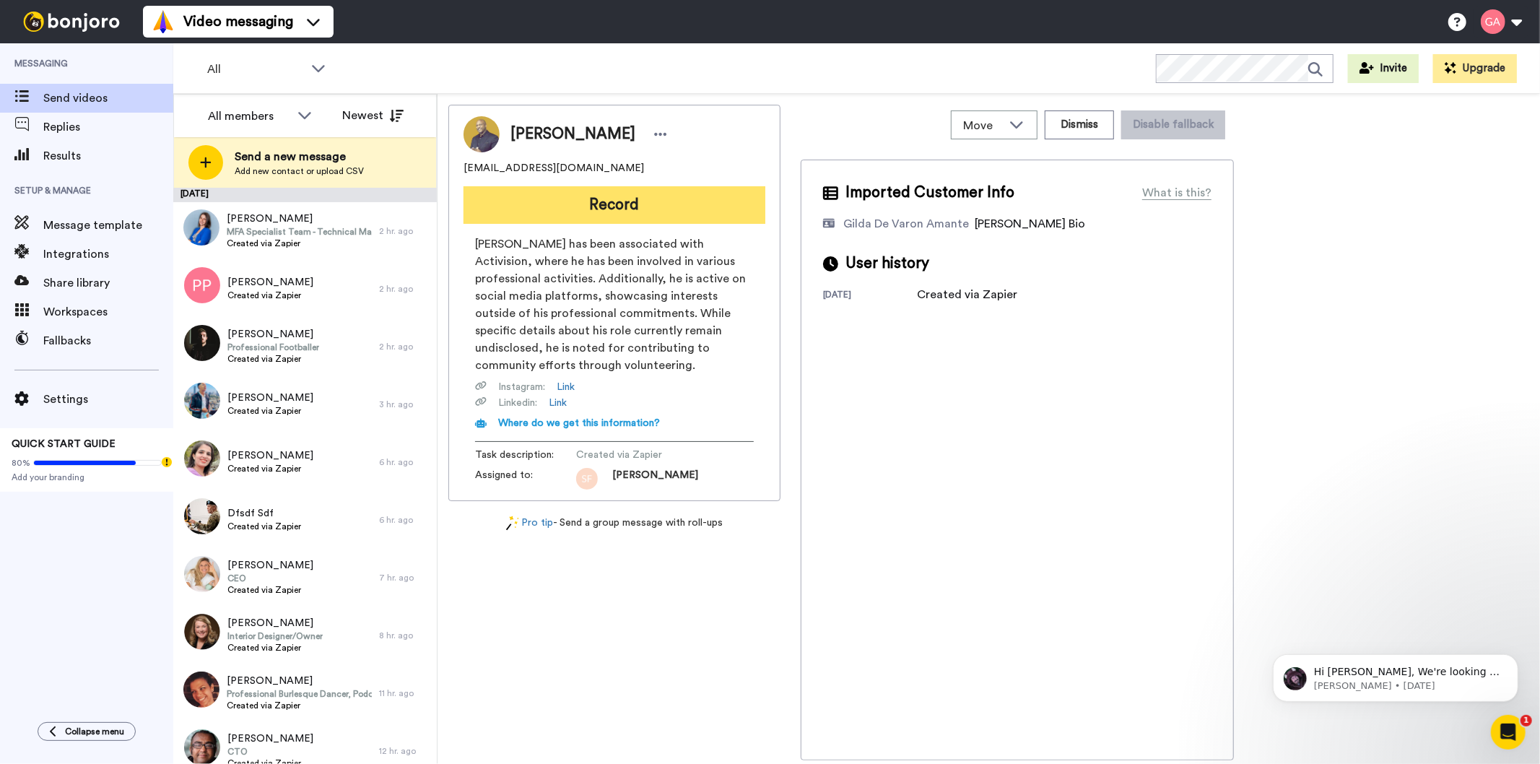
click at [608, 196] on button "Record" at bounding box center [615, 205] width 302 height 38
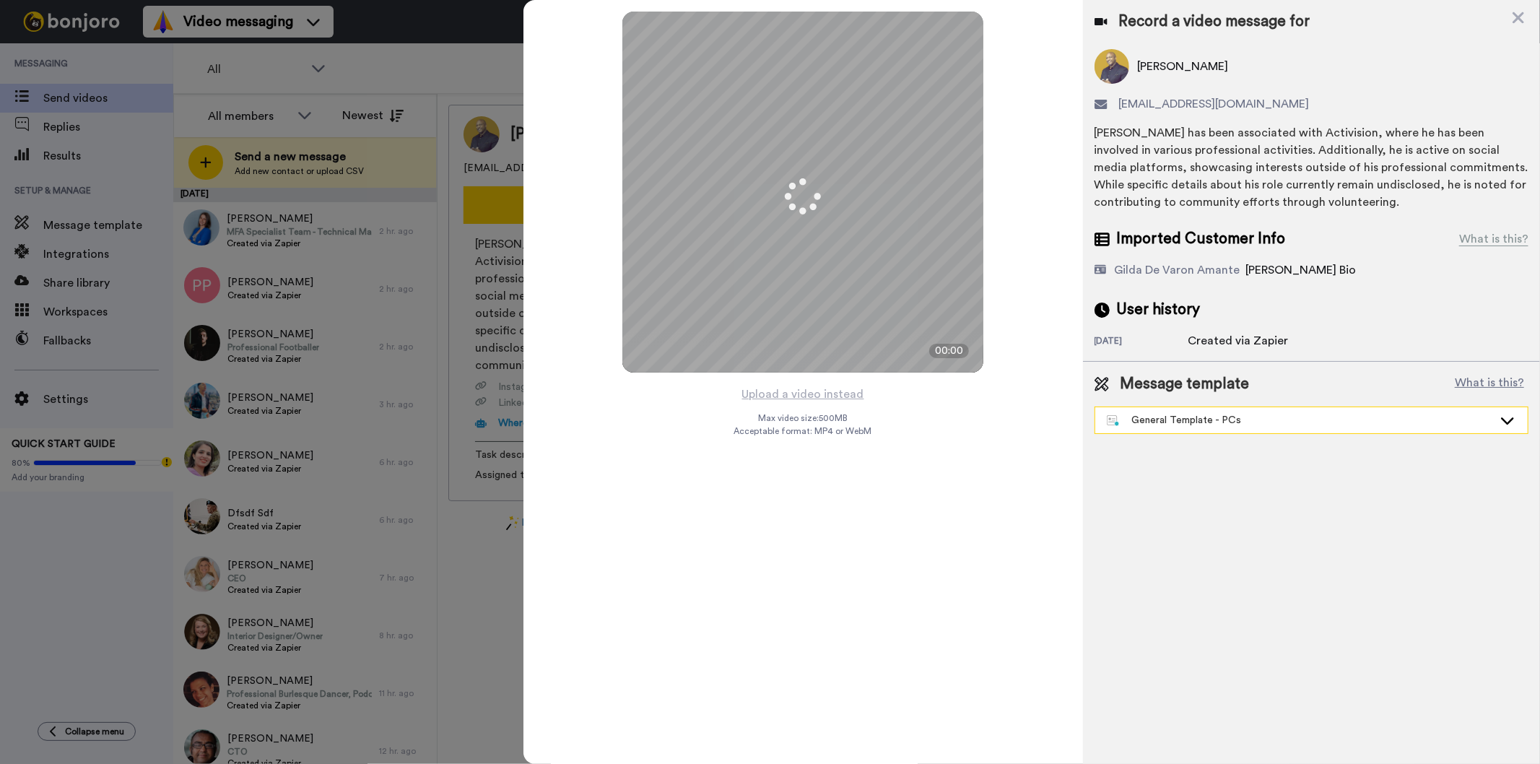
click at [1213, 429] on div "General Template - PCs" at bounding box center [1312, 420] width 433 height 26
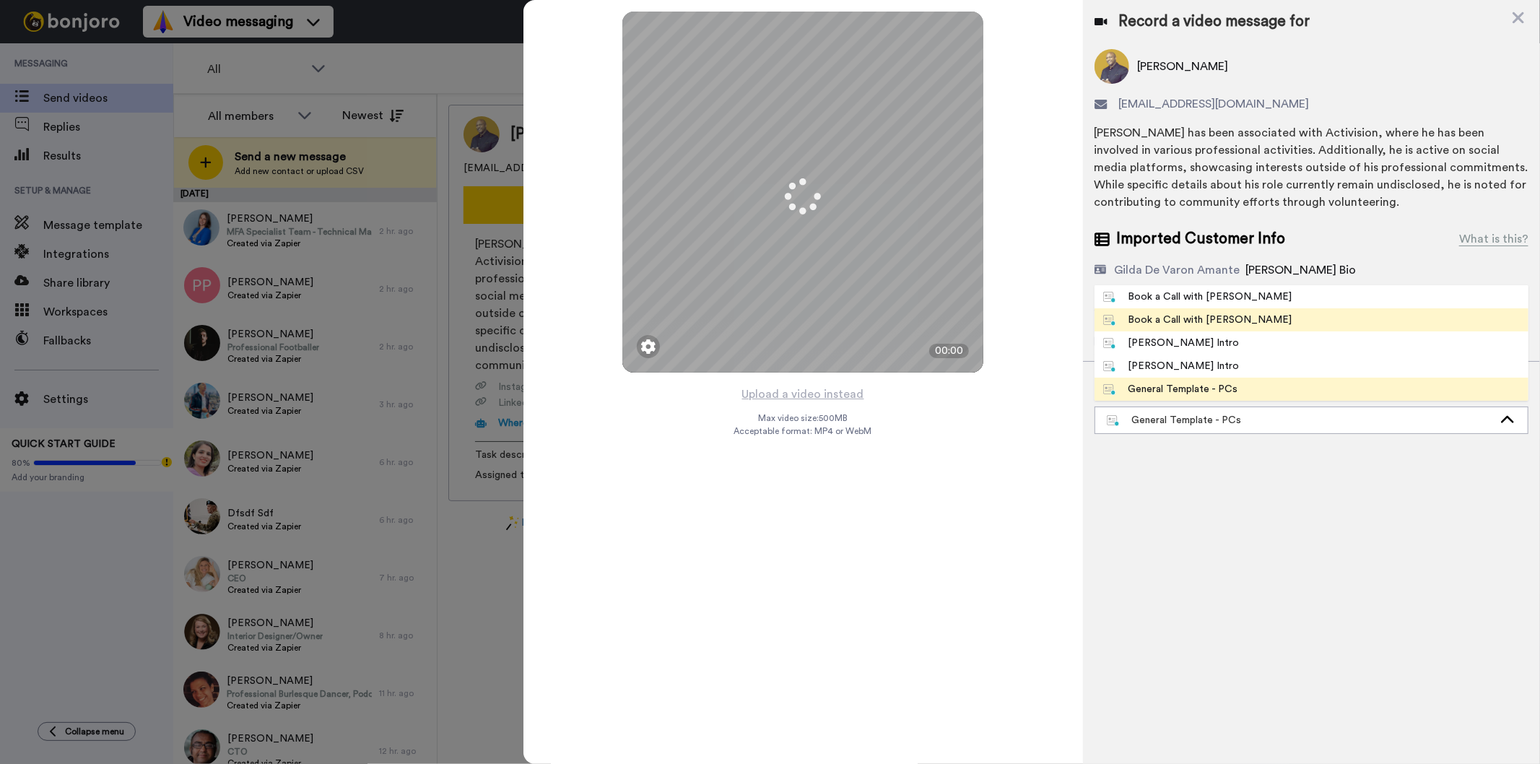
click at [1229, 326] on span "Book a Call with [PERSON_NAME]" at bounding box center [1198, 320] width 207 height 14
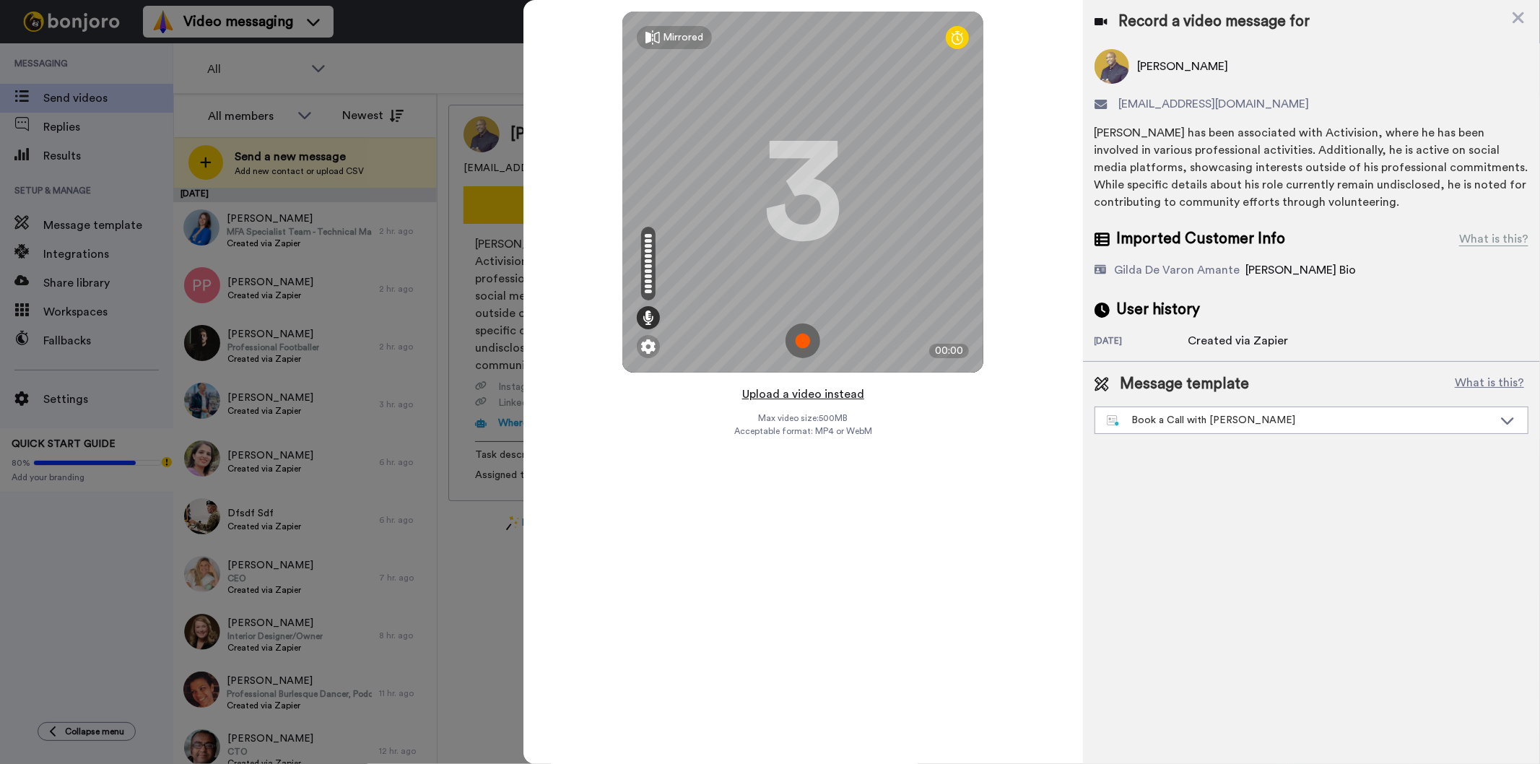
click at [790, 391] on button "Upload a video instead" at bounding box center [803, 394] width 131 height 19
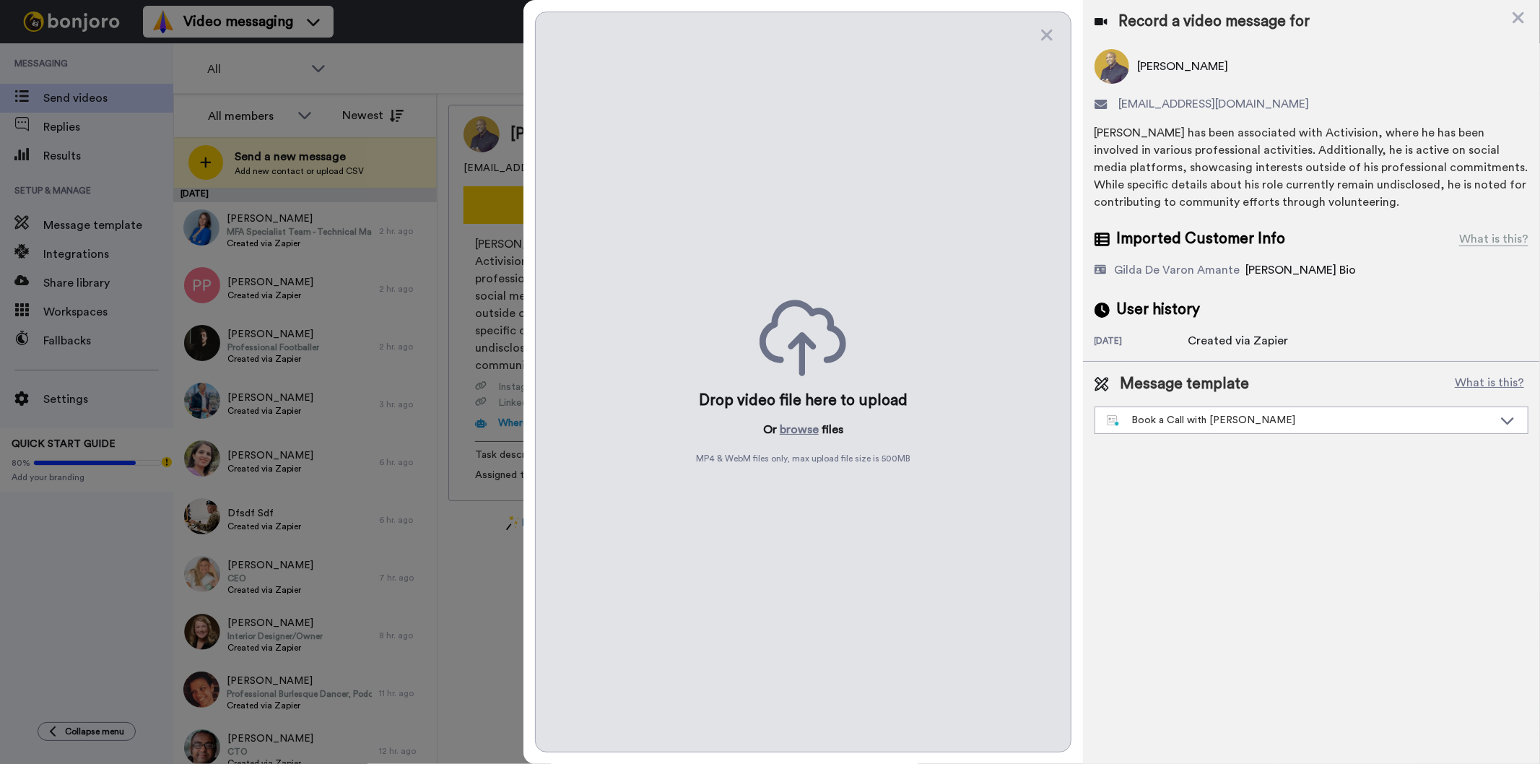
click at [812, 417] on div "Drop video file here to upload Or browse files MP4 & WebM files only, max uploa…" at bounding box center [803, 382] width 536 height 741
click at [810, 425] on button "browse" at bounding box center [799, 429] width 39 height 17
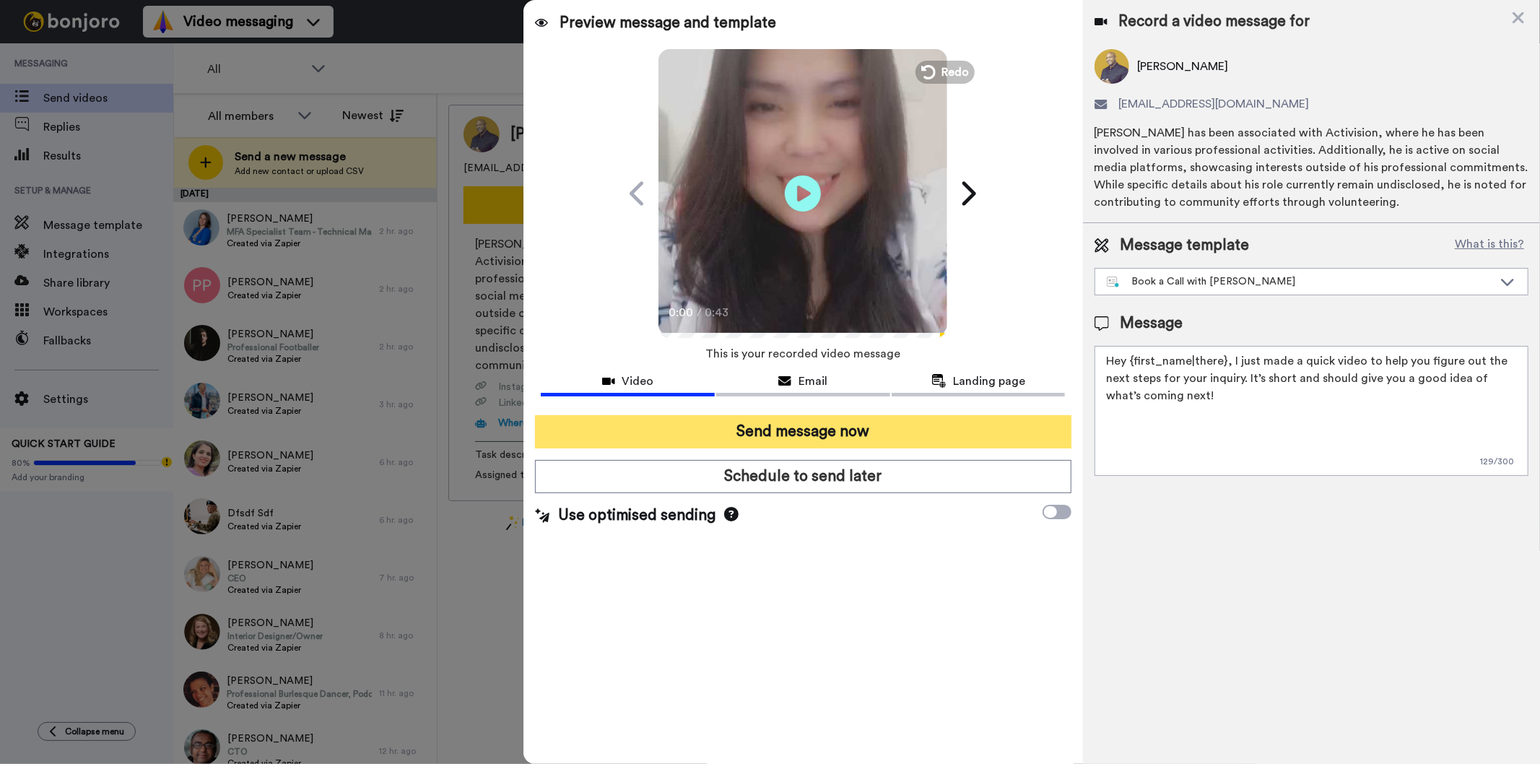
click at [863, 425] on button "Send message now" at bounding box center [803, 431] width 536 height 33
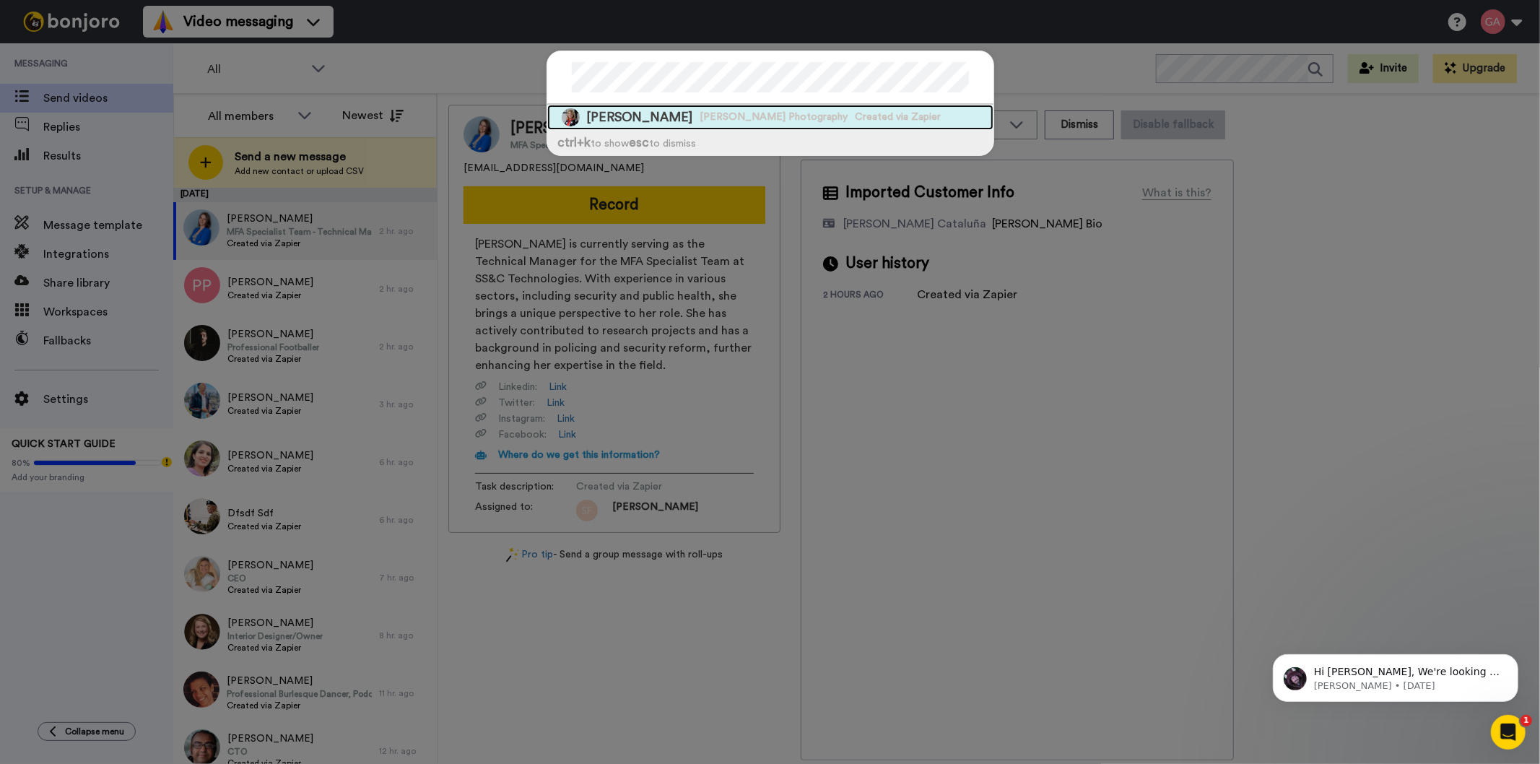
click at [701, 117] on span "[PERSON_NAME] Photography" at bounding box center [775, 117] width 148 height 14
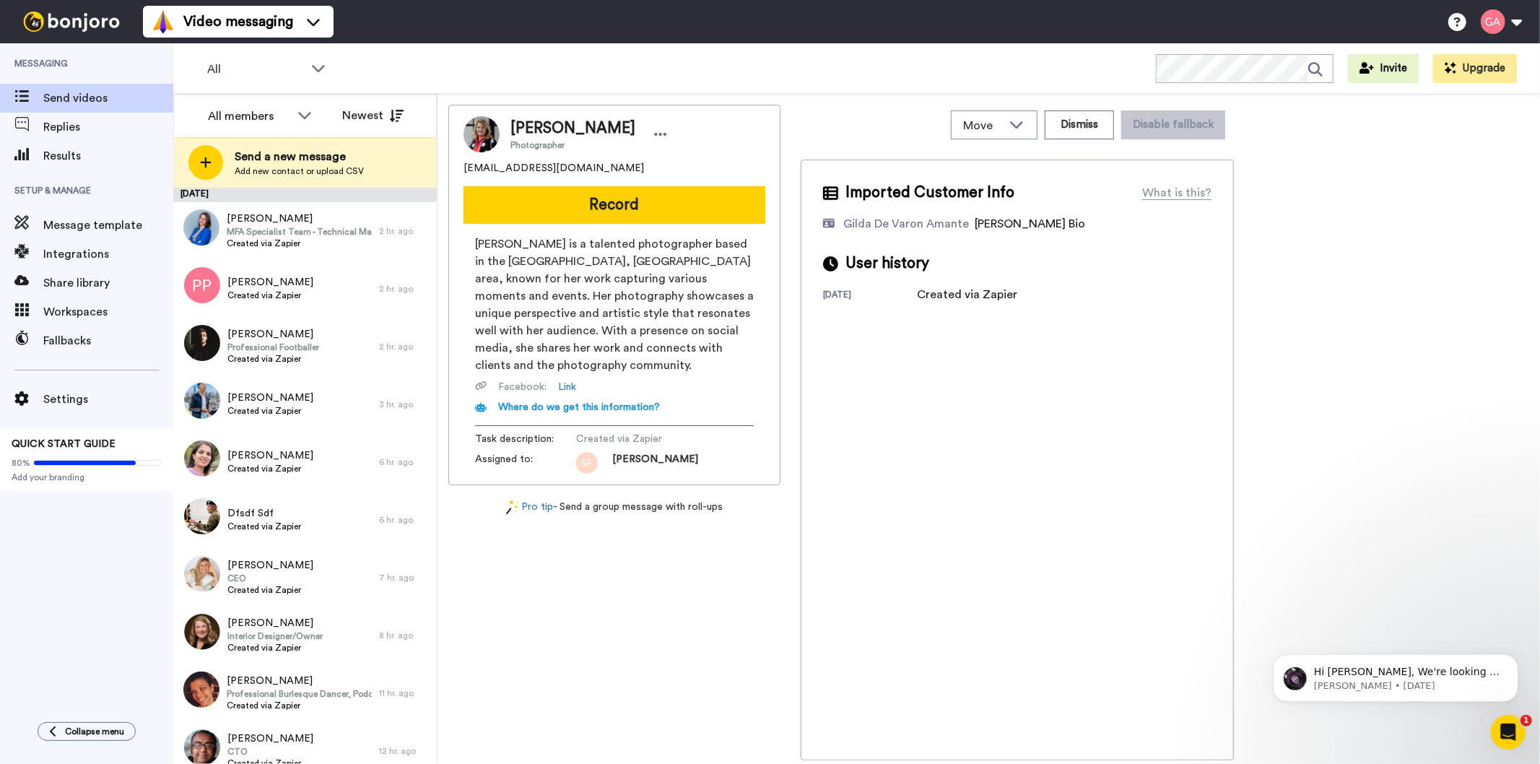
click at [612, 211] on button "Record" at bounding box center [615, 205] width 302 height 38
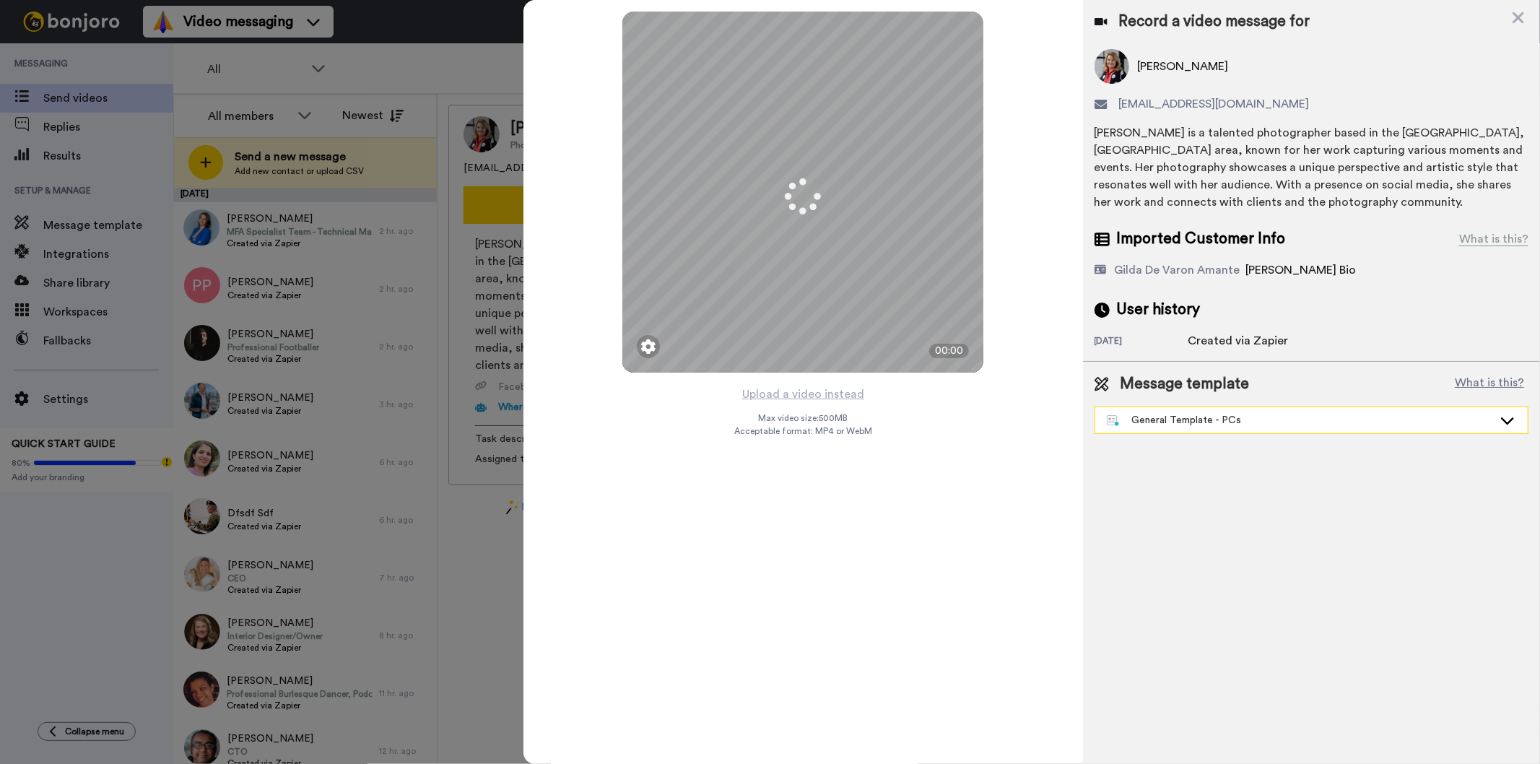
click at [1171, 422] on div "General Template - PCs" at bounding box center [1300, 420] width 386 height 14
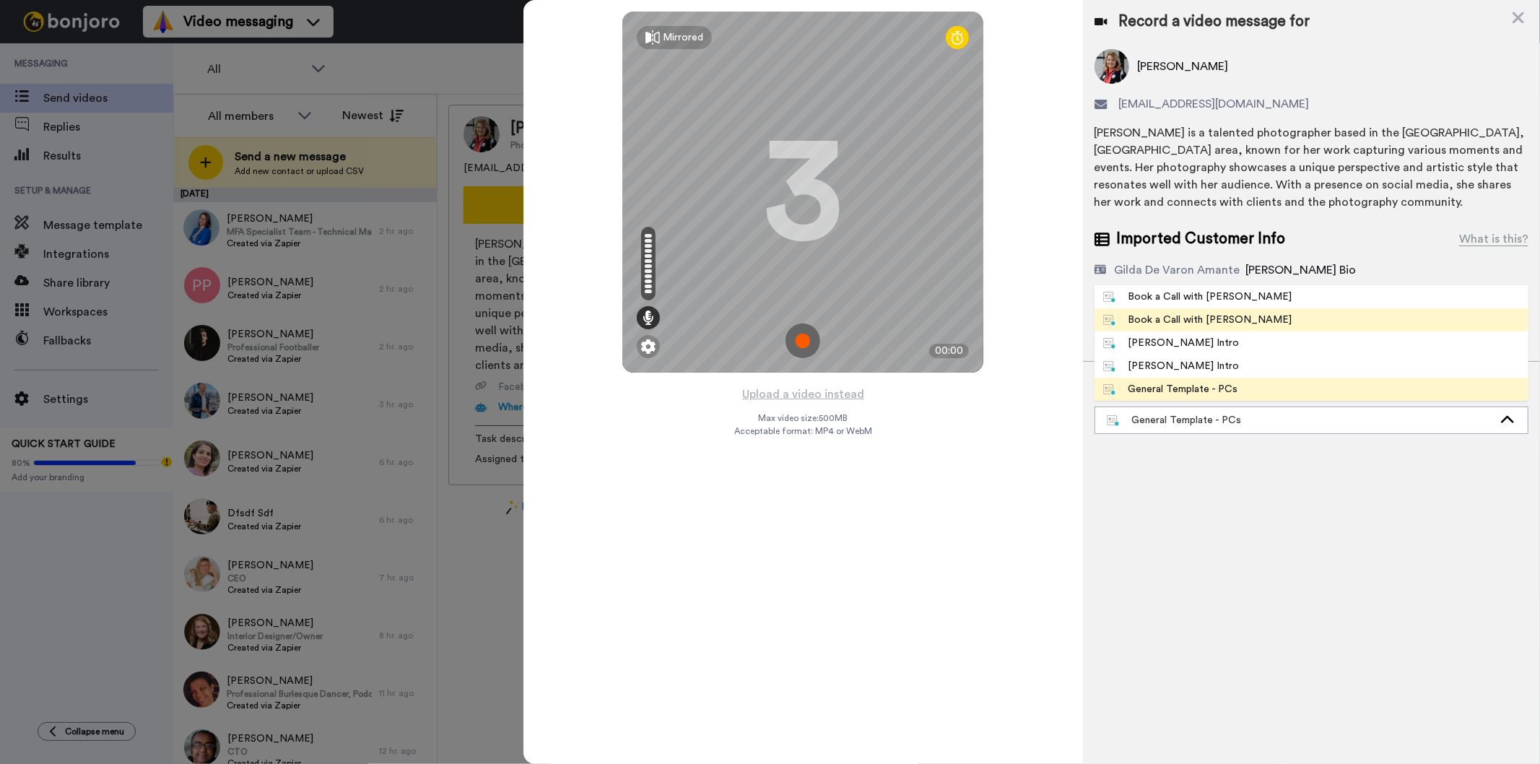
click at [1192, 321] on div "Book a Call with [PERSON_NAME]" at bounding box center [1197, 320] width 189 height 14
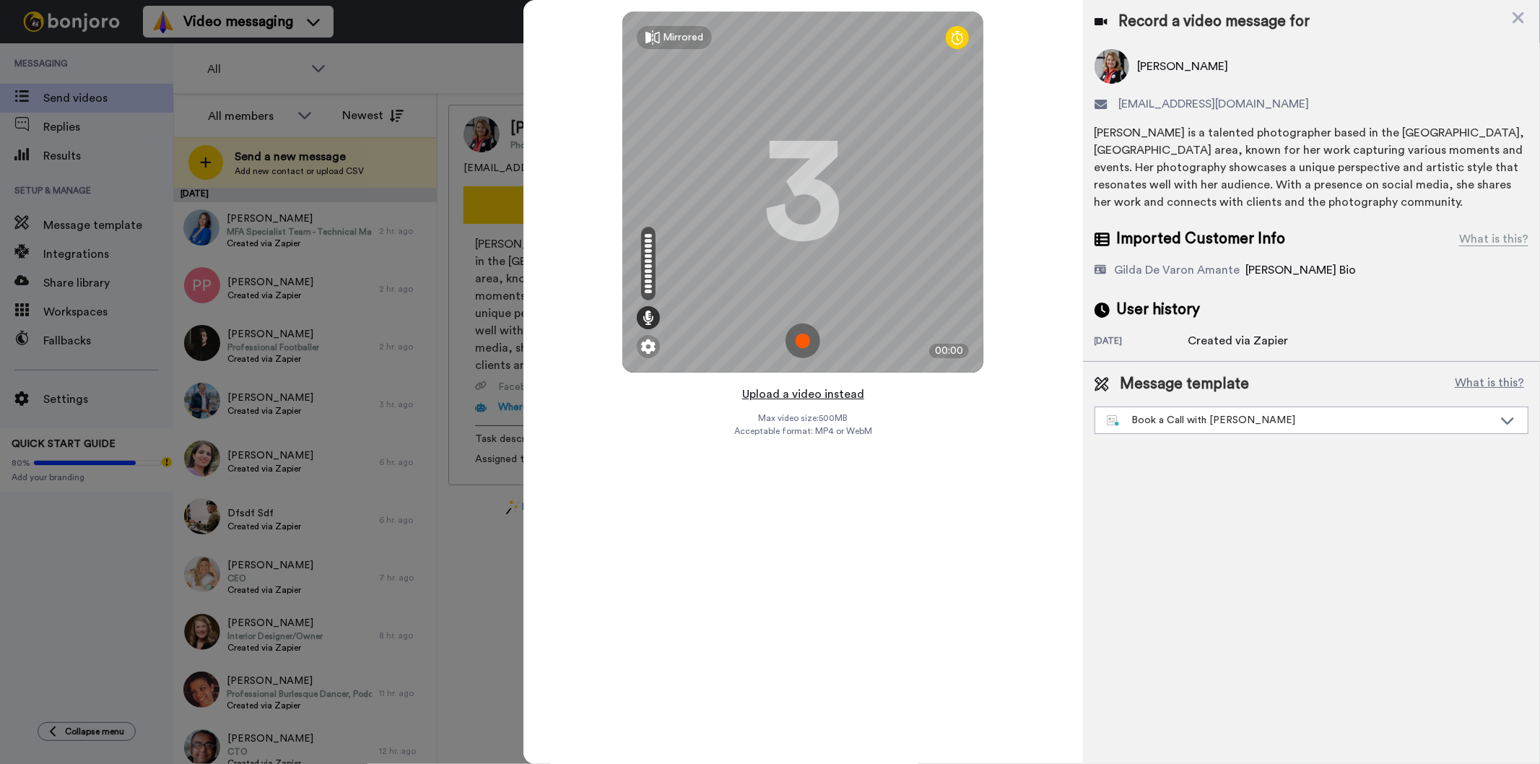
click at [830, 396] on button "Upload a video instead" at bounding box center [803, 394] width 131 height 19
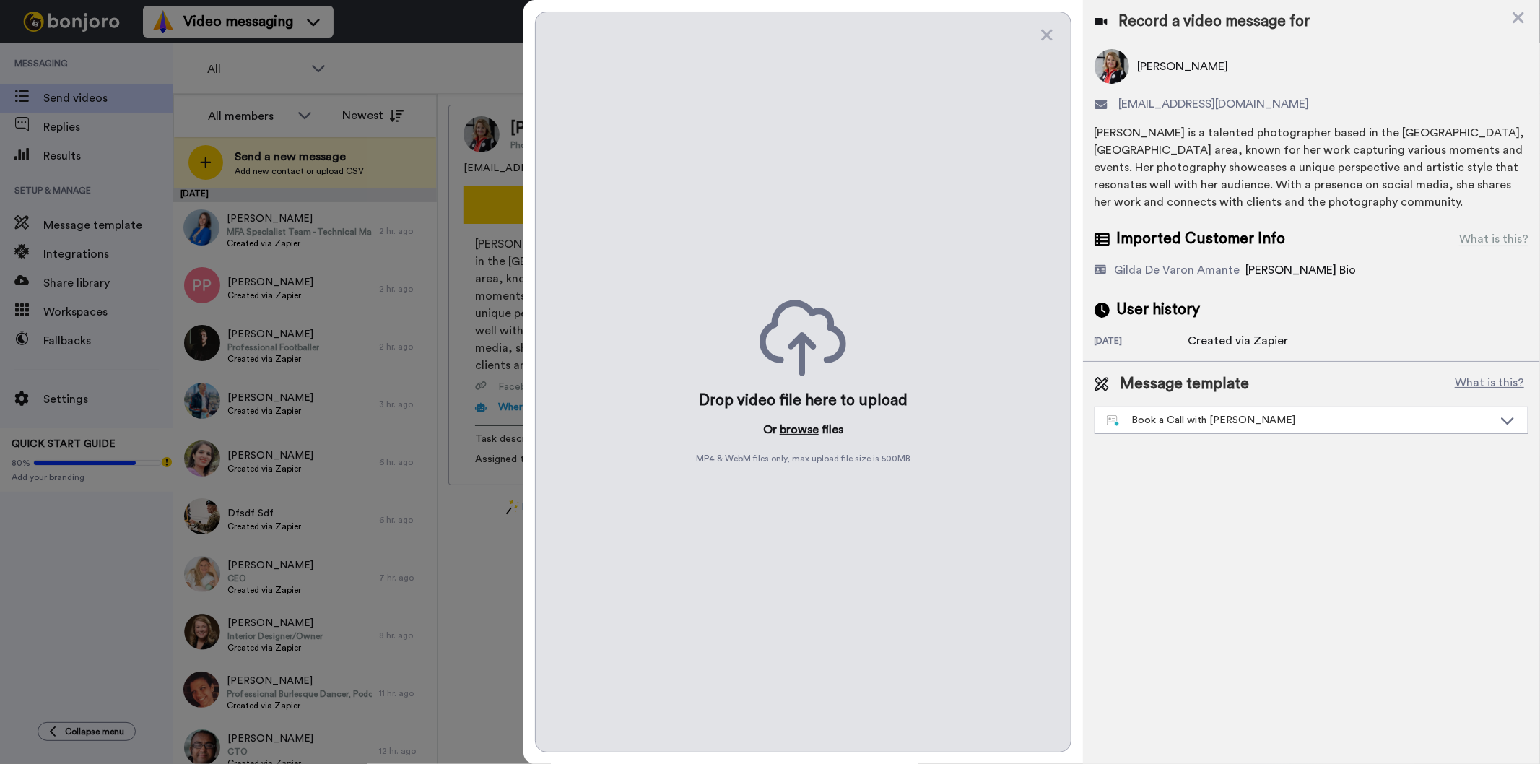
click at [799, 424] on button "browse" at bounding box center [799, 429] width 39 height 17
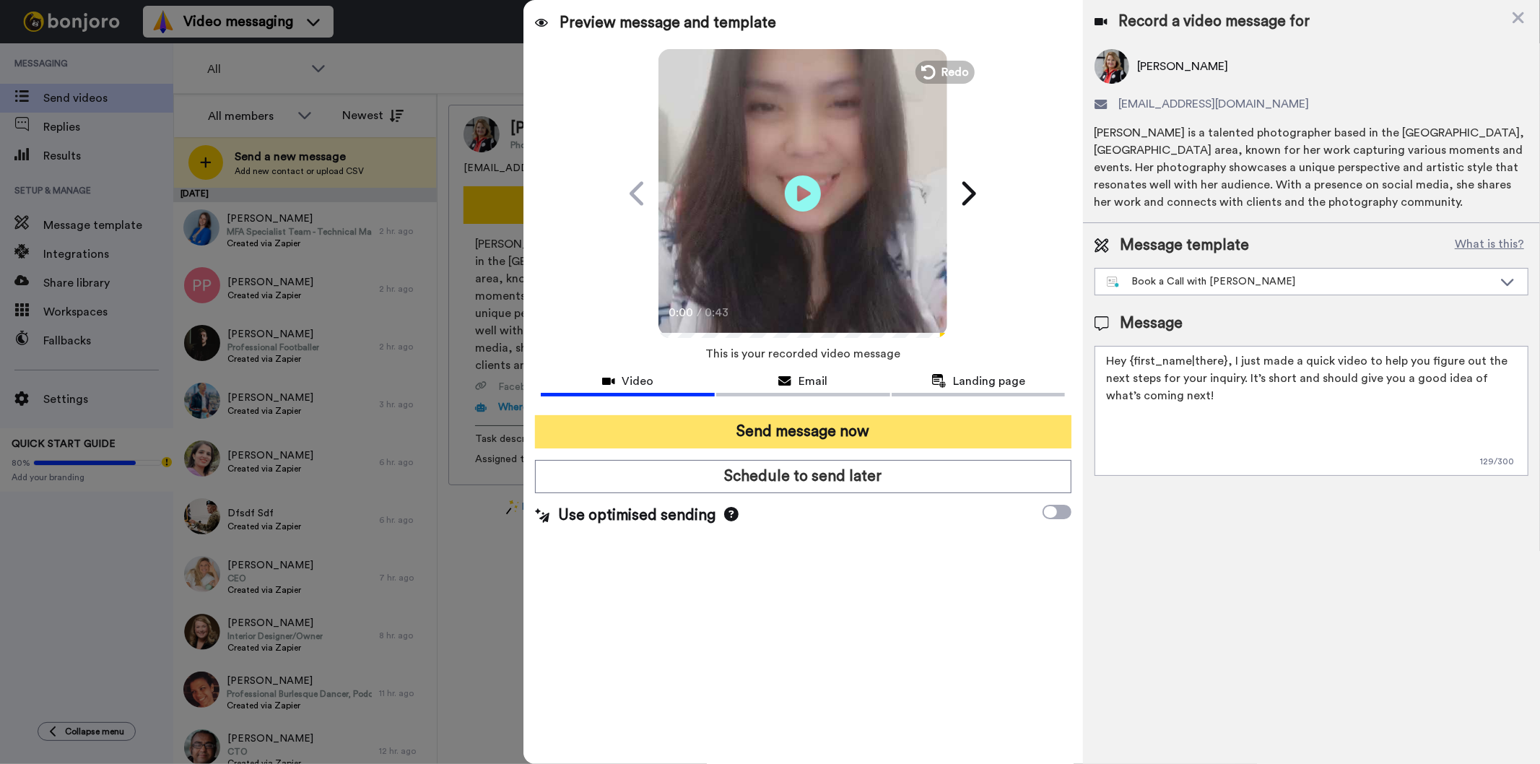
click at [889, 426] on button "Send message now" at bounding box center [803, 431] width 536 height 33
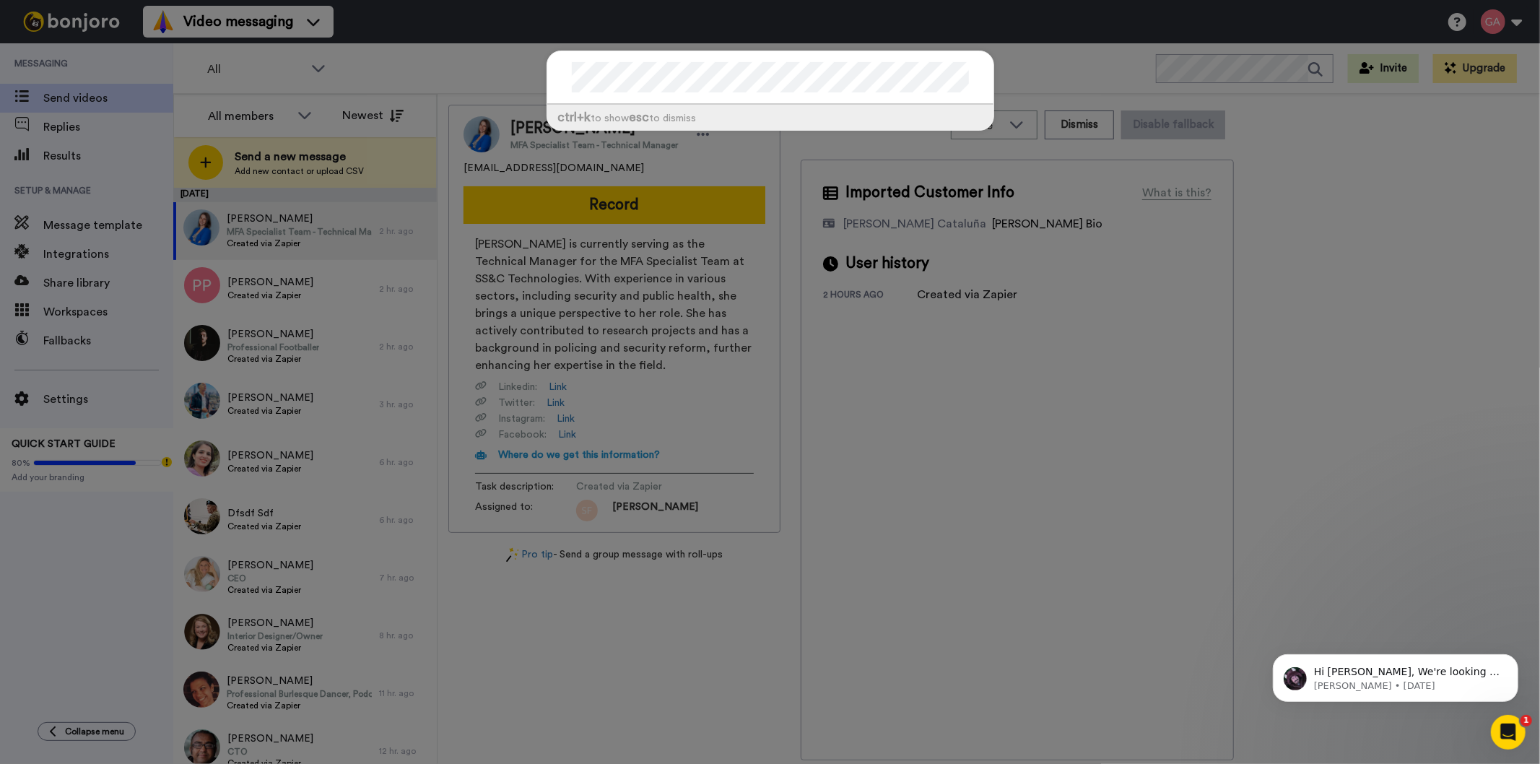
click at [139, 8] on div "ctrl +k to show esc to dismiss" at bounding box center [770, 382] width 1540 height 764
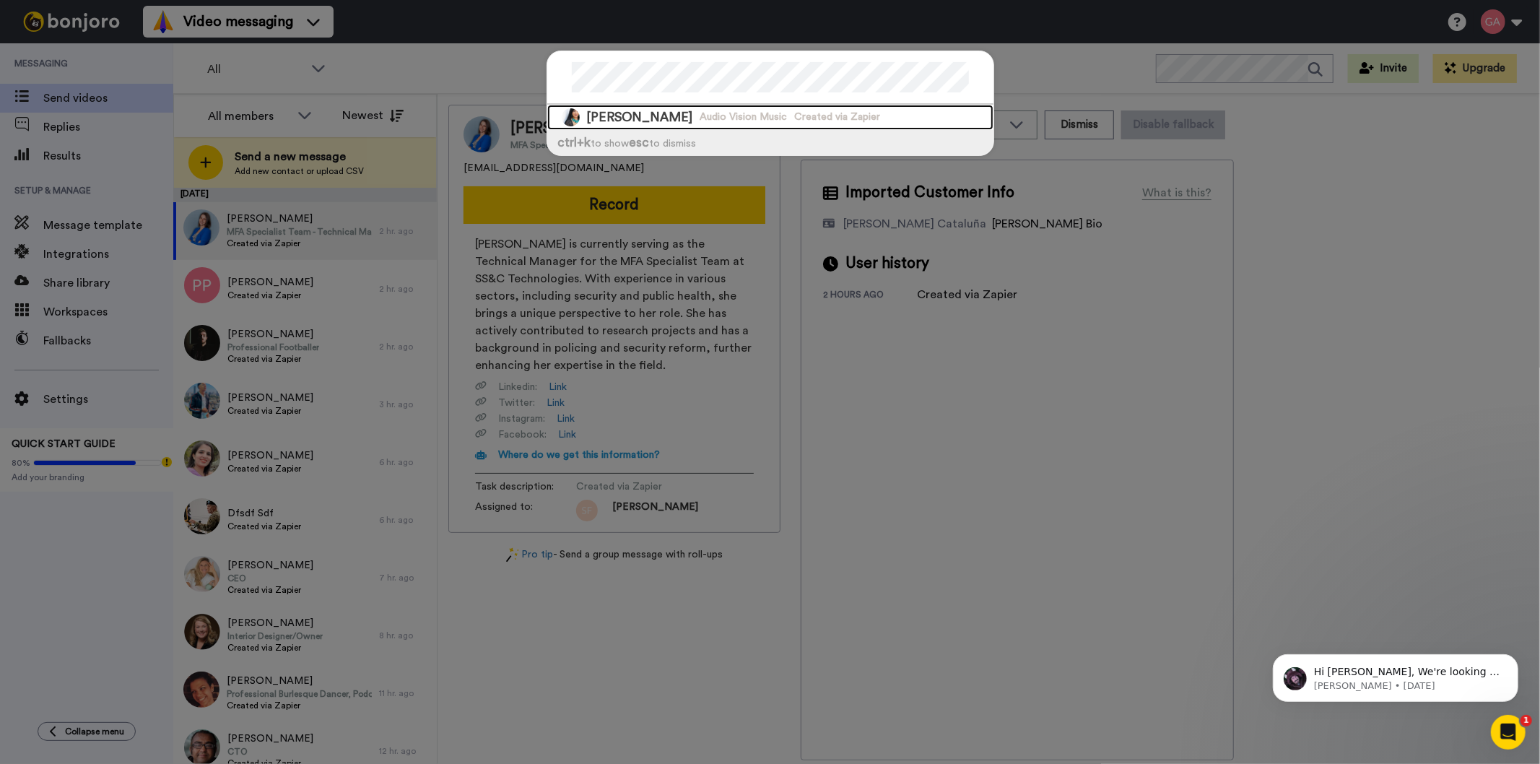
click at [610, 121] on span "[PERSON_NAME]" at bounding box center [640, 117] width 106 height 18
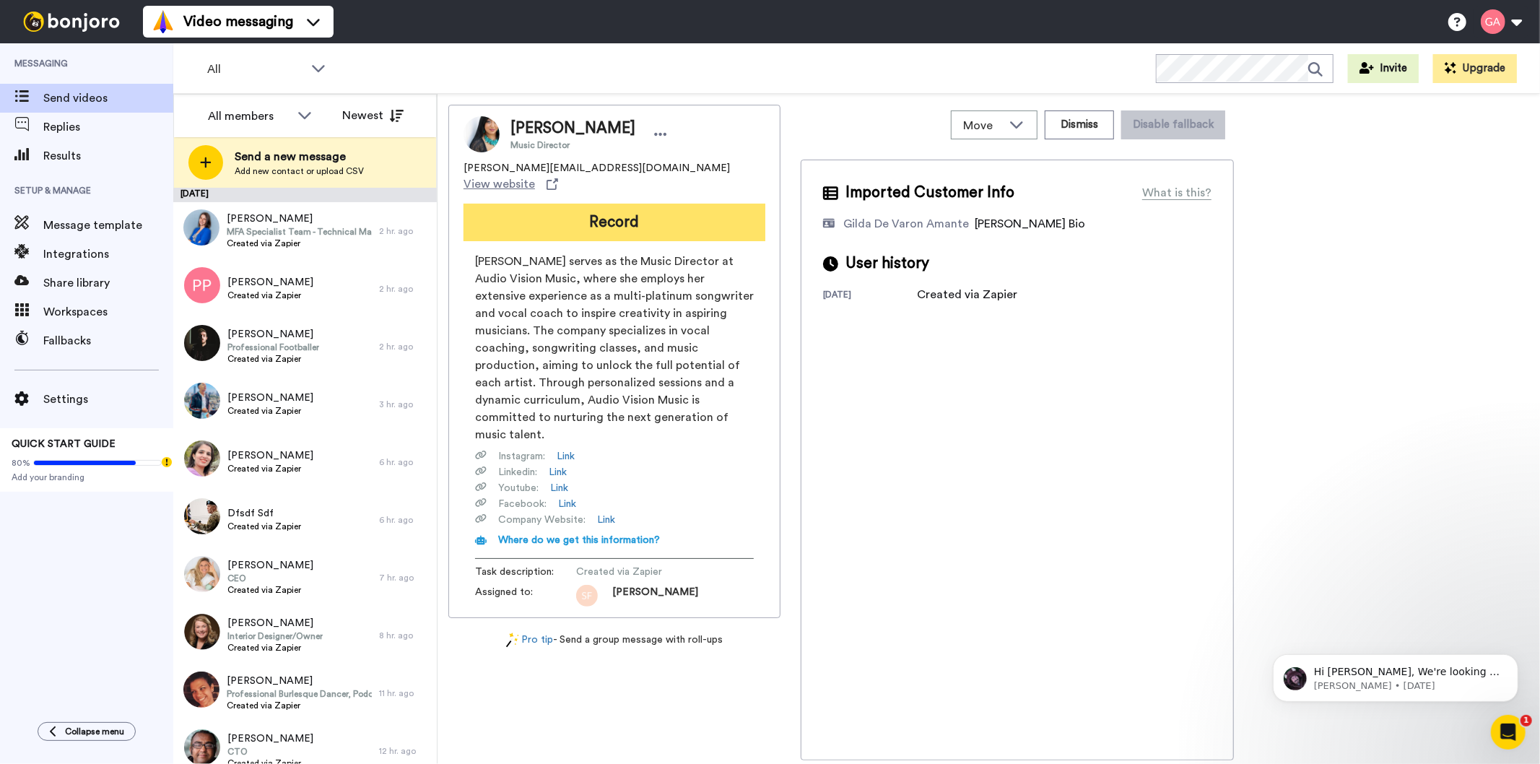
click at [610, 221] on button "Record" at bounding box center [615, 223] width 302 height 38
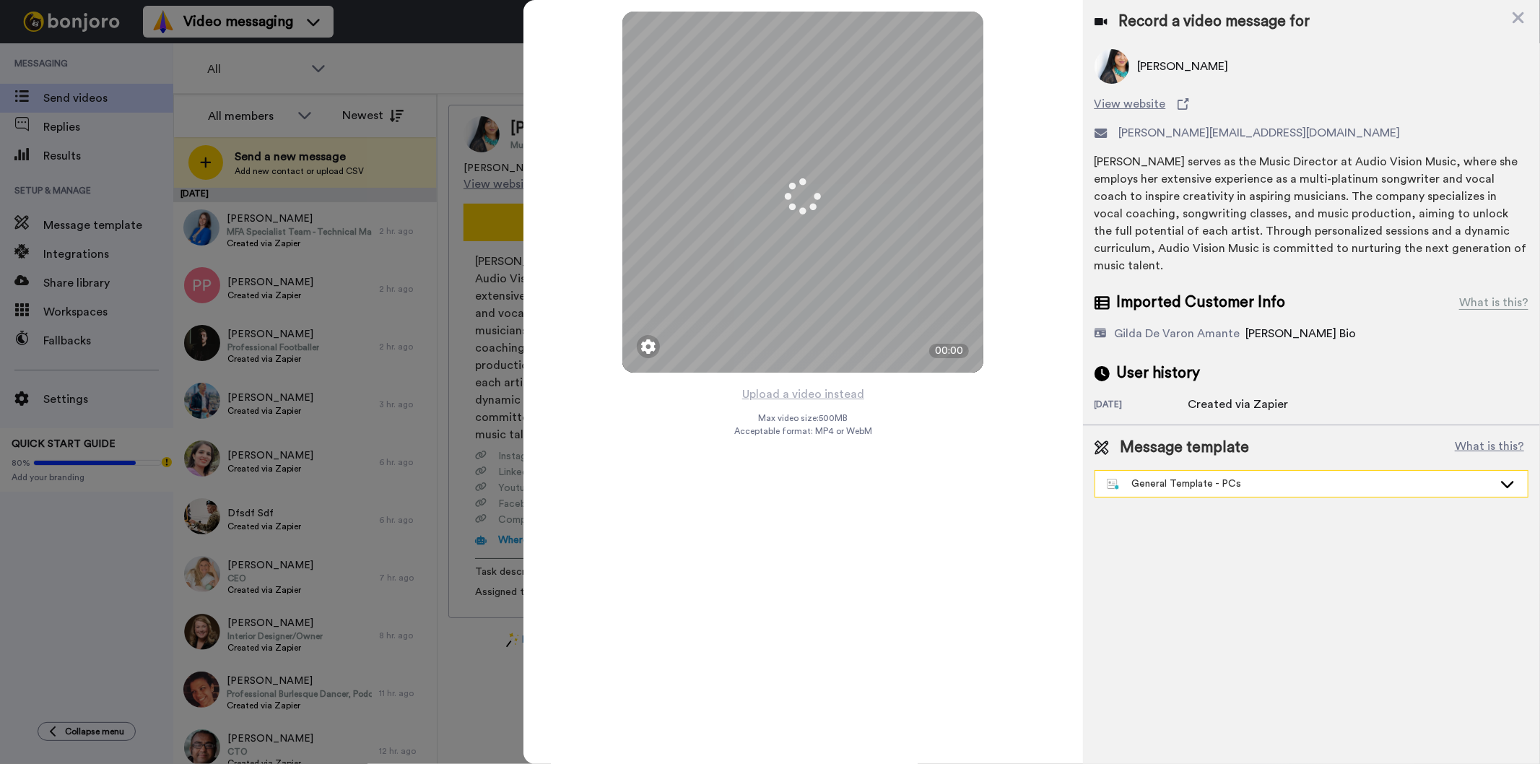
click at [1266, 477] on div "General Template - PCs" at bounding box center [1300, 484] width 386 height 14
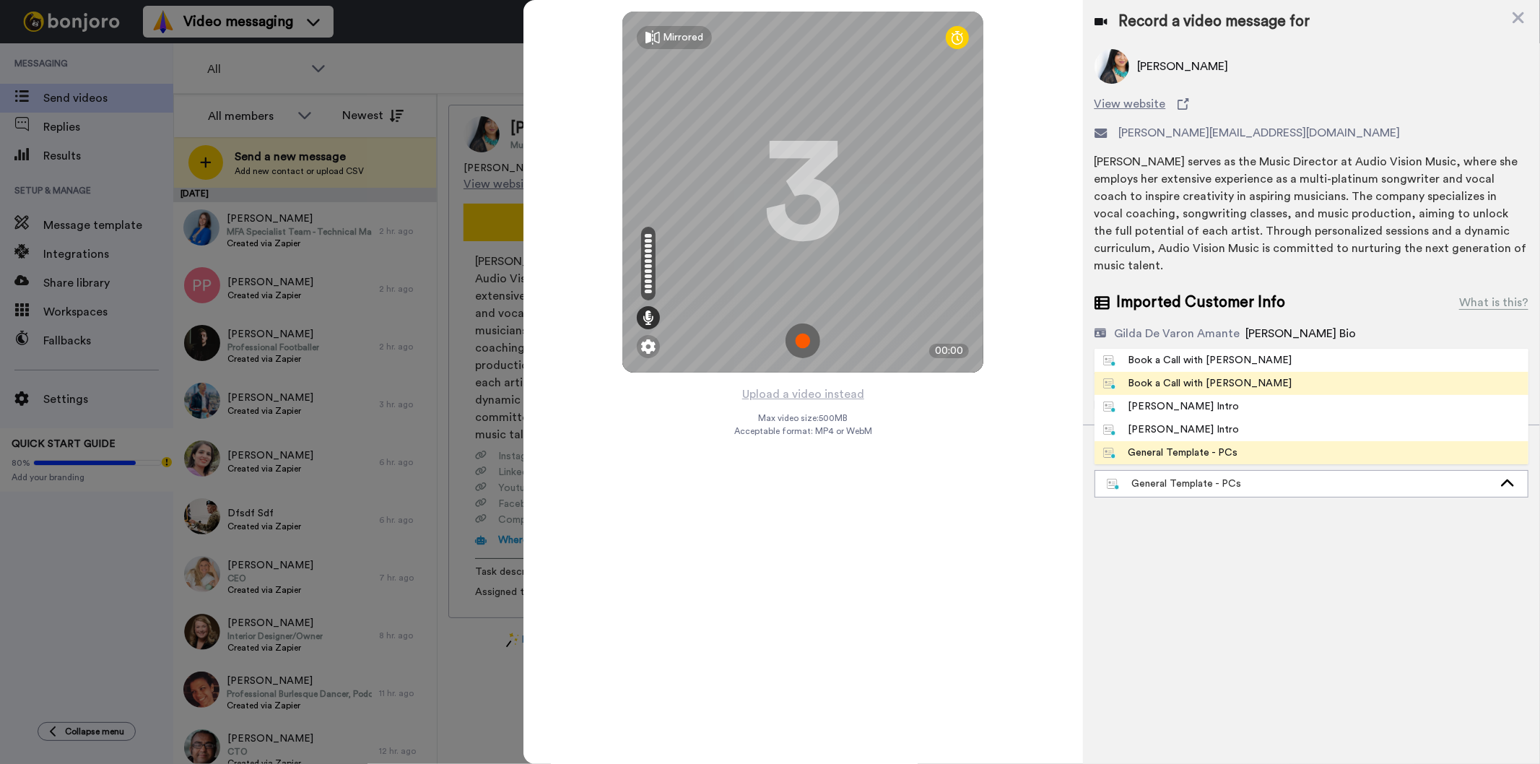
click at [1277, 372] on li "Book a Call with [PERSON_NAME]" at bounding box center [1312, 383] width 434 height 23
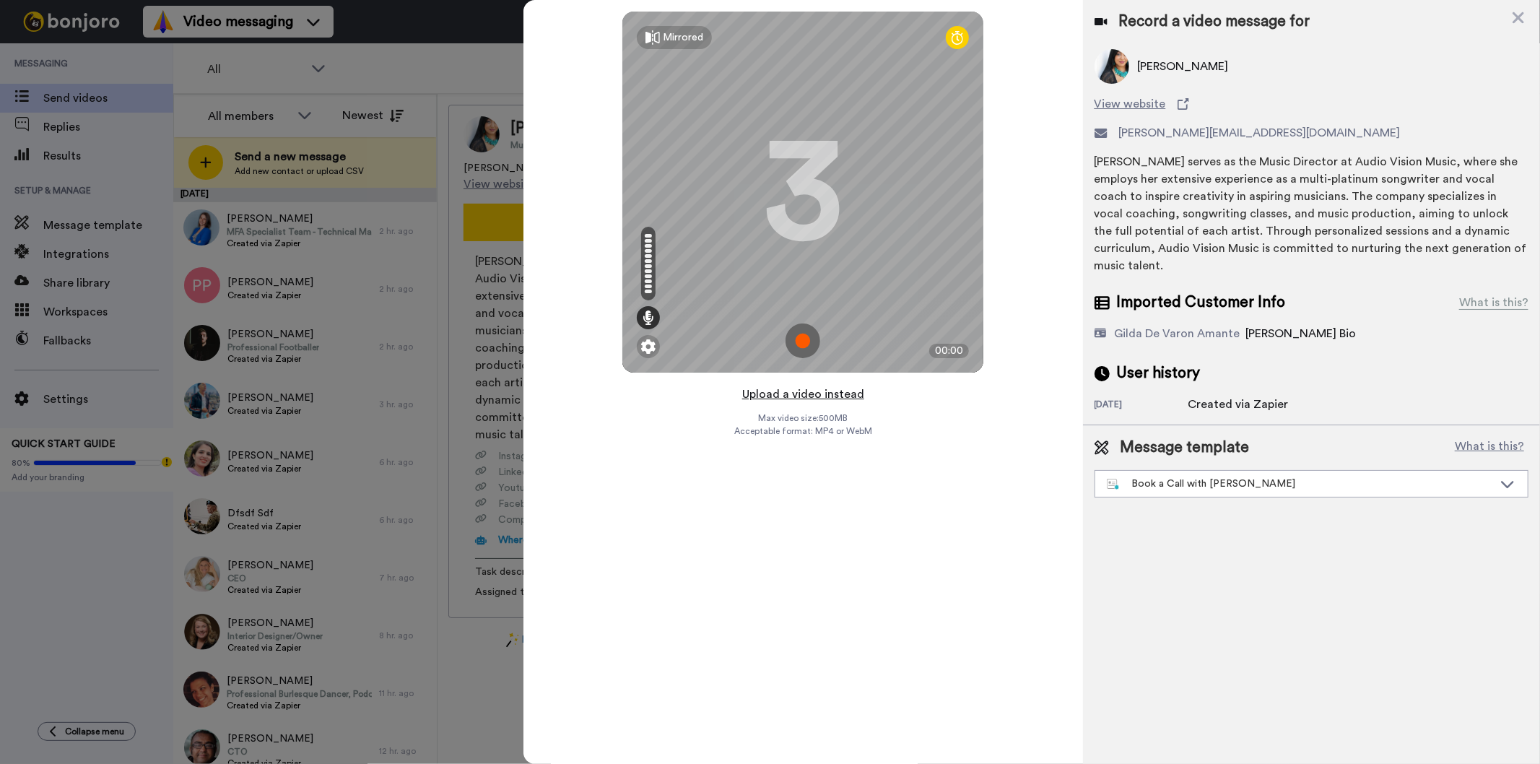
click at [819, 400] on button "Upload a video instead" at bounding box center [803, 394] width 131 height 19
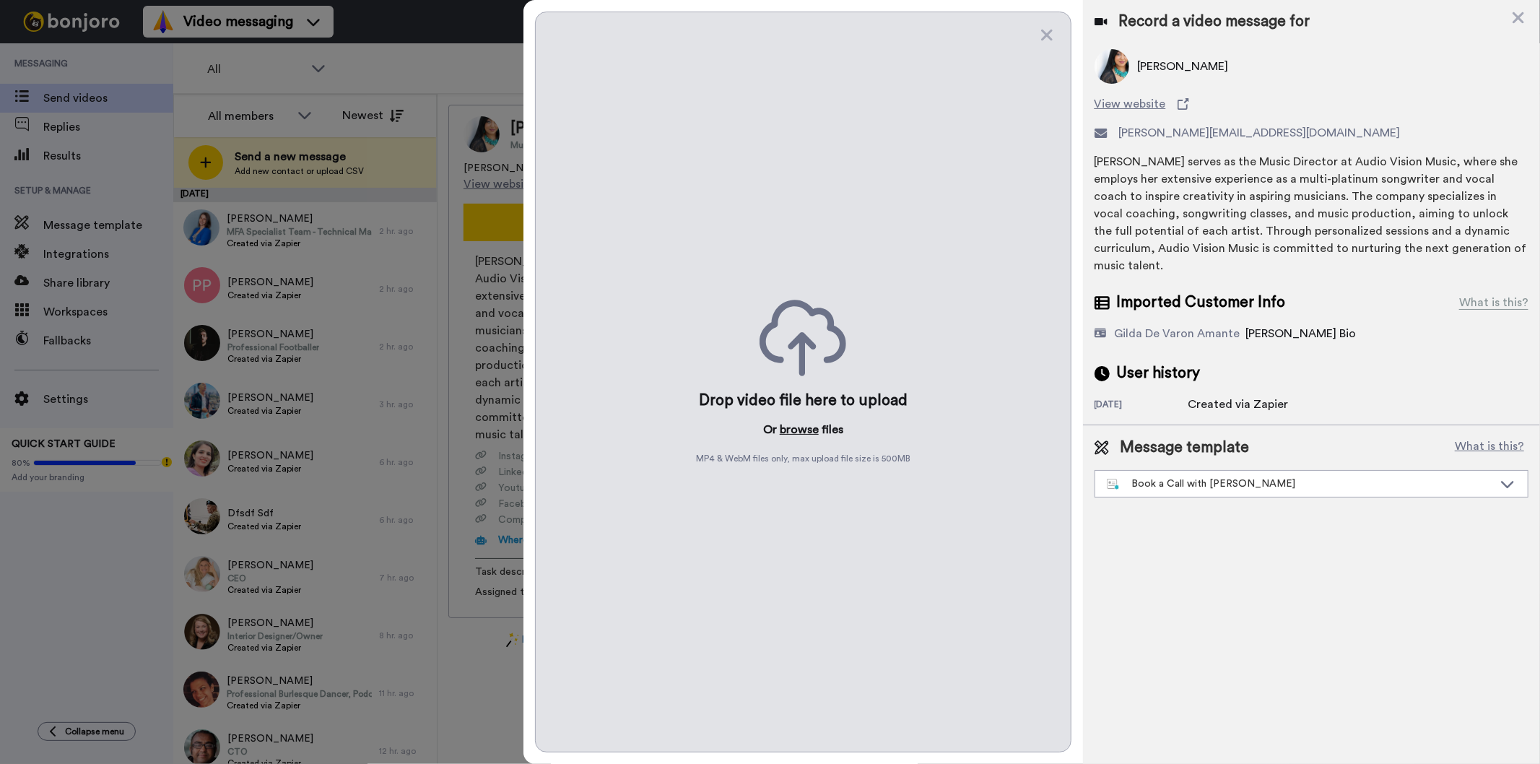
click at [792, 424] on button "browse" at bounding box center [799, 429] width 39 height 17
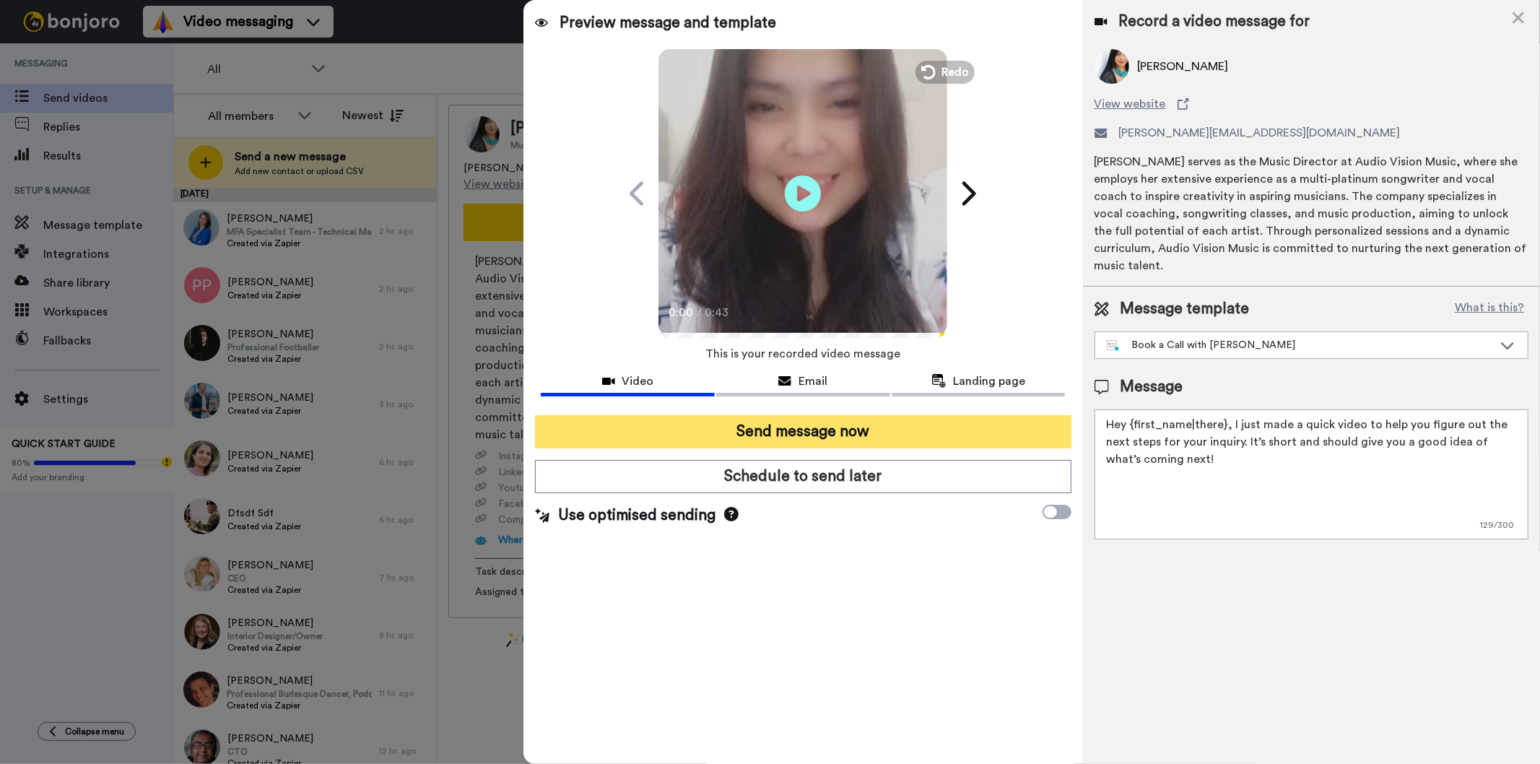
click at [888, 436] on button "Send message now" at bounding box center [803, 431] width 536 height 33
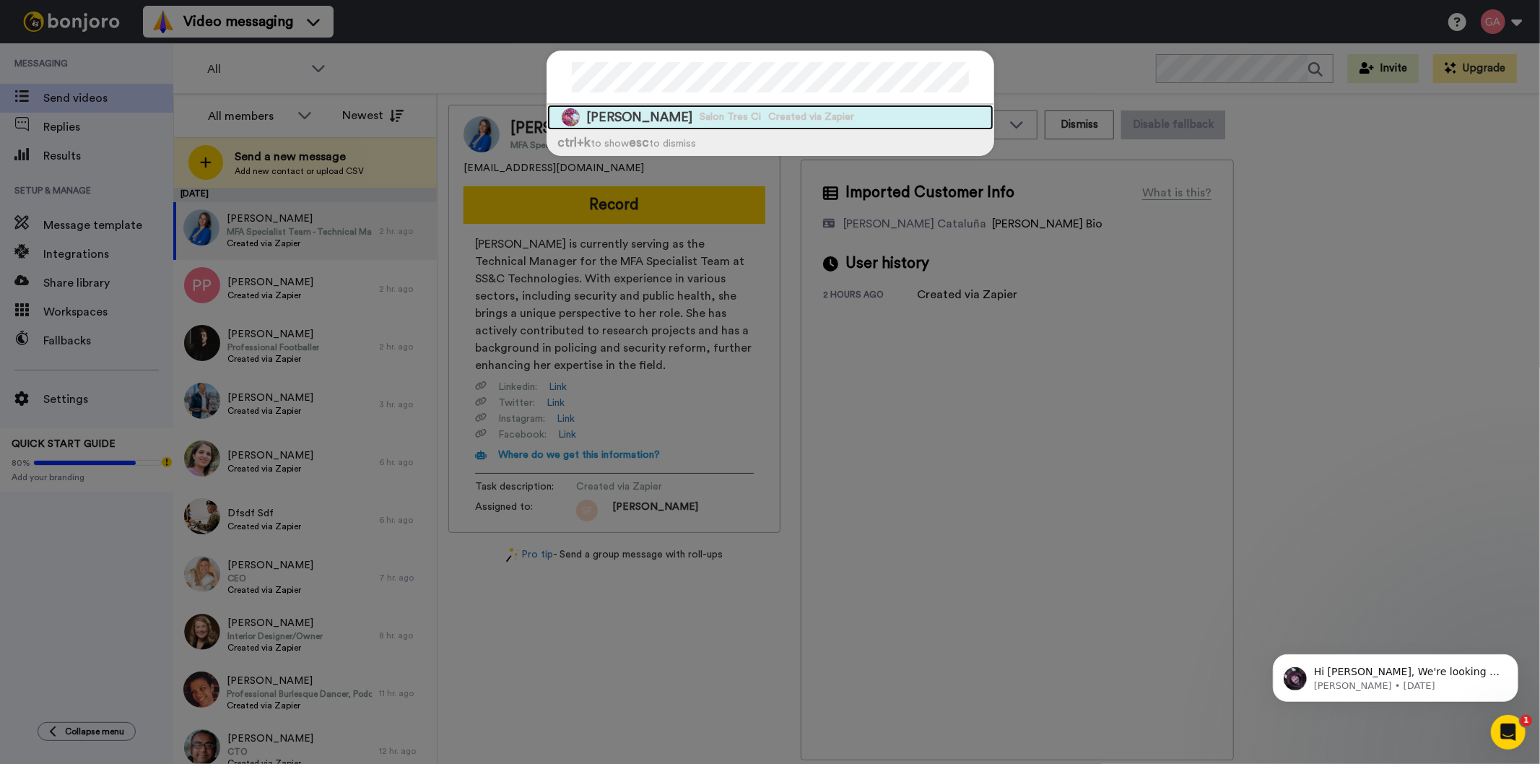
click at [667, 119] on span "[PERSON_NAME]" at bounding box center [640, 117] width 106 height 18
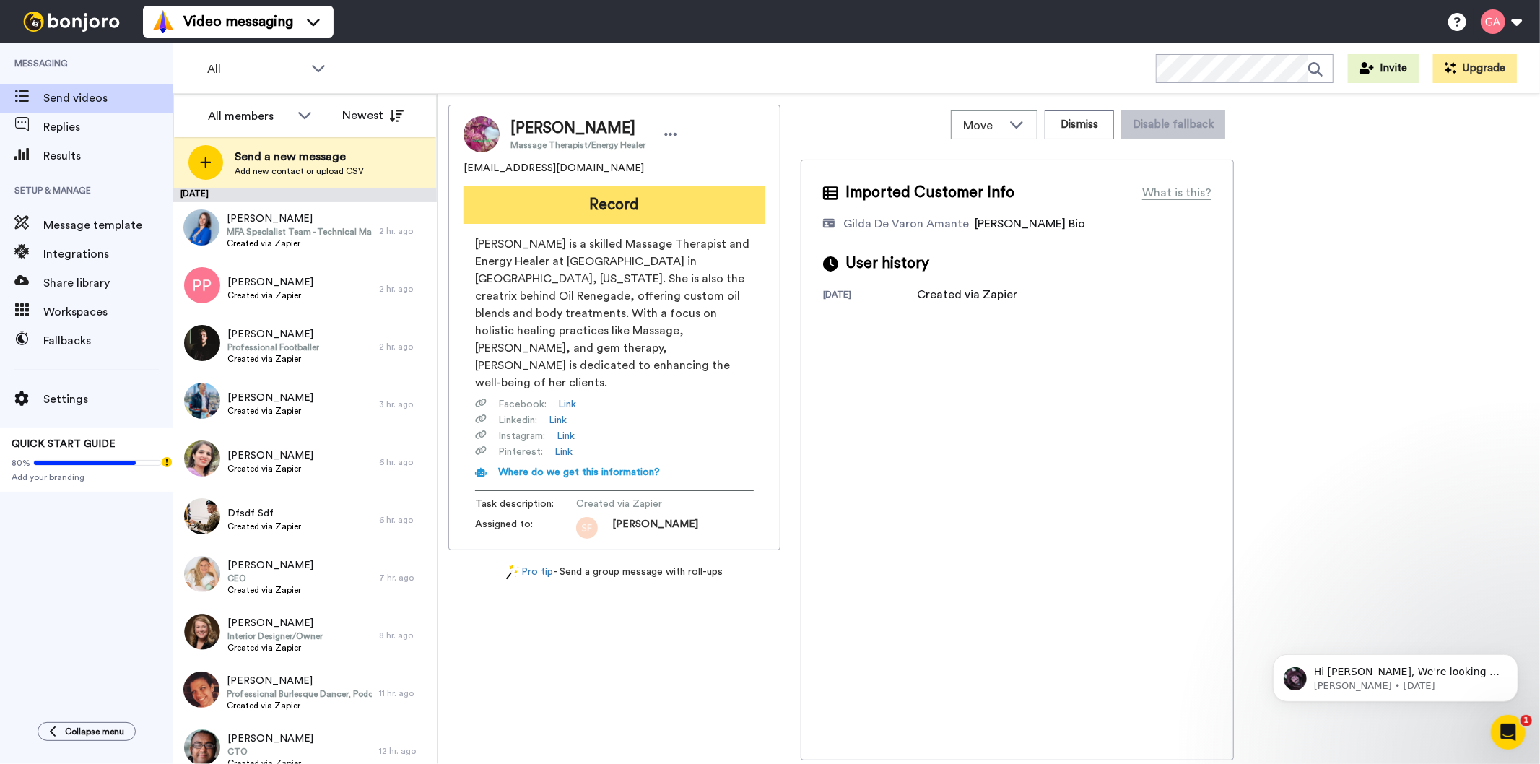
click at [716, 206] on button "Record" at bounding box center [615, 205] width 302 height 38
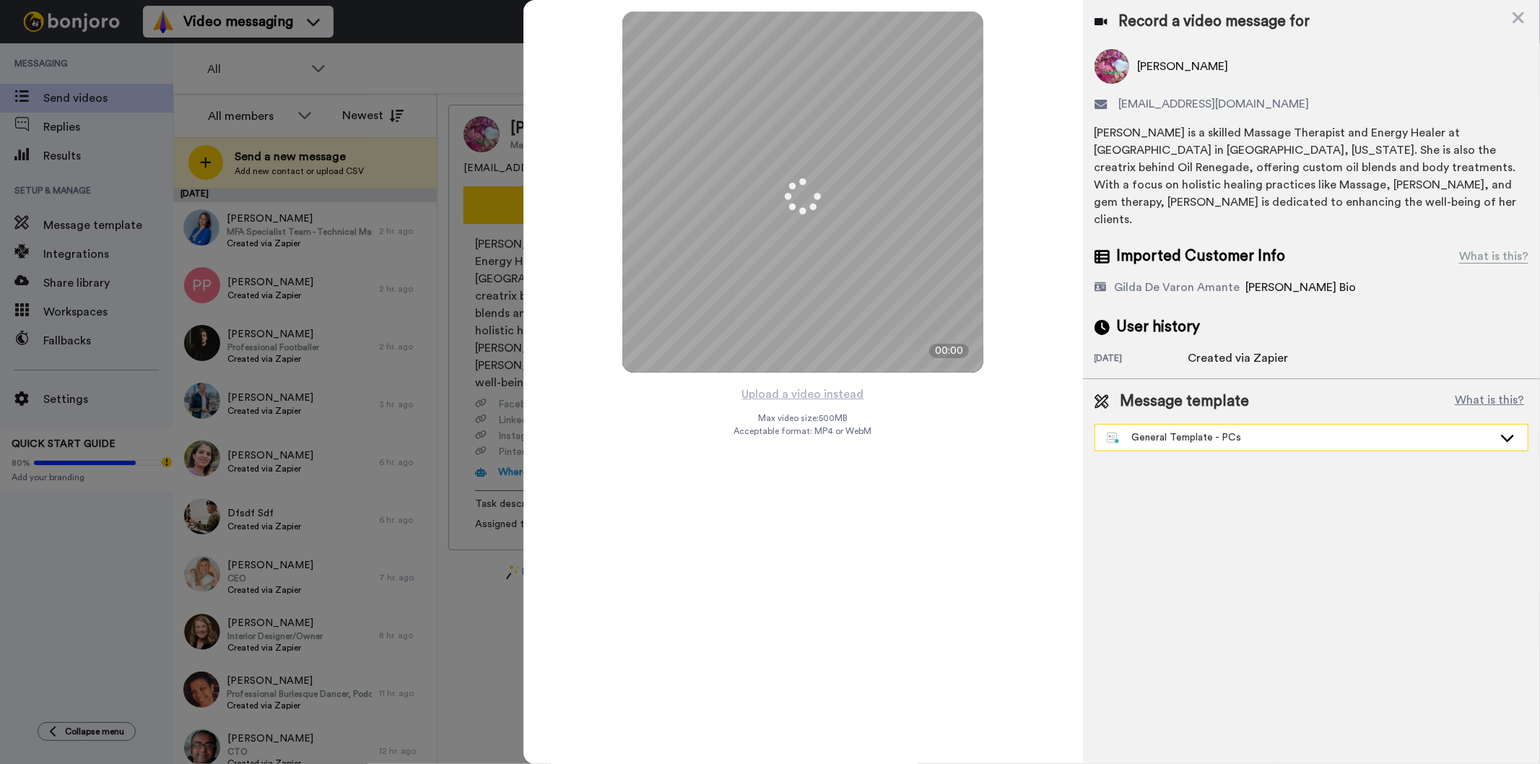
click at [1258, 430] on div "General Template - PCs" at bounding box center [1300, 437] width 386 height 14
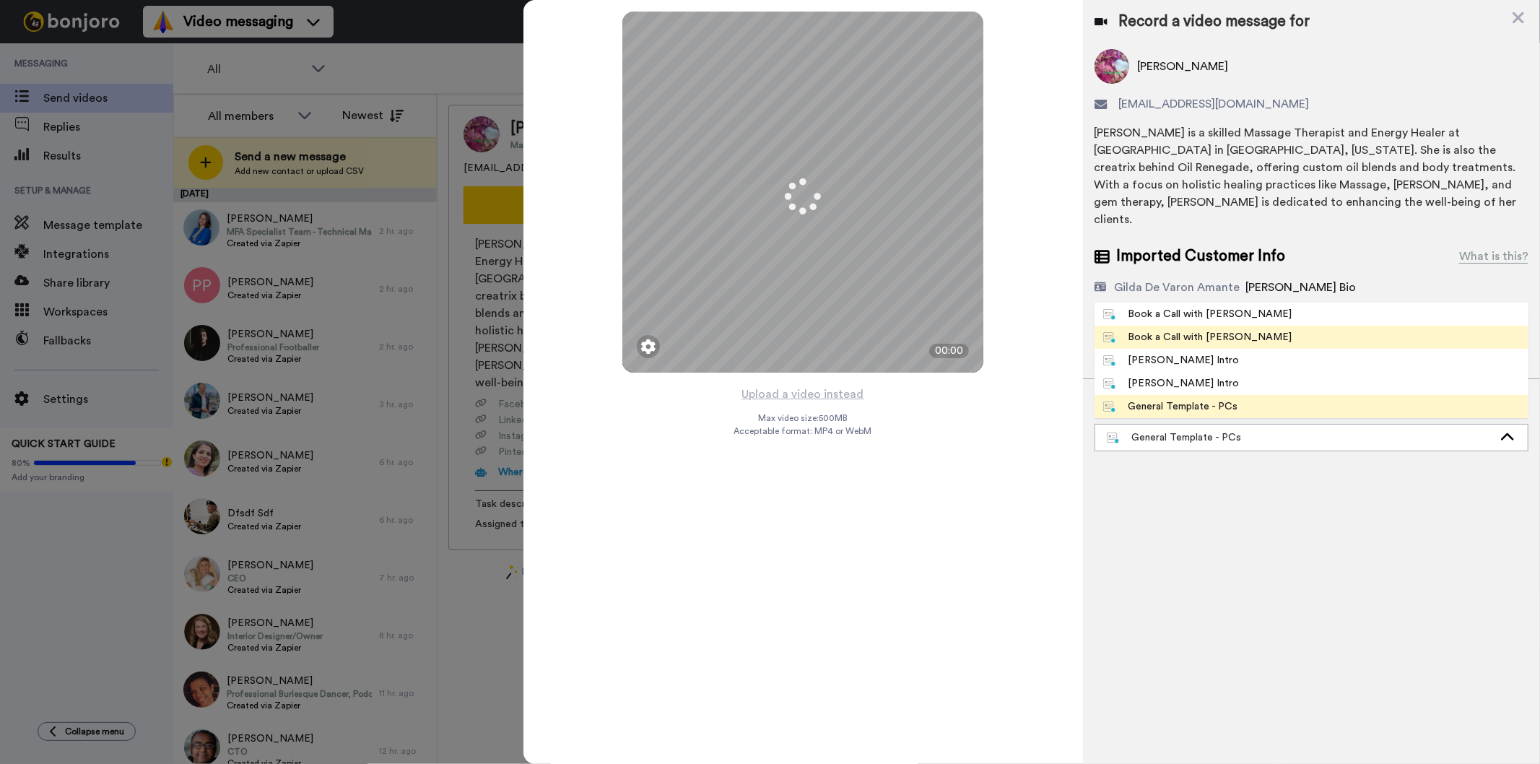
click at [1272, 326] on li "Book a Call with [PERSON_NAME]" at bounding box center [1312, 337] width 434 height 23
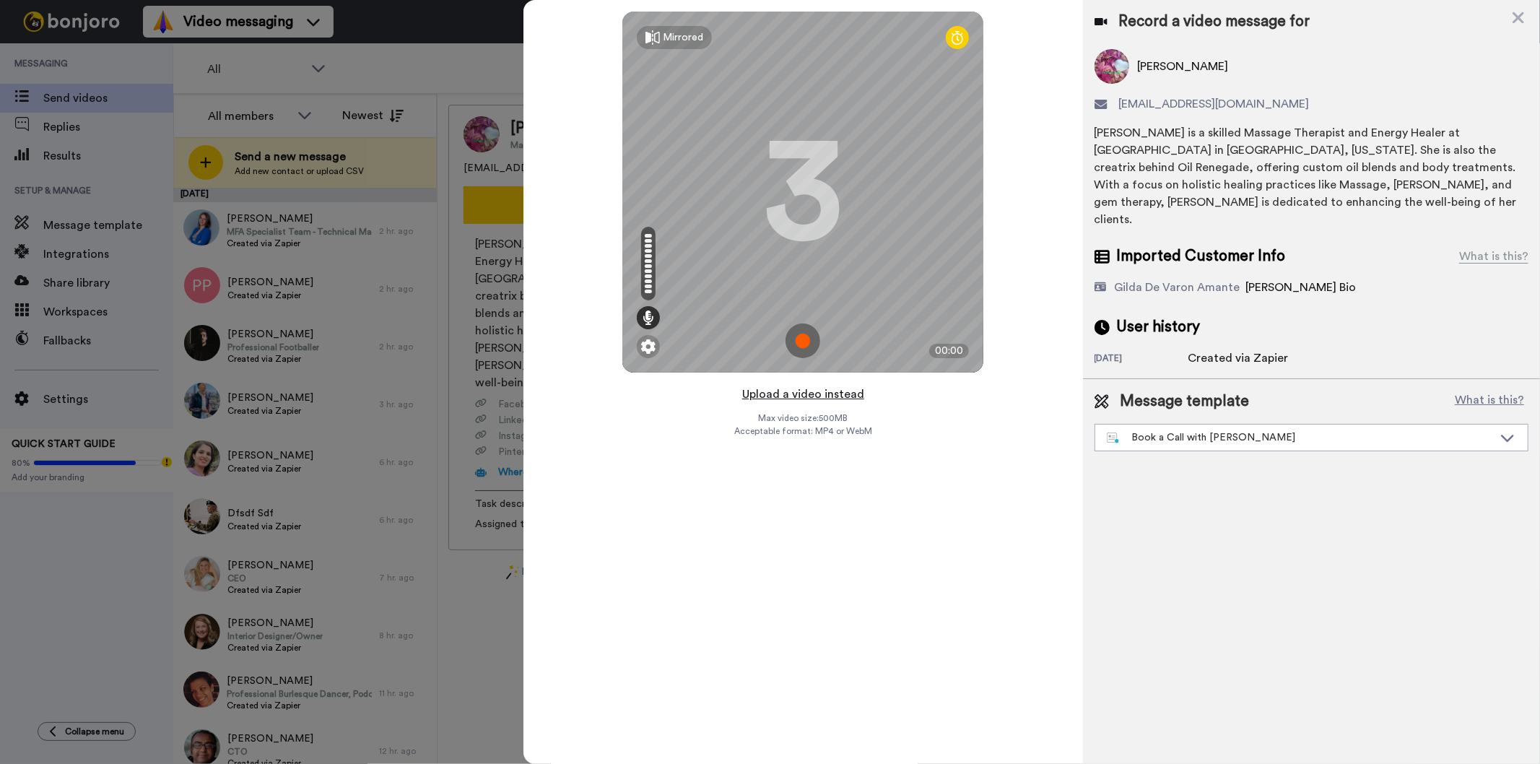
click at [795, 394] on button "Upload a video instead" at bounding box center [803, 394] width 131 height 19
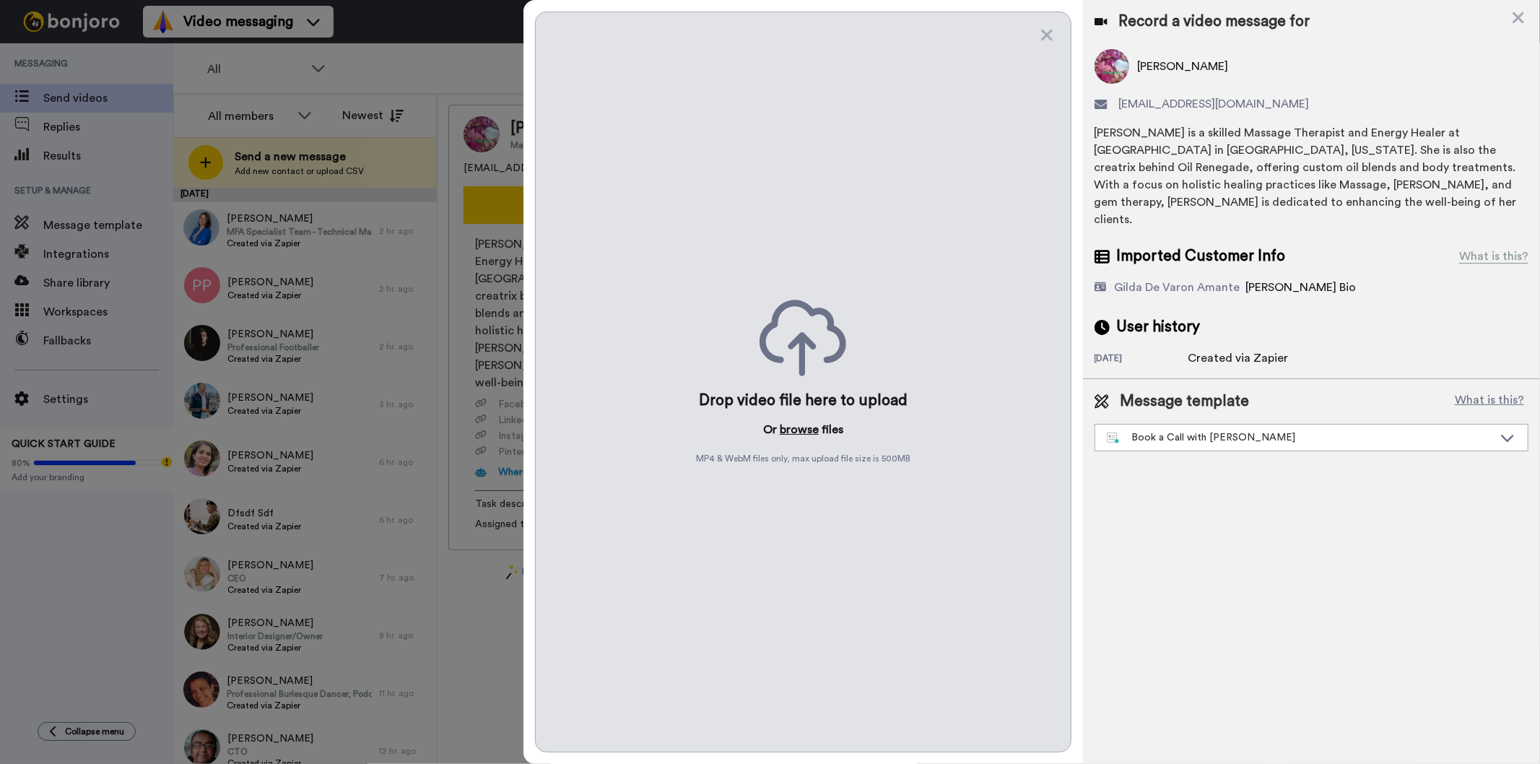
click at [795, 430] on button "browse" at bounding box center [799, 429] width 39 height 17
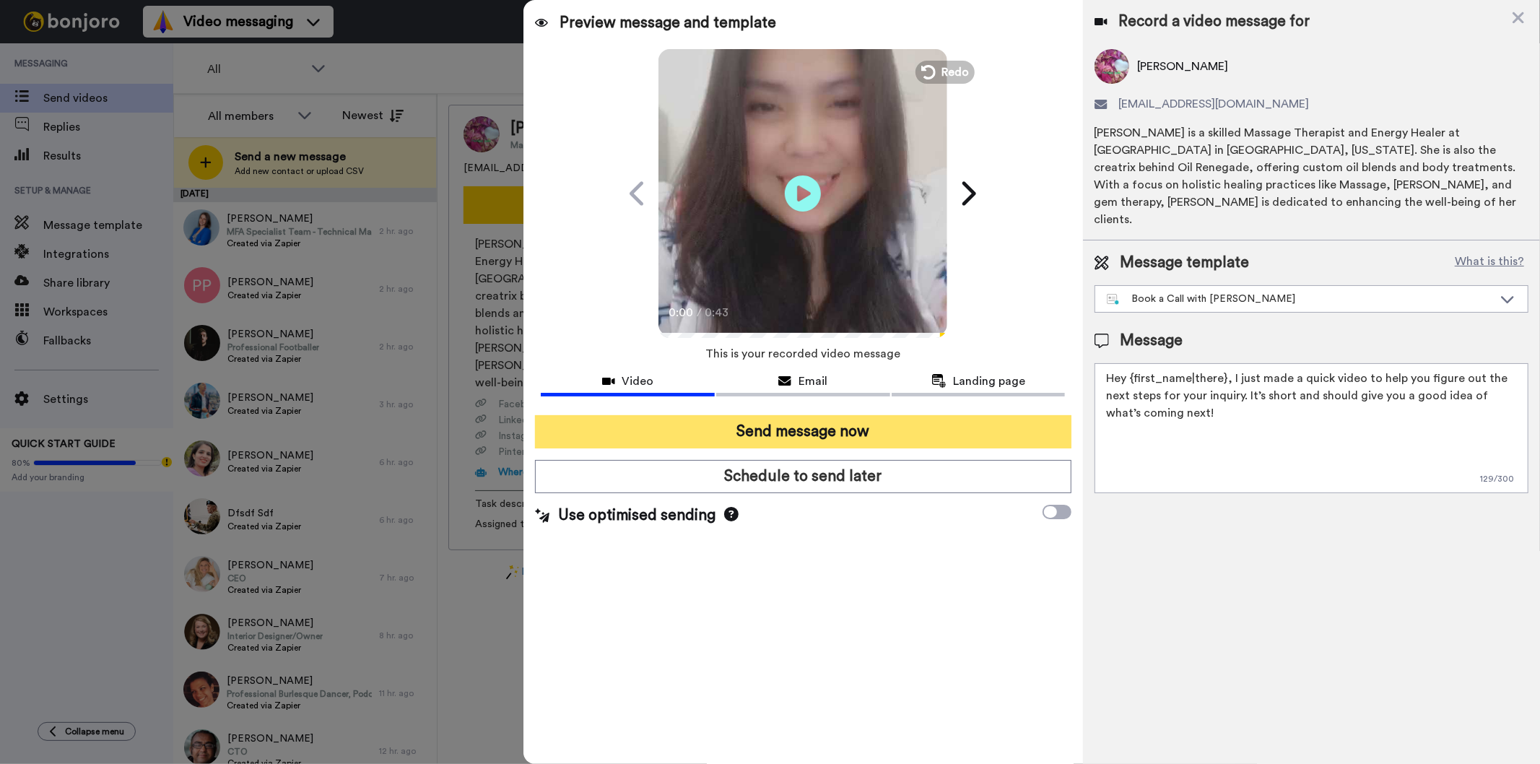
click at [872, 424] on button "Send message now" at bounding box center [803, 431] width 536 height 33
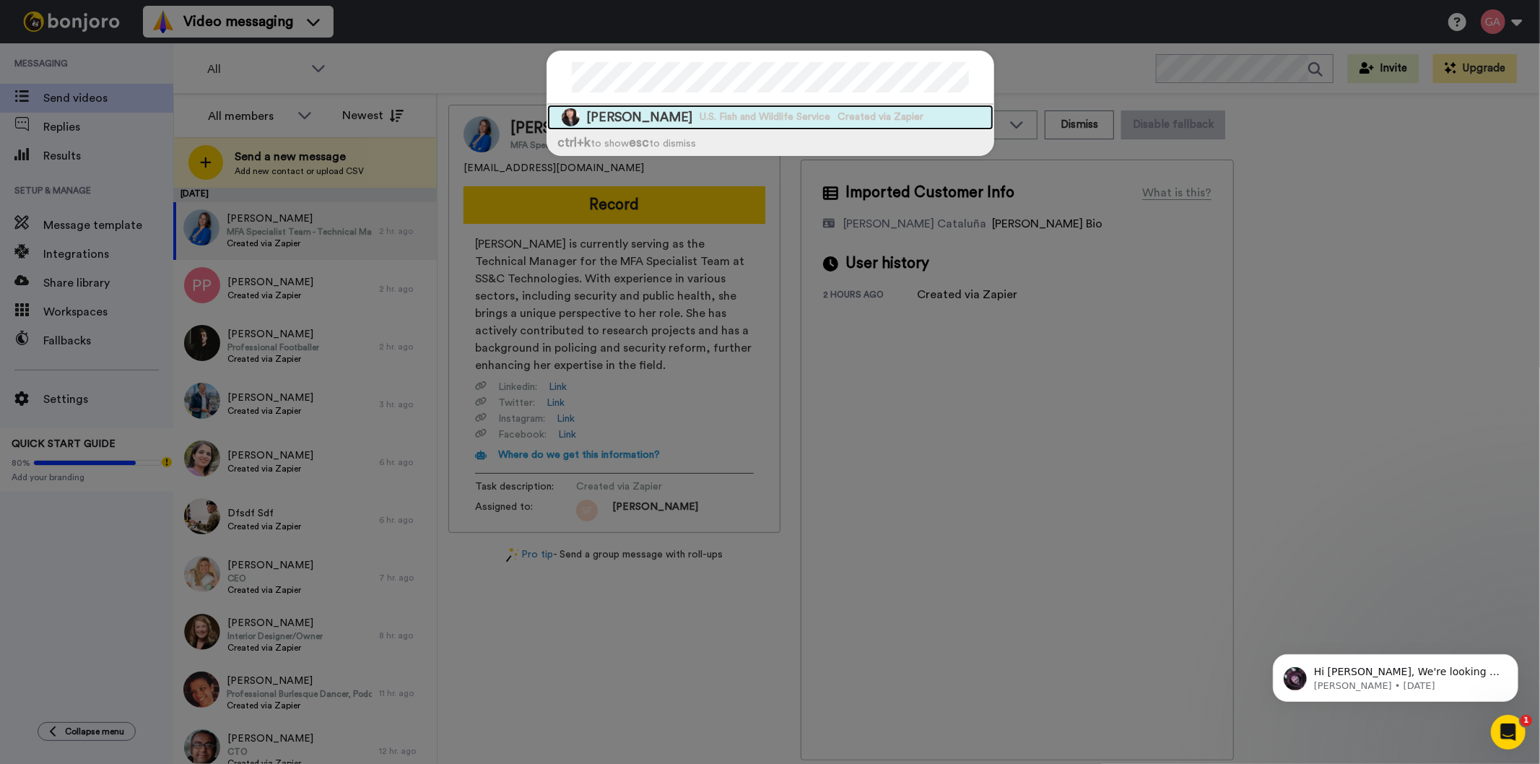
click at [705, 121] on span "U.S. Fish and Wildlife Service" at bounding box center [766, 117] width 131 height 14
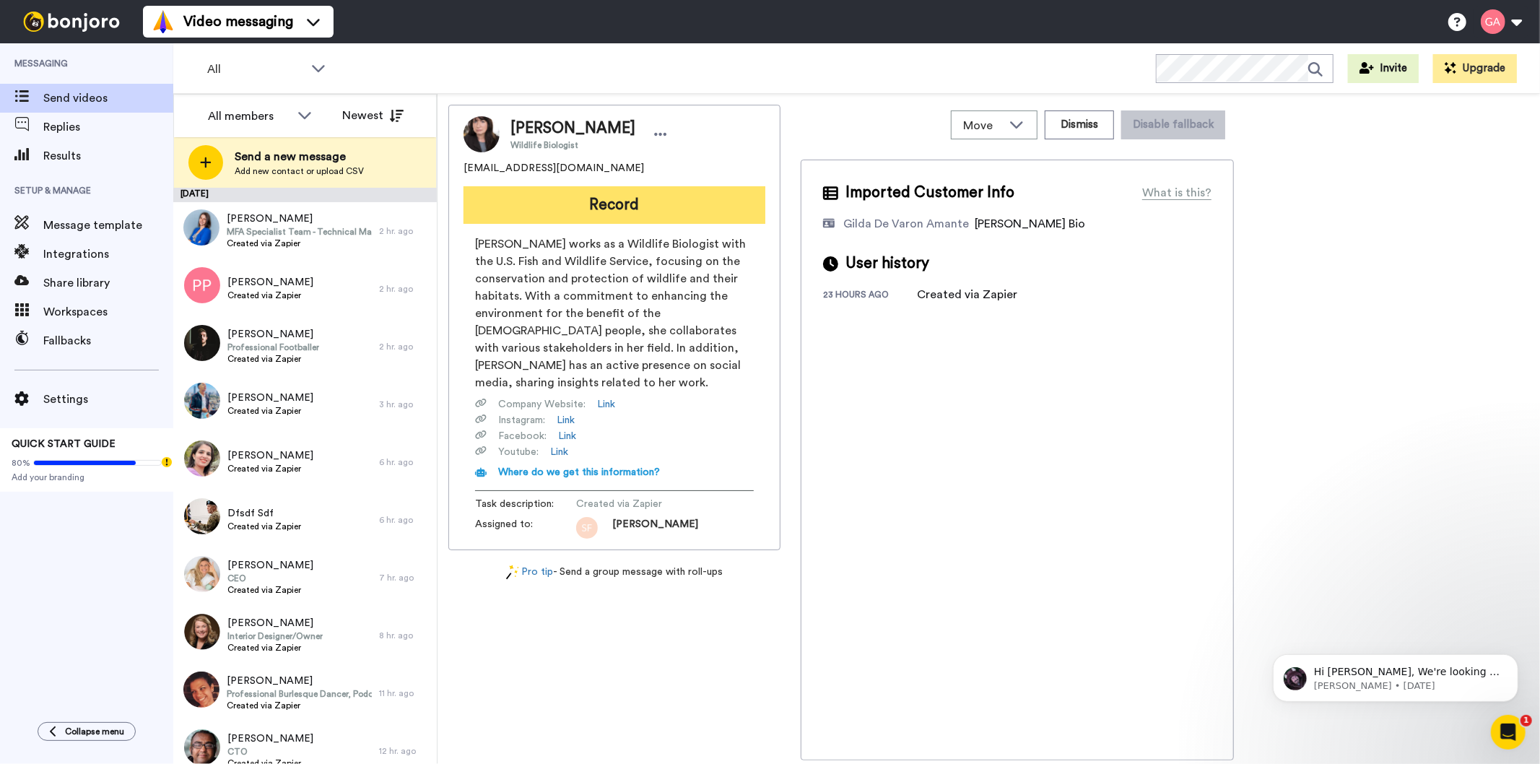
click at [631, 204] on button "Record" at bounding box center [615, 205] width 302 height 38
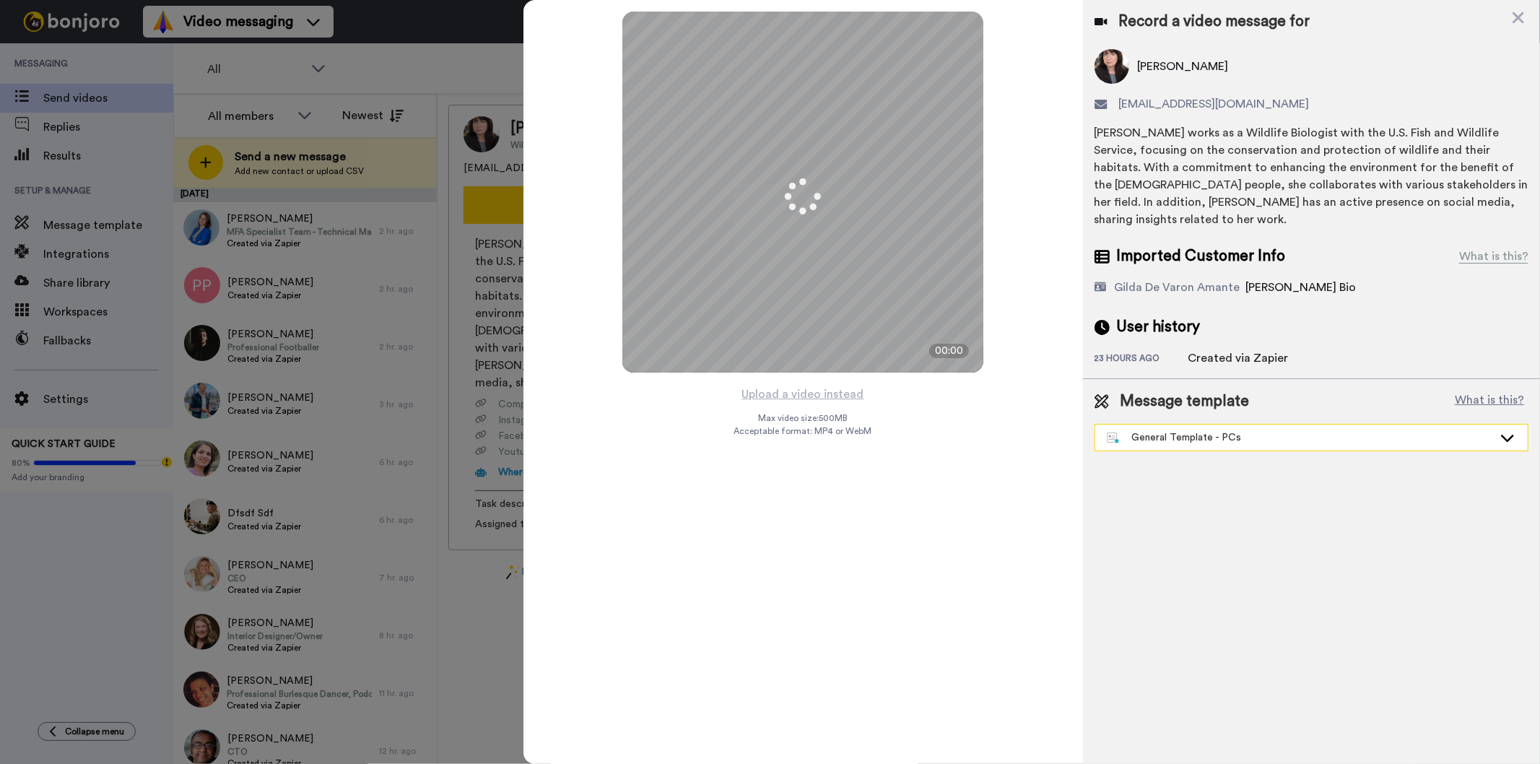
click at [1231, 430] on div "General Template - PCs" at bounding box center [1300, 437] width 386 height 14
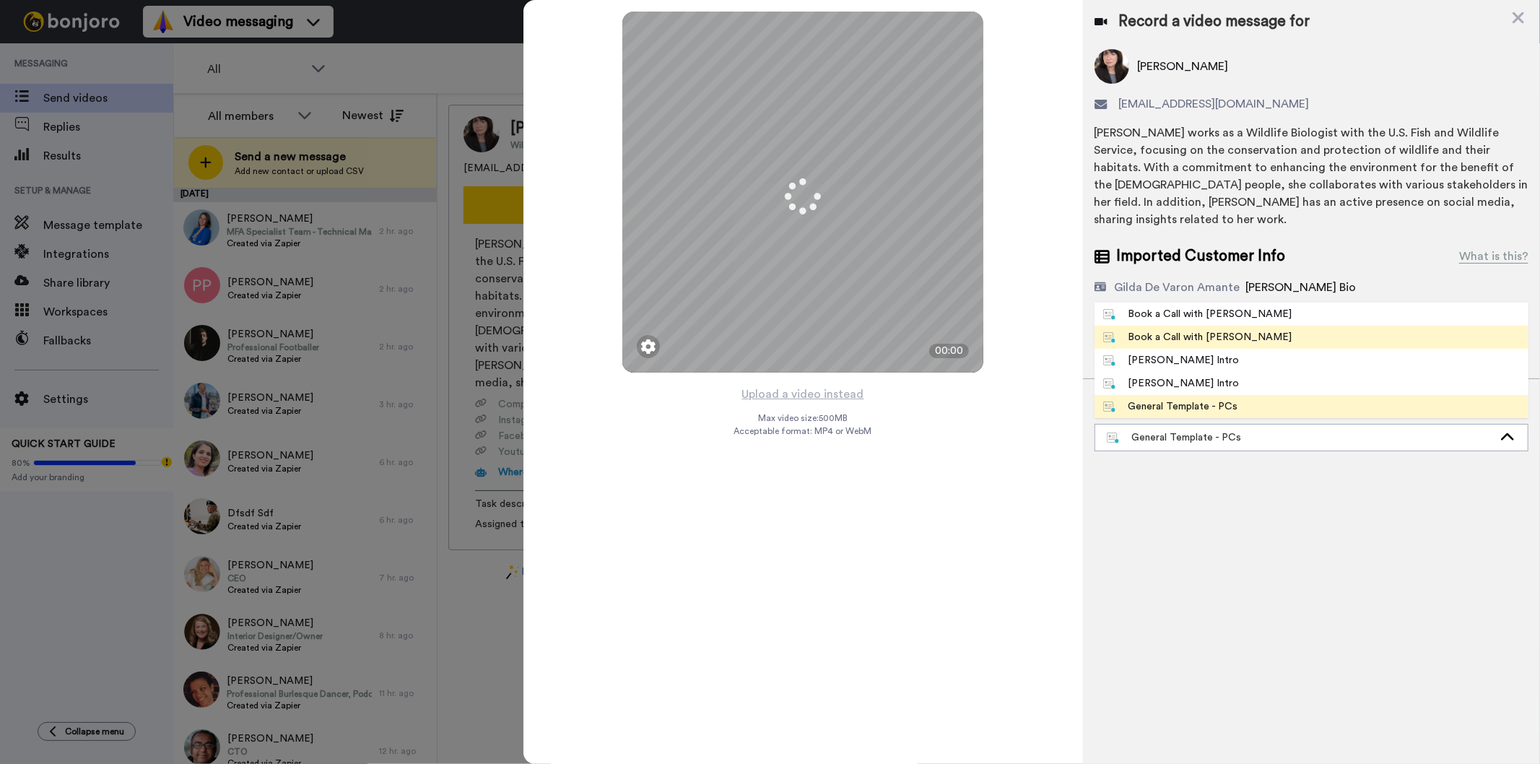
click at [1240, 326] on li "Book a Call with Gilda" at bounding box center [1312, 337] width 434 height 23
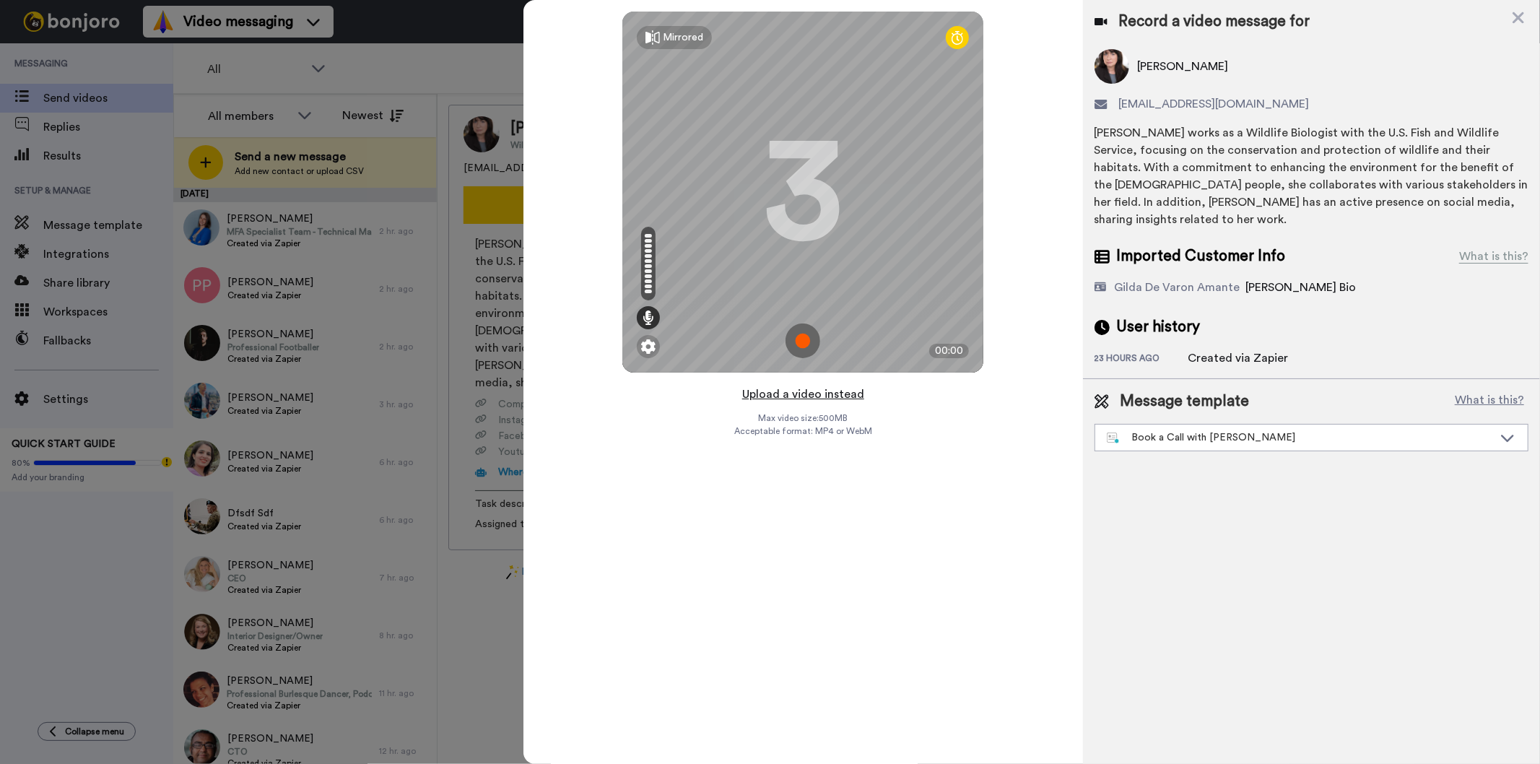
click at [792, 398] on button "Upload a video instead" at bounding box center [803, 394] width 131 height 19
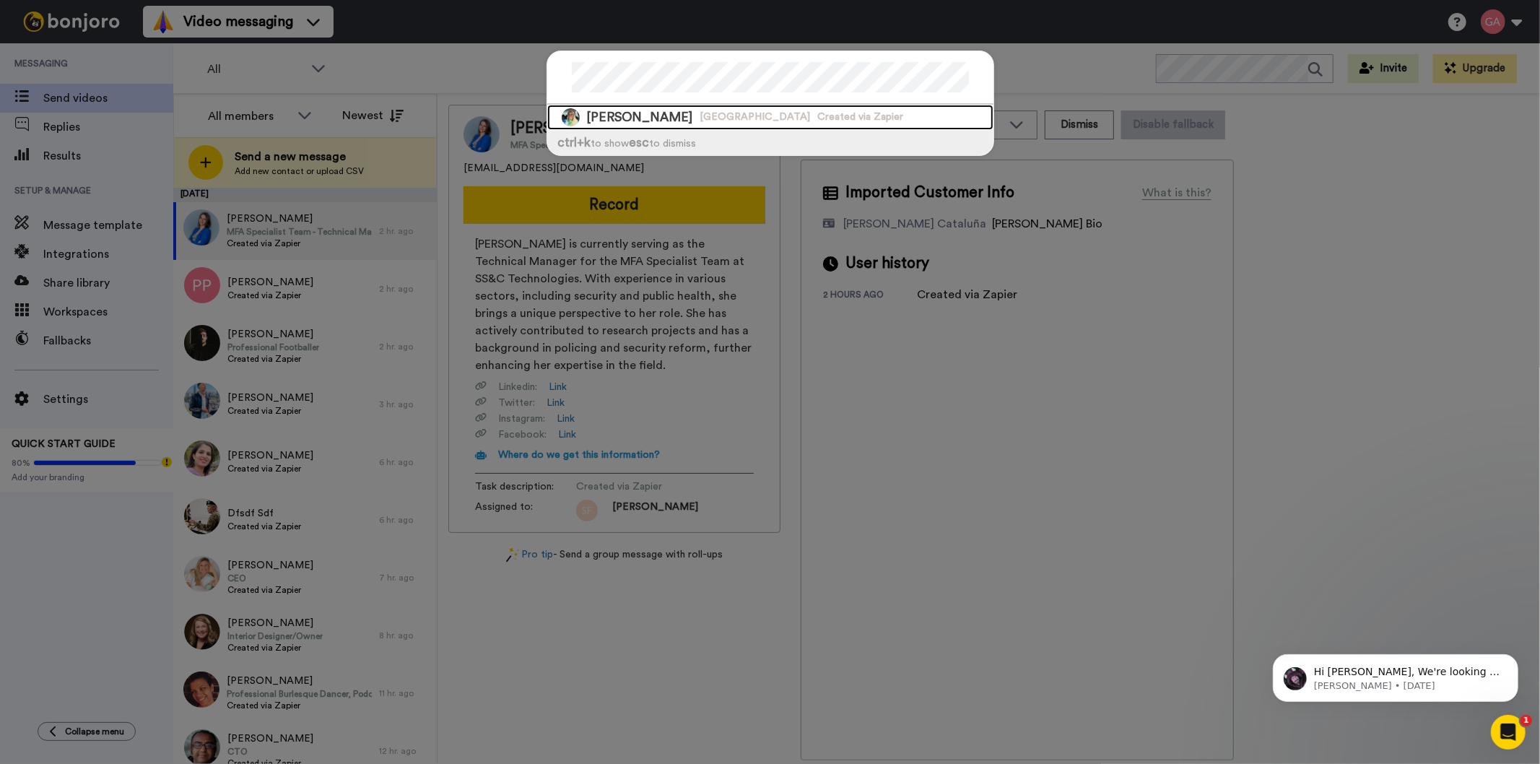
click at [760, 113] on span "Two Rivers Public Charter School" at bounding box center [756, 117] width 110 height 14
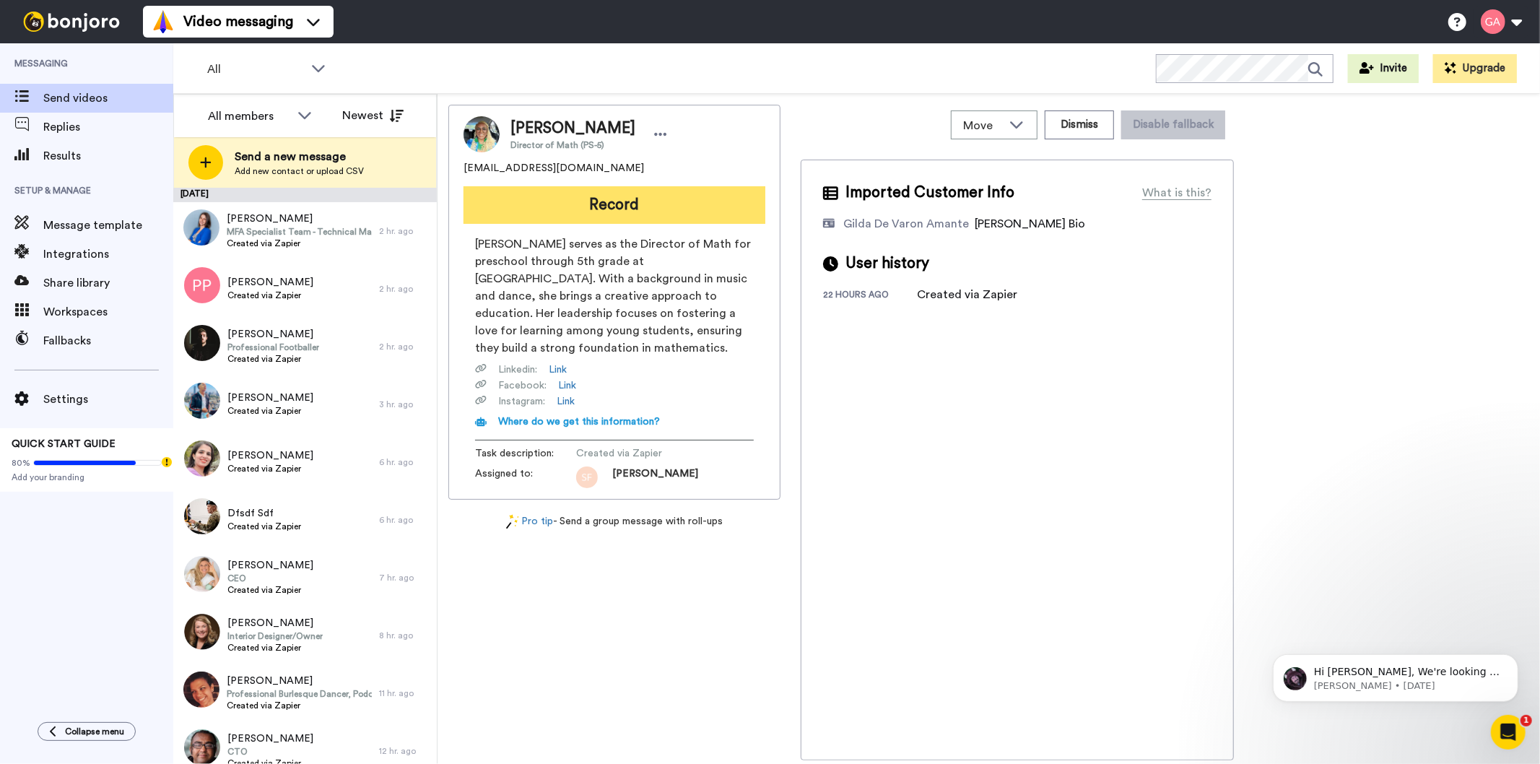
click at [689, 206] on button "Record" at bounding box center [615, 205] width 302 height 38
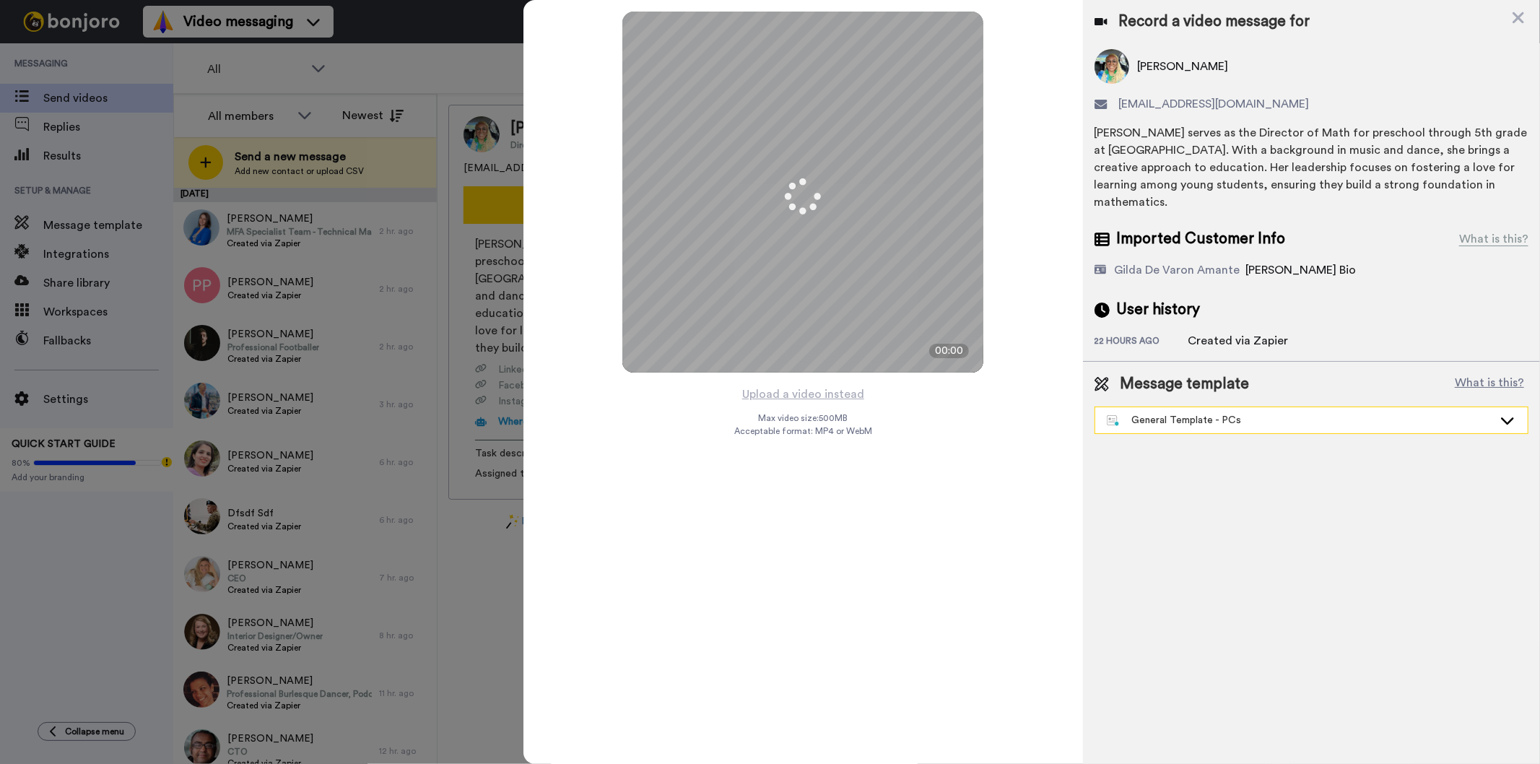
click at [1171, 427] on div "General Template - PCs" at bounding box center [1300, 420] width 386 height 14
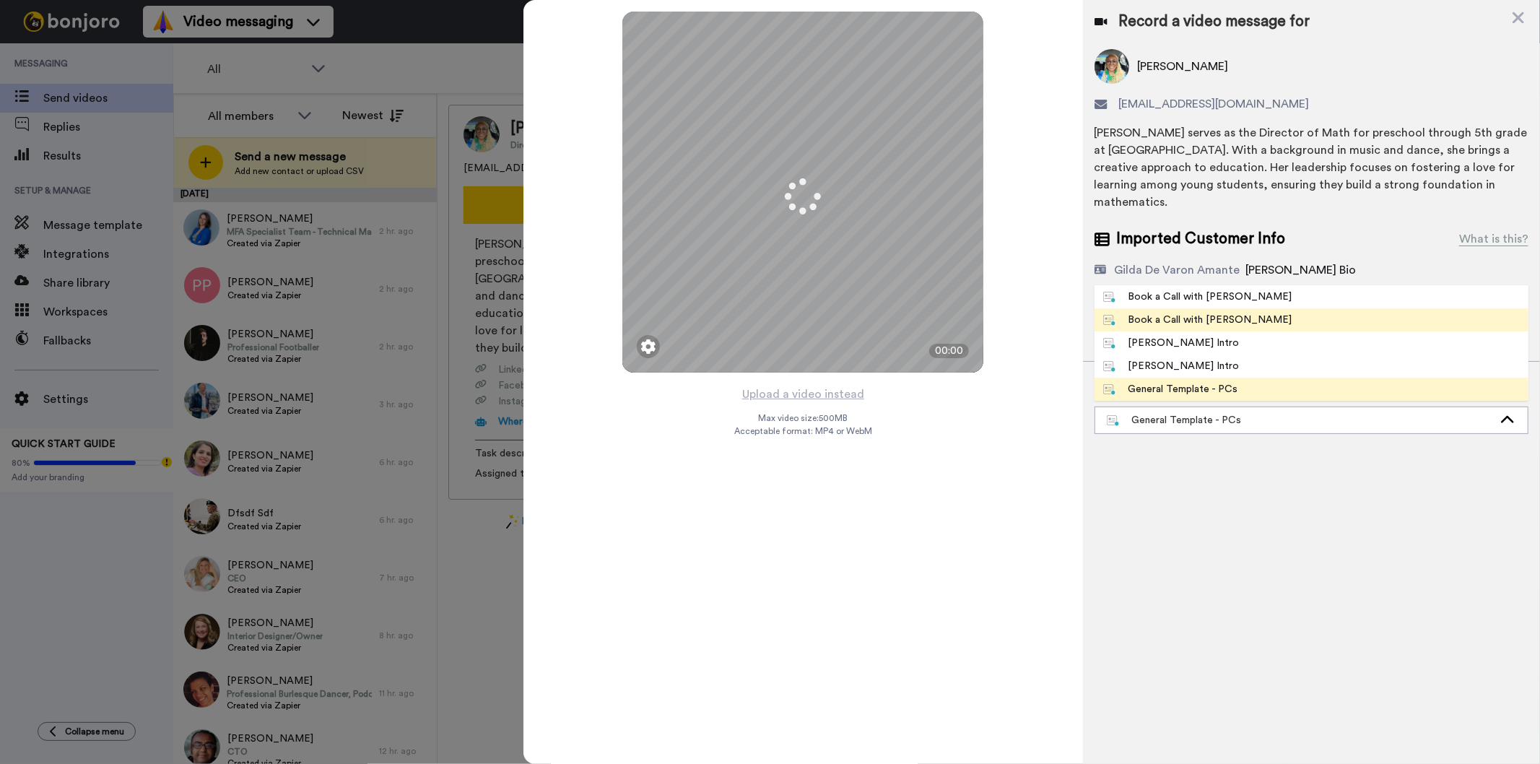
click at [1186, 324] on div "Book a Call with [PERSON_NAME]" at bounding box center [1197, 320] width 189 height 14
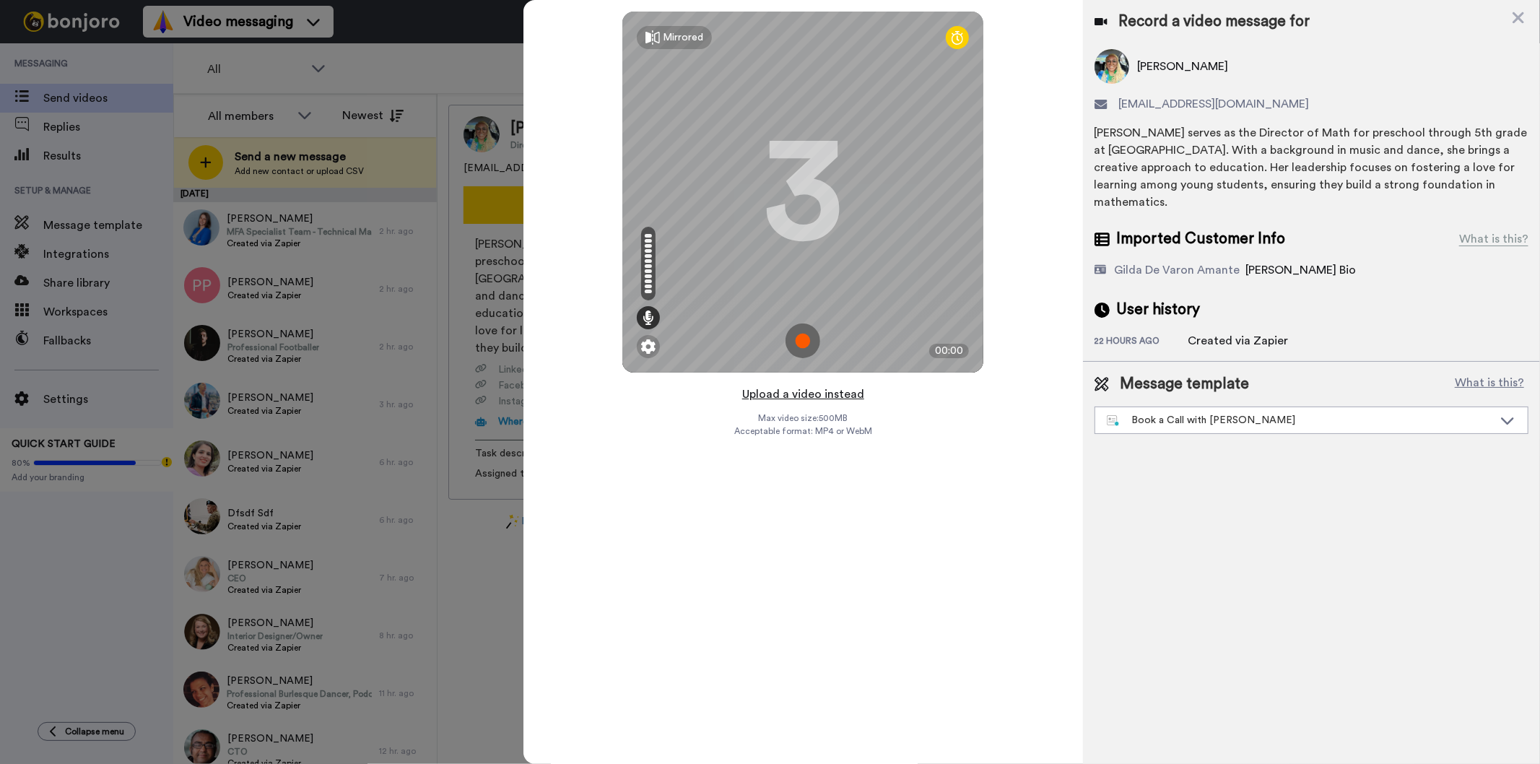
click at [792, 395] on button "Upload a video instead" at bounding box center [803, 394] width 131 height 19
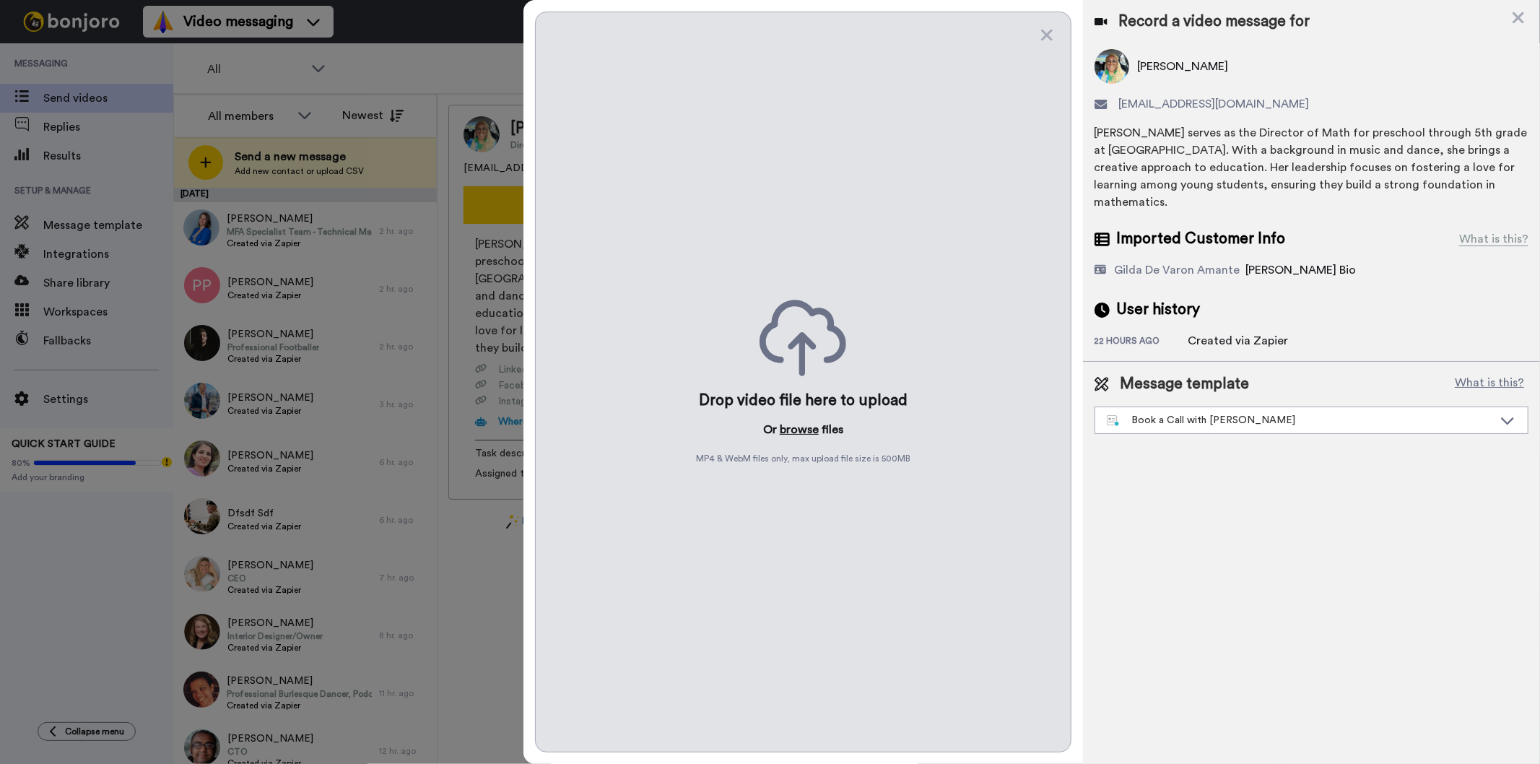
click at [789, 430] on button "browse" at bounding box center [799, 429] width 39 height 17
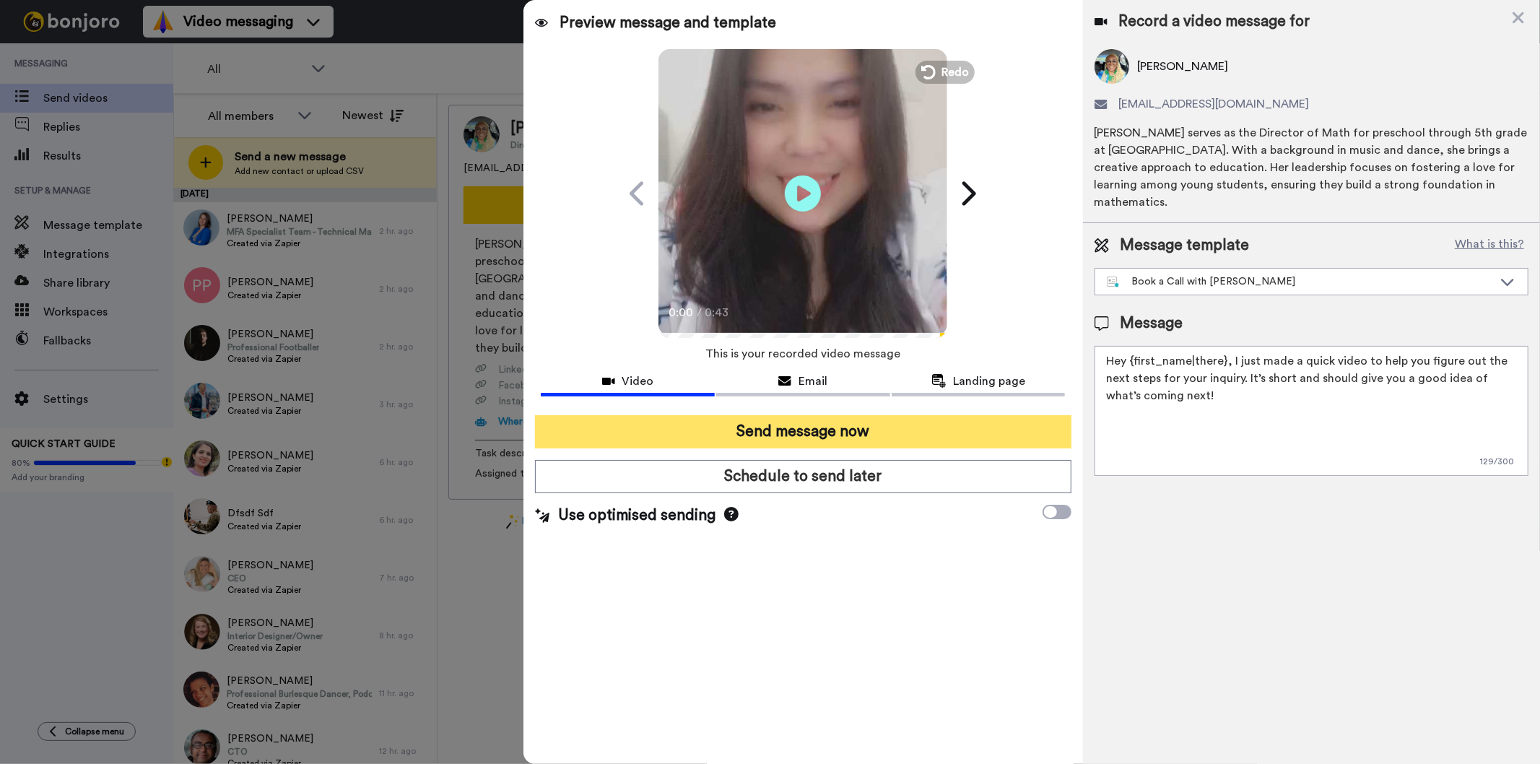
click at [755, 424] on button "Send message now" at bounding box center [803, 431] width 536 height 33
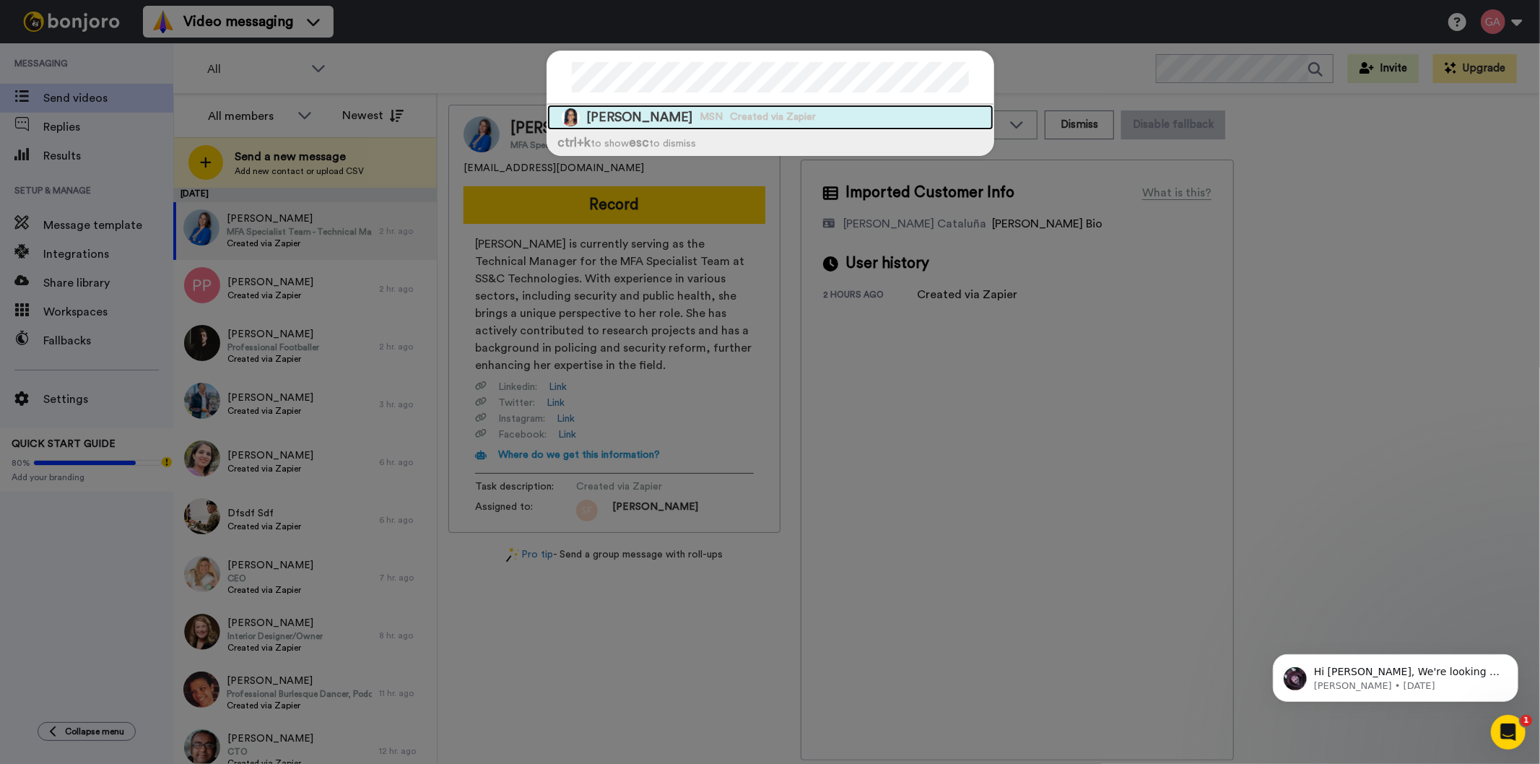
click at [701, 114] on span "MSN" at bounding box center [712, 117] width 23 height 14
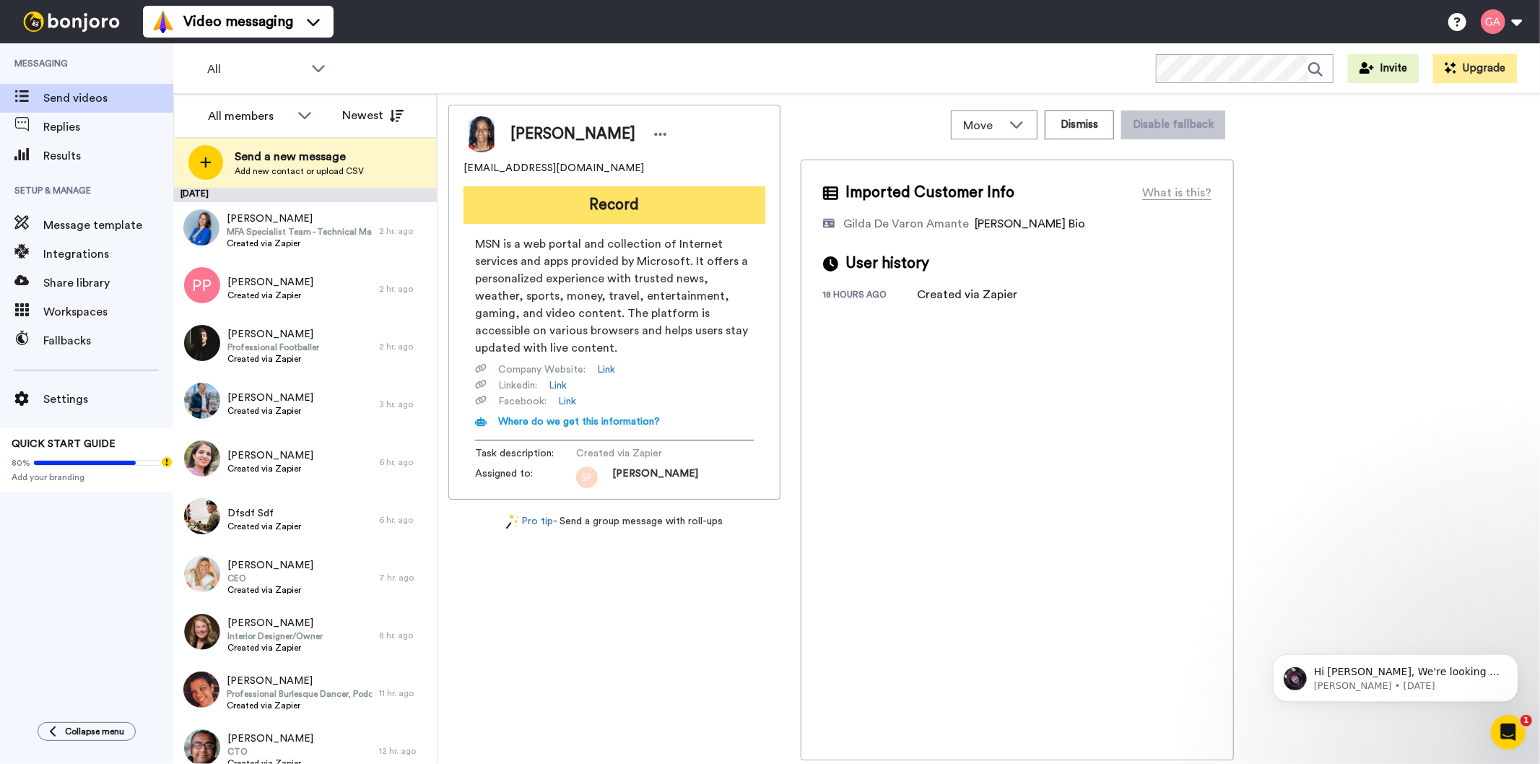
click at [543, 213] on button "Record" at bounding box center [615, 205] width 302 height 38
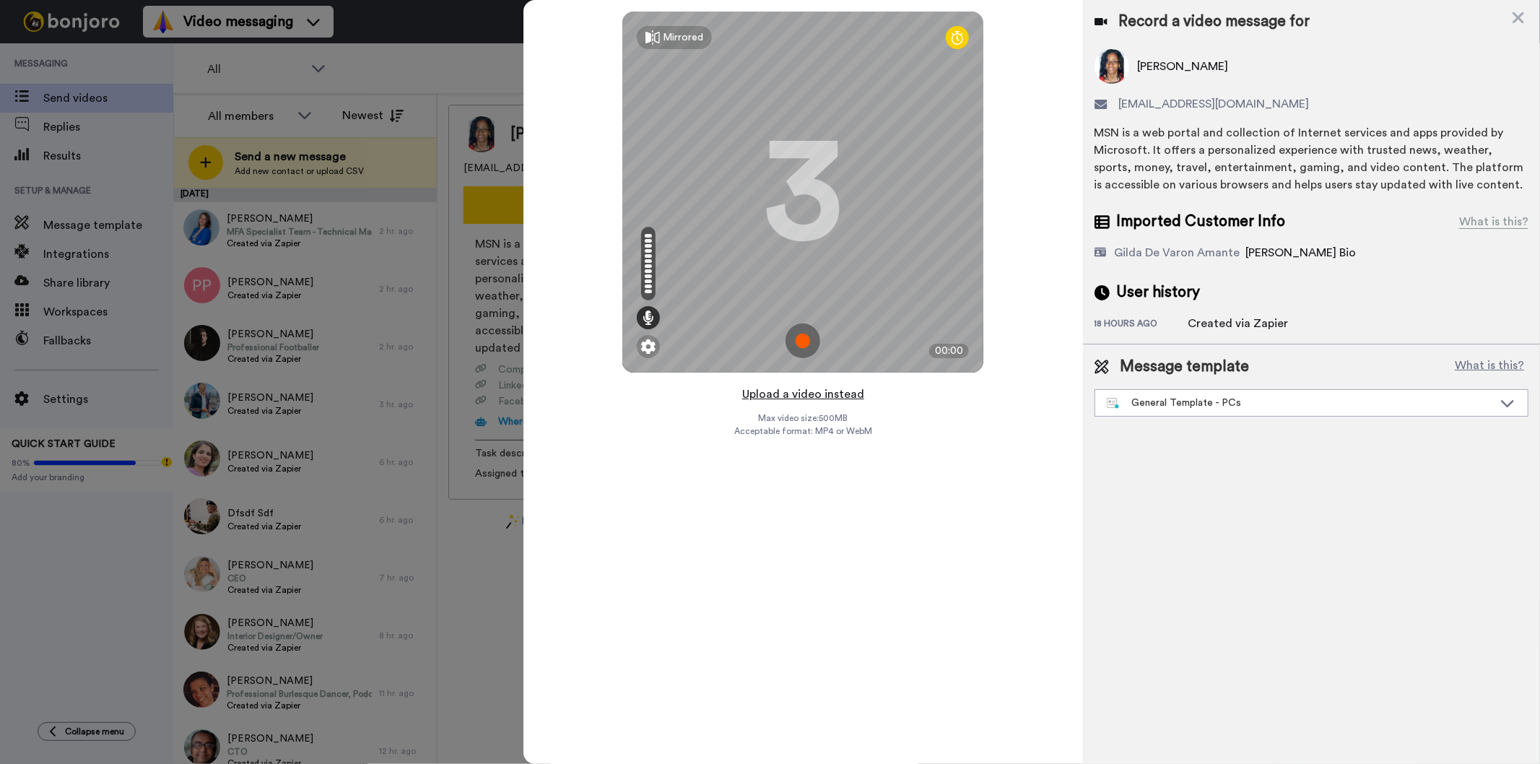
click at [789, 394] on button "Upload a video instead" at bounding box center [803, 394] width 131 height 19
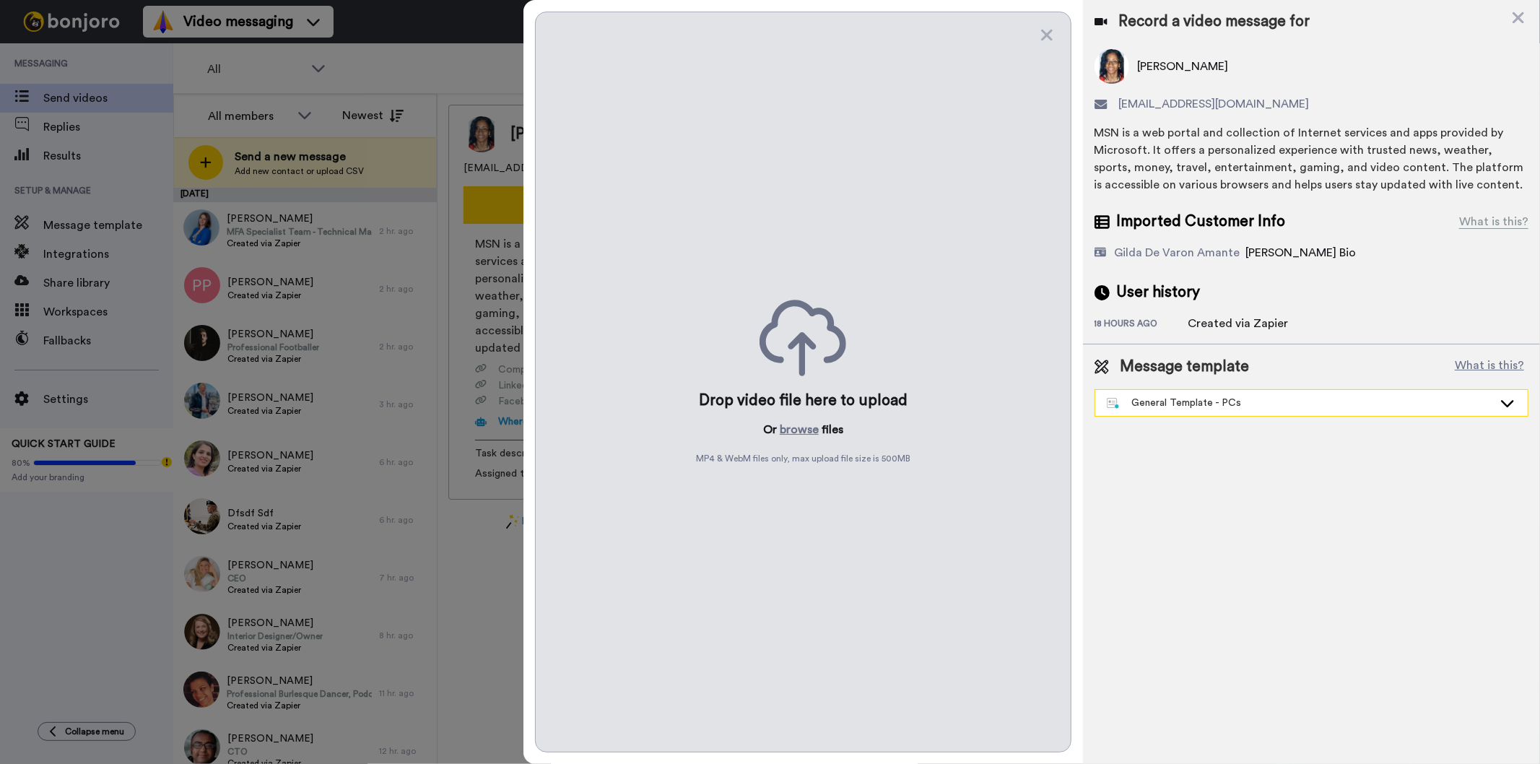
click at [1283, 396] on div "General Template - PCs" at bounding box center [1300, 403] width 386 height 14
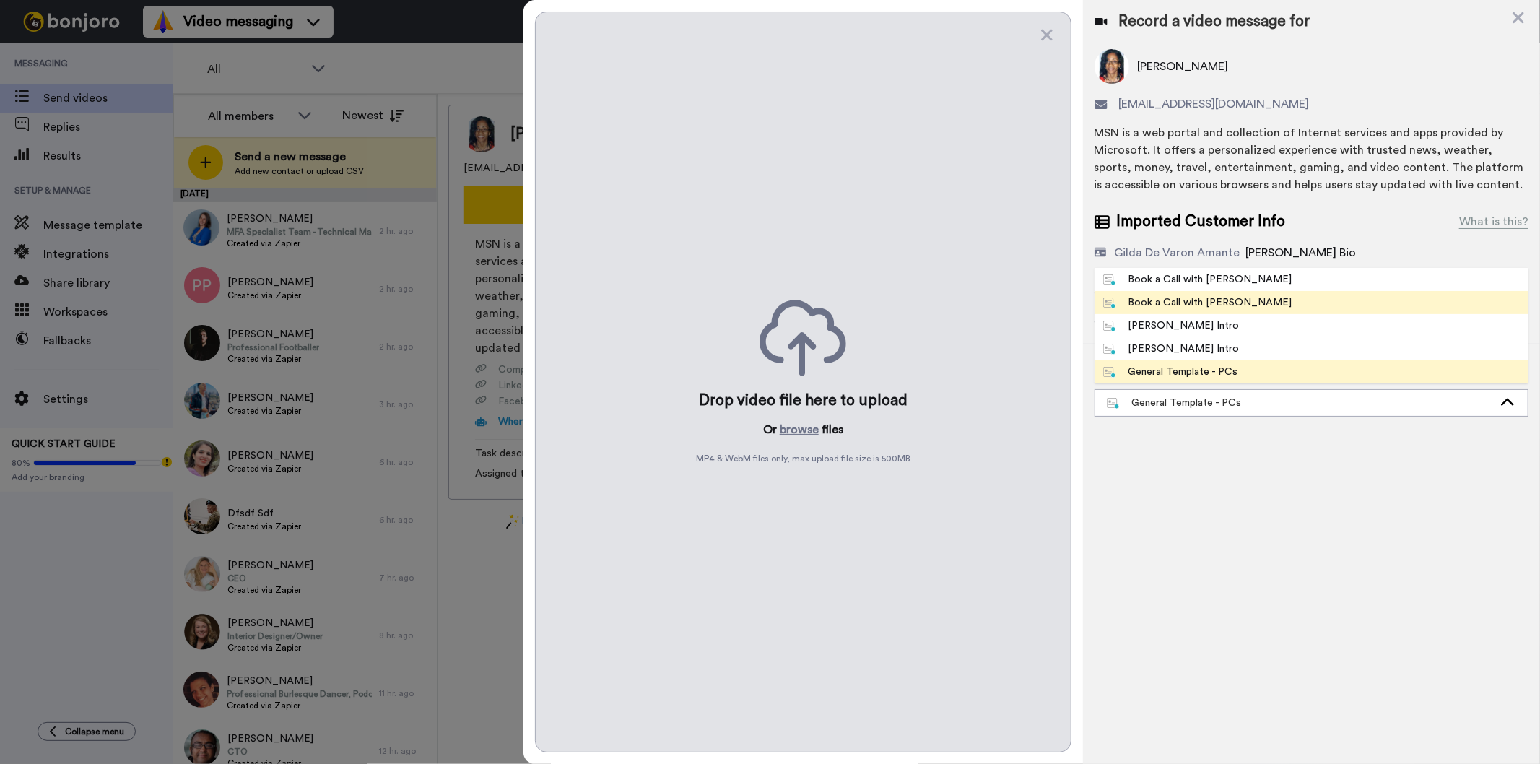
click at [1233, 292] on li "Book a Call with [PERSON_NAME]" at bounding box center [1312, 302] width 434 height 23
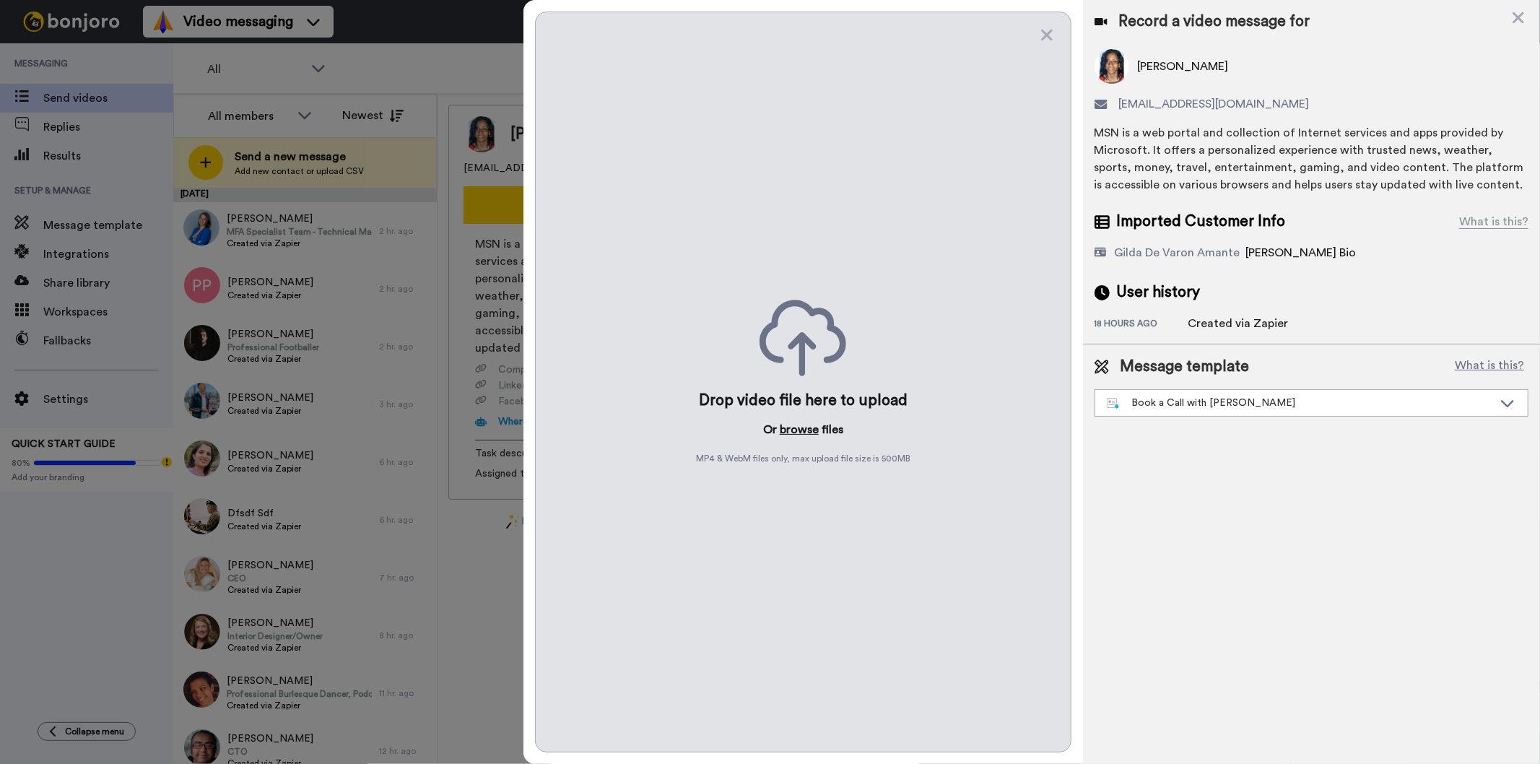
click at [798, 433] on button "browse" at bounding box center [799, 429] width 39 height 17
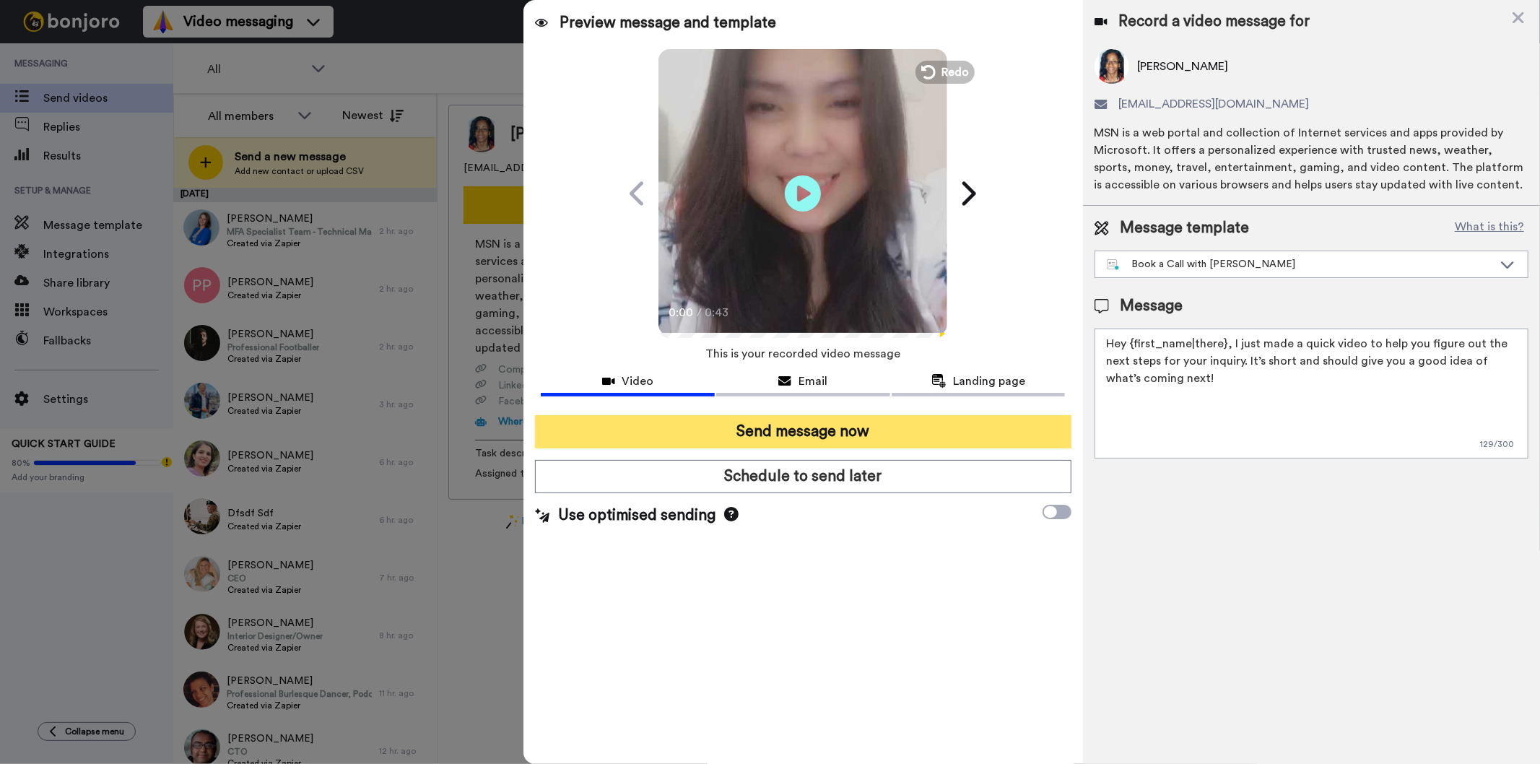
click at [833, 432] on button "Send message now" at bounding box center [803, 431] width 536 height 33
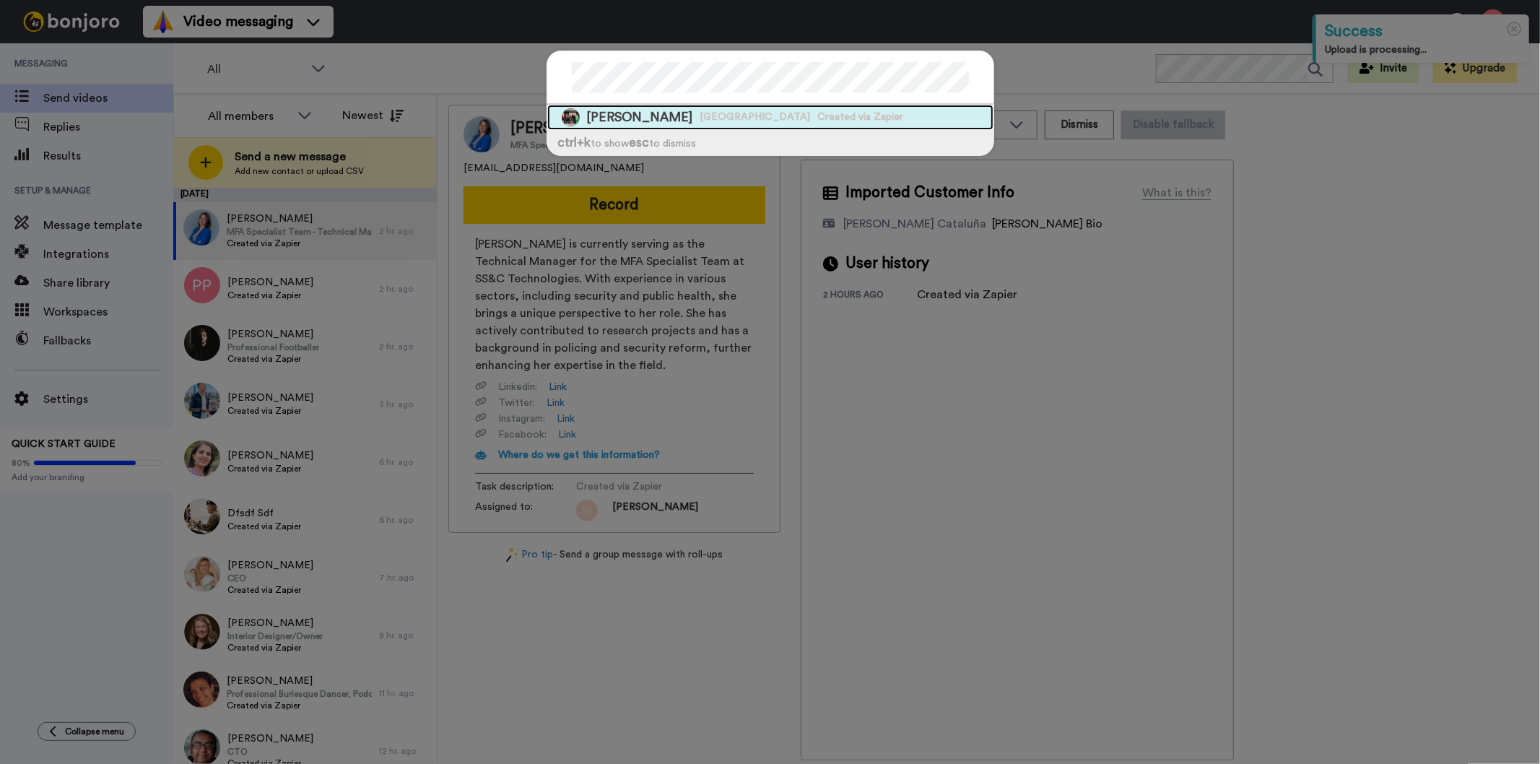
click at [666, 114] on span "[PERSON_NAME]" at bounding box center [640, 117] width 106 height 18
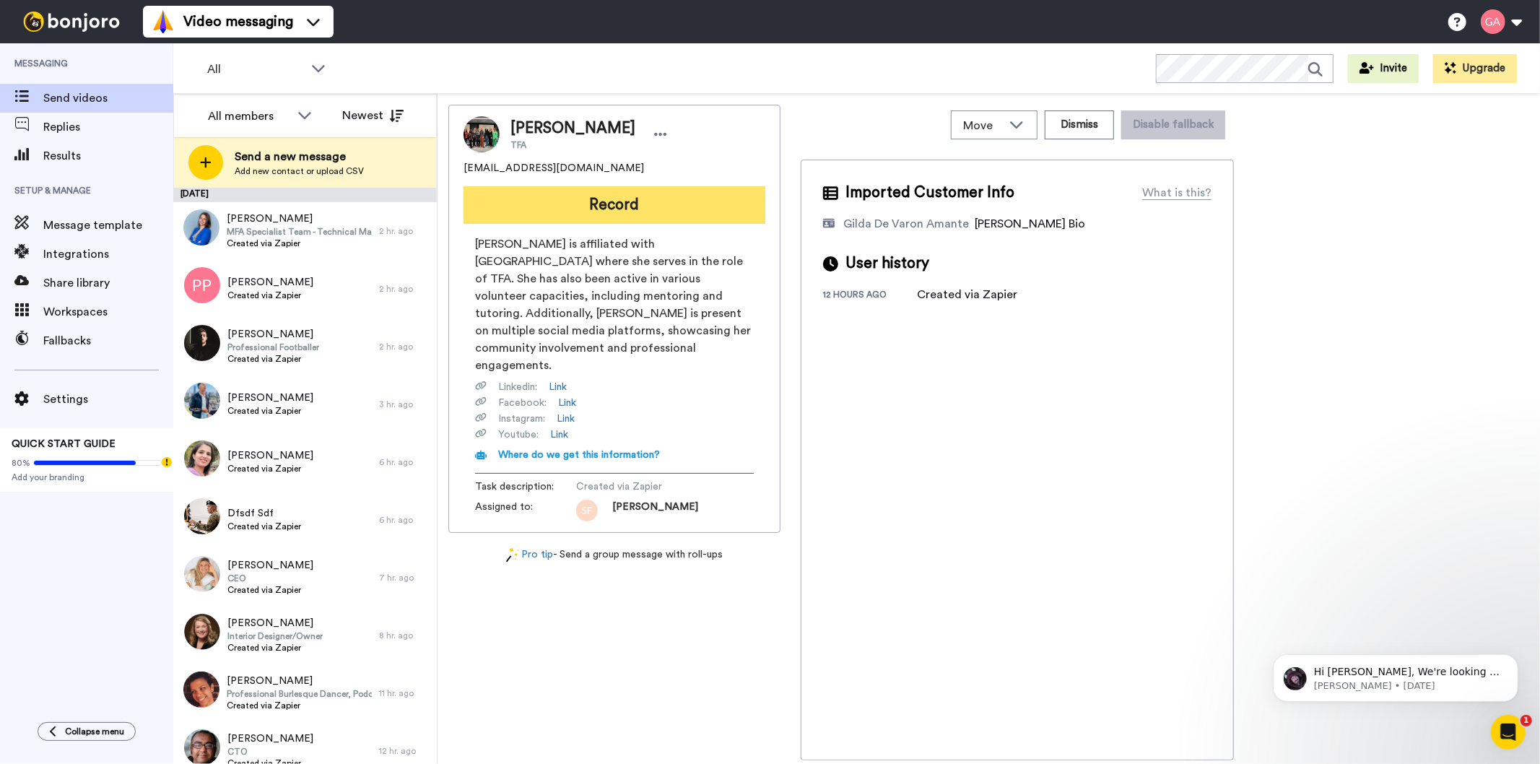
click at [599, 194] on button "Record" at bounding box center [615, 205] width 302 height 38
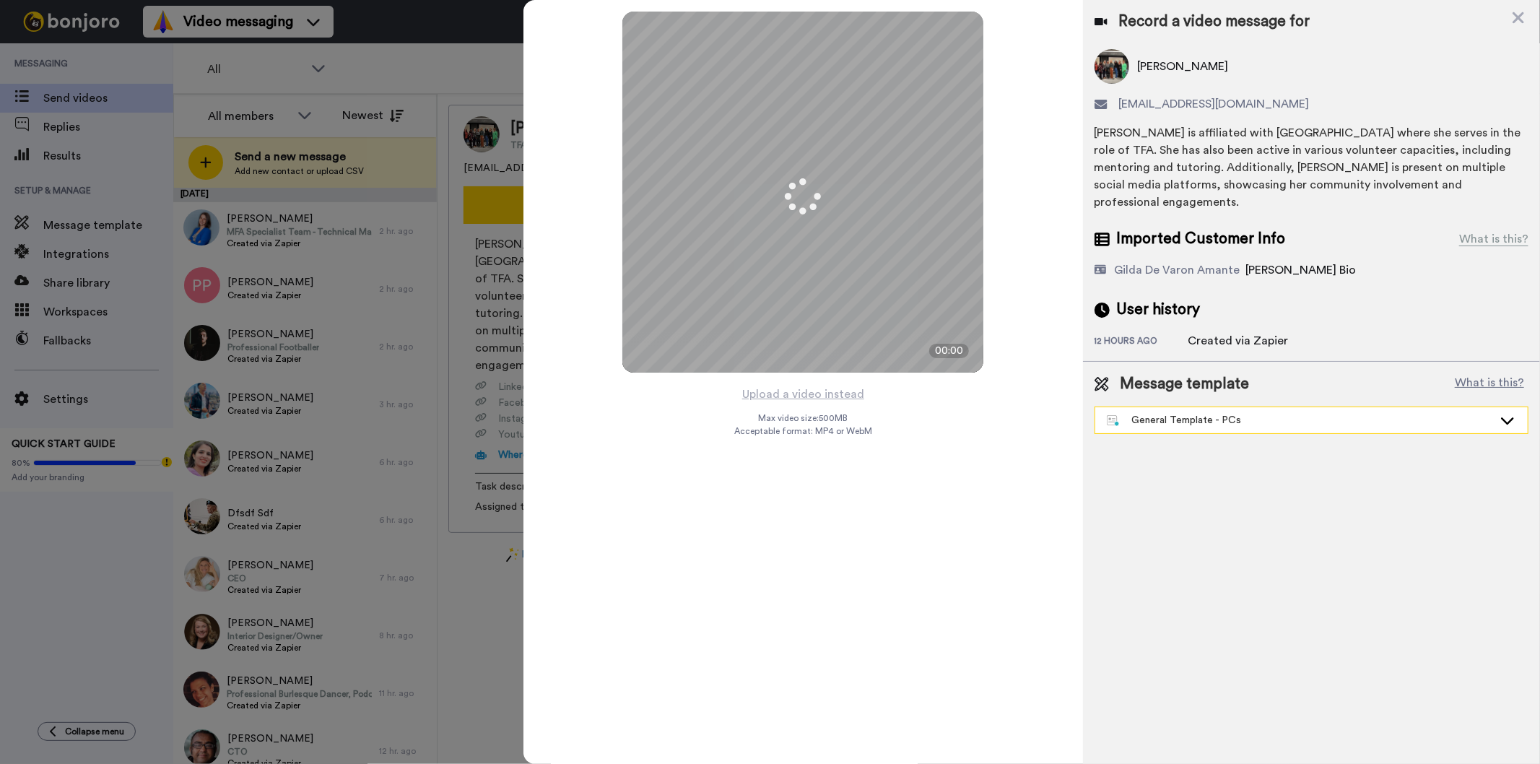
click at [1245, 419] on div "General Template - PCs" at bounding box center [1300, 420] width 386 height 14
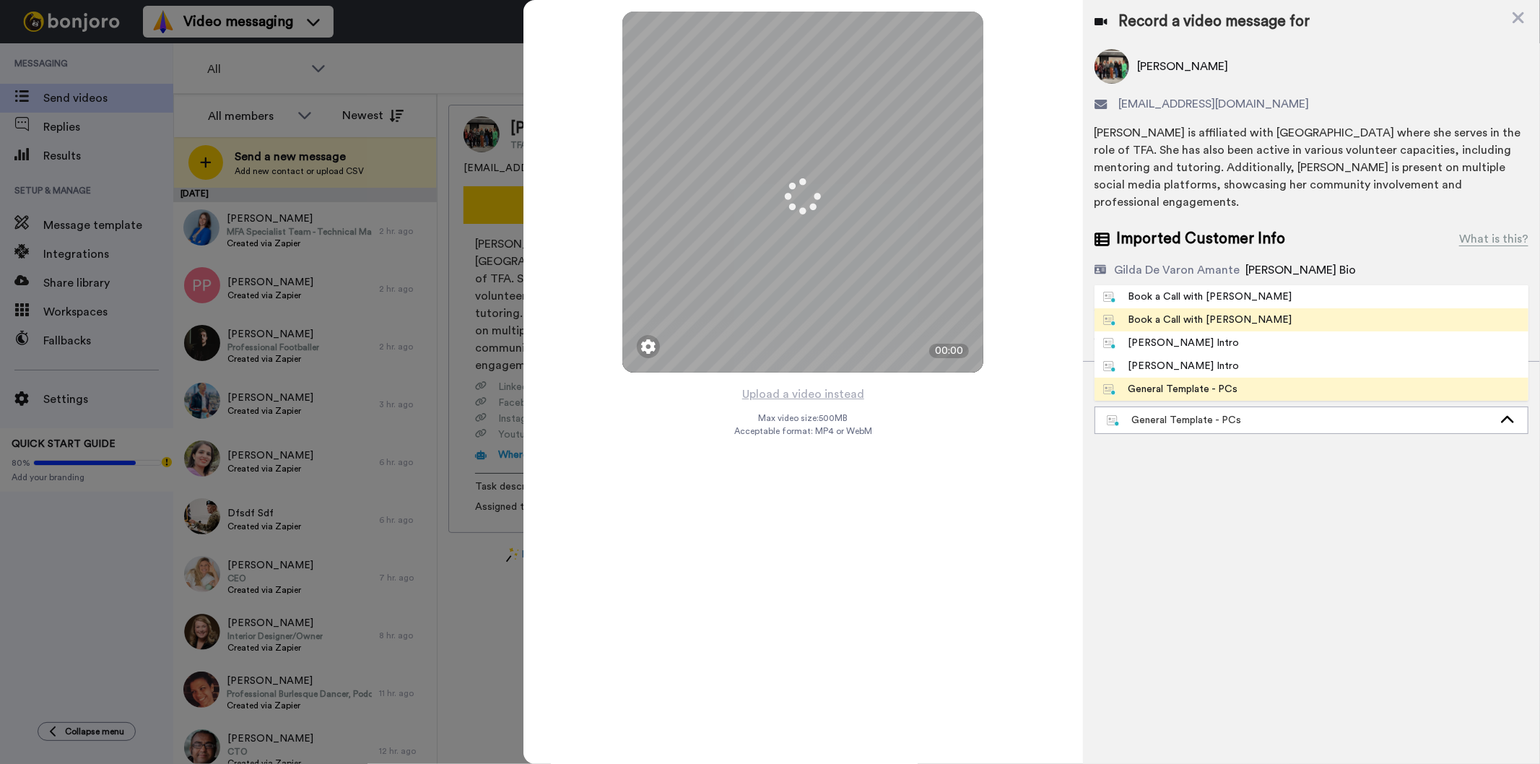
click at [1204, 325] on div "Book a Call with Gilda" at bounding box center [1197, 320] width 189 height 14
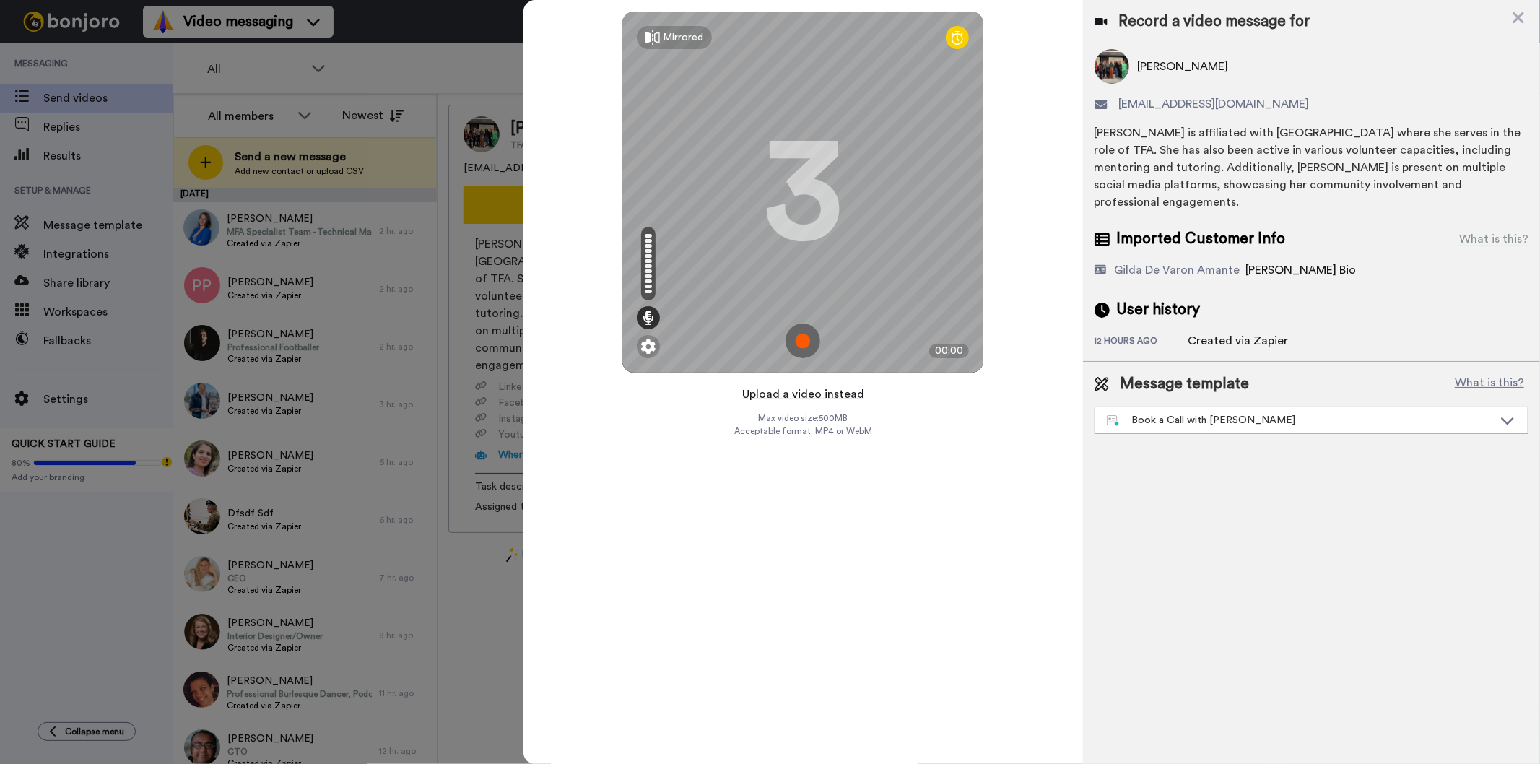
click at [796, 394] on button "Upload a video instead" at bounding box center [803, 394] width 131 height 19
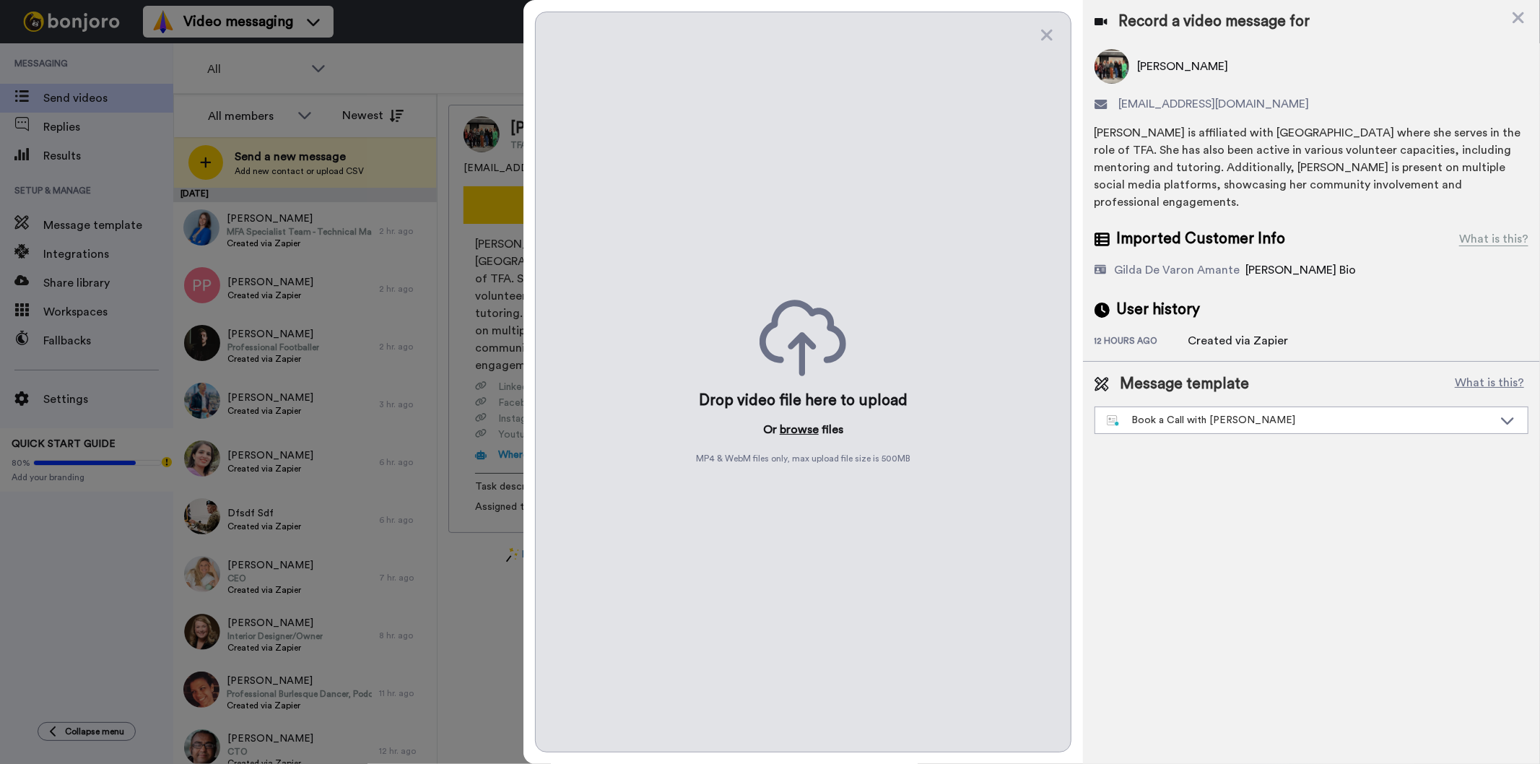
click at [800, 423] on button "browse" at bounding box center [799, 429] width 39 height 17
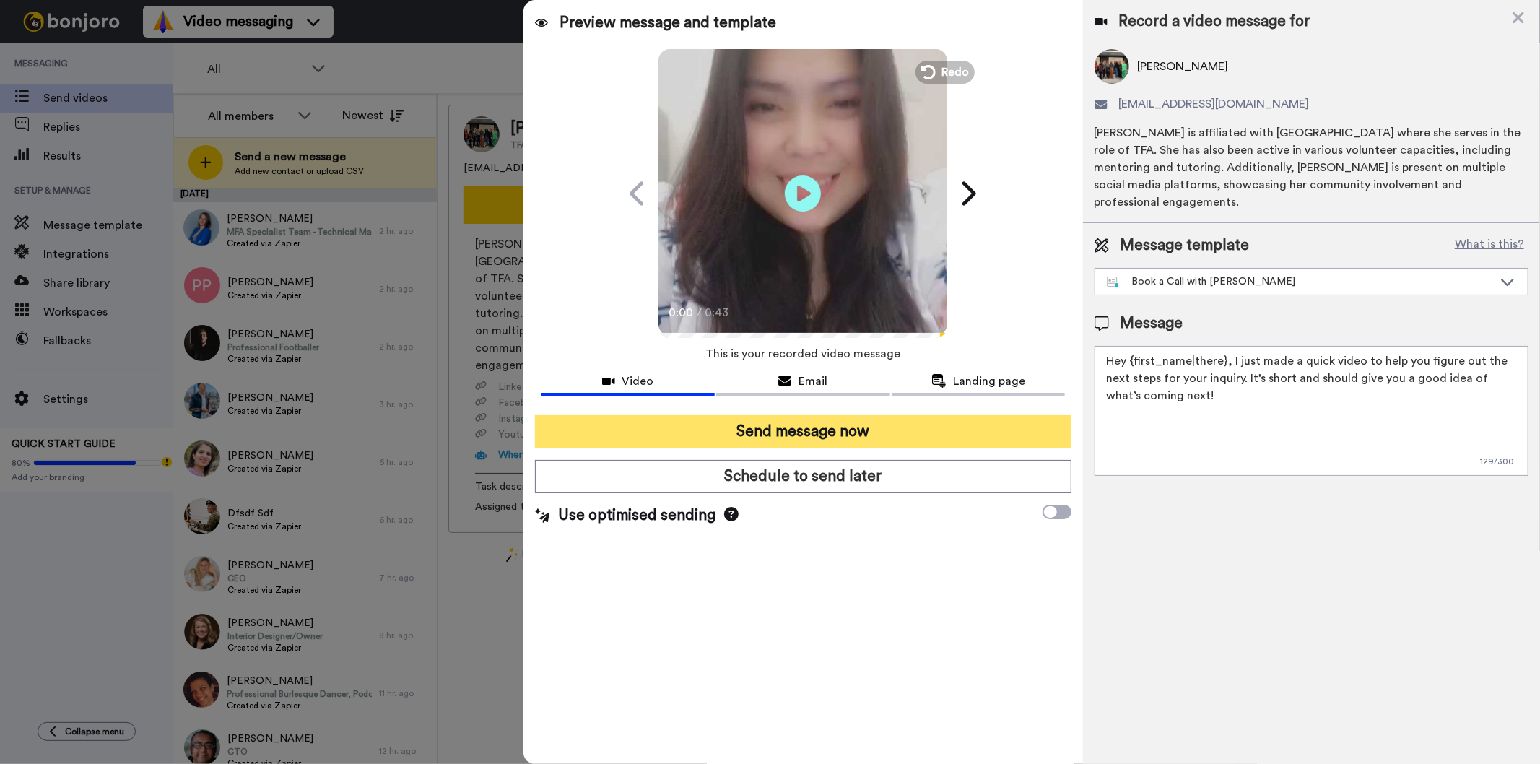
click at [908, 419] on button "Send message now" at bounding box center [803, 431] width 536 height 33
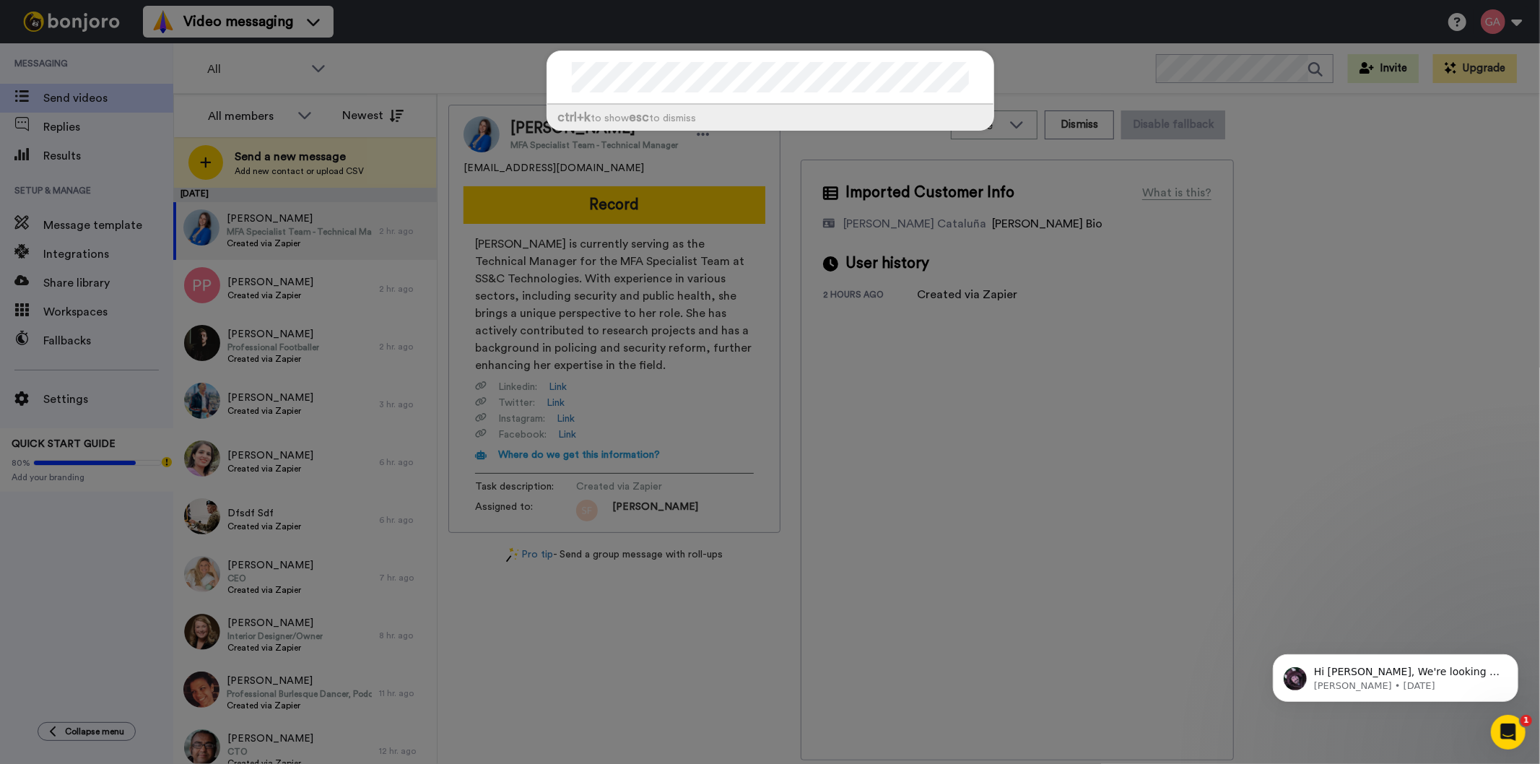
click at [253, 30] on div "ctrl +k to show esc to dismiss" at bounding box center [770, 382] width 1540 height 764
click at [923, 46] on div "ctrl +k to show esc to dismiss" at bounding box center [770, 97] width 477 height 123
click at [333, 53] on div "ctrl +k to show esc to dismiss" at bounding box center [770, 382] width 1540 height 764
click at [589, 632] on div "ctrl +k to show esc to dismiss" at bounding box center [770, 382] width 1540 height 764
